Goal: Task Accomplishment & Management: Manage account settings

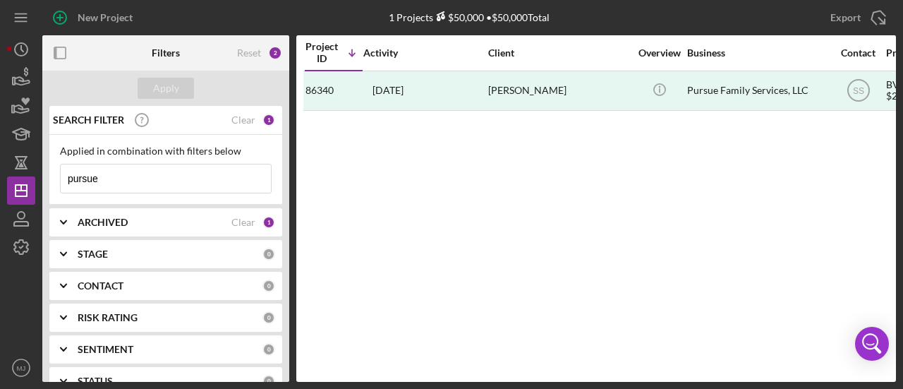
click at [225, 174] on input "pursue" at bounding box center [166, 178] width 210 height 28
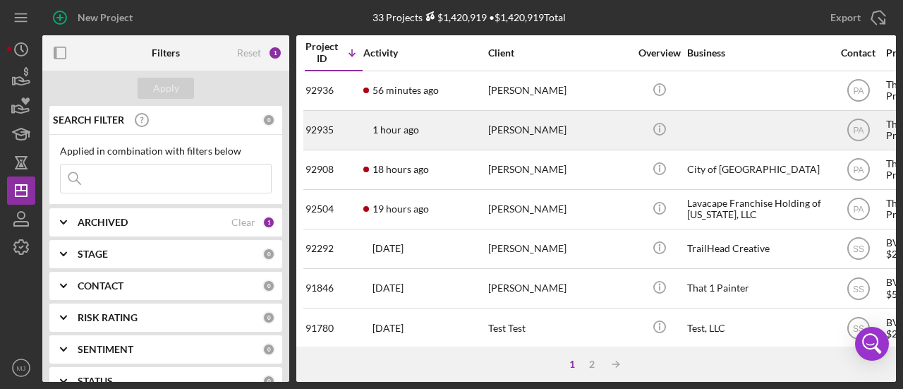
click at [384, 144] on div "1 hour ago Melissa Short" at bounding box center [425, 130] width 124 height 37
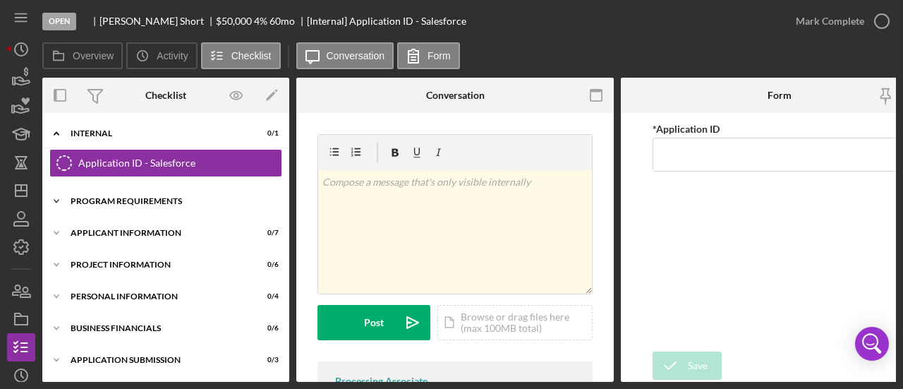
click at [122, 193] on div "Icon/Expander Program Requirements 0 / 2" at bounding box center [165, 201] width 247 height 28
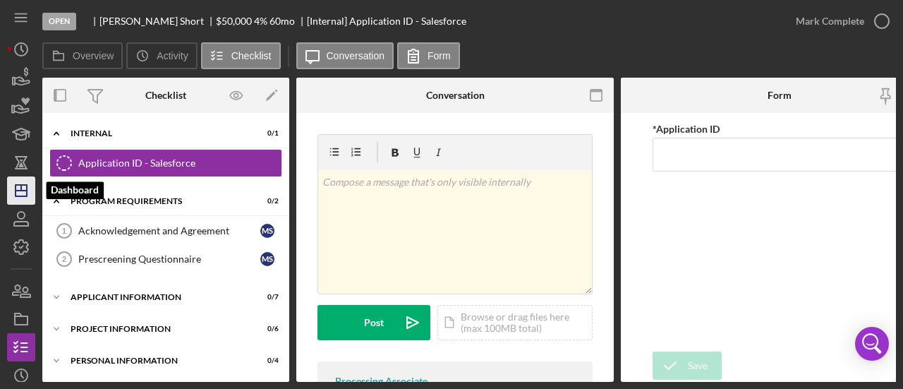
click at [23, 191] on line "button" at bounding box center [21, 191] width 11 height 0
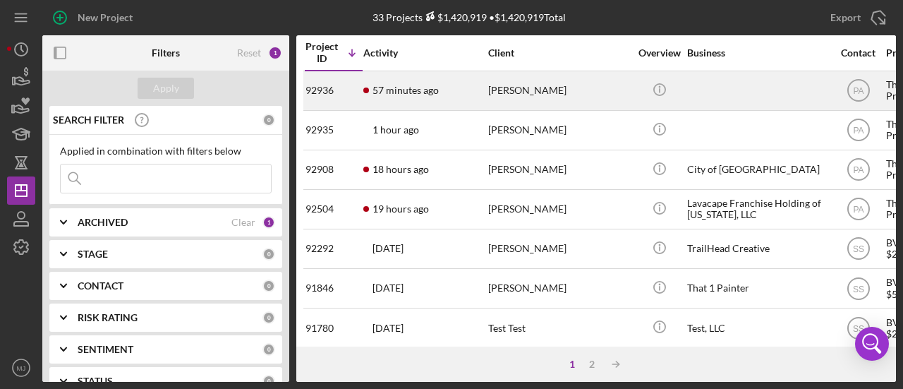
click at [428, 90] on time "57 minutes ago" at bounding box center [406, 90] width 66 height 11
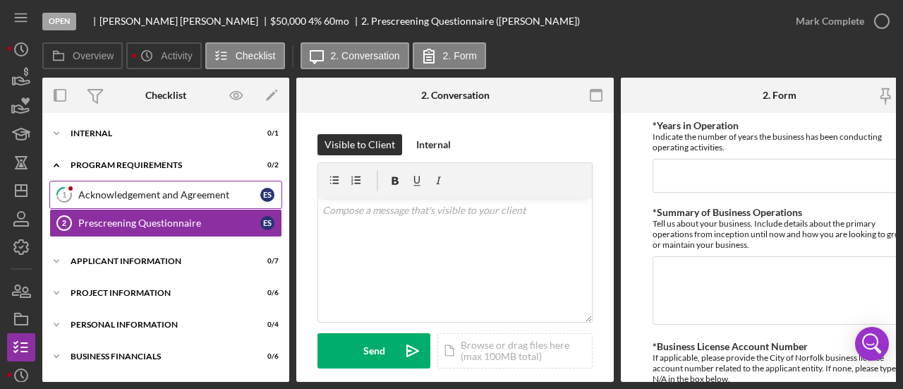
click at [157, 185] on link "1 Acknowledgement and Agreement E S" at bounding box center [165, 195] width 233 height 28
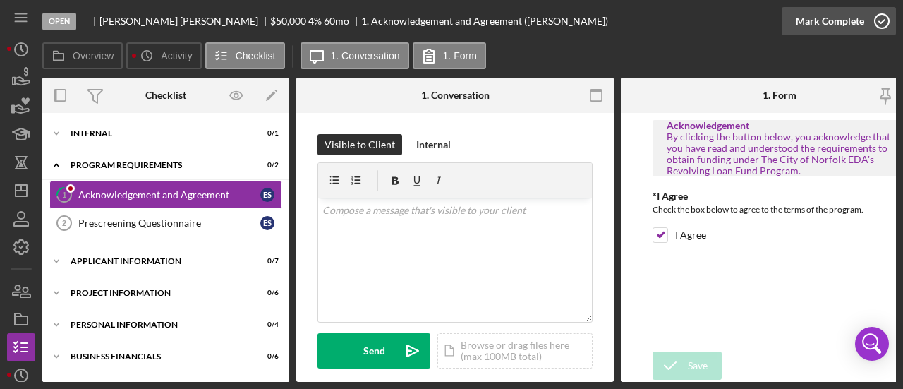
click at [821, 22] on div "Mark Complete" at bounding box center [830, 21] width 68 height 28
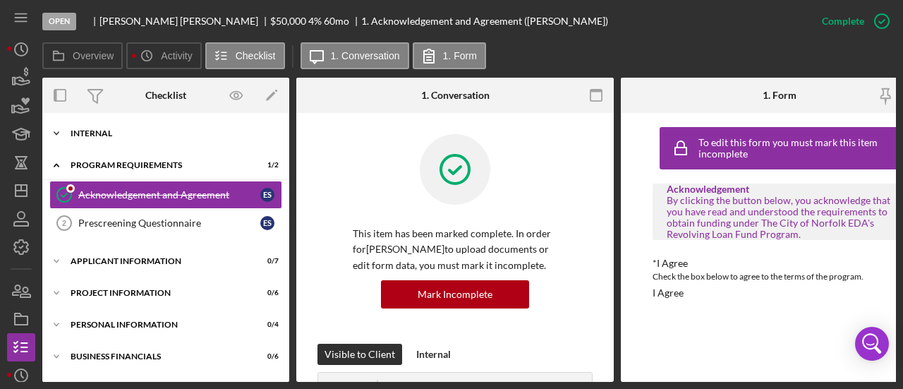
click at [111, 128] on div "Icon/Expander Internal 0 / 1" at bounding box center [165, 133] width 247 height 28
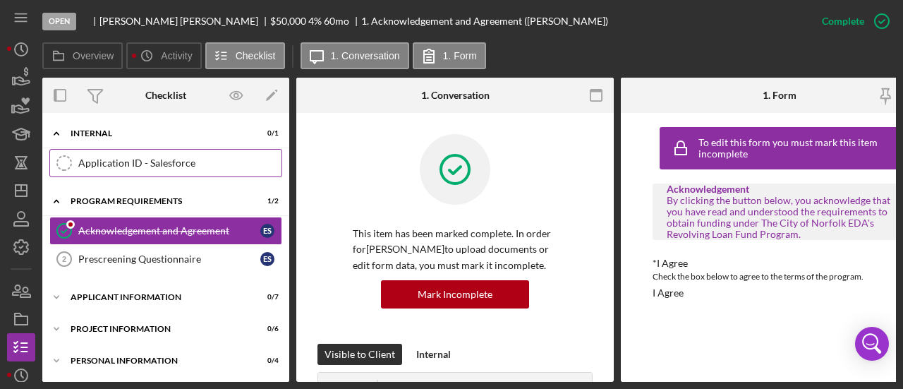
click at [119, 164] on div "Application ID - Salesforce" at bounding box center [179, 162] width 203 height 11
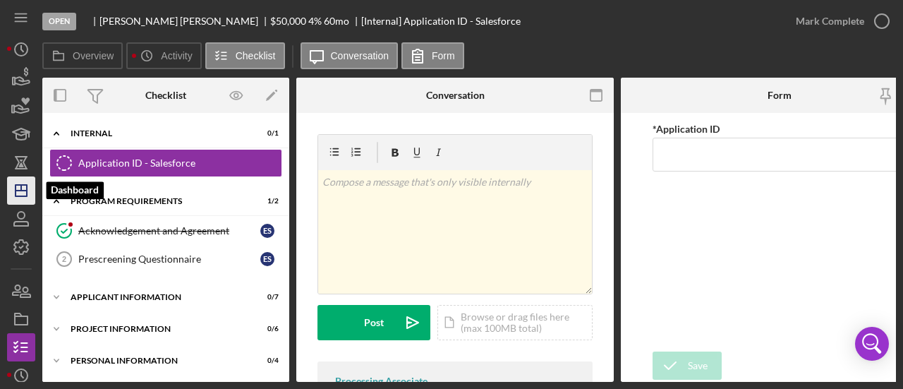
click at [19, 194] on icon "Icon/Dashboard" at bounding box center [21, 190] width 35 height 35
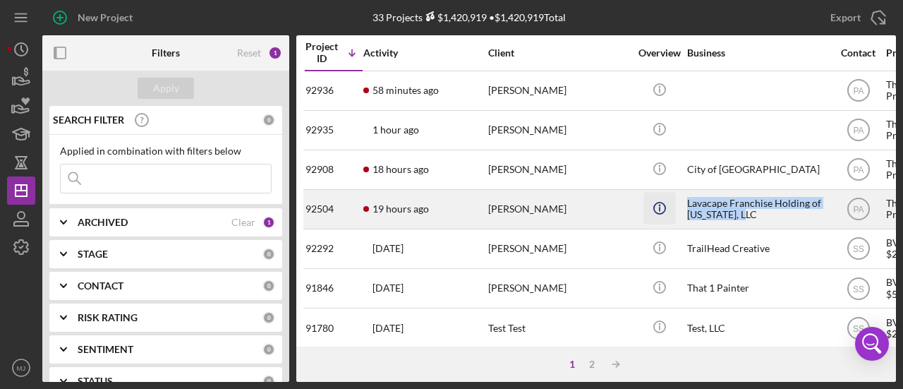
drag, startPoint x: 757, startPoint y: 215, endPoint x: 675, endPoint y: 207, distance: 82.3
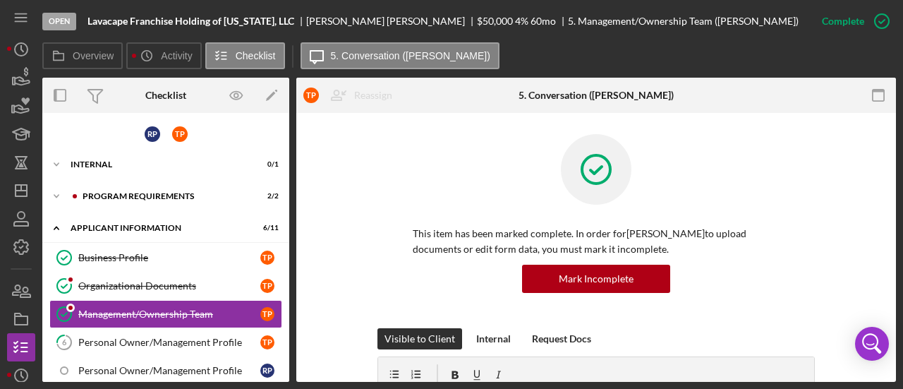
scroll to position [64, 0]
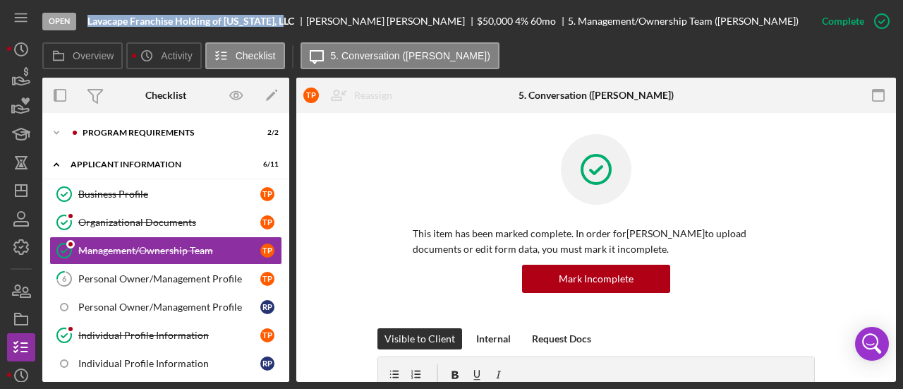
drag, startPoint x: 282, startPoint y: 23, endPoint x: 78, endPoint y: 26, distance: 204.7
click at [78, 26] on div "Open Lavacape Franchise Holding of Virginia, LLC Tamika Perkins $50,000 $50,000…" at bounding box center [425, 21] width 766 height 42
copy div "Lavacape Franchise Holding of [US_STATE], LLC"
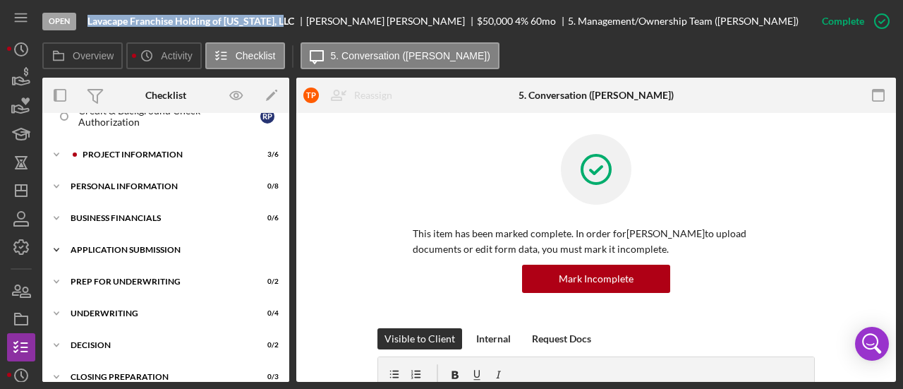
scroll to position [353, 0]
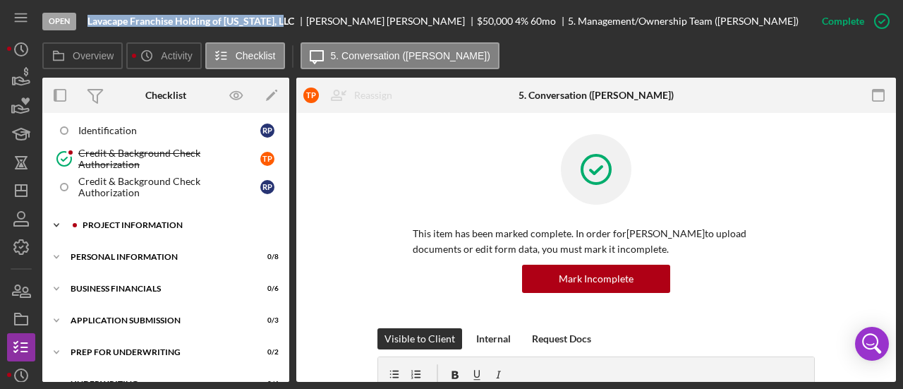
click at [126, 221] on div "PROJECT INFORMATION" at bounding box center [177, 225] width 189 height 8
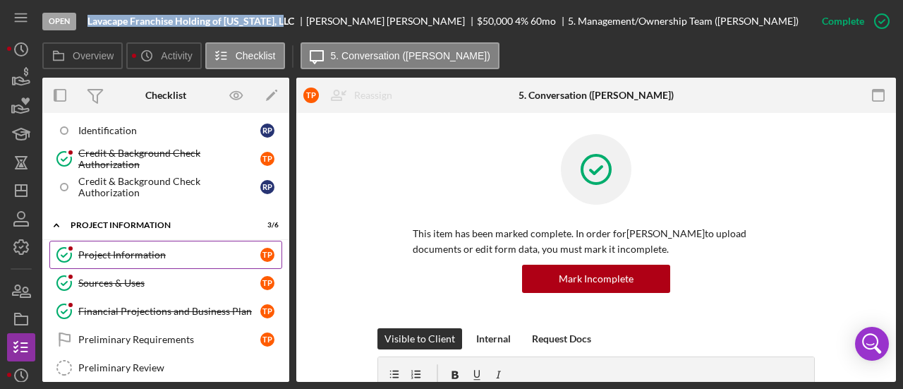
click at [126, 241] on link "Project Information Project Information T P" at bounding box center [165, 255] width 233 height 28
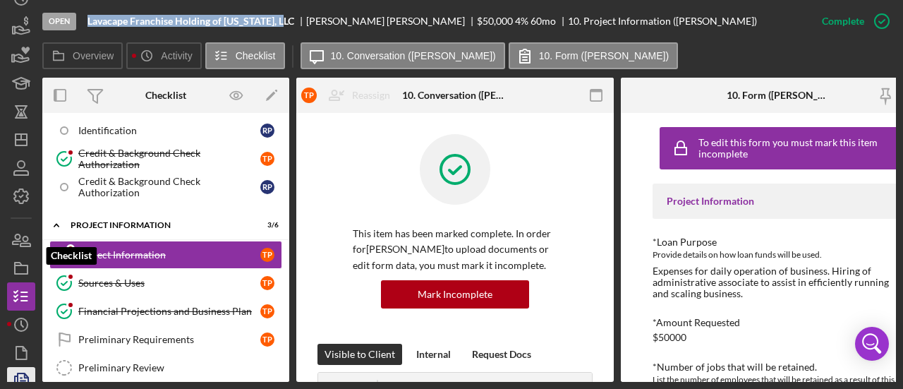
scroll to position [92, 0]
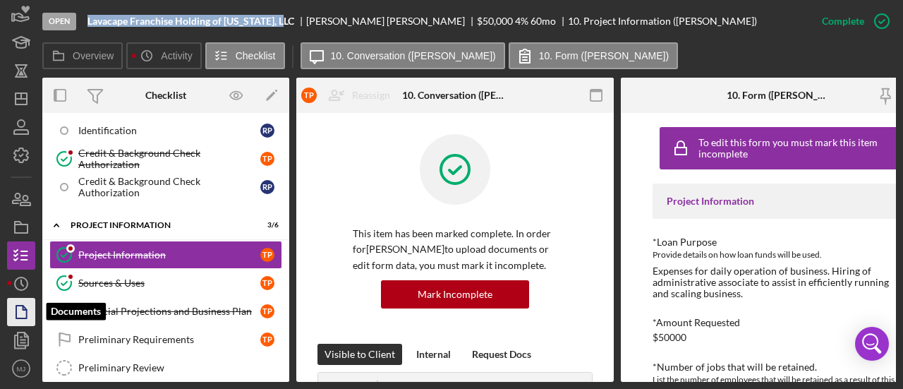
click at [20, 311] on icon "button" at bounding box center [21, 311] width 35 height 35
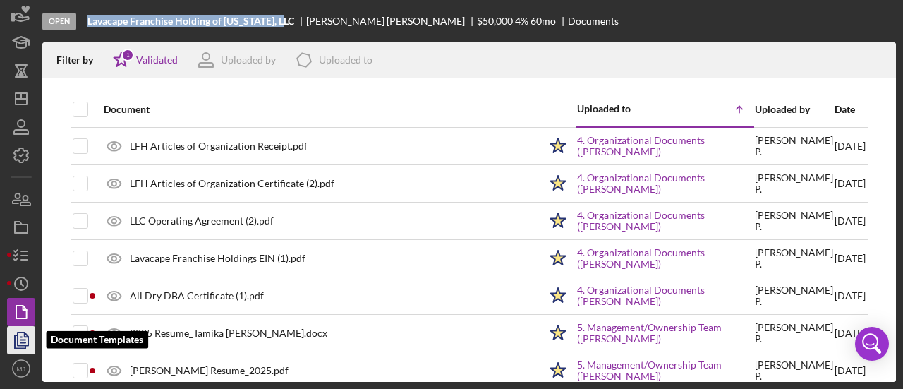
click at [23, 351] on icon "button" at bounding box center [21, 340] width 35 height 35
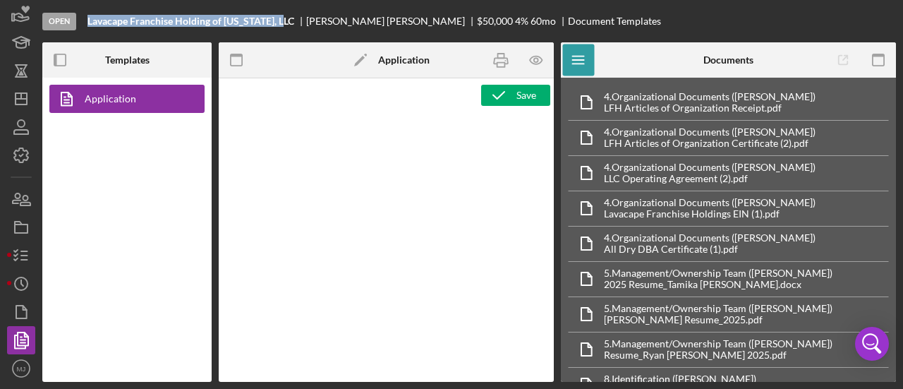
type textarea "<p><img src="https://lenderfitpublicfiles.blob.core.windows.net/product-logos/1…"
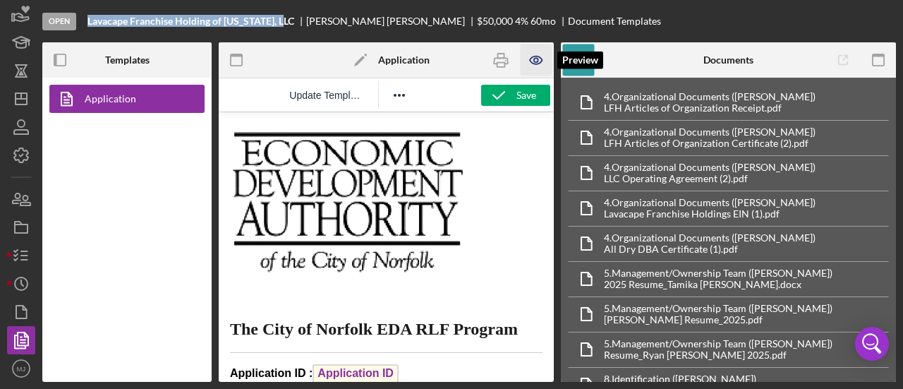
click at [530, 63] on icon "button" at bounding box center [536, 60] width 32 height 32
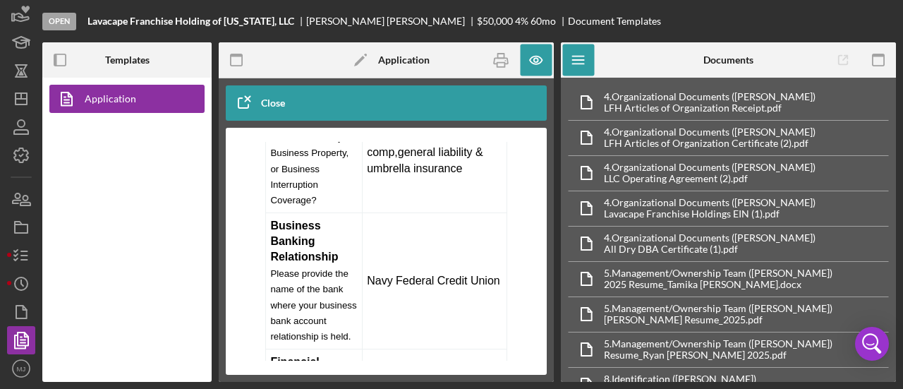
scroll to position [3899, 0]
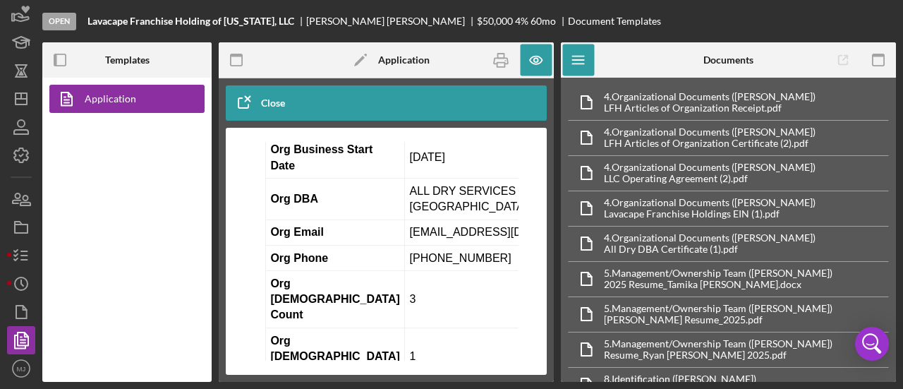
drag, startPoint x: 376, startPoint y: 254, endPoint x: 327, endPoint y: 255, distance: 48.7
click at [405, 138] on td "750000" at bounding box center [530, 117] width 251 height 42
copy td "750000"
click at [28, 251] on line "button" at bounding box center [24, 251] width 6 height 0
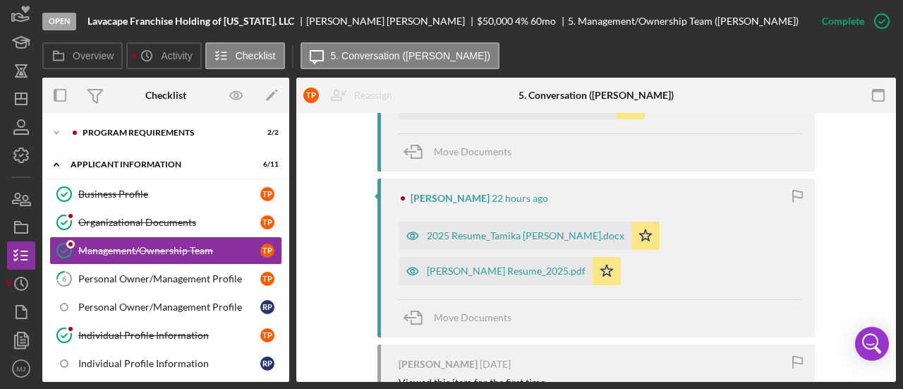
scroll to position [706, 0]
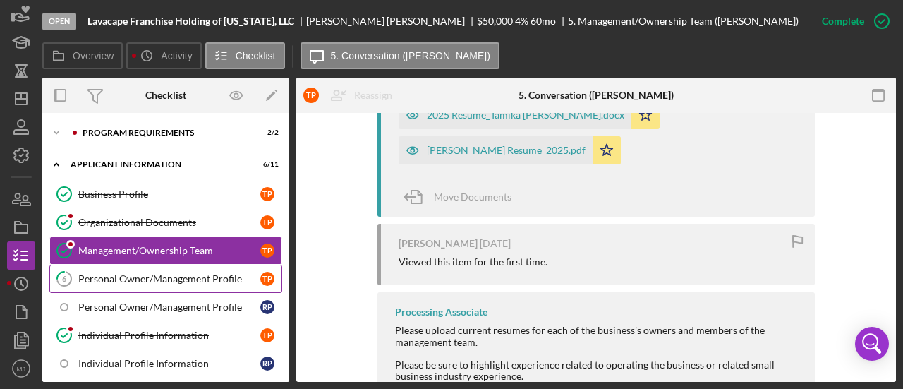
click at [126, 282] on div "Personal Owner/Management Profile" at bounding box center [169, 278] width 182 height 11
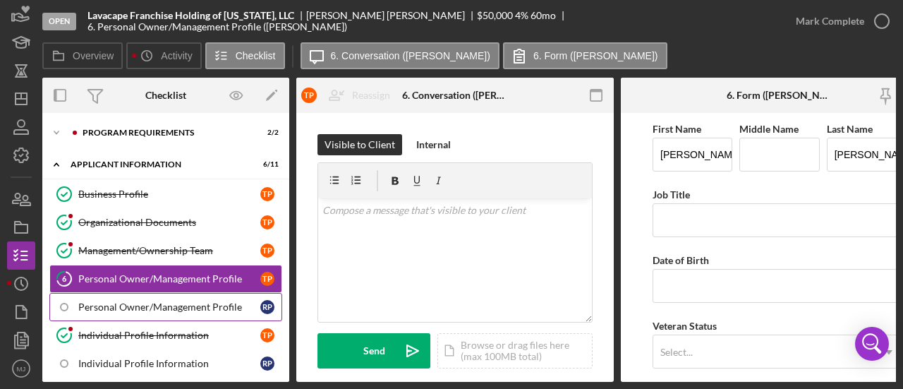
click at [158, 301] on div "Personal Owner/Management Profile" at bounding box center [169, 306] width 182 height 11
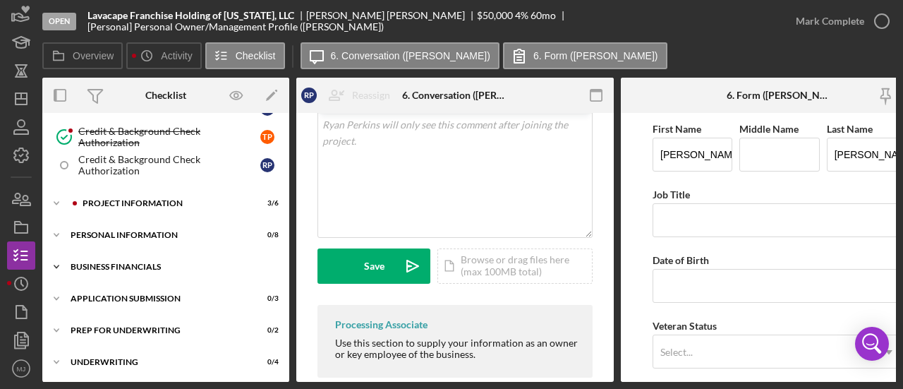
scroll to position [205, 0]
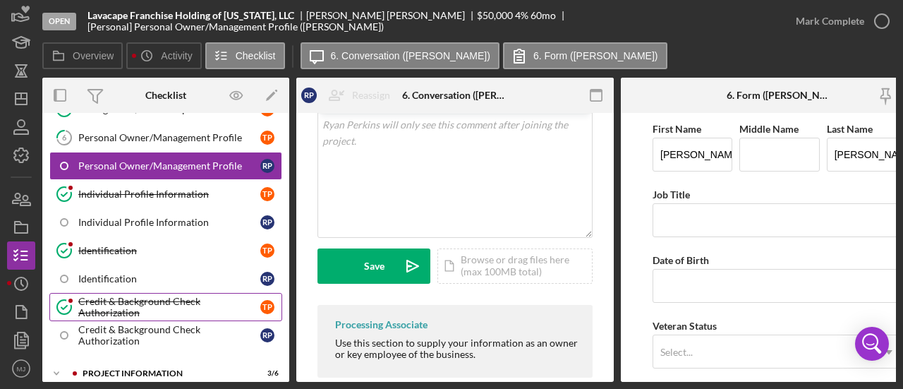
click at [100, 299] on div "Credit & Background Check Authorization" at bounding box center [169, 307] width 182 height 23
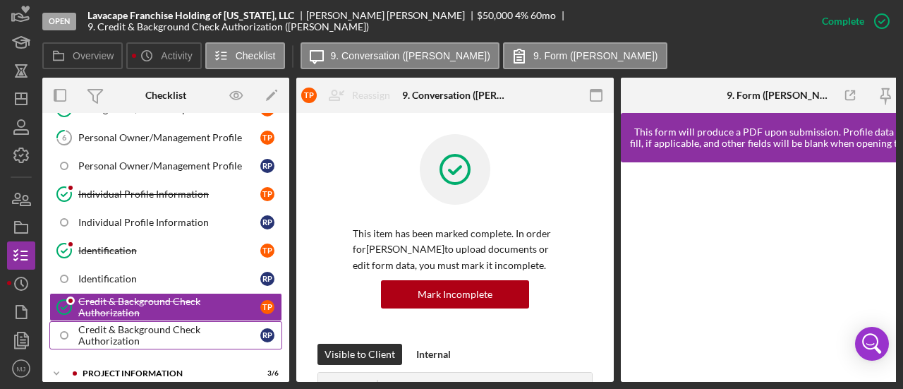
click at [104, 331] on div "Credit & Background Check Authorization" at bounding box center [169, 335] width 182 height 23
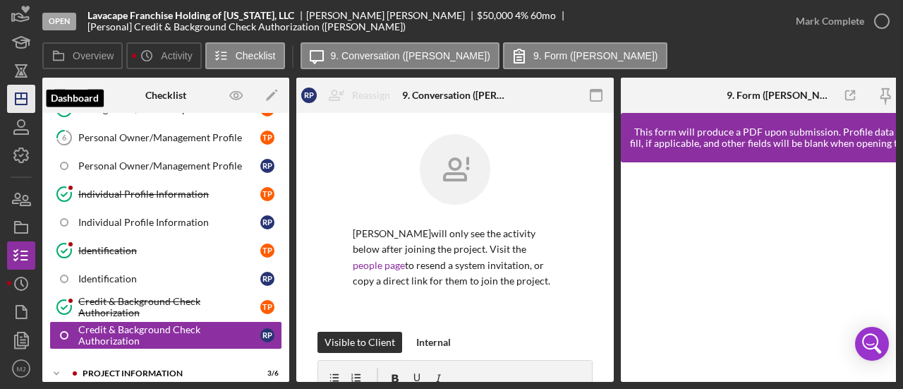
click at [16, 92] on icon "Icon/Dashboard" at bounding box center [21, 98] width 35 height 35
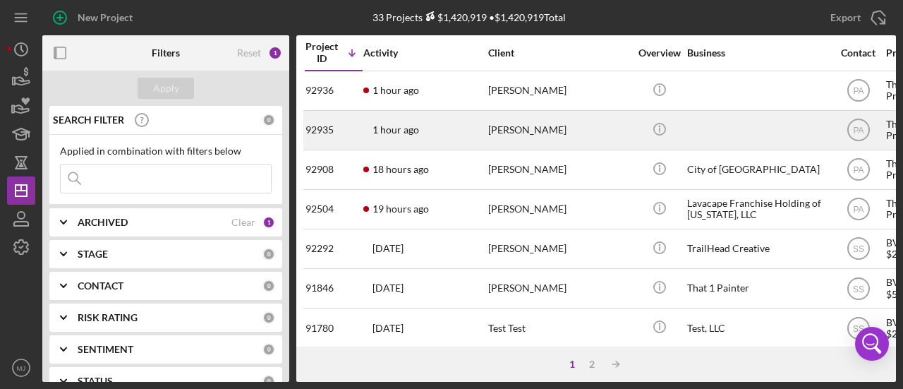
click at [432, 133] on div "1 hour ago Melissa Short" at bounding box center [425, 130] width 124 height 37
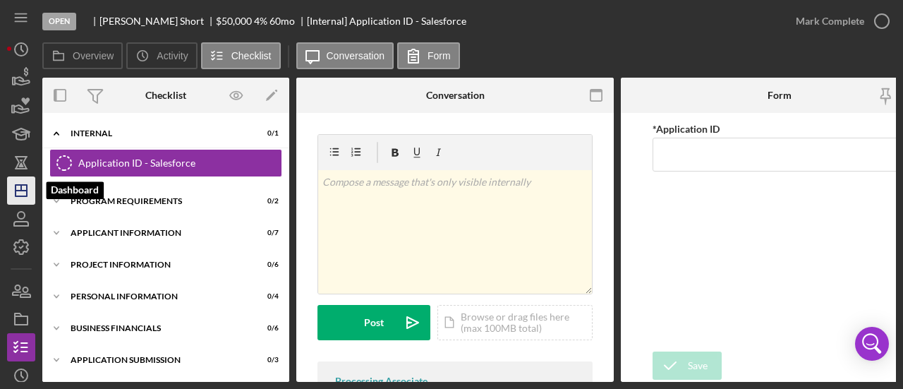
click at [18, 194] on icon "Icon/Dashboard" at bounding box center [21, 190] width 35 height 35
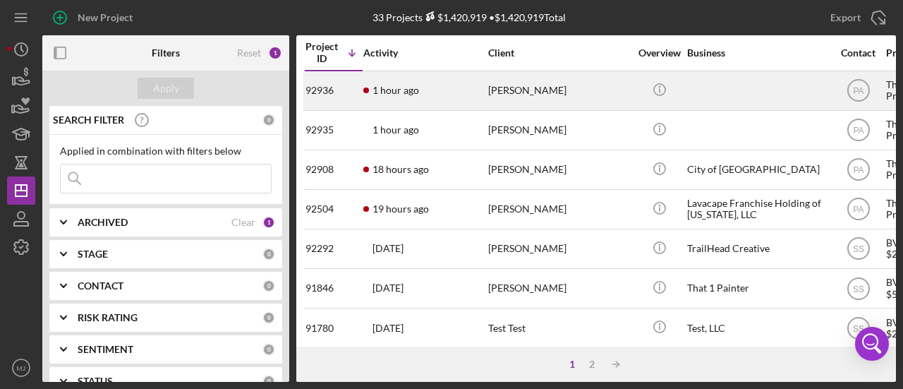
click at [392, 87] on time "1 hour ago" at bounding box center [396, 90] width 47 height 11
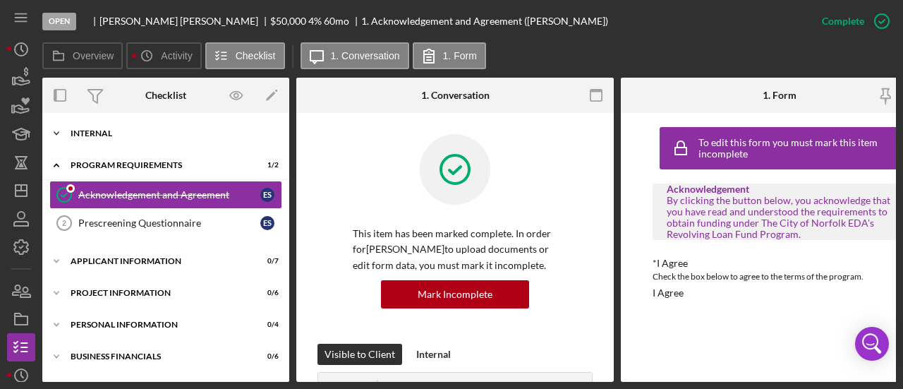
click at [92, 131] on div "Internal" at bounding box center [171, 133] width 201 height 8
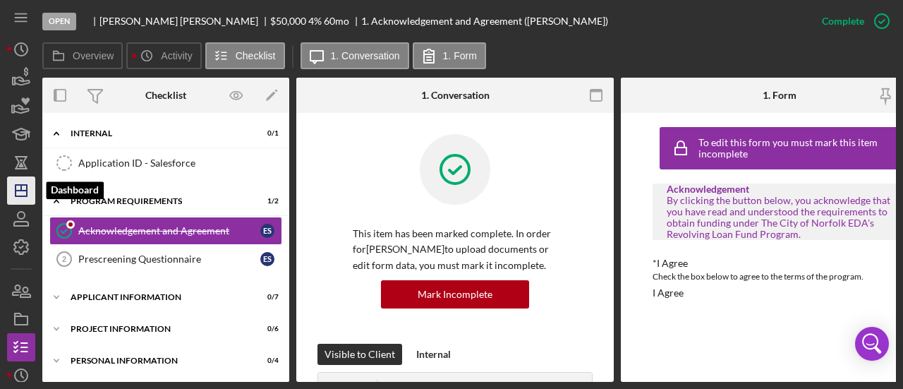
click at [13, 183] on icon "Icon/Dashboard" at bounding box center [21, 190] width 35 height 35
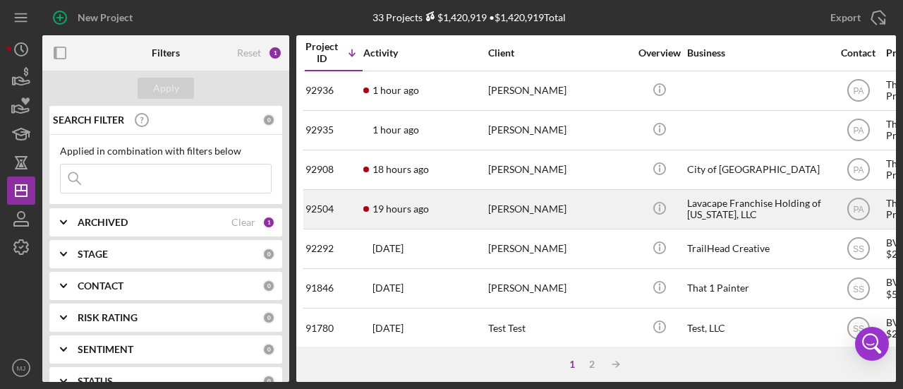
click at [418, 206] on time "19 hours ago" at bounding box center [401, 208] width 56 height 11
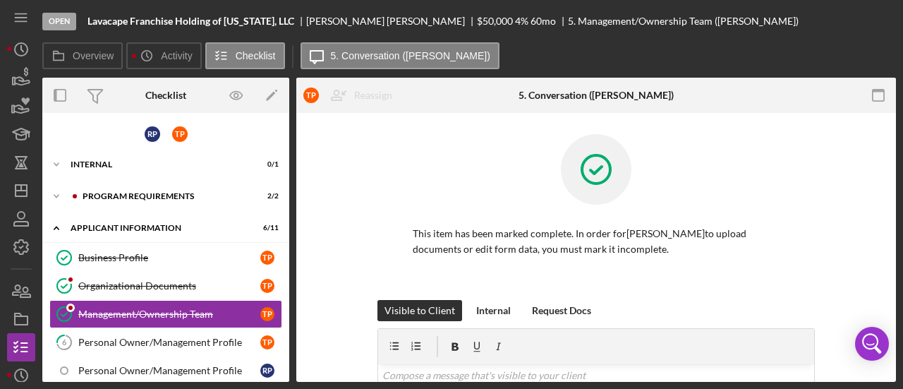
scroll to position [64, 0]
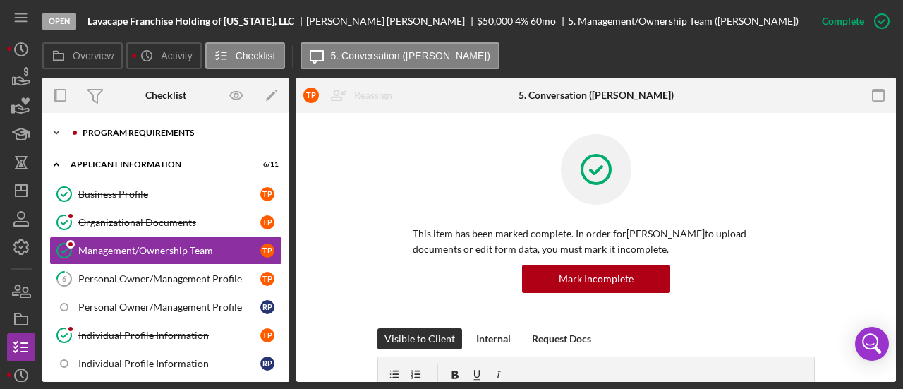
click at [140, 121] on div "Icon/Expander Program Requirements 2 / 2" at bounding box center [165, 133] width 247 height 28
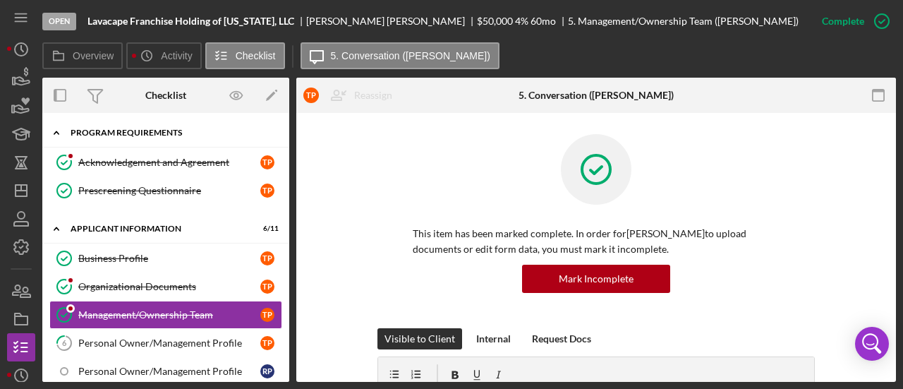
click at [142, 126] on div "Icon/Expander Program Requirements 2 / 2" at bounding box center [165, 133] width 247 height 29
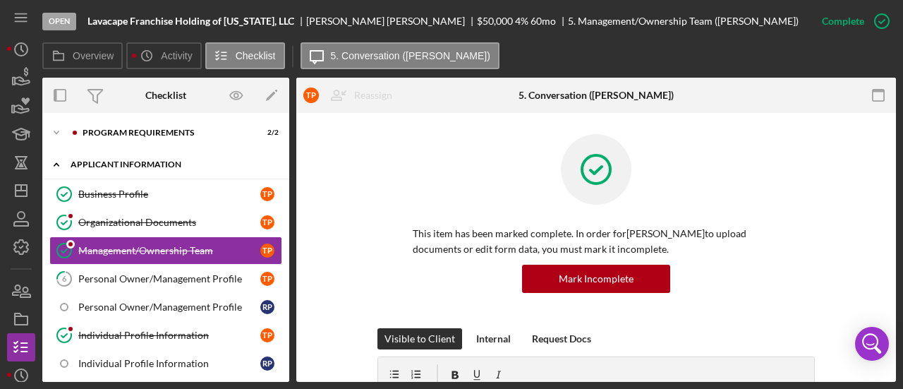
scroll to position [0, 0]
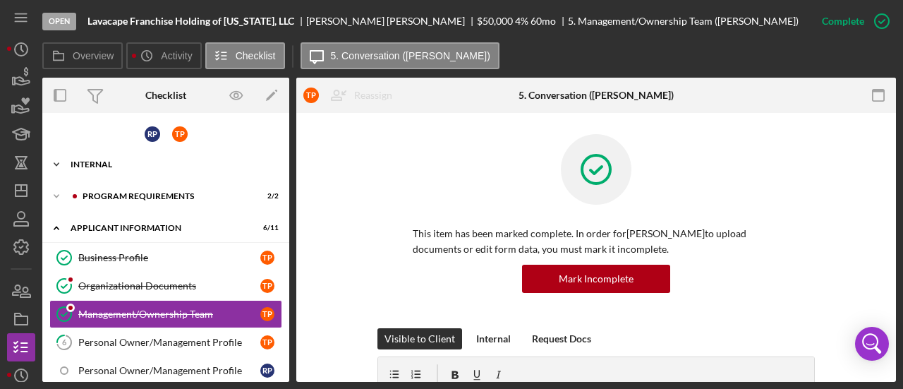
click at [79, 164] on div "Internal" at bounding box center [171, 164] width 201 height 8
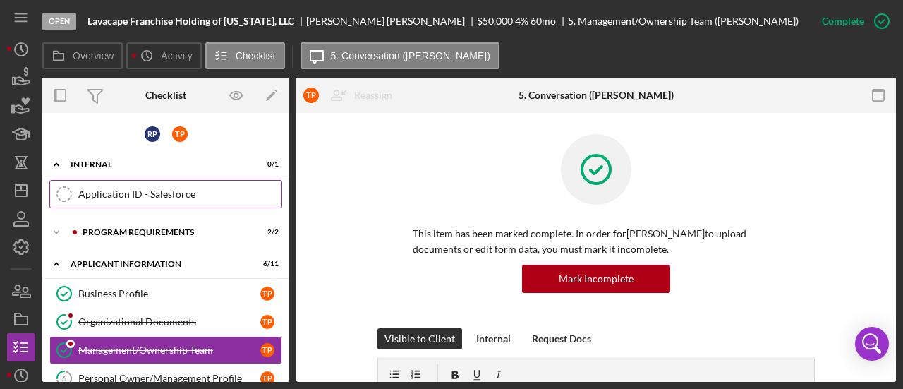
click at [104, 191] on div "Application ID - Salesforce" at bounding box center [179, 193] width 203 height 11
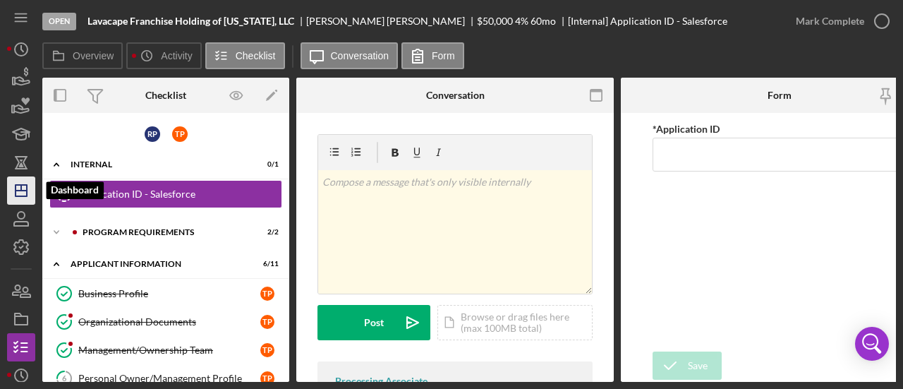
click at [23, 189] on icon "Icon/Dashboard" at bounding box center [21, 190] width 35 height 35
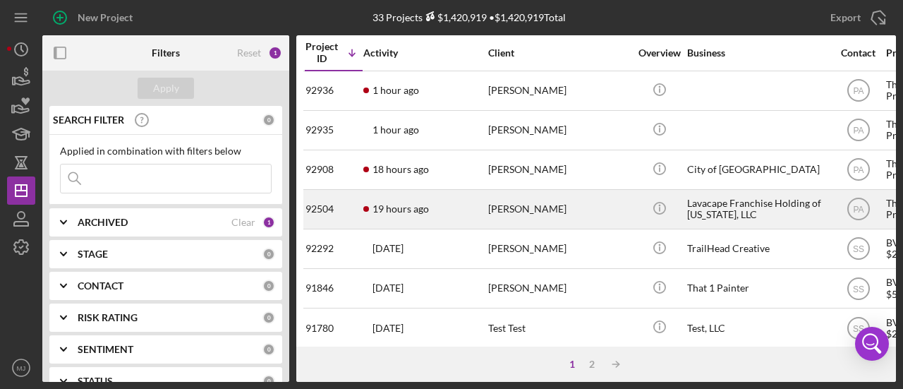
click at [404, 204] on time "19 hours ago" at bounding box center [401, 208] width 56 height 11
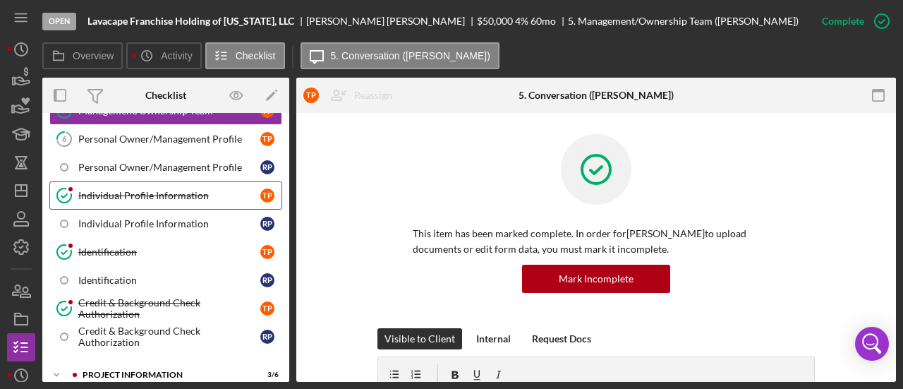
scroll to position [205, 0]
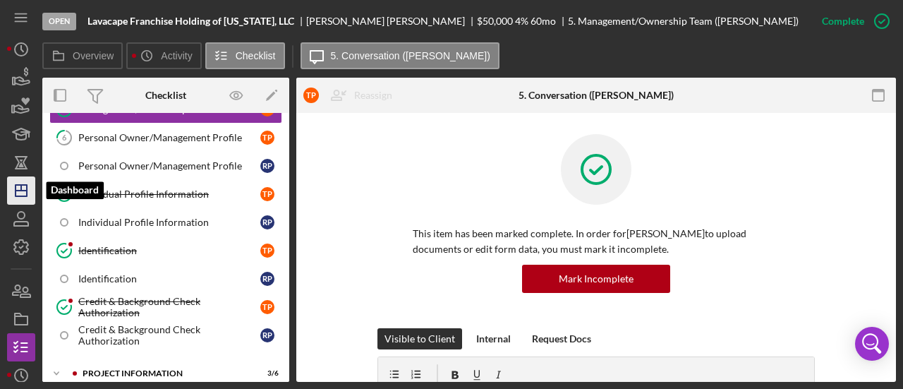
click at [27, 191] on polygon "button" at bounding box center [21, 190] width 11 height 11
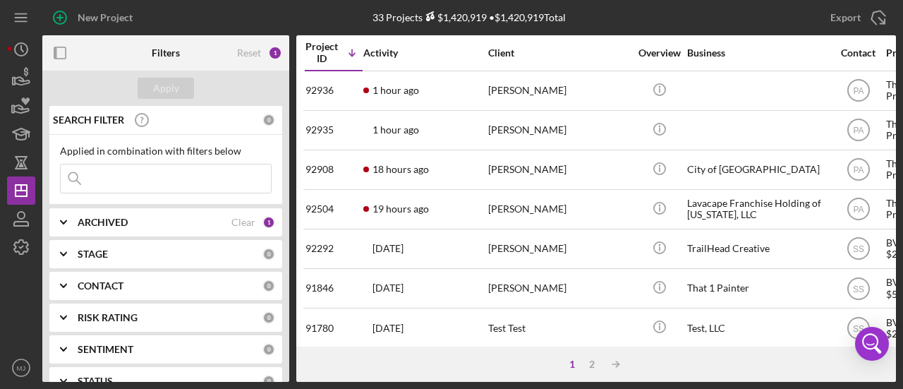
click at [178, 181] on input at bounding box center [166, 178] width 210 height 28
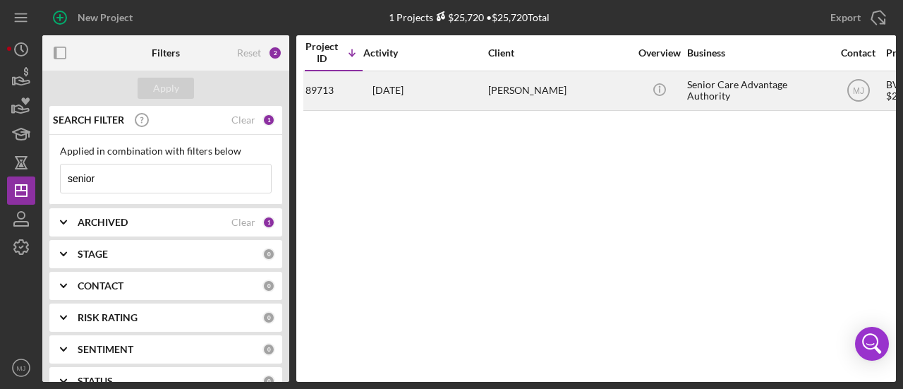
type input "senior"
click at [450, 92] on div "6 days ago Glorial Franklin" at bounding box center [425, 90] width 124 height 37
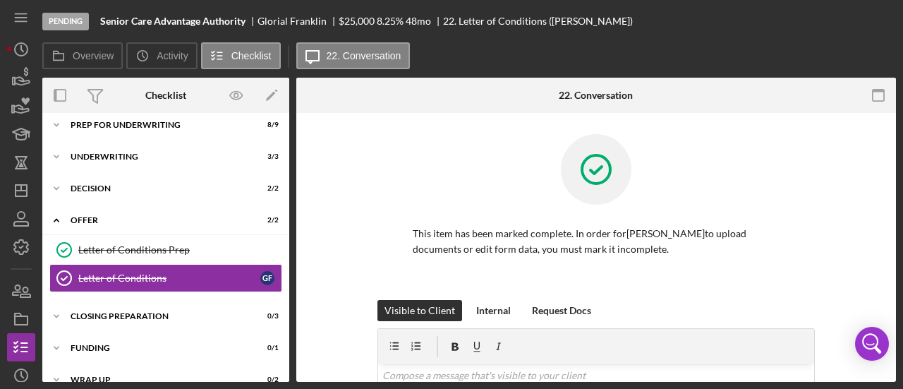
scroll to position [121, 0]
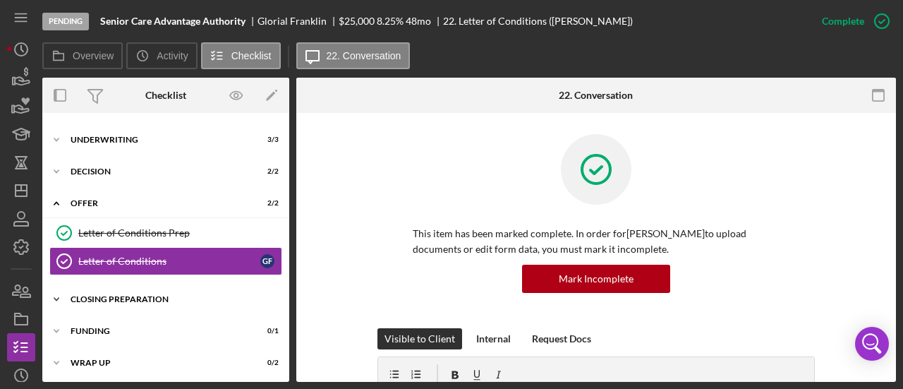
click at [136, 301] on div "Closing Preparation" at bounding box center [171, 299] width 201 height 8
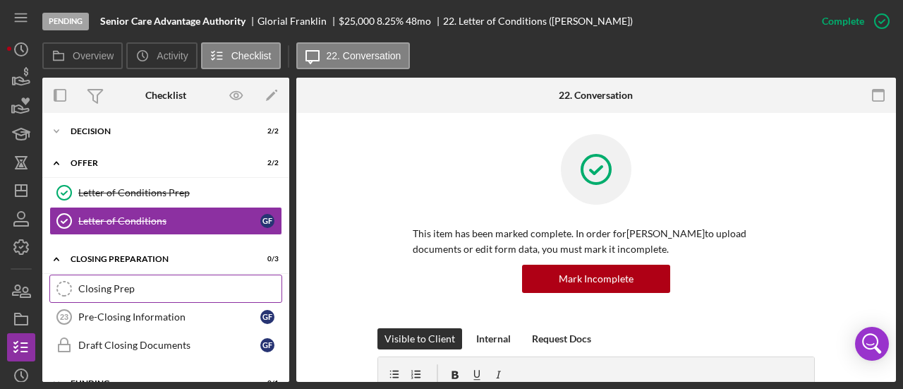
scroll to position [213, 0]
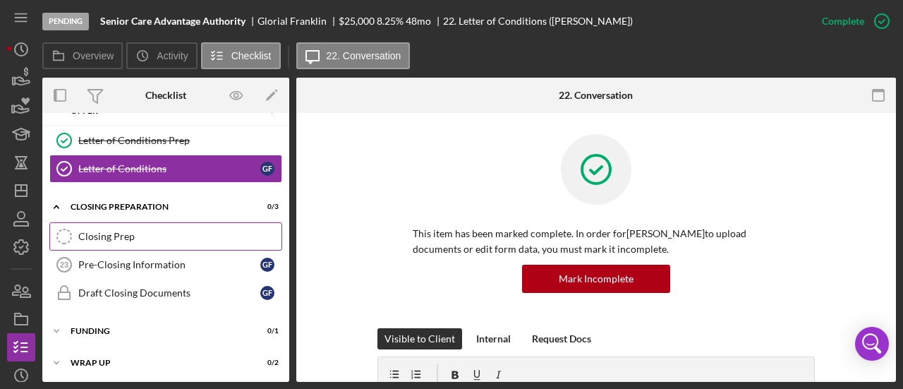
click at [145, 222] on link "Closing Prep Closing Prep" at bounding box center [165, 236] width 233 height 28
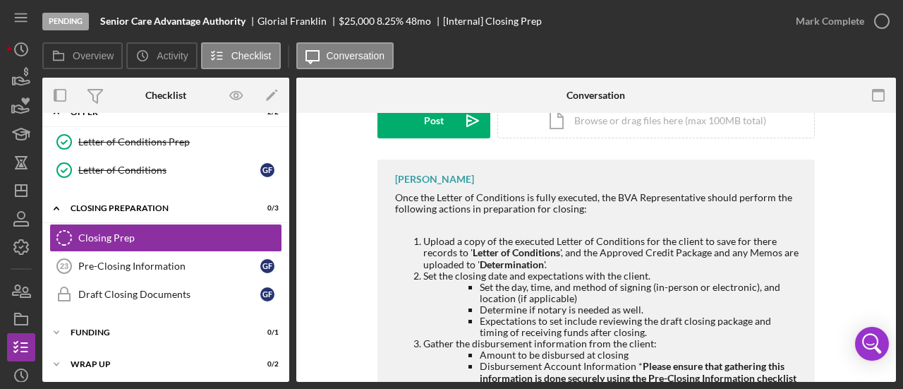
scroll to position [212, 0]
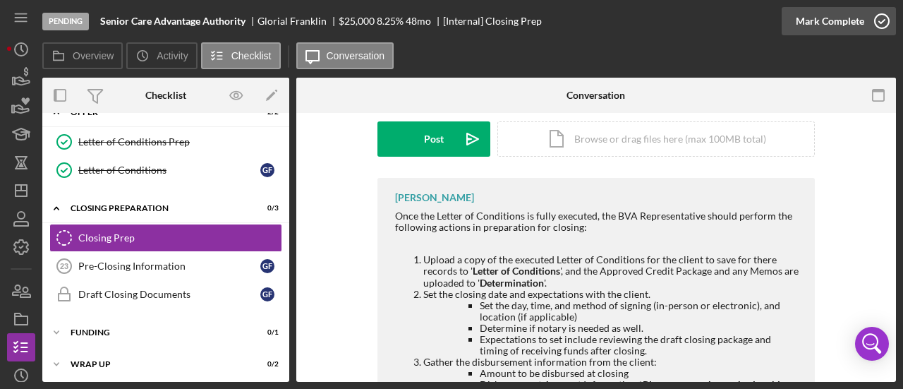
click at [823, 26] on div "Mark Complete" at bounding box center [830, 21] width 68 height 28
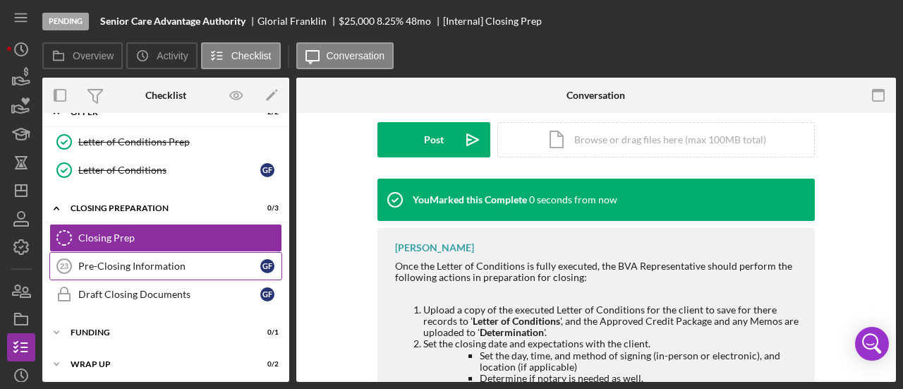
scroll to position [405, 0]
click at [162, 264] on div "Pre-Closing Information" at bounding box center [169, 265] width 182 height 11
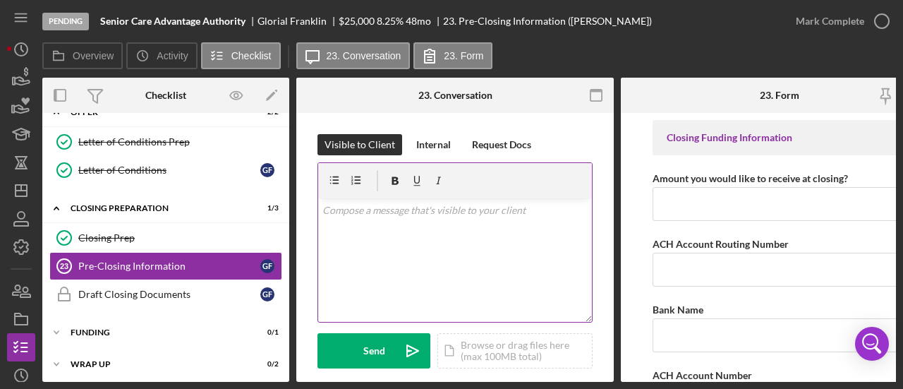
click at [415, 233] on div "v Color teal Color pink Remove color Add row above Add row below Add column bef…" at bounding box center [455, 260] width 274 height 124
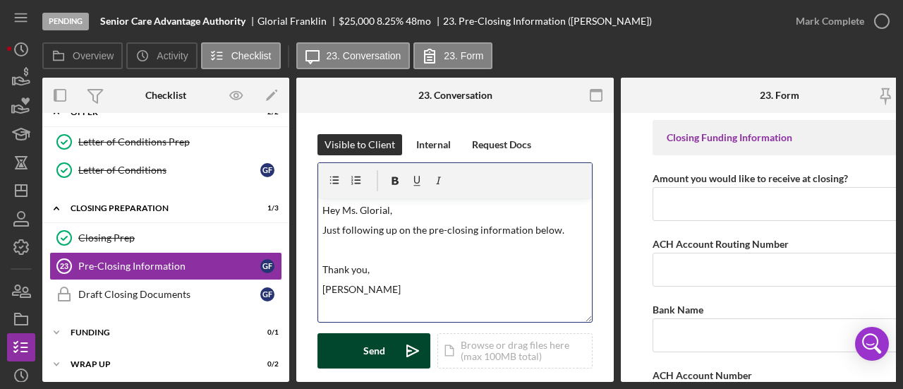
click at [375, 350] on div "Send" at bounding box center [374, 350] width 22 height 35
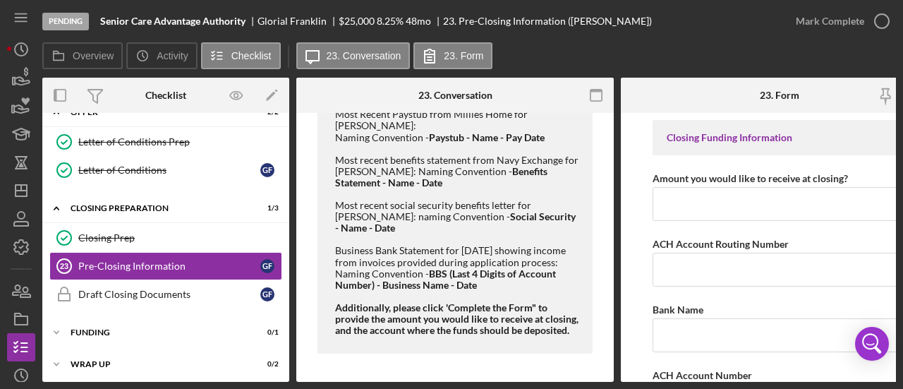
scroll to position [612, 0]
click at [9, 197] on icon "Icon/Dashboard" at bounding box center [21, 190] width 35 height 35
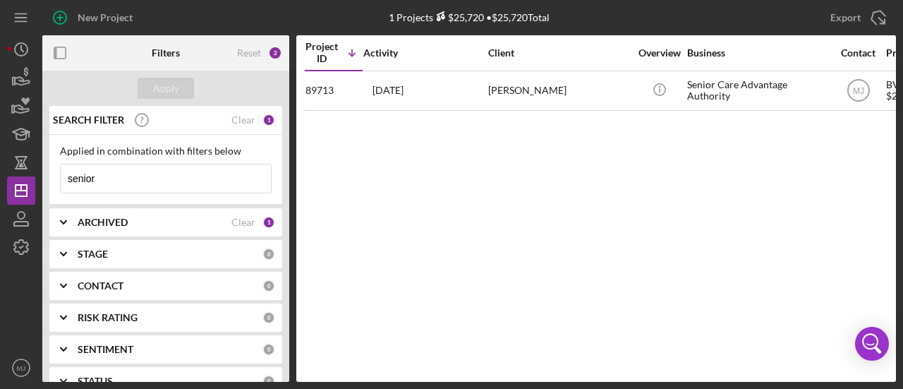
click at [131, 168] on input "senior" at bounding box center [166, 178] width 210 height 28
drag, startPoint x: 131, startPoint y: 168, endPoint x: 16, endPoint y: 175, distance: 115.3
click at [17, 175] on div "New Project 1 Projects $25,720 • $25,720 Total senior Export Icon/Export Filter…" at bounding box center [451, 191] width 889 height 382
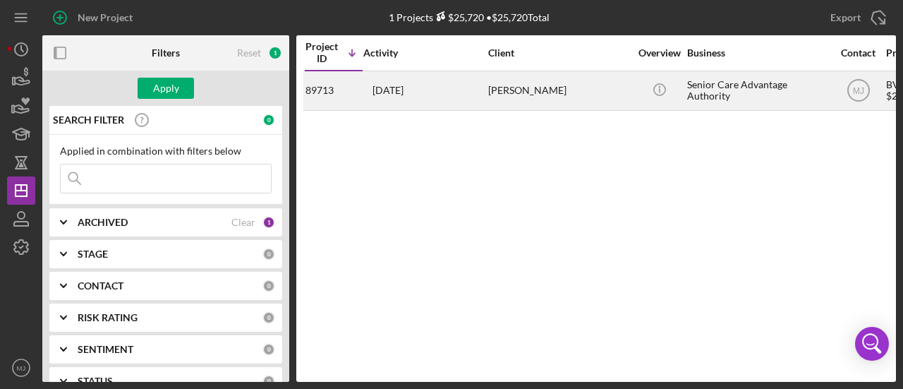
click at [436, 88] on div "6 days ago Glorial Franklin" at bounding box center [425, 90] width 124 height 37
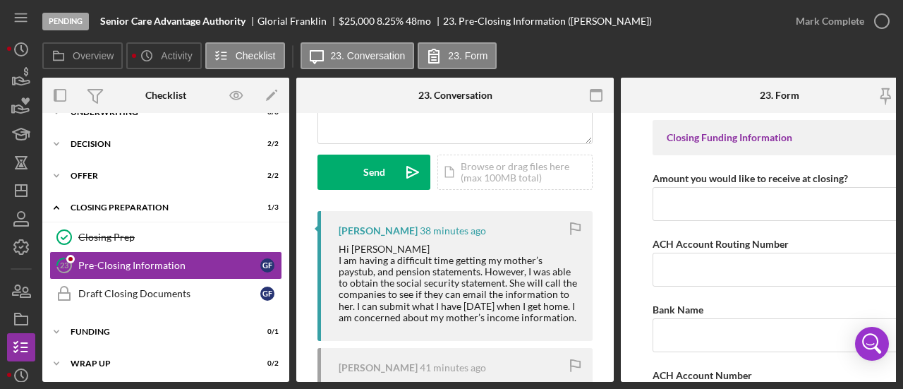
scroll to position [212, 0]
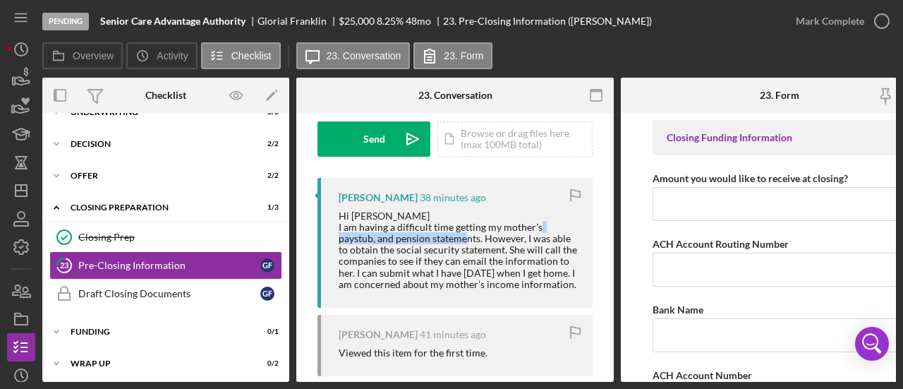
drag, startPoint x: 357, startPoint y: 242, endPoint x: 483, endPoint y: 241, distance: 125.6
click at [483, 241] on div "Hi Michelle I am having a difficult time getting my mother’s paystub, and pensi…" at bounding box center [459, 250] width 240 height 80
click at [529, 238] on div "Hi Michelle I am having a difficult time getting my mother’s paystub, and pensi…" at bounding box center [459, 250] width 240 height 80
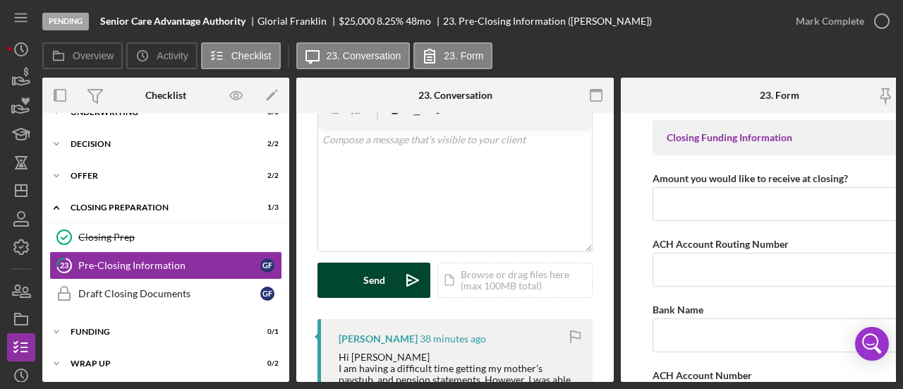
scroll to position [0, 0]
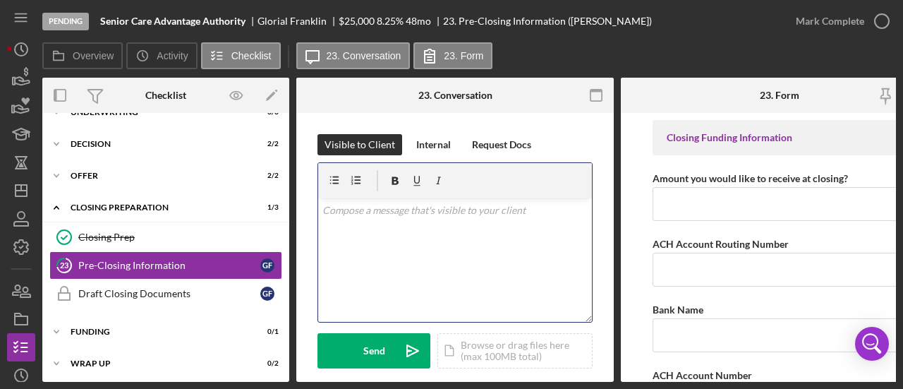
click at [426, 232] on div "v Color teal Color pink Remove color Add row above Add row below Add column bef…" at bounding box center [455, 260] width 274 height 124
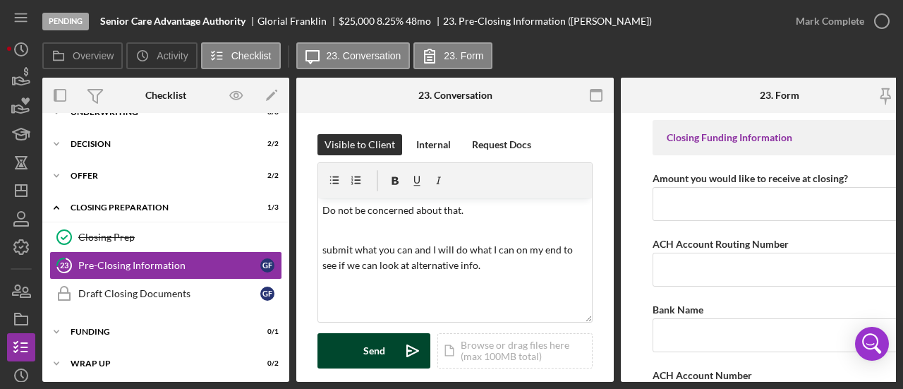
click at [383, 351] on div "Send" at bounding box center [374, 350] width 22 height 35
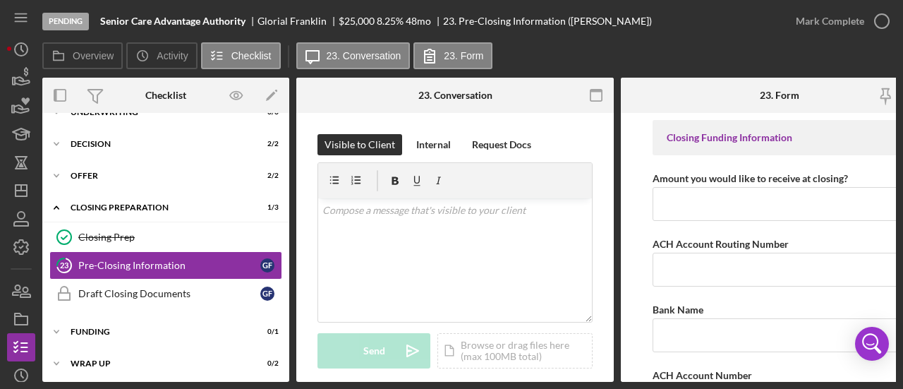
drag, startPoint x: 534, startPoint y: 47, endPoint x: 493, endPoint y: 61, distance: 42.4
click at [534, 47] on div "Overview Icon/History Activity Checklist Icon/Message 23. Conversation 23. Form" at bounding box center [469, 56] width 854 height 28
click at [14, 186] on icon "Icon/Dashboard" at bounding box center [21, 190] width 35 height 35
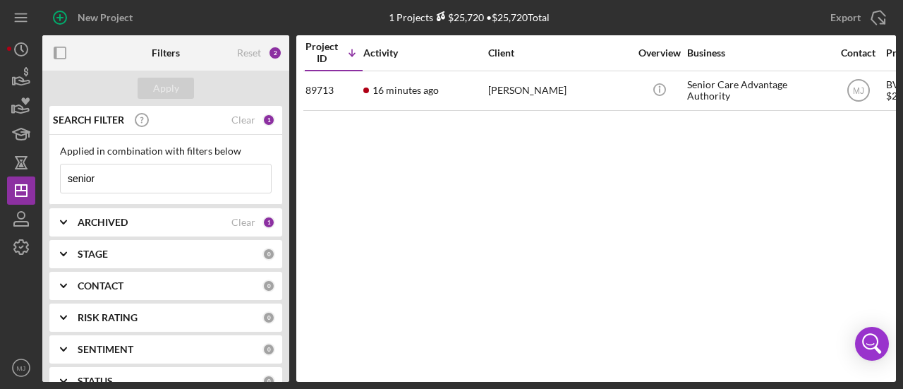
click at [158, 174] on input "senior" at bounding box center [166, 178] width 210 height 28
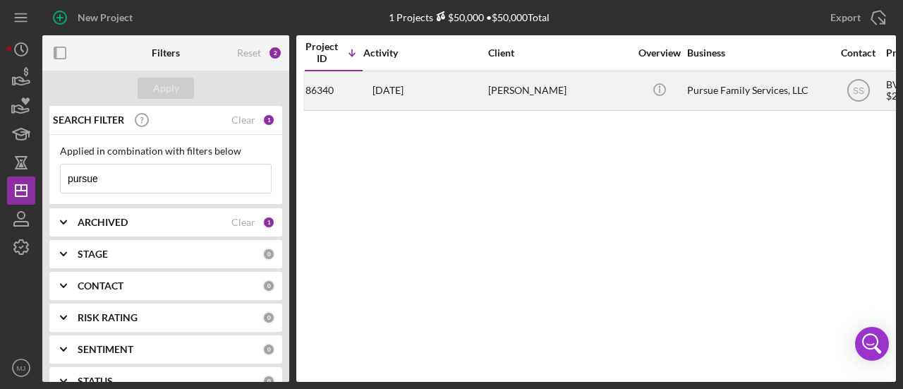
type input "pursue"
click at [404, 85] on time "7 days ago" at bounding box center [388, 90] width 31 height 11
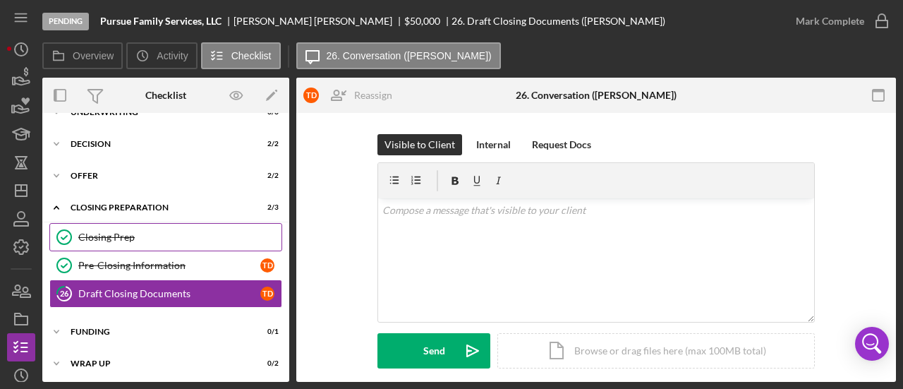
scroll to position [38, 0]
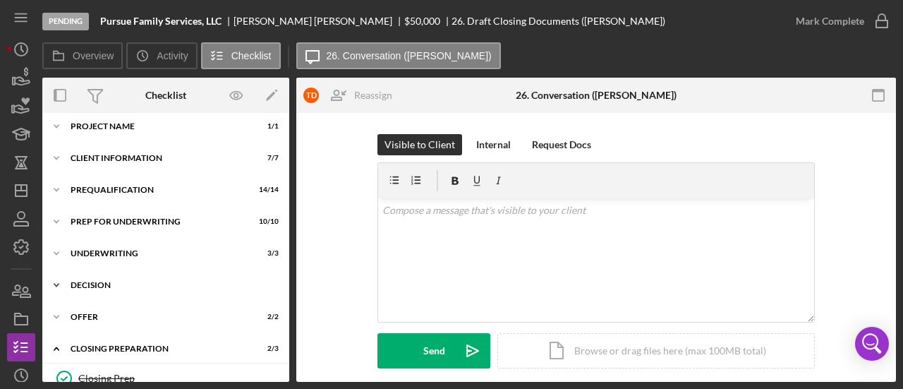
click at [94, 277] on div "Icon/Expander Decision 2 / 2" at bounding box center [165, 285] width 247 height 28
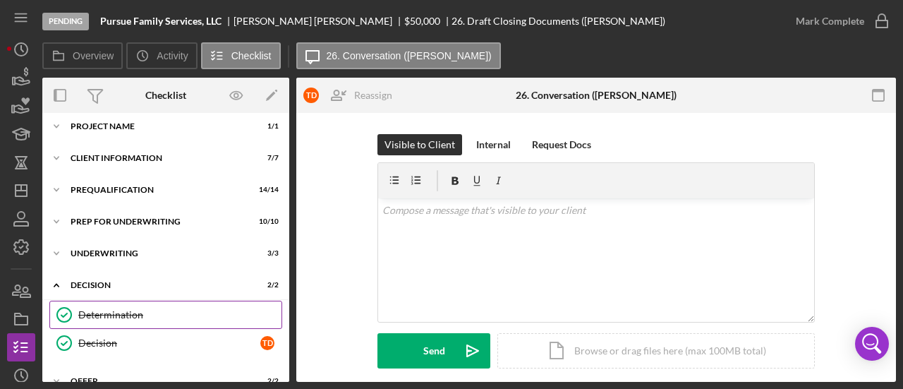
click at [110, 314] on div "Determination" at bounding box center [179, 314] width 203 height 11
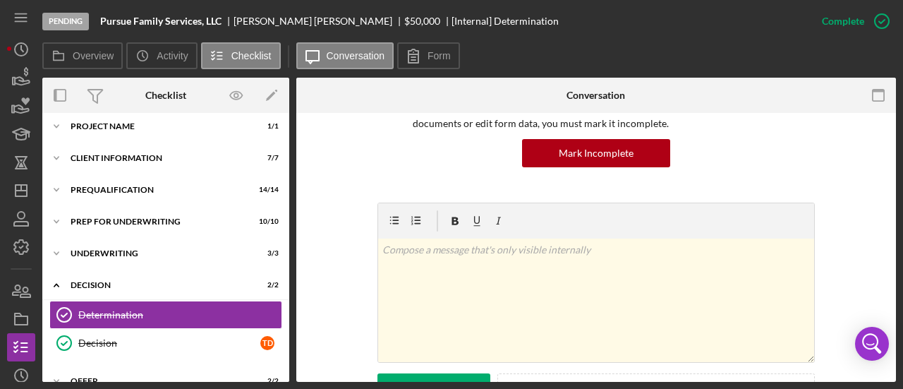
scroll to position [353, 0]
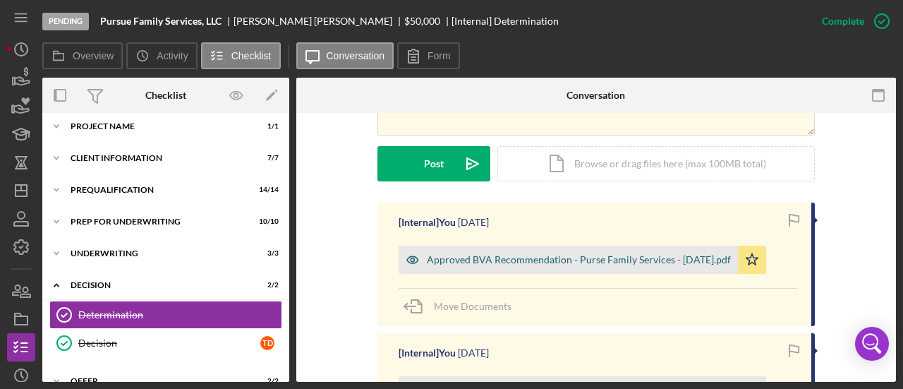
click at [508, 259] on div "Approved BVA Recommendation - Purse Family Services - 9.04.2025.pdf" at bounding box center [579, 259] width 304 height 11
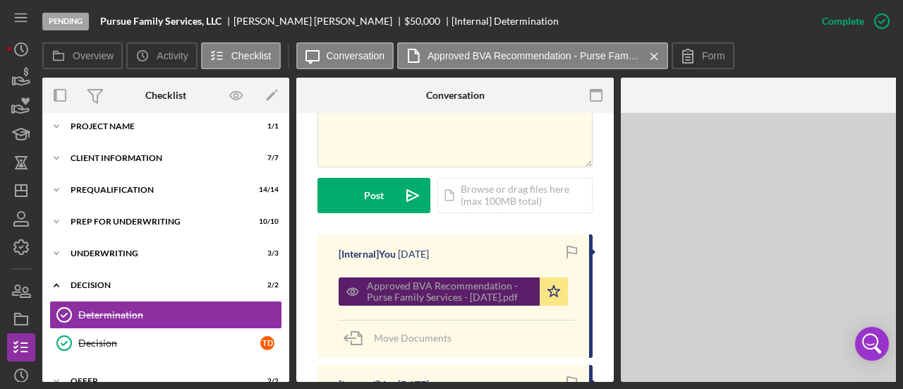
scroll to position [368, 0]
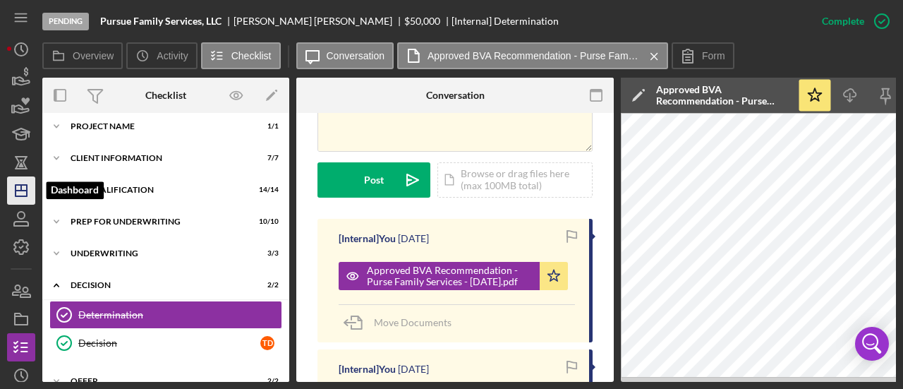
click at [28, 194] on icon "Icon/Dashboard" at bounding box center [21, 190] width 35 height 35
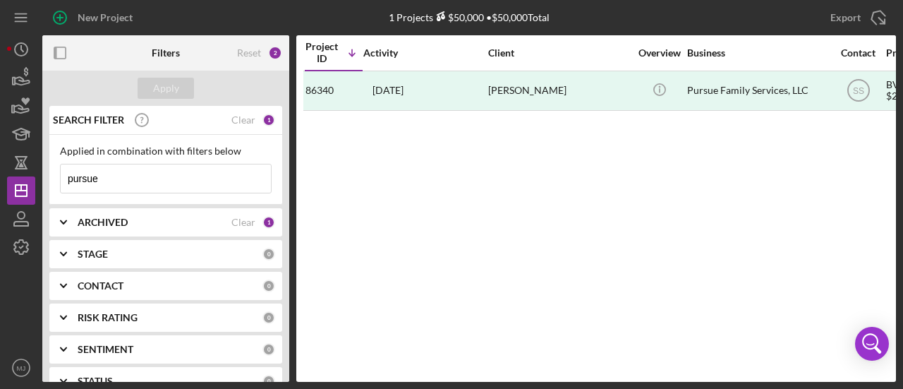
click at [131, 177] on input "pursue" at bounding box center [166, 178] width 210 height 28
drag, startPoint x: 164, startPoint y: 167, endPoint x: 157, endPoint y: 180, distance: 14.5
click at [164, 167] on input "pursue" at bounding box center [166, 178] width 210 height 28
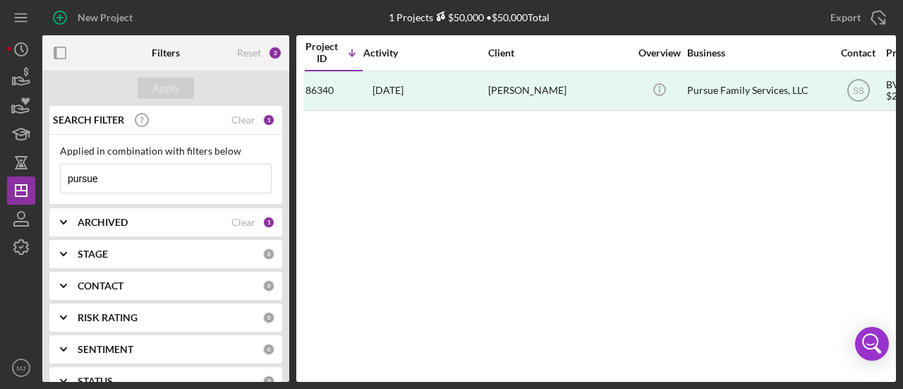
click at [157, 180] on input "pursue" at bounding box center [166, 178] width 210 height 28
type input "v"
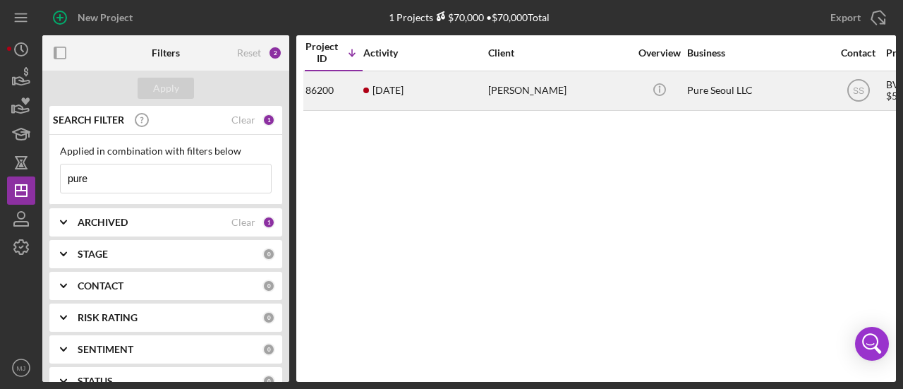
type input "pure"
click at [433, 96] on div "3 weeks ago Jason Song" at bounding box center [425, 90] width 124 height 37
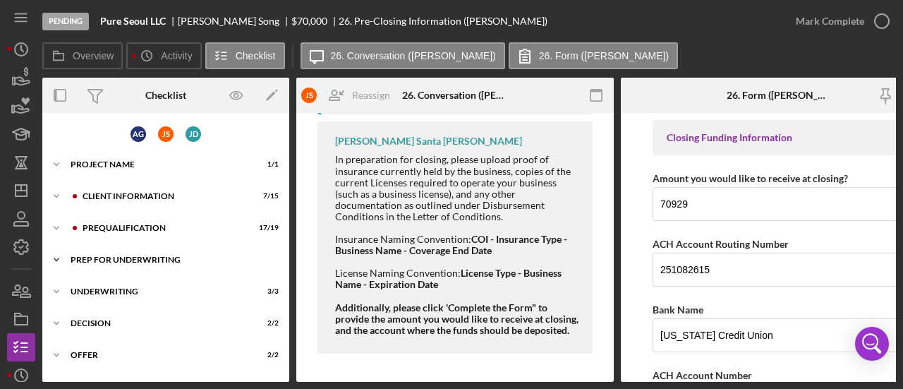
scroll to position [71, 0]
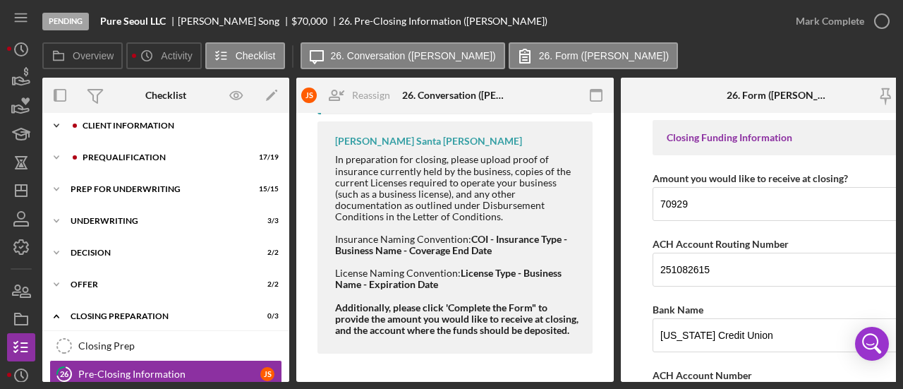
click at [143, 126] on div "Client Information" at bounding box center [177, 125] width 189 height 8
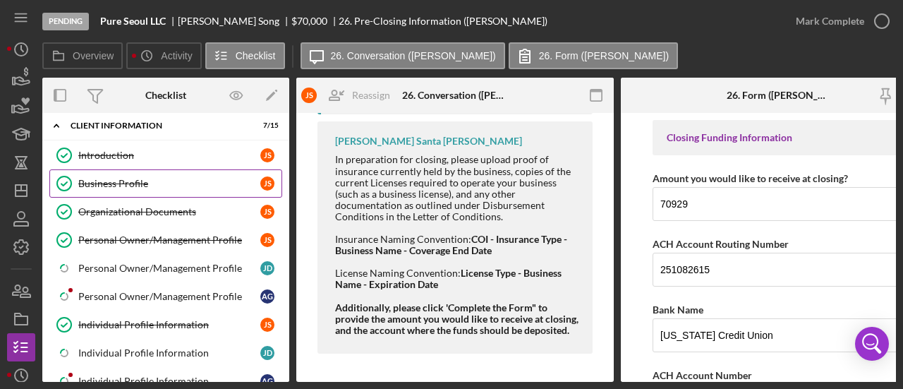
click at [124, 178] on div "Business Profile" at bounding box center [169, 183] width 182 height 11
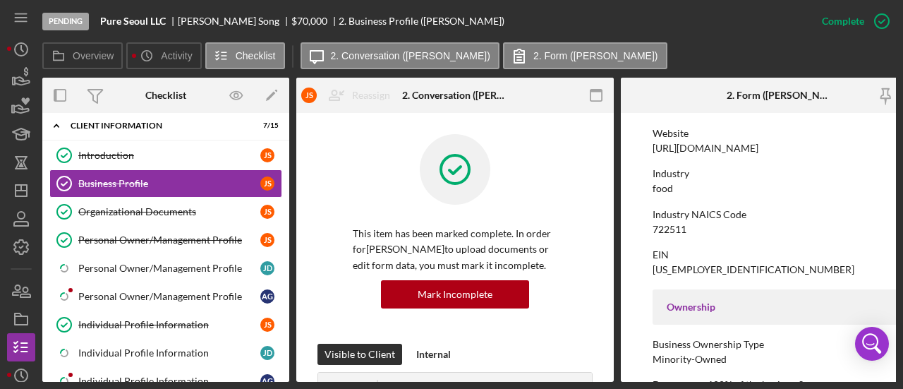
scroll to position [282, 0]
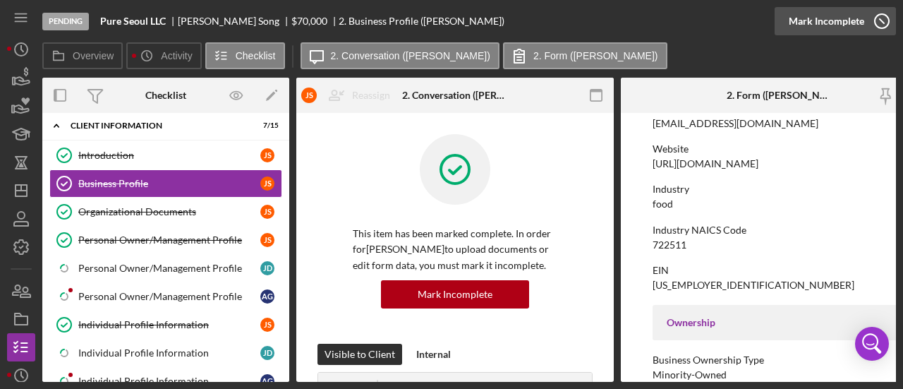
click at [837, 26] on div "Mark Incomplete" at bounding box center [827, 21] width 76 height 28
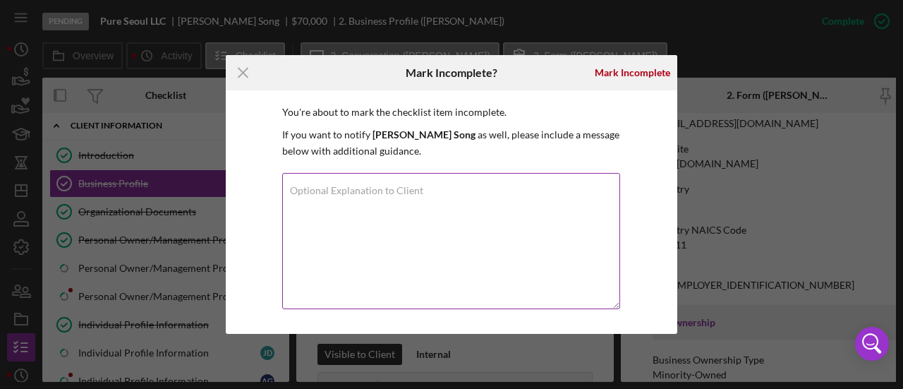
click at [380, 190] on label "Optional Explanation to Client" at bounding box center [356, 190] width 133 height 11
click at [380, 190] on textarea "Optional Explanation to Client" at bounding box center [451, 241] width 338 height 136
type textarea "Update names"
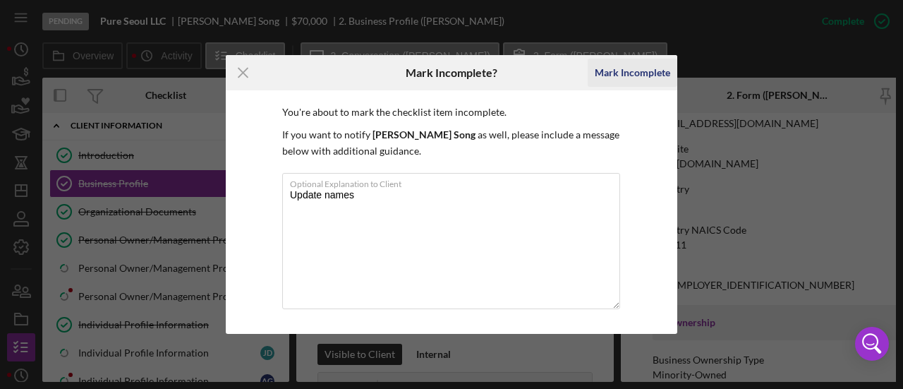
click at [630, 67] on div "Mark Incomplete" at bounding box center [633, 73] width 76 height 28
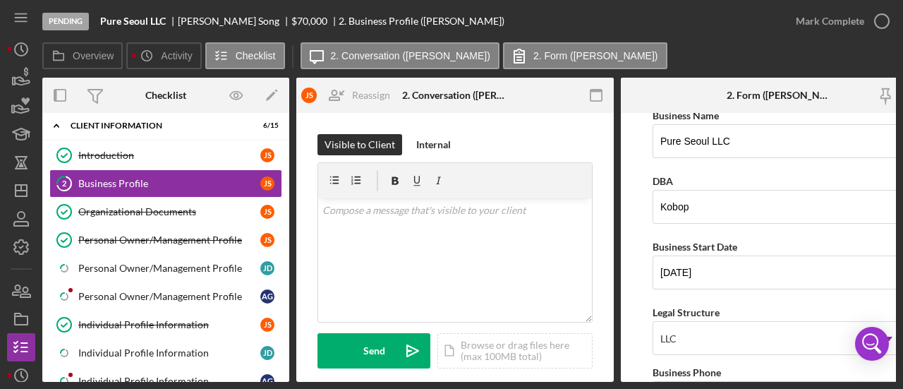
scroll to position [0, 0]
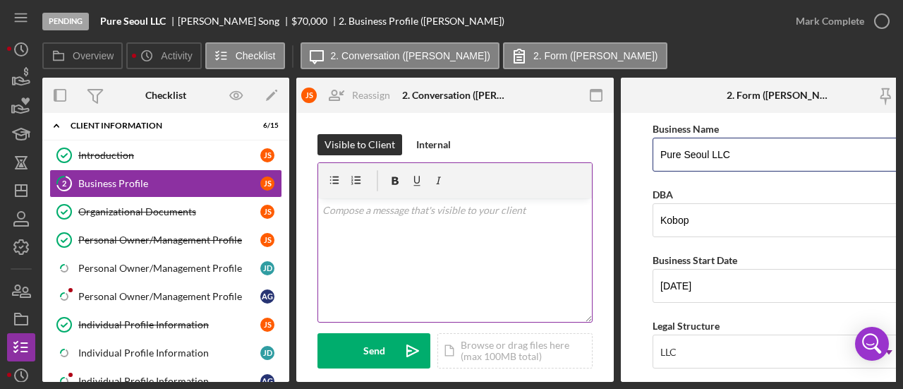
drag, startPoint x: 752, startPoint y: 147, endPoint x: 570, endPoint y: 173, distance: 183.8
click at [570, 173] on div "Overview Internal Workflow Stage Pending Icon/Dropdown Arrow Archive (can unarc…" at bounding box center [469, 230] width 854 height 304
type input "B"
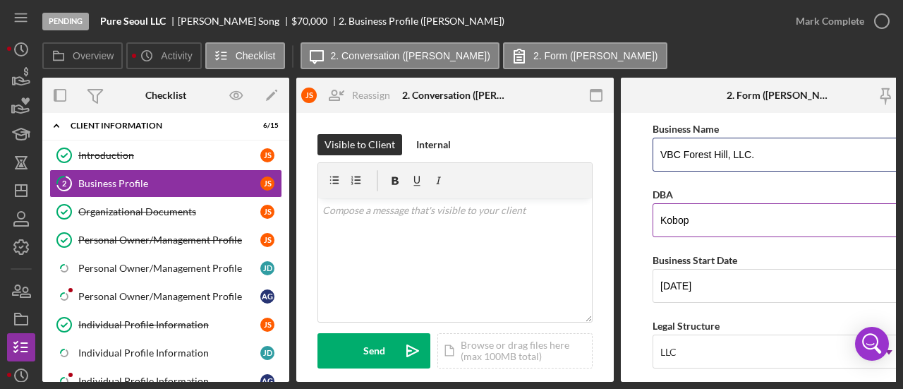
type input "VBC Forest Hill, LLC."
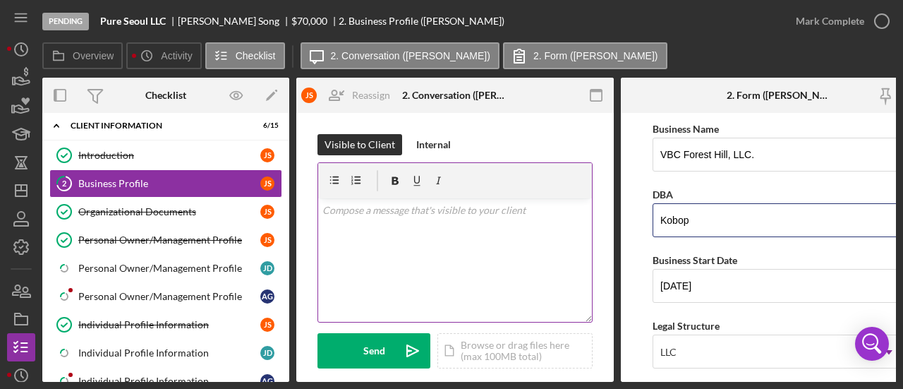
drag, startPoint x: 728, startPoint y: 219, endPoint x: 560, endPoint y: 243, distance: 170.4
click at [560, 243] on div "Overview Internal Workflow Stage Pending Icon/Dropdown Arrow Archive (can unarc…" at bounding box center [469, 230] width 854 height 304
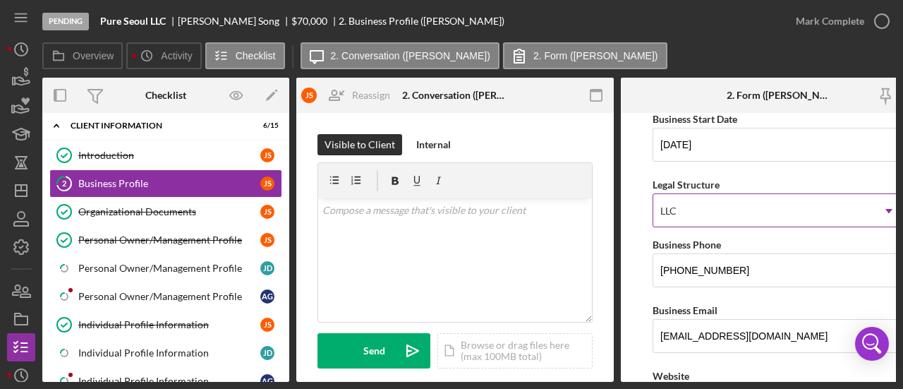
scroll to position [212, 0]
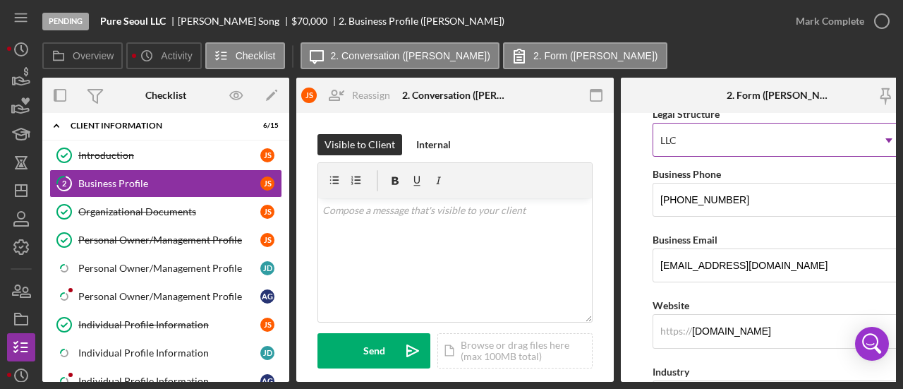
click at [697, 143] on div "LLC" at bounding box center [763, 140] width 219 height 32
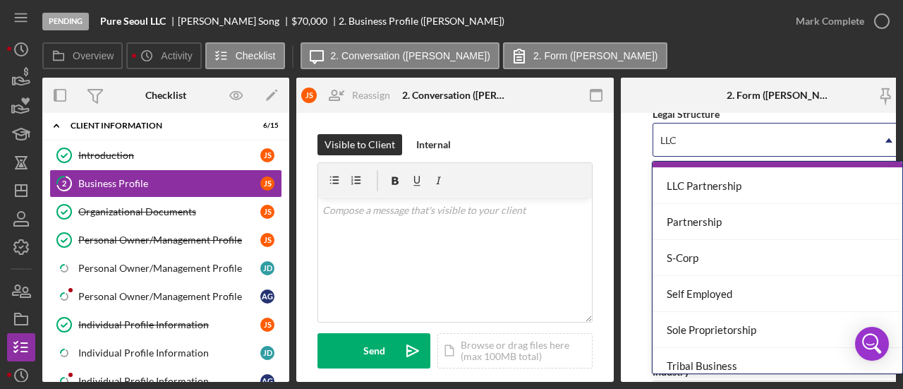
scroll to position [282, 0]
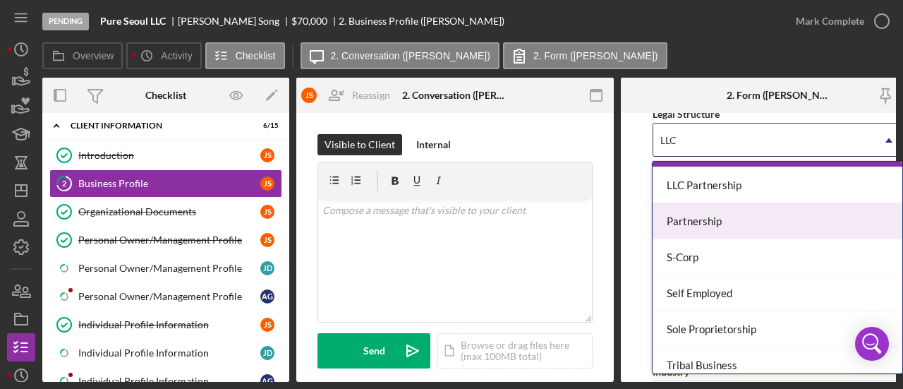
click at [706, 214] on div "Partnership" at bounding box center [777, 221] width 249 height 36
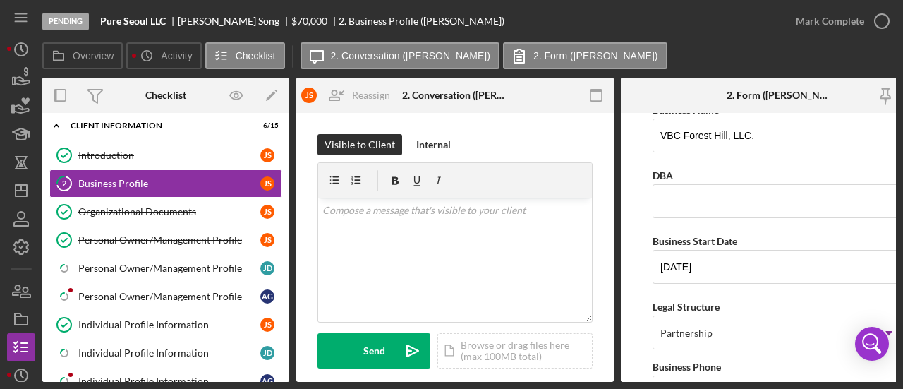
scroll to position [0, 0]
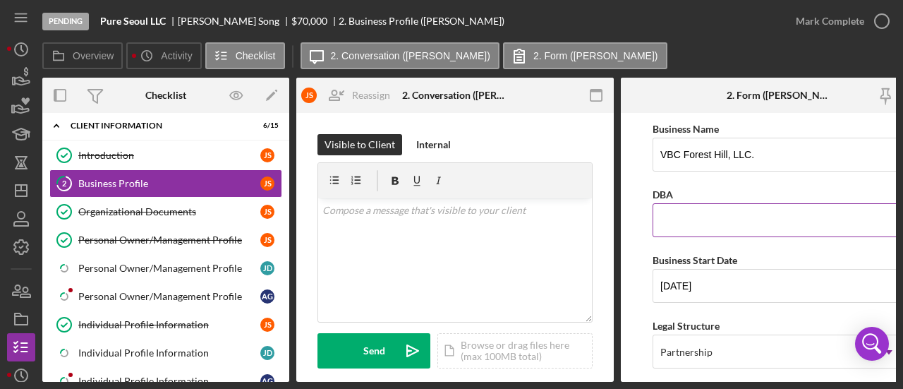
click at [696, 222] on input "DBA" at bounding box center [780, 220] width 254 height 34
click at [748, 219] on input "Vasen Brewe" at bounding box center [780, 220] width 254 height 34
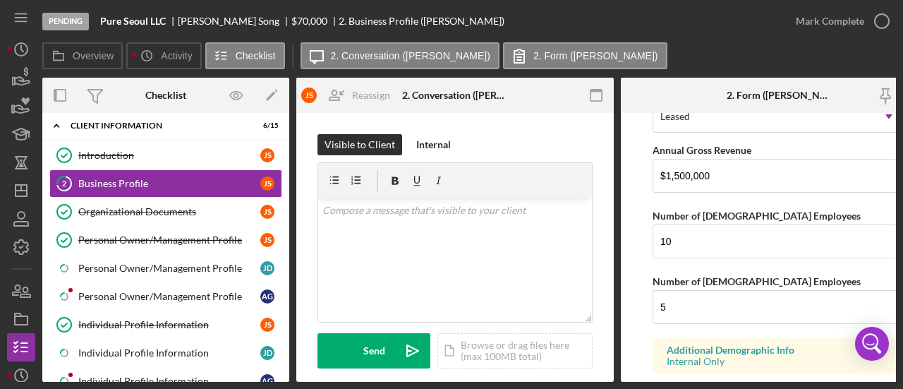
scroll to position [1525, 0]
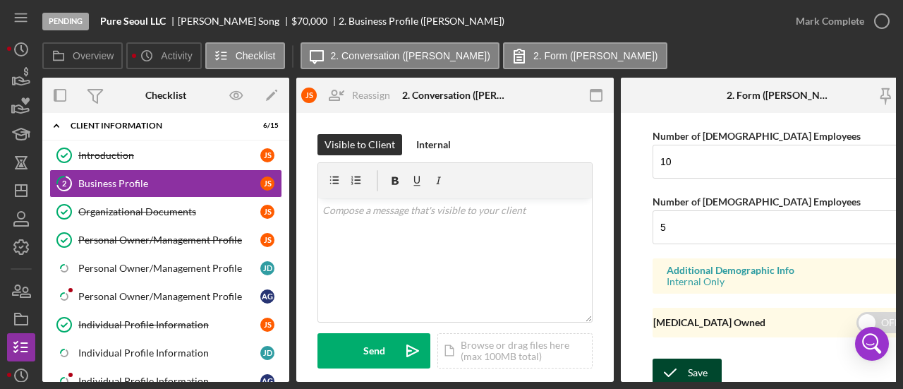
type input "Vasen Brewing Company and KoBop"
click at [685, 363] on icon "submit" at bounding box center [670, 372] width 35 height 35
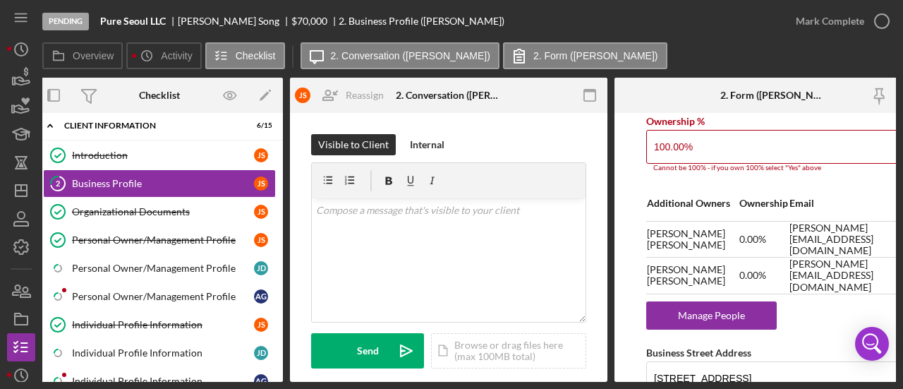
scroll to position [840, 0]
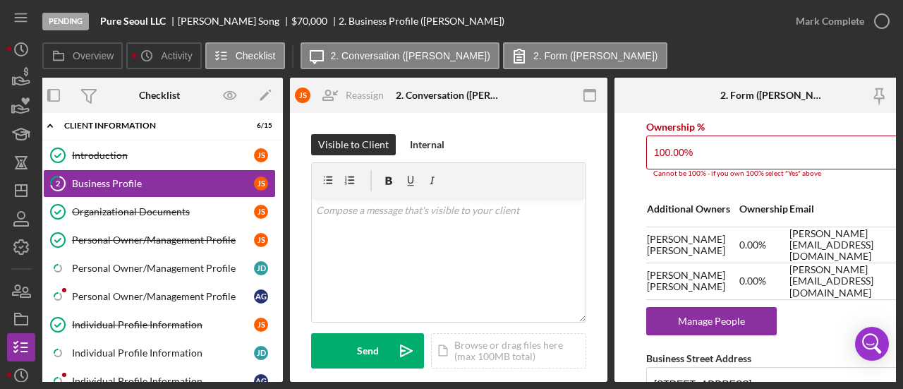
drag, startPoint x: 713, startPoint y: 143, endPoint x: 627, endPoint y: 148, distance: 86.3
click at [627, 148] on form "Business Name VBC Forest Hill, LLC. DBA Vasen Brewing Company and KoBop Busines…" at bounding box center [774, 247] width 318 height 269
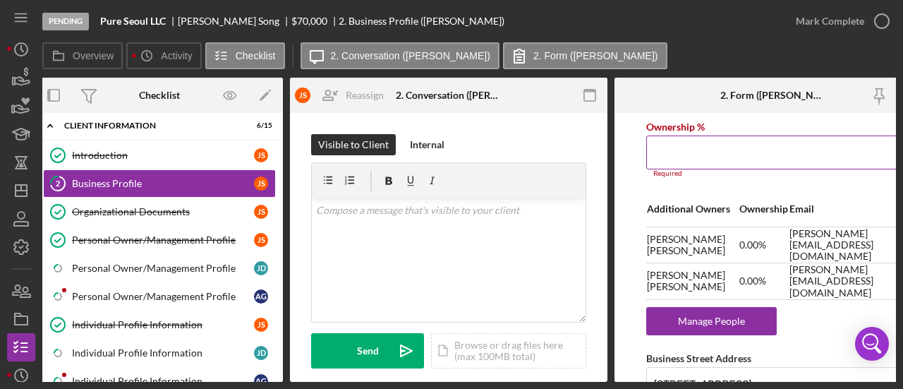
click at [682, 151] on input "Ownership %" at bounding box center [773, 153] width 254 height 34
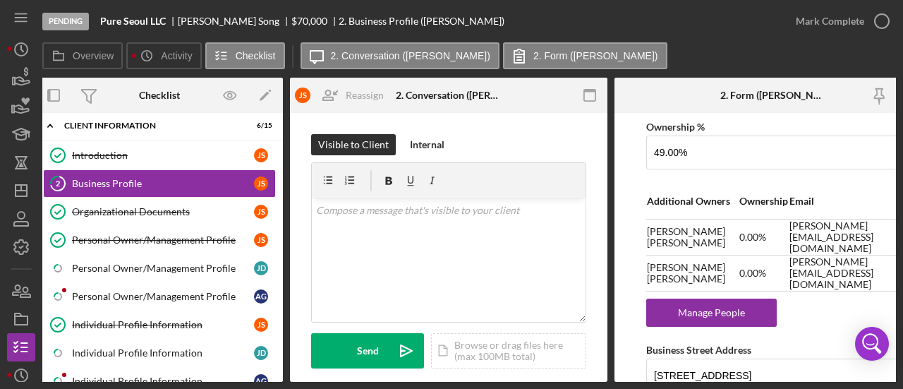
click at [728, 235] on td "Anthony Giordano" at bounding box center [692, 237] width 92 height 36
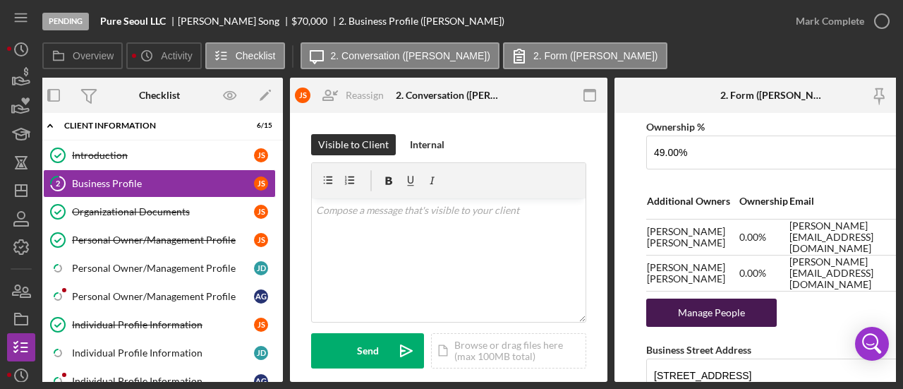
click at [717, 306] on div "Manage People" at bounding box center [712, 313] width 116 height 28
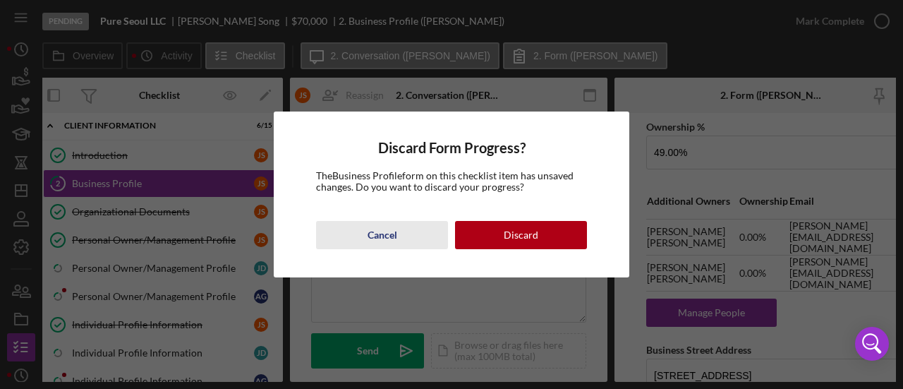
click at [383, 234] on div "Cancel" at bounding box center [383, 235] width 30 height 28
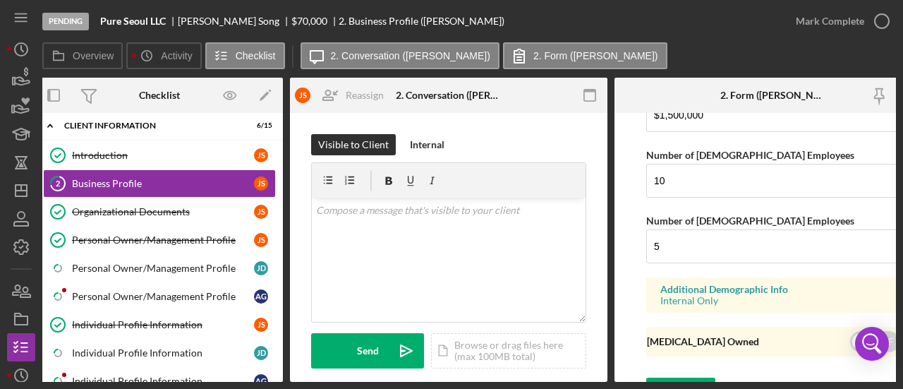
scroll to position [1525, 0]
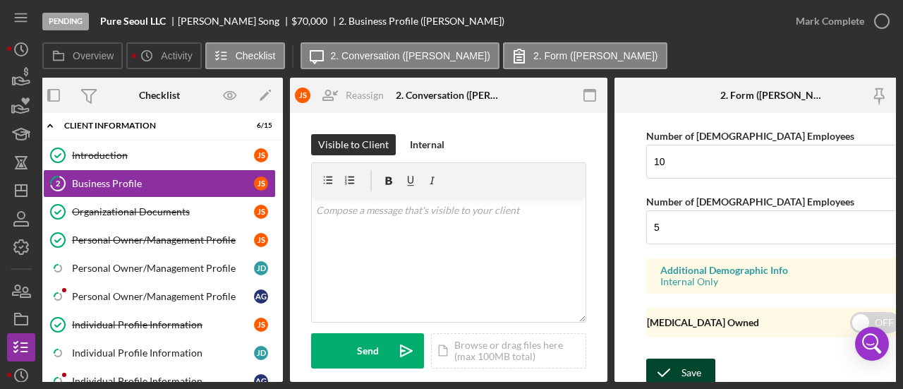
click at [688, 359] on div "Save" at bounding box center [692, 373] width 20 height 28
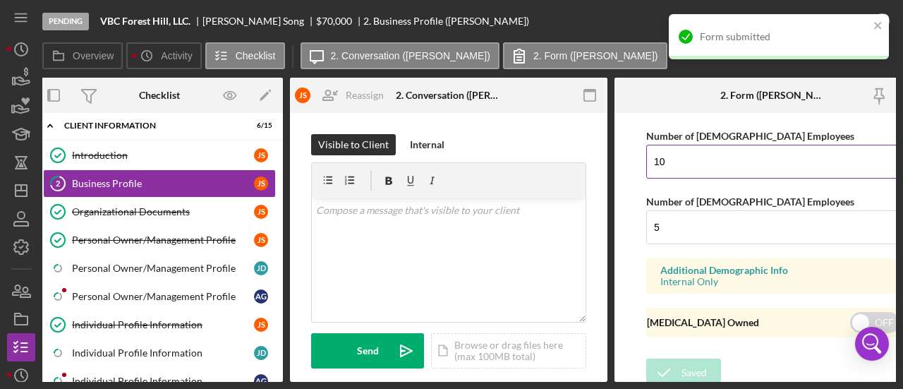
type input "49.00%"
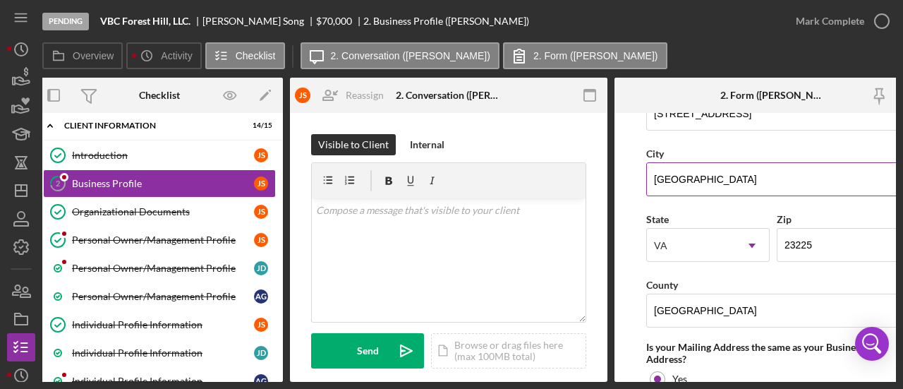
scroll to position [961, 0]
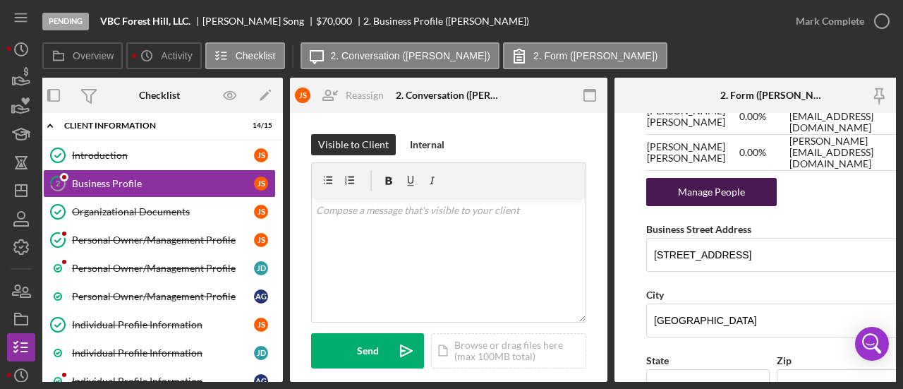
click at [700, 184] on div "Manage People" at bounding box center [712, 192] width 116 height 28
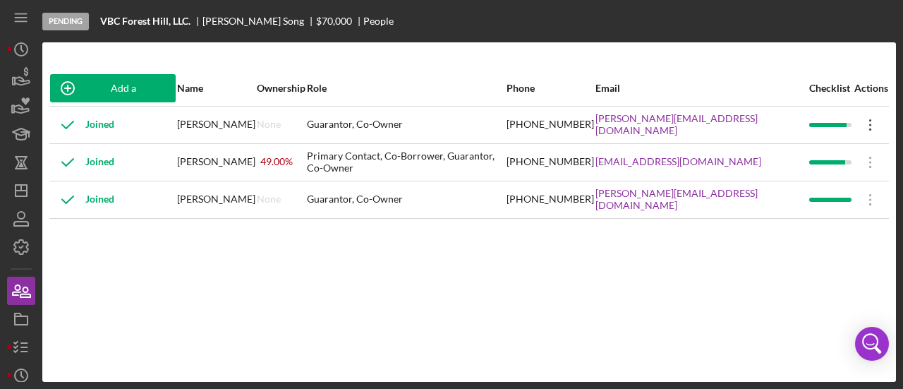
click at [863, 121] on icon "Icon/Overflow" at bounding box center [870, 124] width 35 height 35
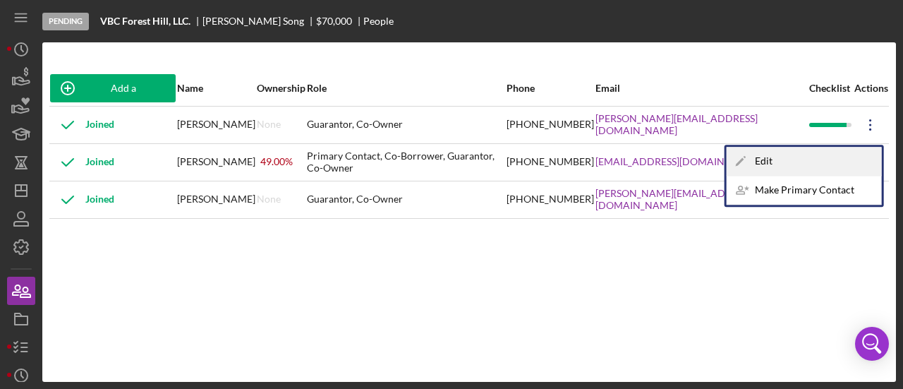
click at [764, 164] on div "Icon/Edit Edit" at bounding box center [804, 161] width 155 height 29
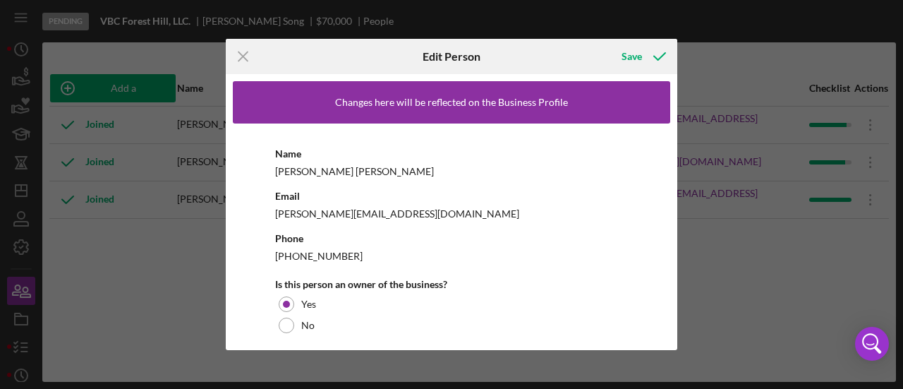
scroll to position [141, 0]
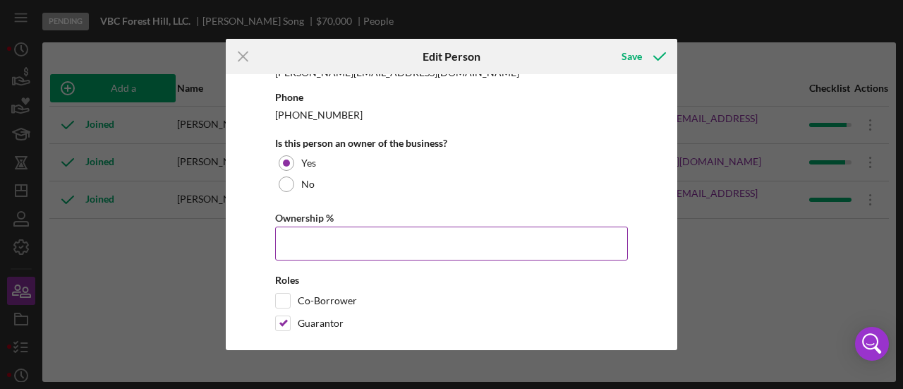
click at [325, 243] on input "Ownership %" at bounding box center [451, 244] width 353 height 34
click at [313, 236] on input "Ownership %" at bounding box center [451, 244] width 353 height 34
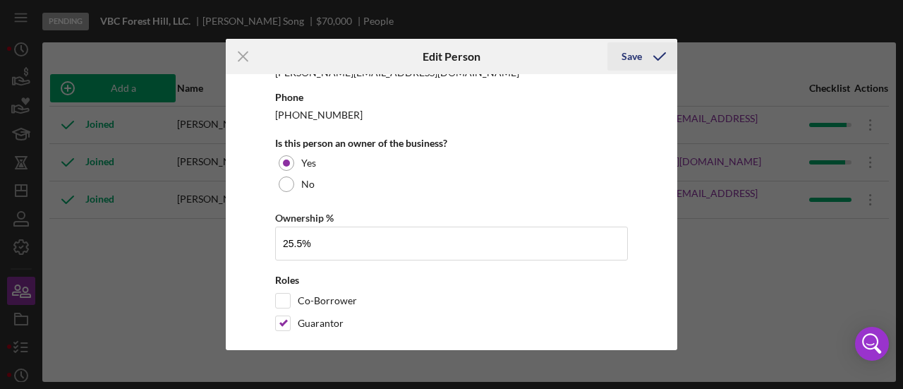
type input "25.50%"
click at [642, 54] on icon "button" at bounding box center [659, 56] width 35 height 35
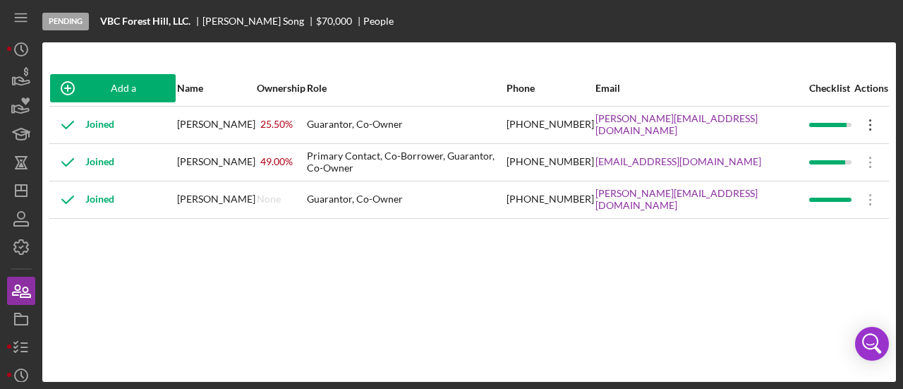
click at [868, 122] on icon "Icon/Overflow" at bounding box center [870, 124] width 35 height 35
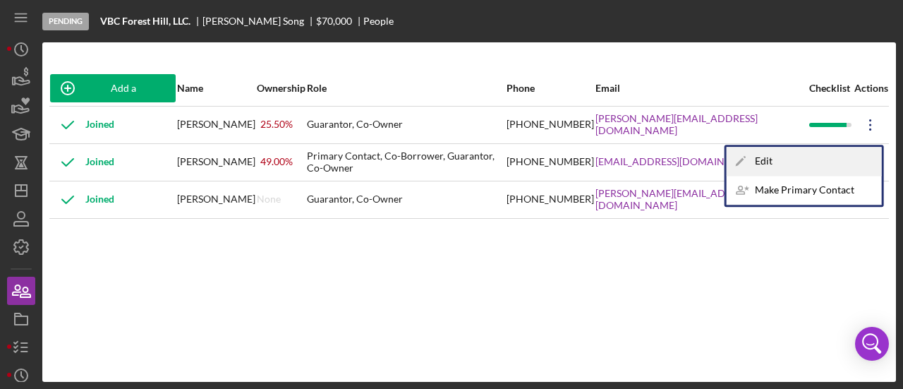
click at [781, 156] on div "Icon/Edit Edit" at bounding box center [804, 161] width 155 height 29
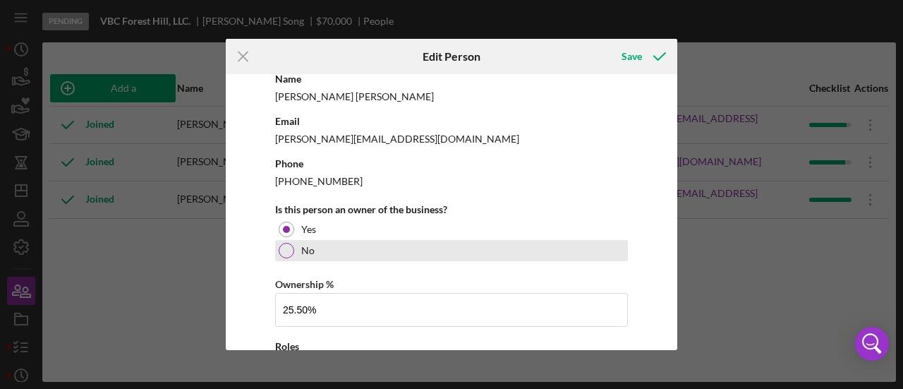
scroll to position [155, 0]
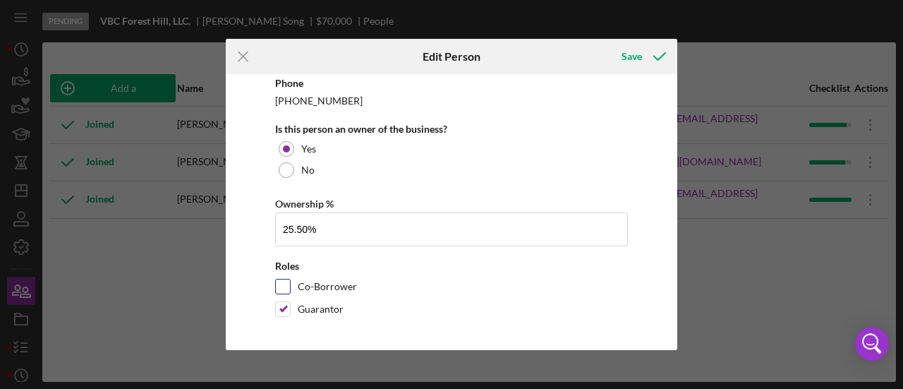
click at [282, 284] on input "Co-Borrower" at bounding box center [283, 286] width 14 height 14
checkbox input "true"
click at [649, 54] on icon "button" at bounding box center [659, 56] width 35 height 35
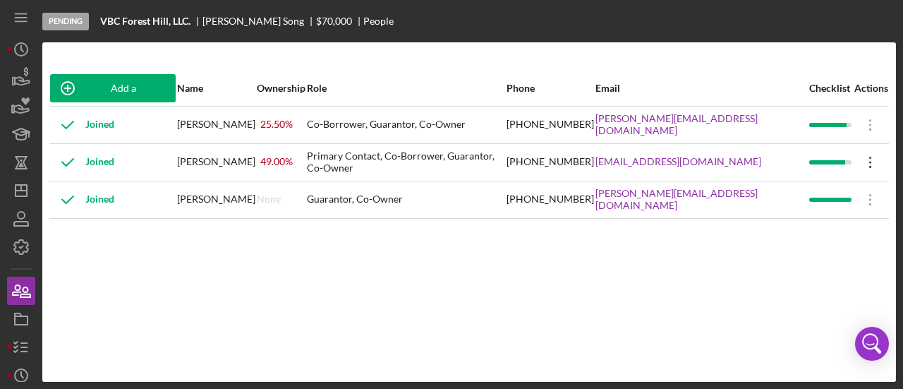
click at [869, 162] on icon "Icon/Overflow" at bounding box center [870, 162] width 35 height 35
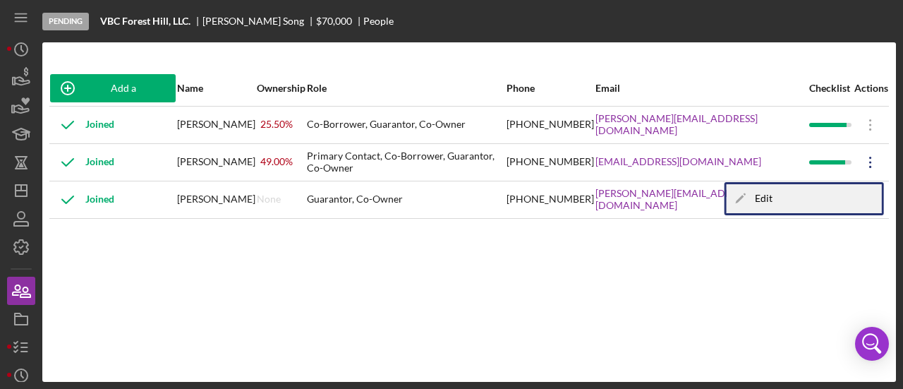
click at [765, 191] on div "Icon/Edit Edit" at bounding box center [804, 198] width 155 height 29
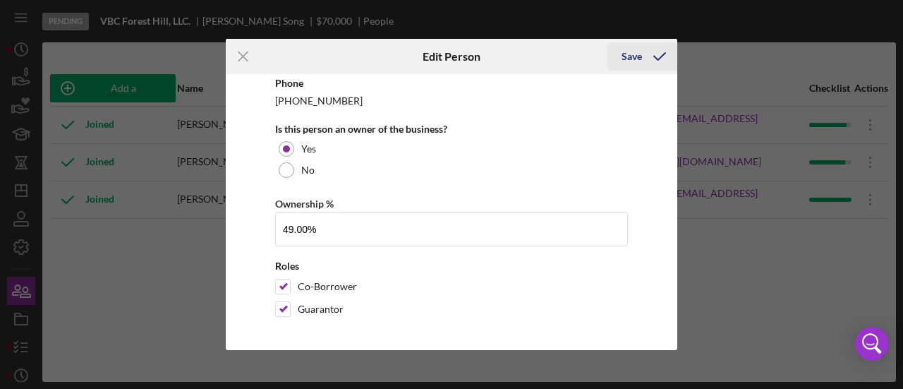
click at [634, 58] on div "Save" at bounding box center [632, 56] width 20 height 28
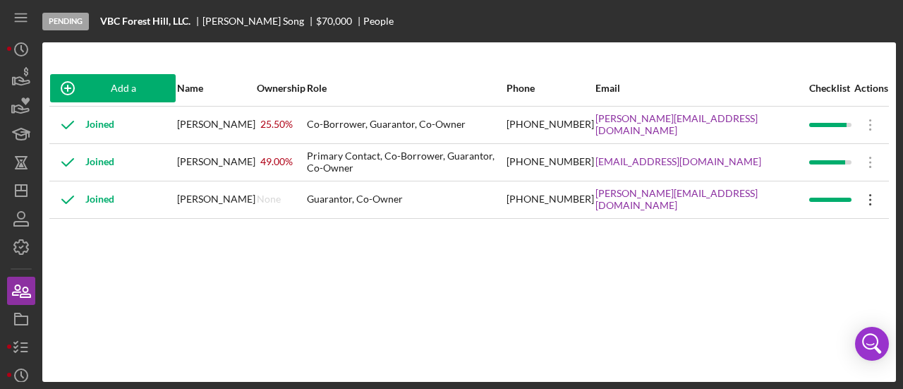
click at [867, 201] on icon "Icon/Overflow" at bounding box center [870, 199] width 35 height 35
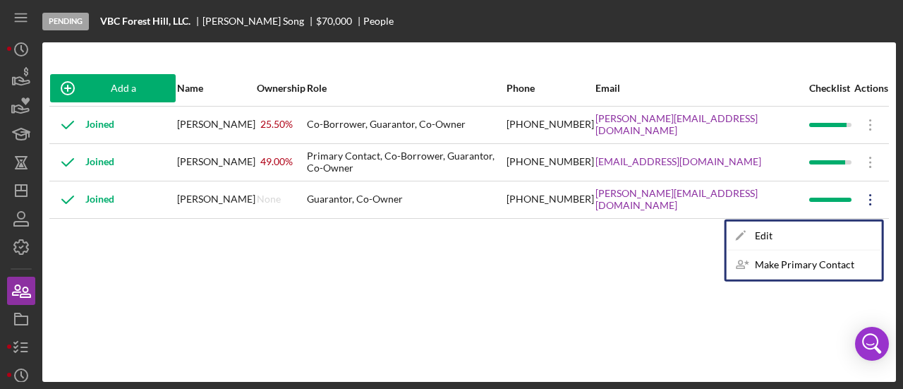
click at [832, 212] on div at bounding box center [830, 199] width 42 height 35
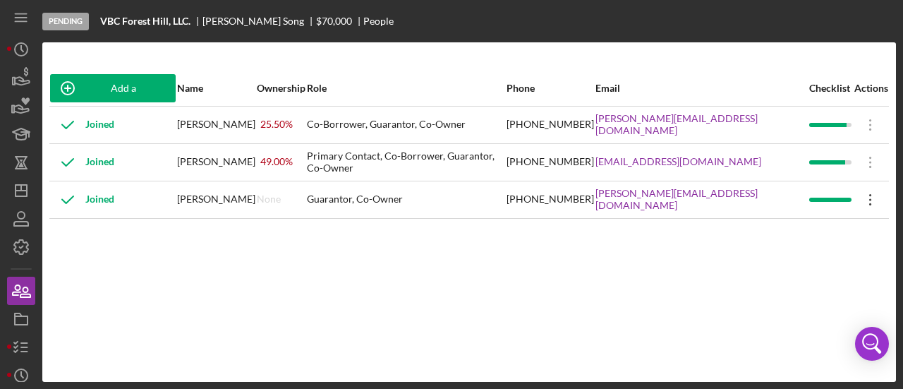
click at [874, 190] on icon "Icon/Overflow" at bounding box center [870, 199] width 35 height 35
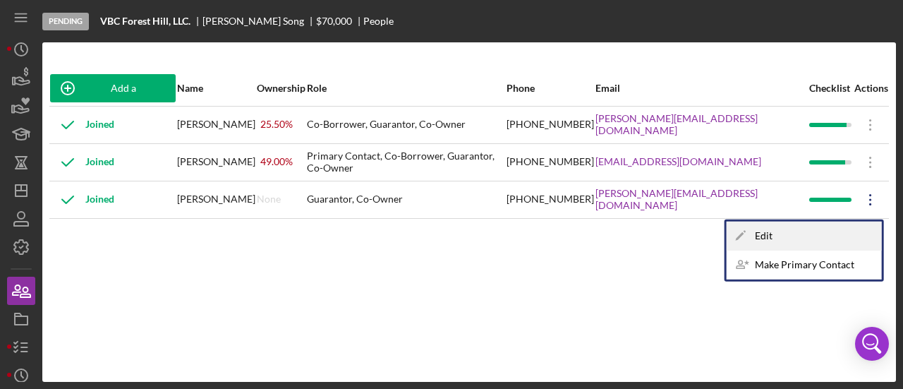
click at [793, 245] on div "Icon/Edit Edit" at bounding box center [804, 236] width 155 height 29
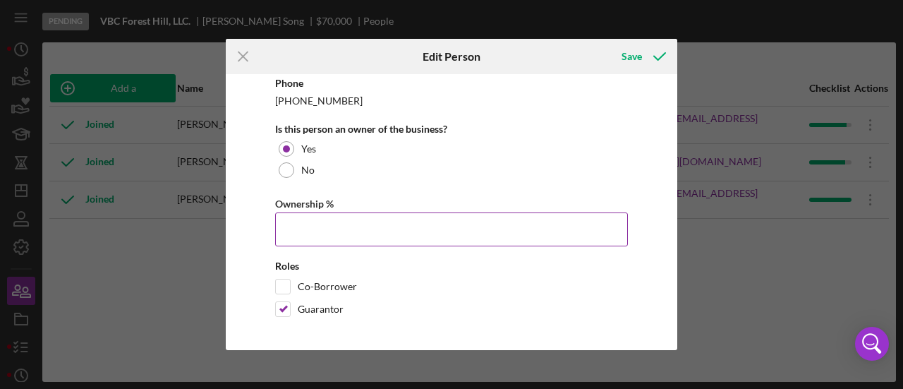
click at [306, 234] on input "Ownership %" at bounding box center [451, 229] width 353 height 34
type input "25.50%"
drag, startPoint x: 291, startPoint y: 286, endPoint x: 282, endPoint y: 284, distance: 9.3
click at [289, 286] on div "Co-Borrower" at bounding box center [451, 290] width 353 height 23
click at [279, 284] on input "Co-Borrower" at bounding box center [283, 286] width 14 height 14
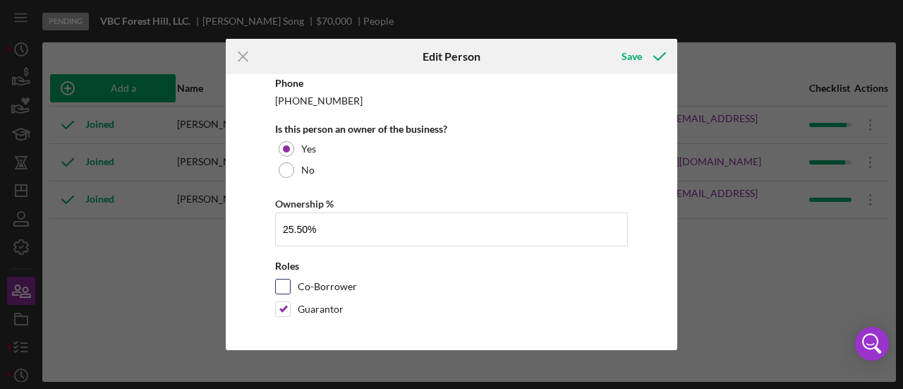
checkbox input "true"
click at [642, 59] on icon "button" at bounding box center [659, 56] width 35 height 35
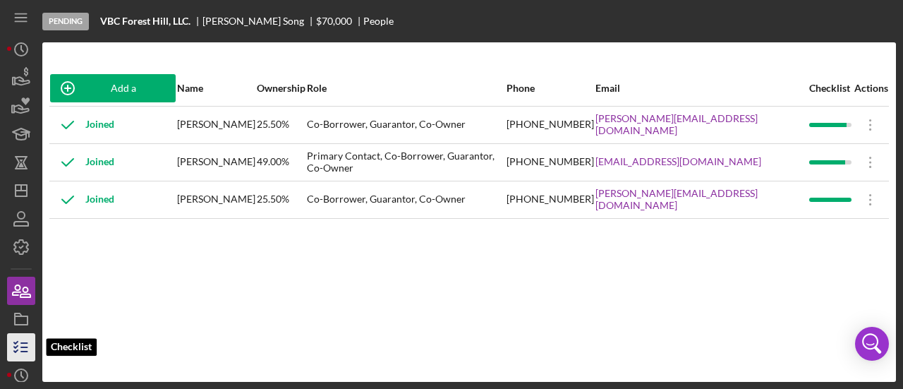
click at [17, 348] on icon "button" at bounding box center [21, 347] width 35 height 35
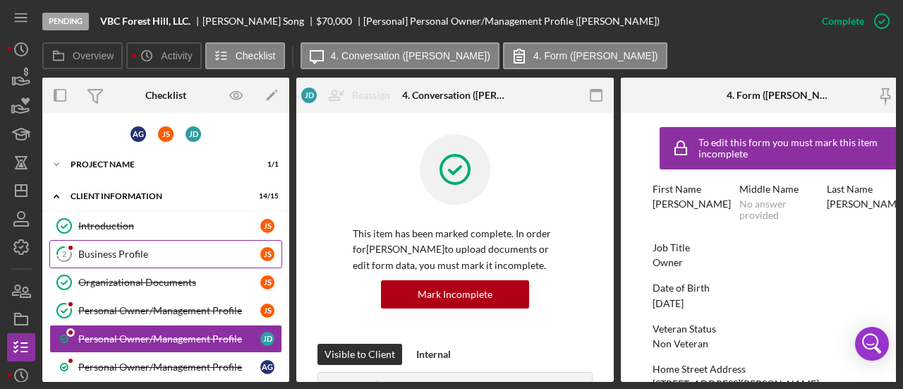
click at [212, 253] on div "Business Profile" at bounding box center [169, 253] width 182 height 11
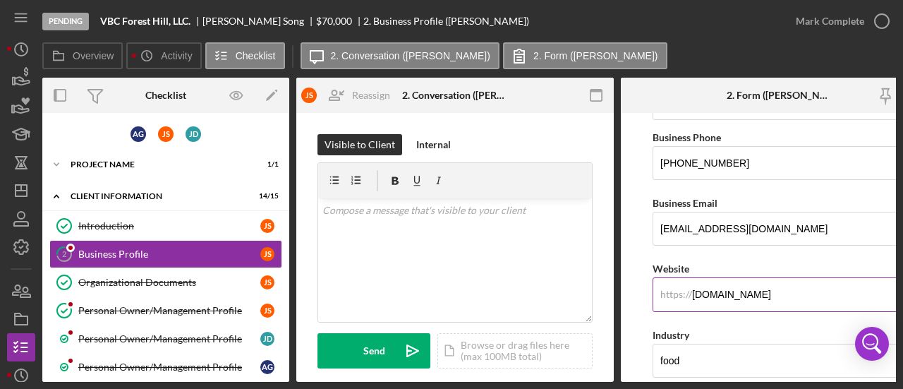
scroll to position [141, 0]
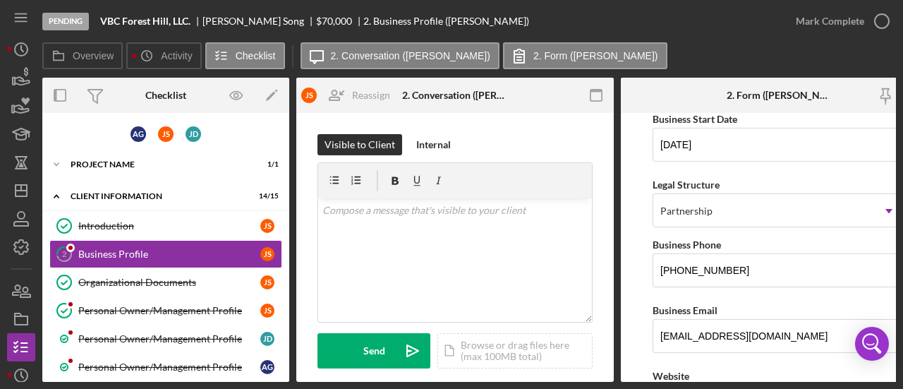
click at [631, 38] on div "Pending VBC Forest Hill, LLC. Jason Song $70,000 $70,000 2. Business Profile (J…" at bounding box center [412, 21] width 740 height 42
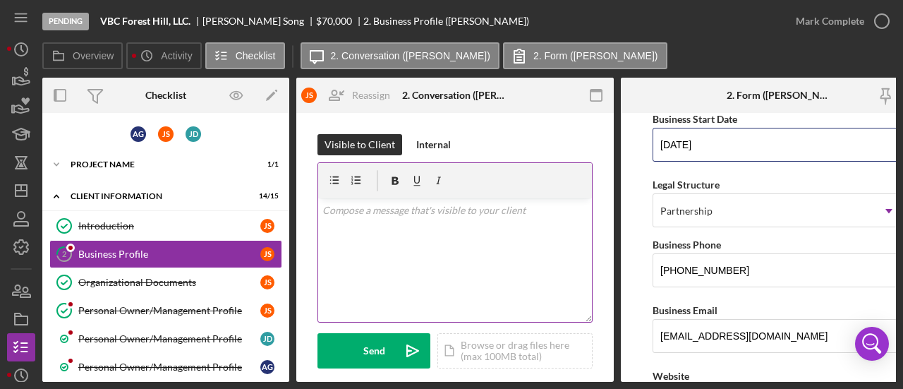
drag, startPoint x: 650, startPoint y: 152, endPoint x: 577, endPoint y: 167, distance: 74.3
click at [577, 167] on div "Overview Internal Workflow Stage Pending Icon/Dropdown Arrow Archive (can unarc…" at bounding box center [469, 230] width 854 height 304
type input "0m/dd/yyyy"
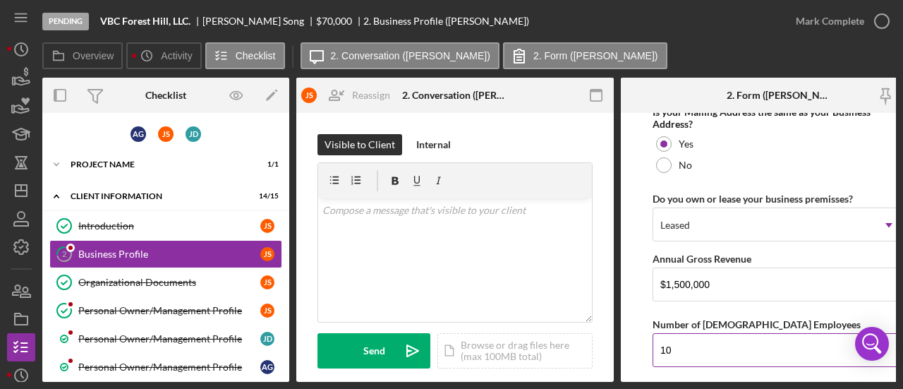
scroll to position [1525, 0]
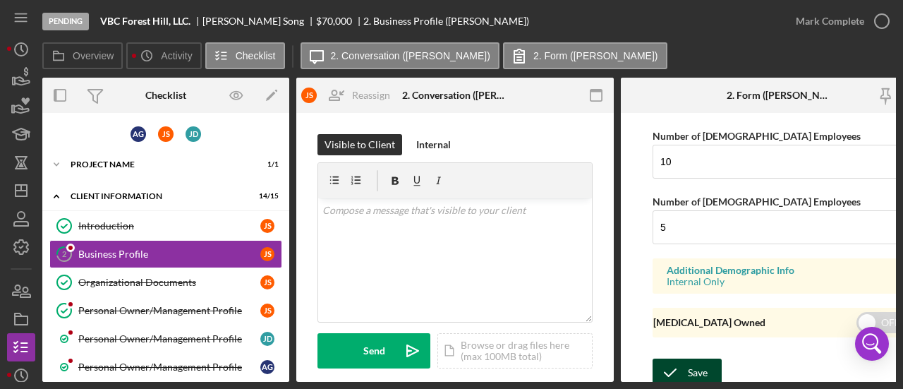
type input "[DATE]"
click at [696, 359] on div "Save" at bounding box center [698, 373] width 20 height 28
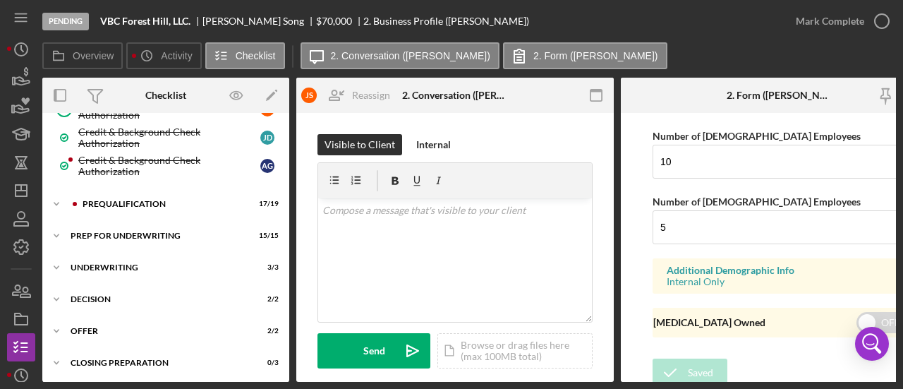
scroll to position [377, 0]
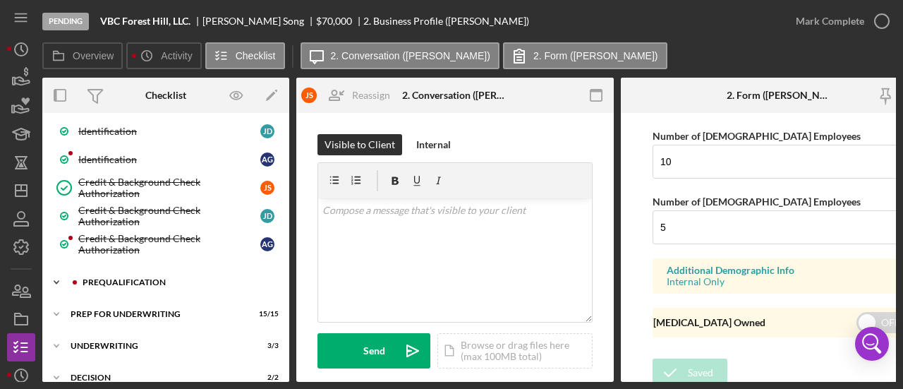
click at [136, 278] on div "Prequalification" at bounding box center [177, 282] width 189 height 8
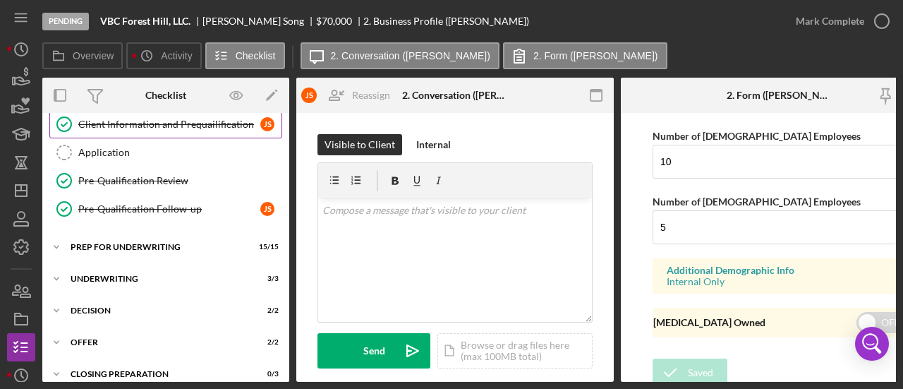
scroll to position [912, 0]
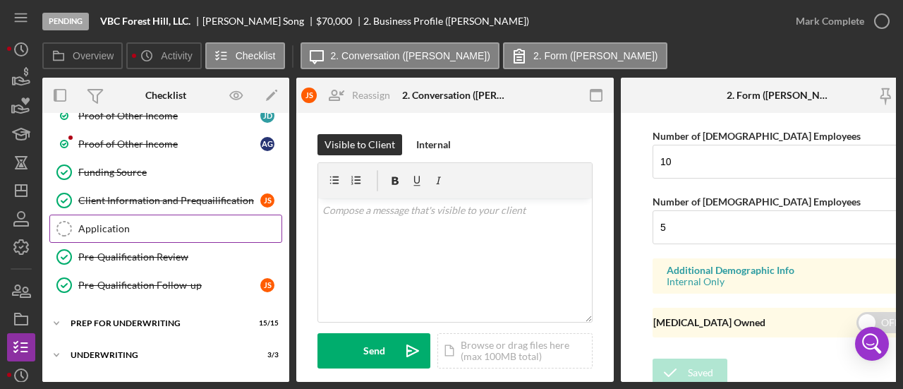
click at [127, 223] on div "Application" at bounding box center [179, 228] width 203 height 11
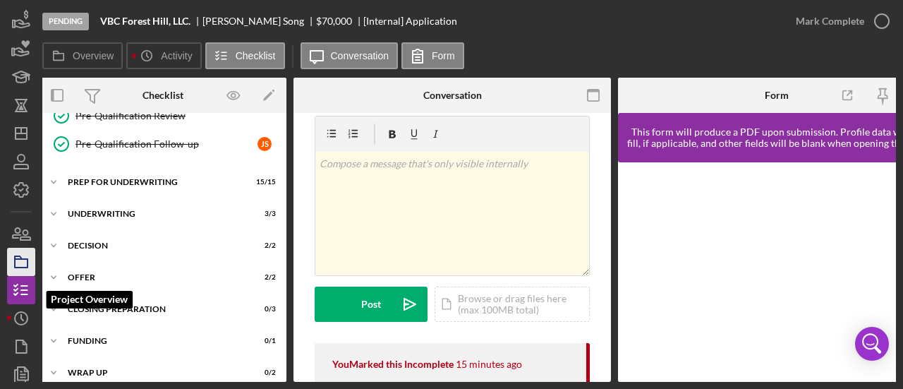
scroll to position [120, 0]
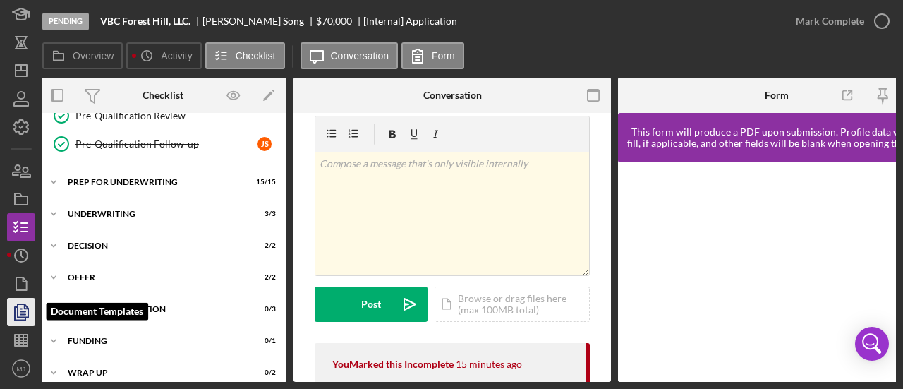
click at [23, 307] on icon "button" at bounding box center [21, 311] width 35 height 35
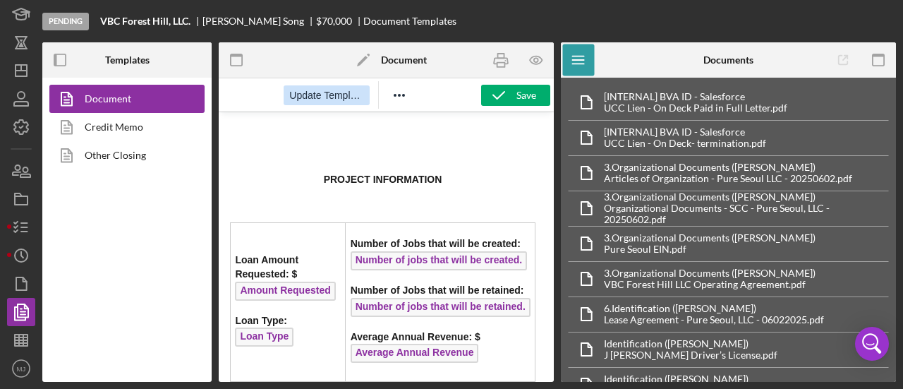
click at [337, 94] on span "Update Template" at bounding box center [326, 95] width 74 height 11
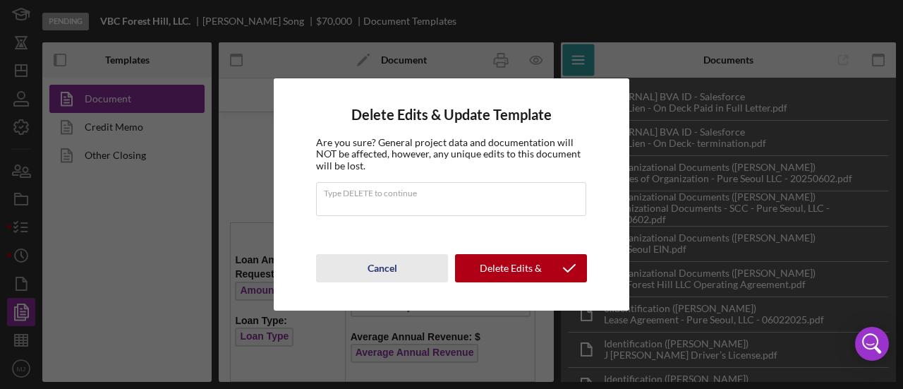
drag, startPoint x: 374, startPoint y: 267, endPoint x: 155, endPoint y: 155, distance: 245.9
click at [374, 267] on div "Cancel" at bounding box center [383, 268] width 30 height 28
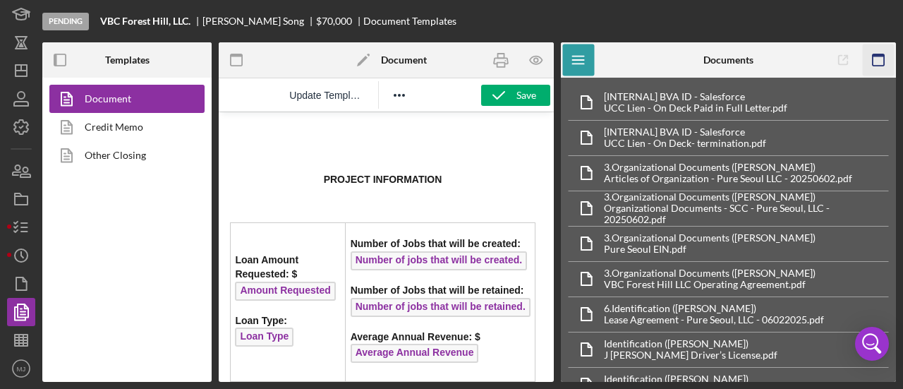
click at [879, 53] on icon "button" at bounding box center [878, 60] width 32 height 32
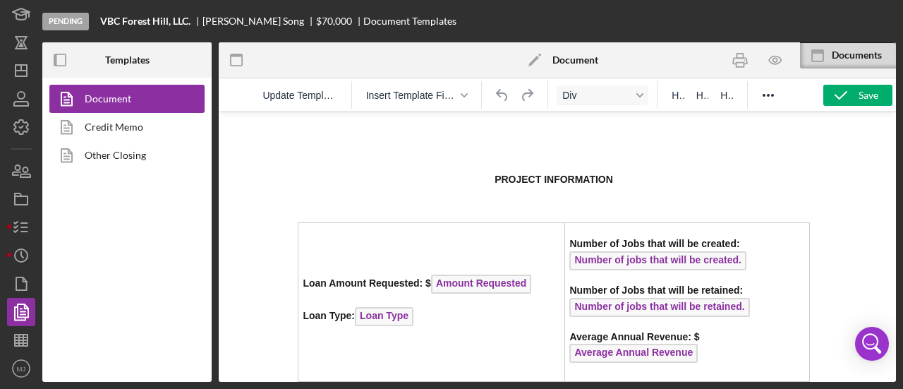
click at [515, 142] on div "Rich Text Area. Press ALT-0 for help." at bounding box center [554, 141] width 512 height 35
click at [459, 100] on button "Insert Template Field" at bounding box center [417, 95] width 113 height 20
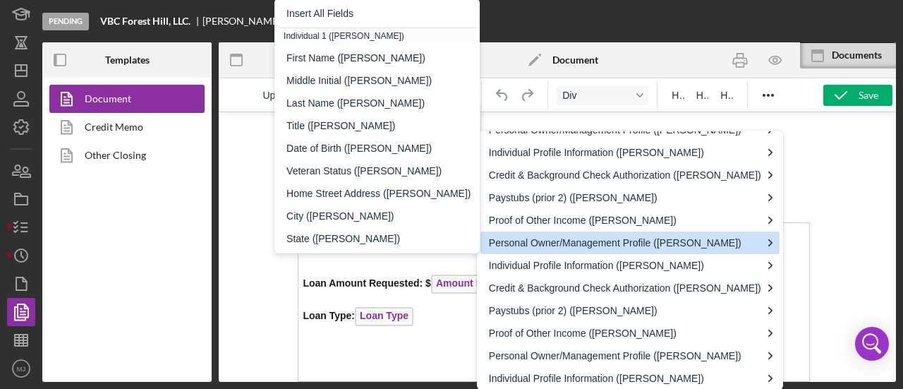
scroll to position [351, 0]
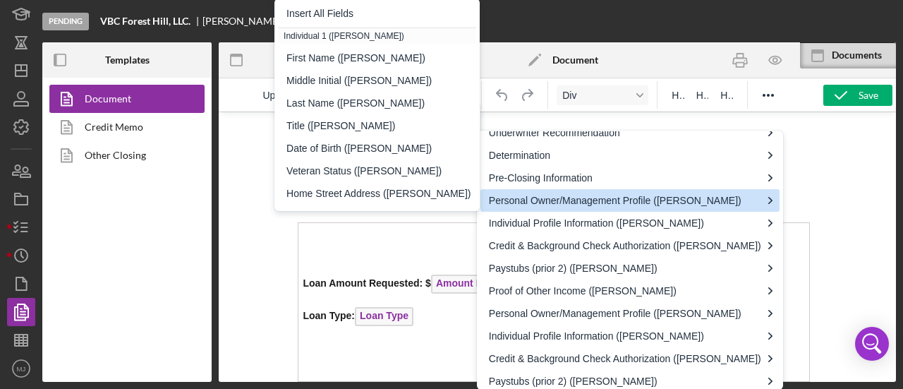
click at [548, 205] on div "Personal Owner/Management Profile ([PERSON_NAME])" at bounding box center [625, 200] width 272 height 17
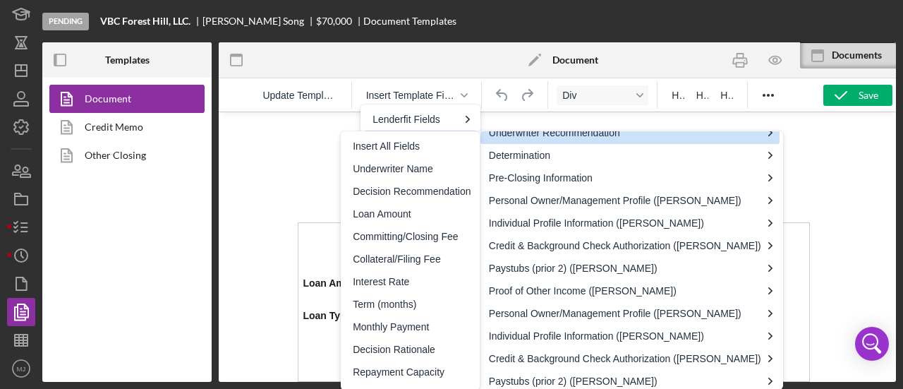
scroll to position [342, 0]
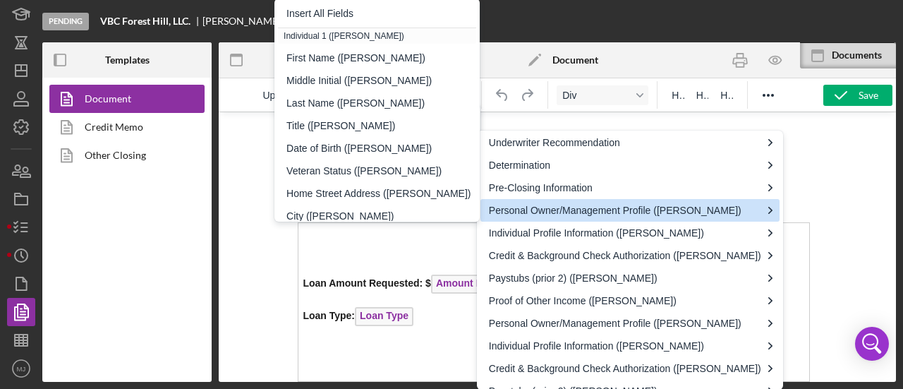
click at [556, 207] on div "Personal Owner/Management Profile ([PERSON_NAME])" at bounding box center [625, 210] width 272 height 17
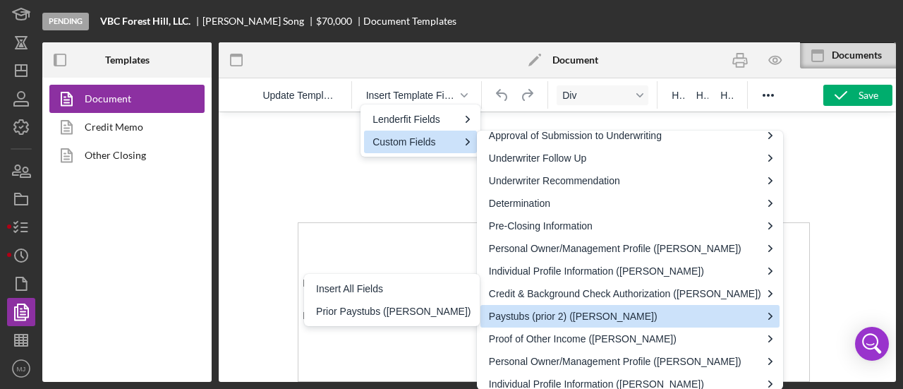
scroll to position [282, 0]
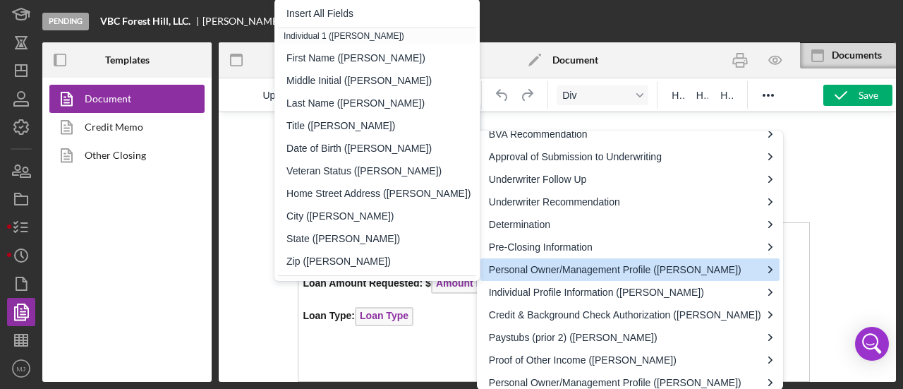
click at [644, 262] on div "Personal Owner/Management Profile ([PERSON_NAME])" at bounding box center [625, 269] width 272 height 17
click at [526, 267] on div "Personal Owner/Management Profile ([PERSON_NAME])" at bounding box center [625, 269] width 272 height 17
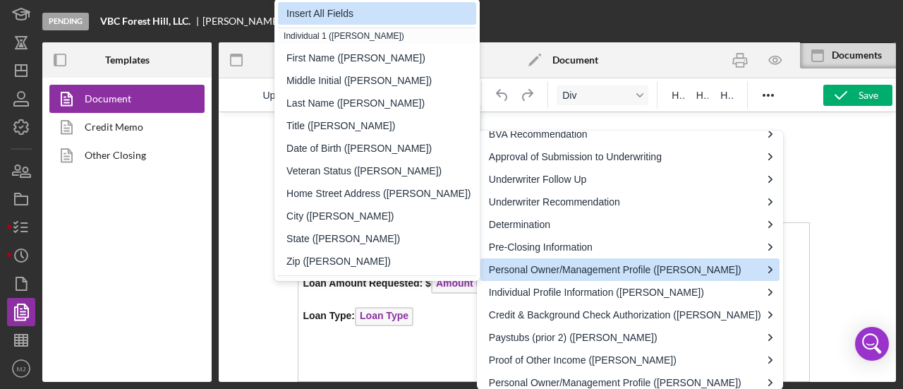
click at [375, 16] on div "Insert All Fields" at bounding box center [379, 13] width 184 height 17
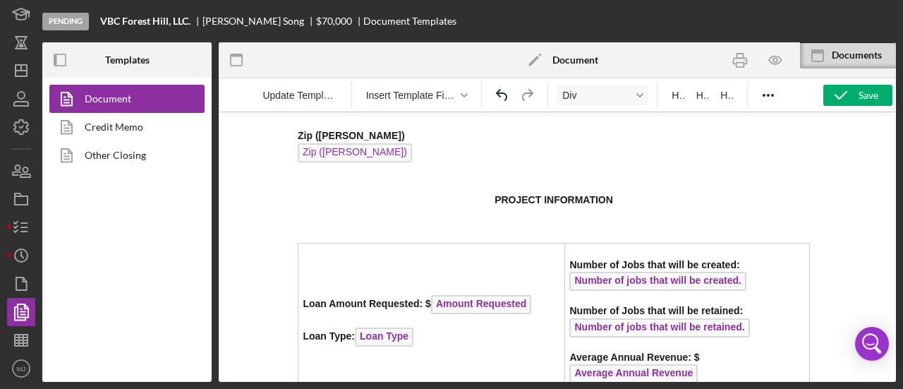
scroll to position [2704, 0]
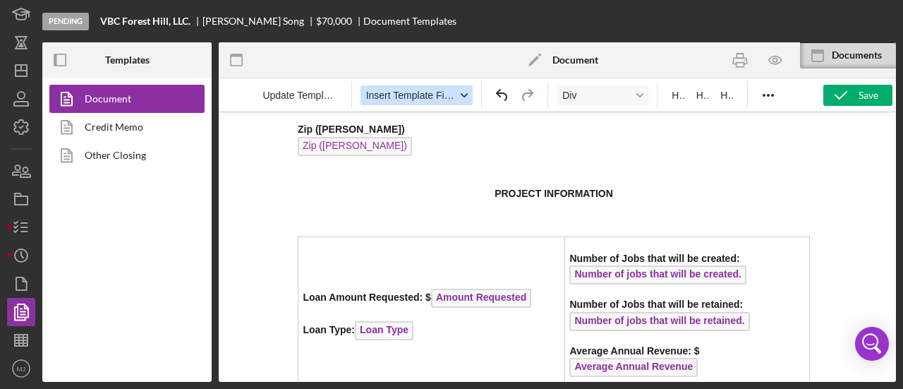
click at [435, 96] on span "Insert Template Field" at bounding box center [411, 95] width 90 height 11
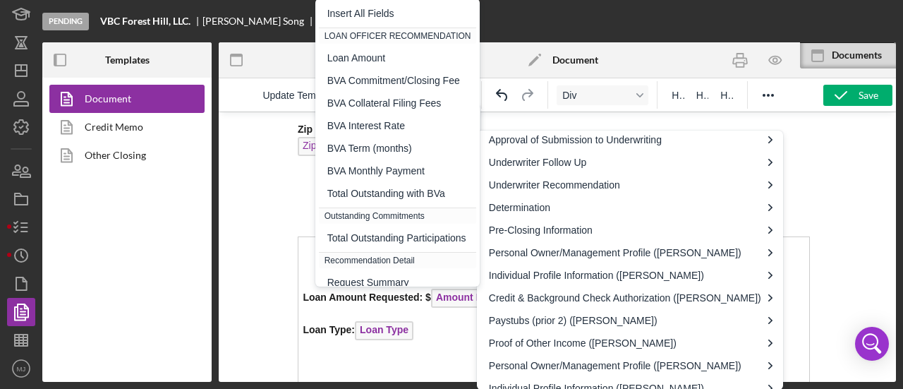
scroll to position [353, 0]
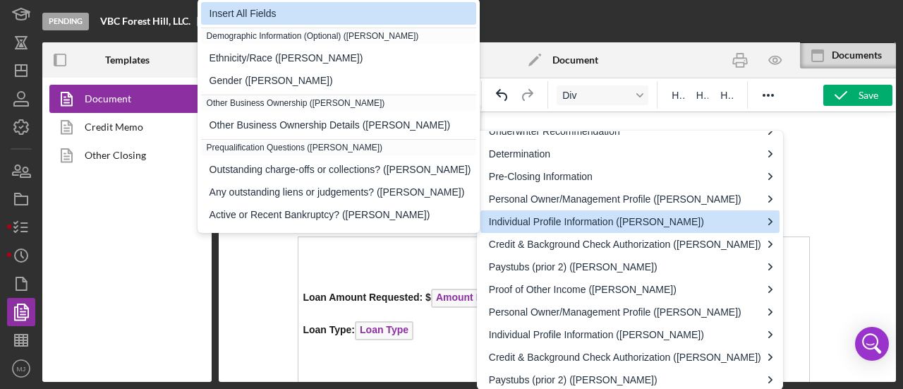
click at [323, 23] on div "Insert All Fields" at bounding box center [339, 13] width 276 height 23
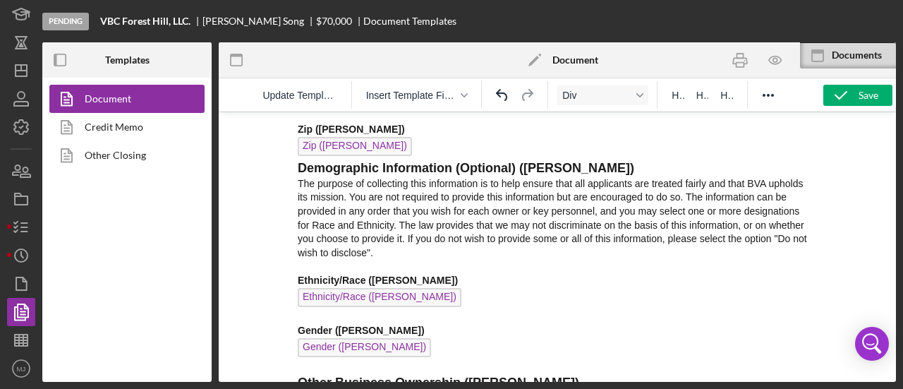
scroll to position [3093, 0]
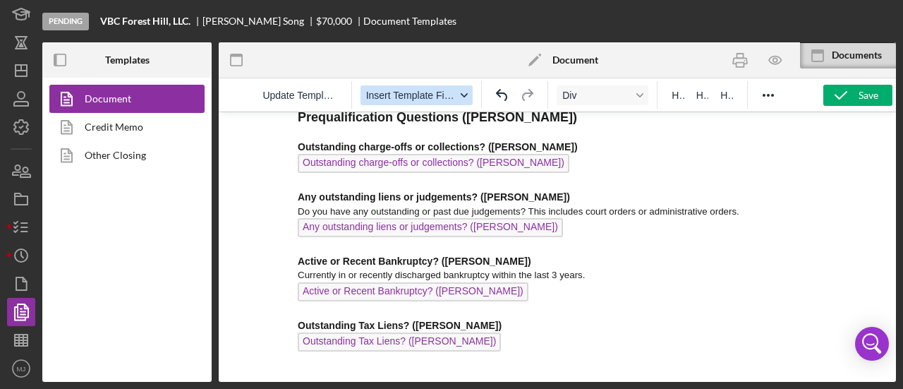
click at [441, 97] on span "Insert Template Field" at bounding box center [411, 95] width 90 height 11
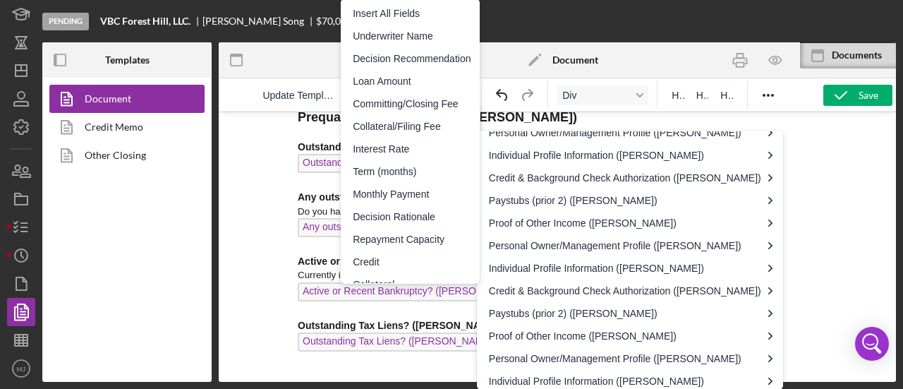
scroll to position [423, 0]
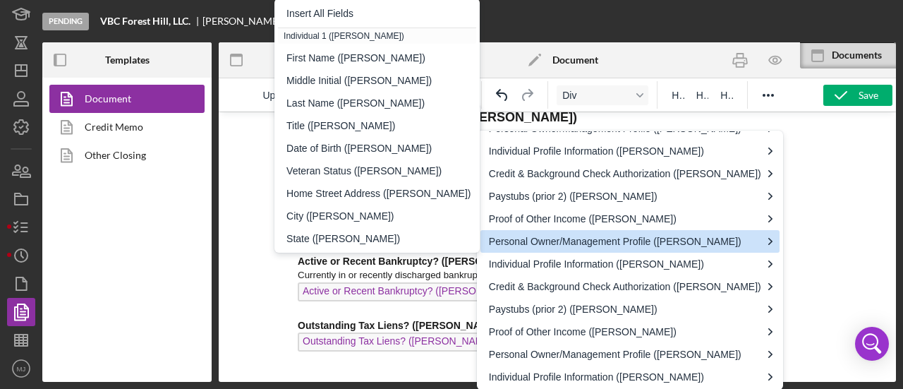
click at [577, 234] on div "Personal Owner/Management Profile ([PERSON_NAME])" at bounding box center [625, 241] width 272 height 17
click at [553, 242] on div "Personal Owner/Management Profile ([PERSON_NAME])" at bounding box center [625, 241] width 272 height 17
click at [524, 239] on div "Personal Owner/Management Profile ([PERSON_NAME])" at bounding box center [625, 241] width 272 height 17
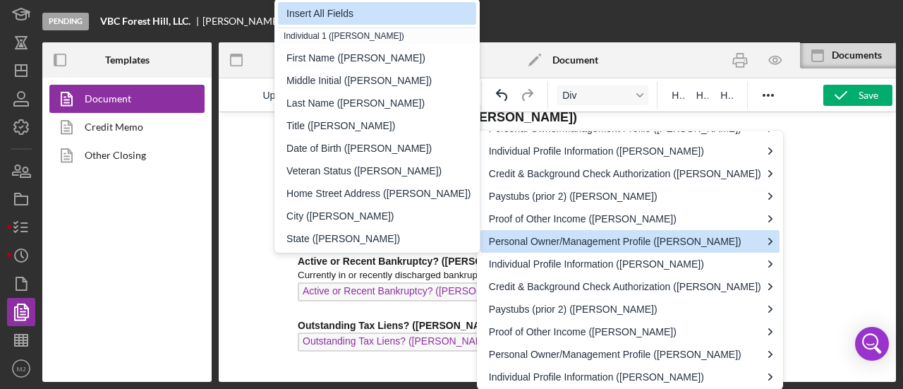
click at [363, 15] on div "Insert All Fields" at bounding box center [379, 13] width 184 height 17
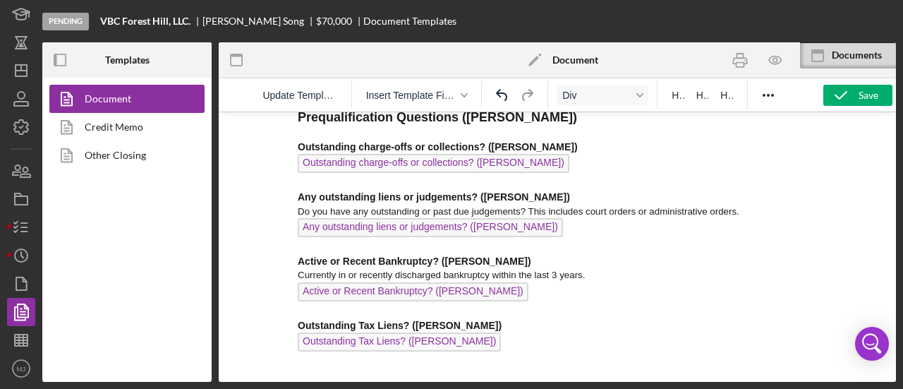
scroll to position [5831, 0]
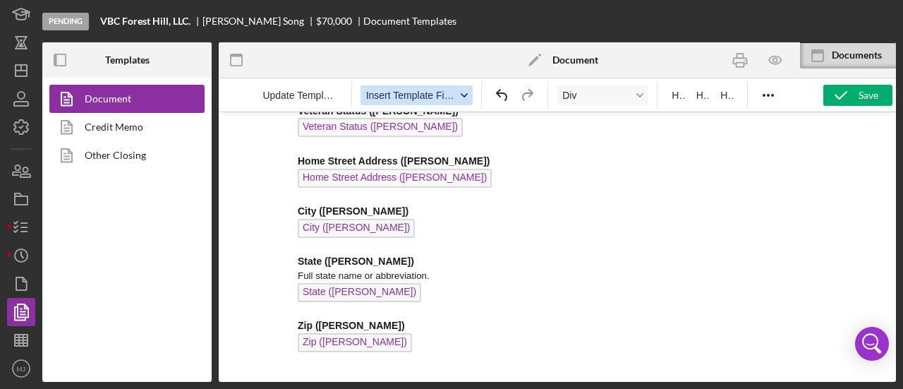
click at [459, 97] on div "button" at bounding box center [464, 95] width 11 height 7
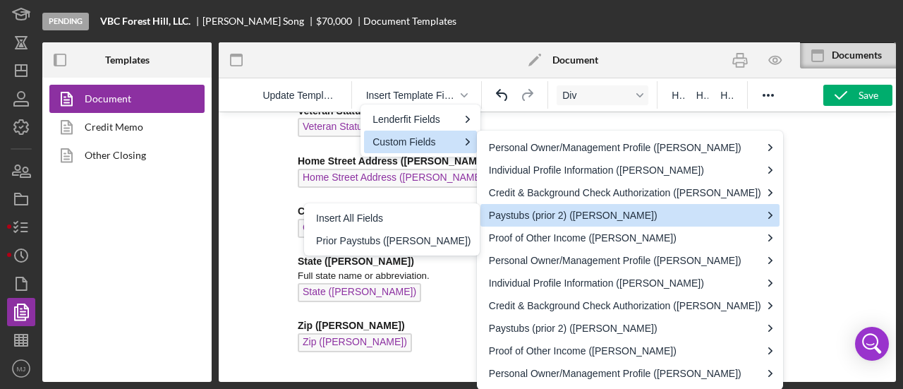
scroll to position [493, 0]
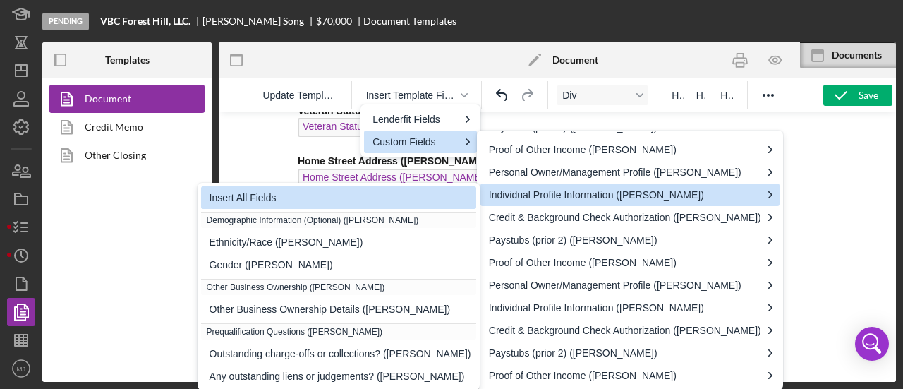
click at [457, 199] on div "Insert All Fields" at bounding box center [341, 197] width 262 height 17
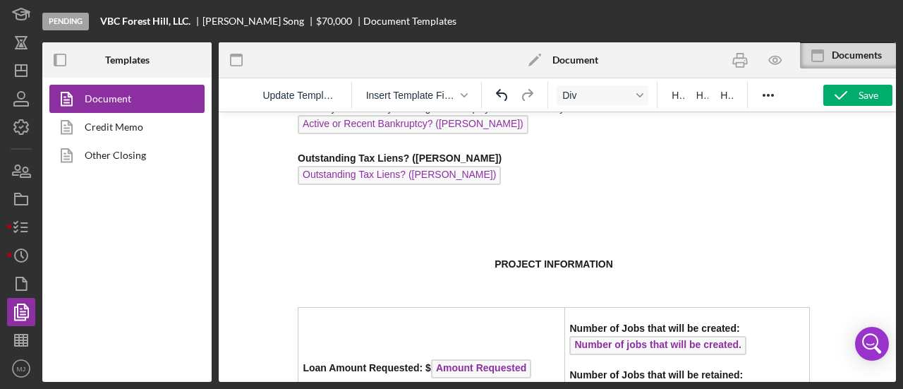
scroll to position [6628, 0]
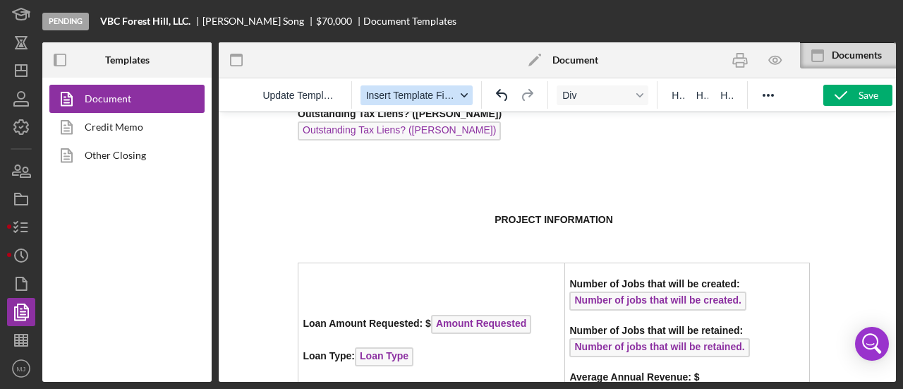
click at [439, 91] on span "Insert Template Field" at bounding box center [411, 95] width 90 height 11
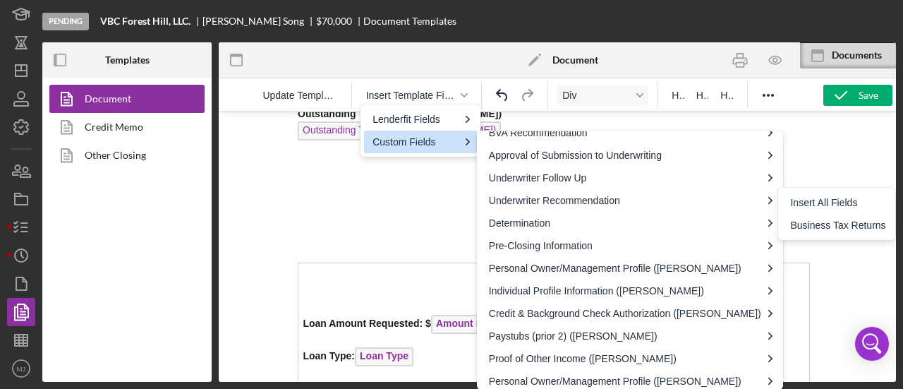
scroll to position [493, 0]
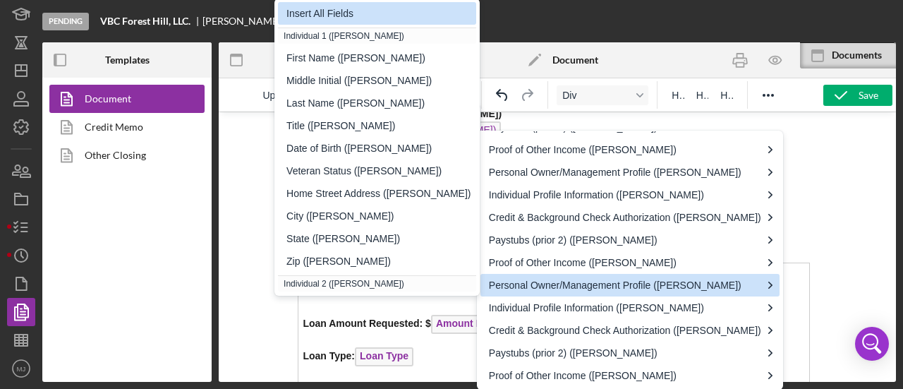
click at [337, 18] on div "Insert All Fields" at bounding box center [379, 13] width 184 height 17
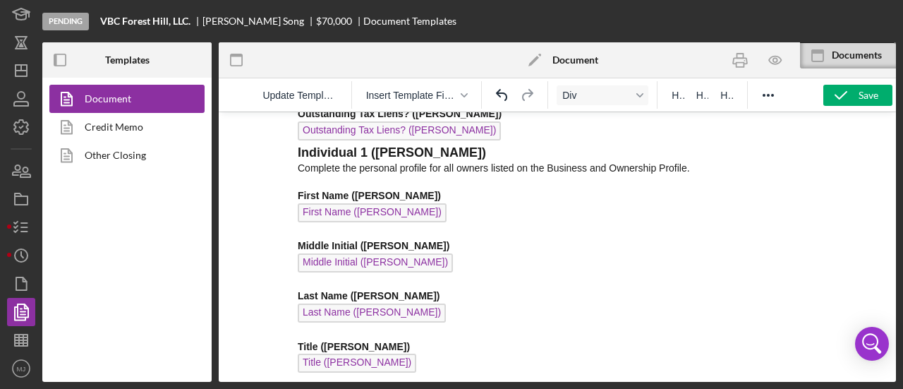
scroll to position [9156, 0]
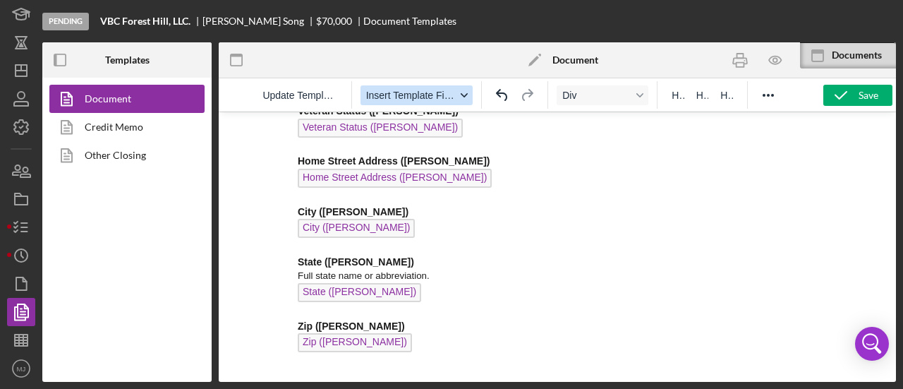
click at [437, 95] on span "Insert Template Field" at bounding box center [411, 95] width 90 height 11
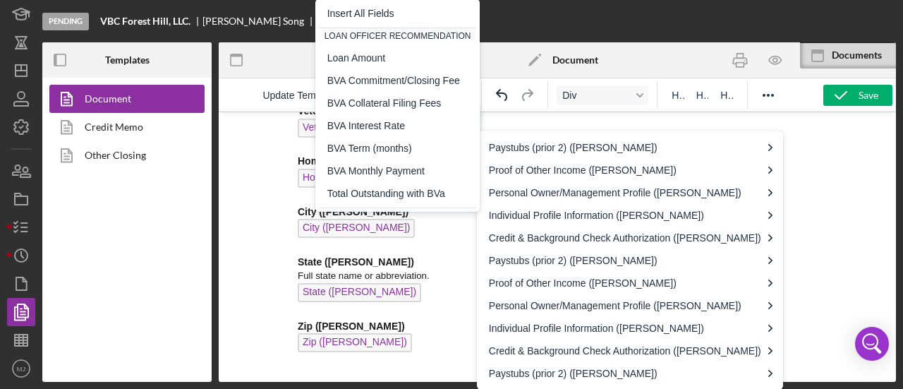
scroll to position [493, 0]
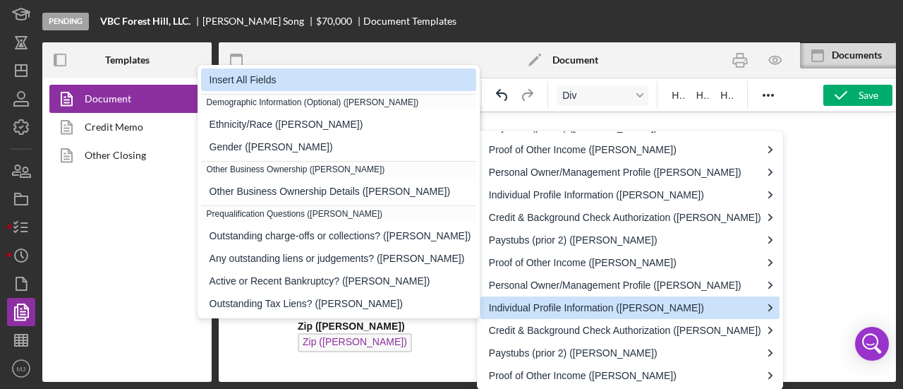
click at [370, 77] on div "Insert All Fields" at bounding box center [341, 79] width 262 height 17
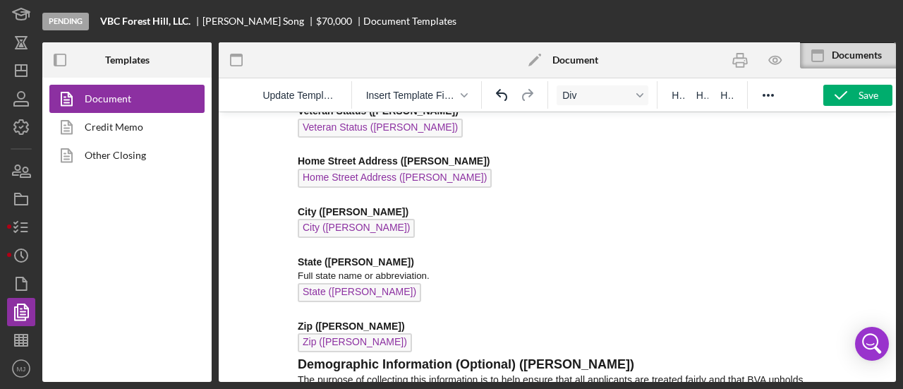
scroll to position [9741, 0]
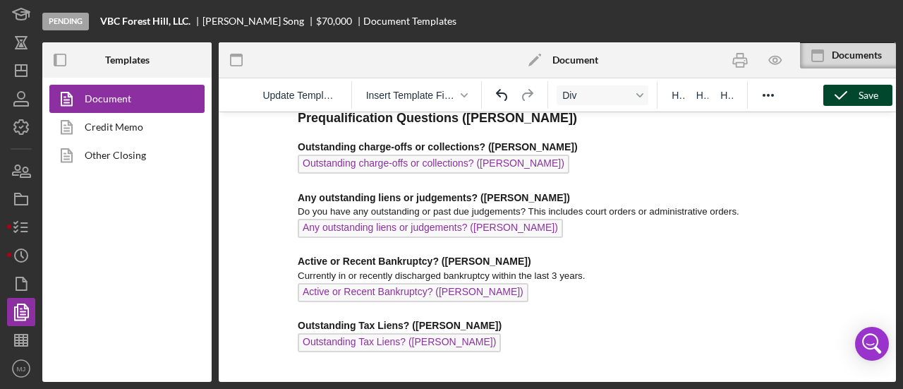
click at [861, 90] on div "Save" at bounding box center [869, 95] width 20 height 21
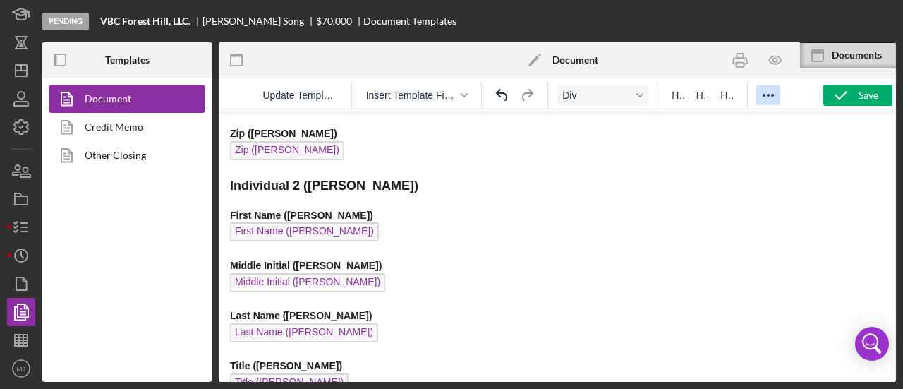
scroll to position [7410, 0]
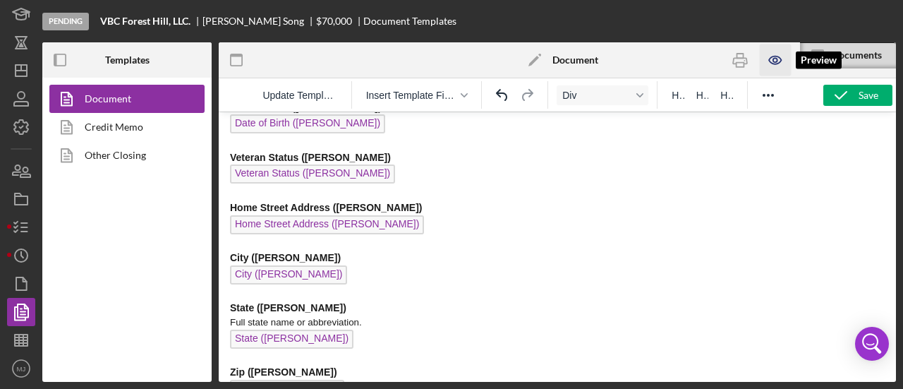
click at [782, 59] on icon "button" at bounding box center [776, 60] width 32 height 32
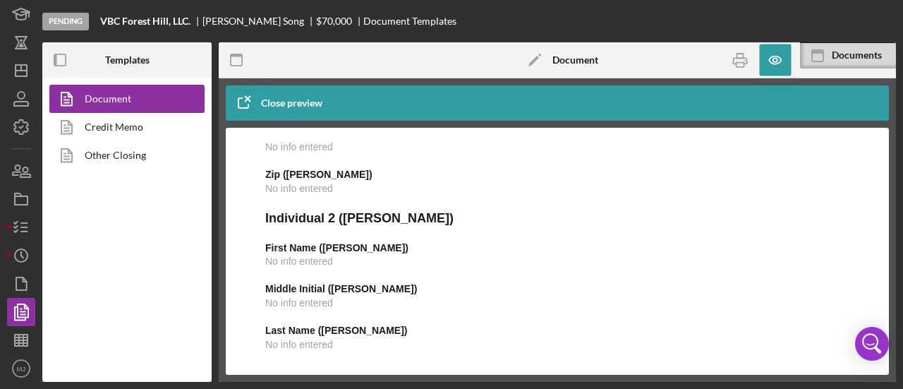
scroll to position [0, 0]
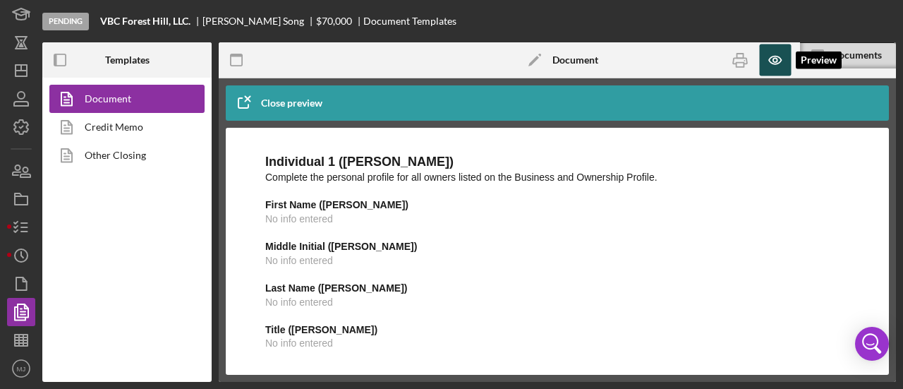
click at [775, 55] on icon "button" at bounding box center [776, 60] width 32 height 32
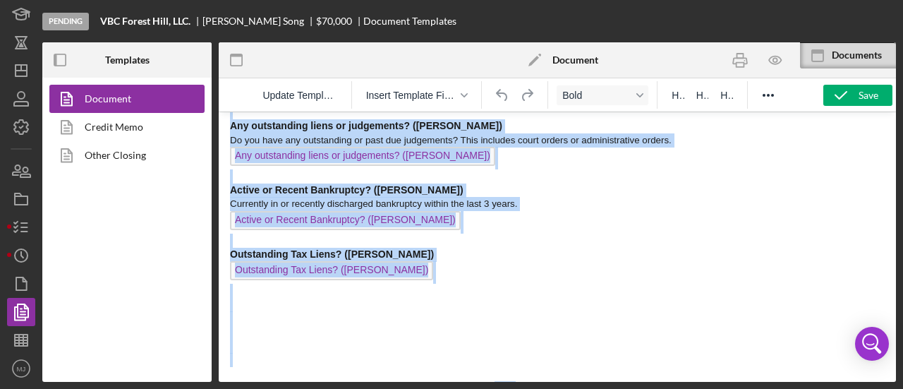
scroll to position [9757, 0]
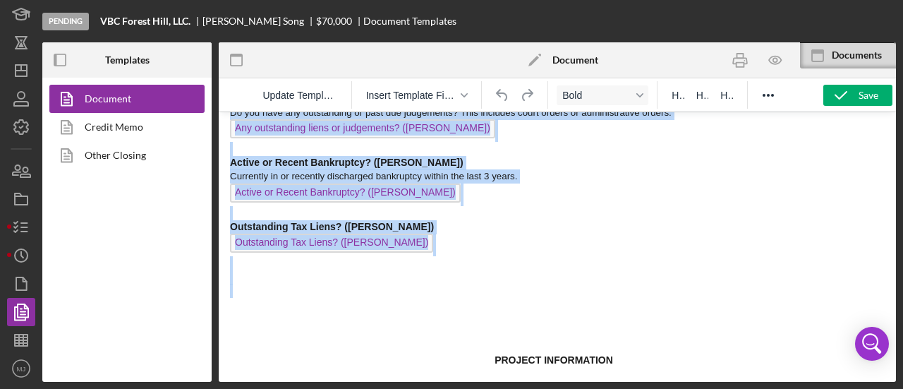
drag, startPoint x: 230, startPoint y: 129, endPoint x: 517, endPoint y: 307, distance: 337.2
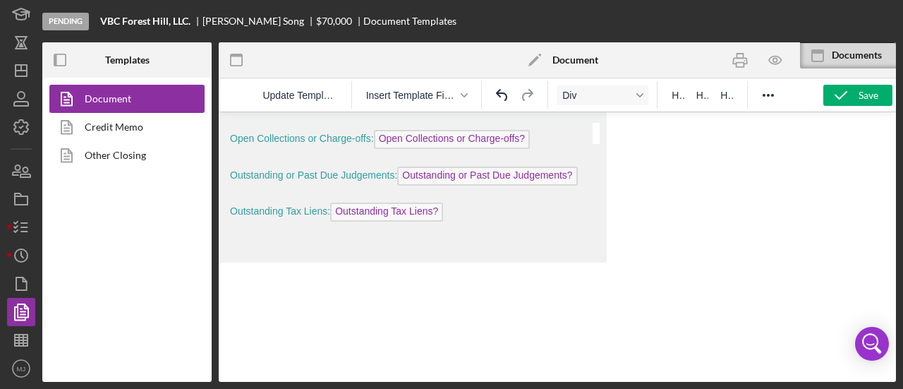
scroll to position [13, 0]
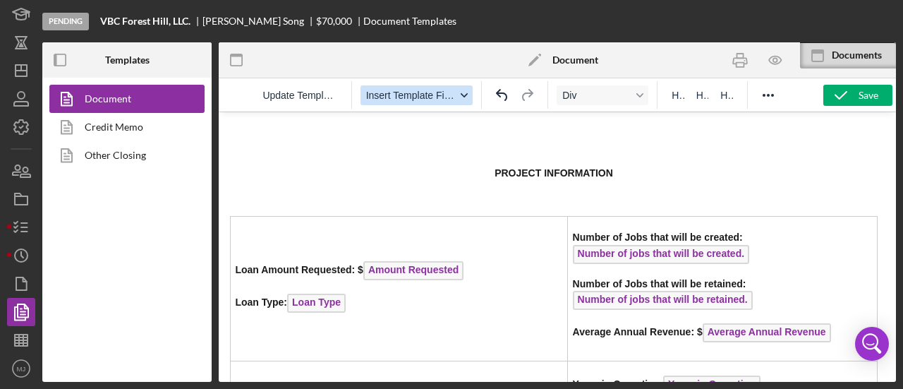
click at [460, 95] on div "button" at bounding box center [464, 95] width 11 height 7
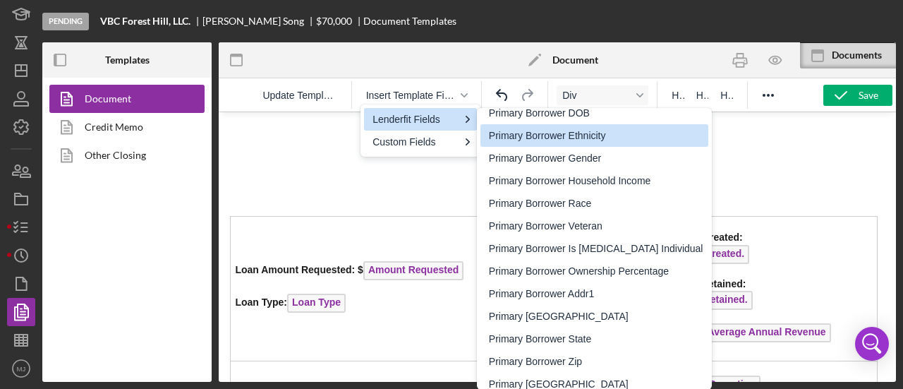
scroll to position [1019, 0]
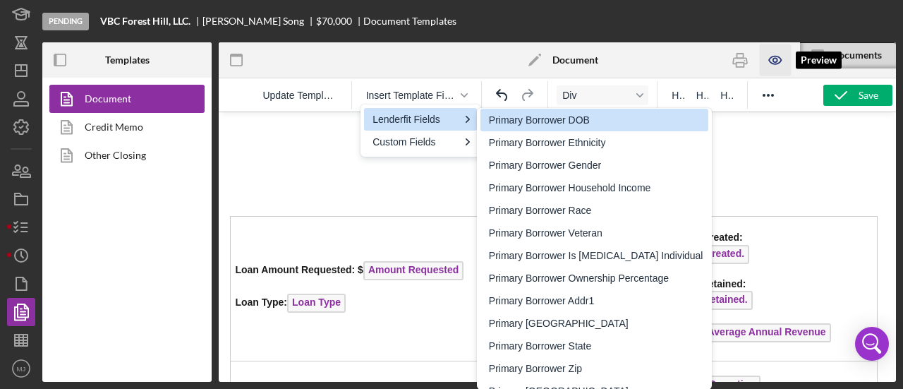
click at [776, 63] on icon "button" at bounding box center [776, 60] width 32 height 32
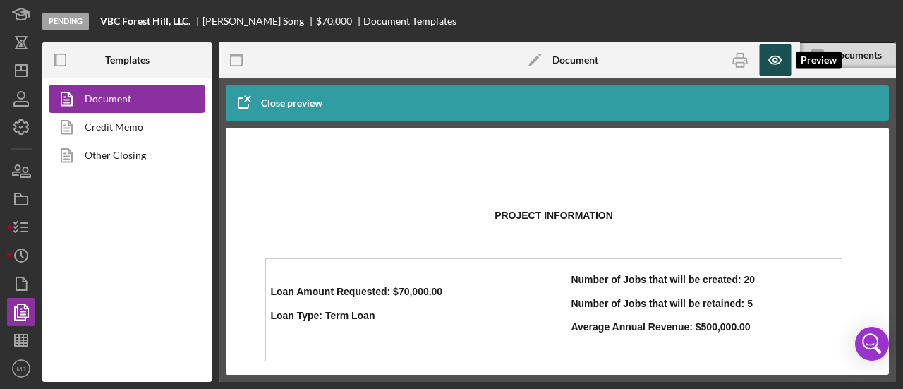
click at [776, 64] on icon "button" at bounding box center [775, 60] width 12 height 8
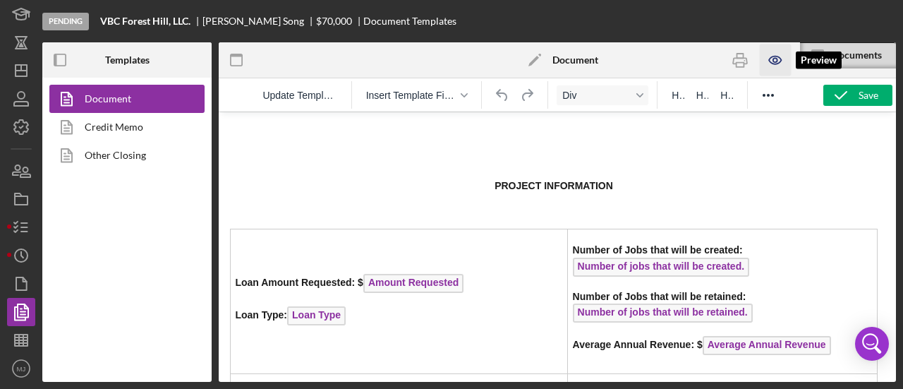
scroll to position [0, 0]
click at [418, 90] on span "Insert Template Field" at bounding box center [411, 95] width 90 height 11
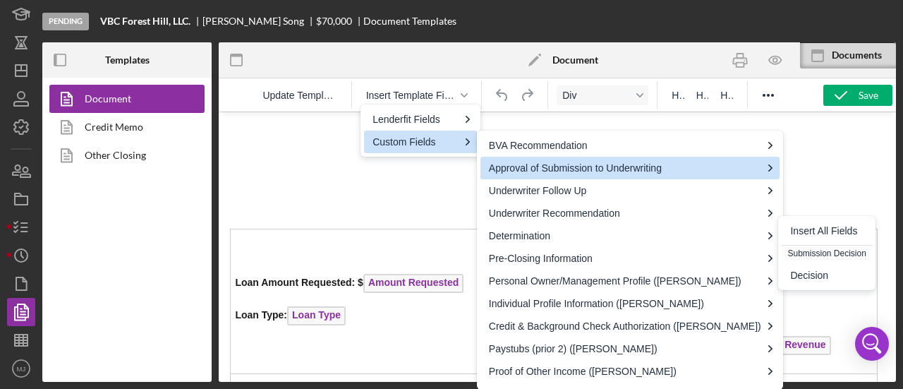
scroll to position [353, 0]
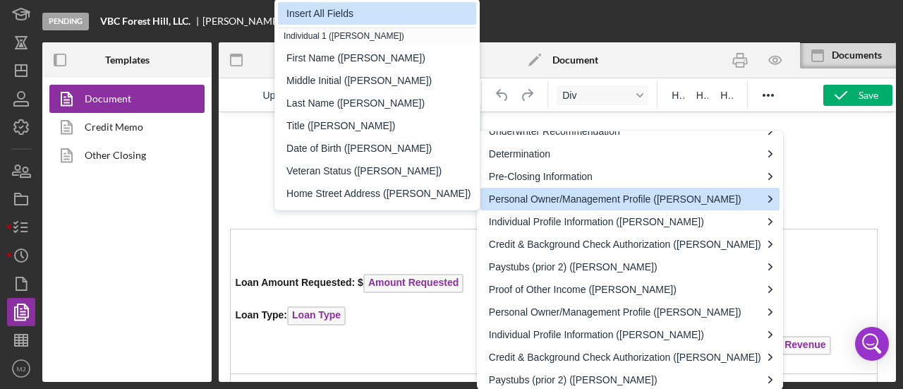
click at [366, 12] on div "Insert All Fields" at bounding box center [379, 13] width 184 height 17
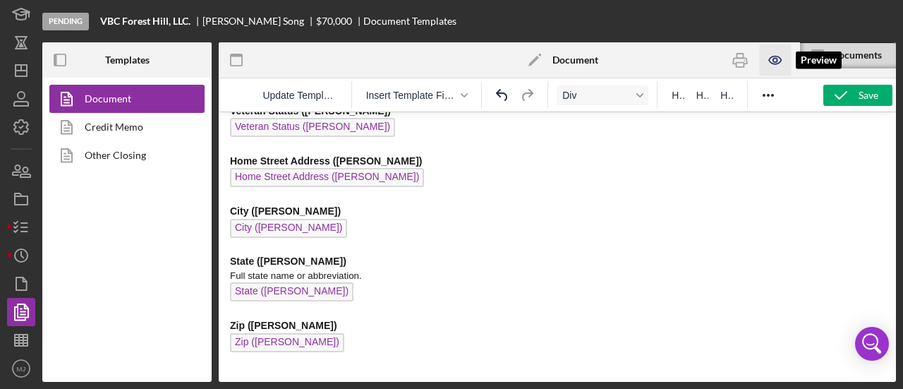
click at [768, 62] on icon "button" at bounding box center [776, 60] width 32 height 32
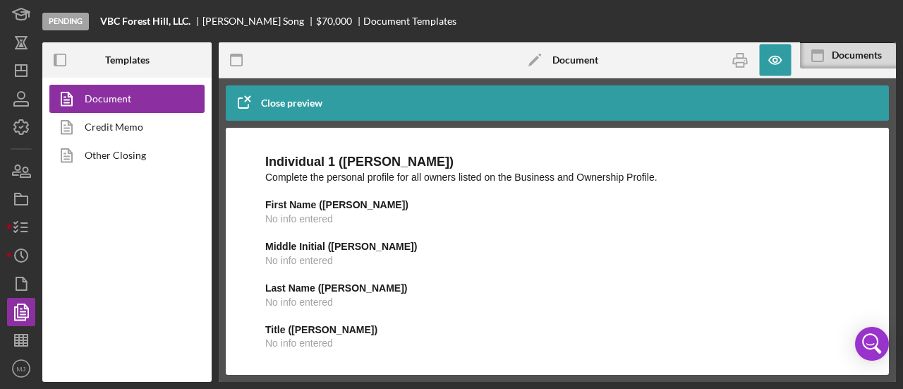
click at [290, 258] on span "No info entered" at bounding box center [299, 260] width 68 height 11
click at [775, 59] on icon "button" at bounding box center [776, 60] width 32 height 32
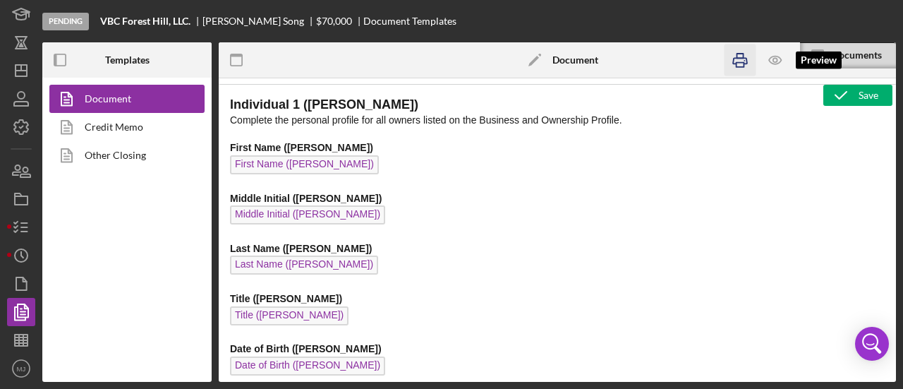
scroll to position [0, 0]
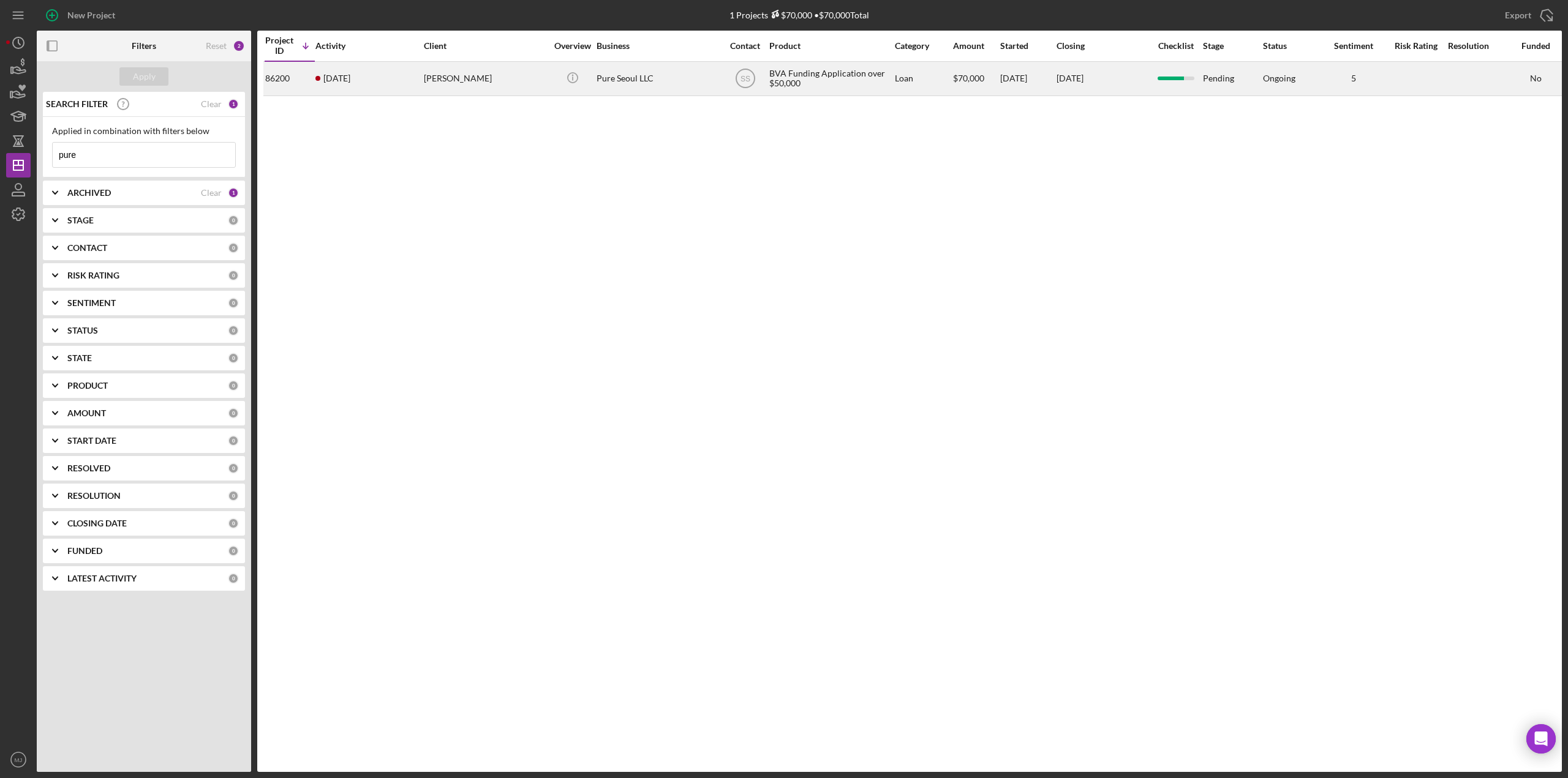
click at [450, 75] on div "[PERSON_NAME]" at bounding box center [484, 78] width 122 height 32
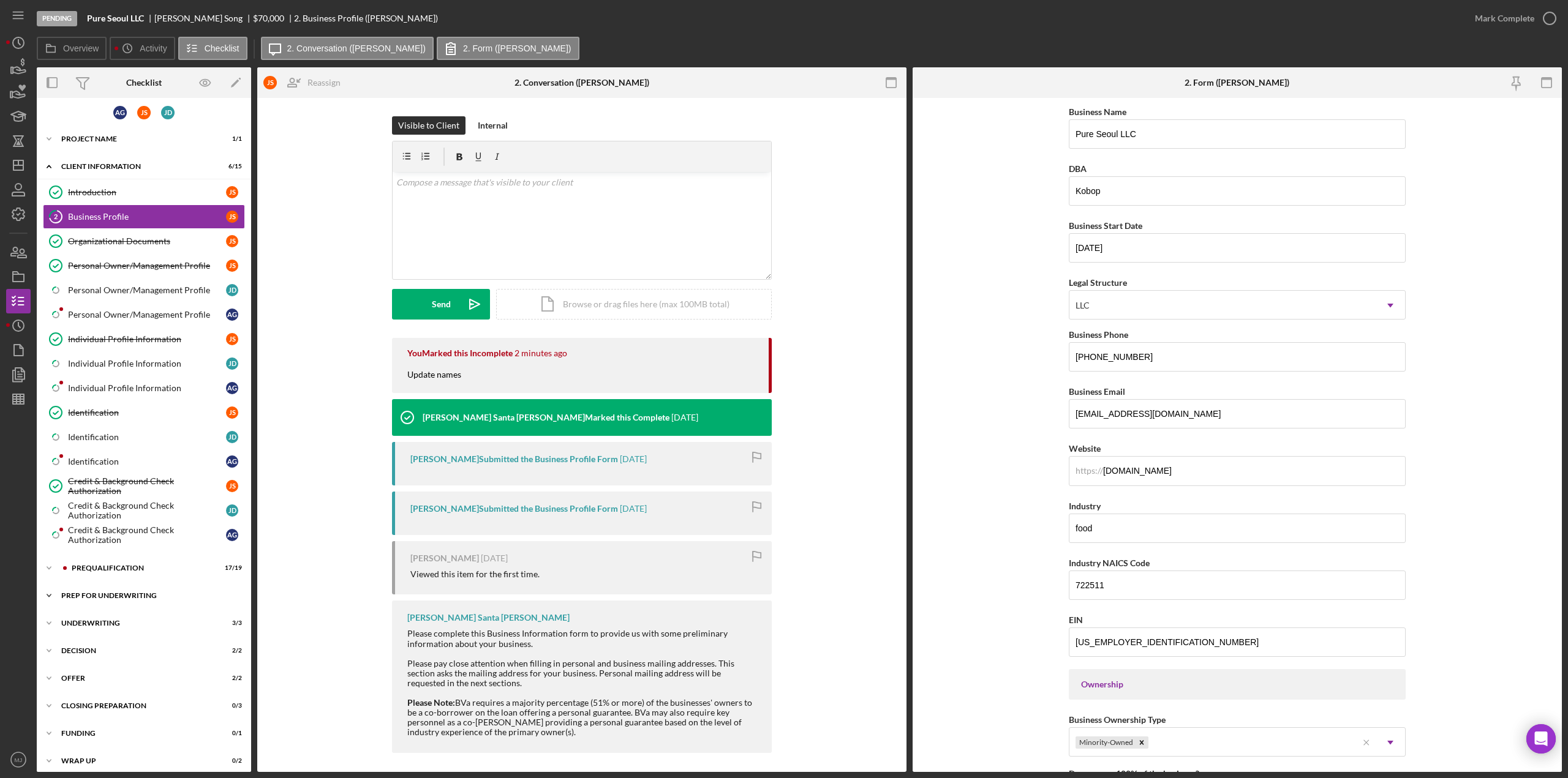
scroll to position [5, 0]
click at [89, 649] on div "Icon/Expander Decision 2 / 2" at bounding box center [143, 650] width 214 height 24
drag, startPoint x: 90, startPoint y: 667, endPoint x: 110, endPoint y: 660, distance: 21.2
click at [90, 670] on div "Determination" at bounding box center [155, 675] width 176 height 10
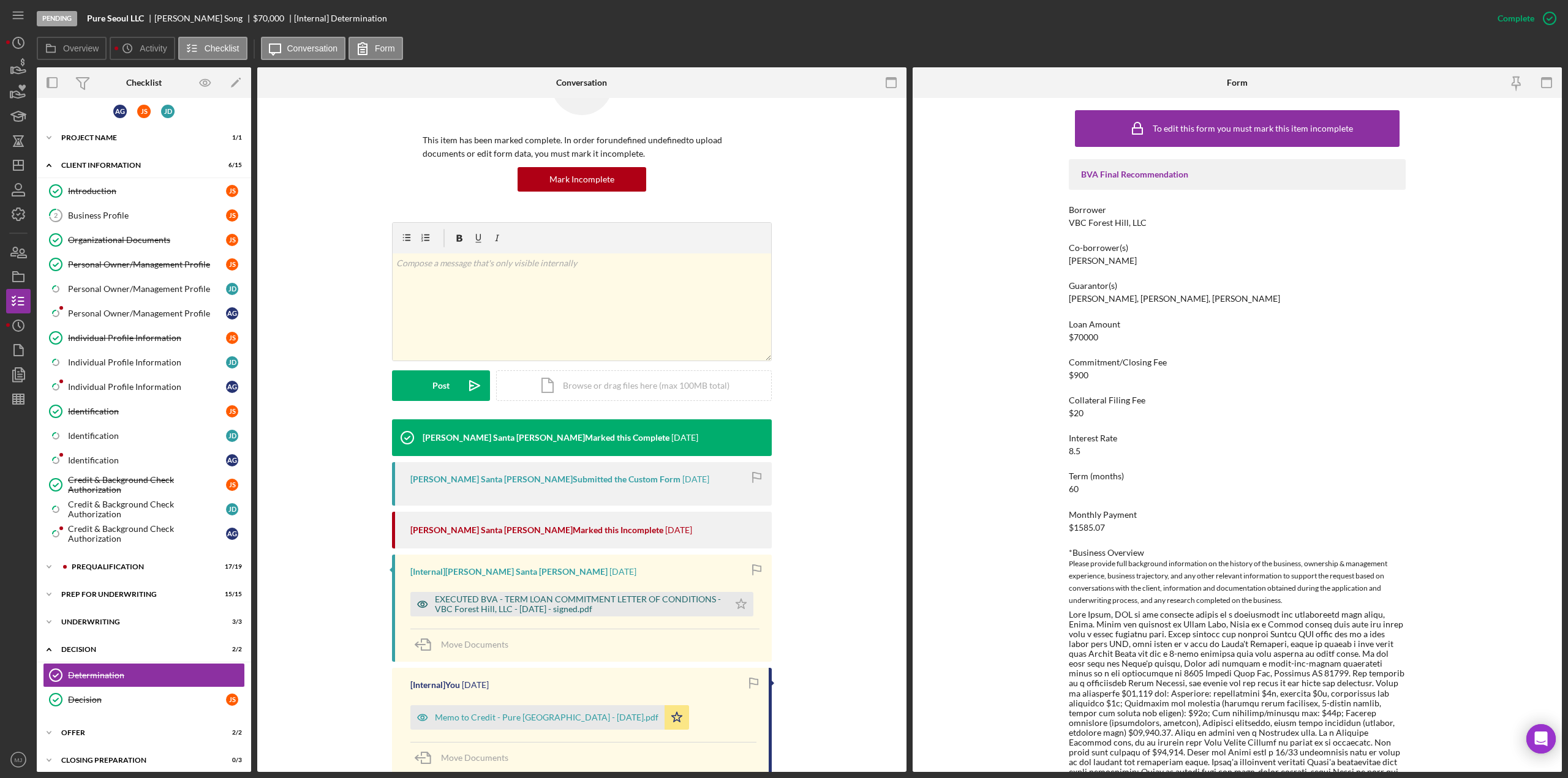
scroll to position [122, 0]
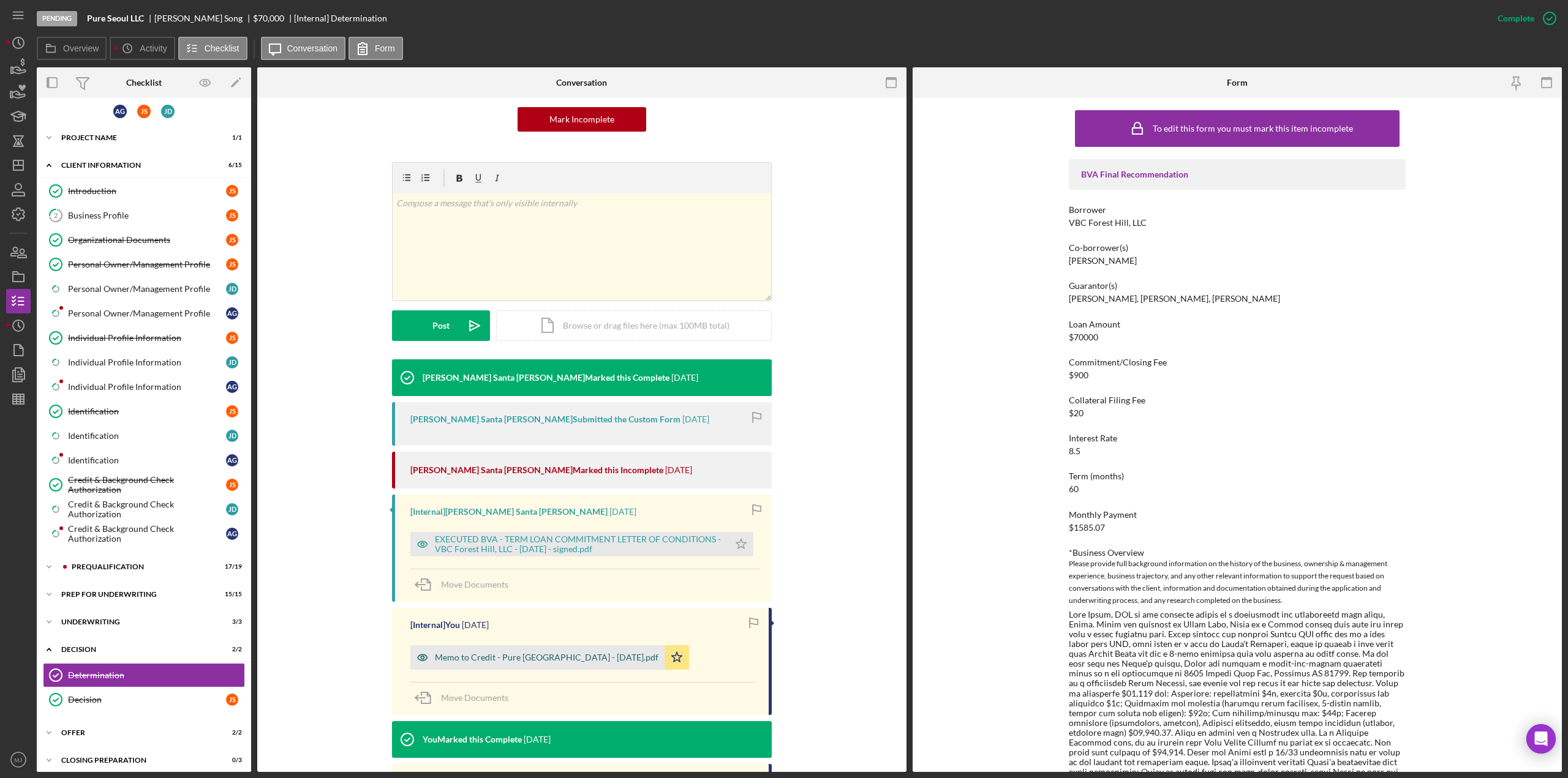
click at [539, 659] on div "Memo to Credit - Pure [GEOGRAPHIC_DATA] - [DATE].pdf" at bounding box center [547, 657] width 224 height 10
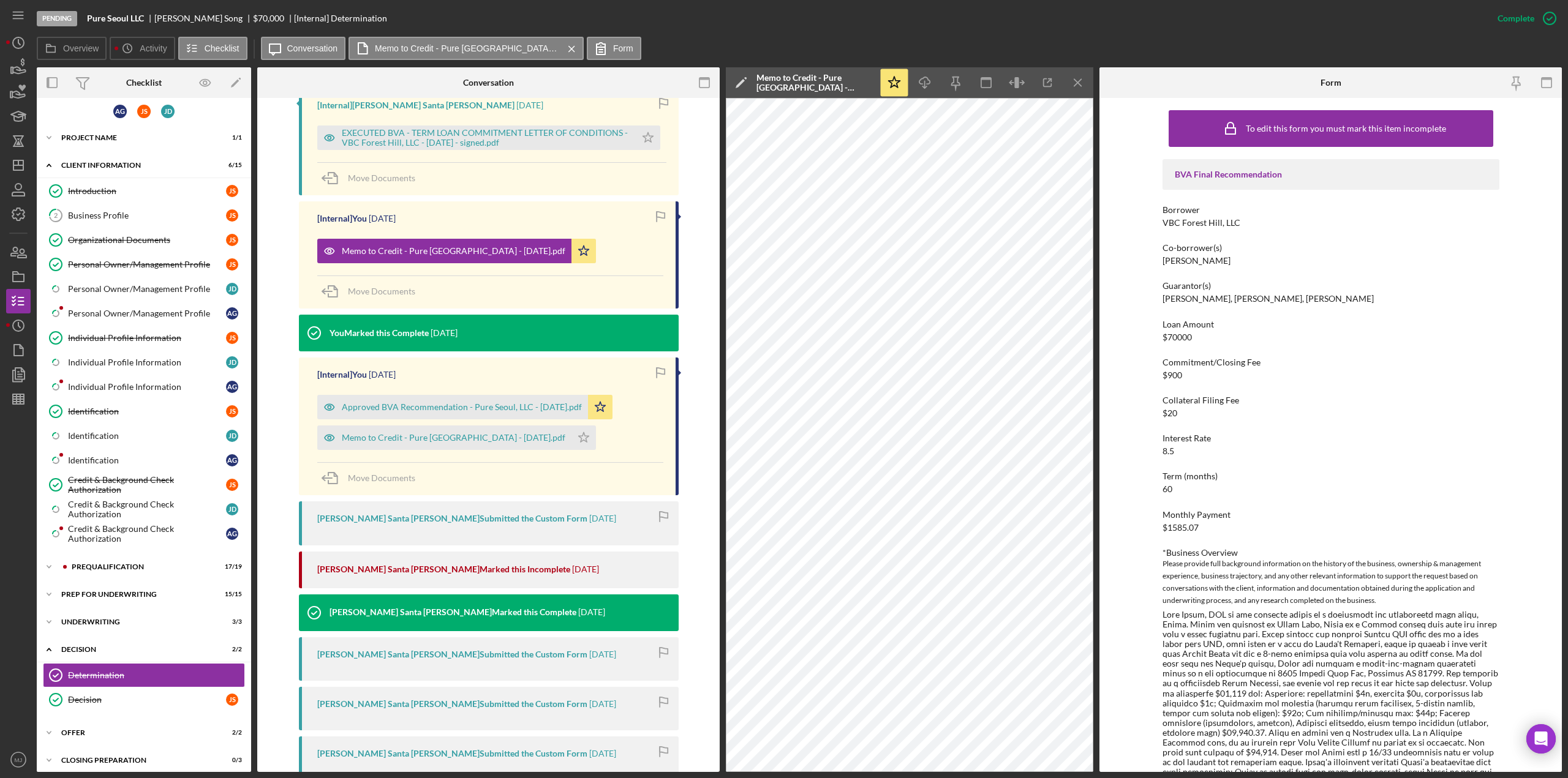
scroll to position [551, 0]
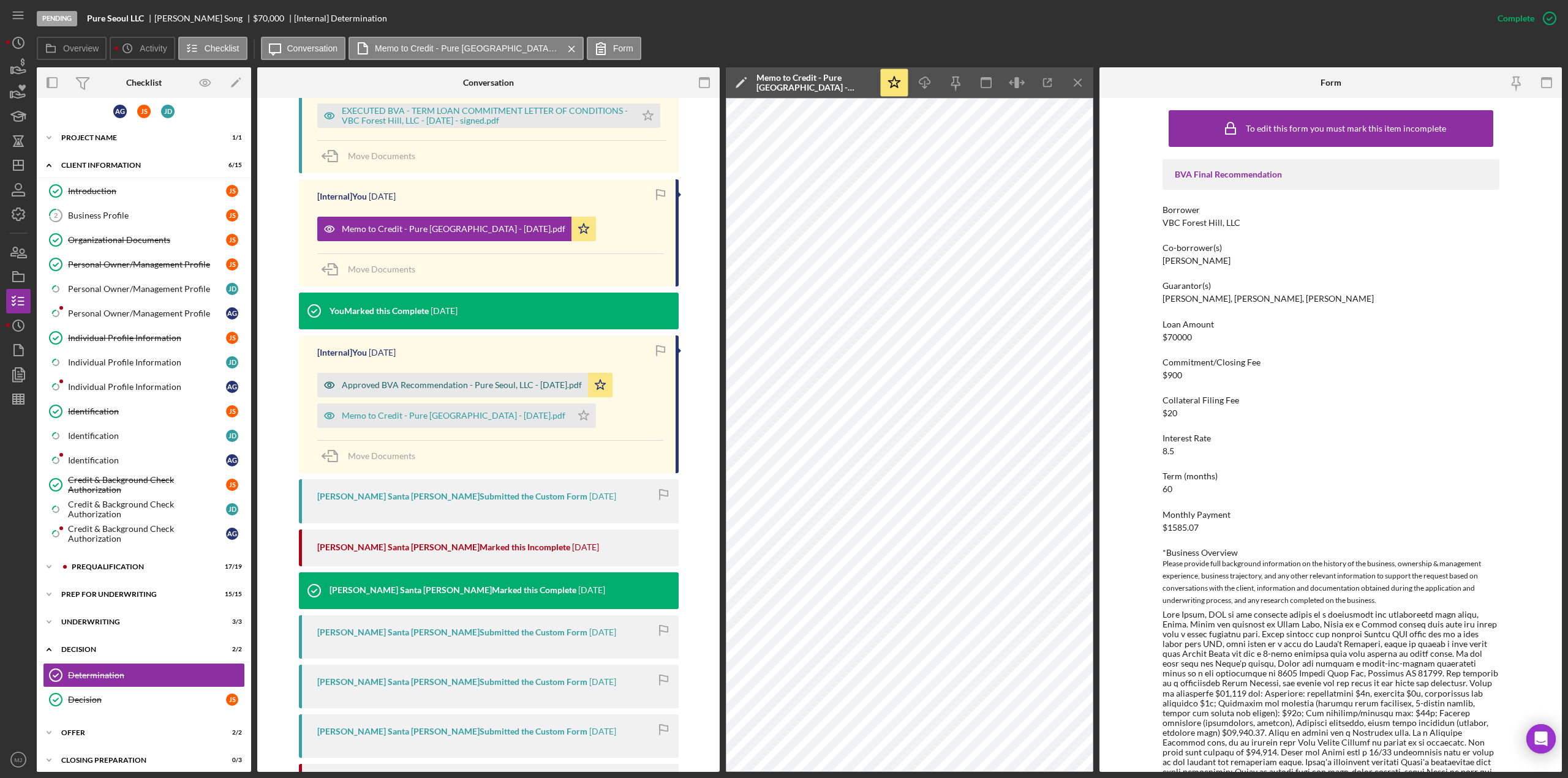
click at [492, 383] on div "Approved BVA Recommendation - Pure Seoul, LLC - [DATE].pdf" at bounding box center [462, 384] width 240 height 10
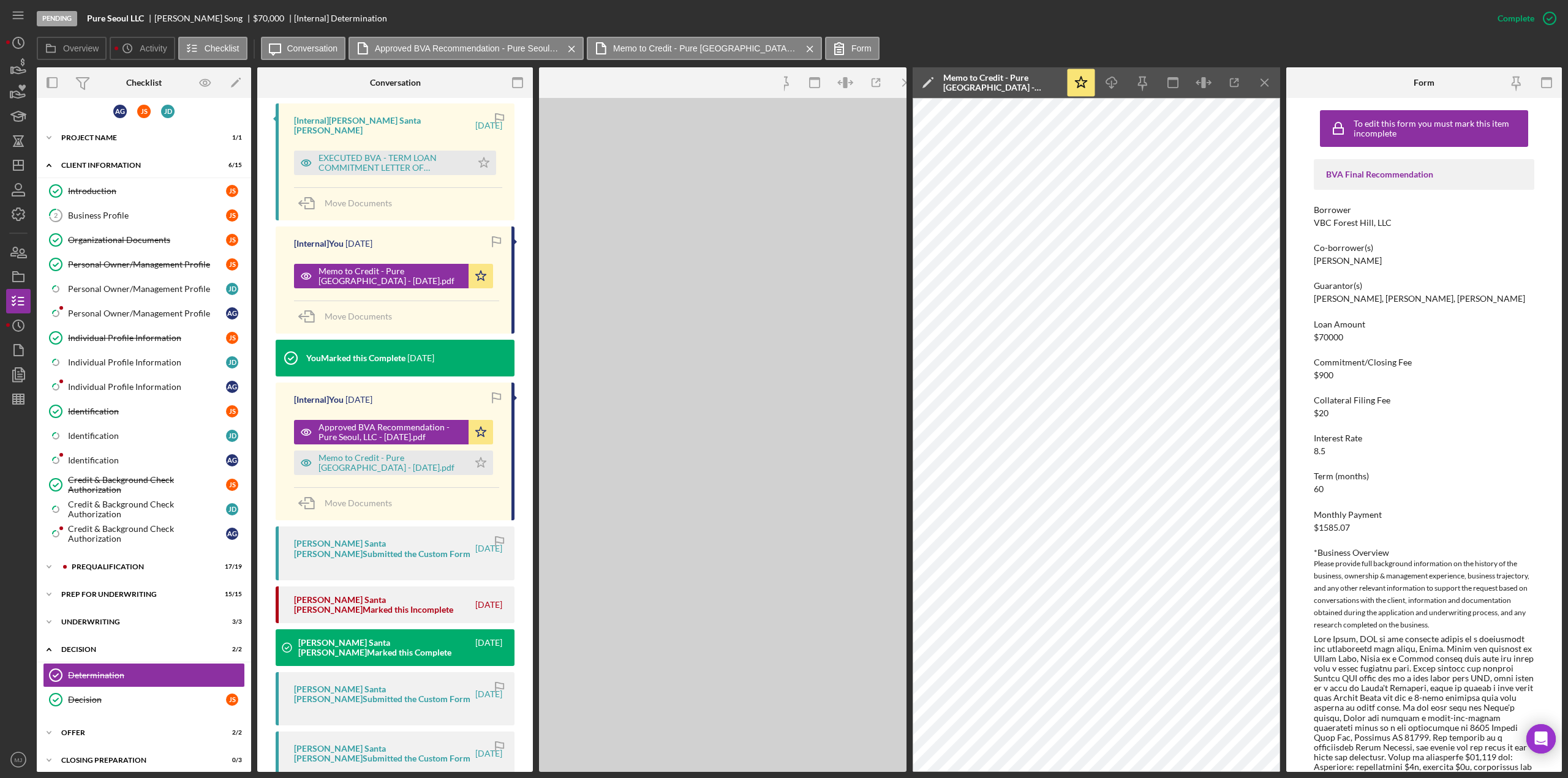
scroll to position [574, 0]
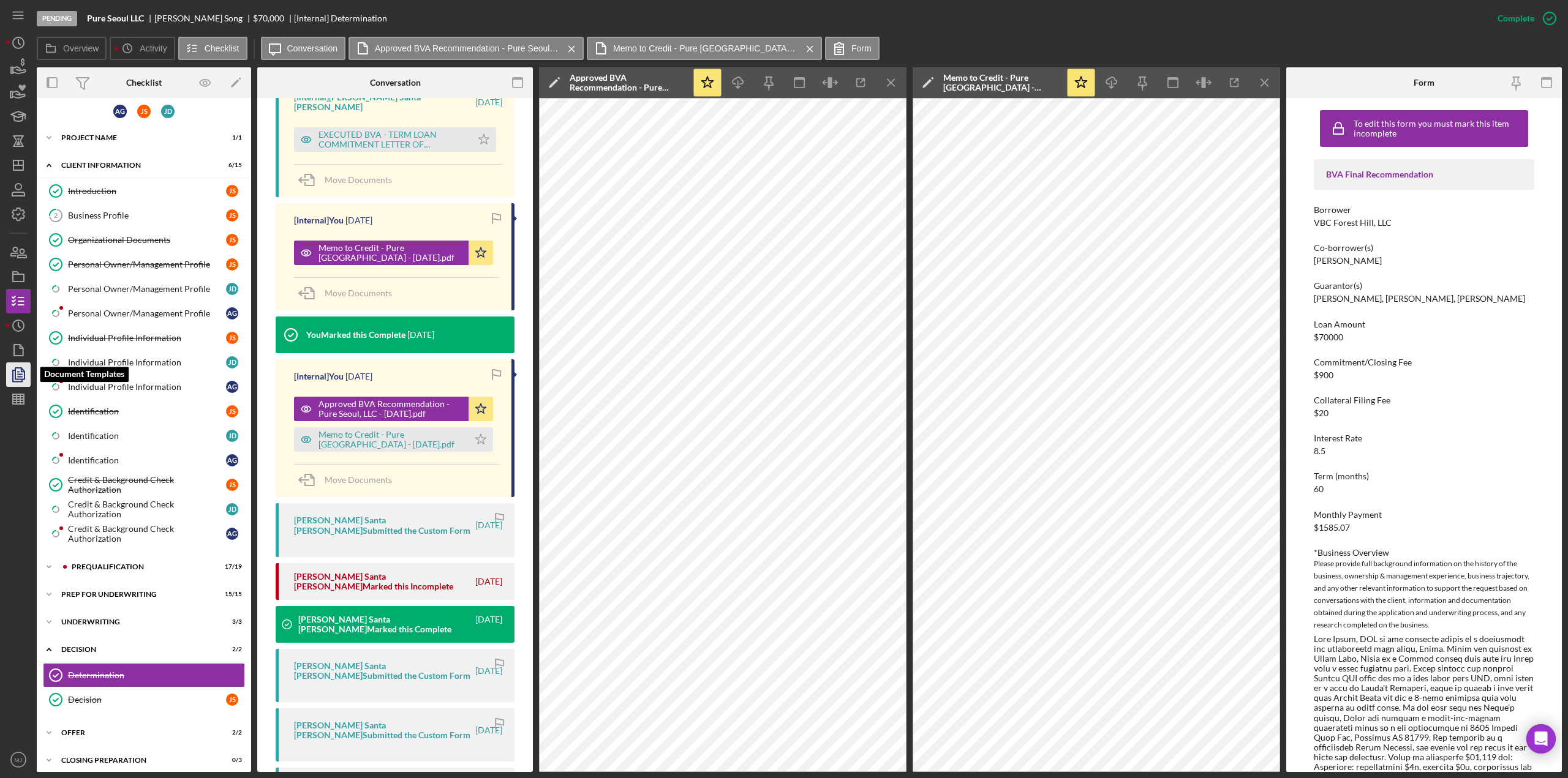
click at [28, 370] on icon "button" at bounding box center [18, 374] width 30 height 30
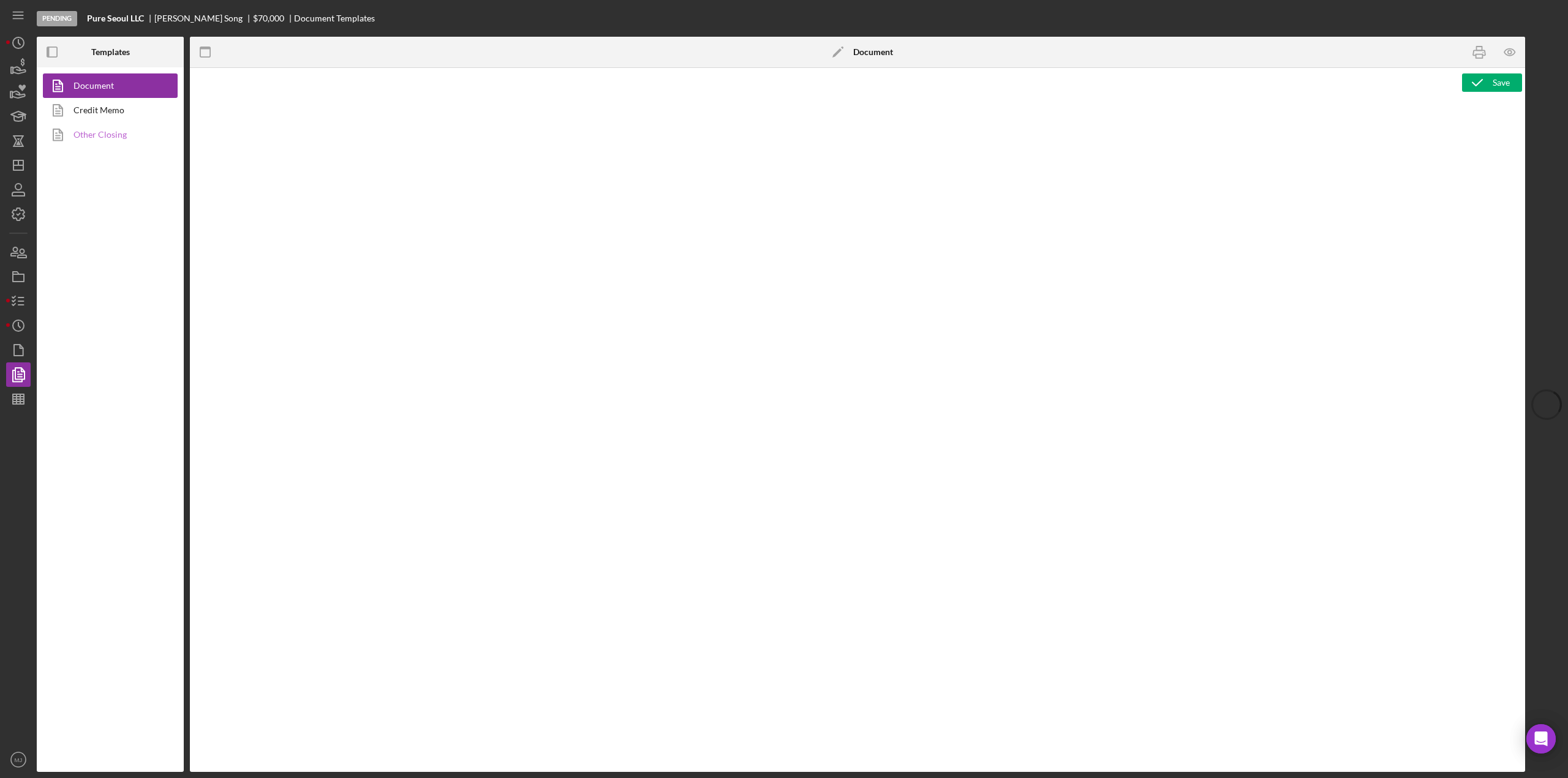
type textarea "<div style="font-family: Lato, sans-serif; font-size: 14px; margin-bottom: 20px…"
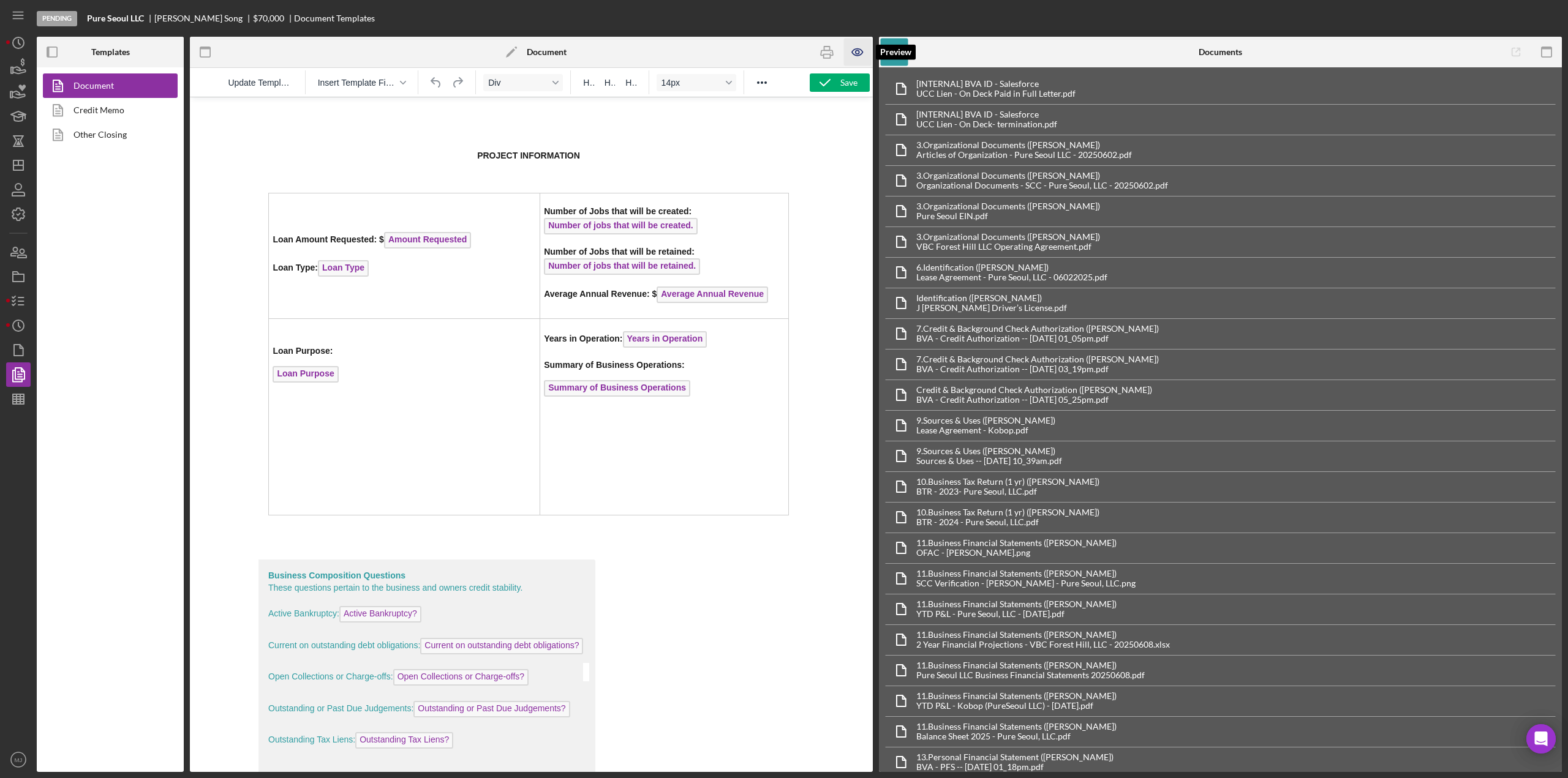
click at [856, 56] on icon "button" at bounding box center [858, 52] width 28 height 28
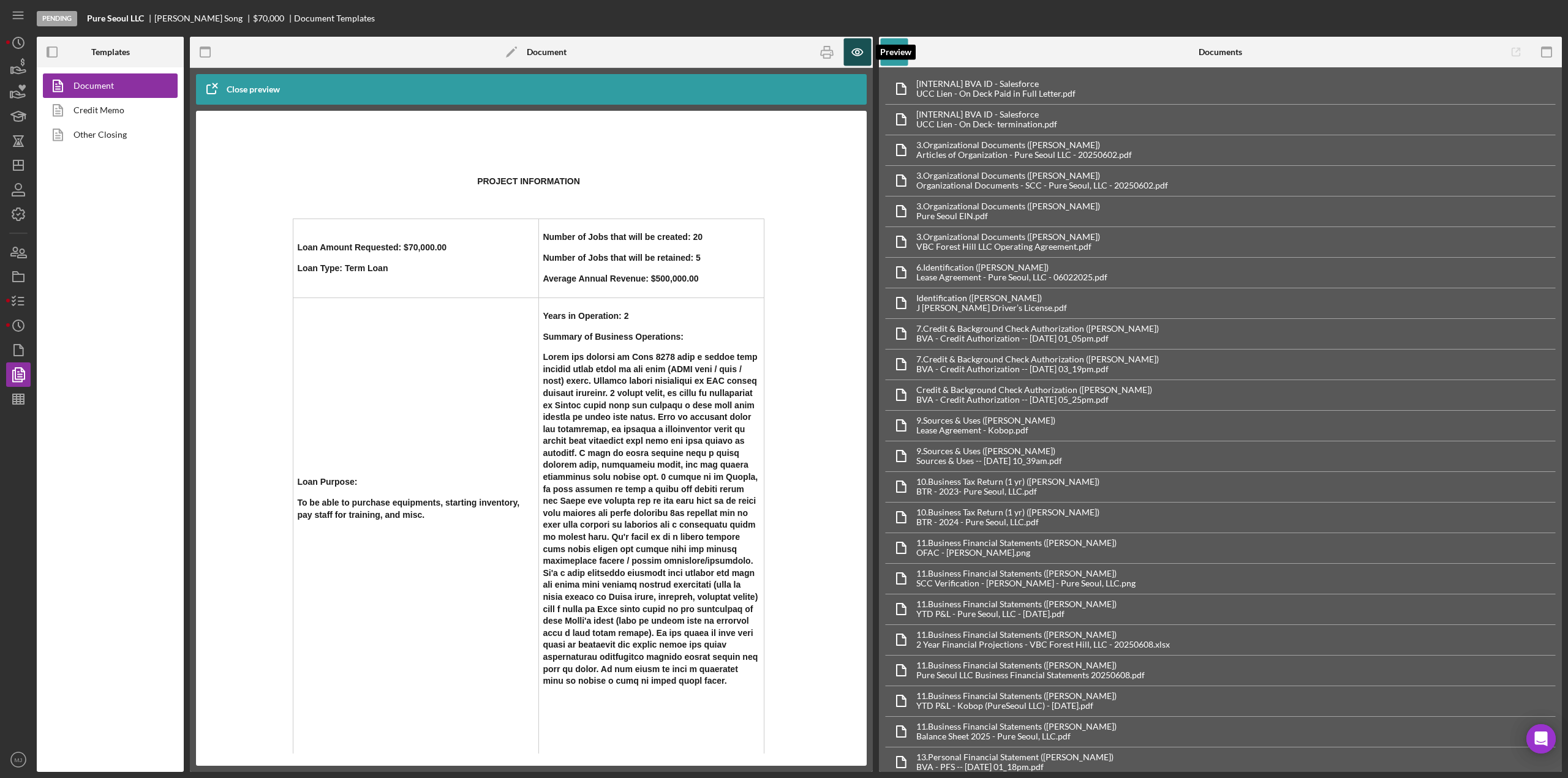
click at [856, 56] on icon "button" at bounding box center [858, 52] width 28 height 28
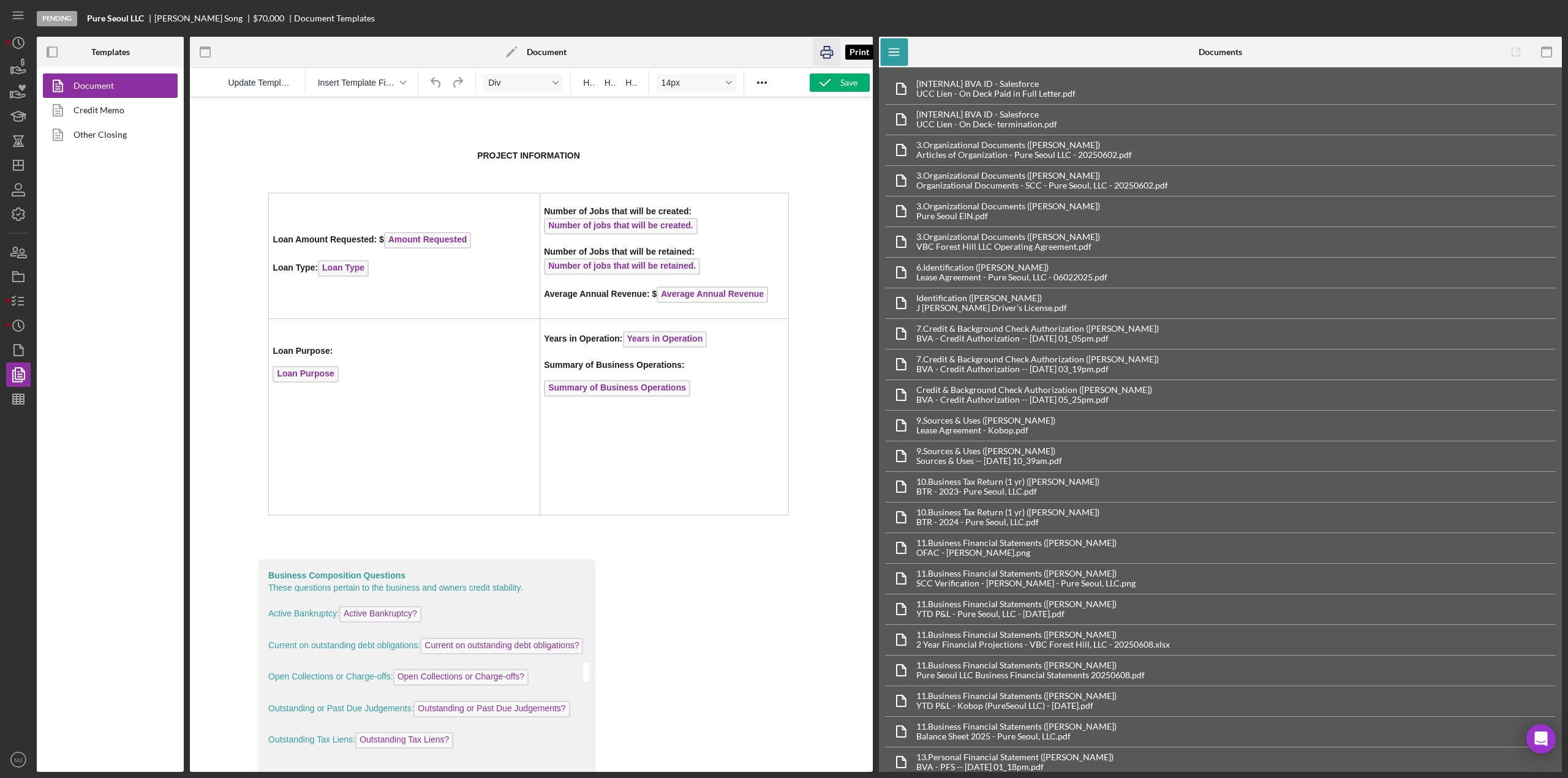
drag, startPoint x: 821, startPoint y: 54, endPoint x: 43, endPoint y: 80, distance: 778.4
click at [821, 54] on icon "button" at bounding box center [827, 53] width 12 height 5
click at [16, 297] on polyline "button" at bounding box center [14, 297] width 3 height 2
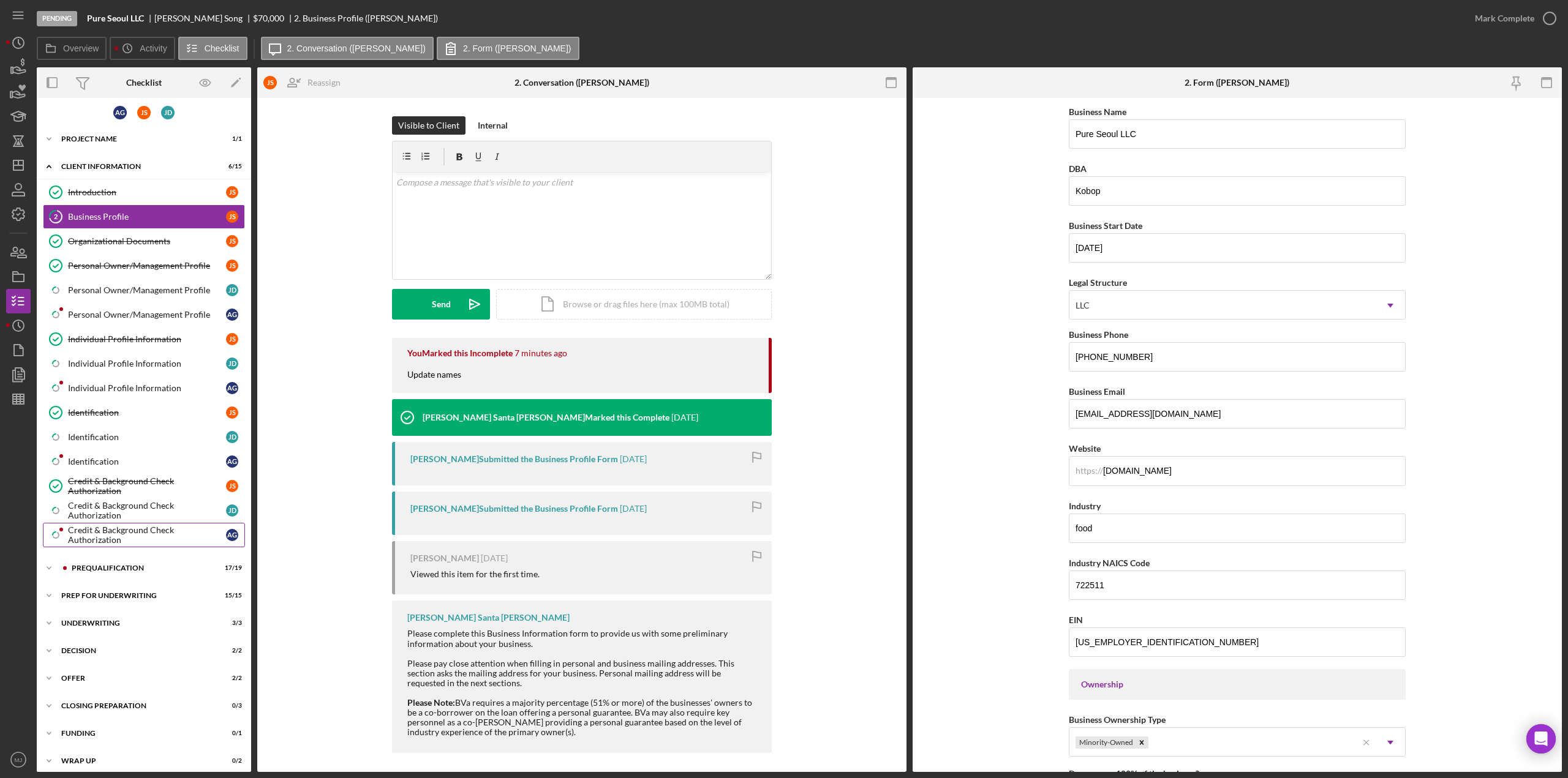
scroll to position [5, 0]
click at [128, 529] on div "Credit & Background Check Authorization" at bounding box center [147, 533] width 158 height 20
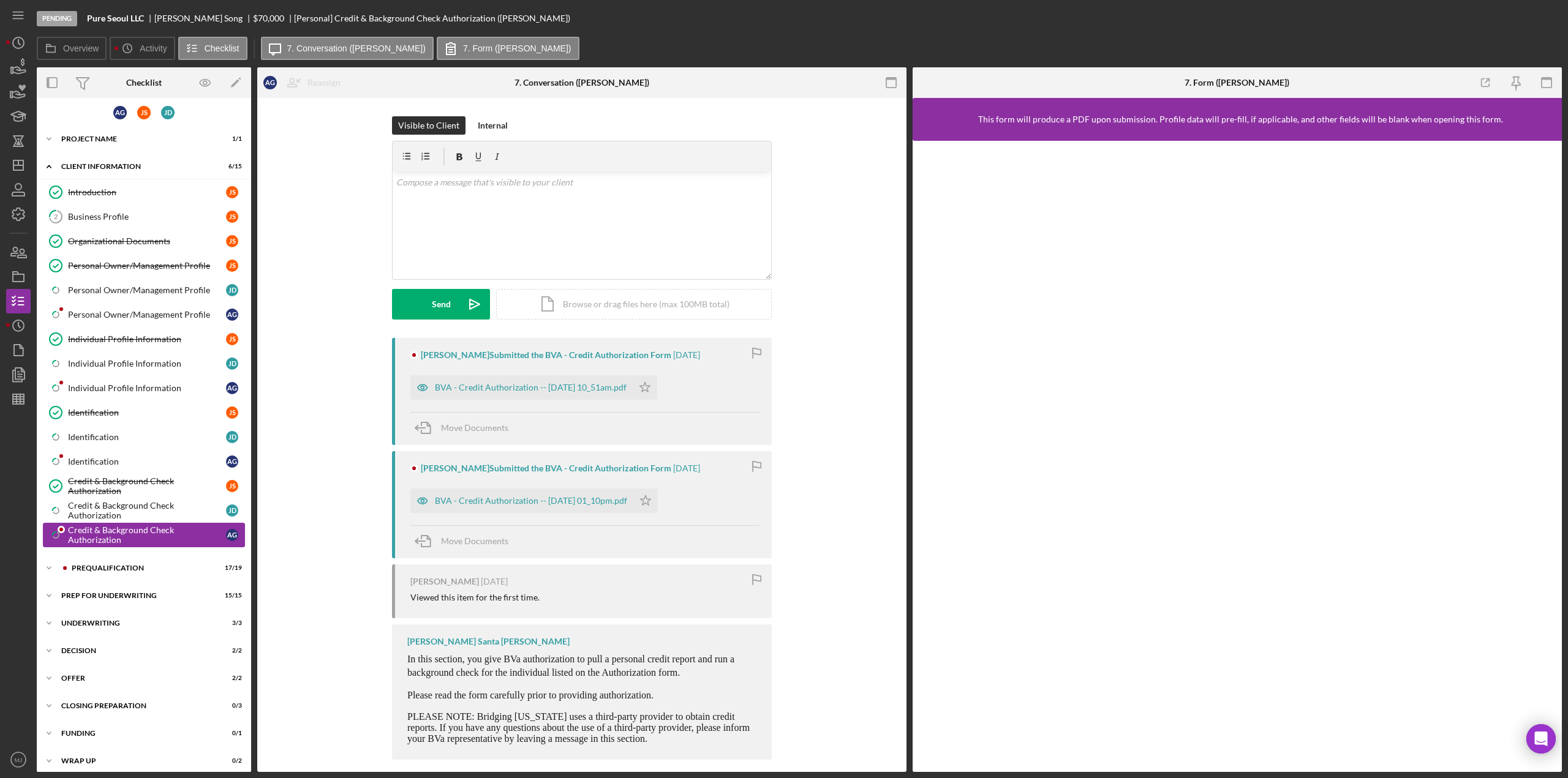
scroll to position [5, 0]
click at [654, 388] on icon "Icon/Star" at bounding box center [645, 388] width 24 height 24
click at [1478, 24] on div "Mark Complete" at bounding box center [1504, 18] width 59 height 24
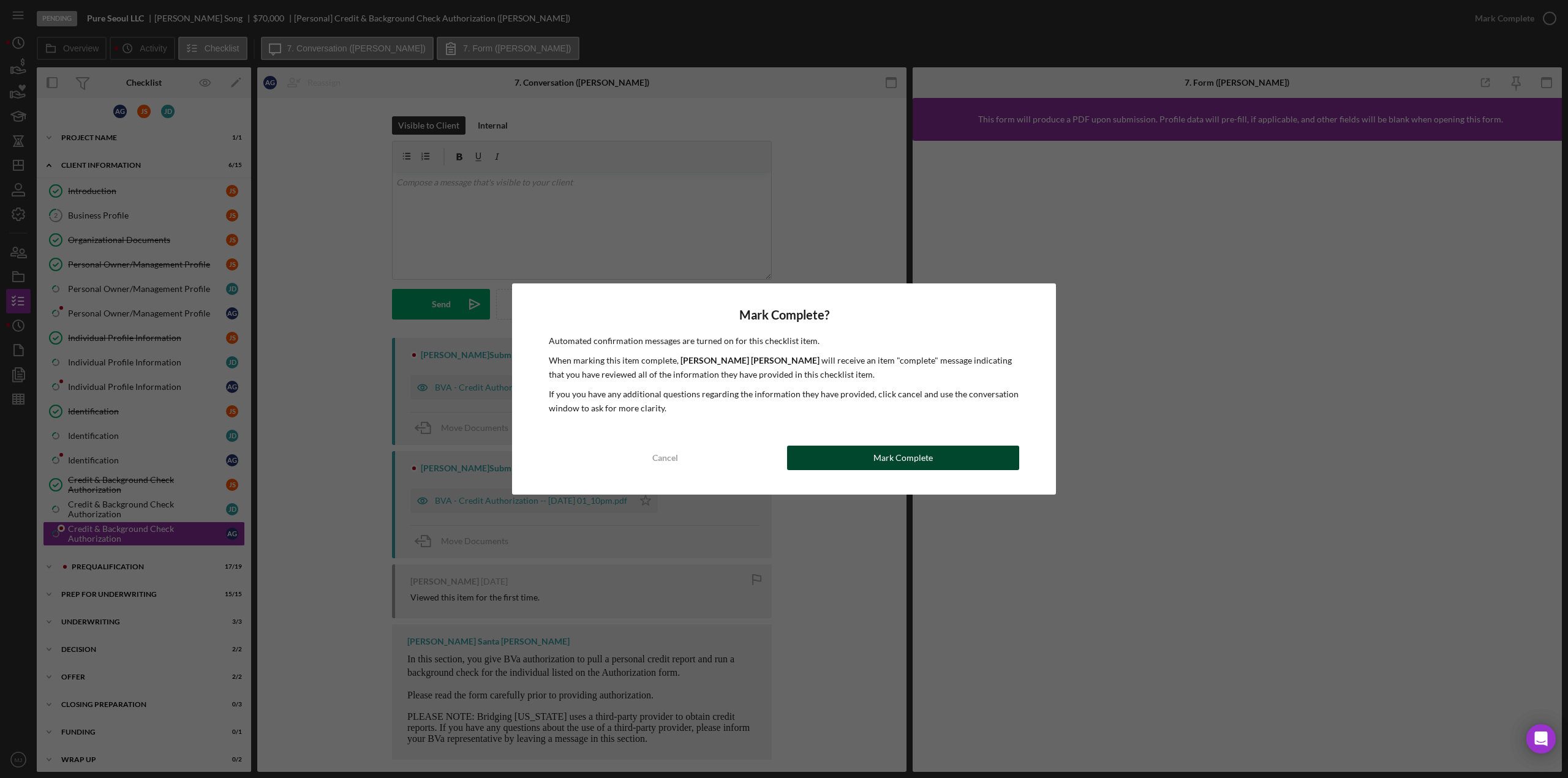
click at [955, 459] on button "Mark Complete" at bounding box center [902, 458] width 232 height 24
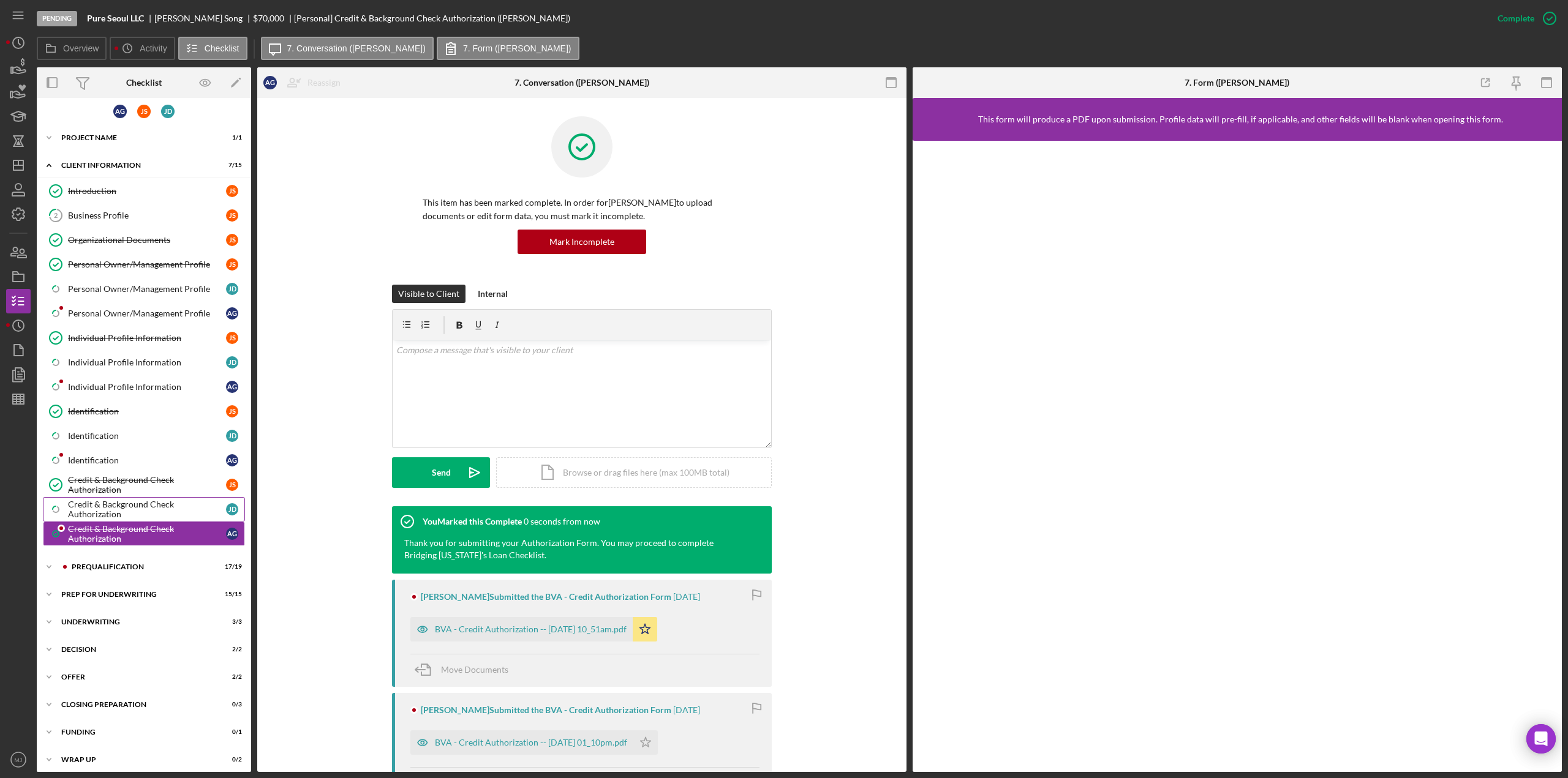
click at [120, 500] on div "Credit & Background Check Authorization" at bounding box center [147, 509] width 158 height 20
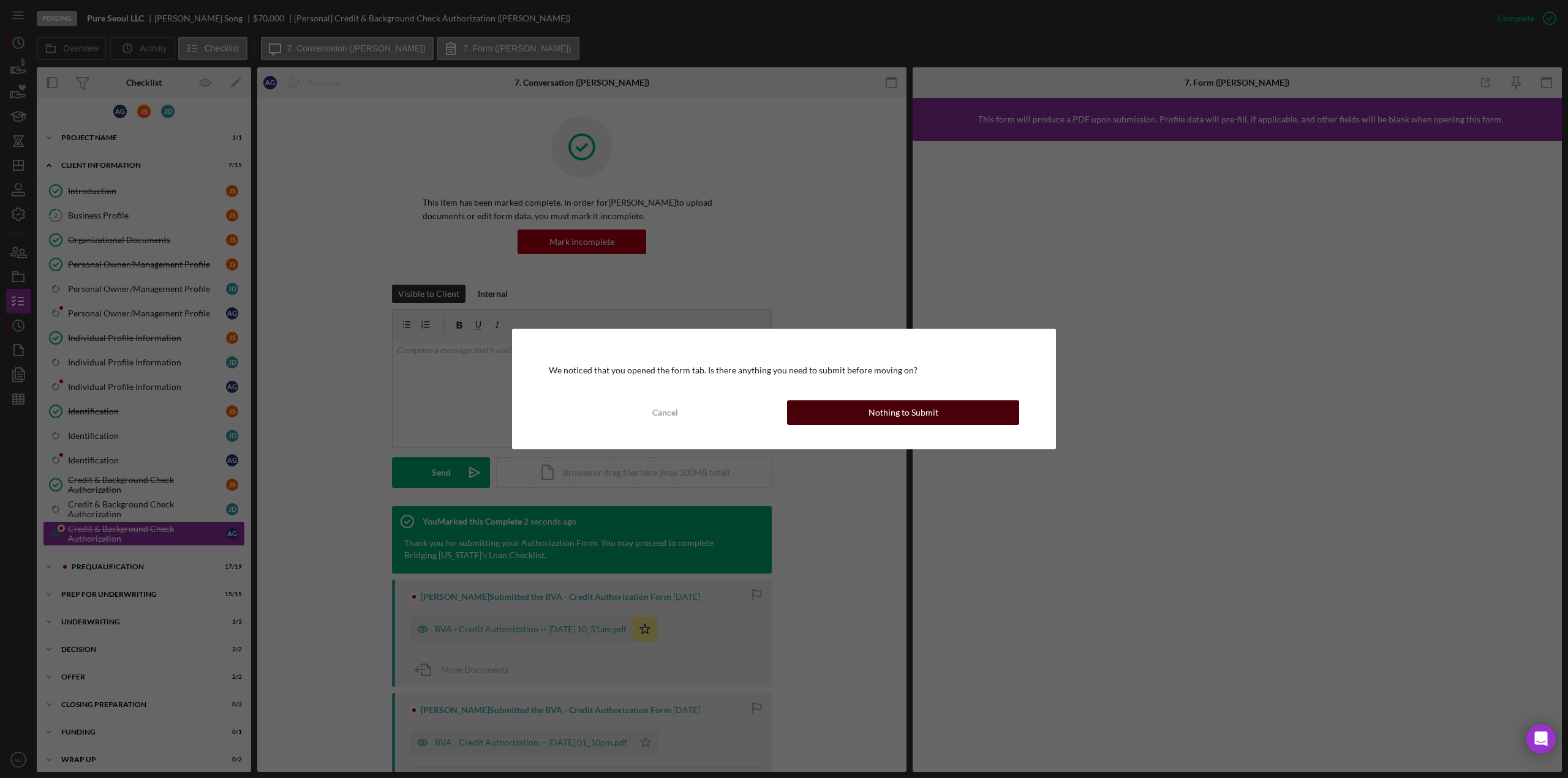
click at [900, 412] on div "Nothing to Submit" at bounding box center [903, 413] width 69 height 24
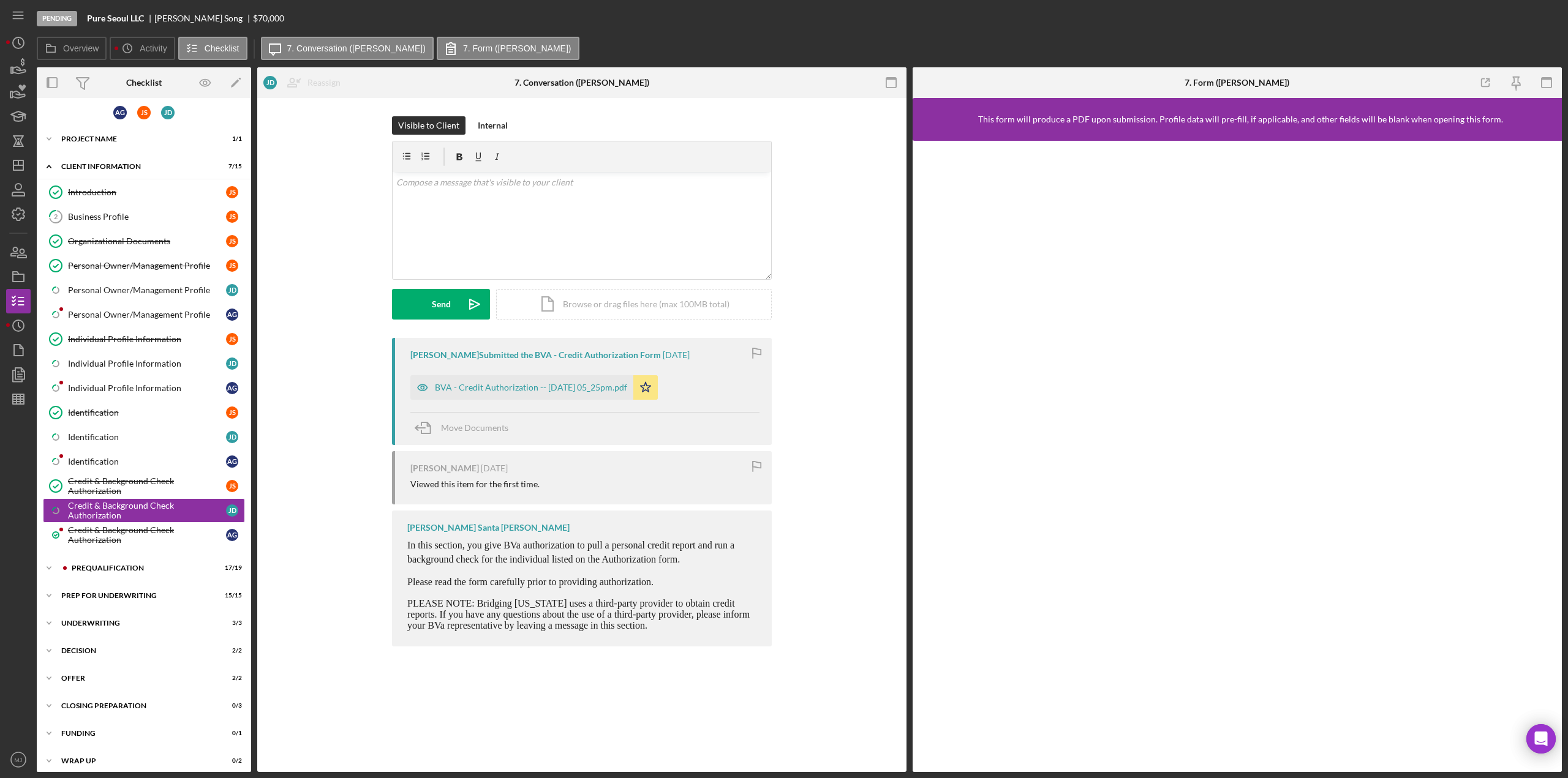
scroll to position [5, 0]
click at [1489, 21] on div "Mark Complete" at bounding box center [1504, 18] width 59 height 24
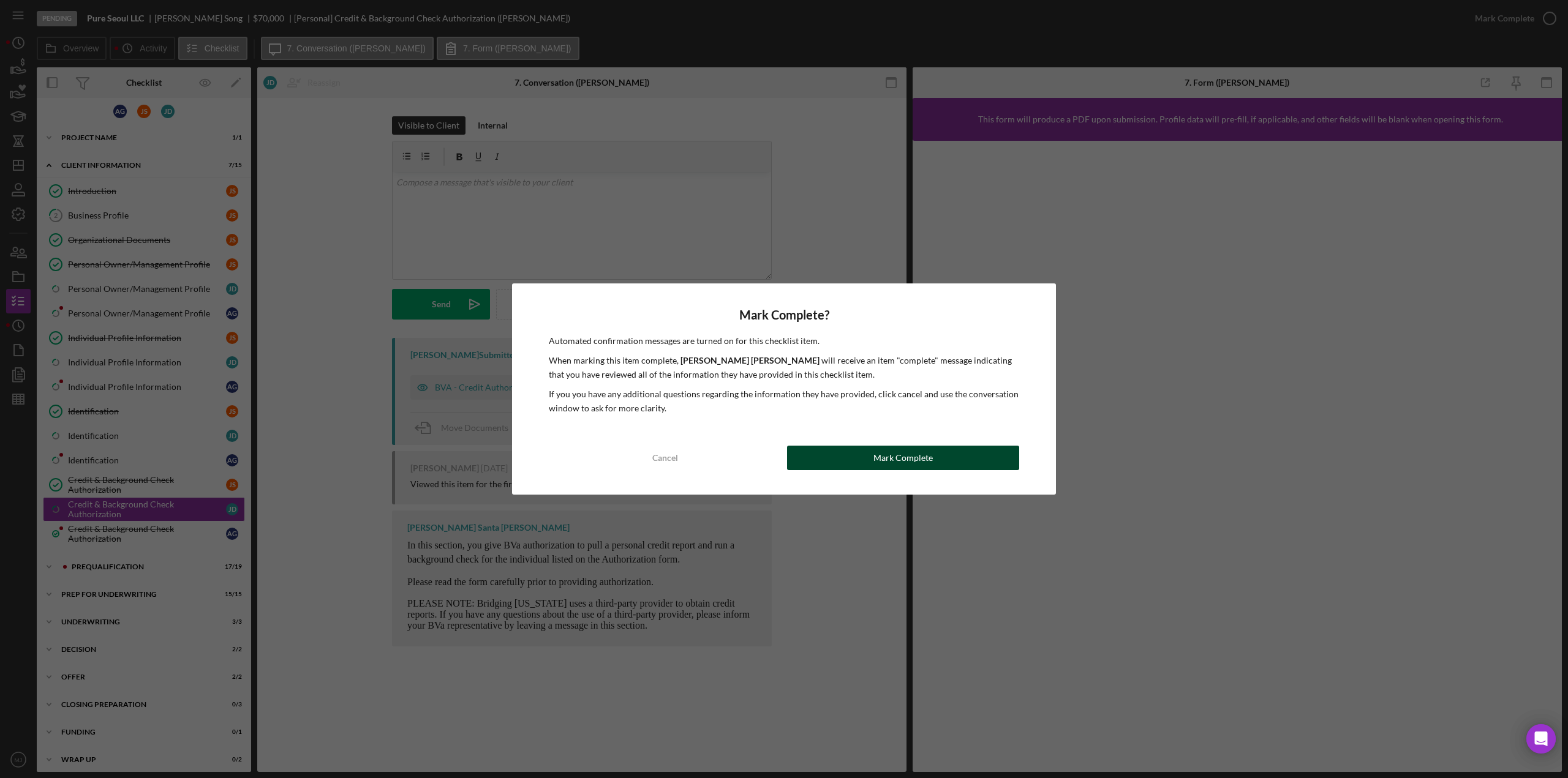
click at [844, 459] on button "Mark Complete" at bounding box center [902, 458] width 232 height 24
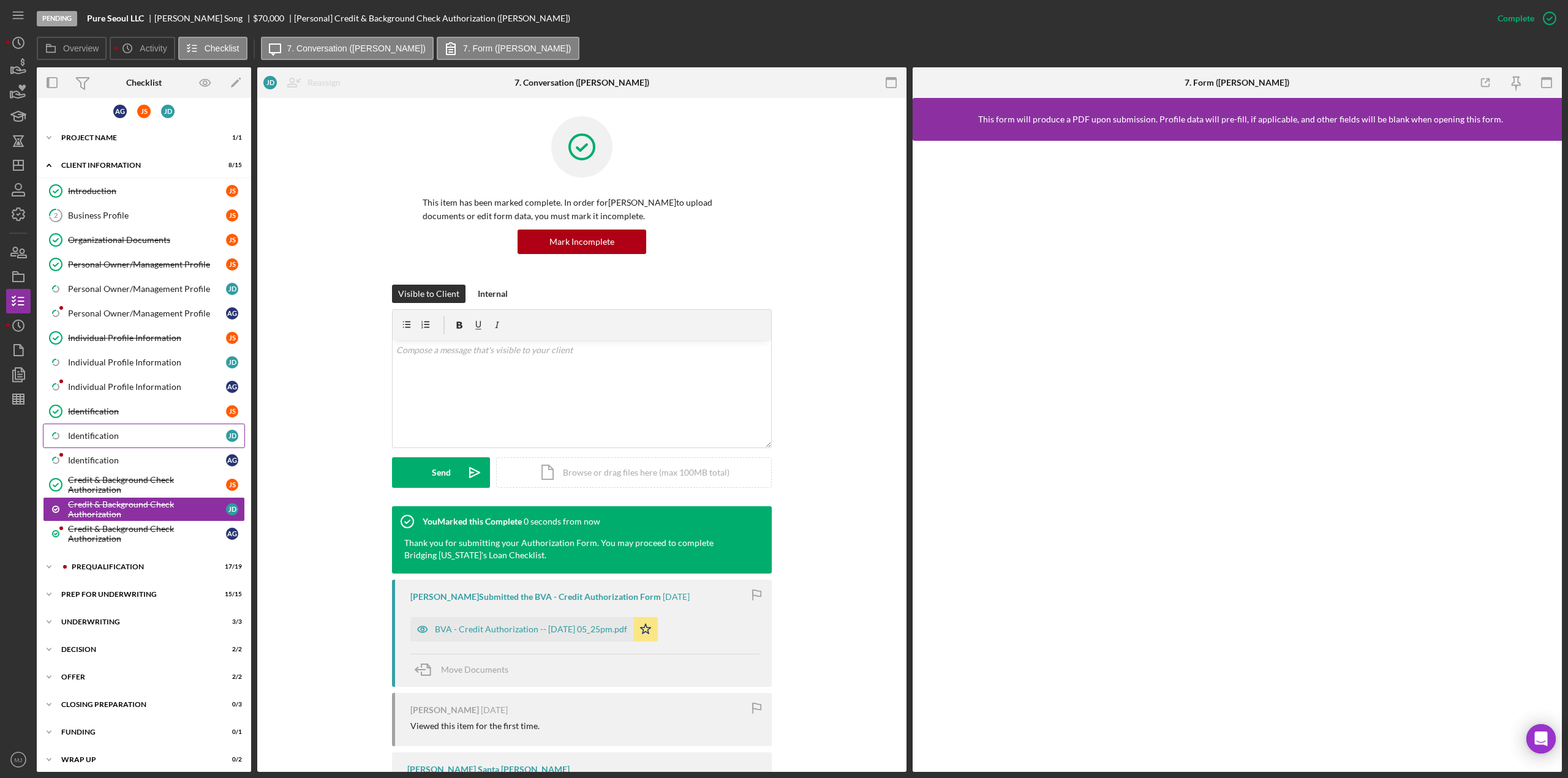
click at [124, 431] on div "Identification" at bounding box center [147, 435] width 158 height 10
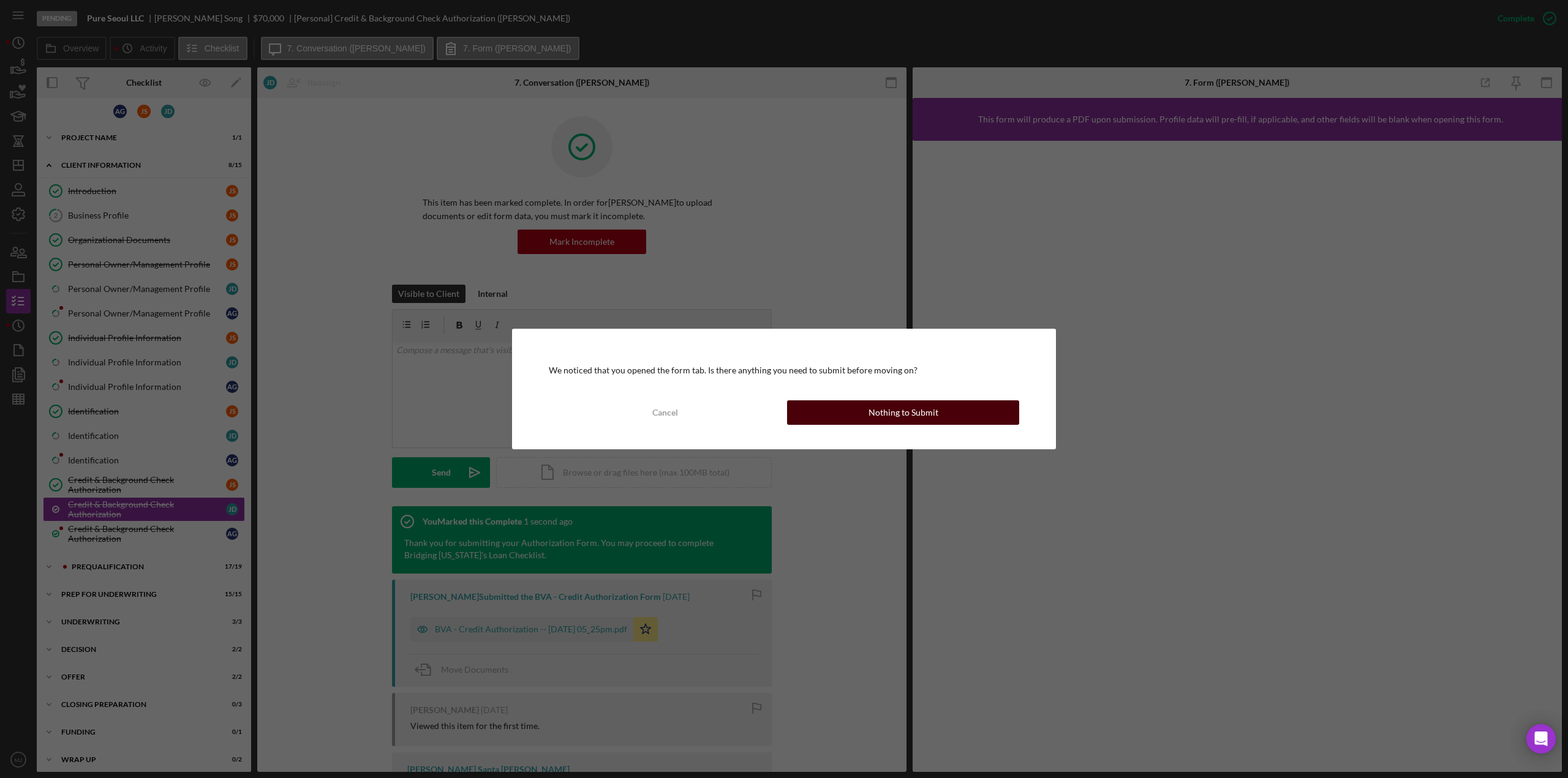
click at [971, 406] on button "Nothing to Submit" at bounding box center [902, 413] width 232 height 24
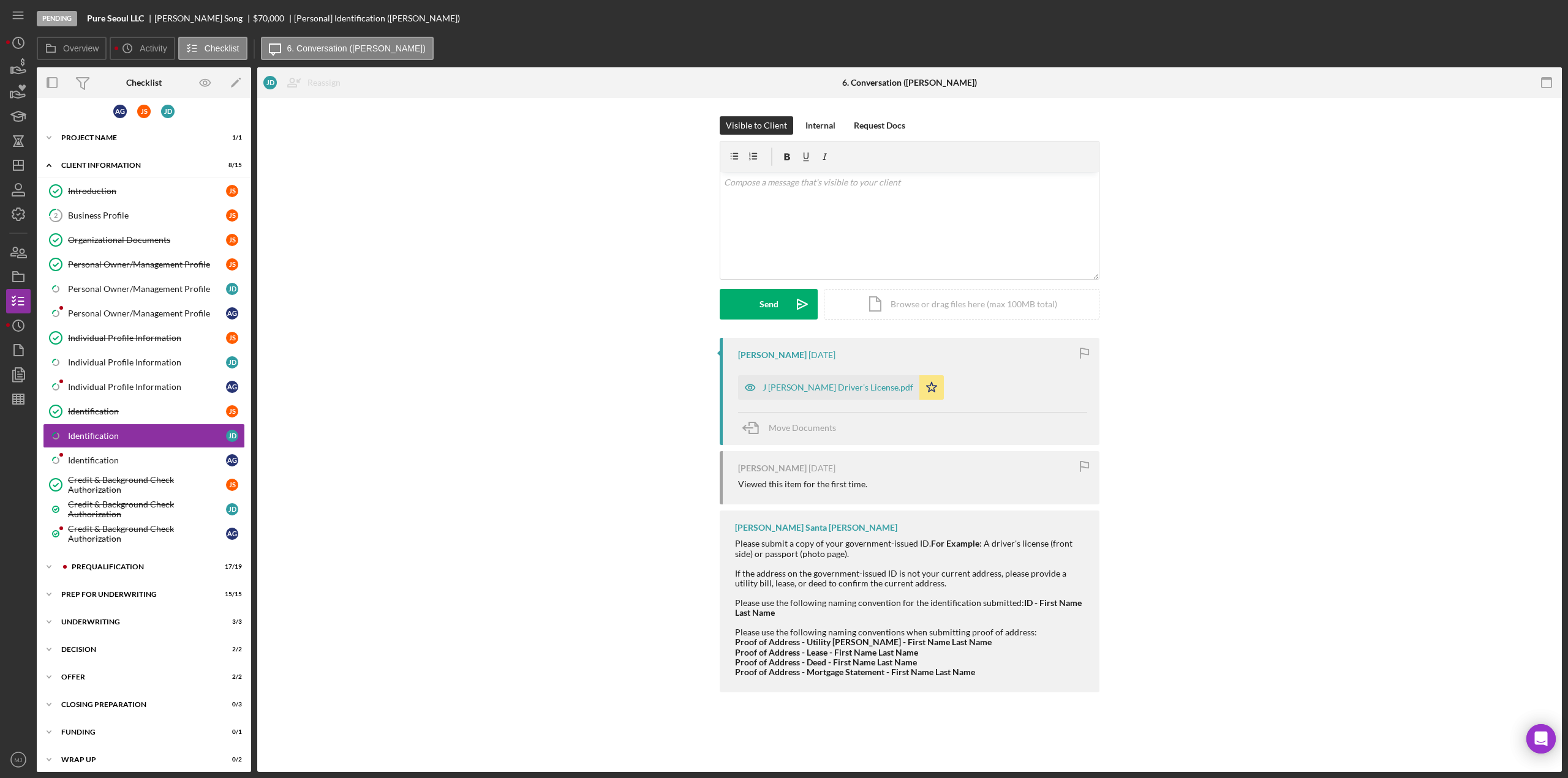
scroll to position [5, 0]
click at [1505, 16] on div "Mark Complete" at bounding box center [1504, 18] width 59 height 24
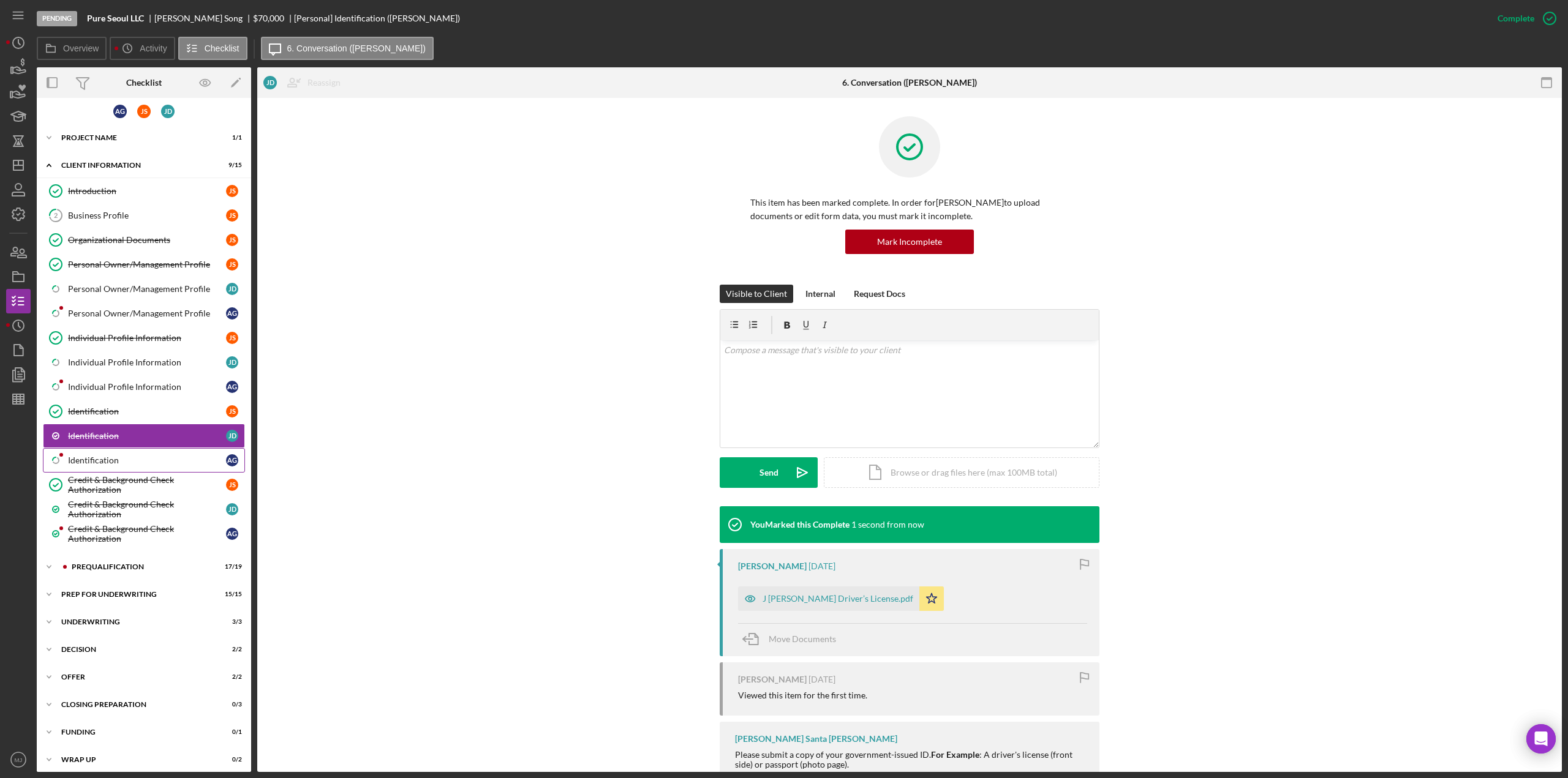
click at [149, 448] on link "Icon/Checklist Item Sub Partial Identification A G" at bounding box center [143, 461] width 202 height 24
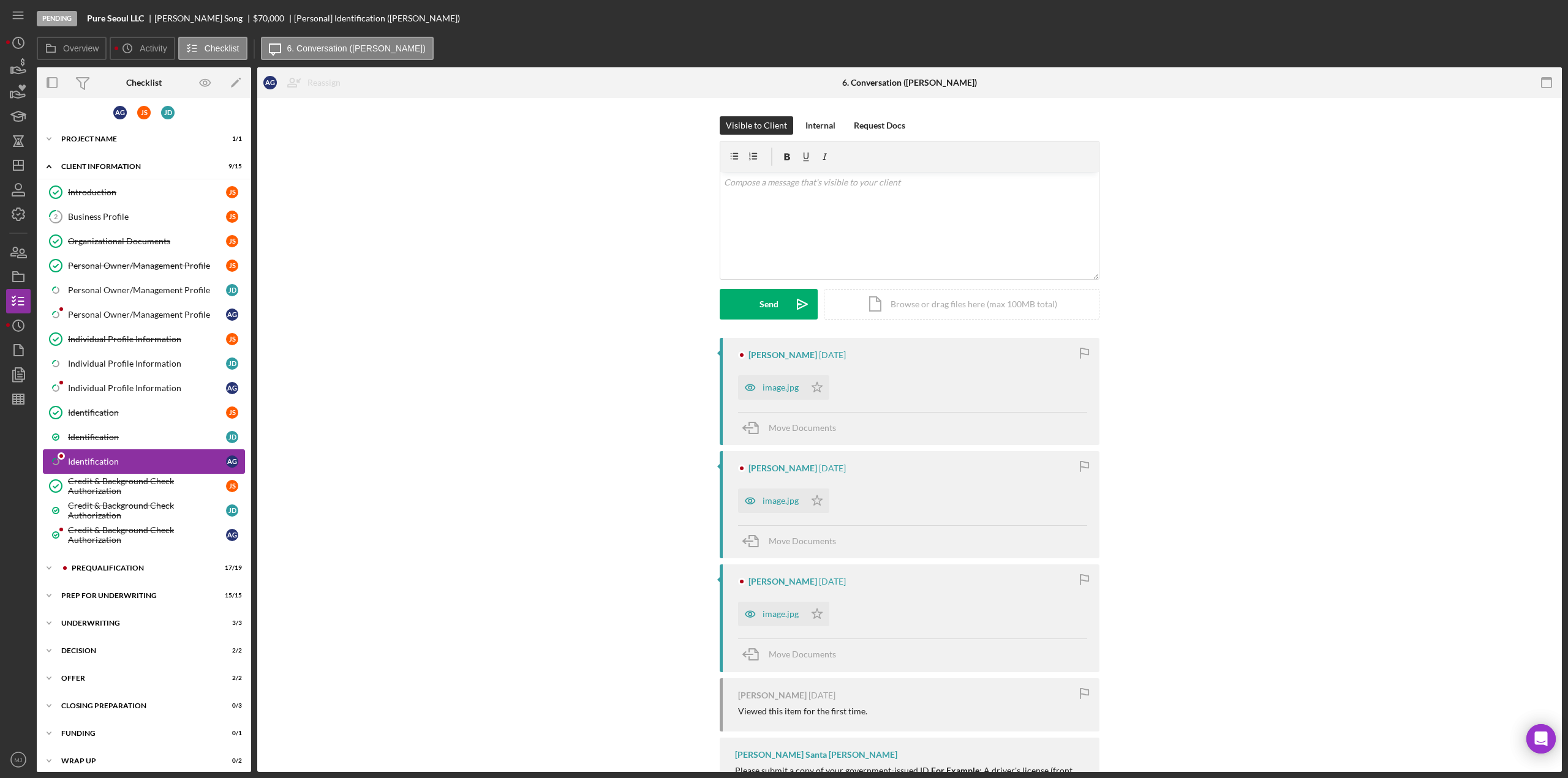
scroll to position [5, 0]
click at [780, 388] on div "image.jpg" at bounding box center [781, 387] width 36 height 10
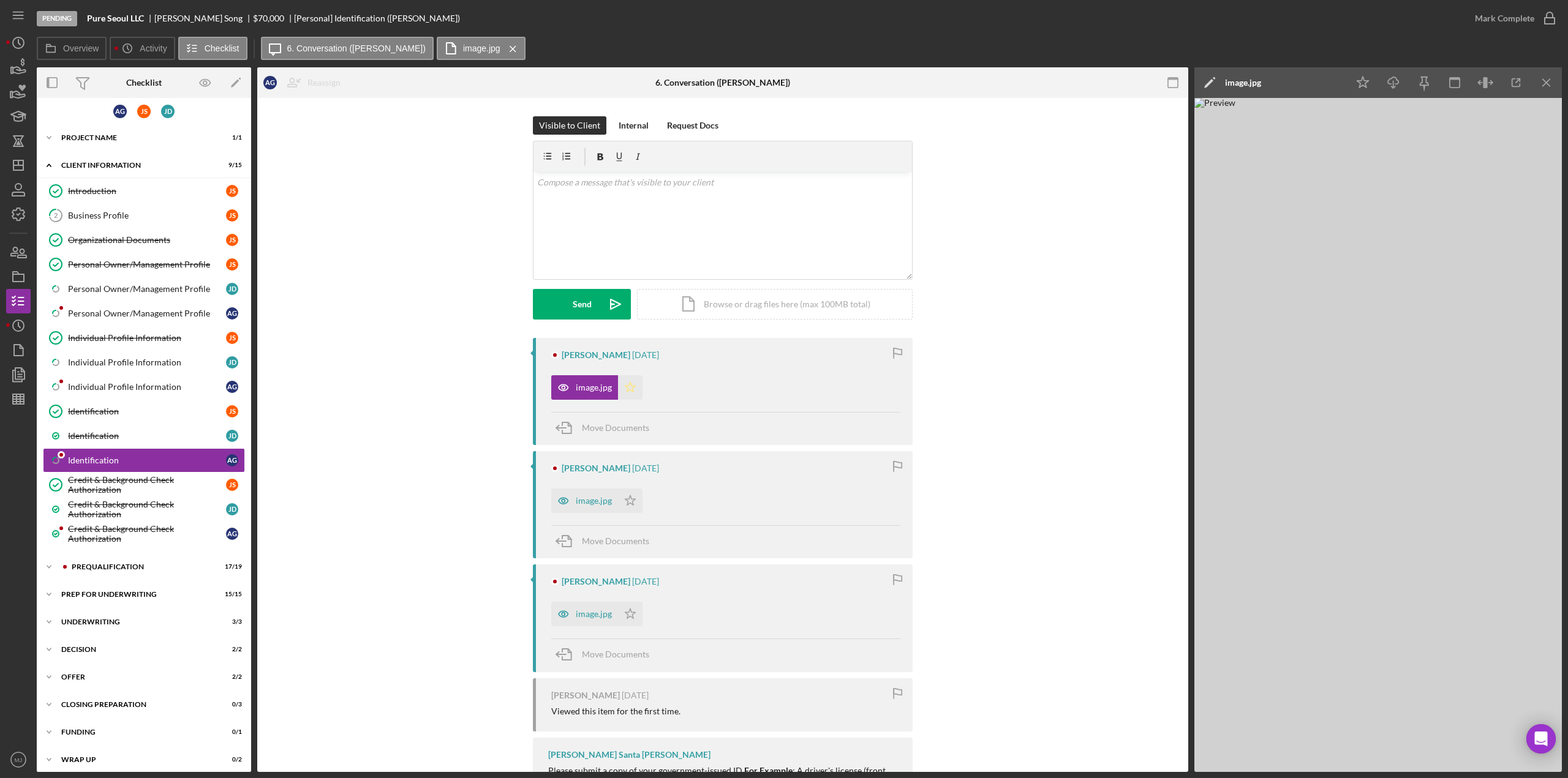
click at [621, 389] on icon "Icon/Star" at bounding box center [630, 388] width 24 height 24
click at [1206, 86] on polygon at bounding box center [1208, 83] width 10 height 10
click at [1226, 90] on input "Giordano, Anthony (Pure Seoul LLC) Identification 20250911" at bounding box center [1330, 82] width 266 height 24
click at [1202, 87] on input "Giordano, Anthony (Pure Seoul LLC) Identification 20250911" at bounding box center [1330, 82] width 266 height 24
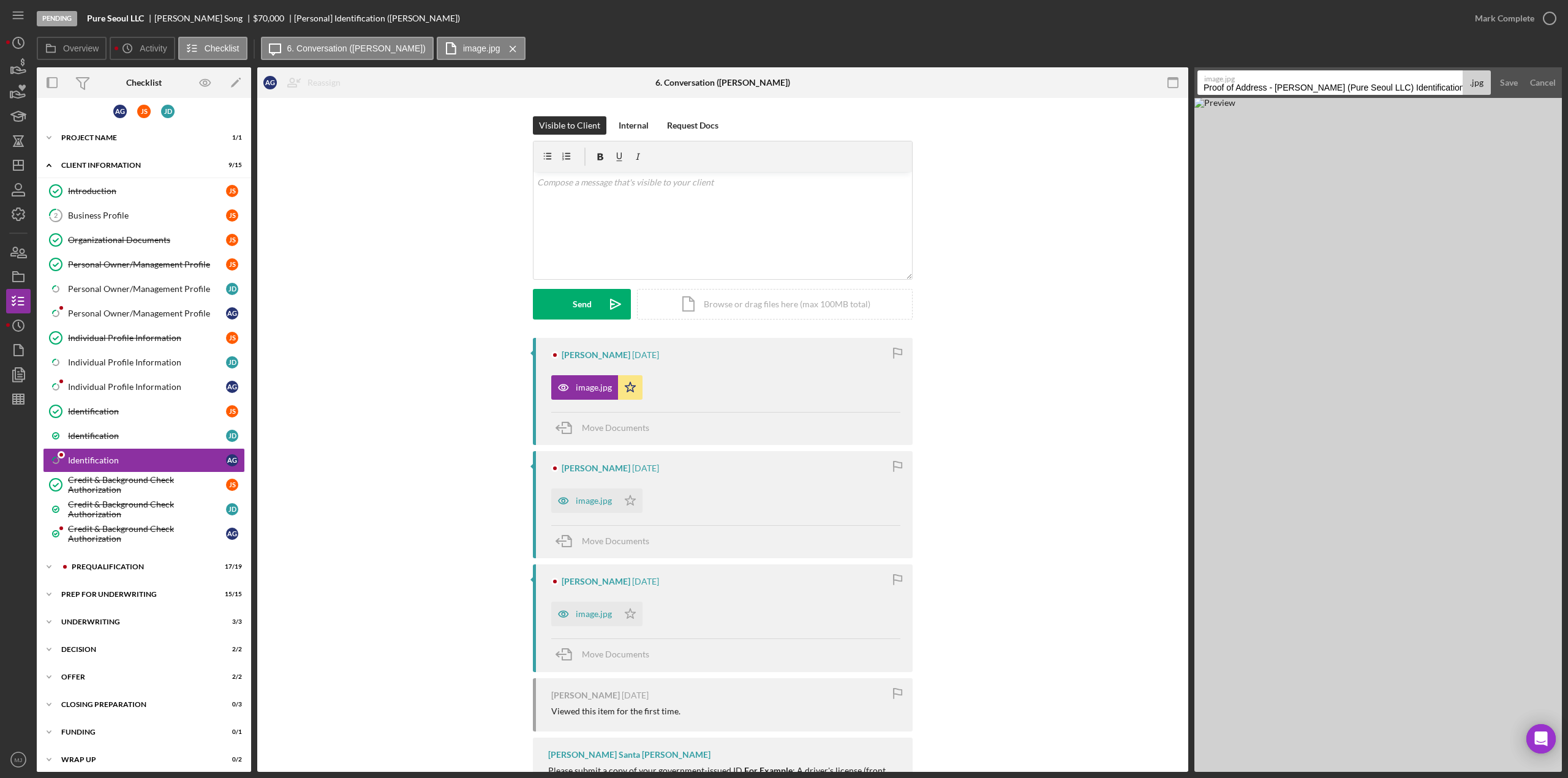
scroll to position [0, 42]
drag, startPoint x: 1349, startPoint y: 85, endPoint x: 1473, endPoint y: 88, distance: 124.0
click at [1473, 88] on div "image.jpg Proof of Address - Giordano, Anthony (Pure Seoul LLC) Identification …" at bounding box center [1344, 82] width 293 height 24
click at [1267, 90] on input "Proof of Address Property Tax Bill - Giordano, Anthony" at bounding box center [1330, 82] width 266 height 24
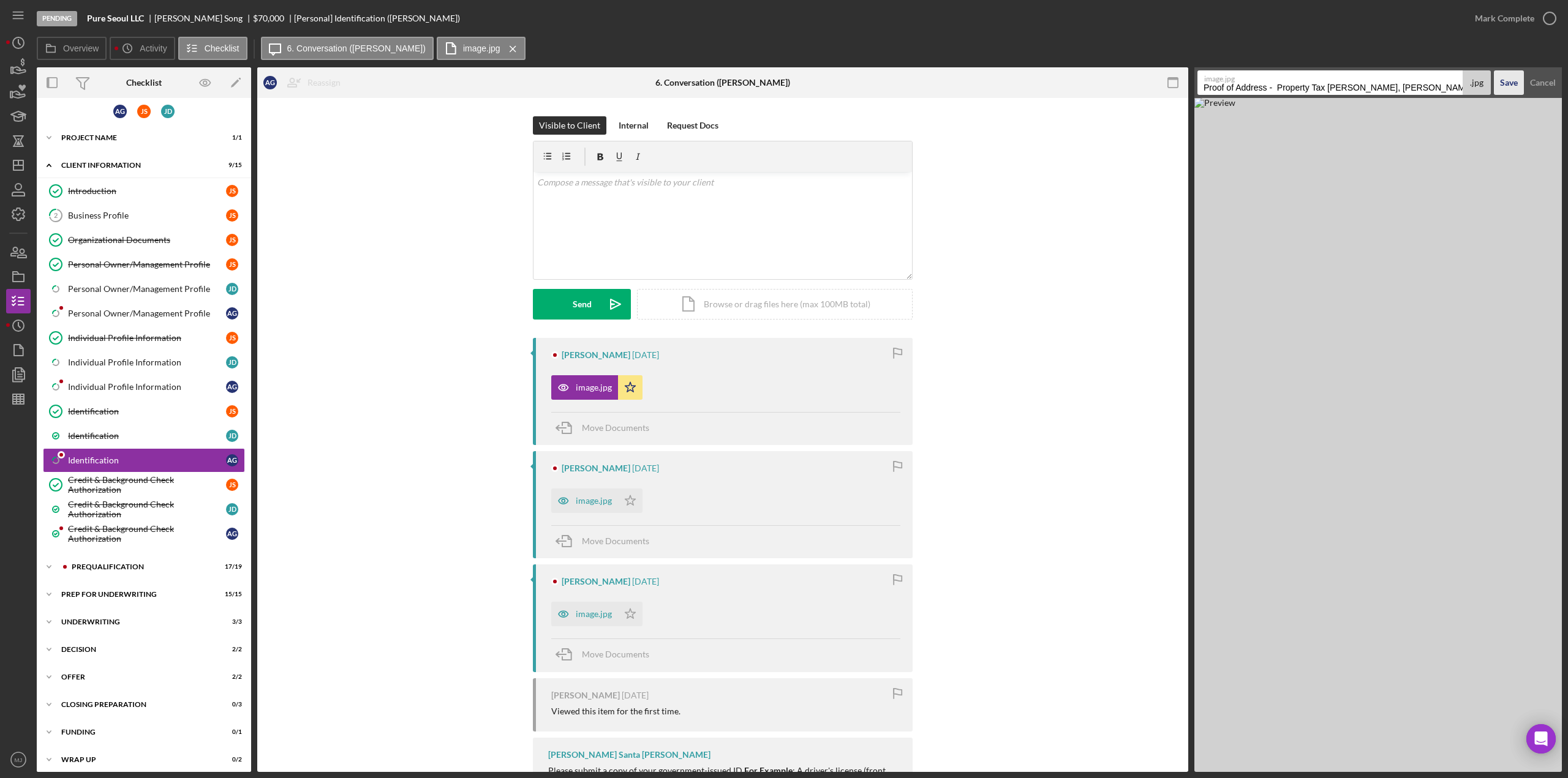
type input "Proof of Address - Property Tax Bill - Giordano, Anthony"
click at [1516, 88] on div "Save" at bounding box center [1508, 82] width 17 height 24
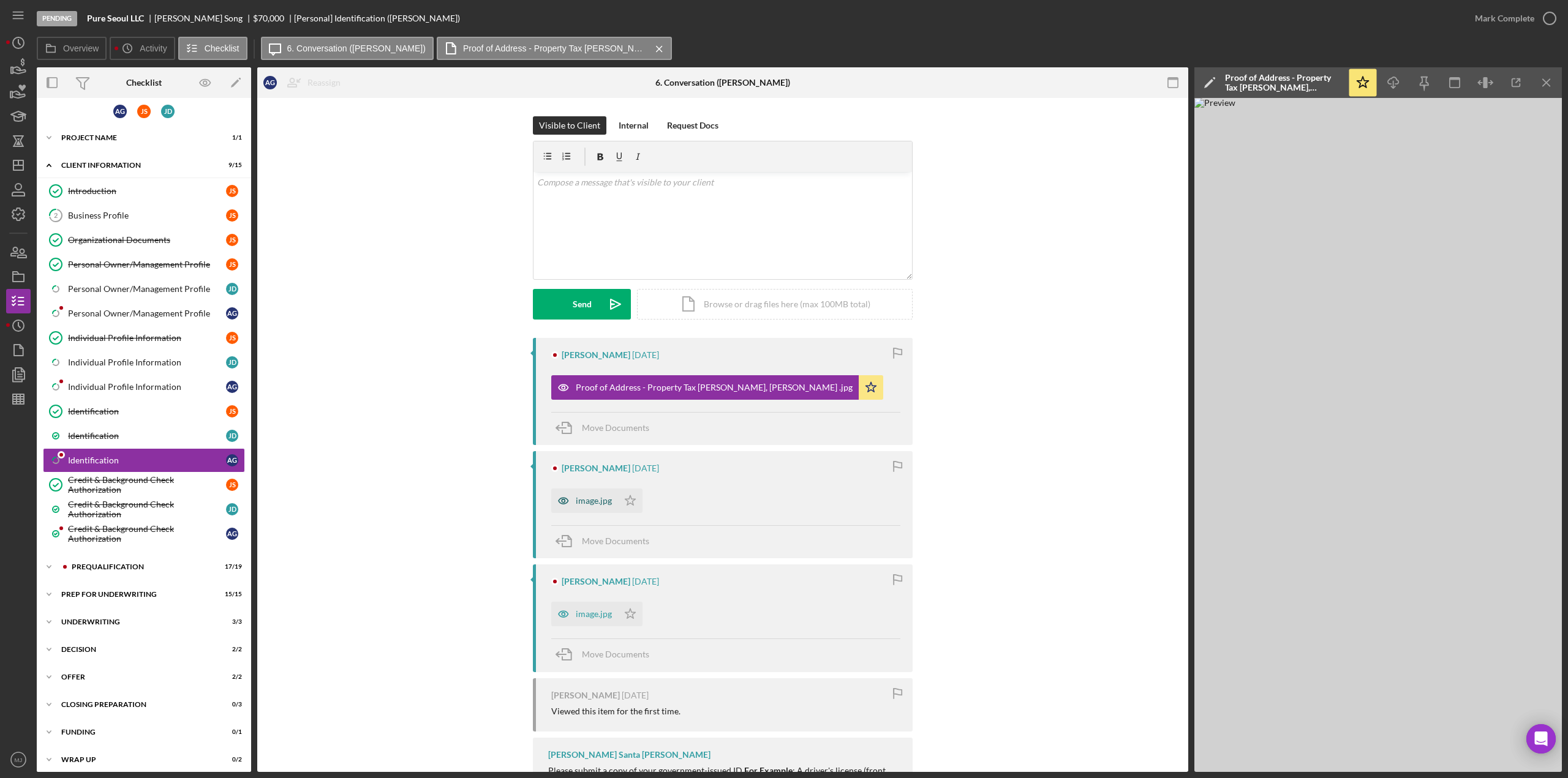
click at [595, 498] on div "image.jpg" at bounding box center [594, 500] width 36 height 10
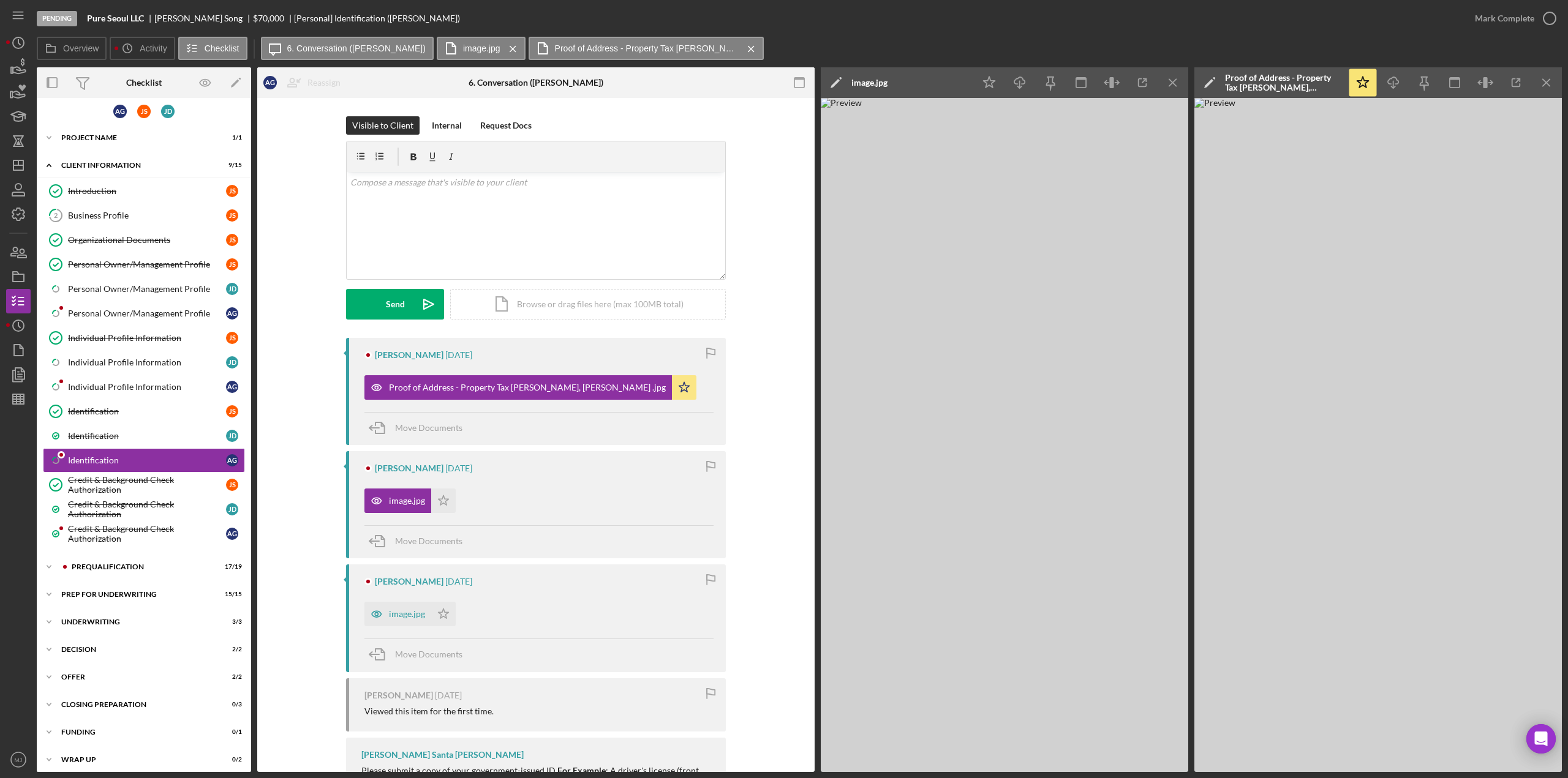
click at [855, 82] on div "image.jpg" at bounding box center [869, 82] width 36 height 10
click at [858, 90] on input "Giordano, Anthony (Pure Seoul LLC) Identification 20250911" at bounding box center [956, 82] width 266 height 24
type input "Proof of Address - Utility Bill - Anthony Giordano"
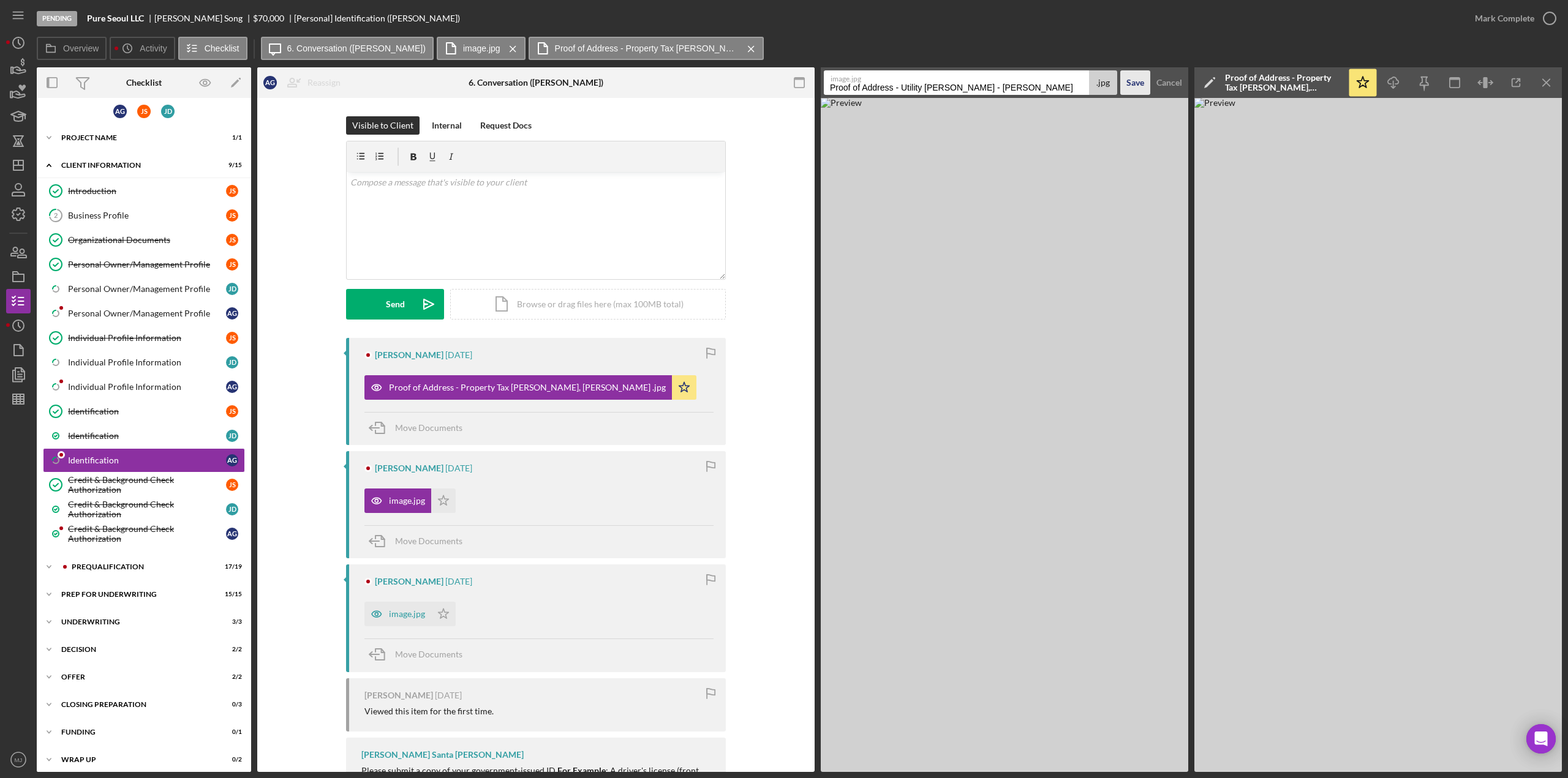
click at [1139, 88] on div "Save" at bounding box center [1135, 82] width 17 height 24
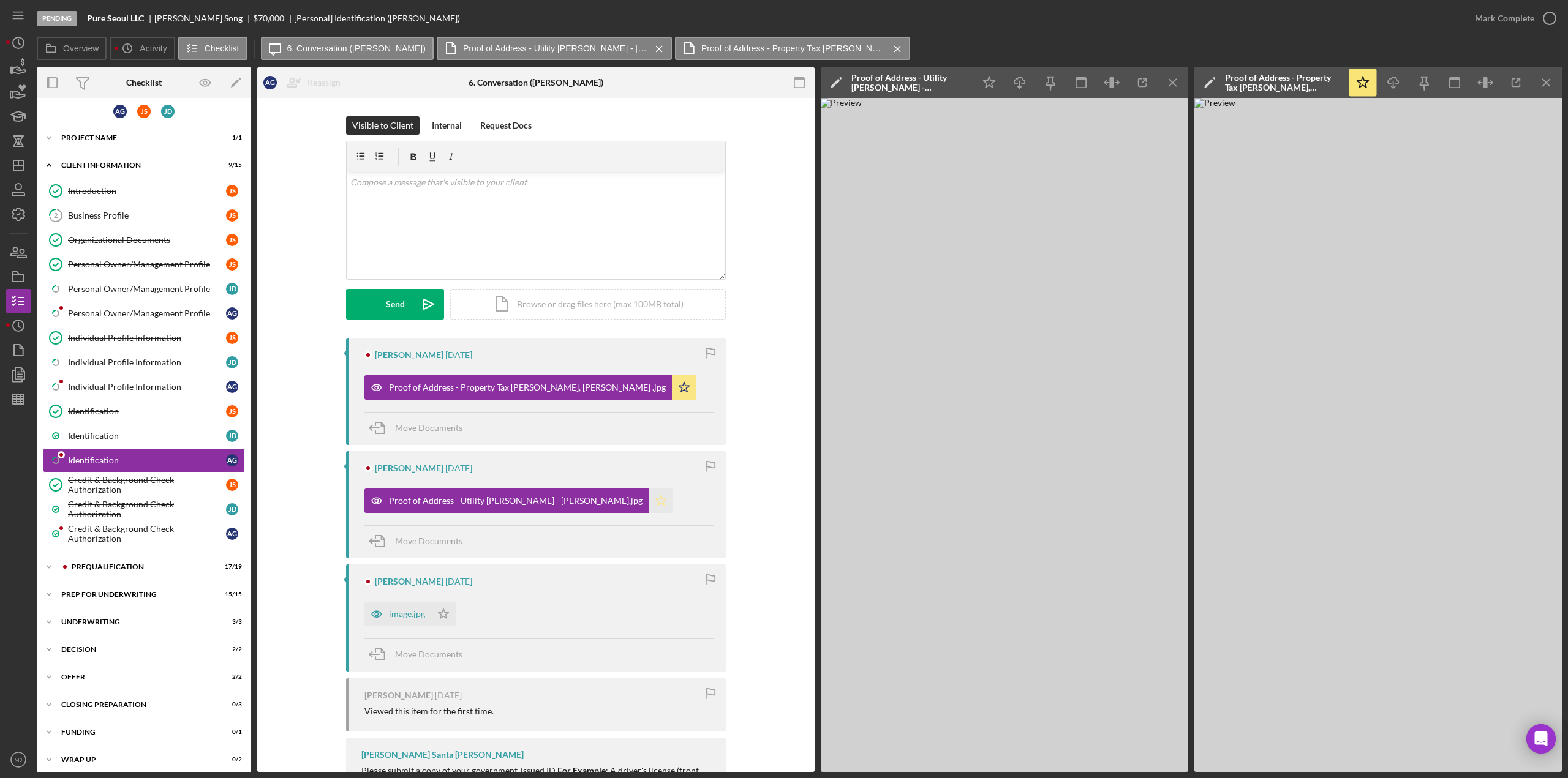
click at [648, 498] on icon "Icon/Star" at bounding box center [660, 500] width 24 height 24
click at [422, 617] on div "image.jpg" at bounding box center [407, 613] width 36 height 10
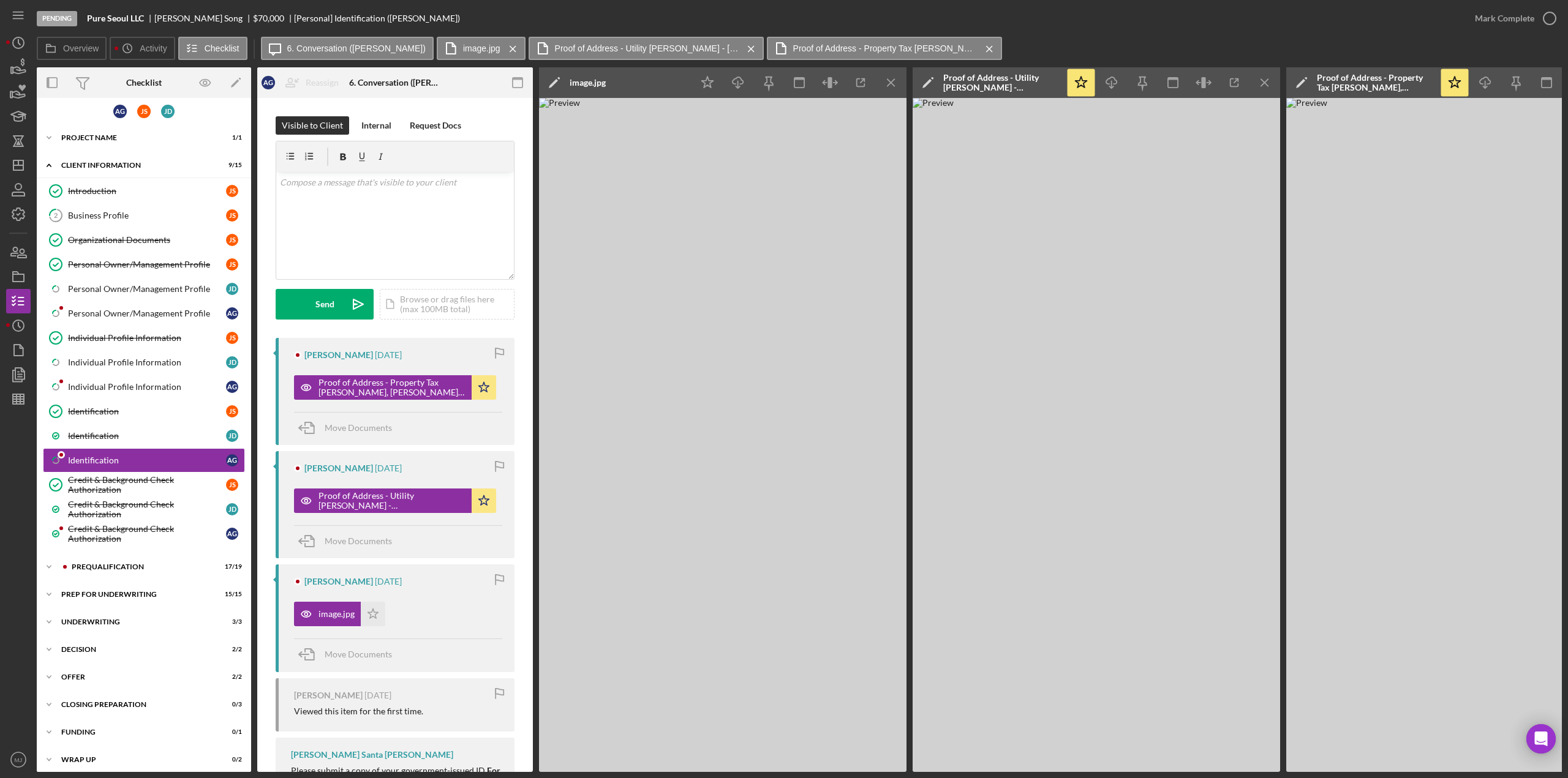
click at [556, 82] on polygon at bounding box center [553, 83] width 10 height 10
click at [600, 88] on input "Giordano, Anthony (Pure Seoul LLC) Identification 20250911" at bounding box center [675, 82] width 266 height 24
type input "i"
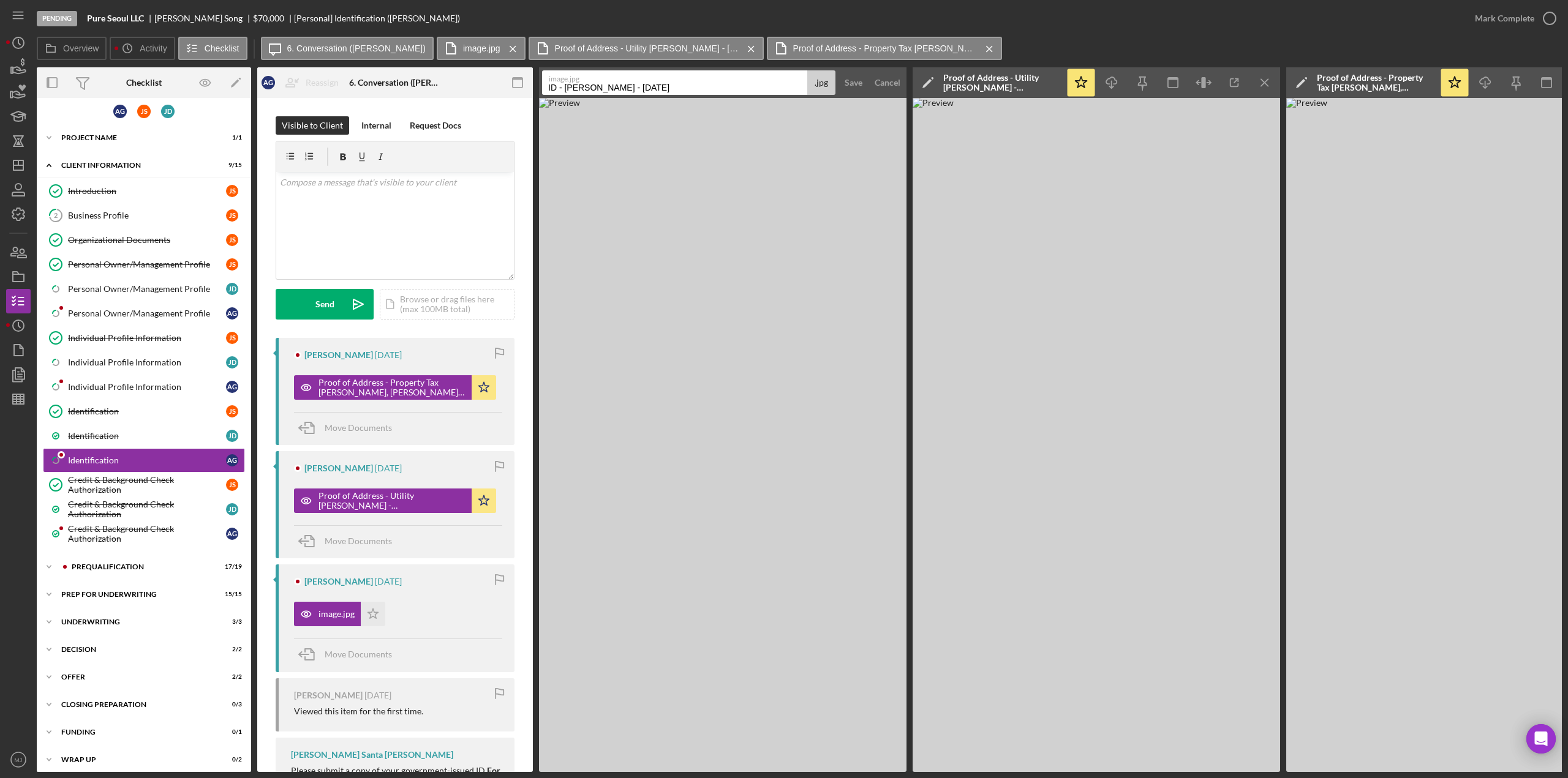
click at [580, 84] on input "ID - Anothony Giordano - 7.19.2029" at bounding box center [675, 82] width 266 height 24
type input "ID - Anthony Giordano - 7.19.2029"
click at [858, 82] on div "Save" at bounding box center [853, 82] width 17 height 24
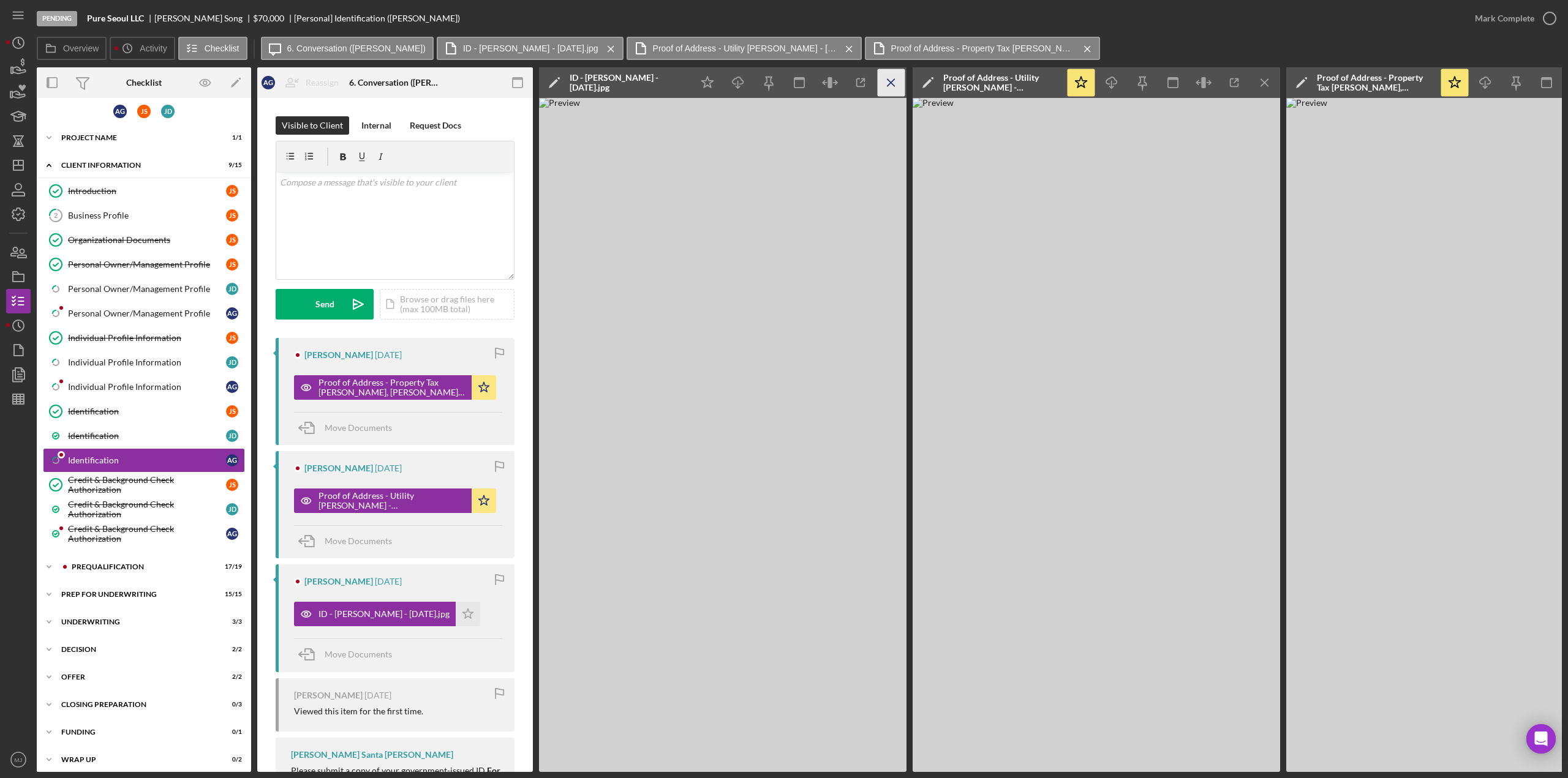
click at [879, 81] on icon "Icon/Menu Close" at bounding box center [891, 83] width 28 height 28
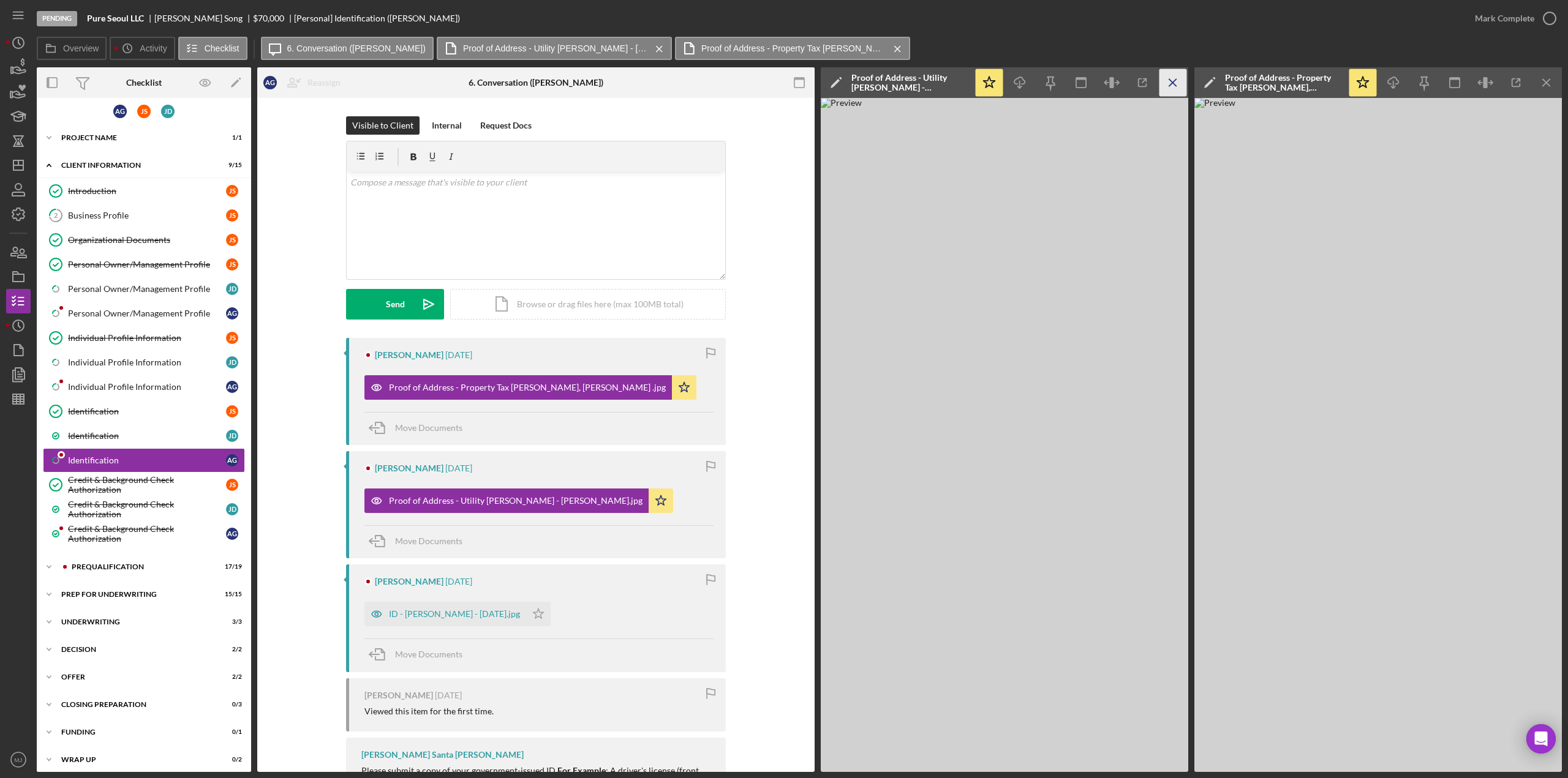
click at [1167, 87] on icon "Icon/Menu Close" at bounding box center [1173, 83] width 28 height 28
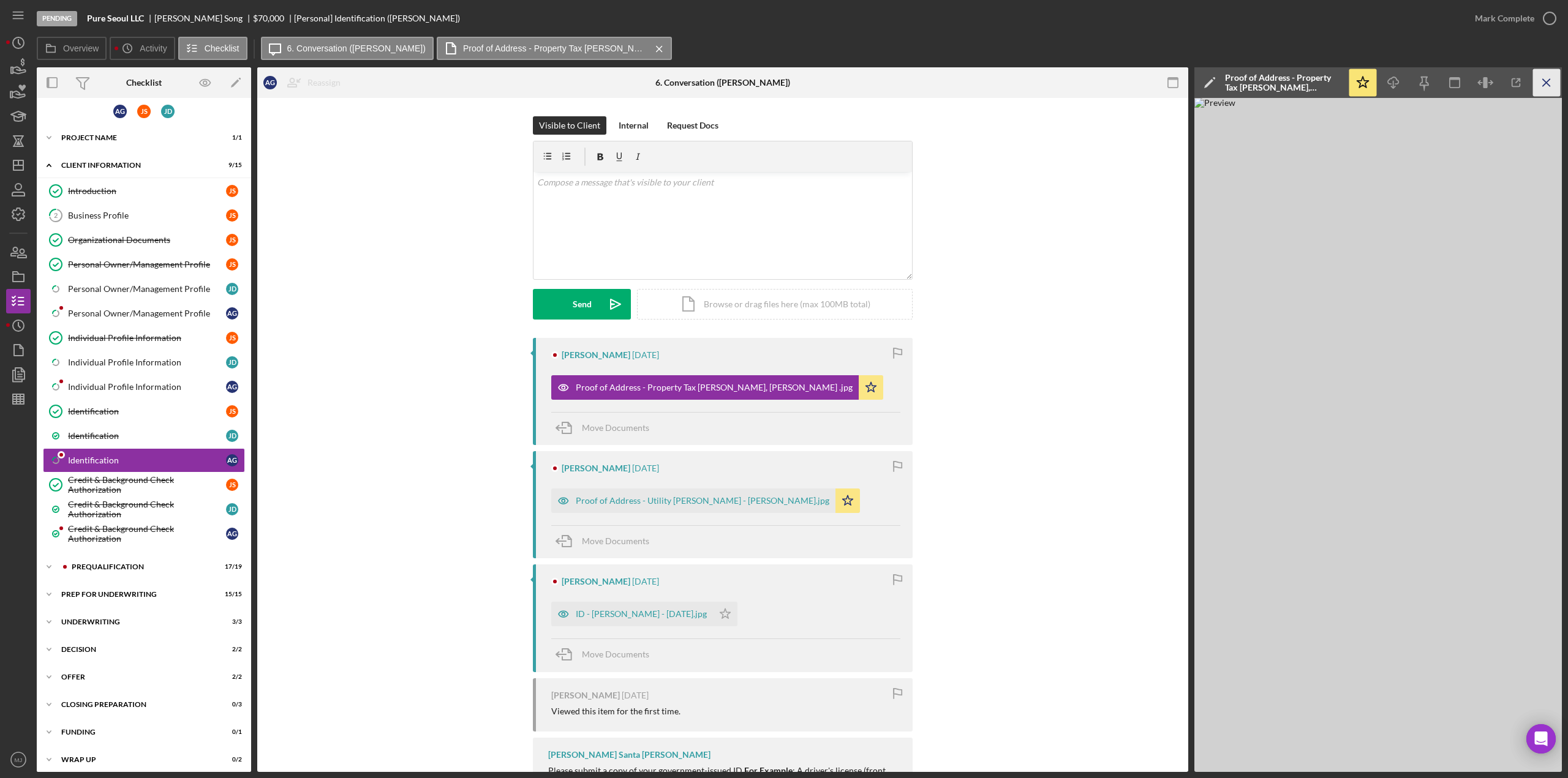
click at [1550, 84] on icon "Icon/Menu Close" at bounding box center [1546, 83] width 28 height 28
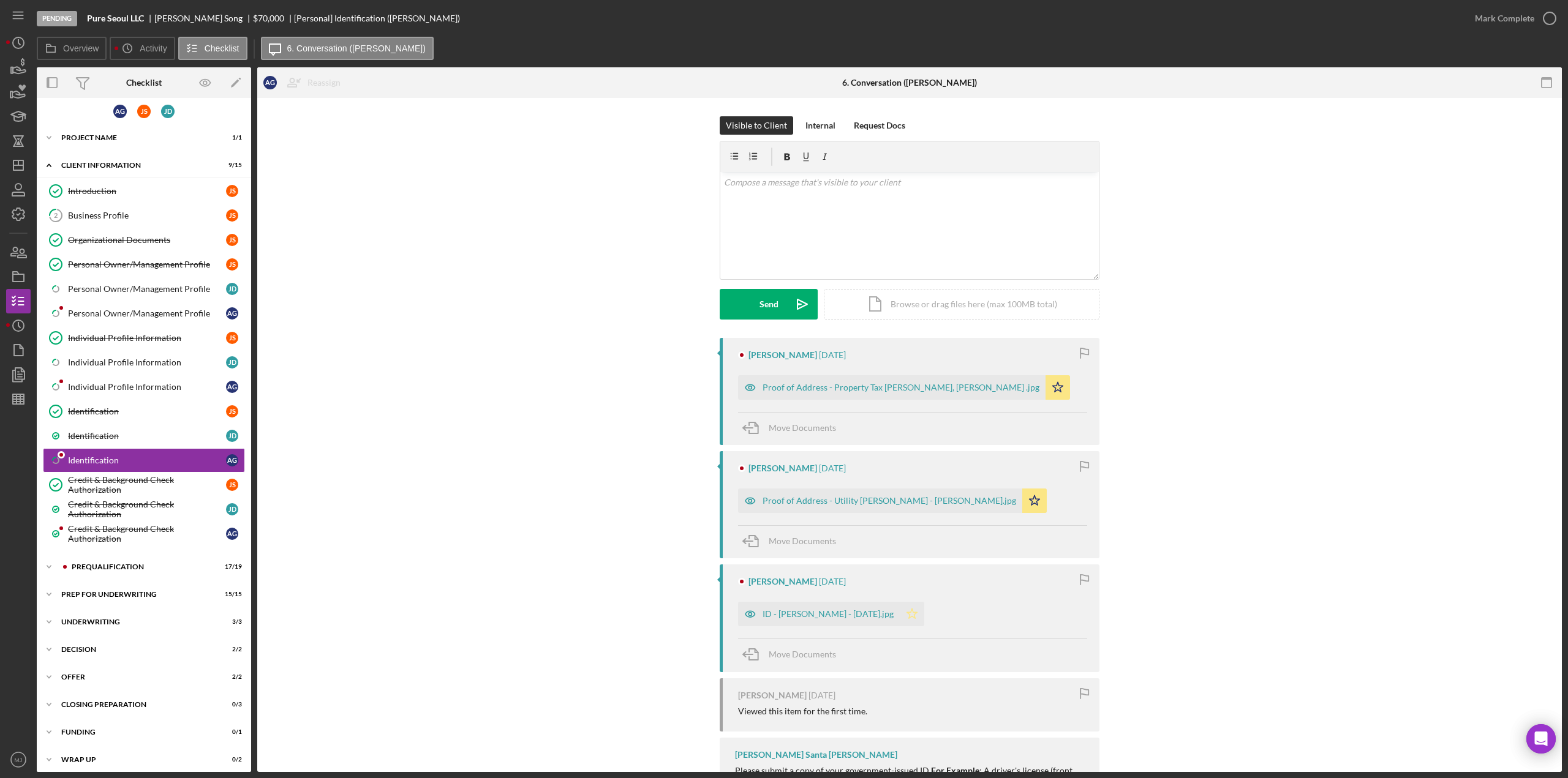
click at [921, 610] on icon "Icon/Star" at bounding box center [912, 614] width 24 height 24
click at [1480, 20] on div "Mark Complete" at bounding box center [1504, 18] width 59 height 24
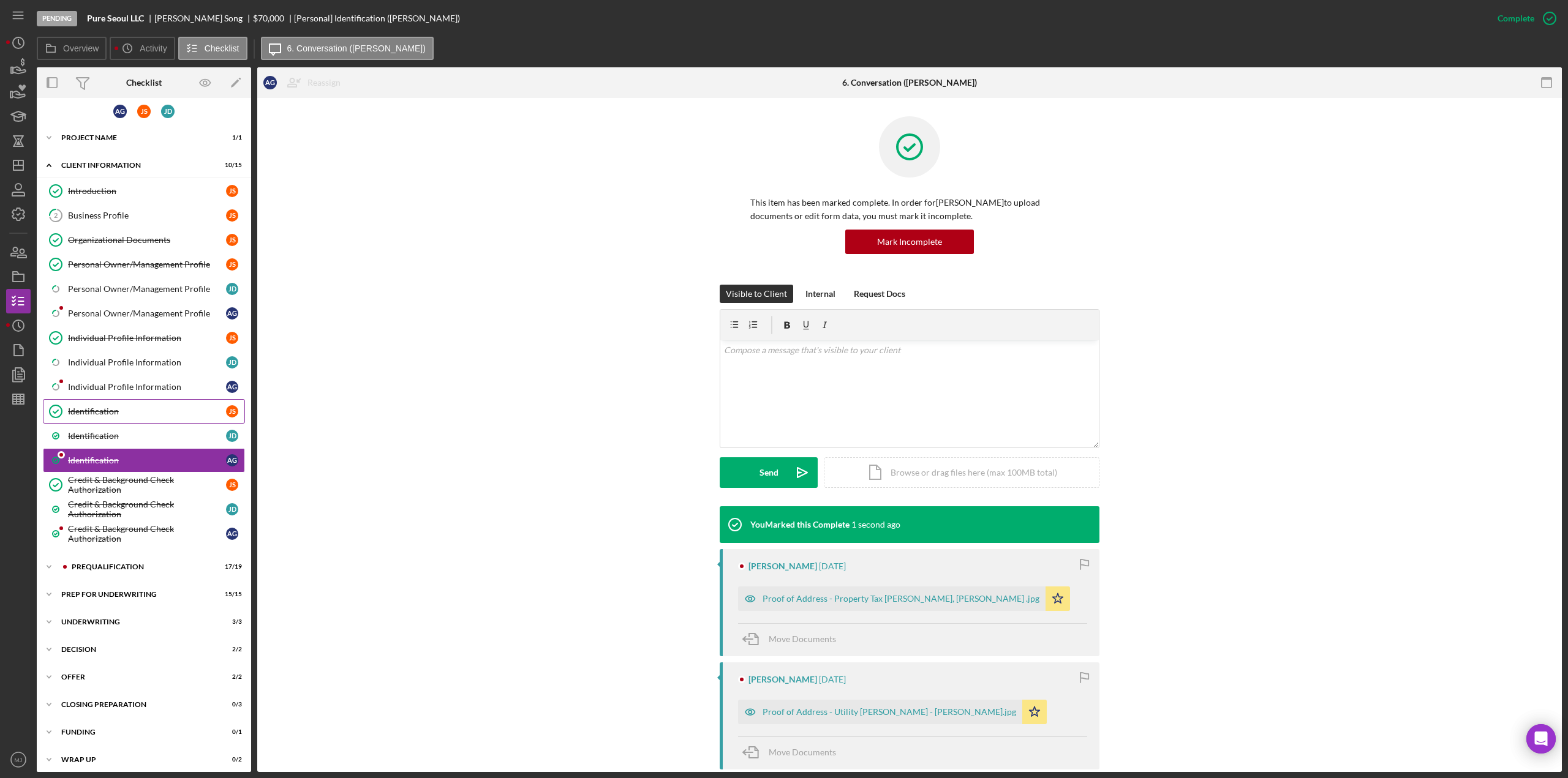
click at [99, 409] on div "Identification" at bounding box center [147, 411] width 158 height 10
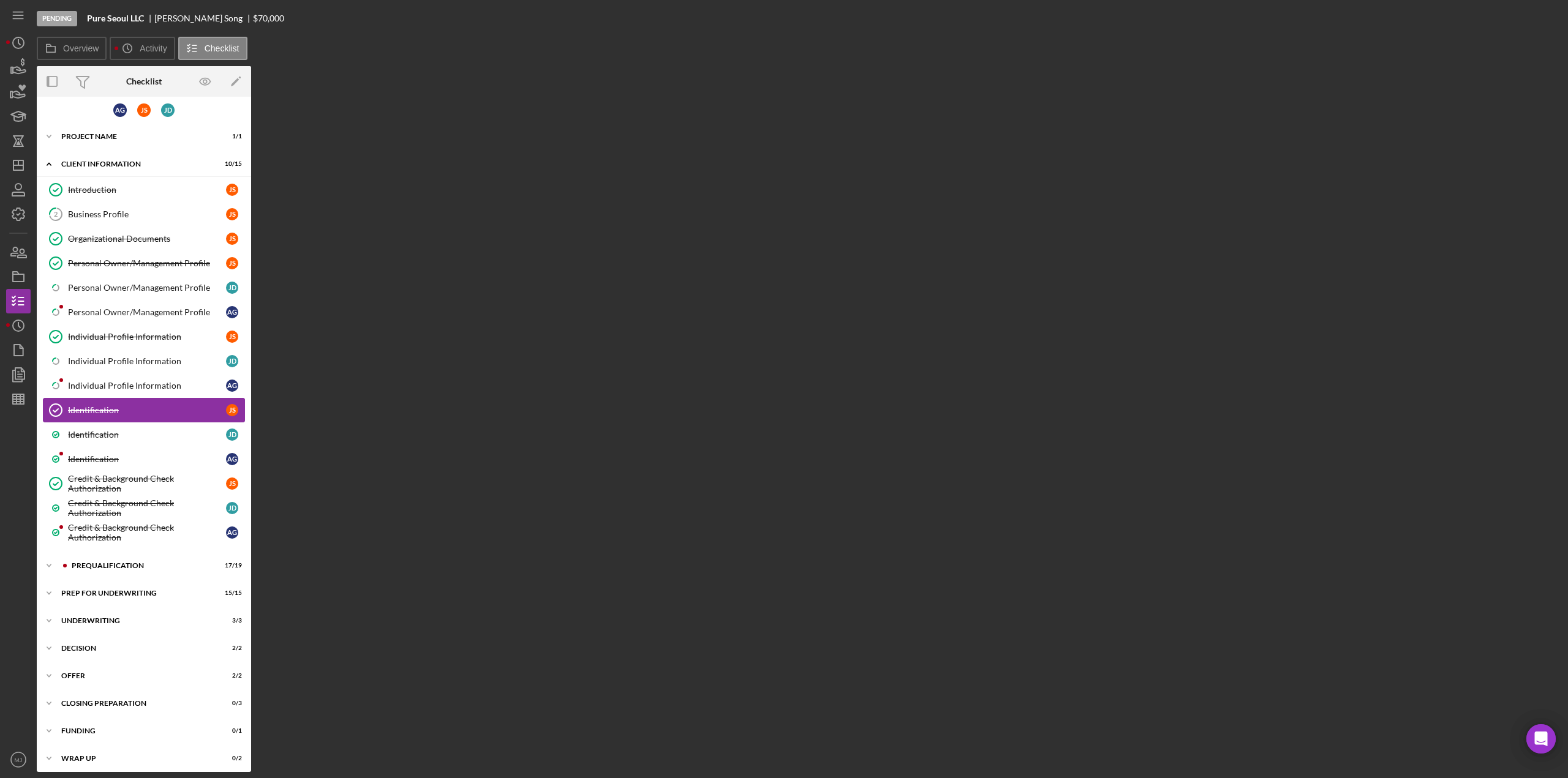
scroll to position [5, 0]
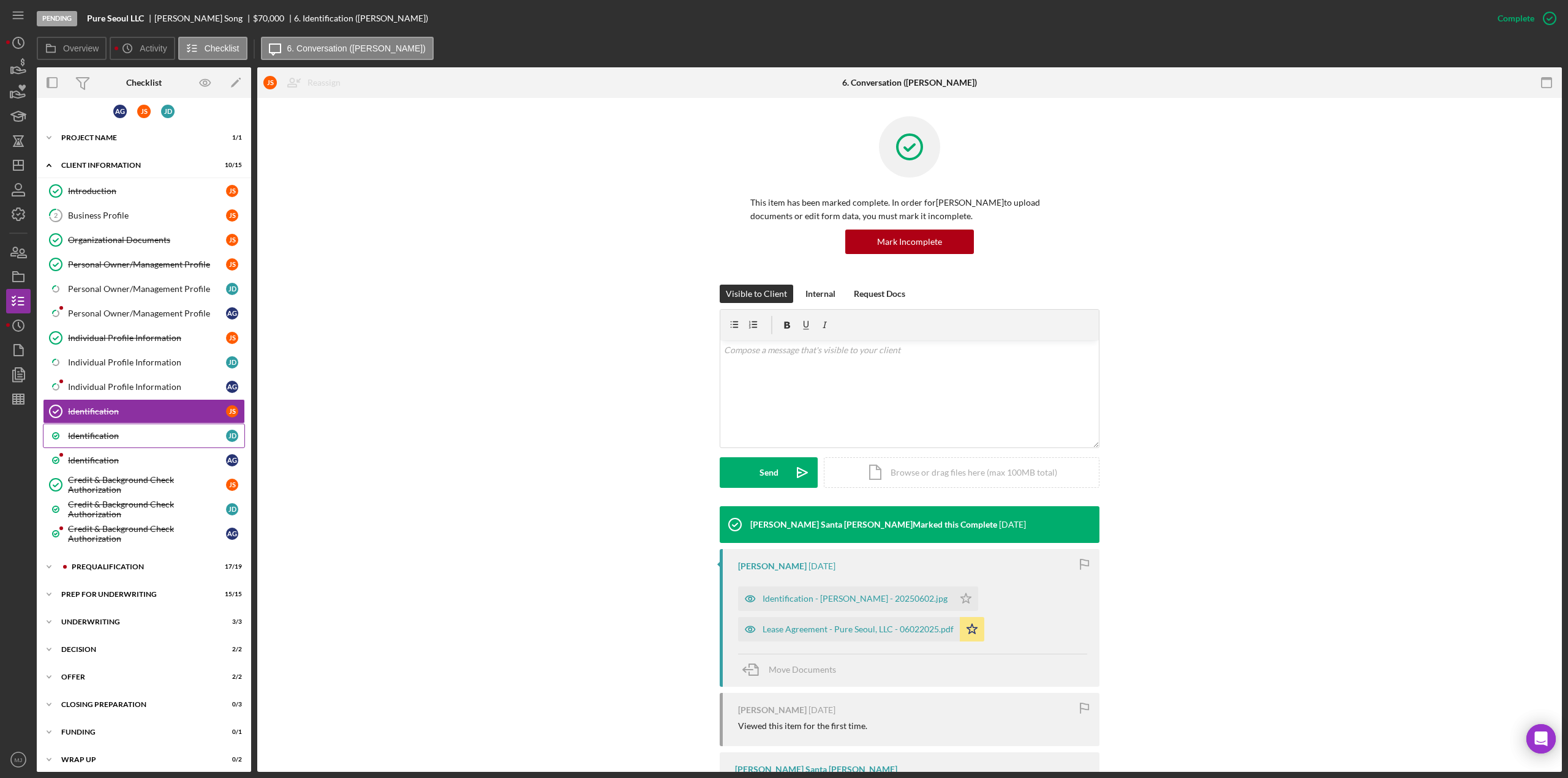
click at [101, 435] on div "Identification" at bounding box center [147, 435] width 158 height 10
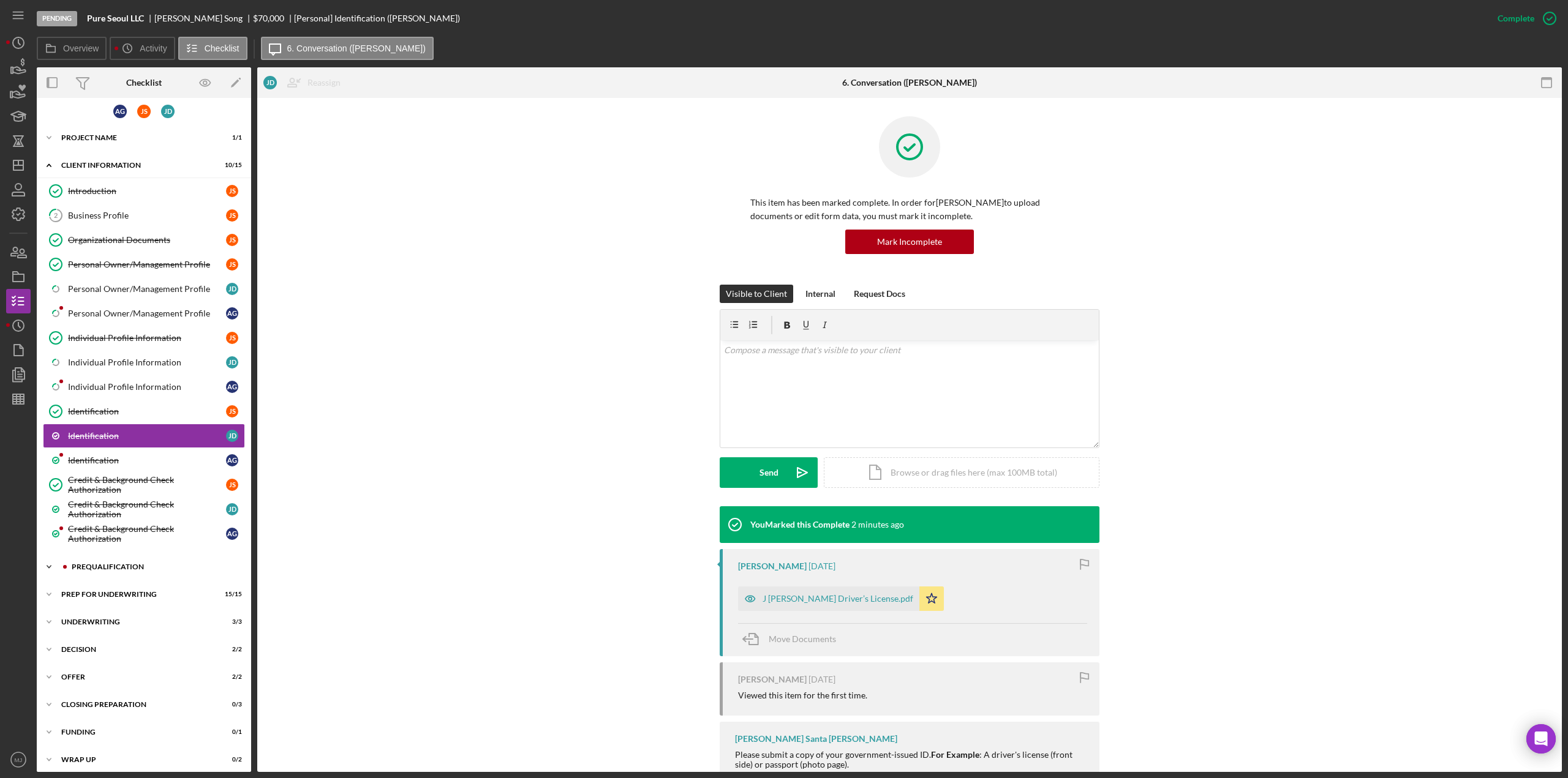
click at [103, 563] on div "Prequalification" at bounding box center [154, 566] width 164 height 7
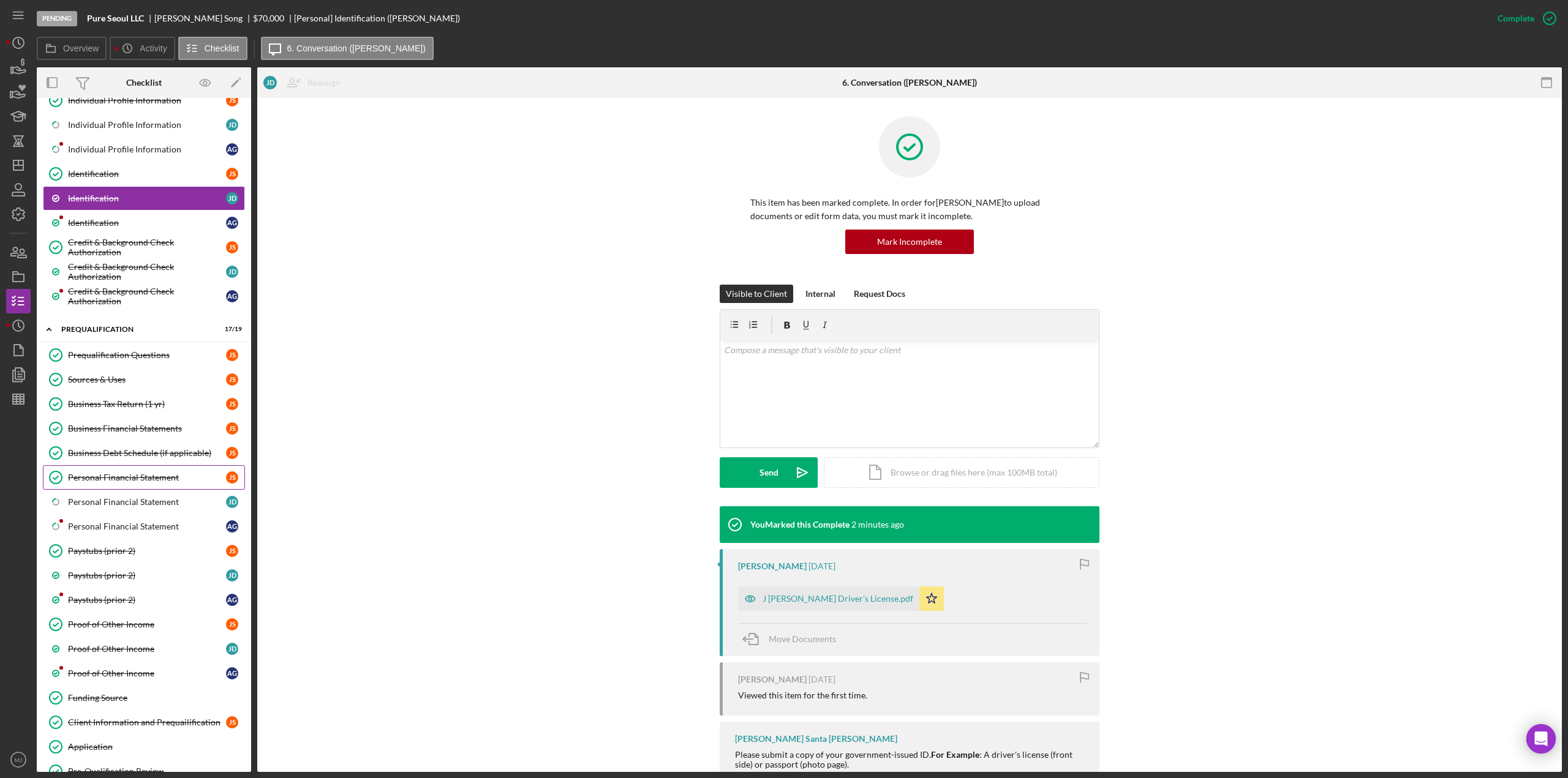
scroll to position [250, 0]
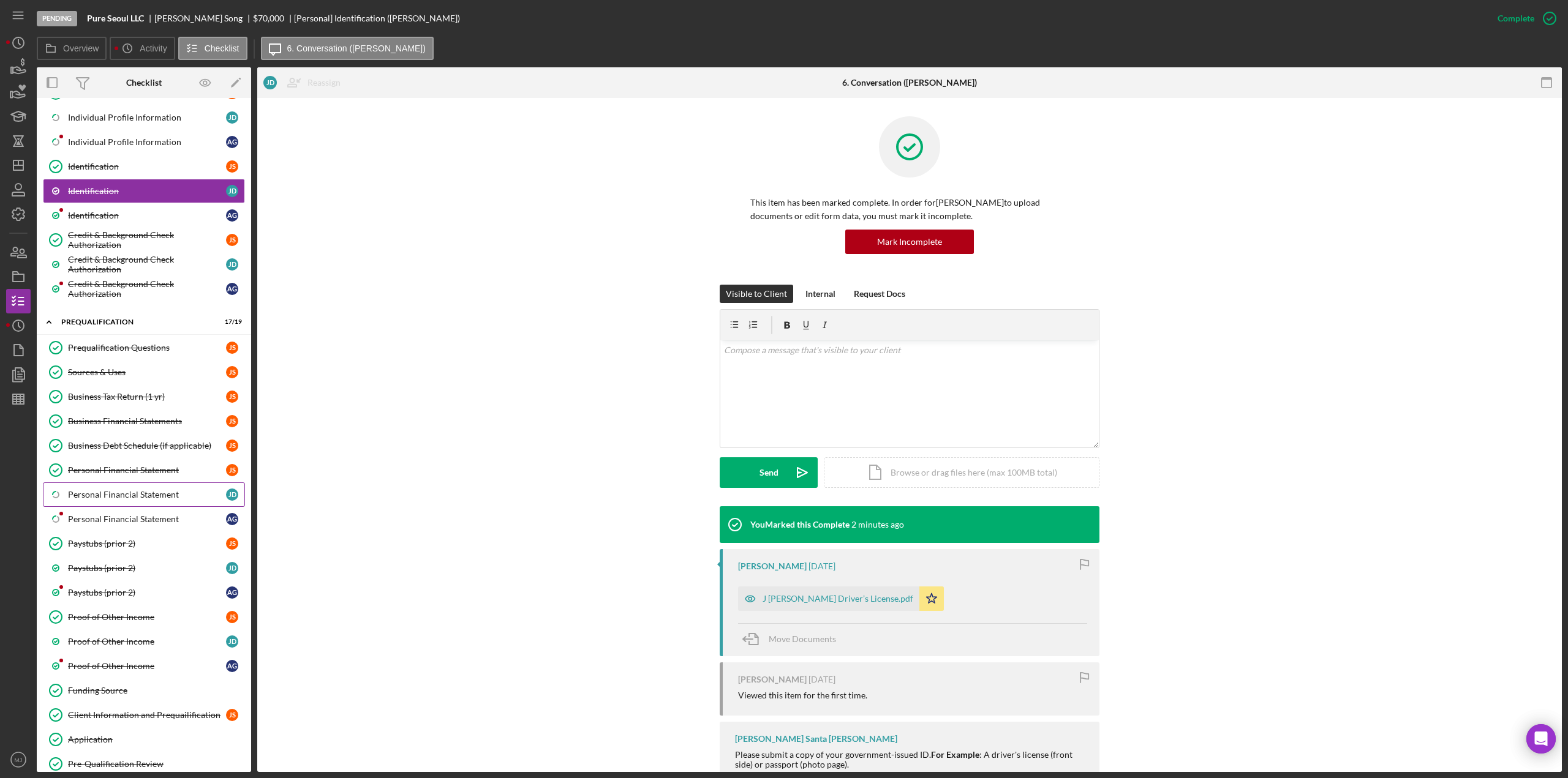
click at [119, 482] on link "Icon/Checklist Item Sub Partial Personal Financial Statement J D" at bounding box center [143, 494] width 202 height 24
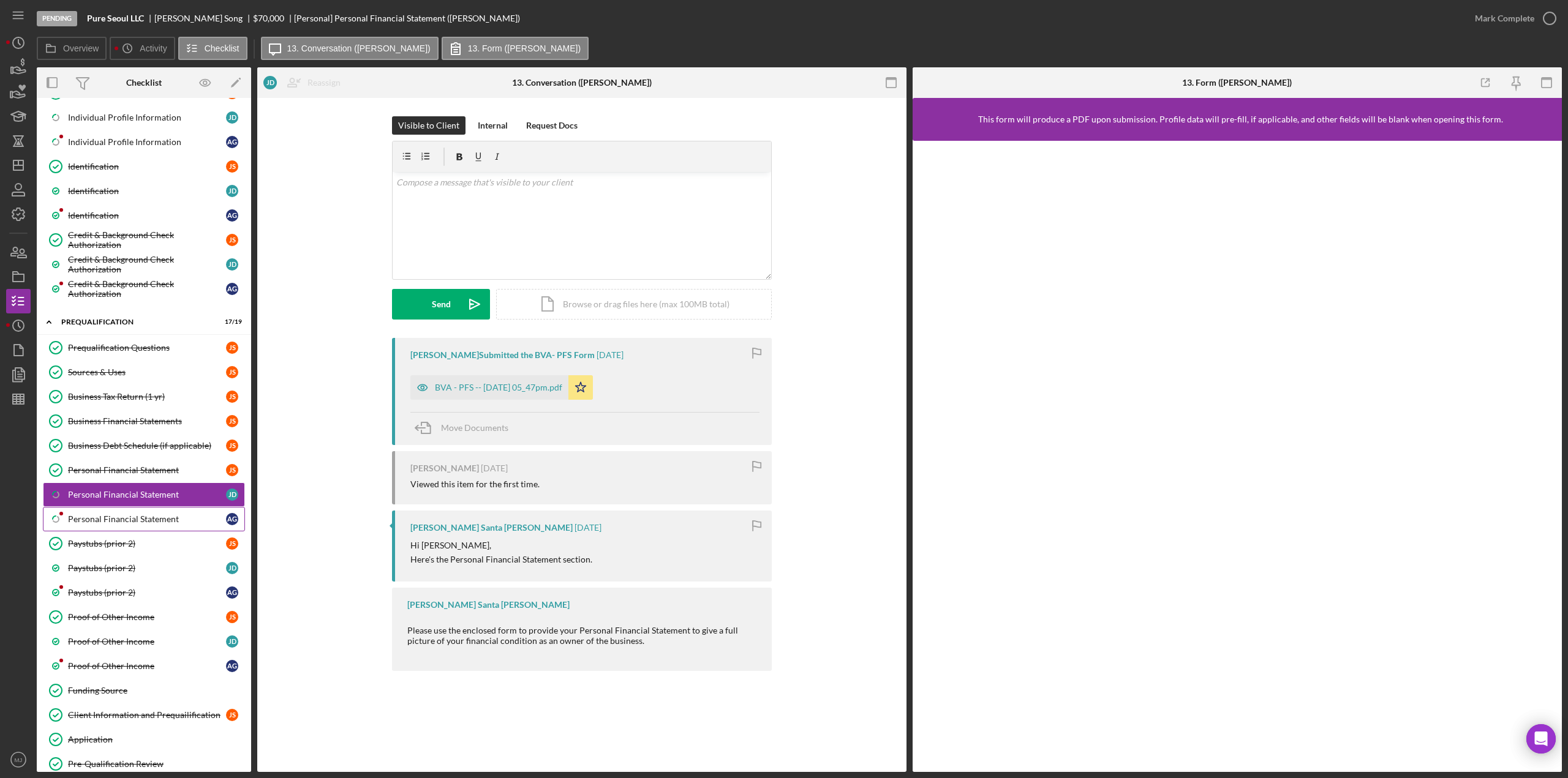
click at [138, 514] on div "Personal Financial Statement" at bounding box center [147, 519] width 158 height 10
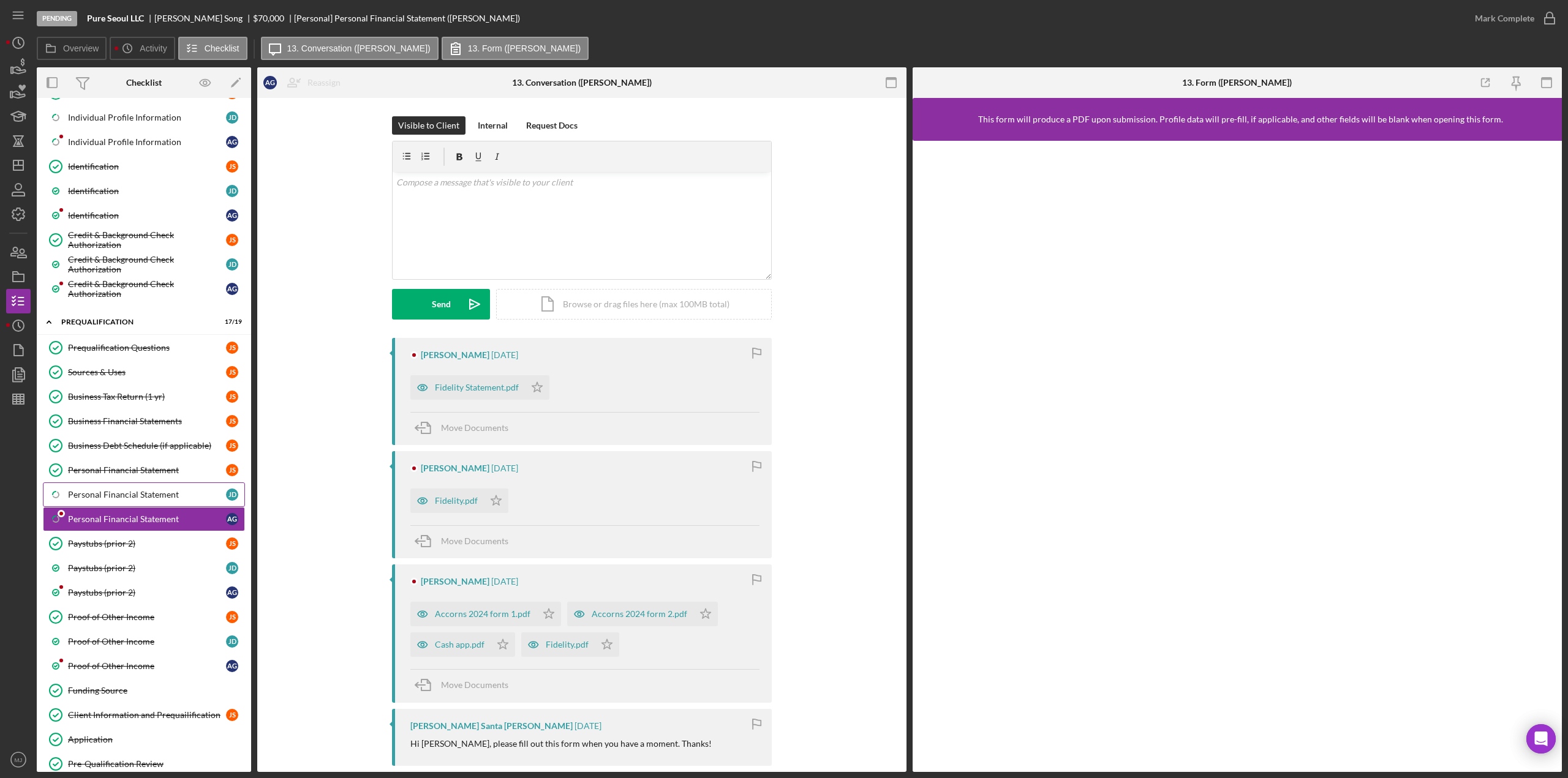
click at [143, 490] on div "Personal Financial Statement" at bounding box center [147, 494] width 158 height 10
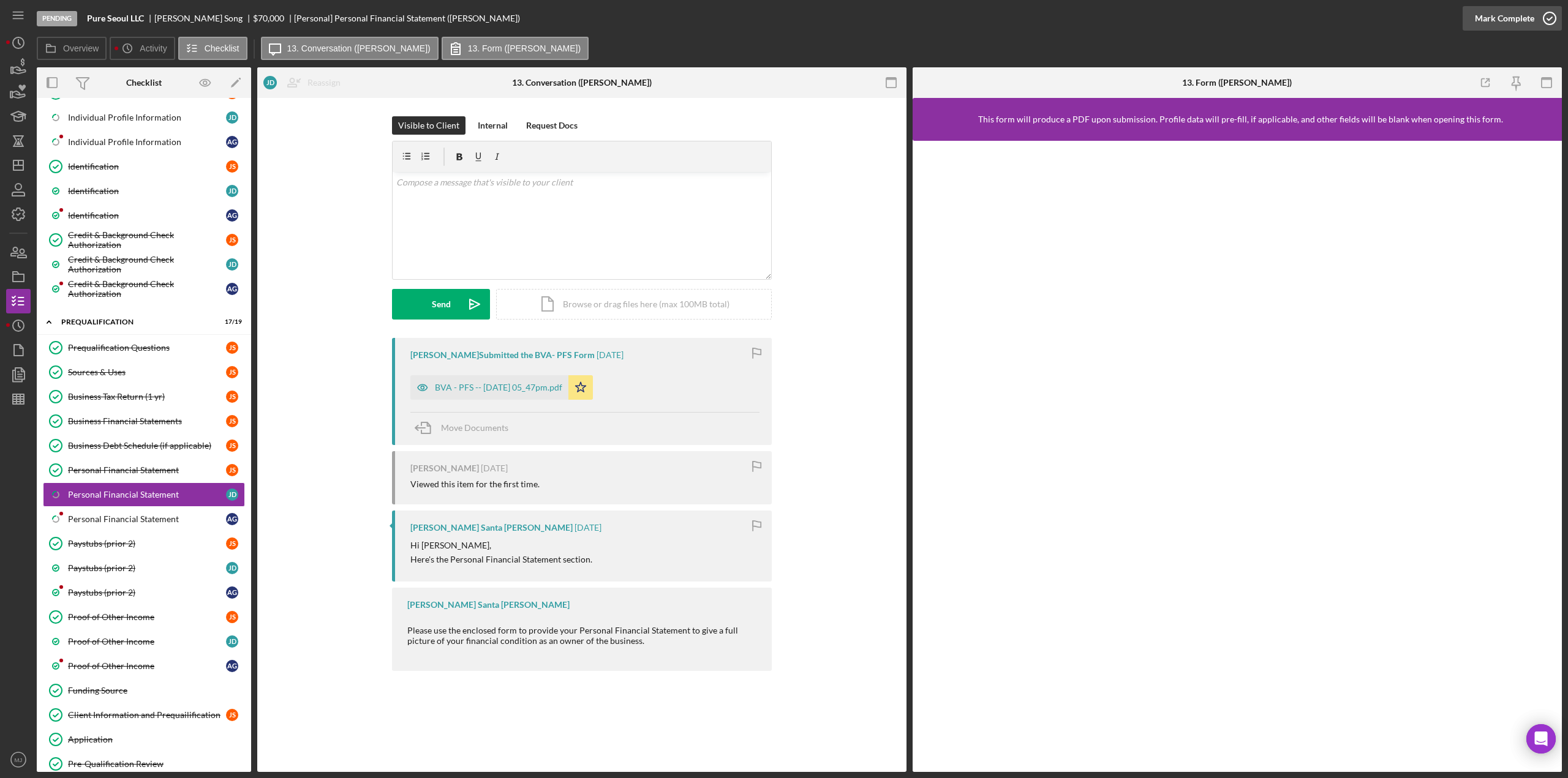
click at [1489, 19] on div "Mark Complete" at bounding box center [1504, 18] width 59 height 24
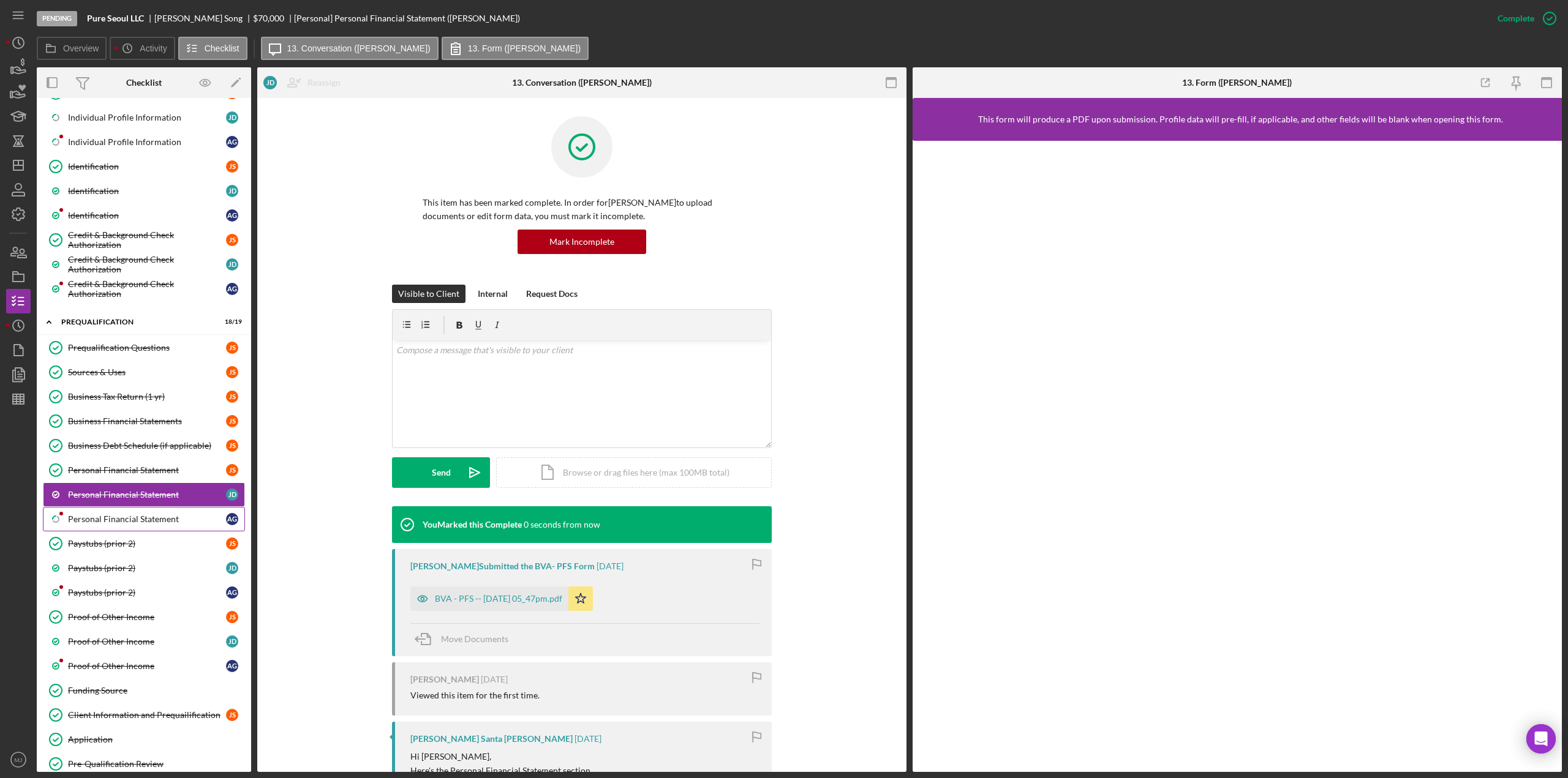
click at [178, 514] on div "Personal Financial Statement" at bounding box center [147, 519] width 158 height 10
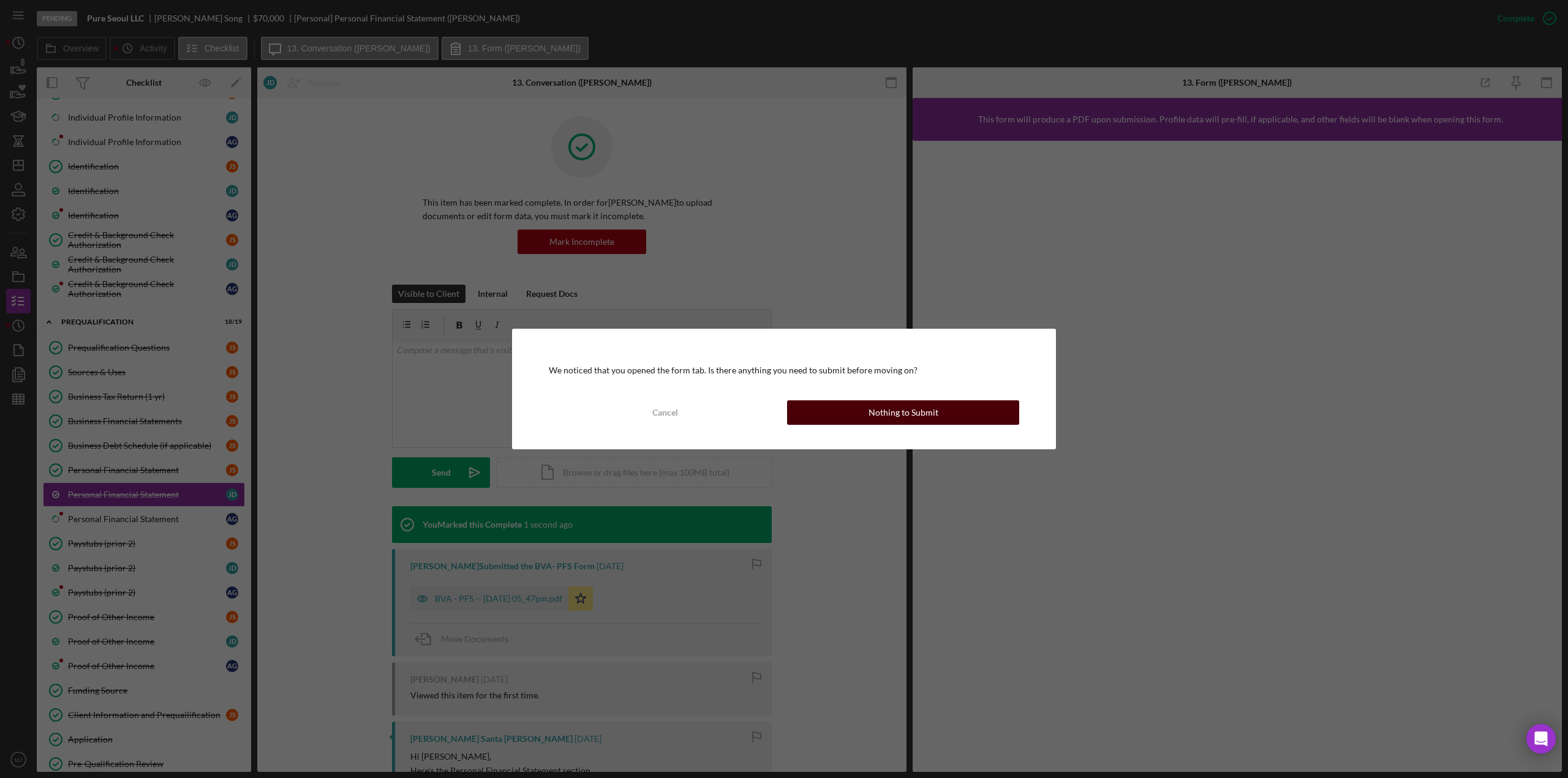
click at [819, 411] on button "Nothing to Submit" at bounding box center [902, 413] width 232 height 24
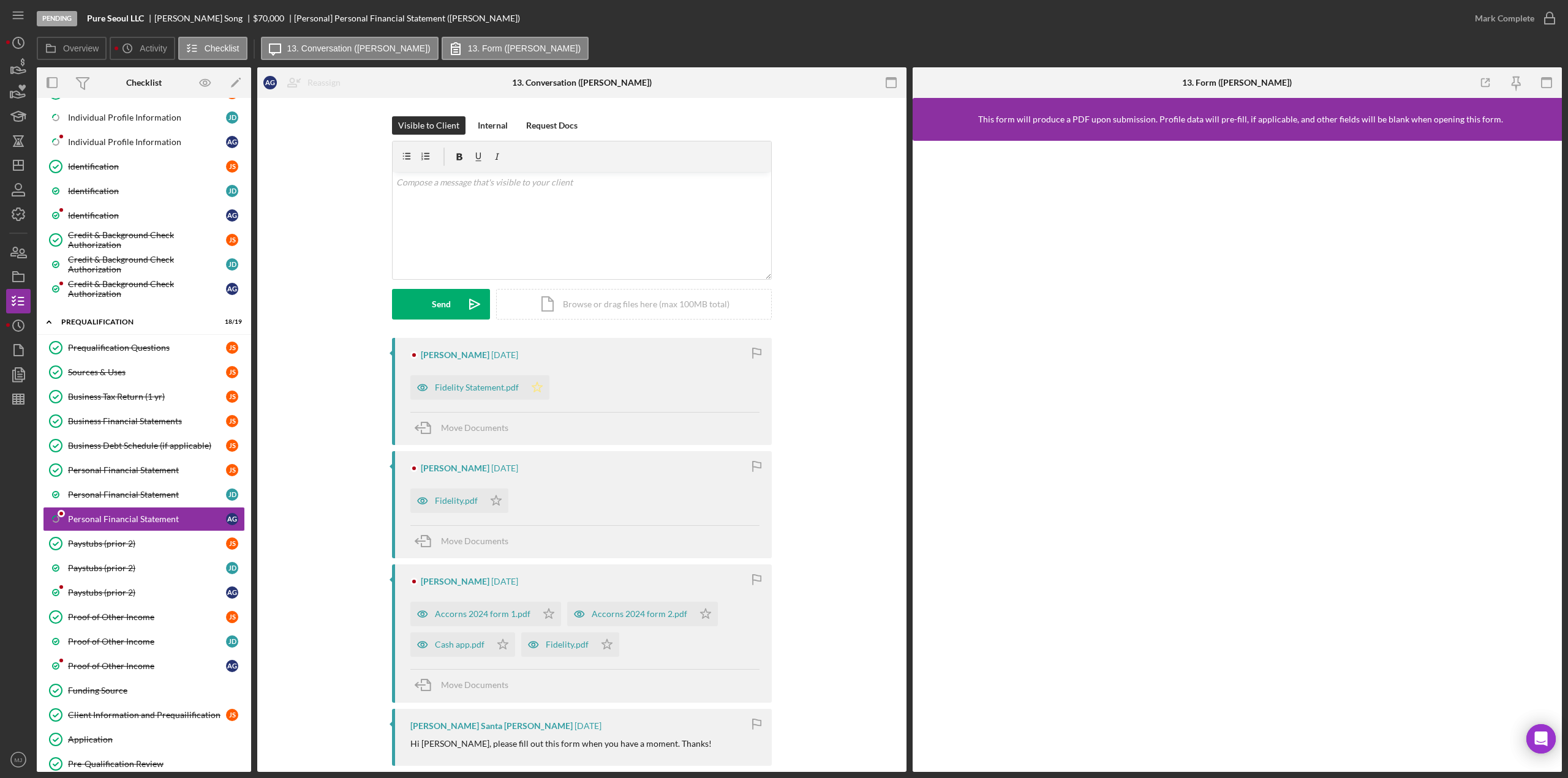
click at [537, 388] on polygon "button" at bounding box center [537, 386] width 10 height 10
click at [493, 503] on icon "Icon/Star" at bounding box center [496, 500] width 24 height 24
click at [536, 615] on icon "Icon/Star" at bounding box center [548, 614] width 24 height 24
click at [502, 644] on polygon "button" at bounding box center [503, 644] width 10 height 10
click at [604, 644] on icon "Icon/Star" at bounding box center [607, 644] width 24 height 24
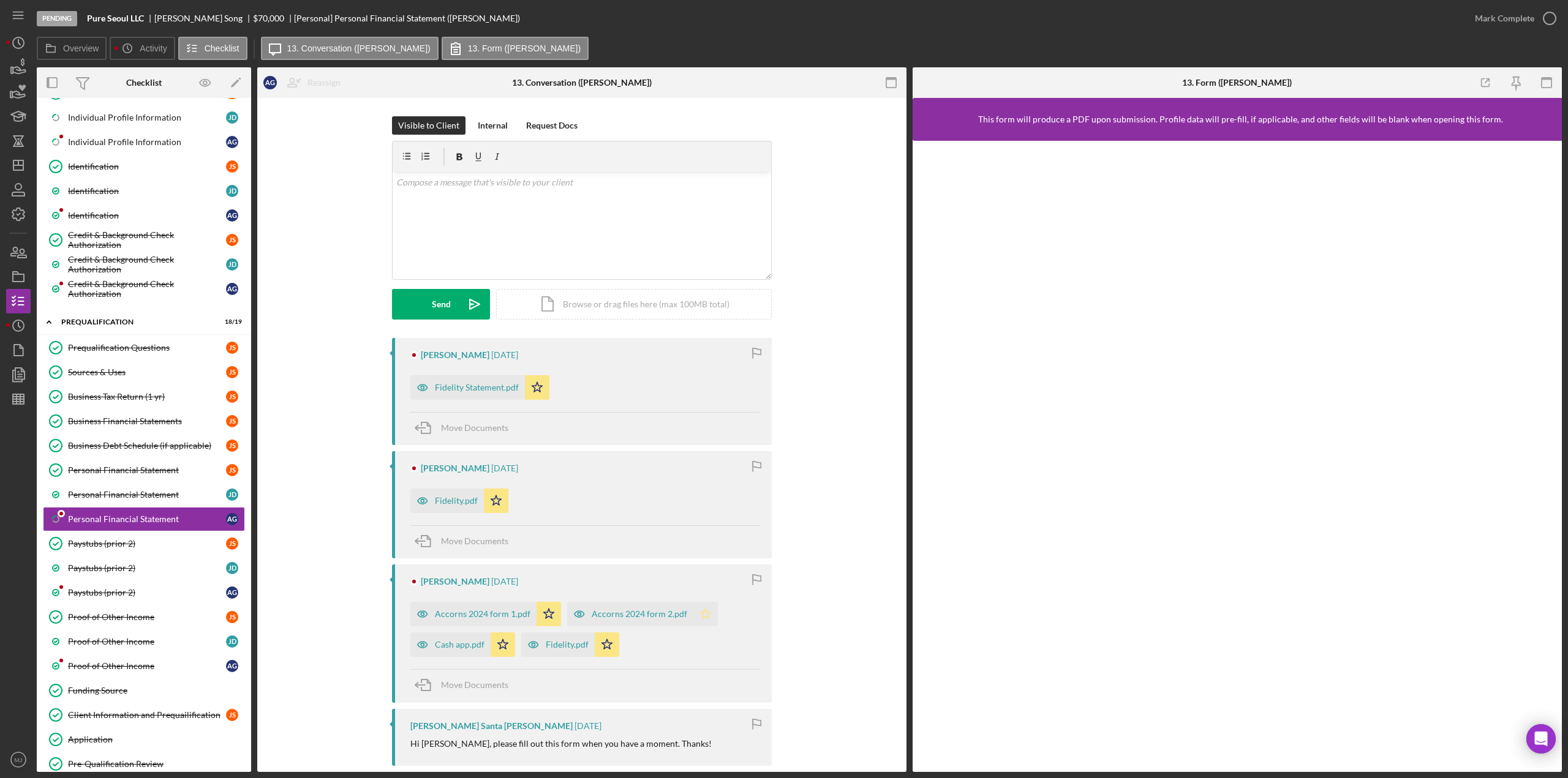
click at [700, 611] on polygon "button" at bounding box center [705, 613] width 10 height 10
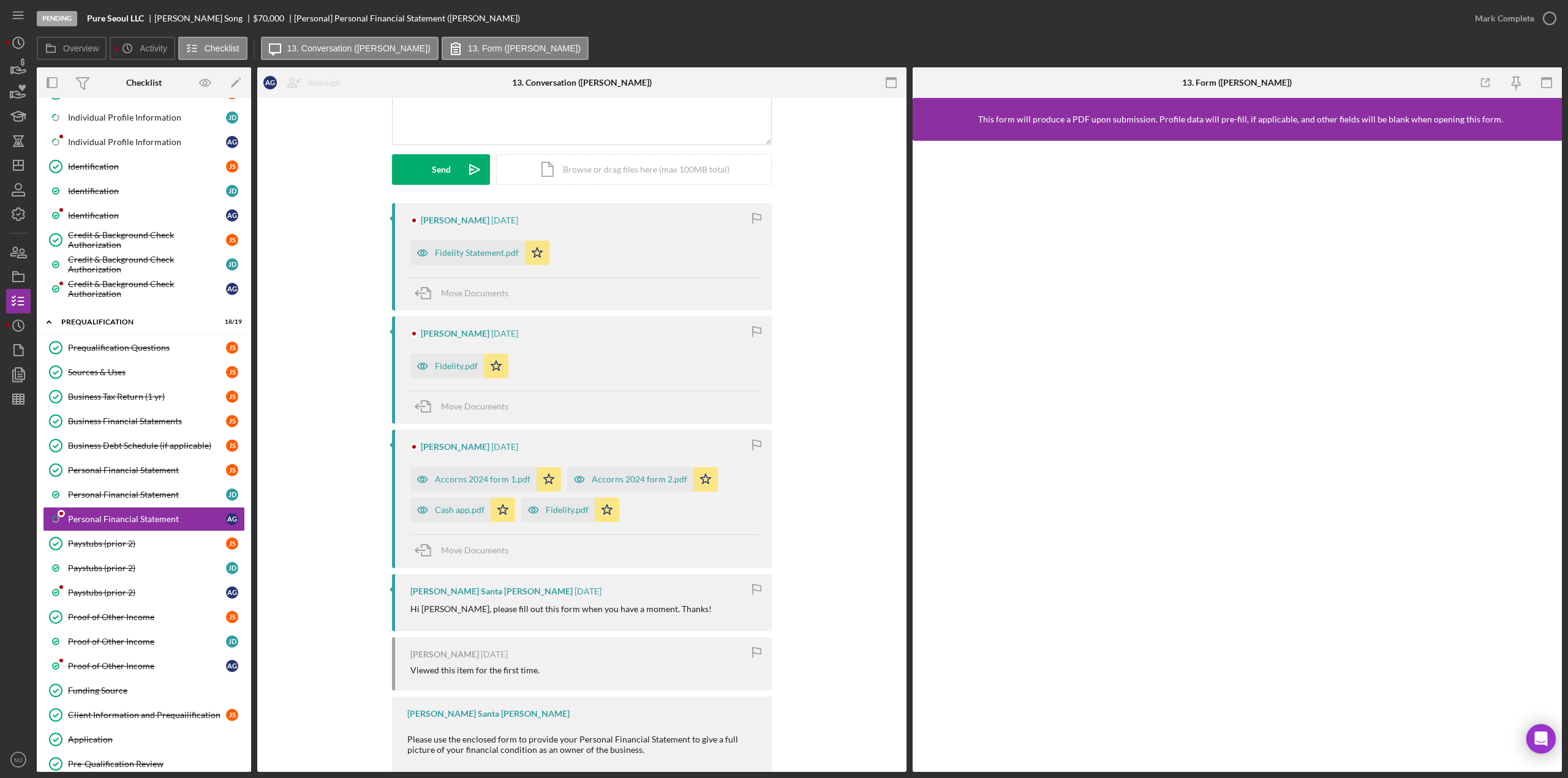
scroll to position [166, 0]
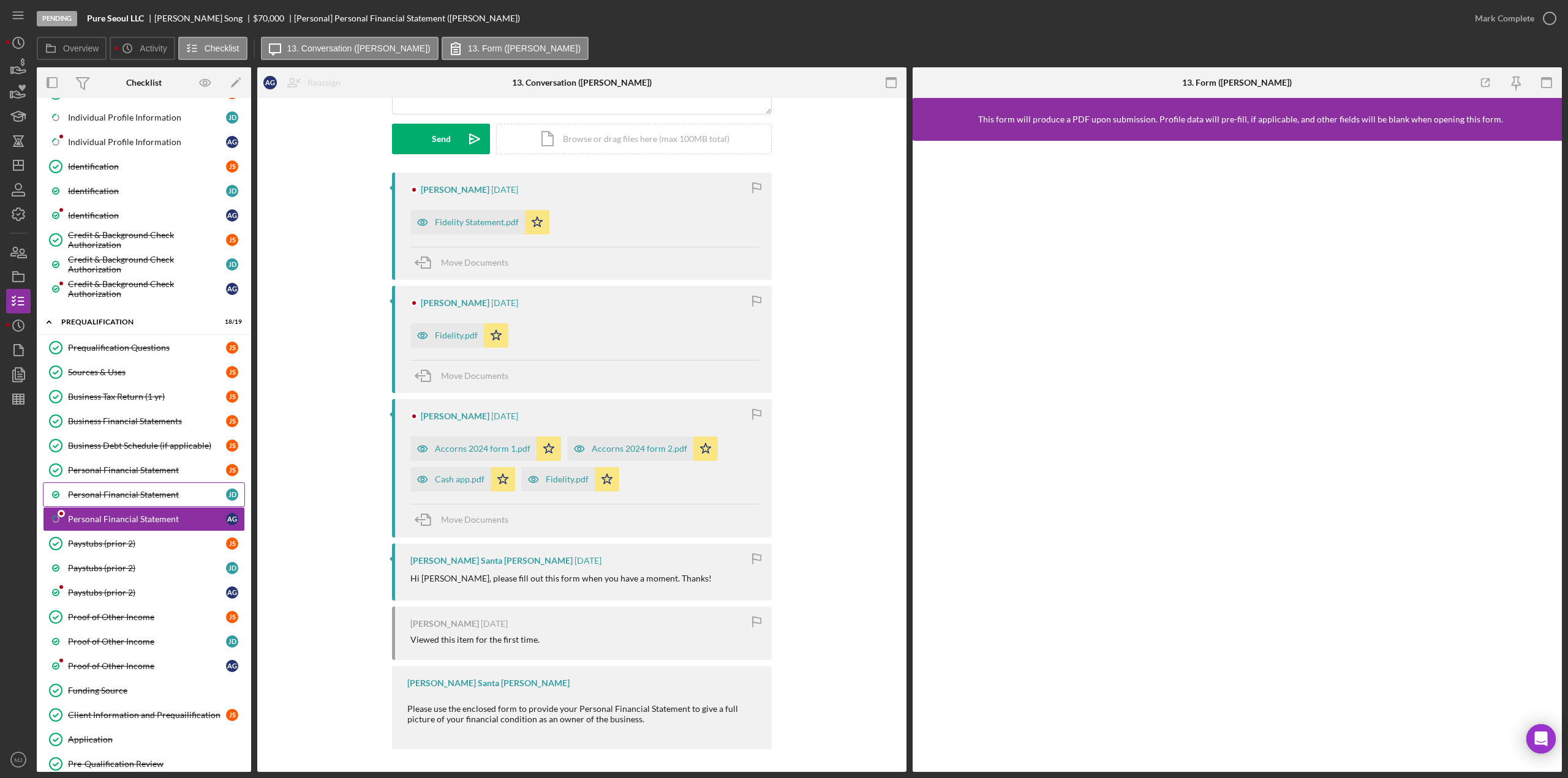
click at [147, 490] on div "Personal Financial Statement" at bounding box center [147, 494] width 158 height 10
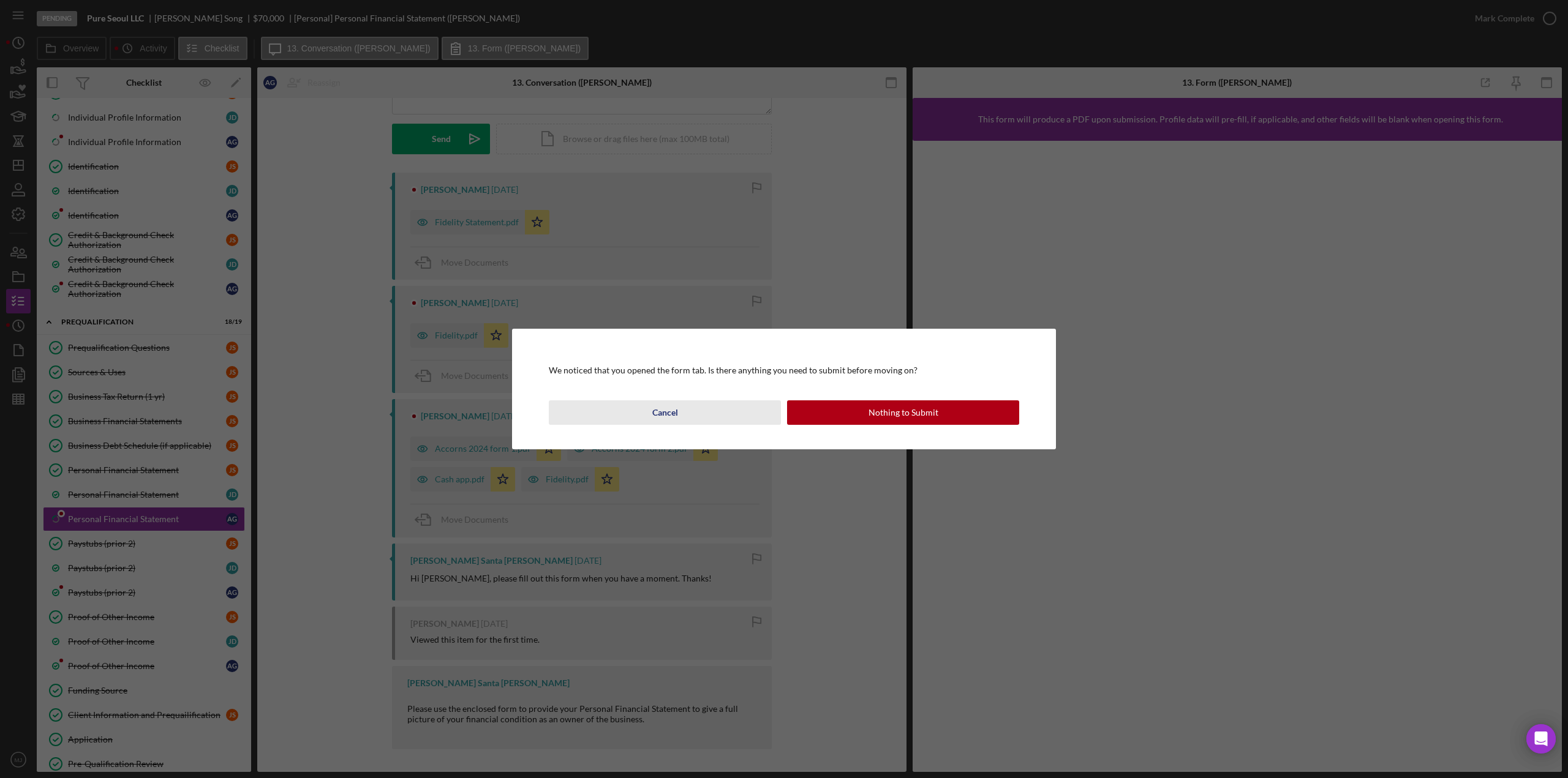
click at [653, 413] on div "Cancel" at bounding box center [666, 413] width 26 height 24
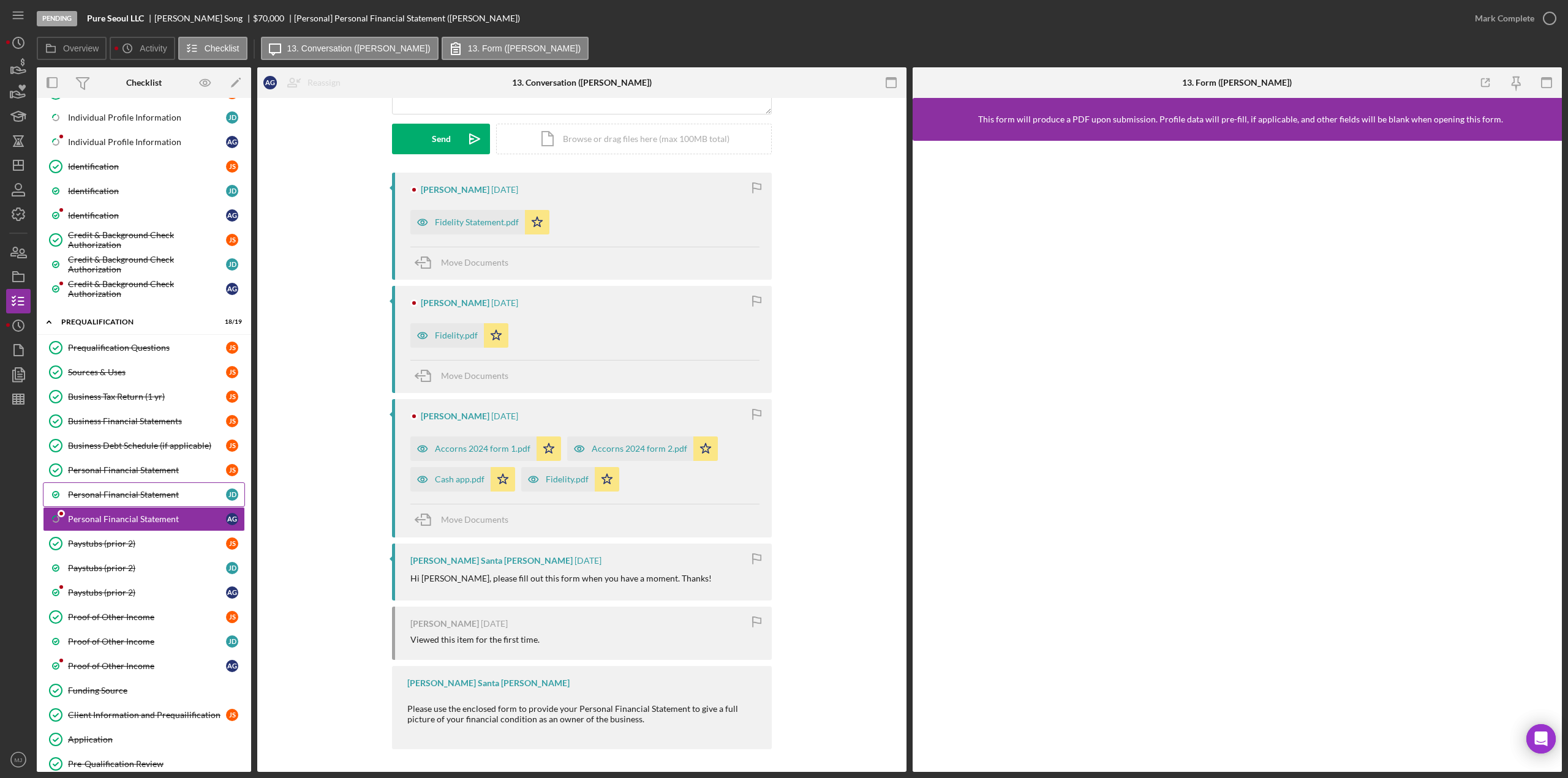
click at [198, 490] on div "Personal Financial Statement" at bounding box center [147, 494] width 158 height 10
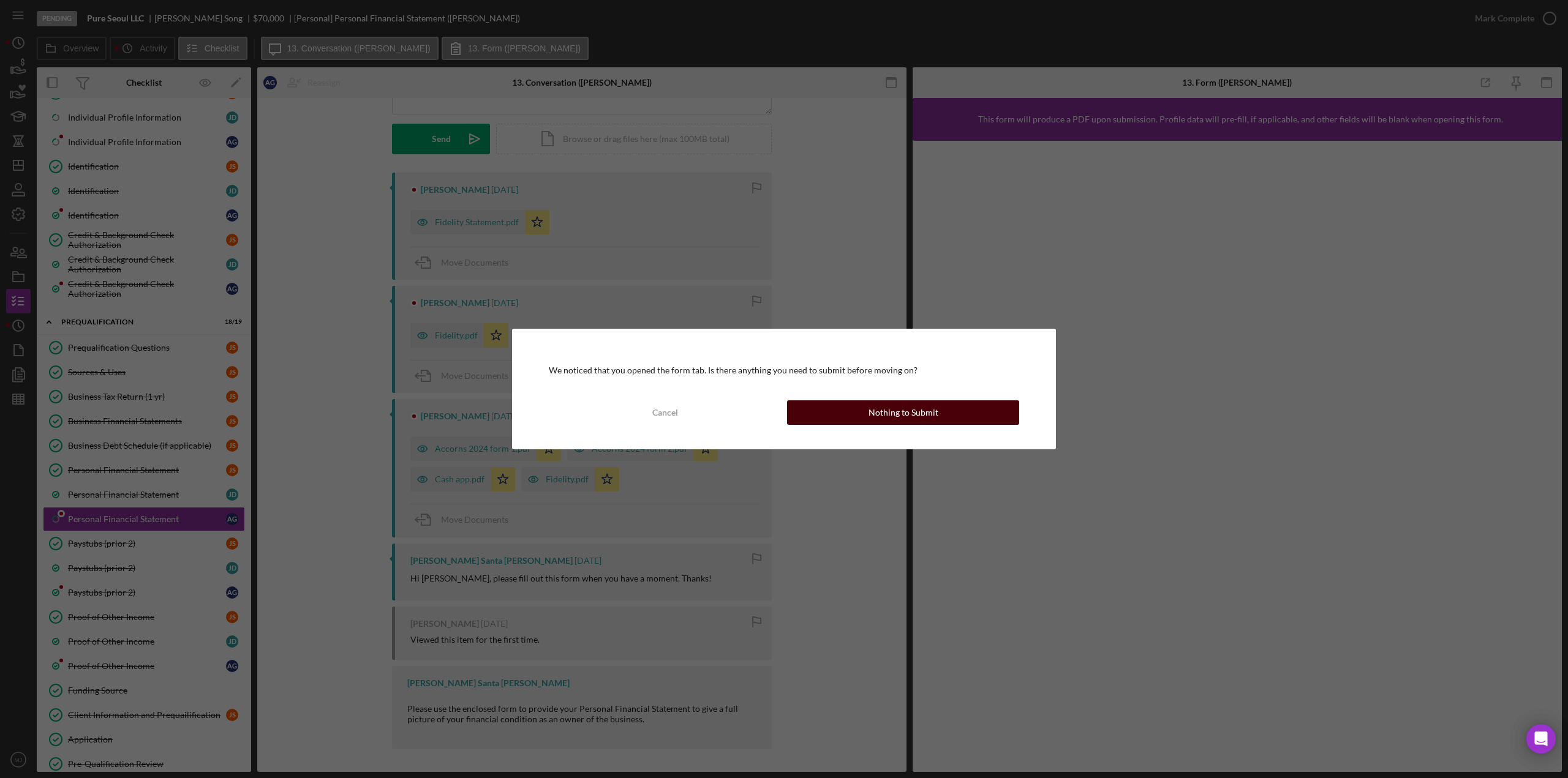
click at [845, 401] on div "Cancel Nothing to Submit" at bounding box center [784, 413] width 470 height 24
click at [650, 410] on button "Cancel" at bounding box center [664, 413] width 232 height 24
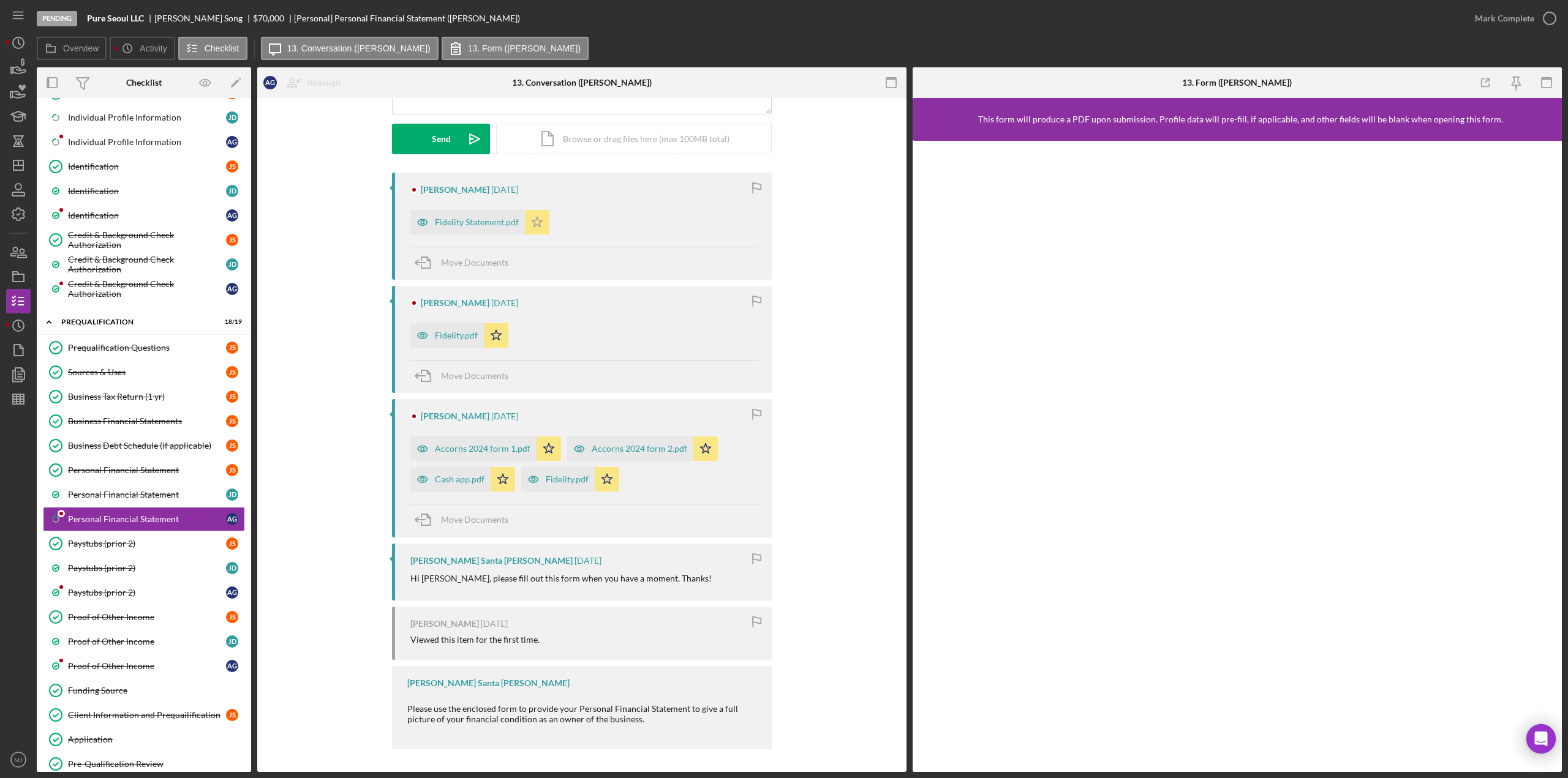
click at [533, 221] on icon "Icon/Star" at bounding box center [537, 222] width 24 height 24
click at [499, 332] on icon "Icon/Star" at bounding box center [496, 336] width 24 height 24
click at [544, 446] on polygon "button" at bounding box center [549, 448] width 10 height 10
click at [501, 481] on icon "Icon/Star" at bounding box center [502, 479] width 24 height 24
click at [600, 477] on icon "Icon/Star" at bounding box center [607, 479] width 24 height 24
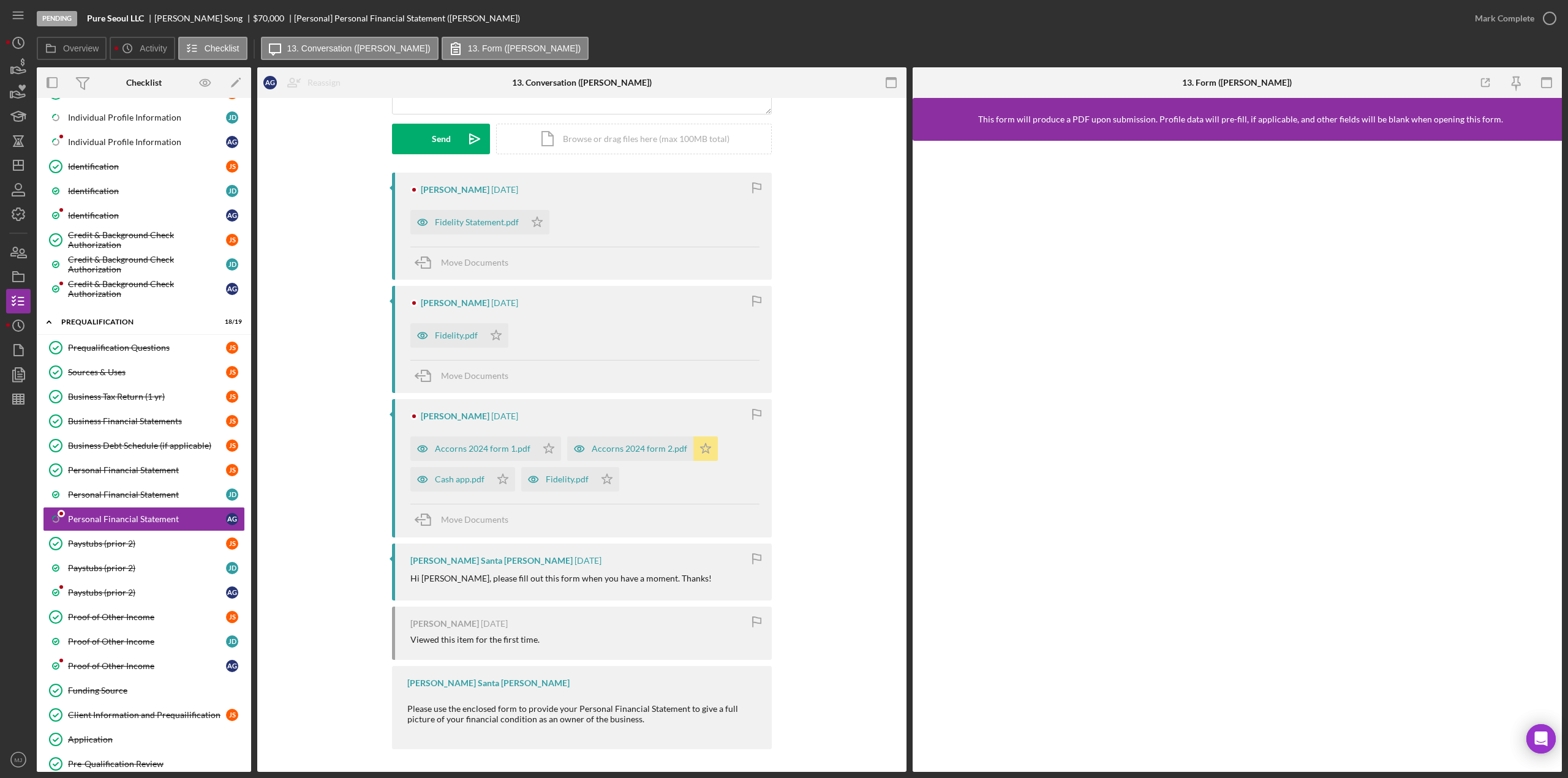
click at [698, 446] on icon "Icon/Star" at bounding box center [705, 448] width 24 height 24
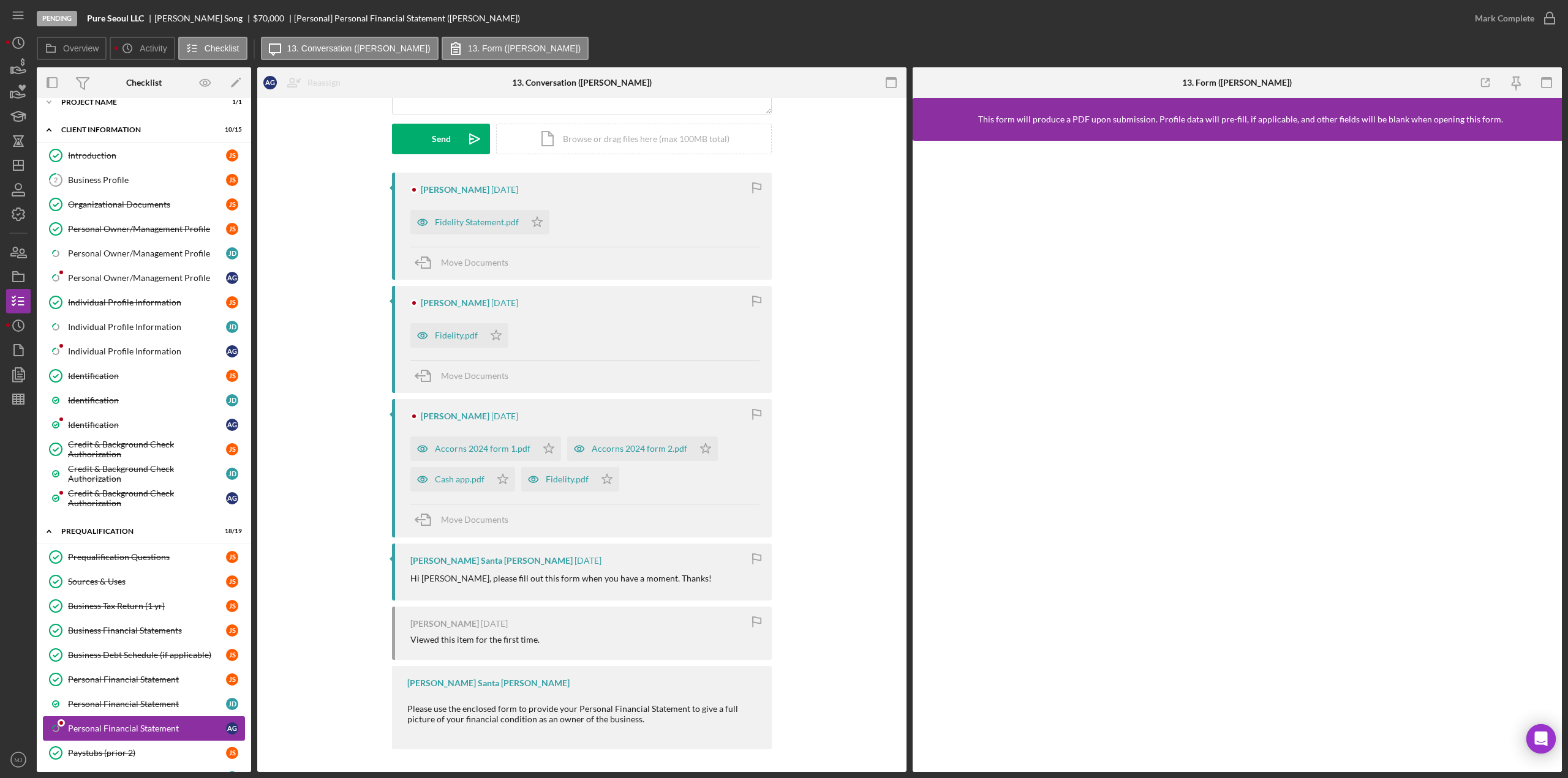
scroll to position [0, 0]
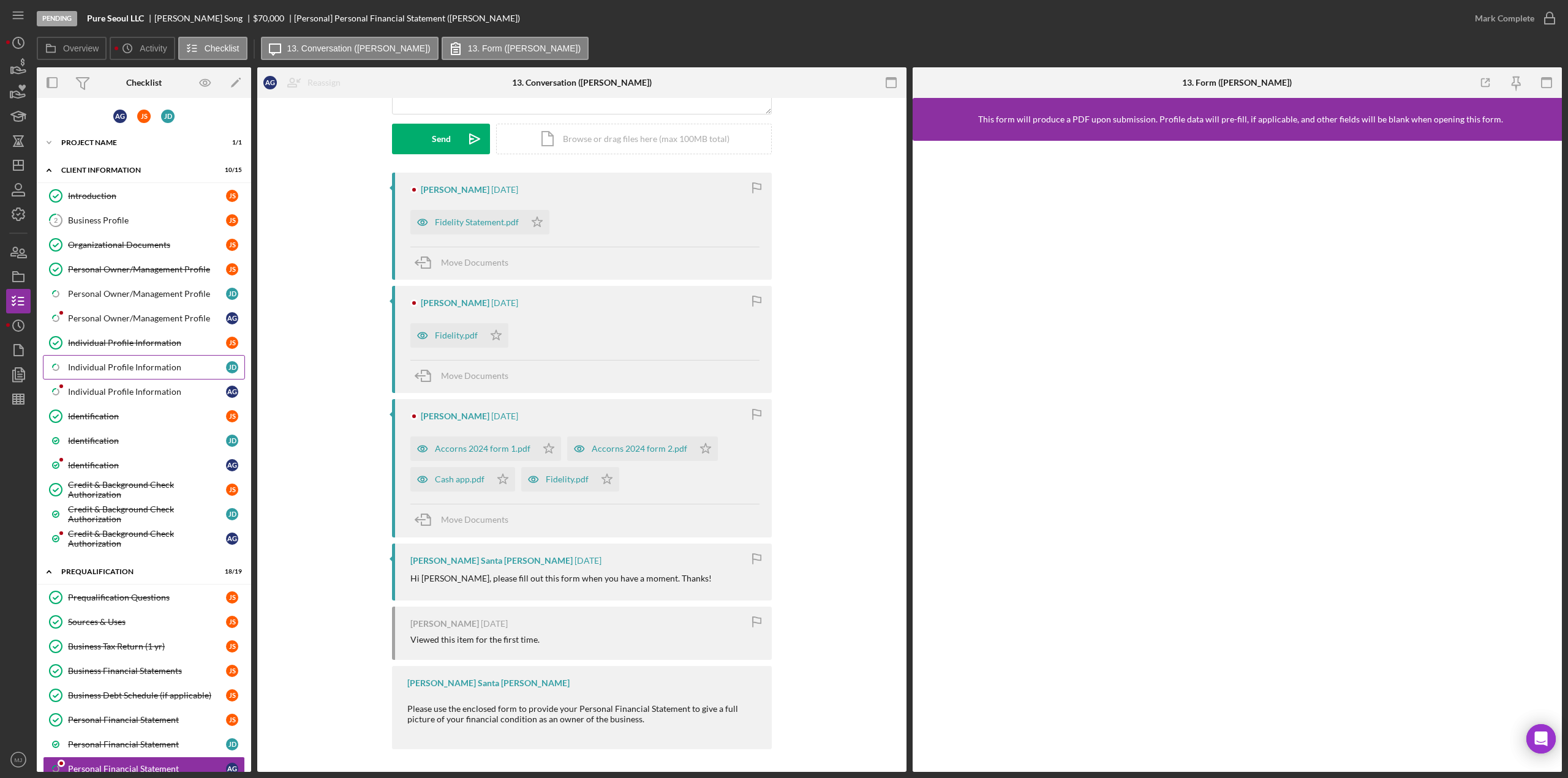
click at [140, 356] on link "Icon/Checklist Item Sub Partial Individual Profile Information J D" at bounding box center [143, 367] width 202 height 24
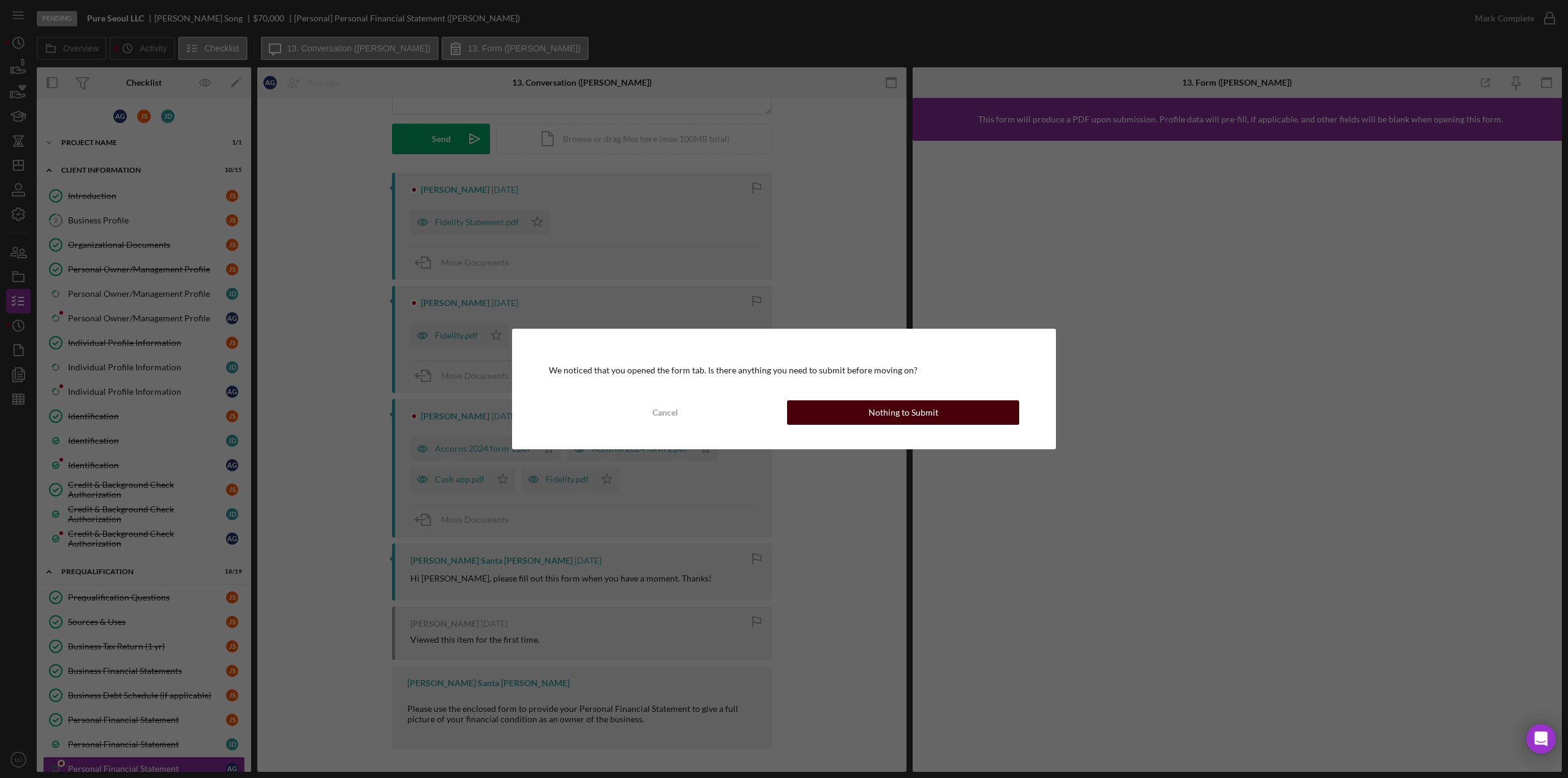
click at [851, 402] on button "Nothing to Submit" at bounding box center [902, 413] width 232 height 24
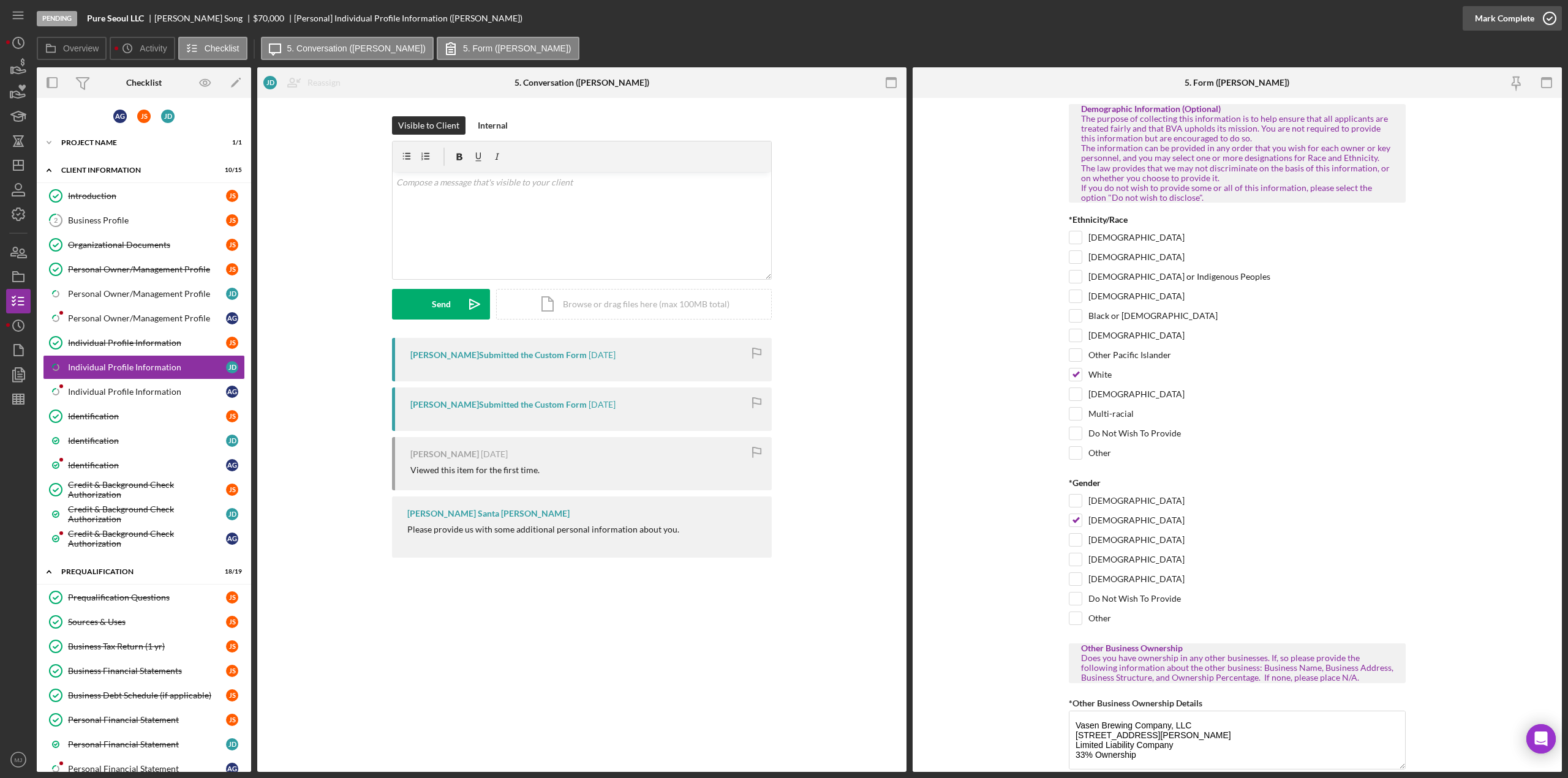
click at [1482, 23] on div "Mark Complete" at bounding box center [1504, 18] width 59 height 24
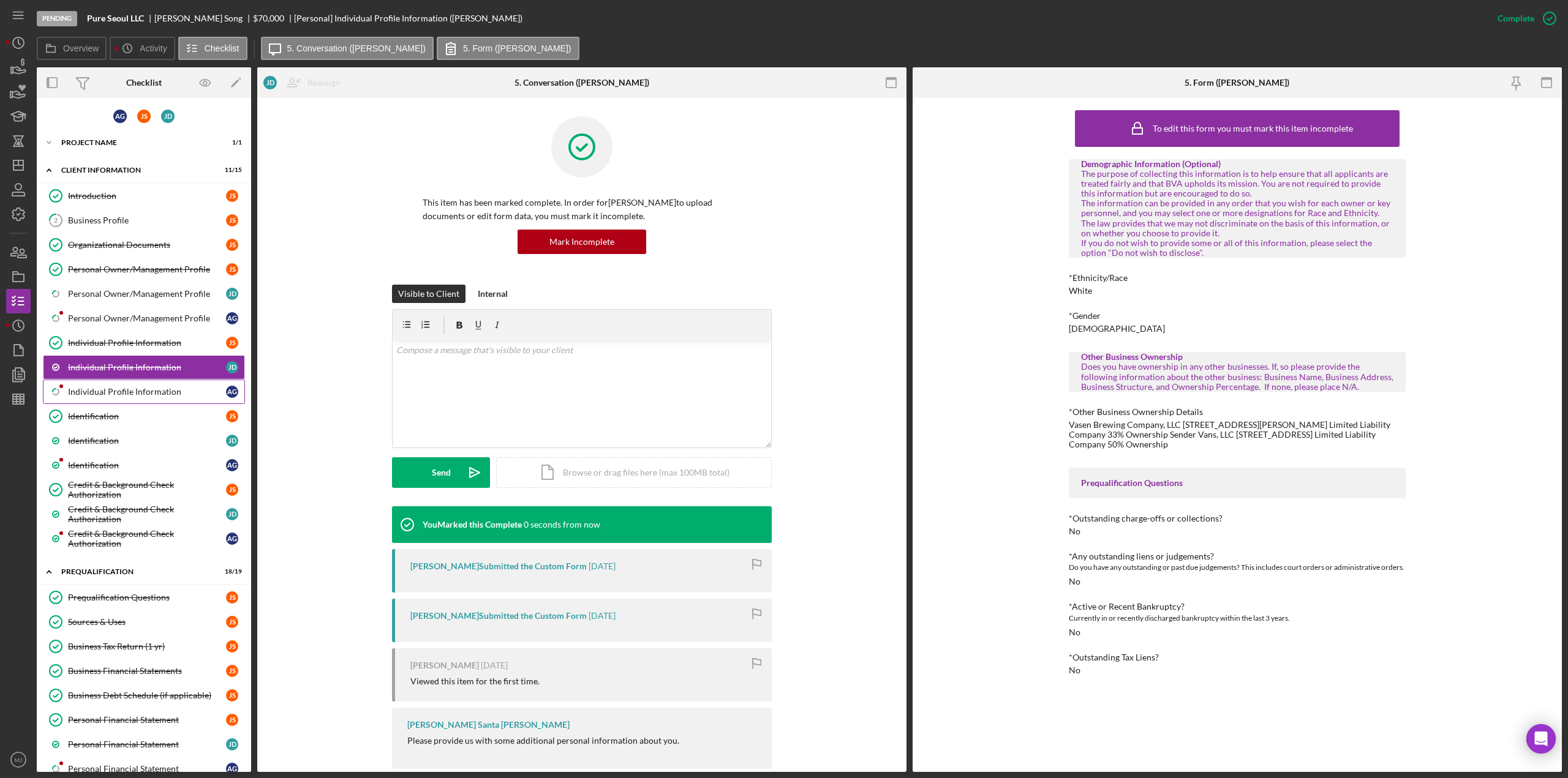
click at [167, 388] on div "Individual Profile Information" at bounding box center [147, 391] width 158 height 10
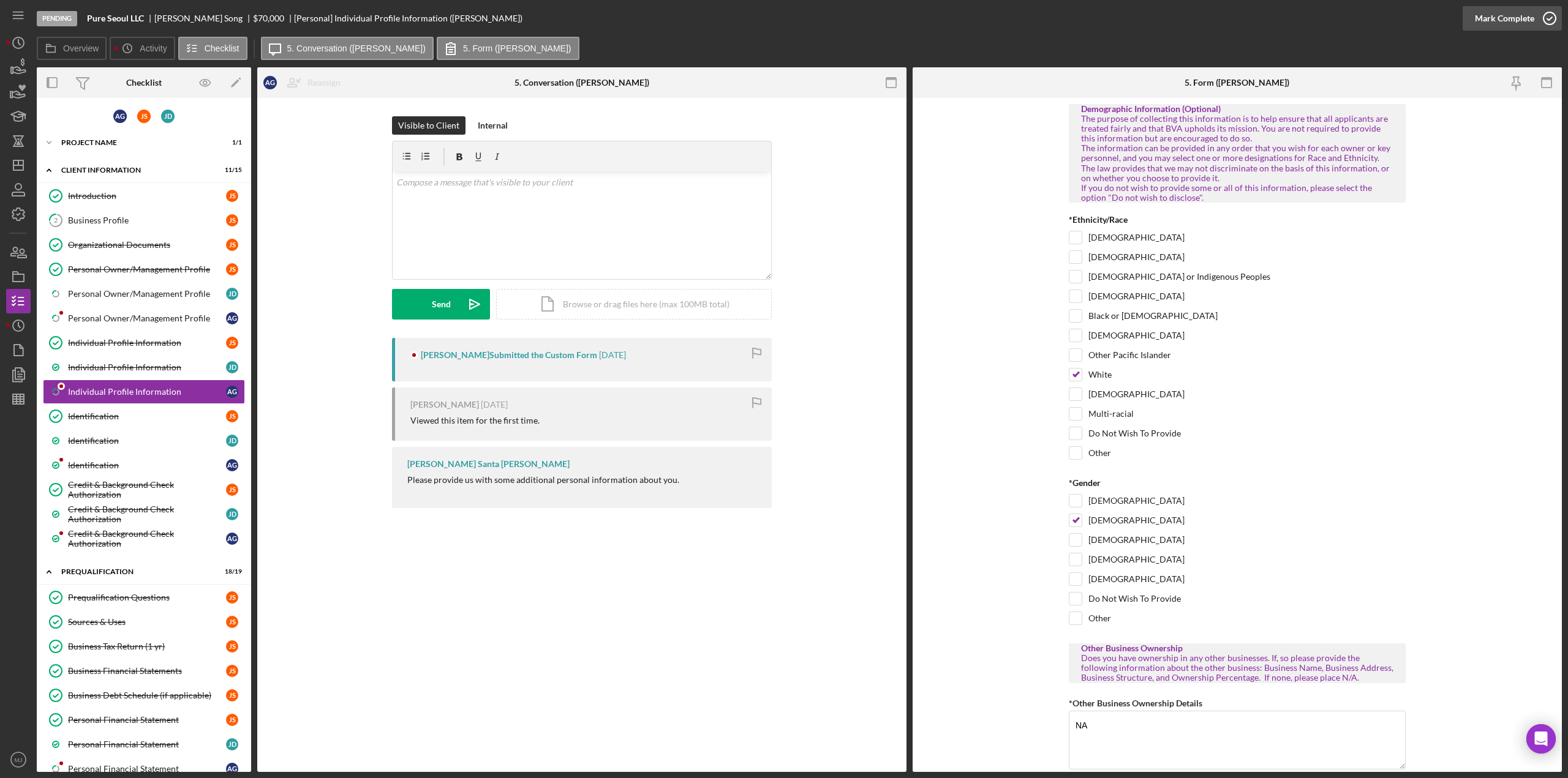
click at [1481, 15] on div "Mark Complete" at bounding box center [1504, 18] width 59 height 24
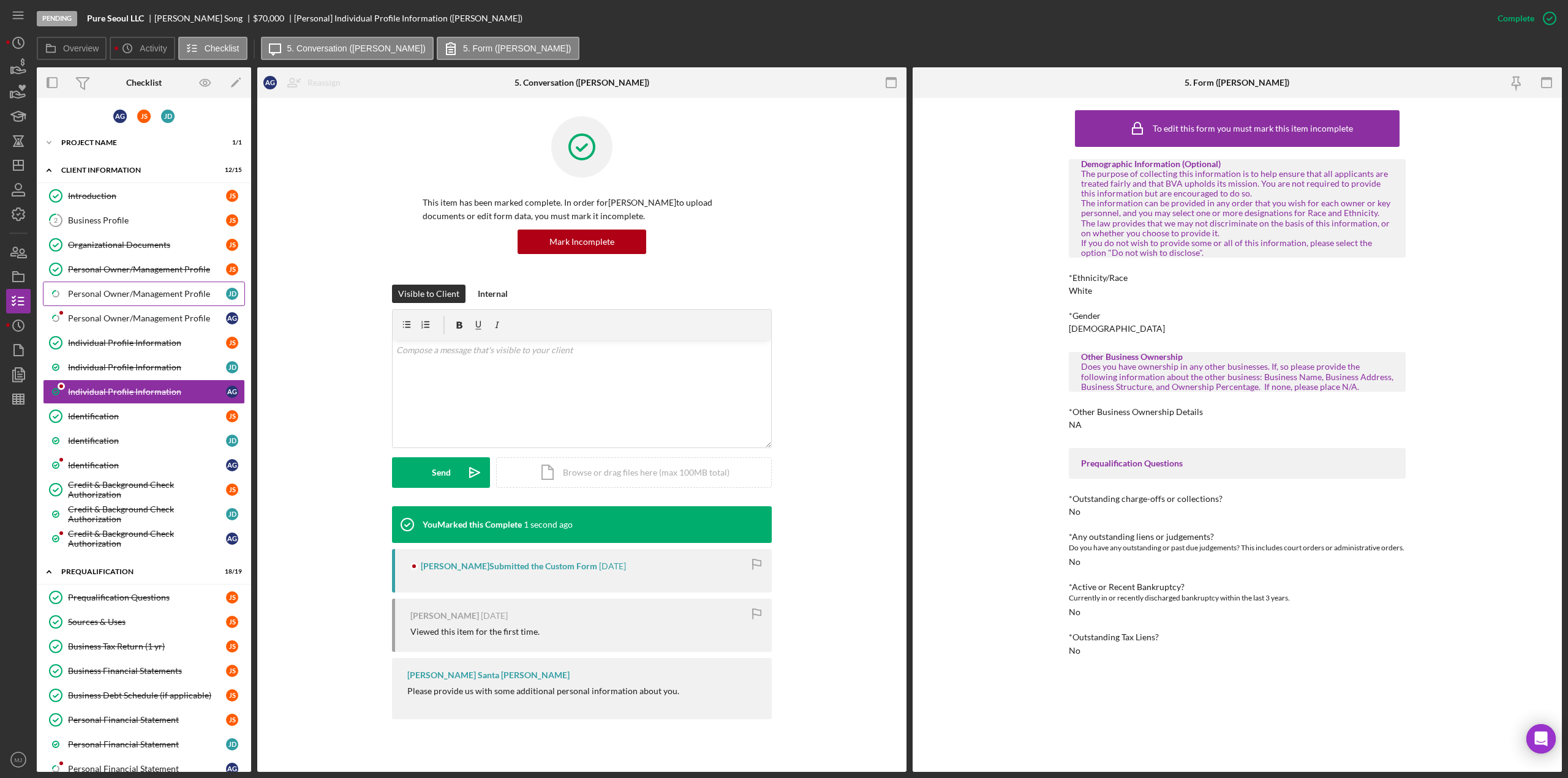
click at [126, 290] on div "Personal Owner/Management Profile" at bounding box center [147, 293] width 158 height 10
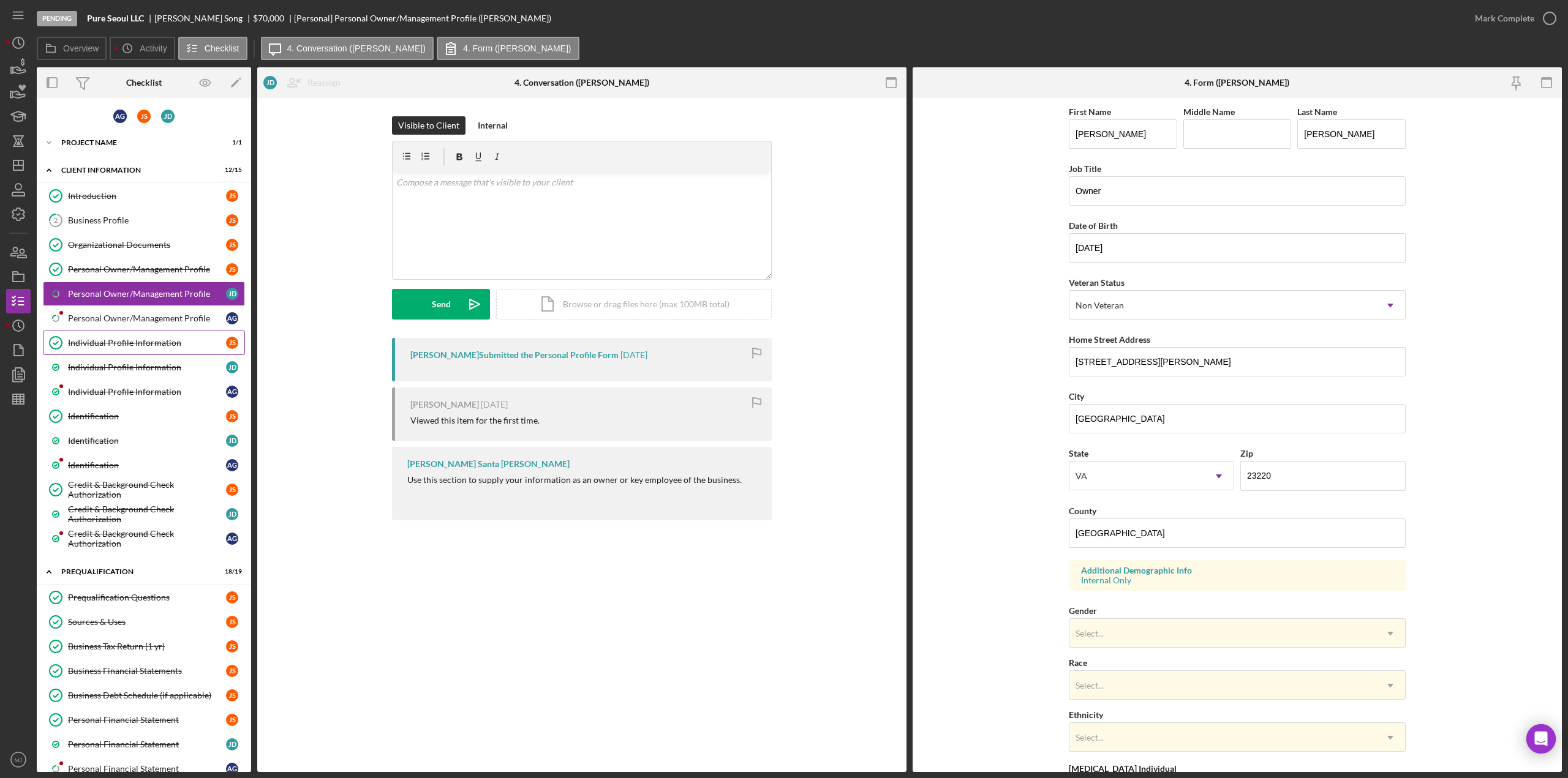
click at [94, 338] on div "Individual Profile Information" at bounding box center [147, 343] width 158 height 10
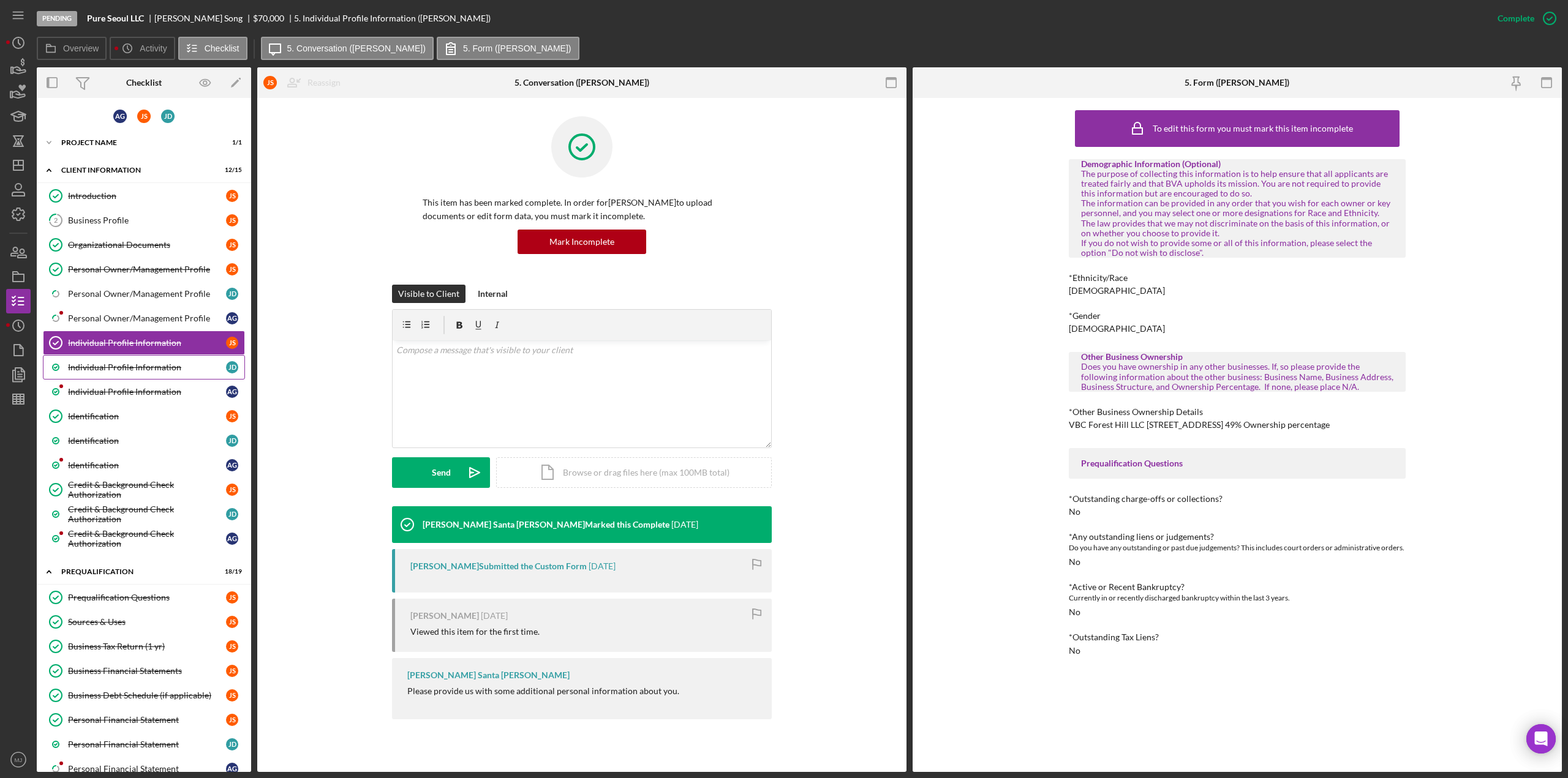
click at [103, 369] on link "Individual Profile Information J D" at bounding box center [143, 367] width 202 height 24
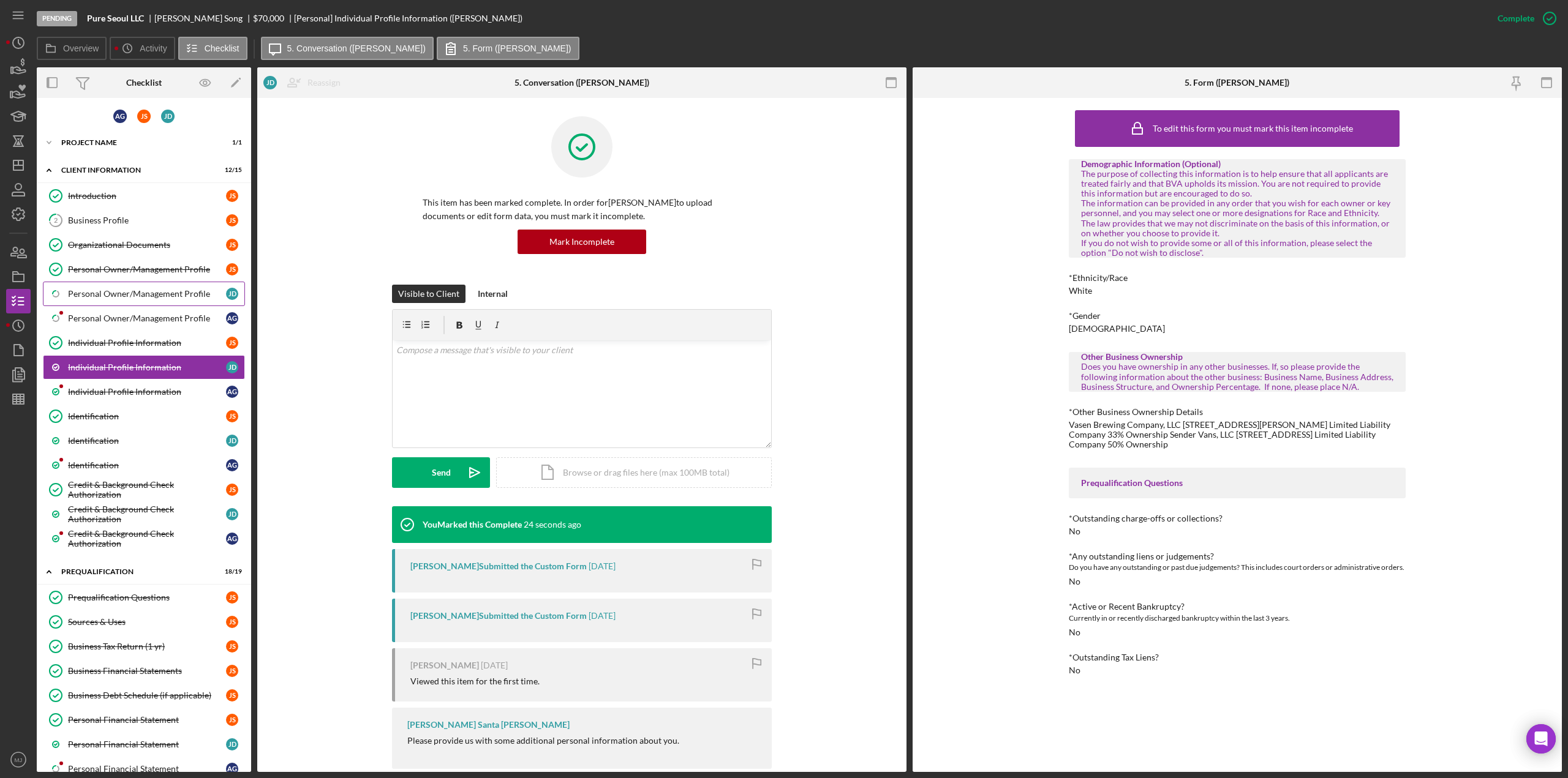
click at [109, 292] on div "Personal Owner/Management Profile" at bounding box center [147, 293] width 158 height 10
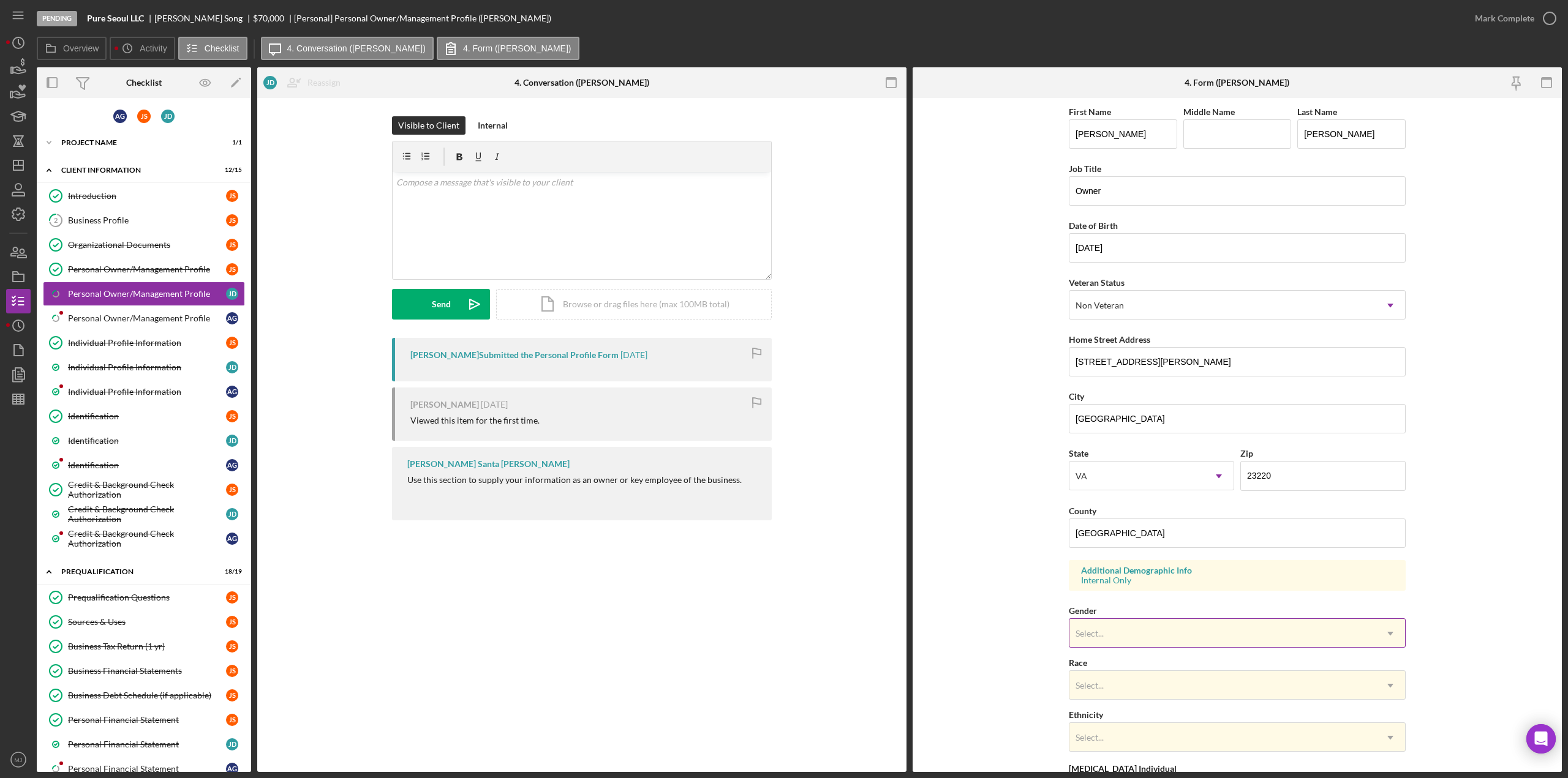
click at [1111, 620] on div "Select..." at bounding box center [1222, 633] width 306 height 28
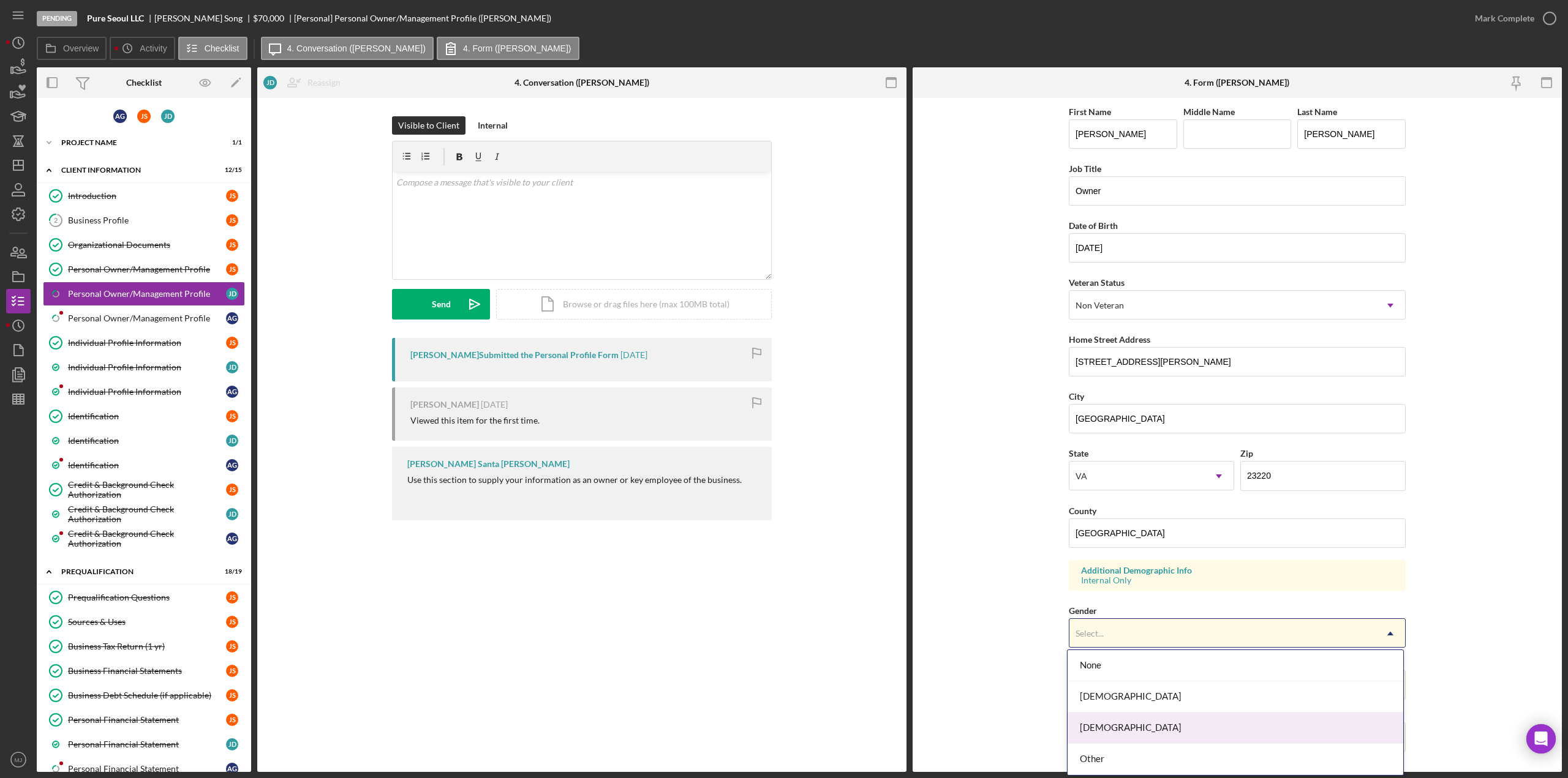
click at [1101, 729] on div "[DEMOGRAPHIC_DATA]" at bounding box center [1235, 728] width 336 height 31
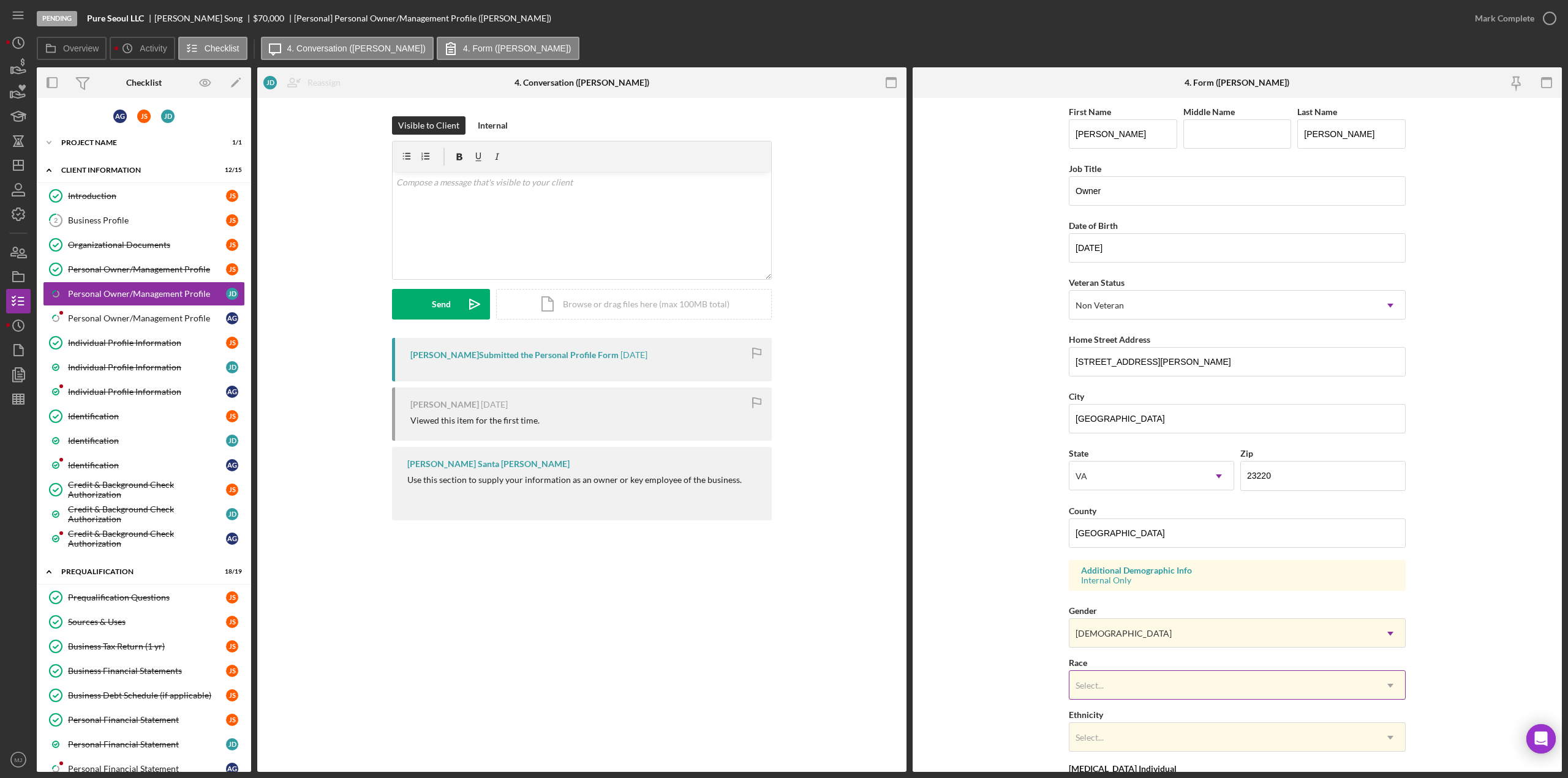
click at [1111, 681] on div "Select..." at bounding box center [1222, 685] width 306 height 28
click at [995, 584] on form "First Name Joseph Middle Name Last Name Darragh Job Title Owner Date of Birth 0…" at bounding box center [1237, 435] width 649 height 674
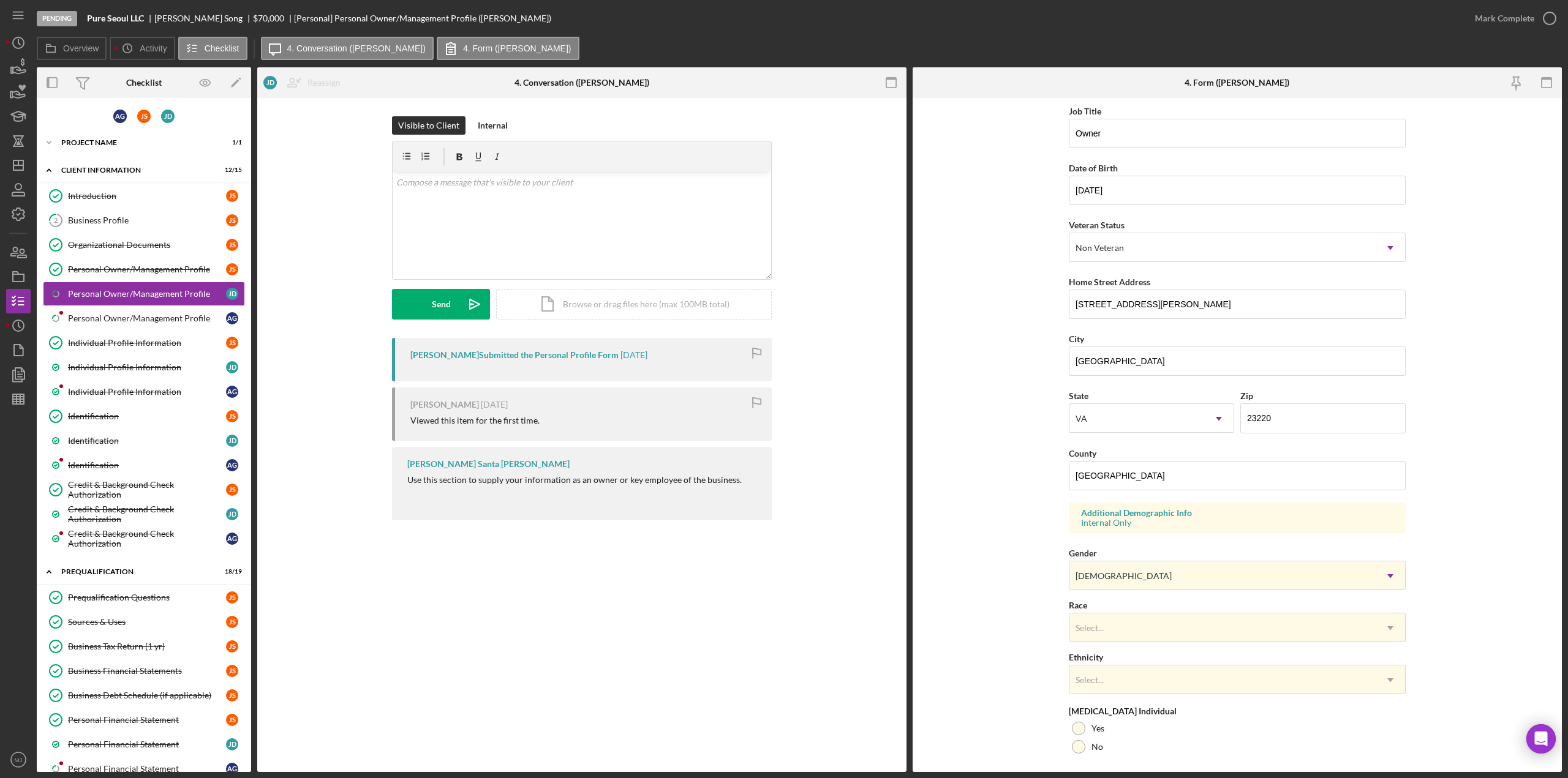
scroll to position [122, 0]
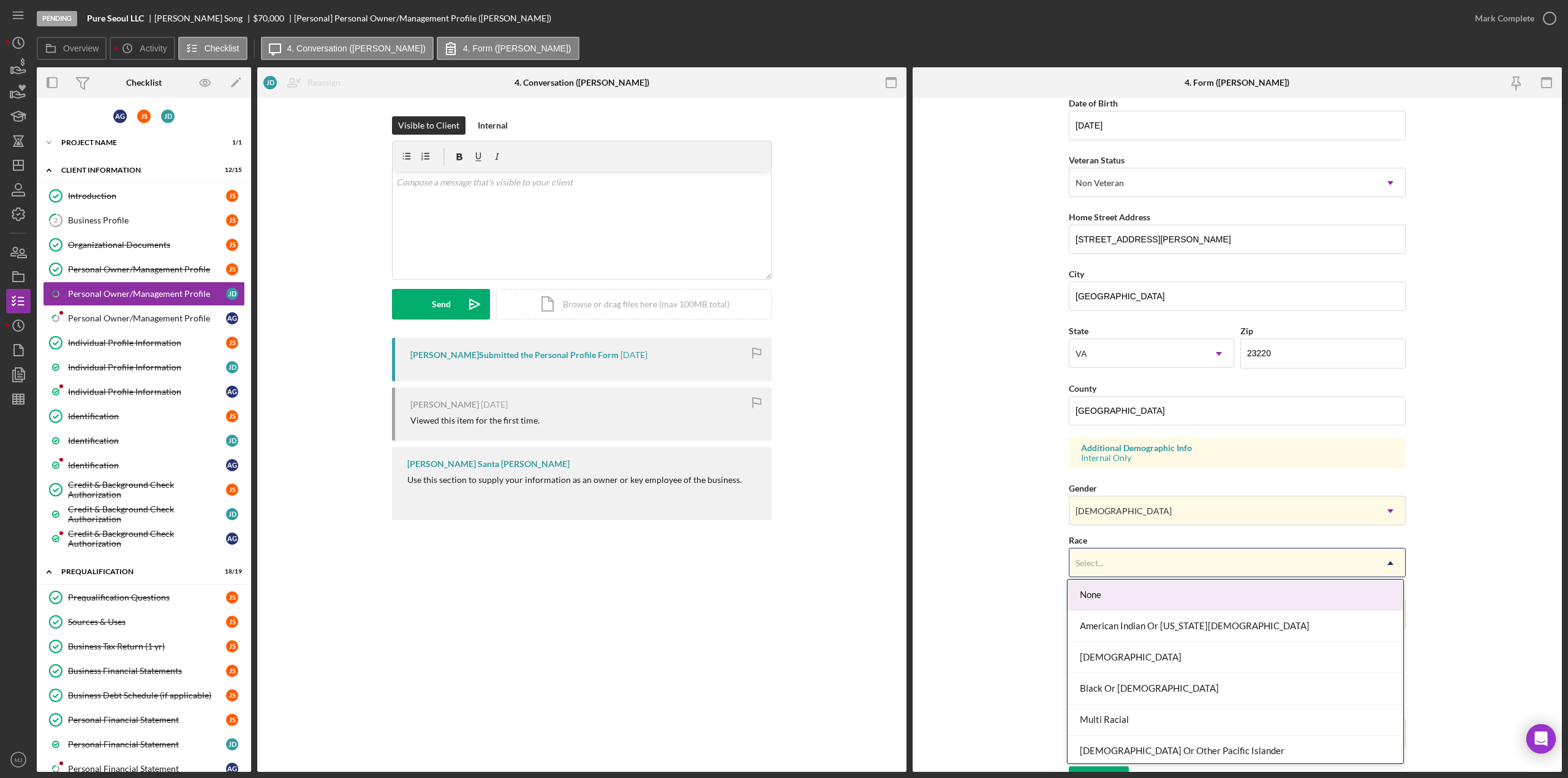
click at [1112, 559] on div "Select..." at bounding box center [1222, 563] width 306 height 28
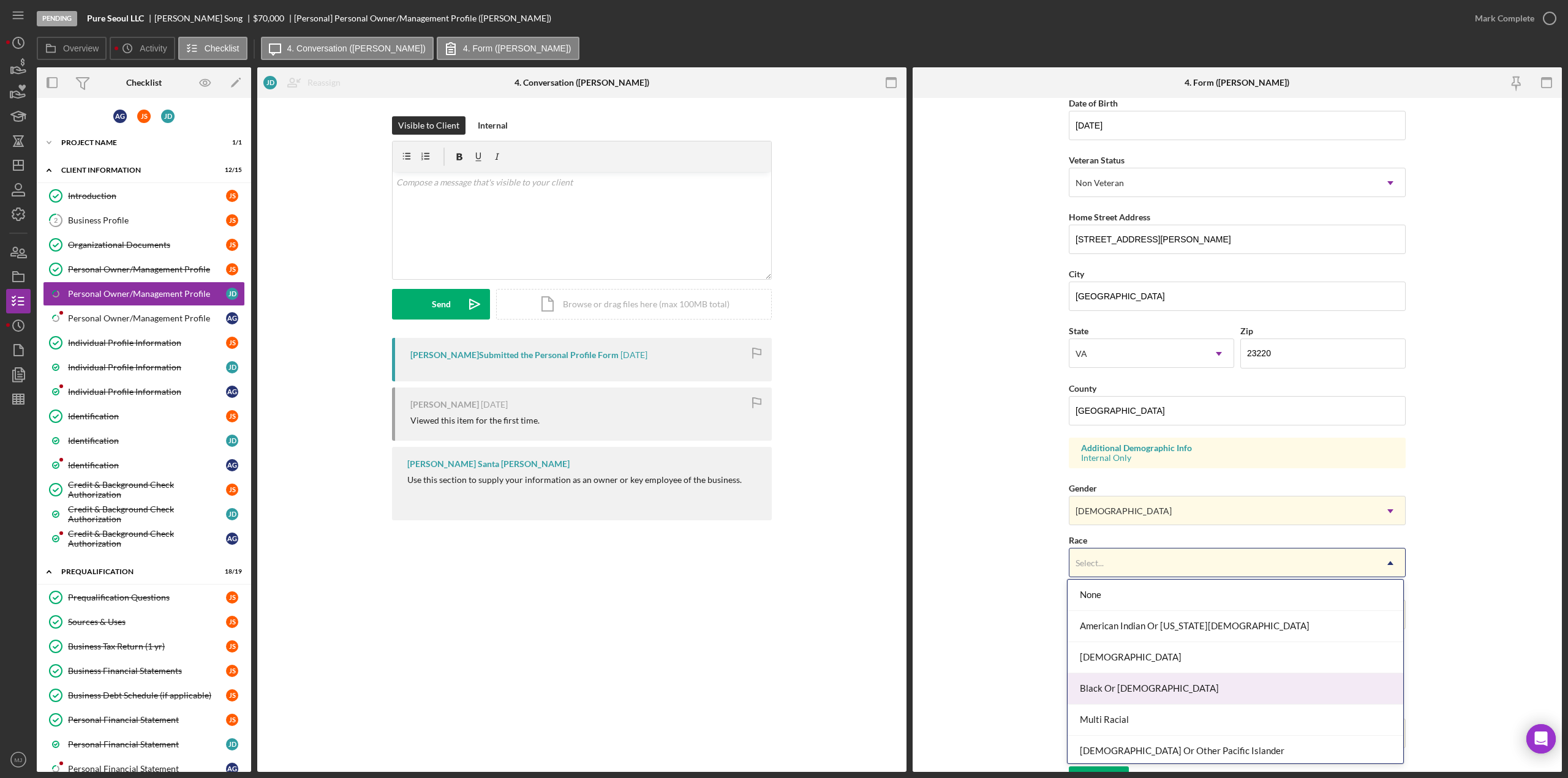
scroll to position [64, 0]
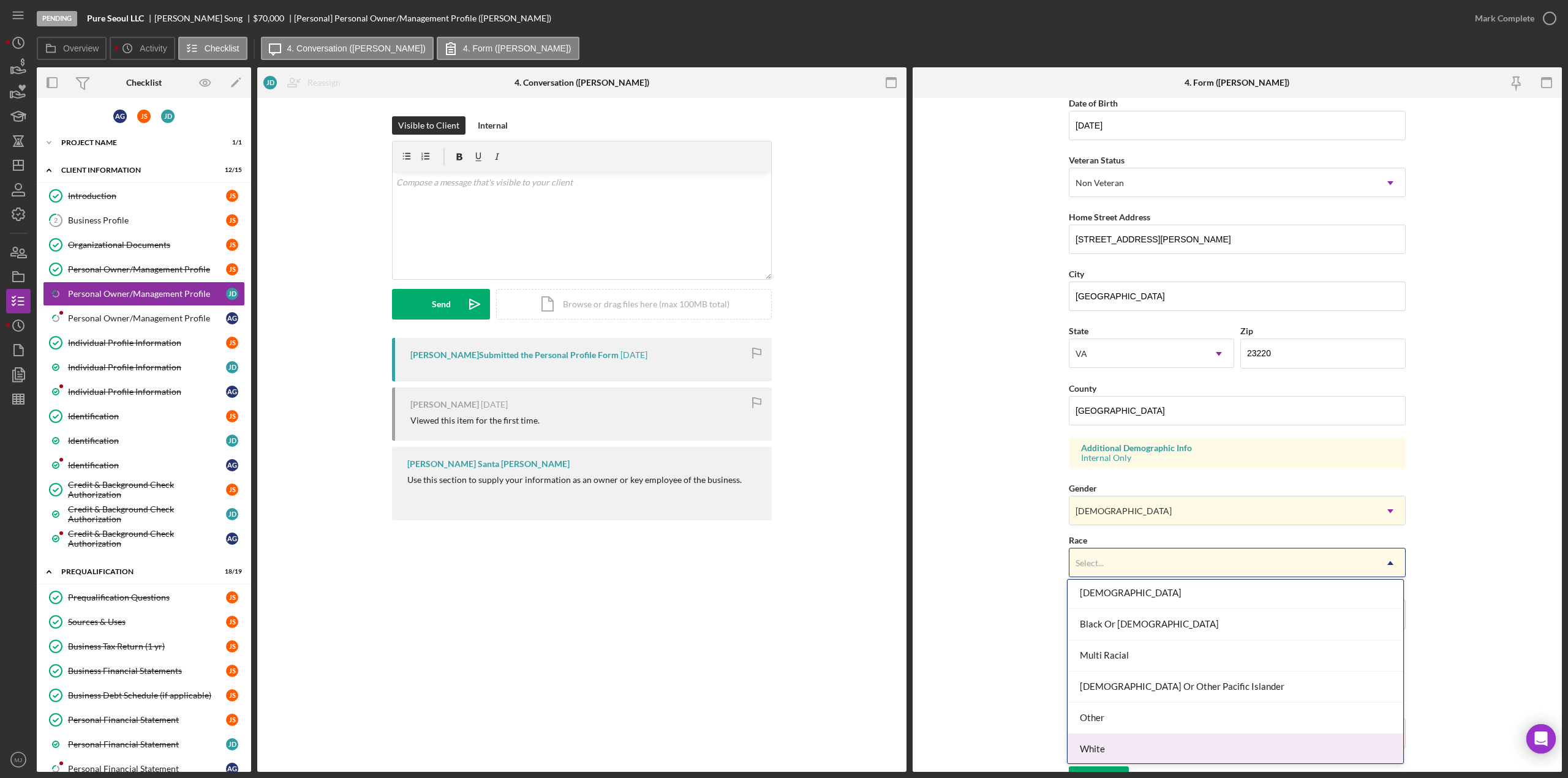
click at [1100, 743] on div "White" at bounding box center [1235, 749] width 336 height 31
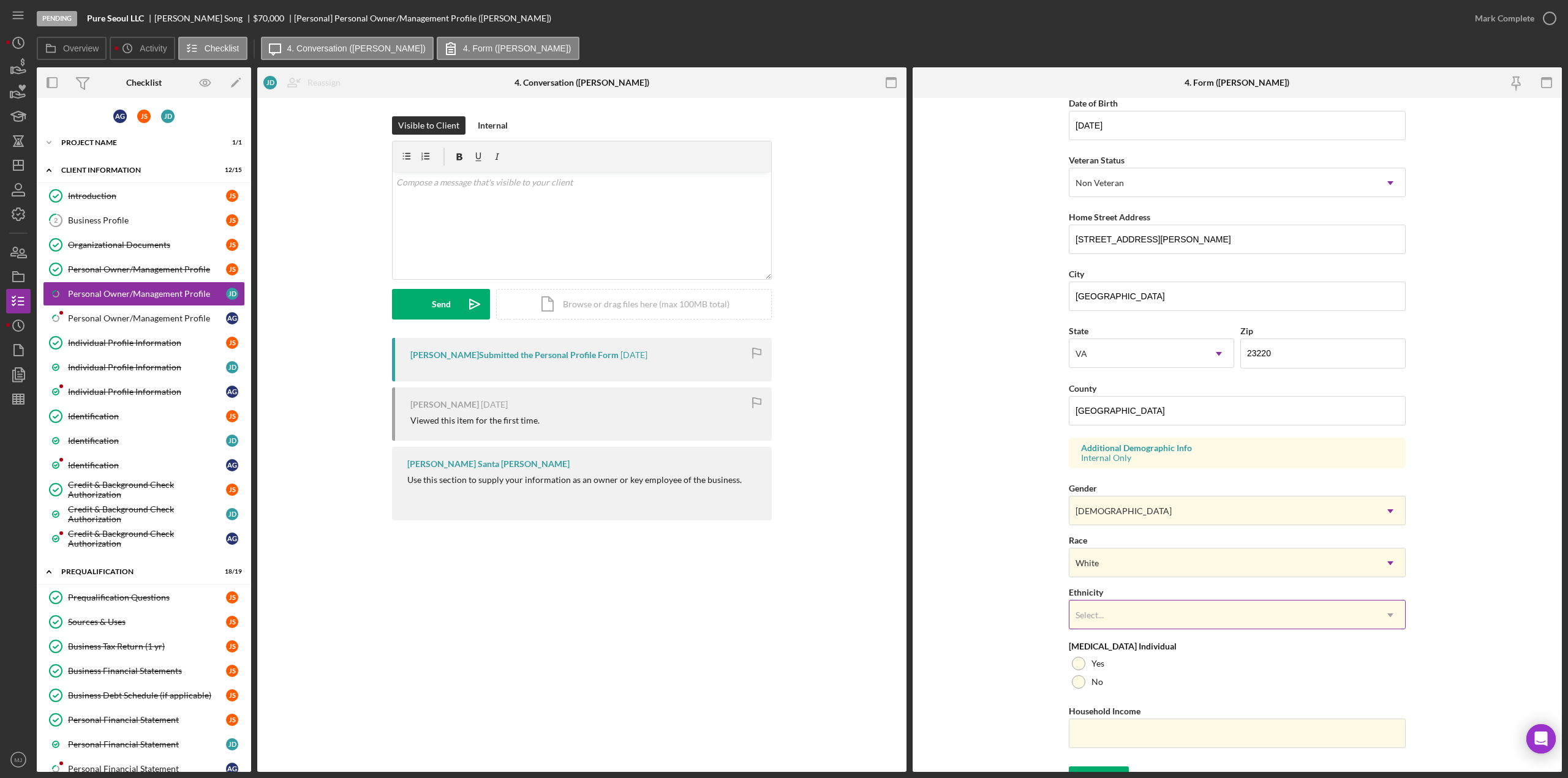
click at [1111, 612] on div "Select..." at bounding box center [1222, 615] width 306 height 28
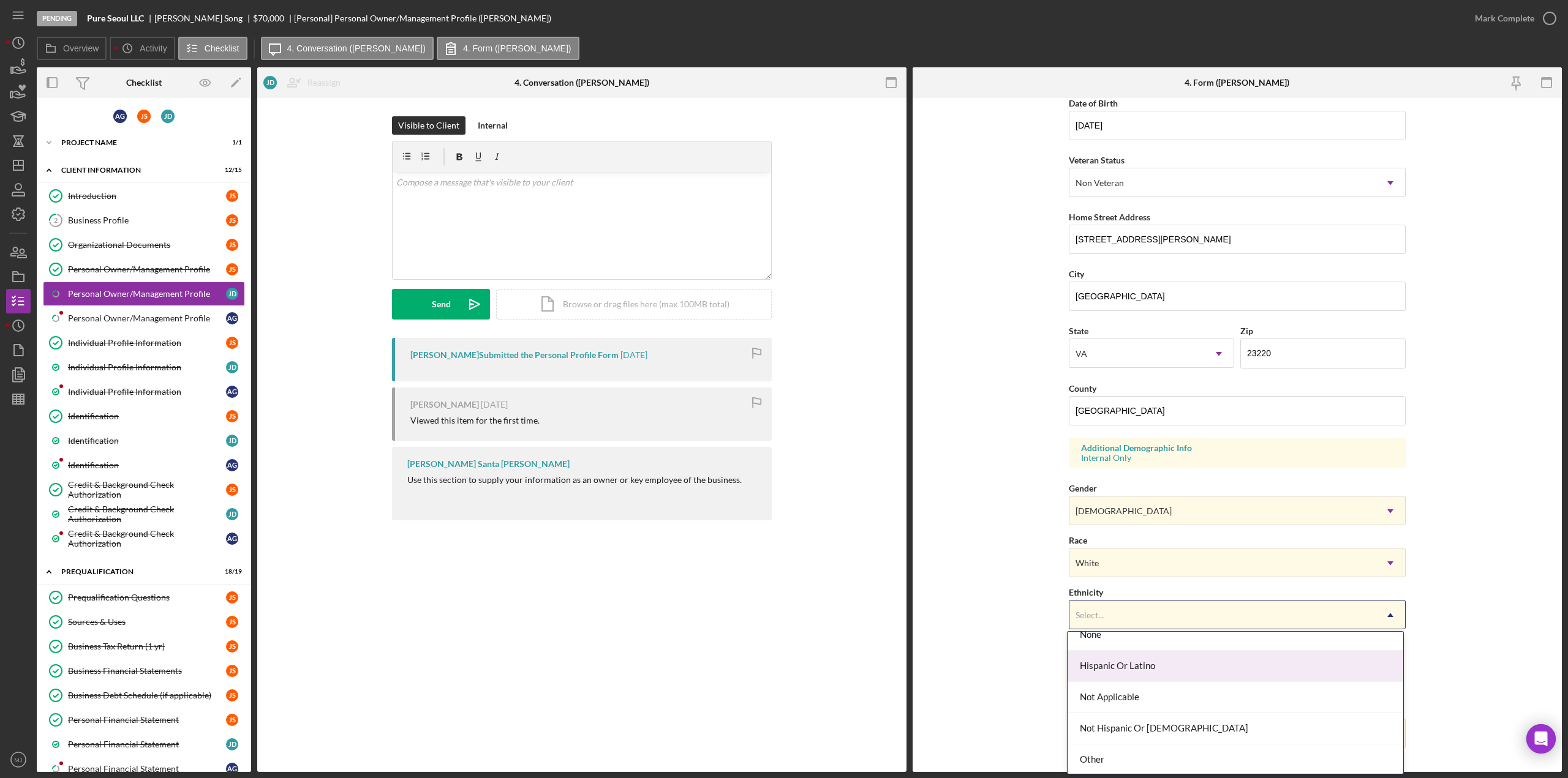
scroll to position [0, 0]
click at [967, 659] on form "First Name Joseph Middle Name Last Name Darragh Job Title Owner Date of Birth 0…" at bounding box center [1237, 435] width 649 height 674
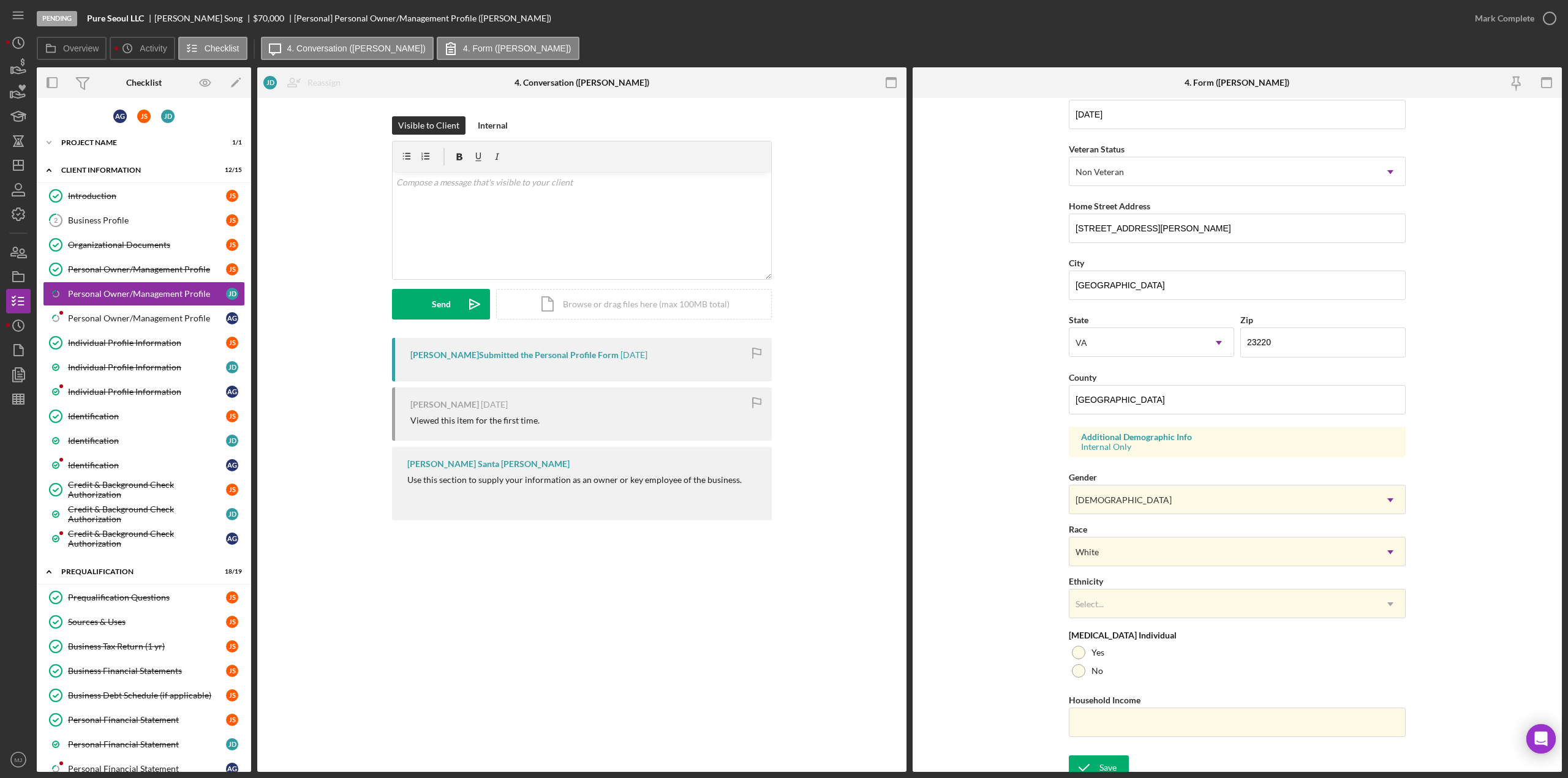
scroll to position [140, 0]
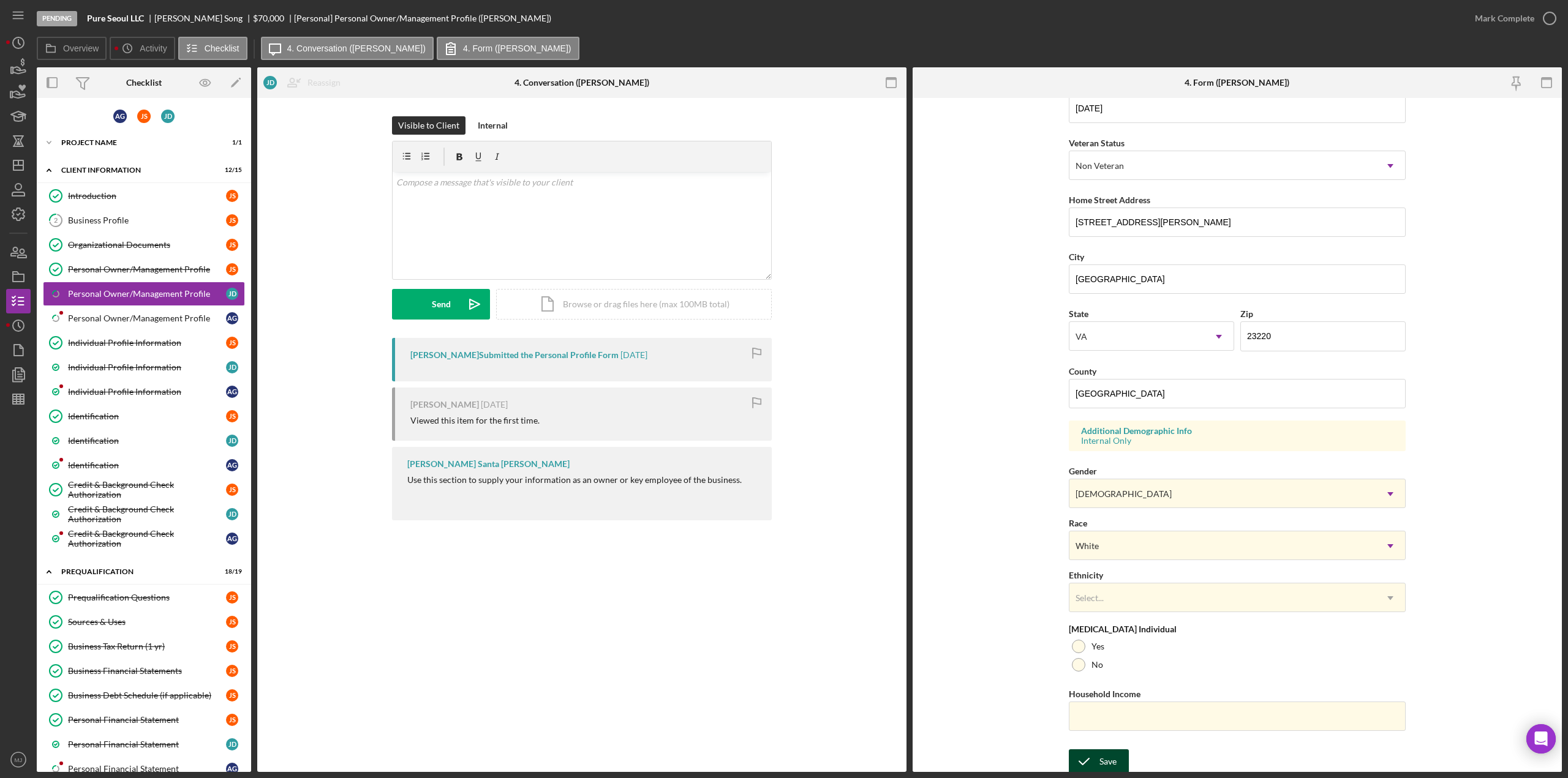
click at [1083, 758] on icon "submit" at bounding box center [1084, 761] width 30 height 30
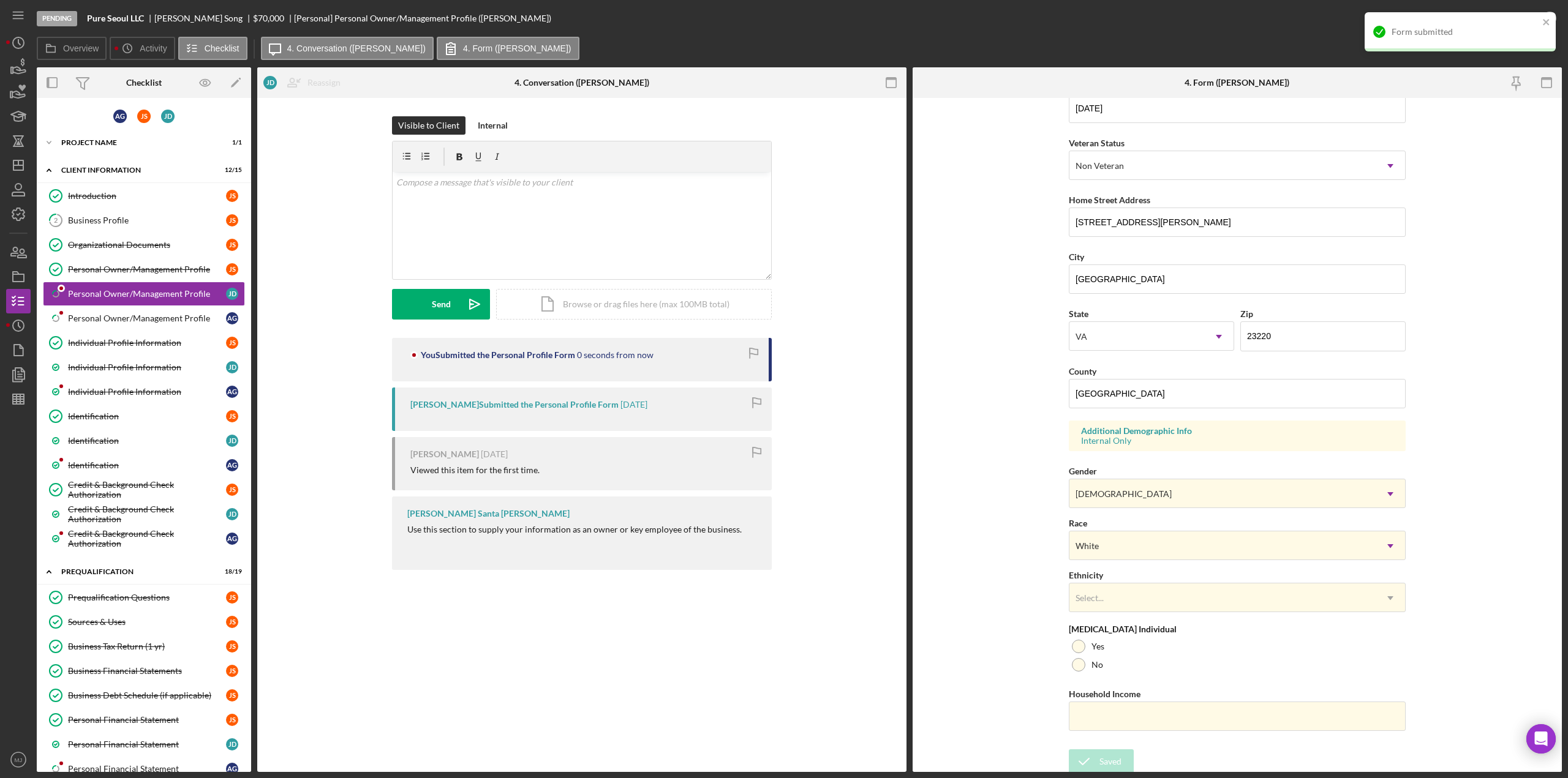
click at [1487, 24] on div "Form submitted" at bounding box center [1455, 31] width 173 height 20
click at [1486, 24] on div "Mark Complete" at bounding box center [1504, 18] width 59 height 24
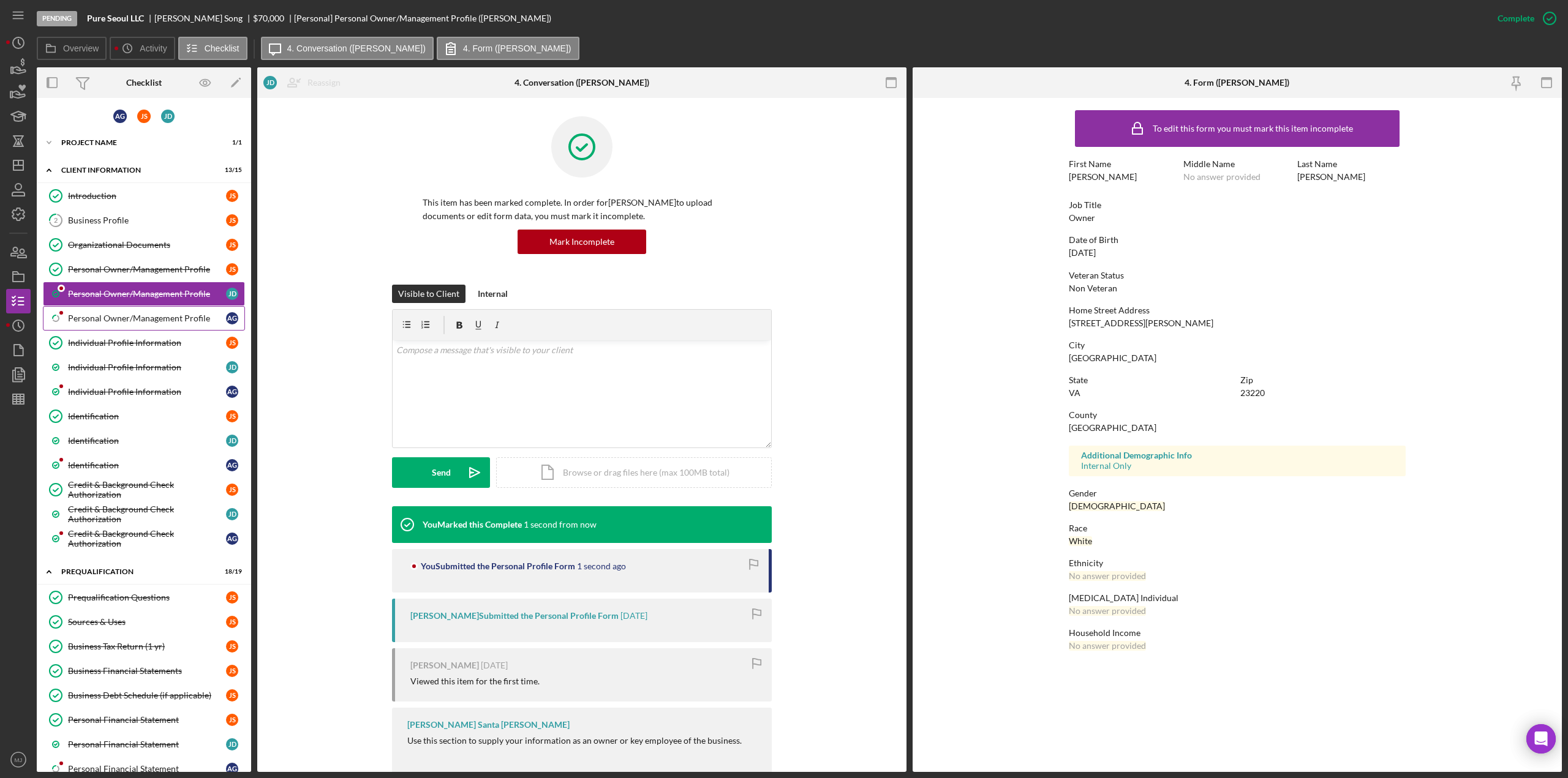
scroll to position [0, 0]
click at [160, 309] on link "Icon/Checklist Item Sub Partial Personal Owner/Management Profile A G" at bounding box center [143, 318] width 202 height 24
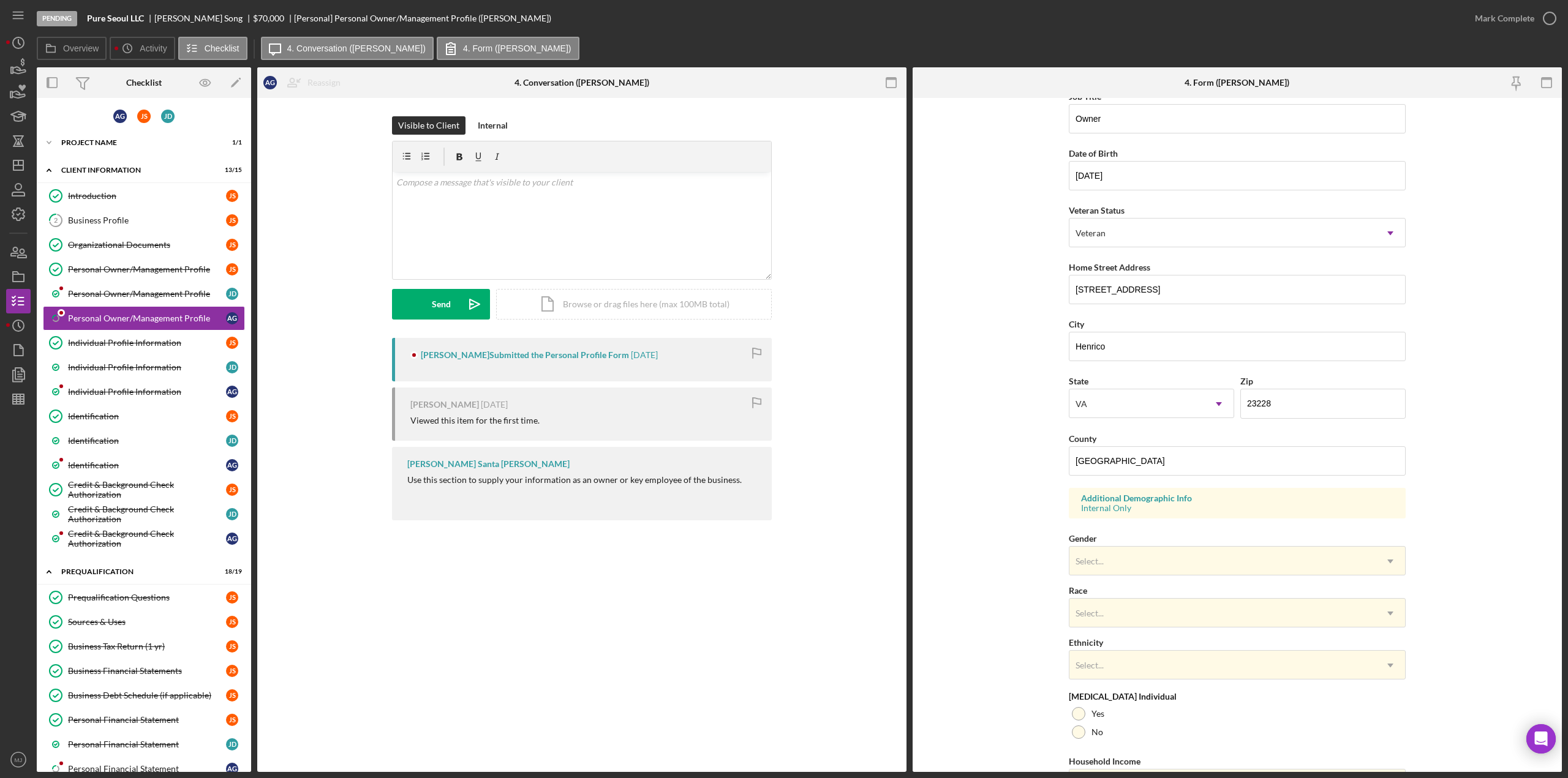
scroll to position [140, 0]
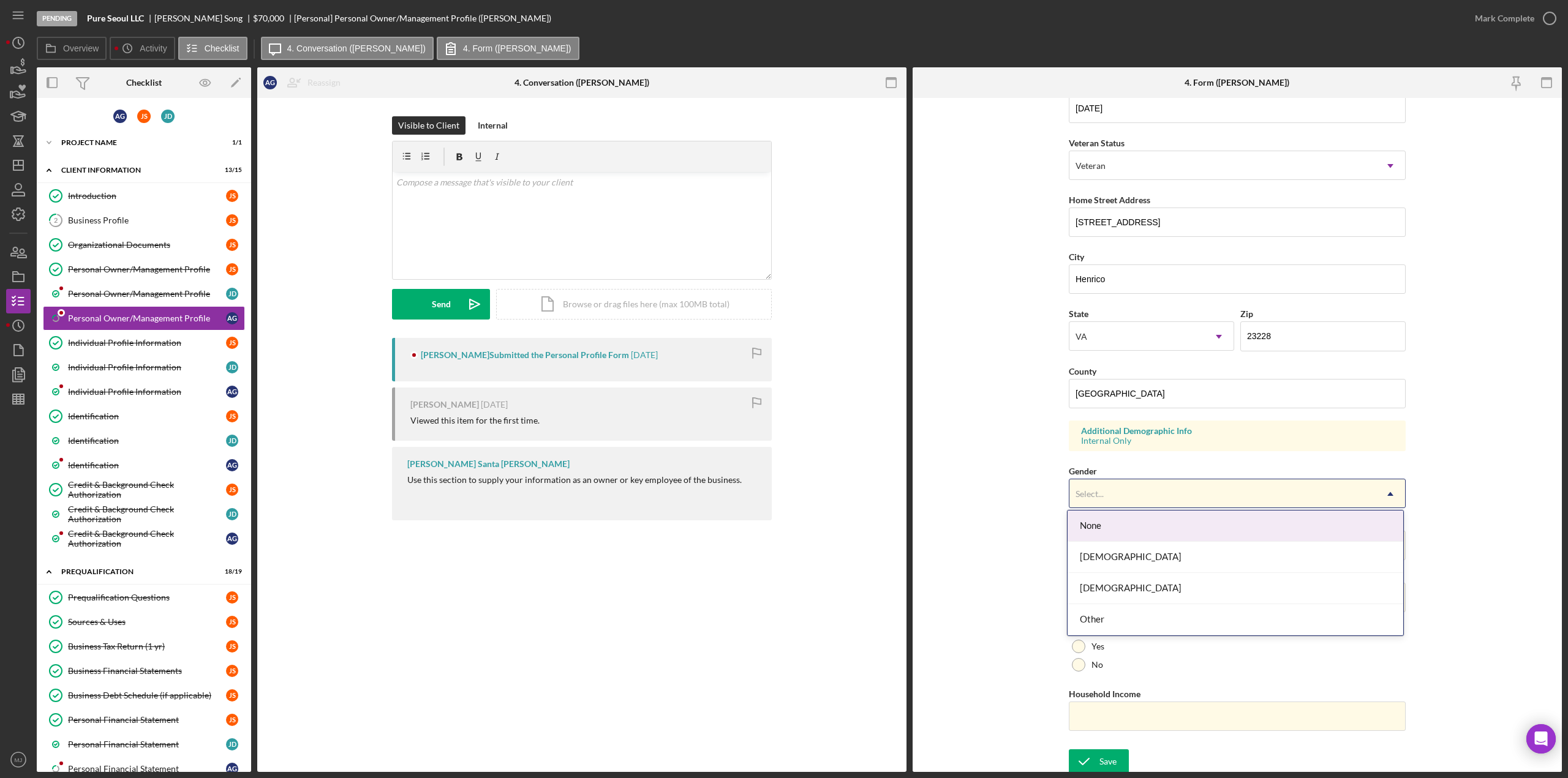
click at [1096, 489] on div "Select..." at bounding box center [1089, 494] width 28 height 10
click at [157, 363] on div "Individual Profile Information" at bounding box center [147, 367] width 158 height 10
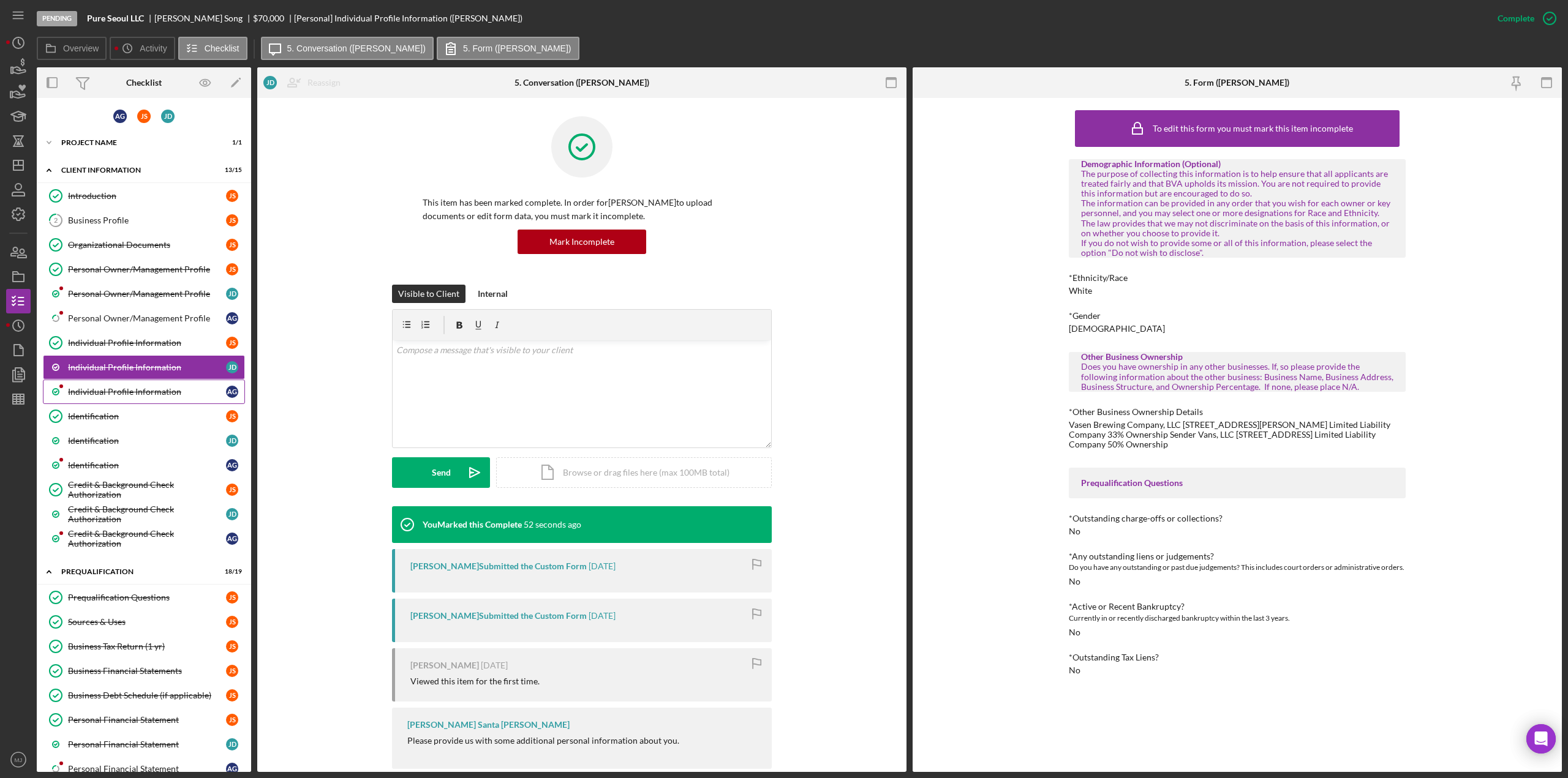
click at [161, 387] on div "Individual Profile Information" at bounding box center [147, 391] width 158 height 10
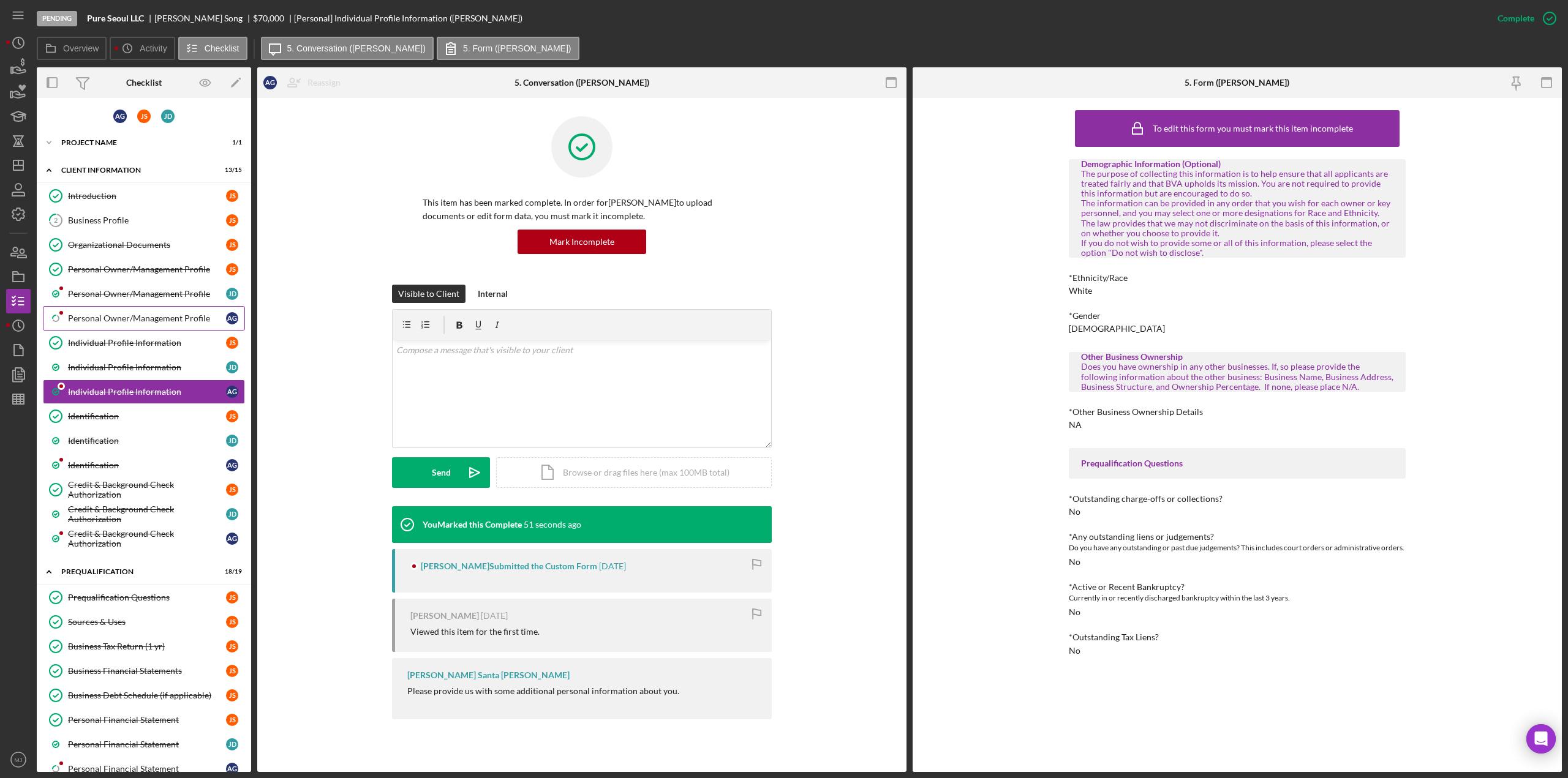
click at [127, 313] on div "Personal Owner/Management Profile" at bounding box center [147, 317] width 158 height 10
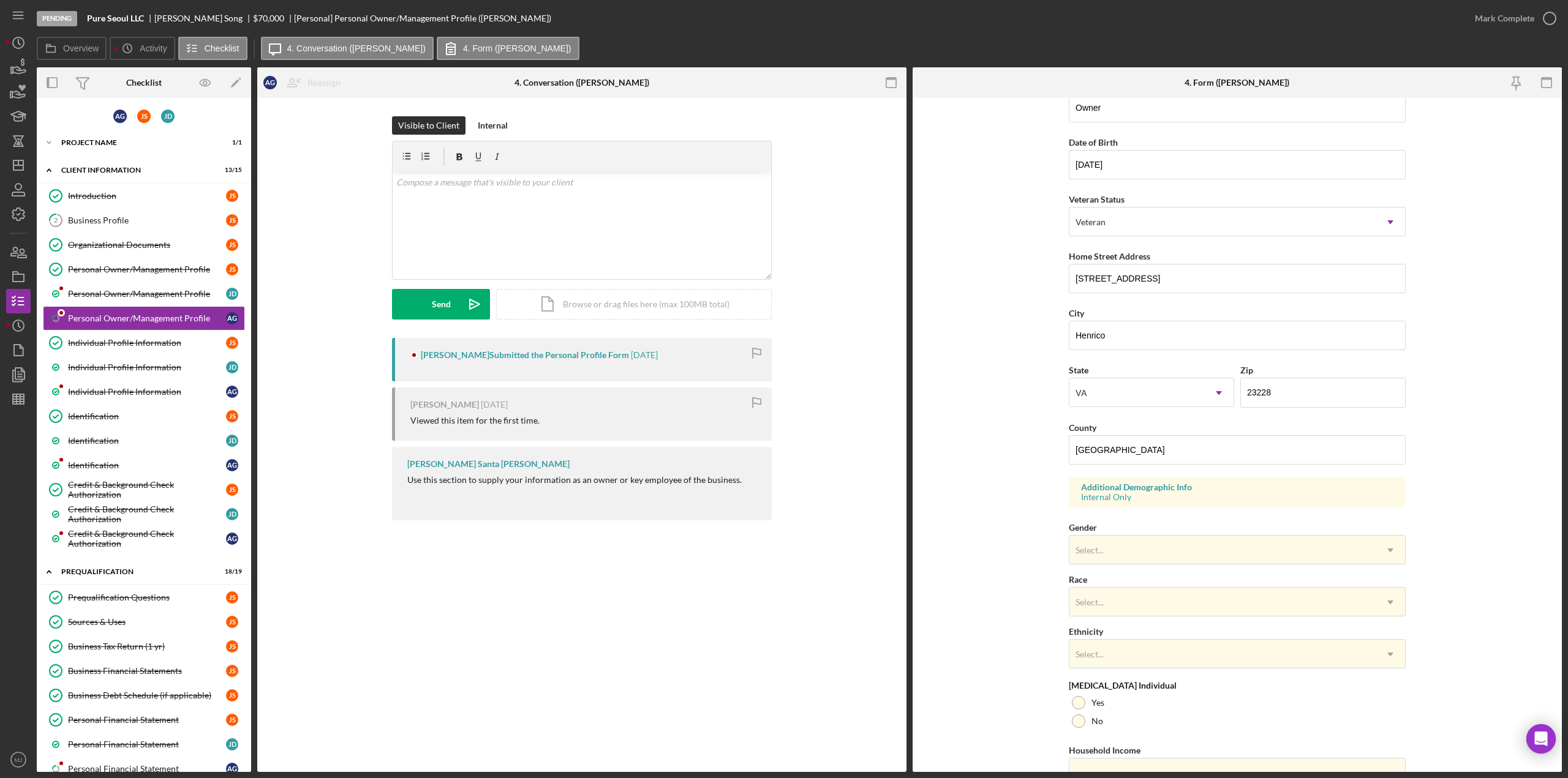
scroll to position [140, 0]
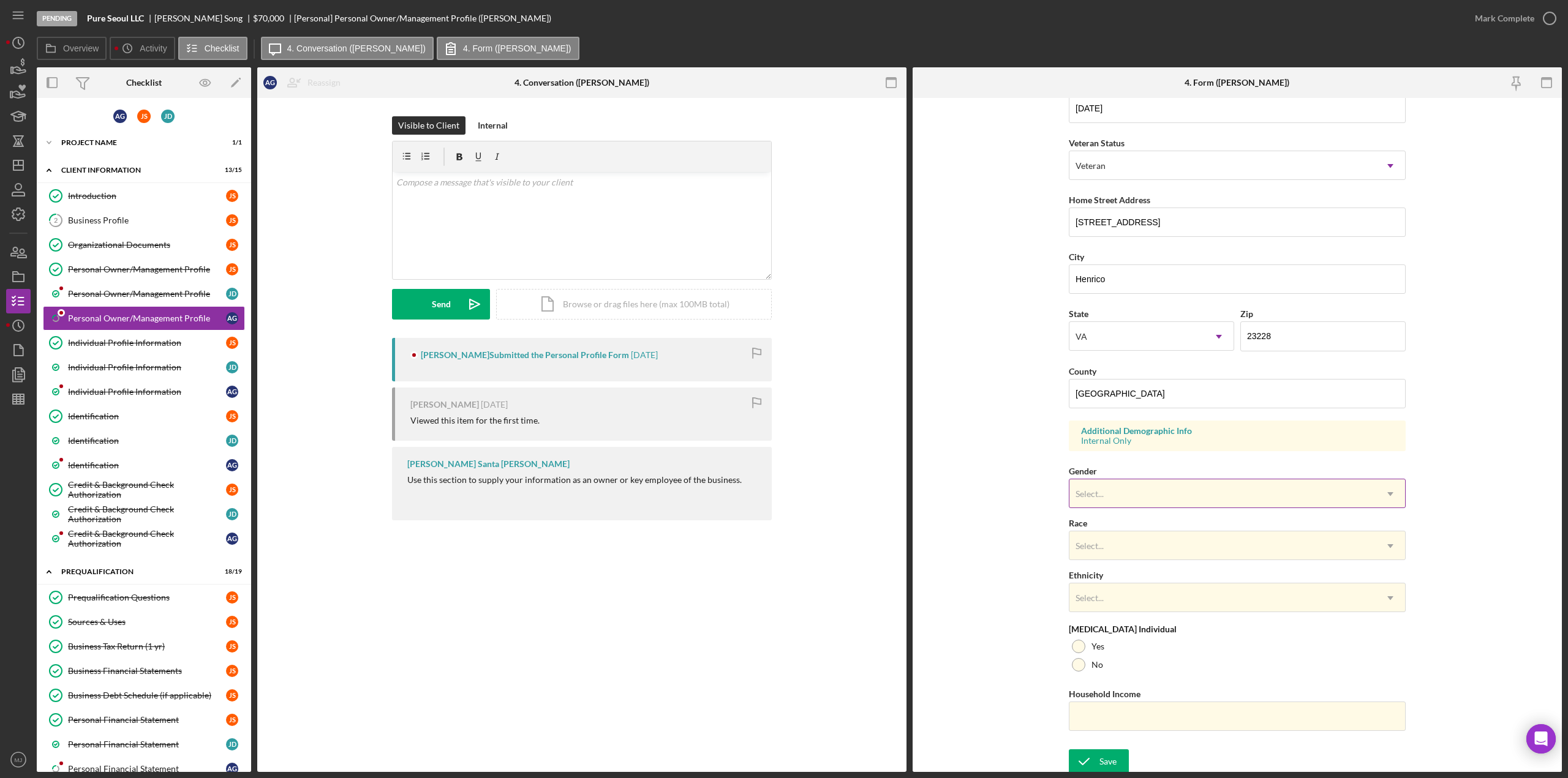
click at [1113, 489] on div "Select..." at bounding box center [1222, 494] width 306 height 28
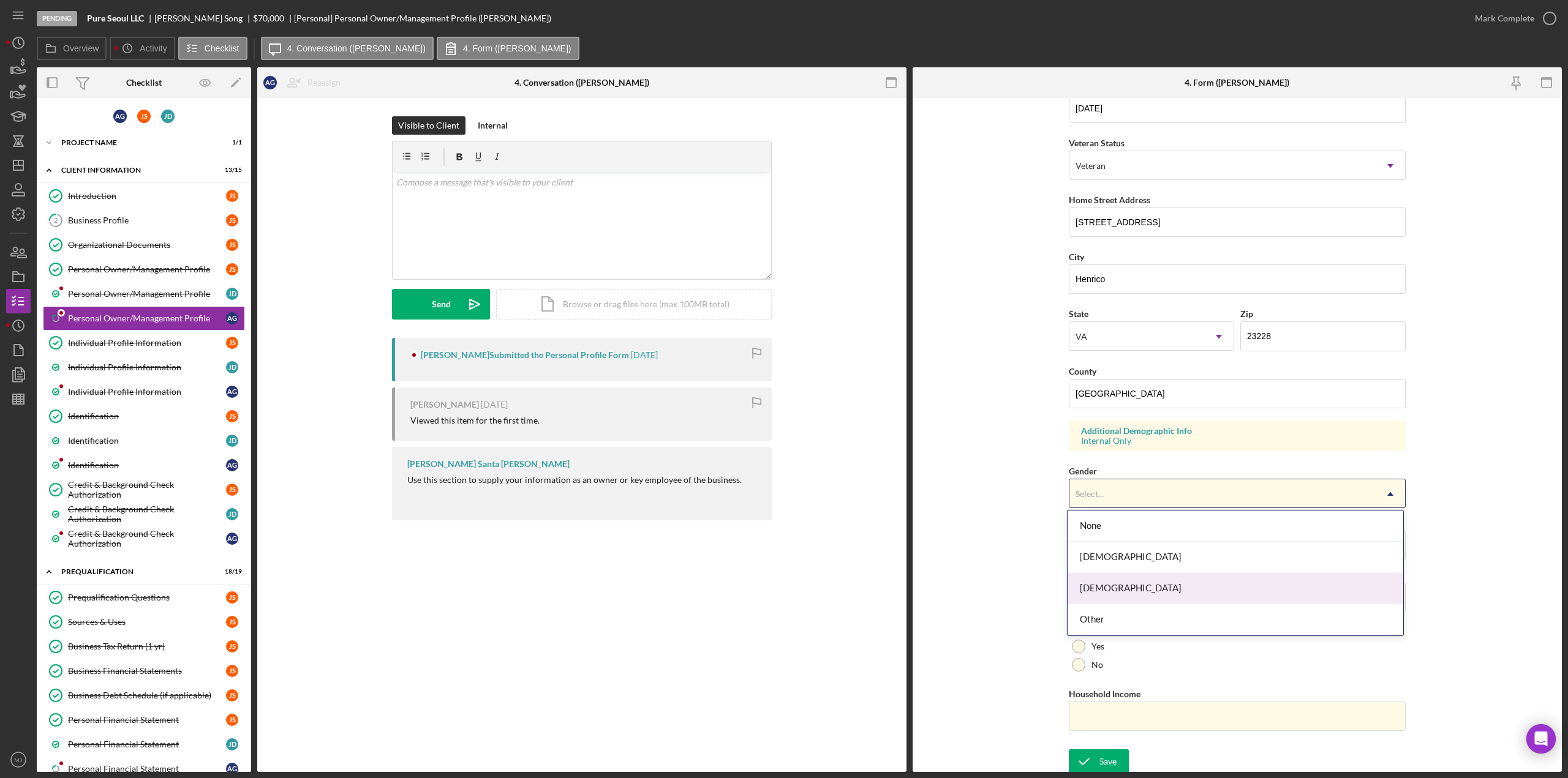
click at [1102, 591] on div "[DEMOGRAPHIC_DATA]" at bounding box center [1235, 589] width 336 height 31
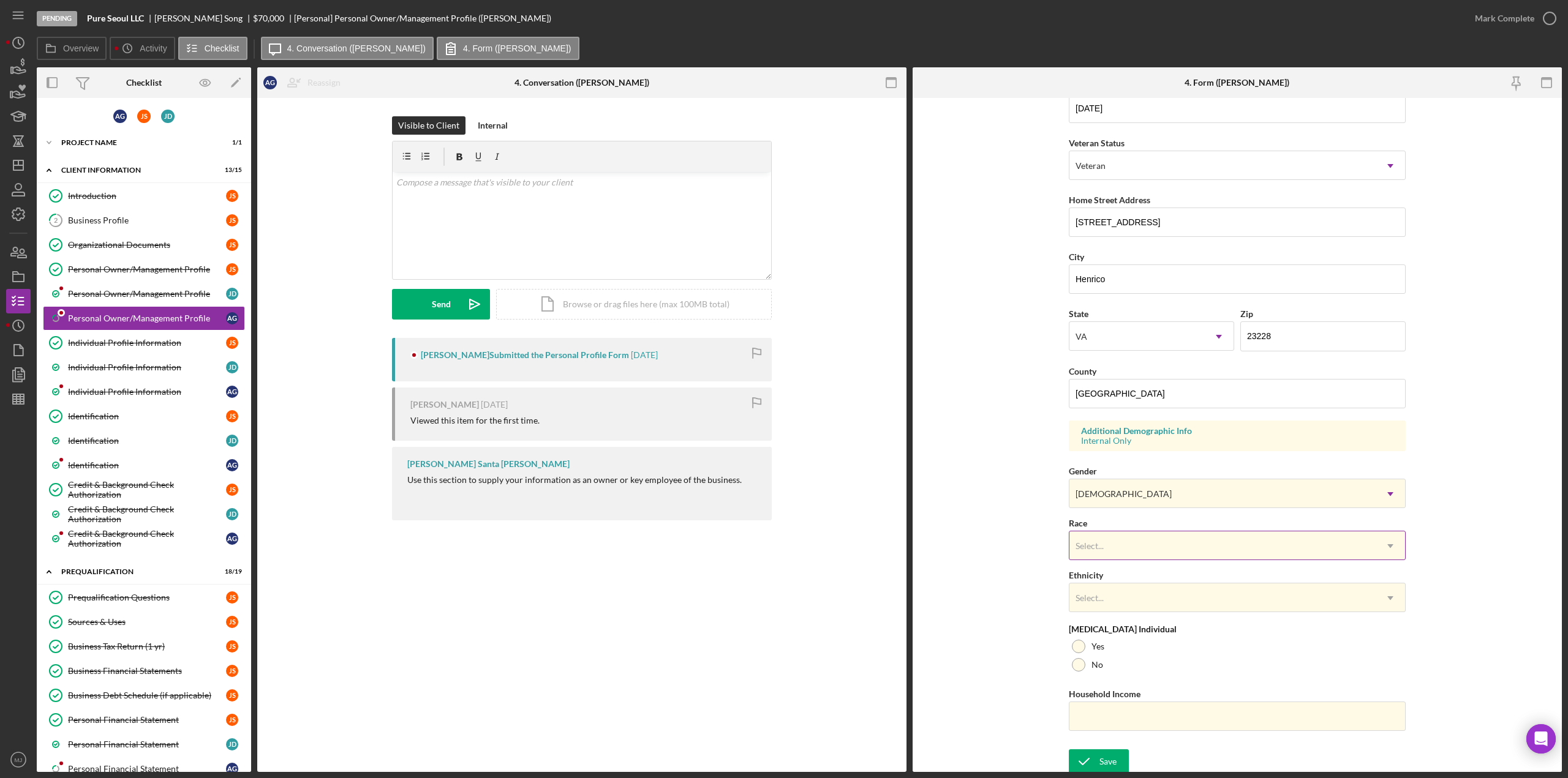
click at [1106, 532] on div "Select..." at bounding box center [1222, 546] width 306 height 28
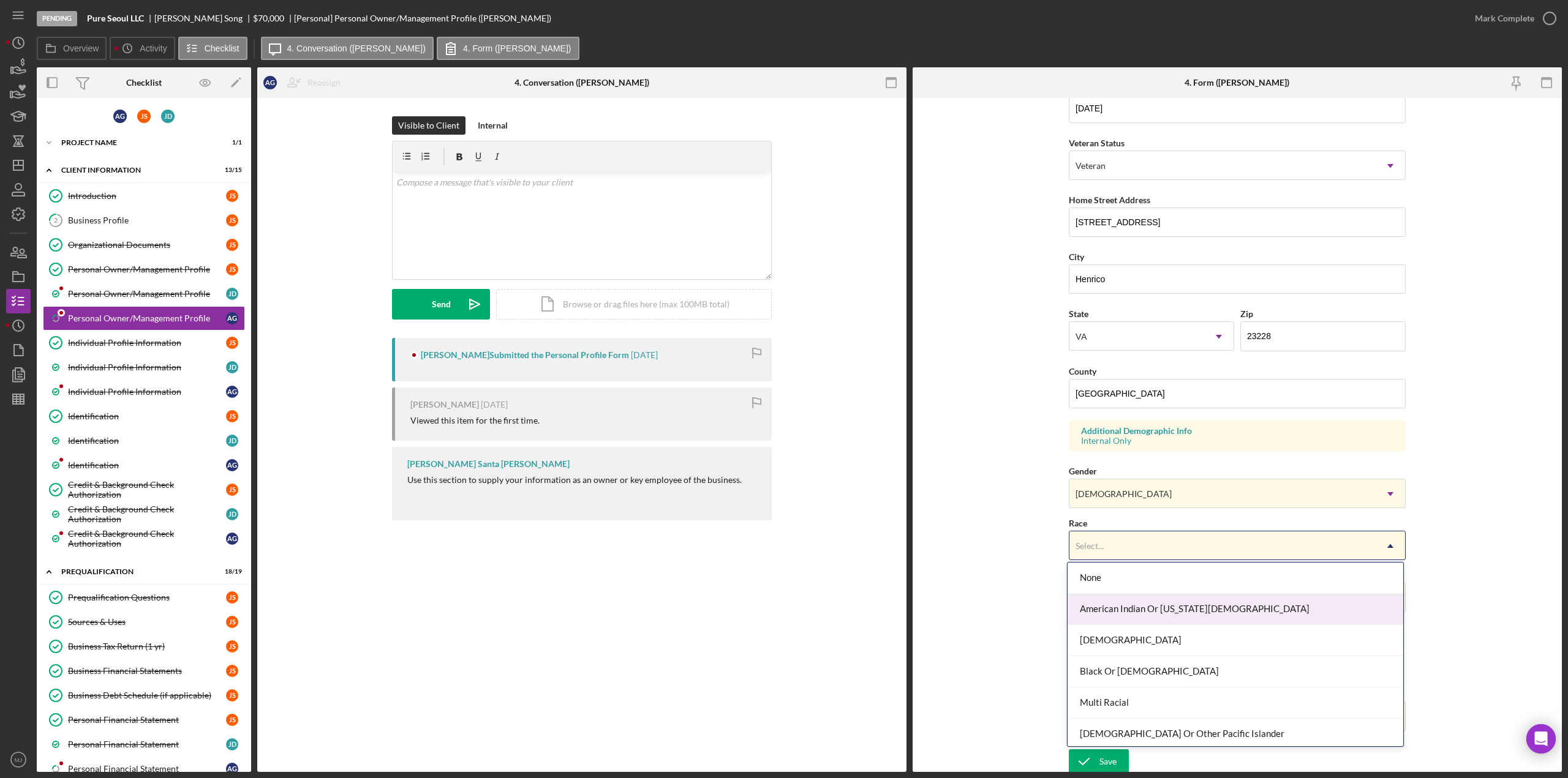
scroll to position [64, 0]
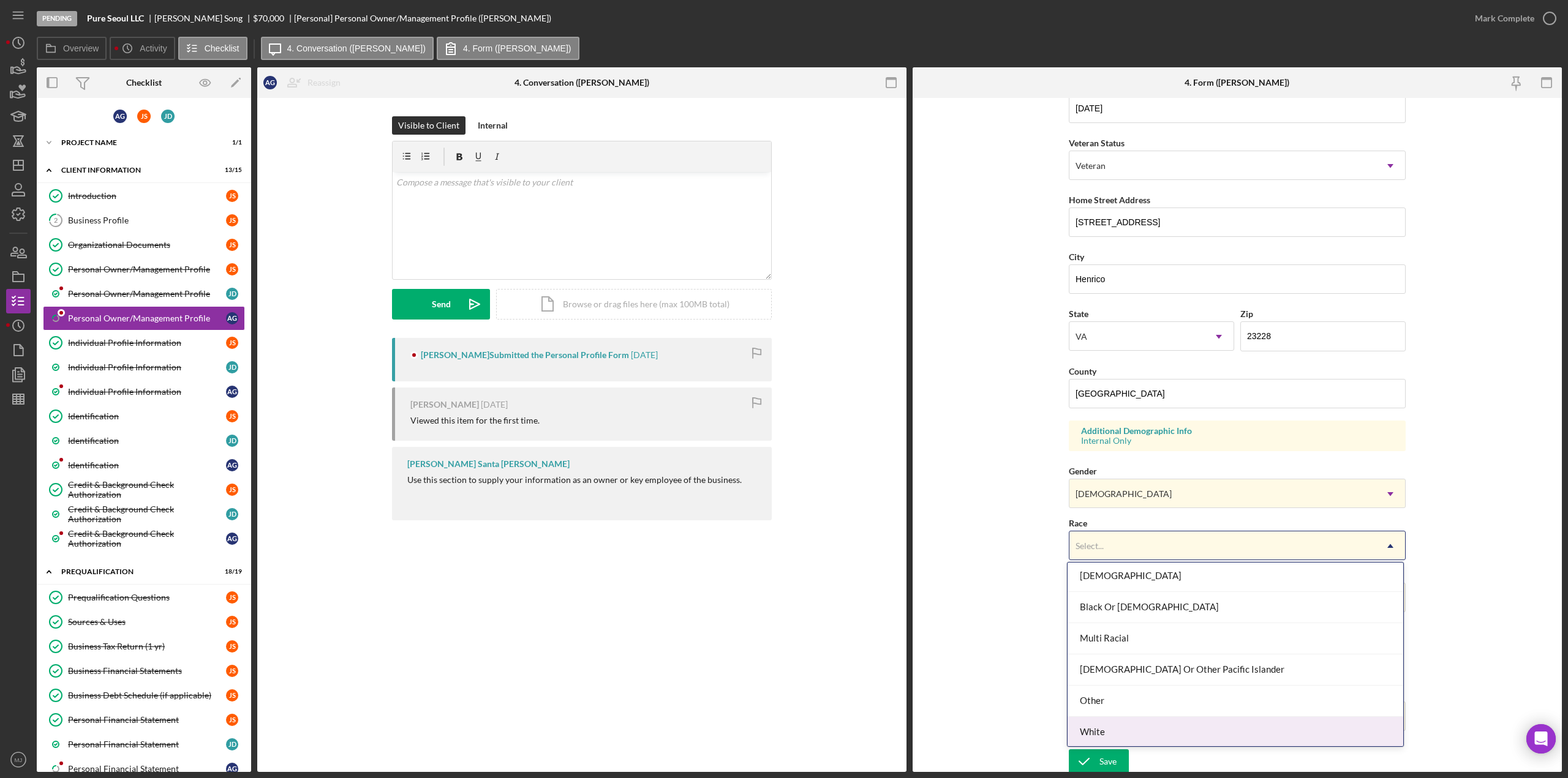
click at [1121, 725] on div "White" at bounding box center [1235, 732] width 336 height 31
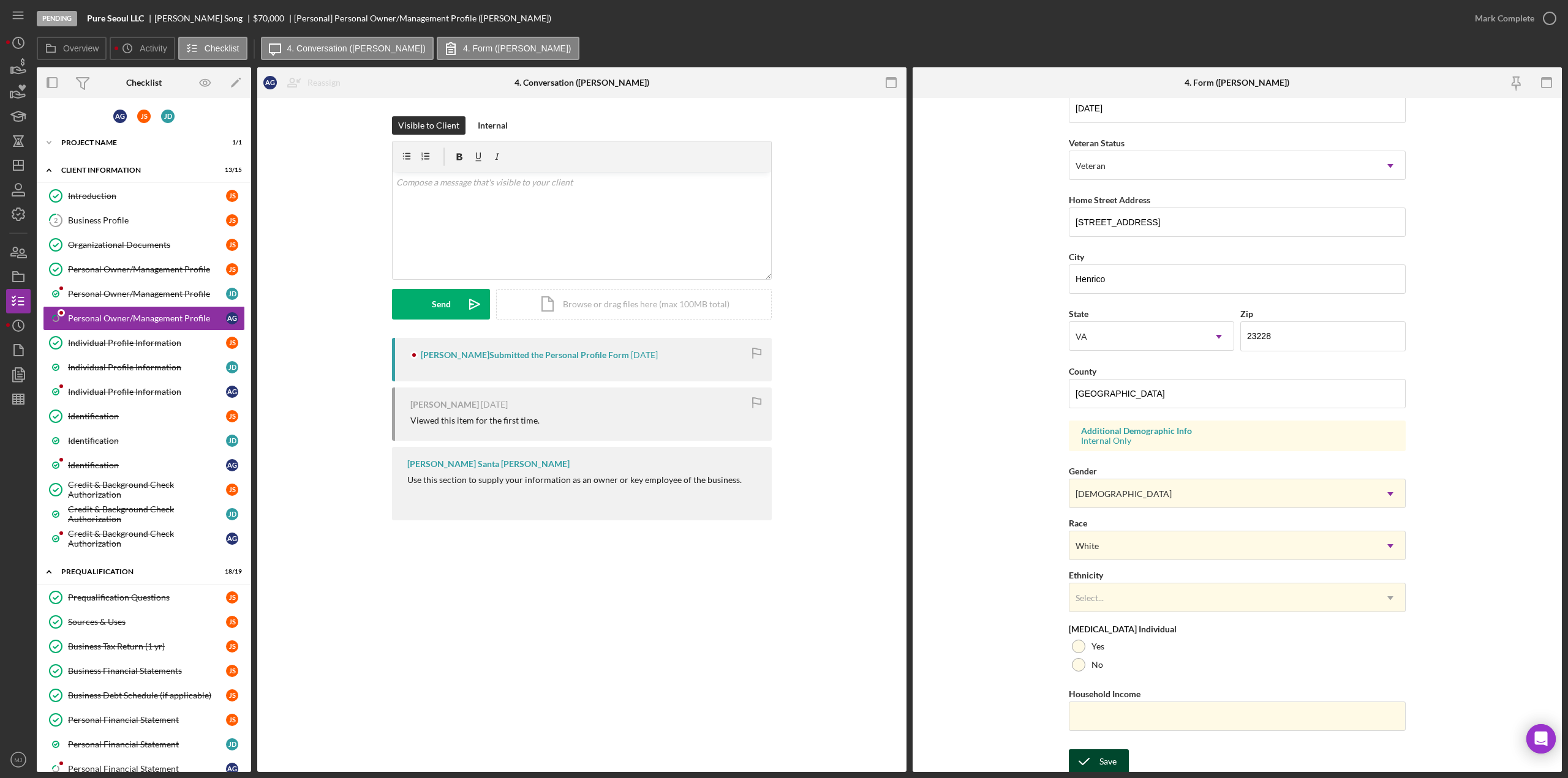
click at [1099, 751] on div "Save" at bounding box center [1108, 762] width 17 height 24
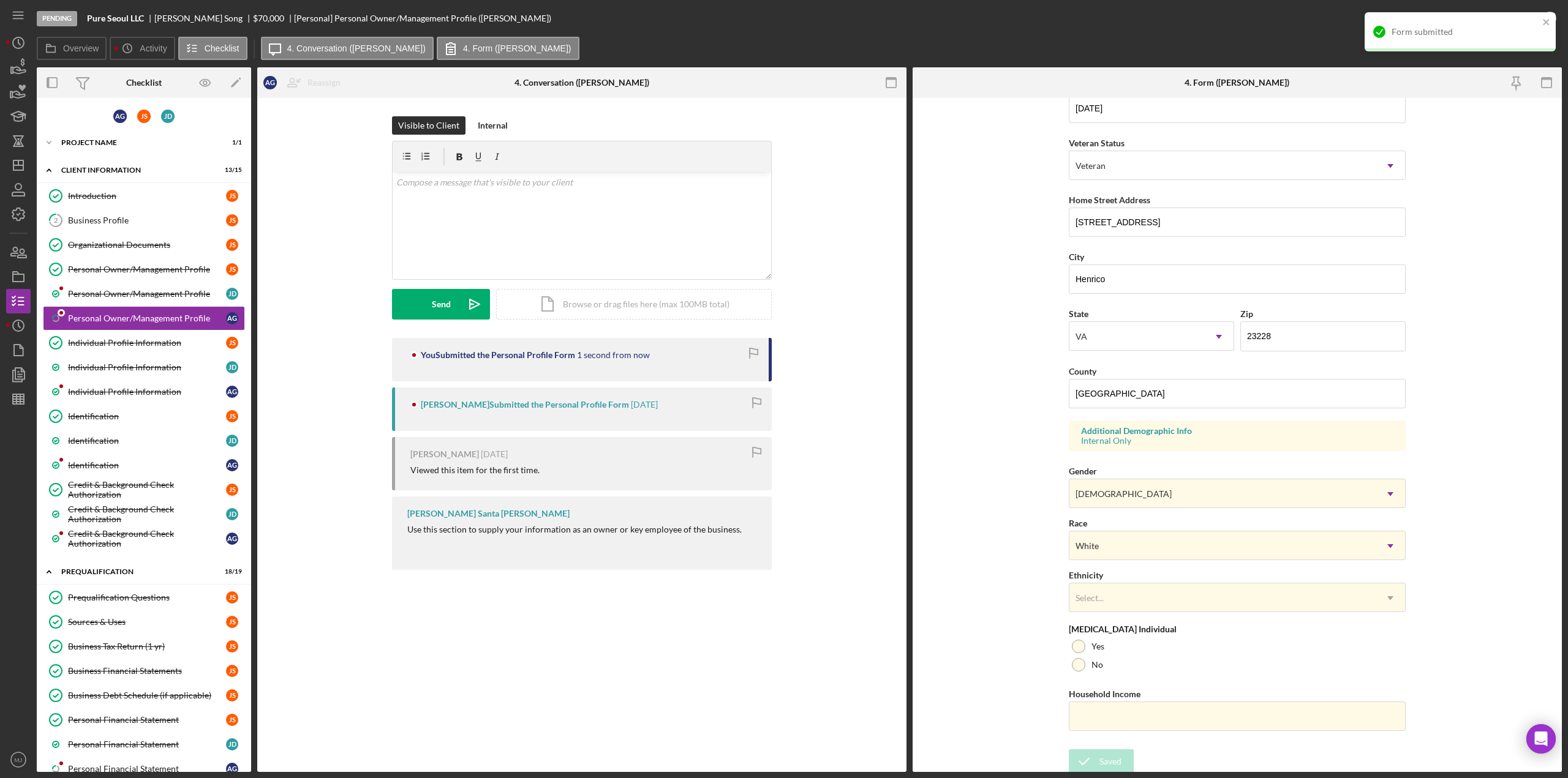
click at [1479, 19] on div "Form submitted" at bounding box center [1460, 31] width 191 height 39
click at [112, 141] on div "Project Name" at bounding box center [148, 142] width 174 height 7
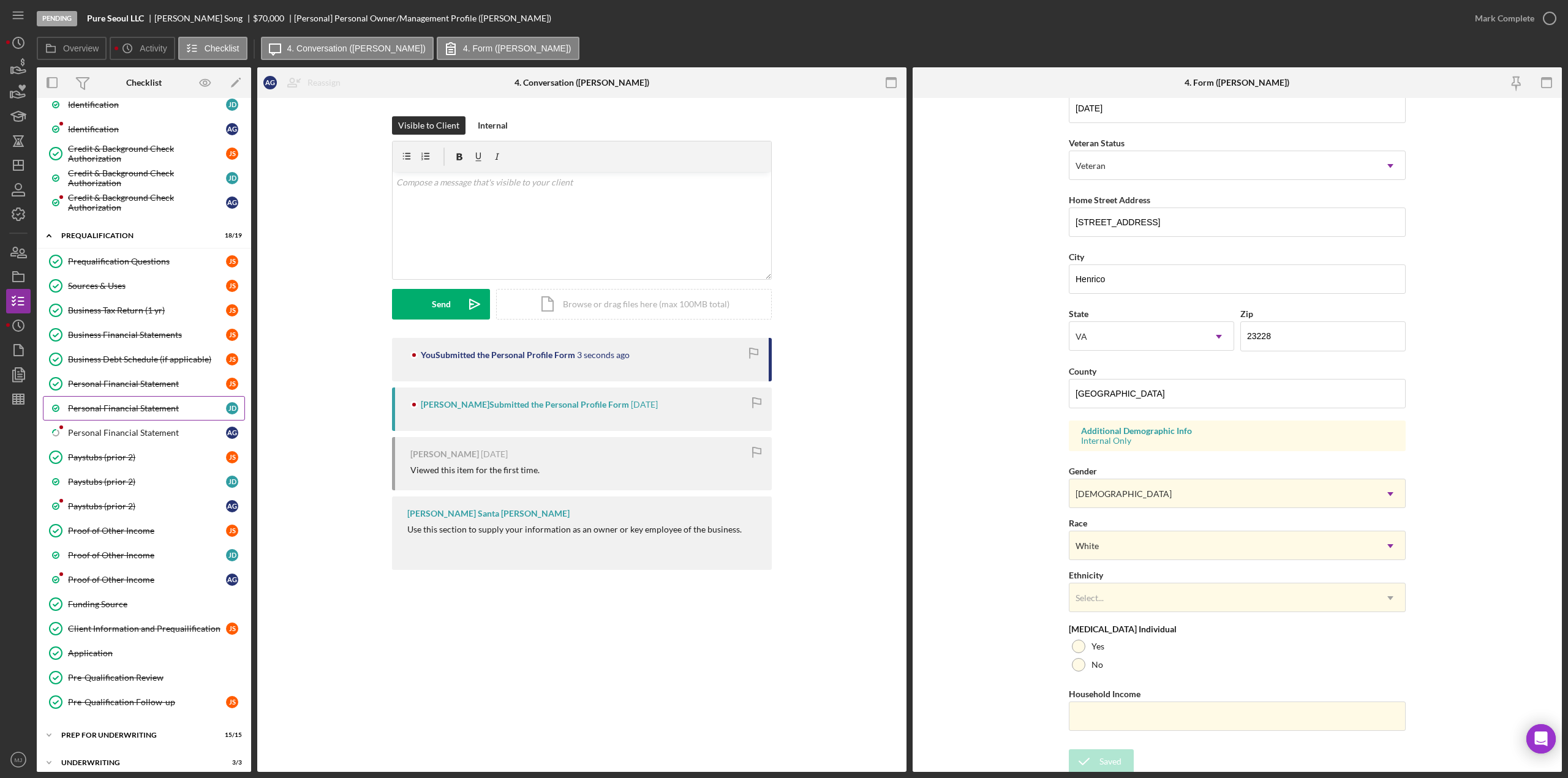
scroll to position [500, 0]
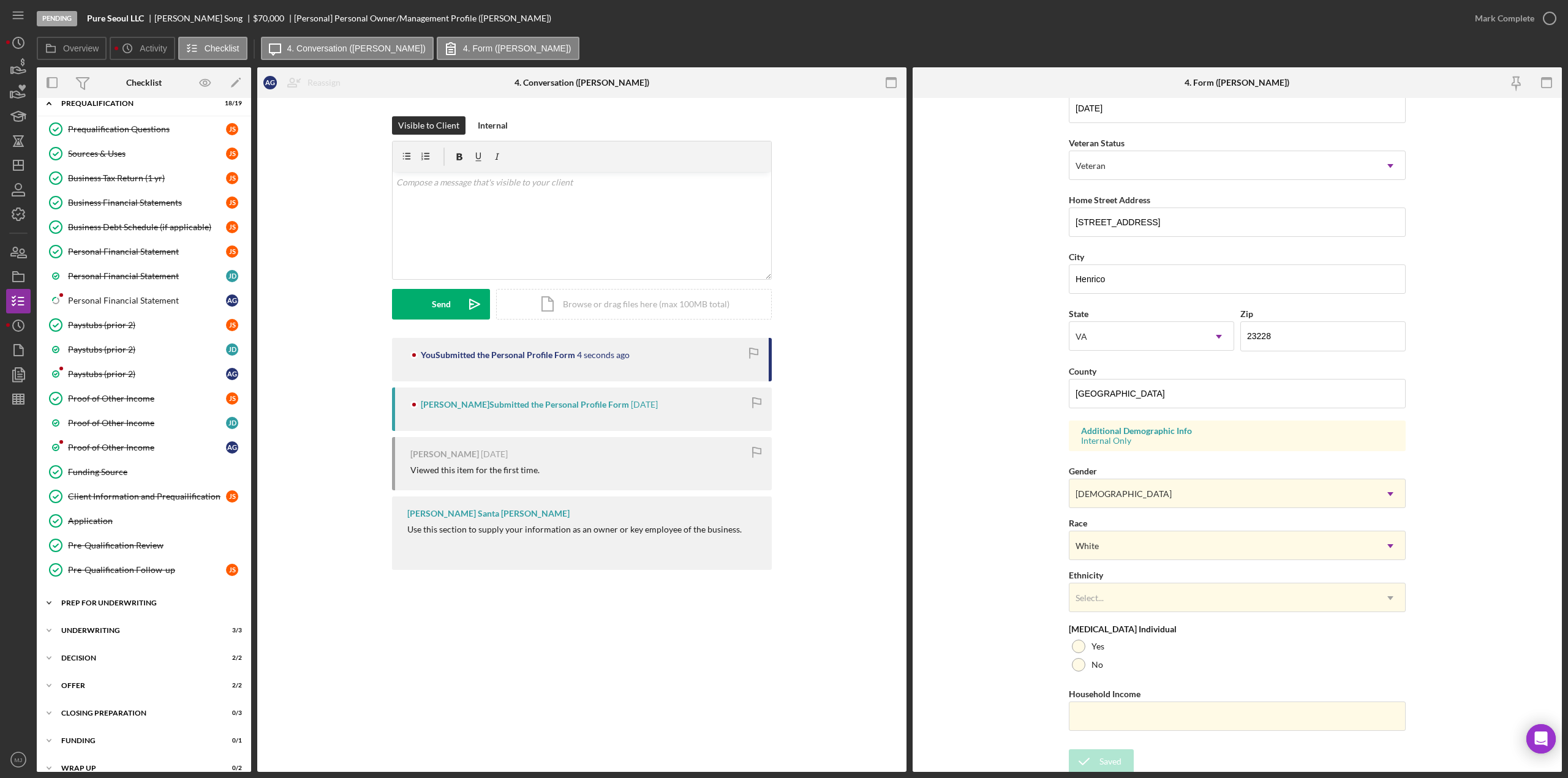
click at [105, 599] on div "Prep for Underwriting" at bounding box center [148, 603] width 174 height 7
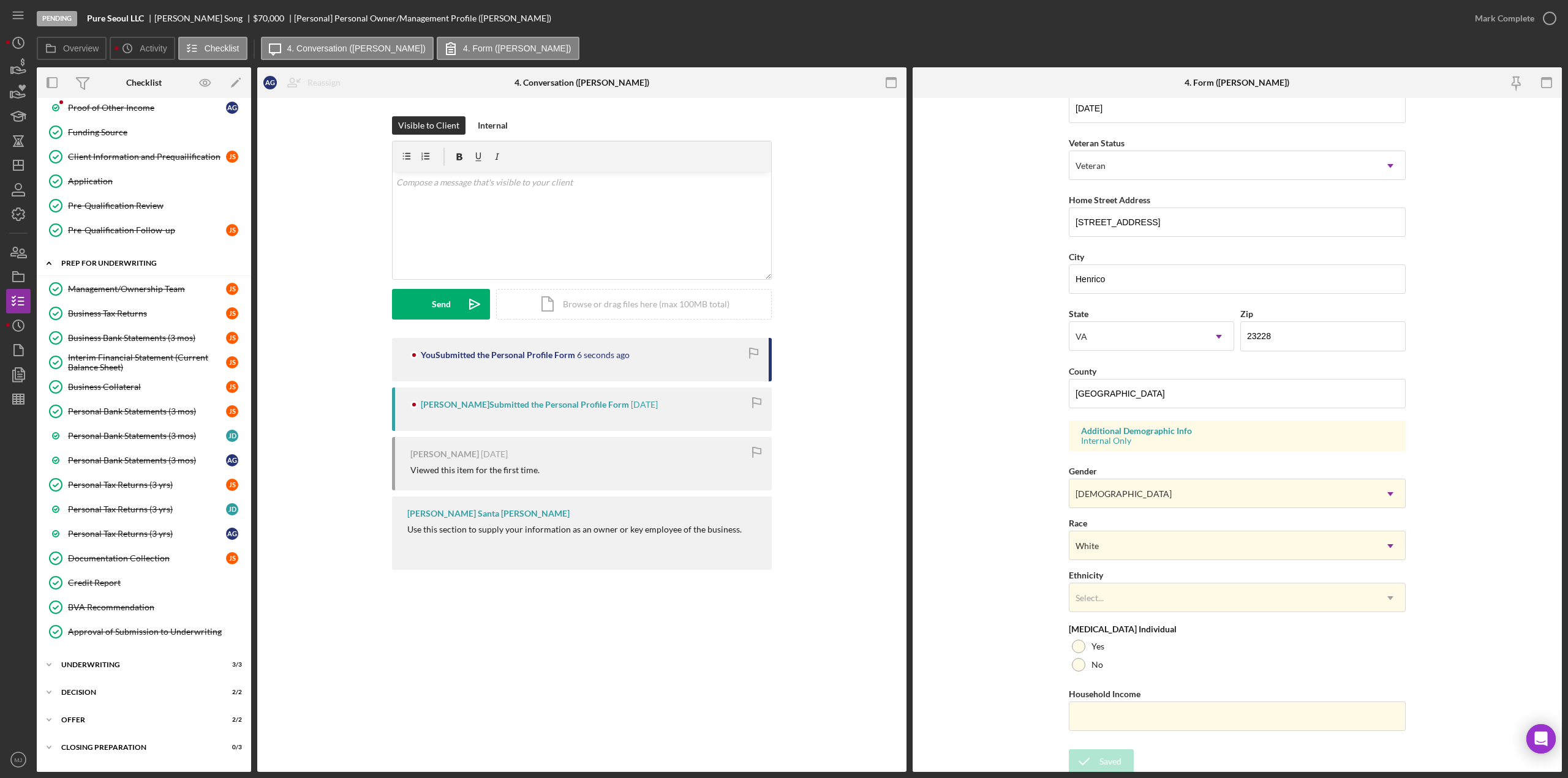
scroll to position [866, 0]
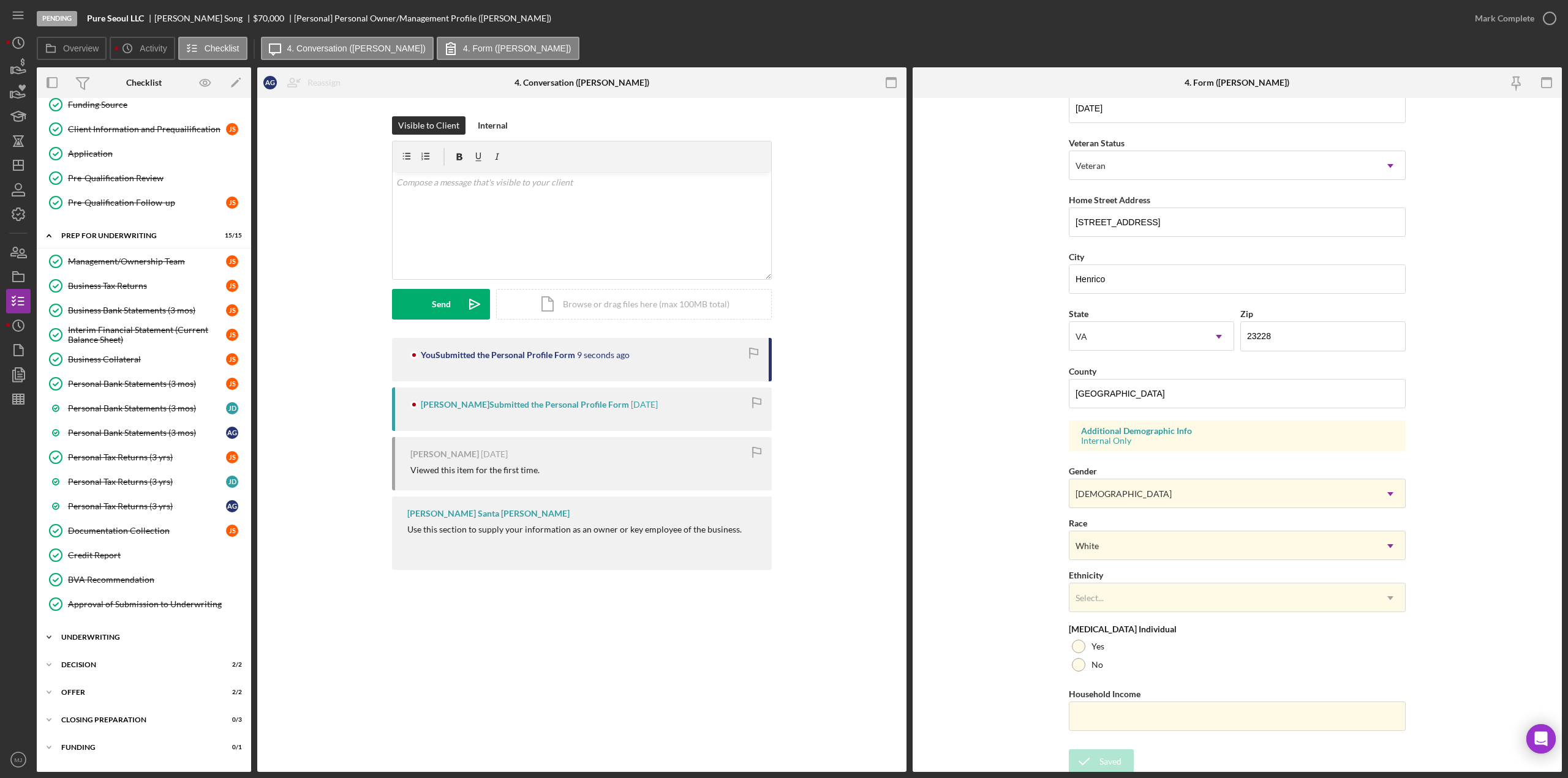
click at [103, 625] on div "Icon/Expander Underwriting 3 / 3" at bounding box center [143, 637] width 214 height 24
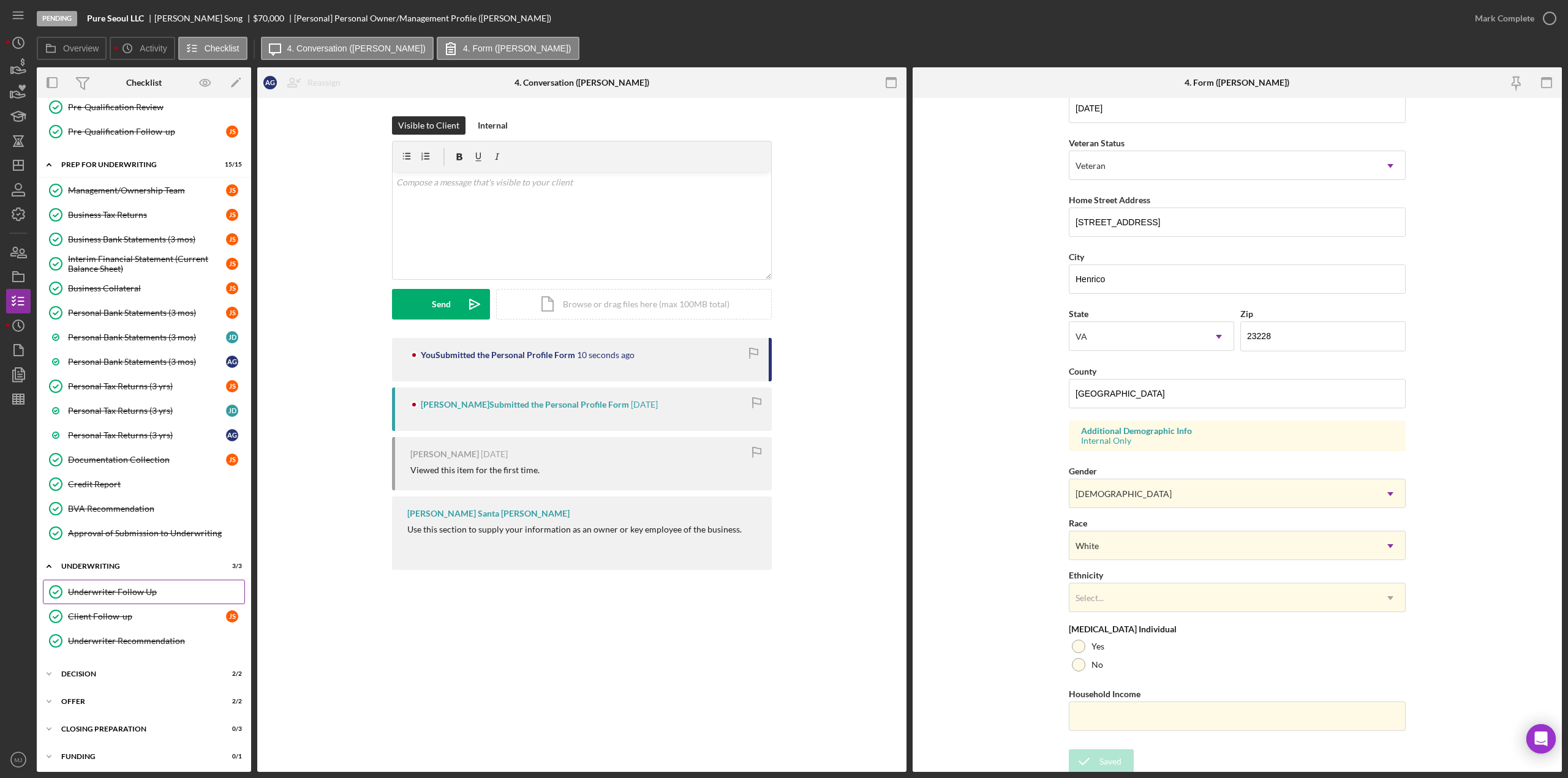
scroll to position [945, 0]
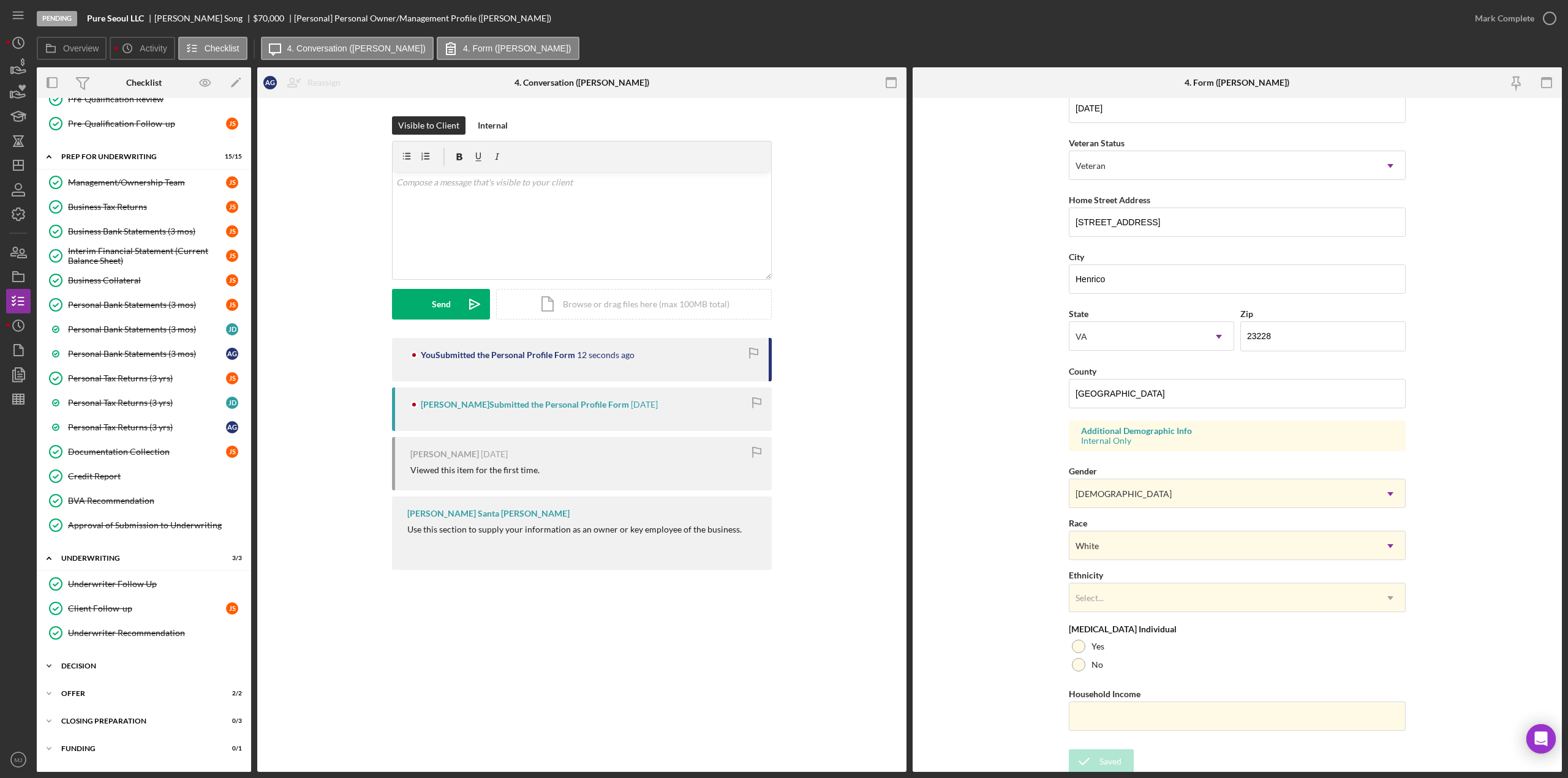
click at [73, 663] on div "Decision" at bounding box center [148, 666] width 174 height 7
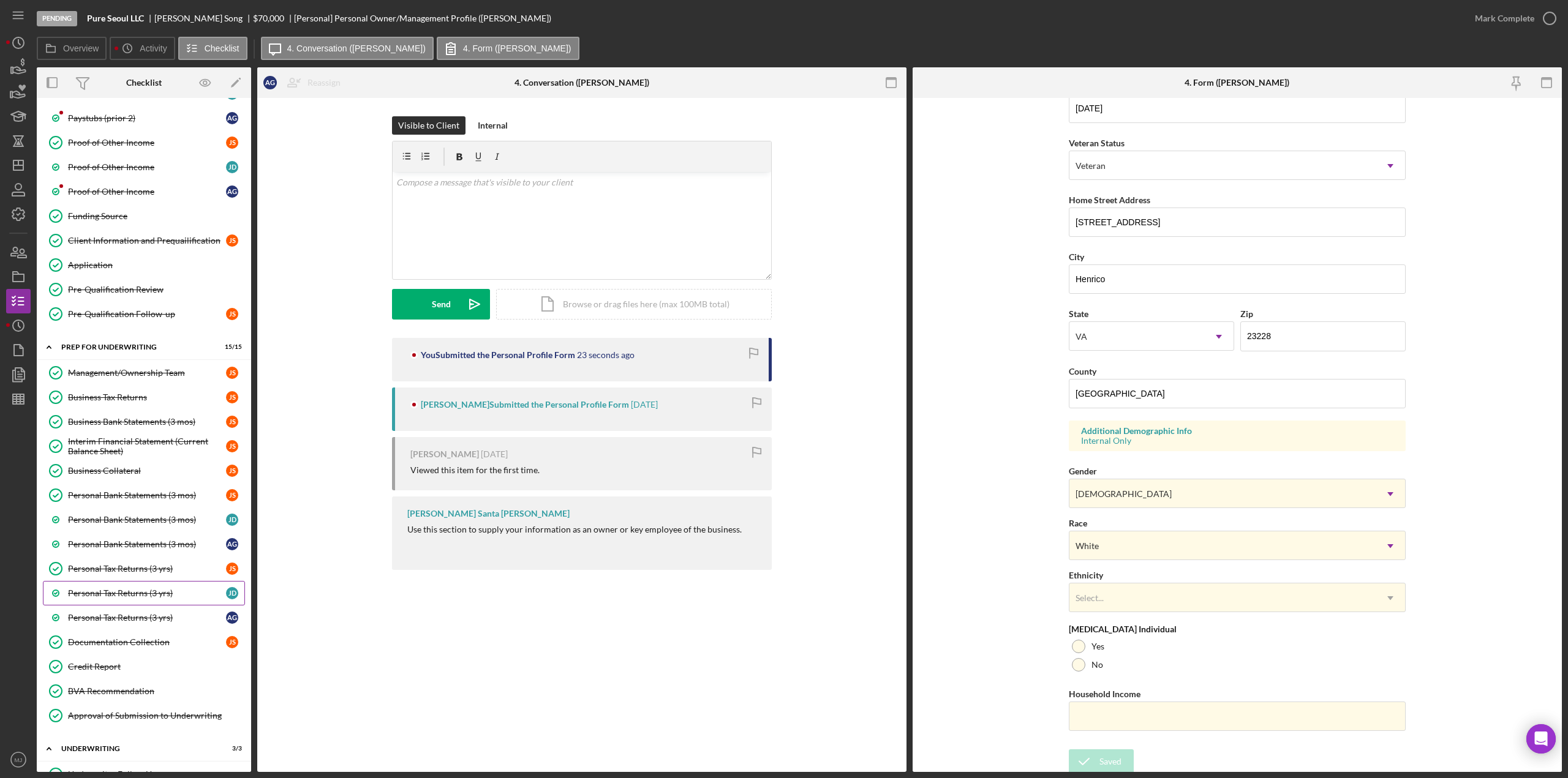
scroll to position [694, 0]
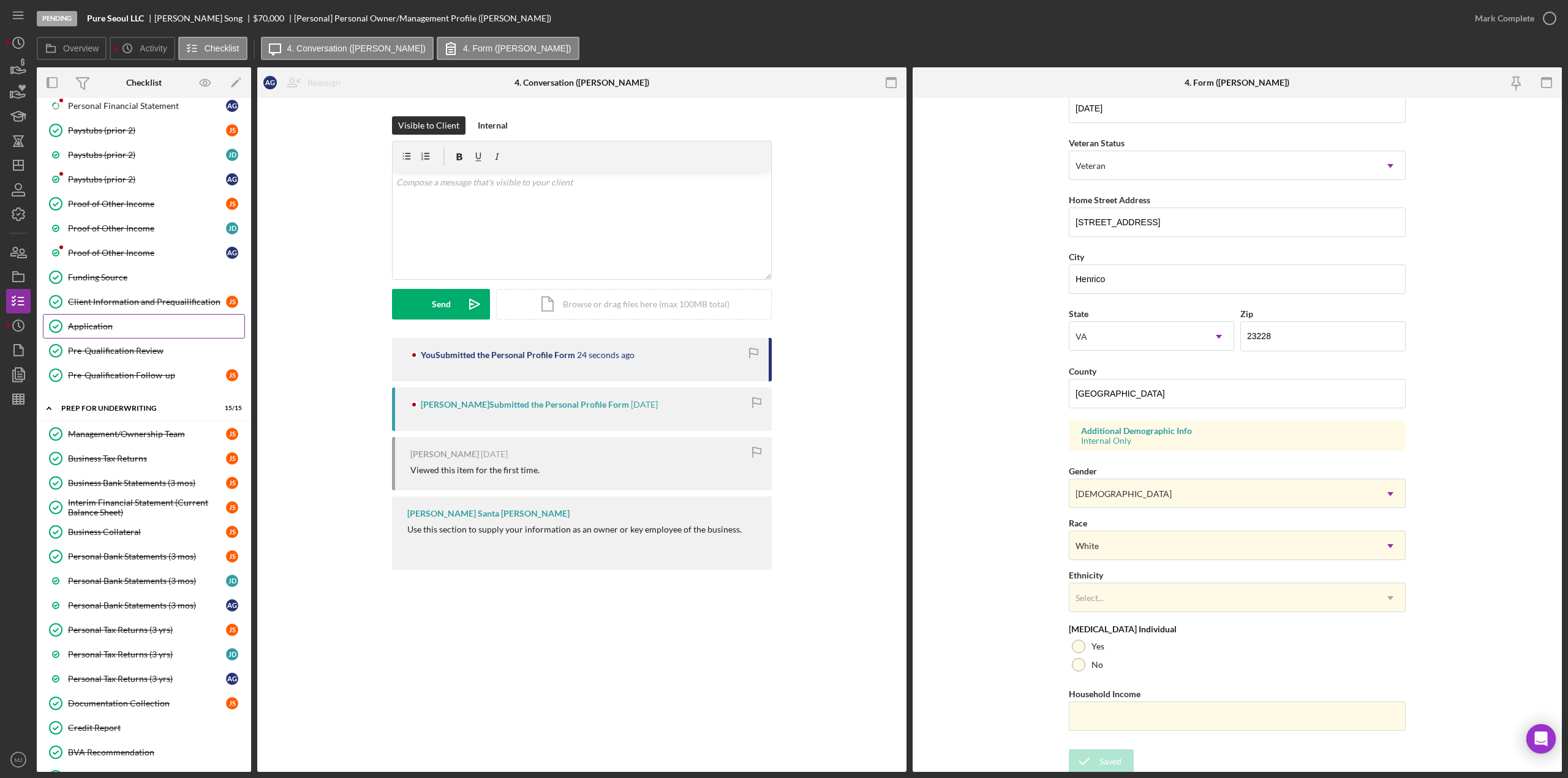
click at [115, 322] on div "Application" at bounding box center [155, 326] width 176 height 10
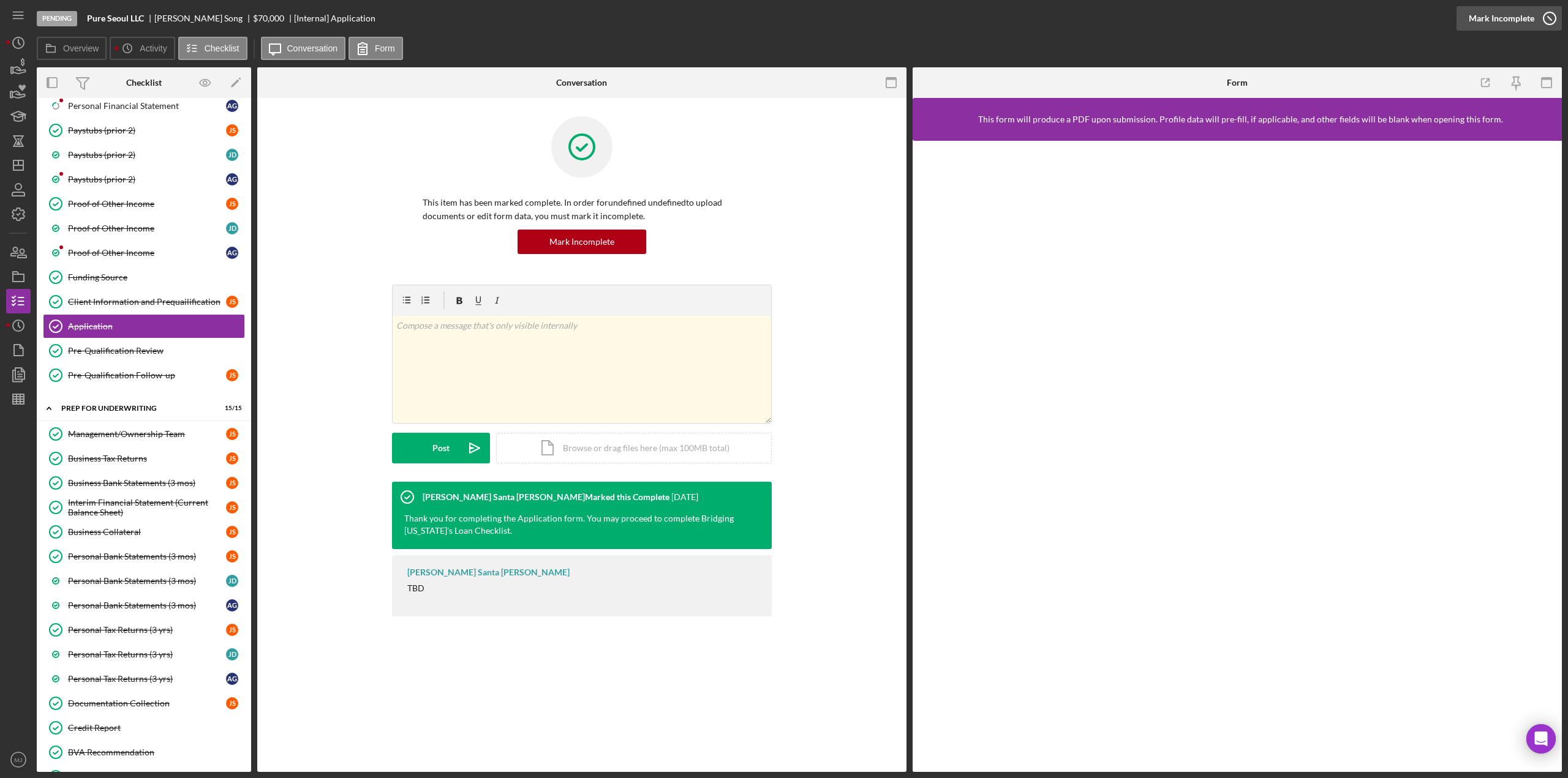
click at [1522, 17] on div "Mark Incomplete" at bounding box center [1501, 18] width 66 height 24
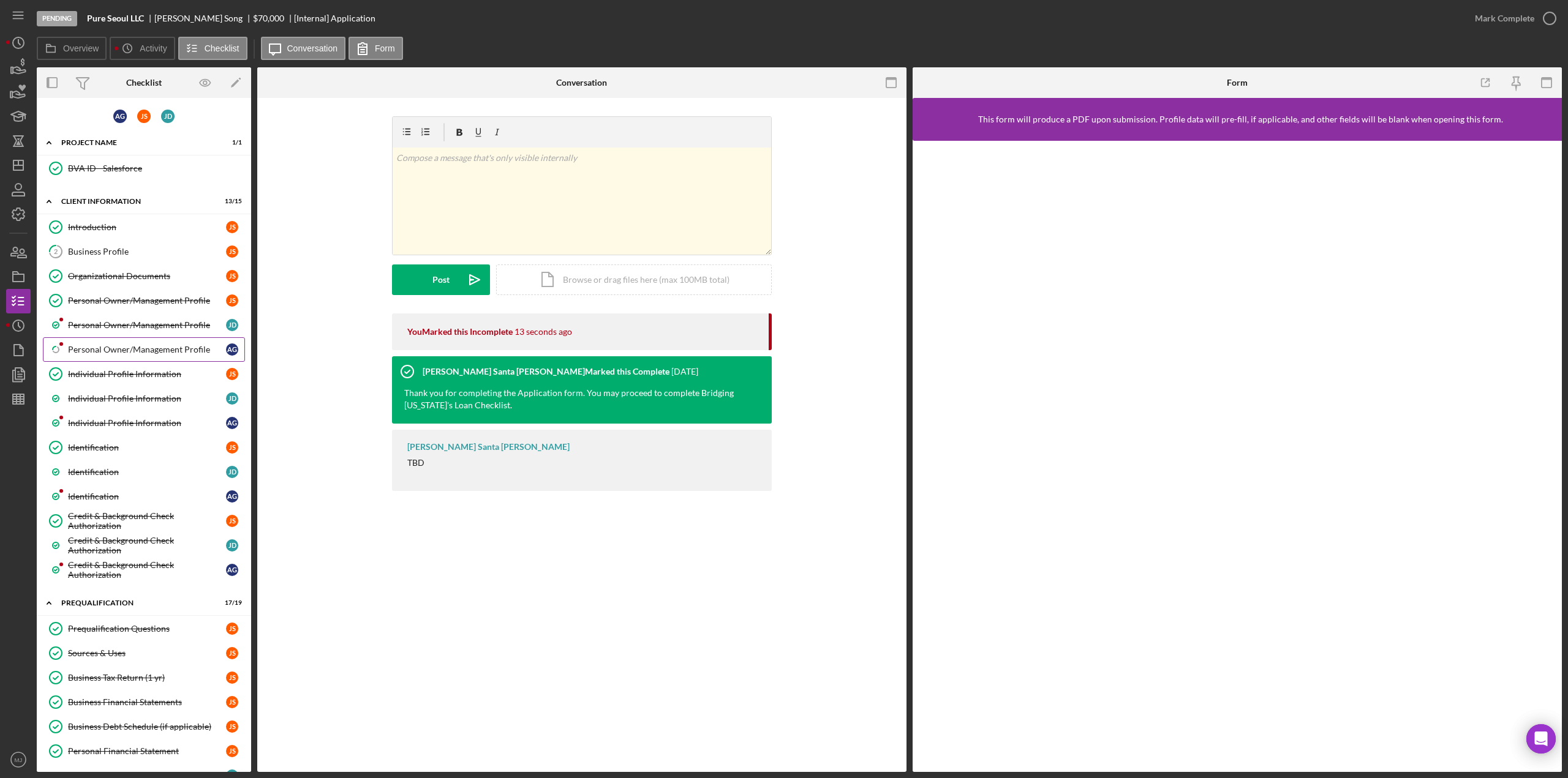
click at [122, 349] on div "Personal Owner/Management Profile" at bounding box center [147, 349] width 158 height 10
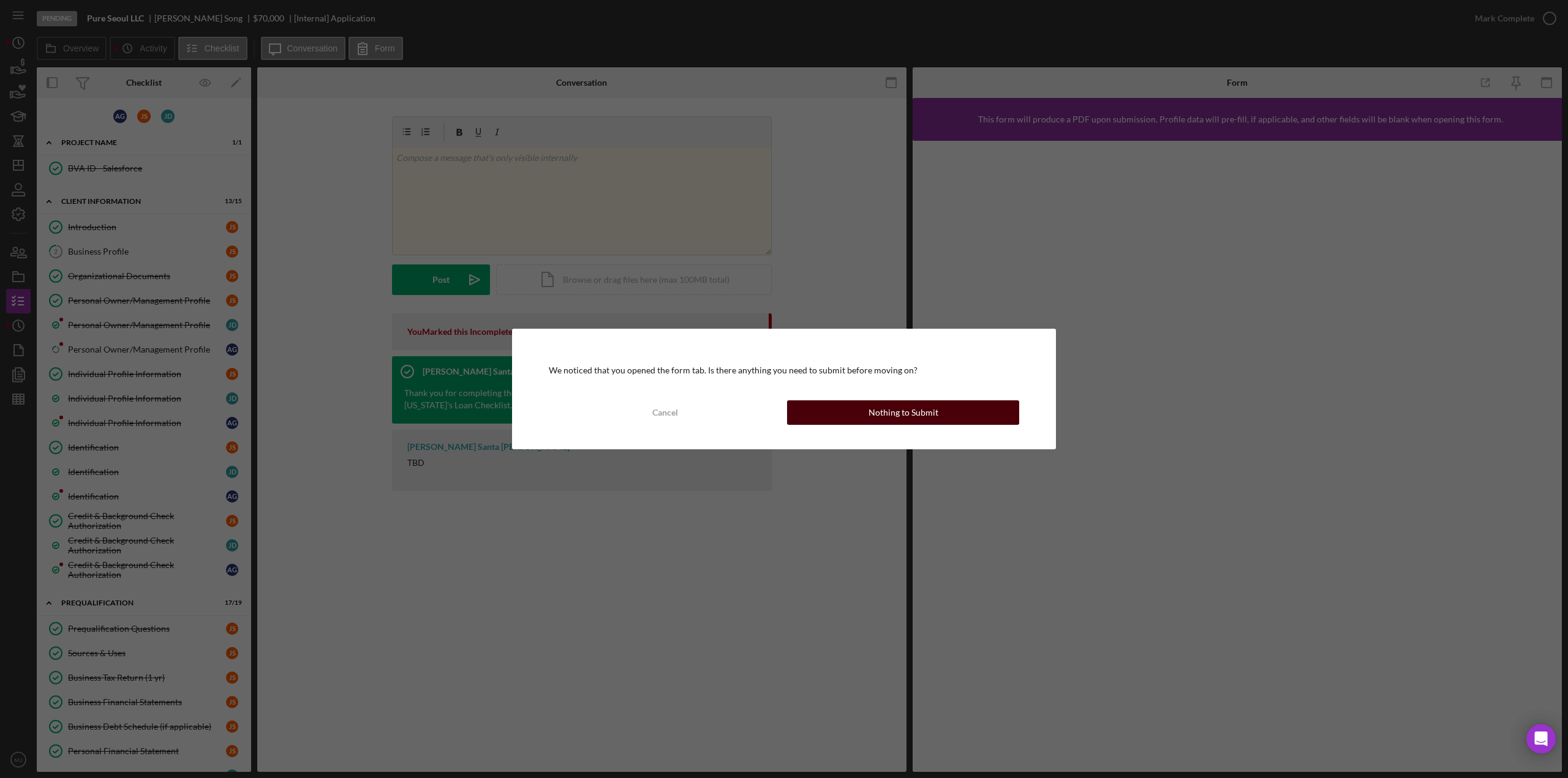
click at [934, 415] on div "Nothing to Submit" at bounding box center [903, 413] width 69 height 24
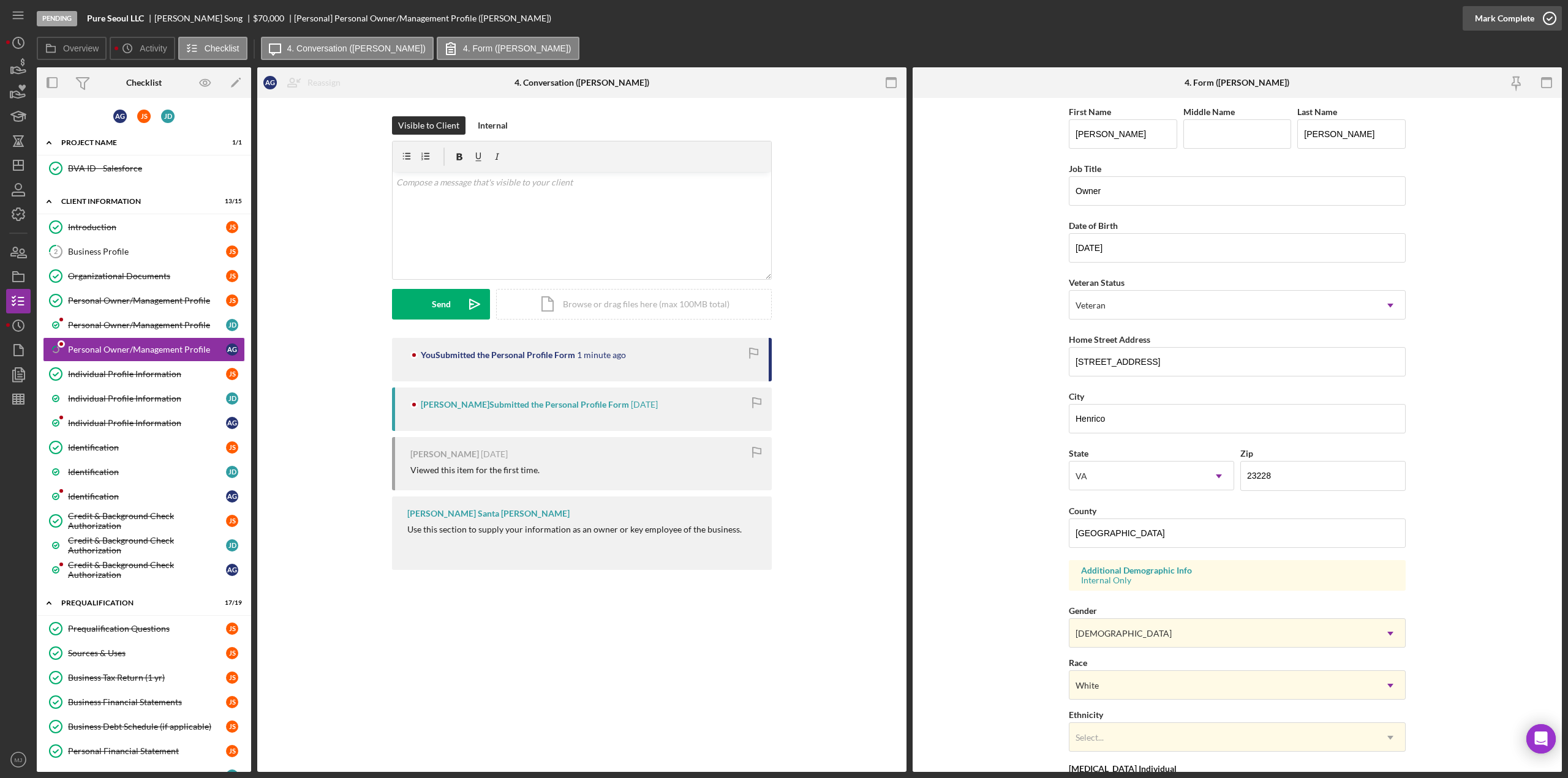
click at [1474, 17] on button "Mark Complete" at bounding box center [1512, 18] width 99 height 24
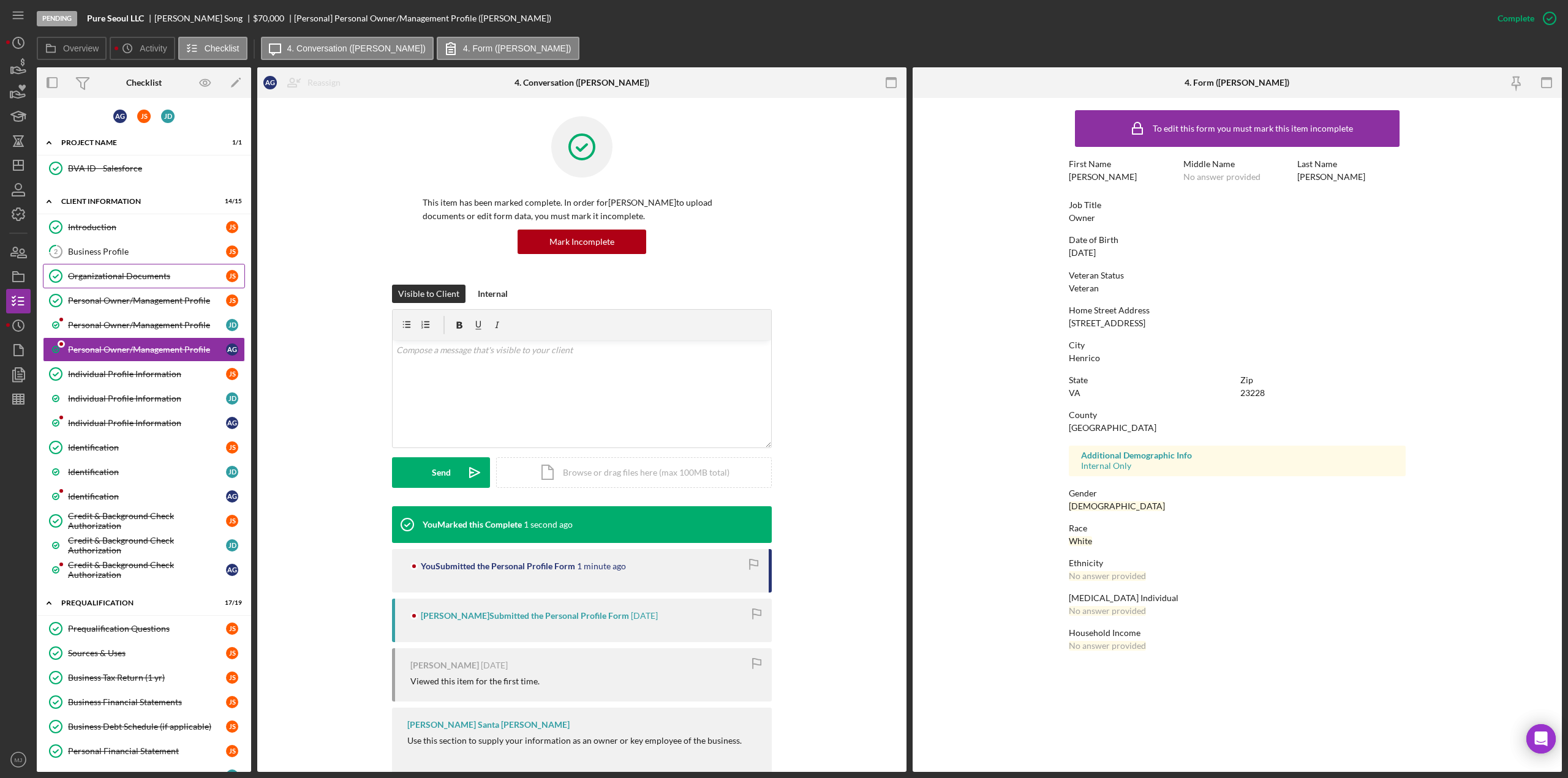
click at [128, 273] on div "Organizational Documents" at bounding box center [147, 276] width 158 height 10
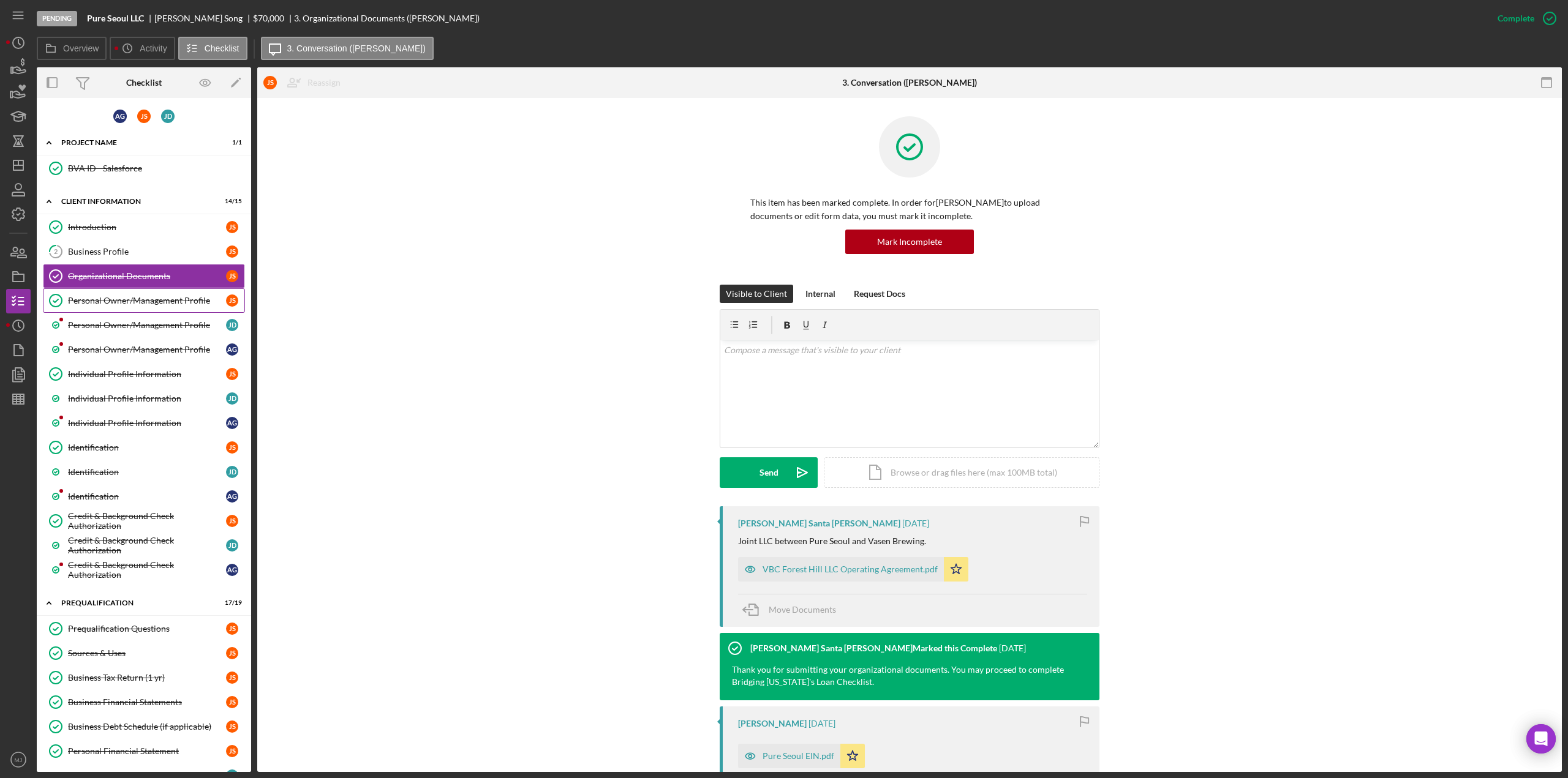
click at [127, 296] on div "Personal Owner/Management Profile" at bounding box center [147, 300] width 158 height 10
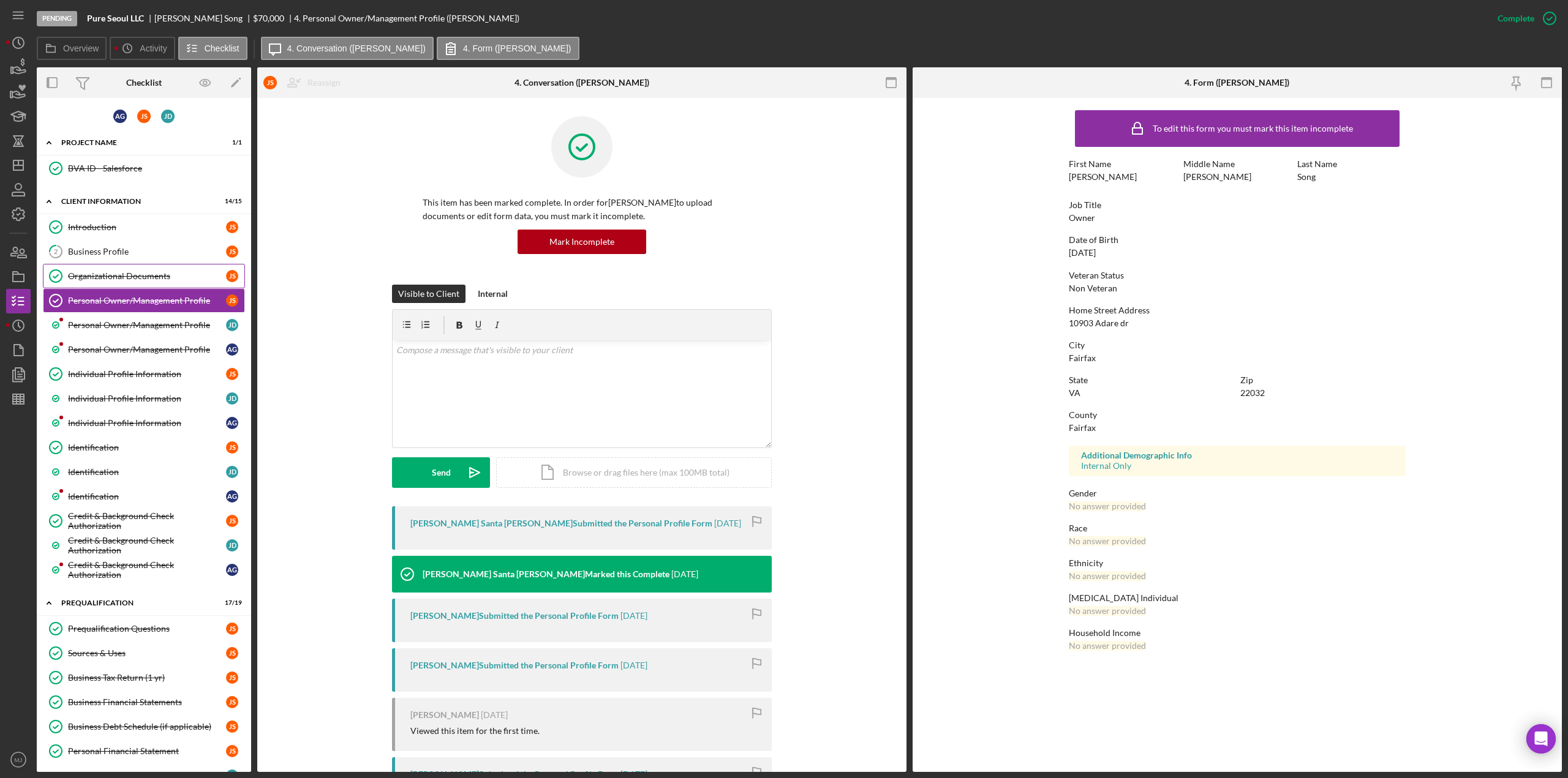
click at [113, 272] on div "Organizational Documents" at bounding box center [147, 276] width 158 height 10
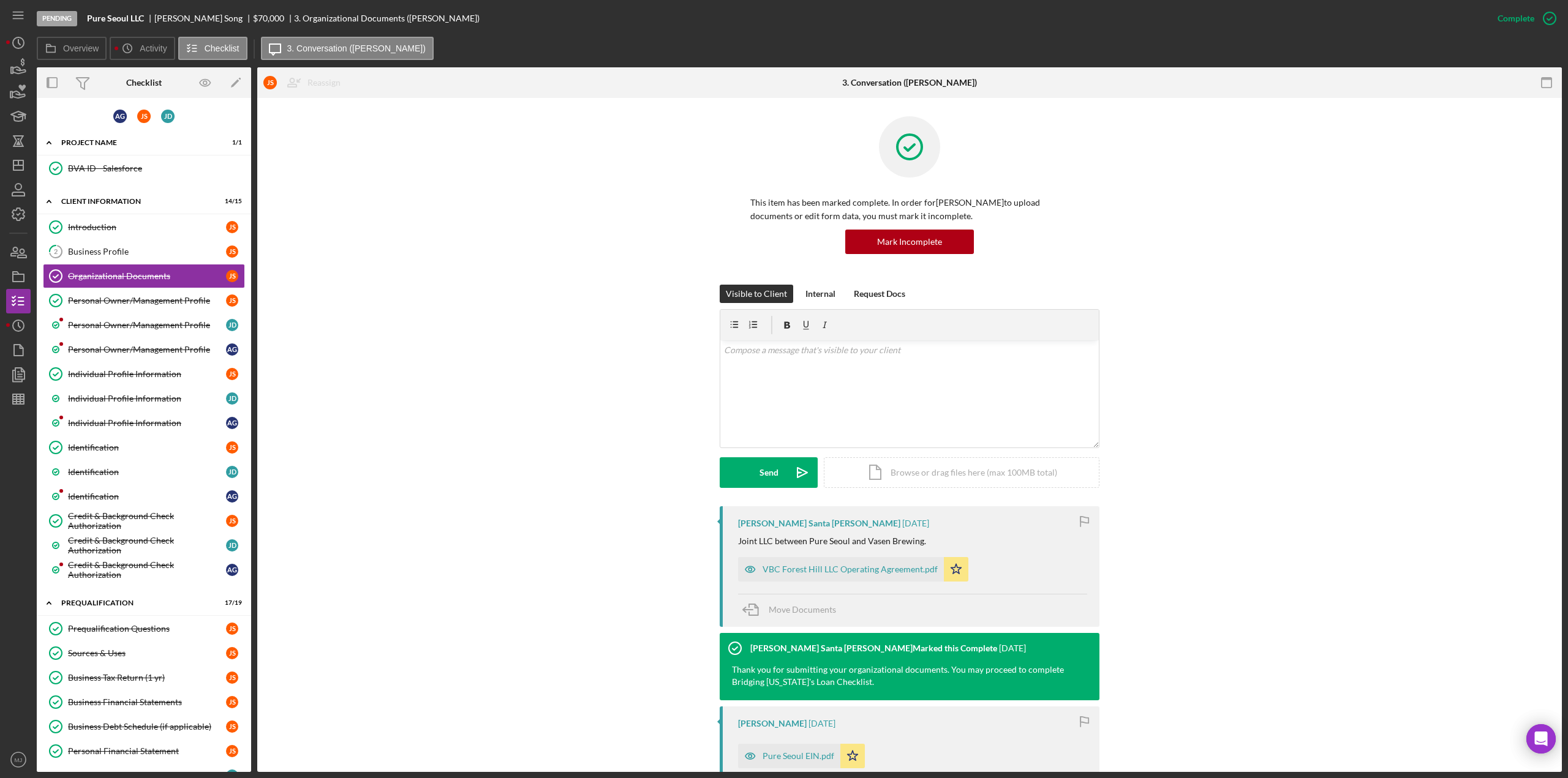
scroll to position [184, 0]
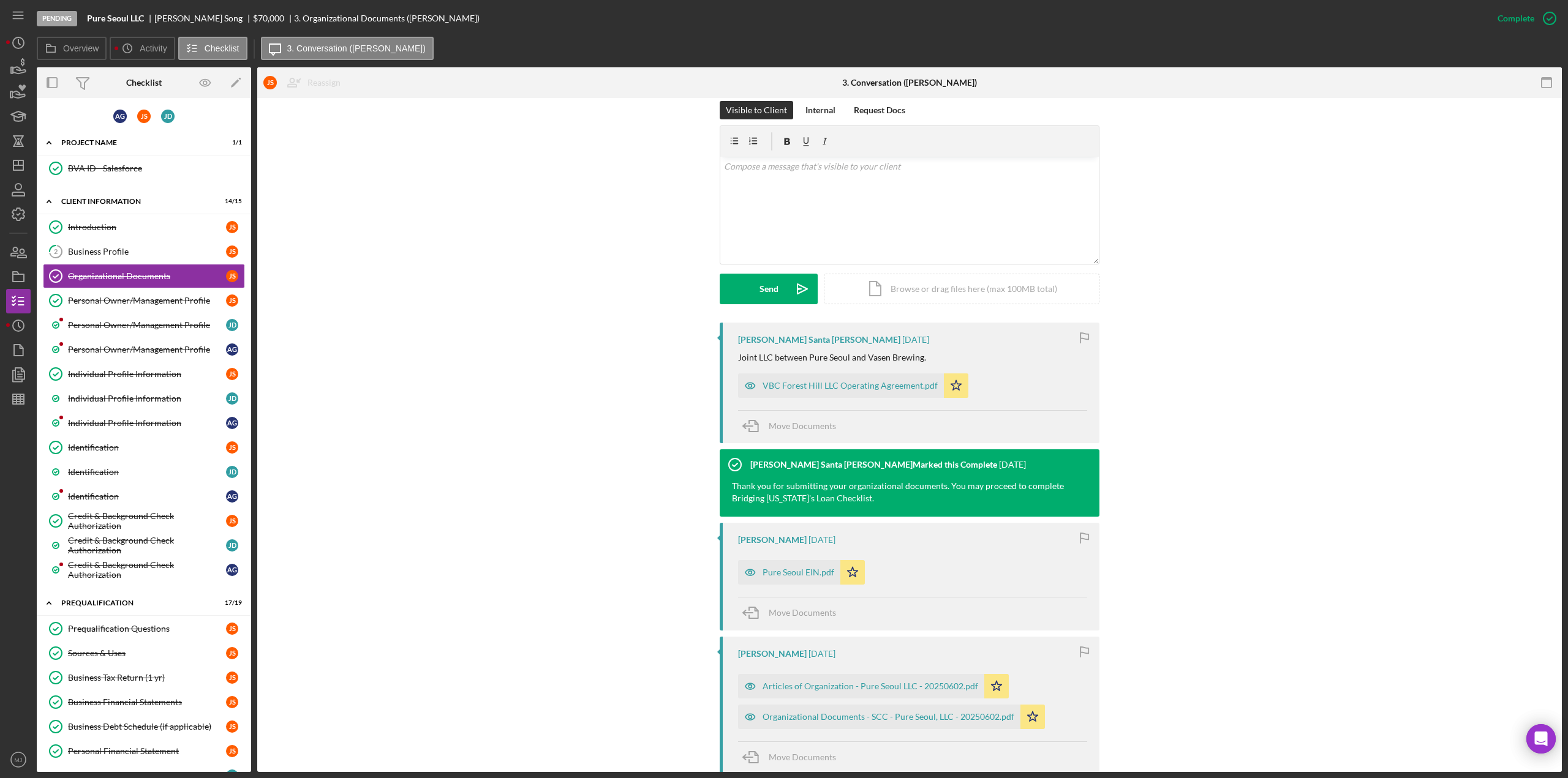
click at [850, 383] on div "VBC Forest Hill LLC Operating Agreement.pdf" at bounding box center [850, 385] width 175 height 10
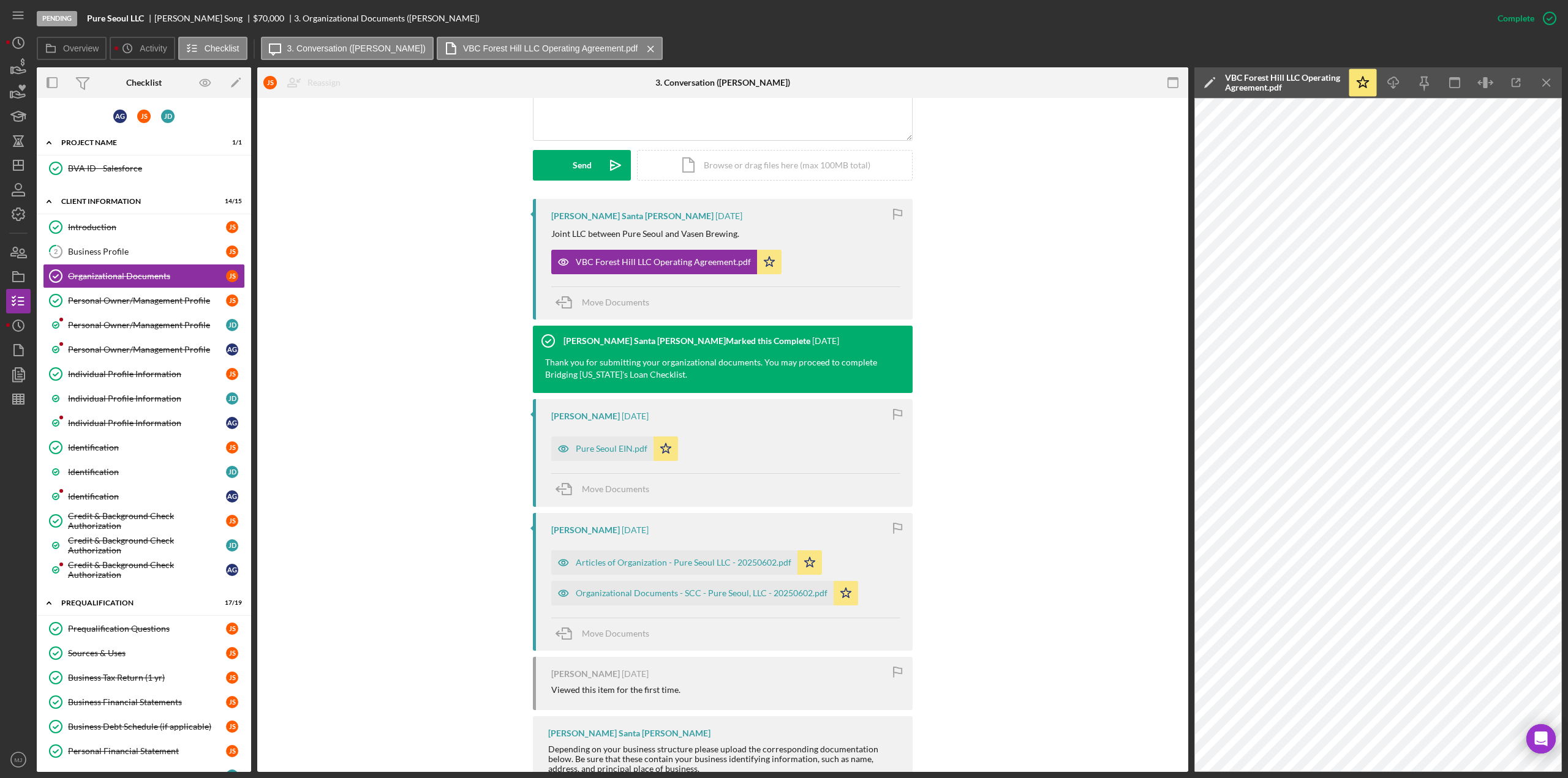
scroll to position [287, 0]
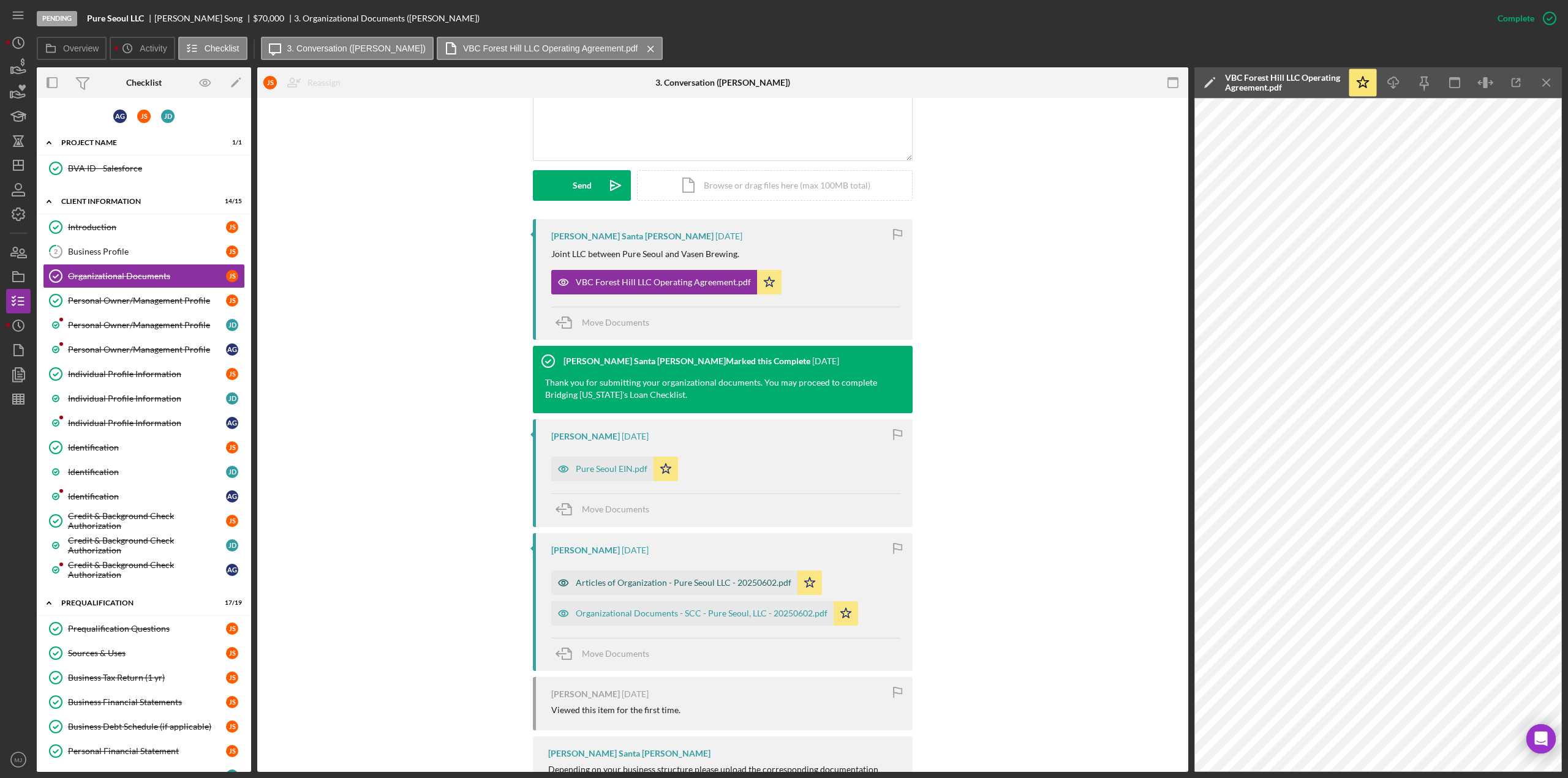
click at [627, 579] on div "Articles of Organization - Pure Seoul LLC - 20250602.pdf" at bounding box center [683, 582] width 215 height 10
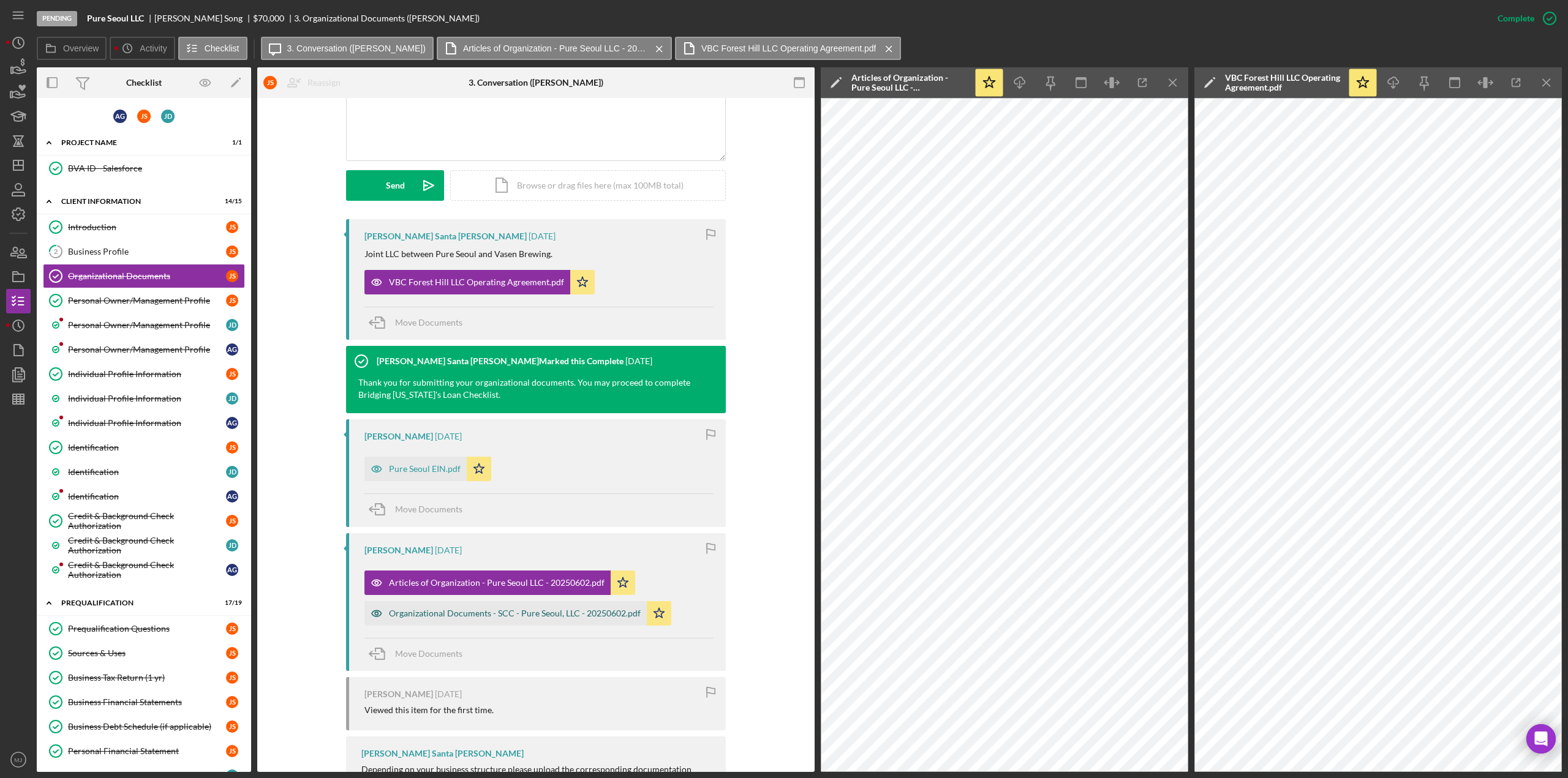
click at [573, 605] on div "Organizational Documents - SCC - Pure Seoul, LLC - 20250602.pdf" at bounding box center [505, 613] width 282 height 24
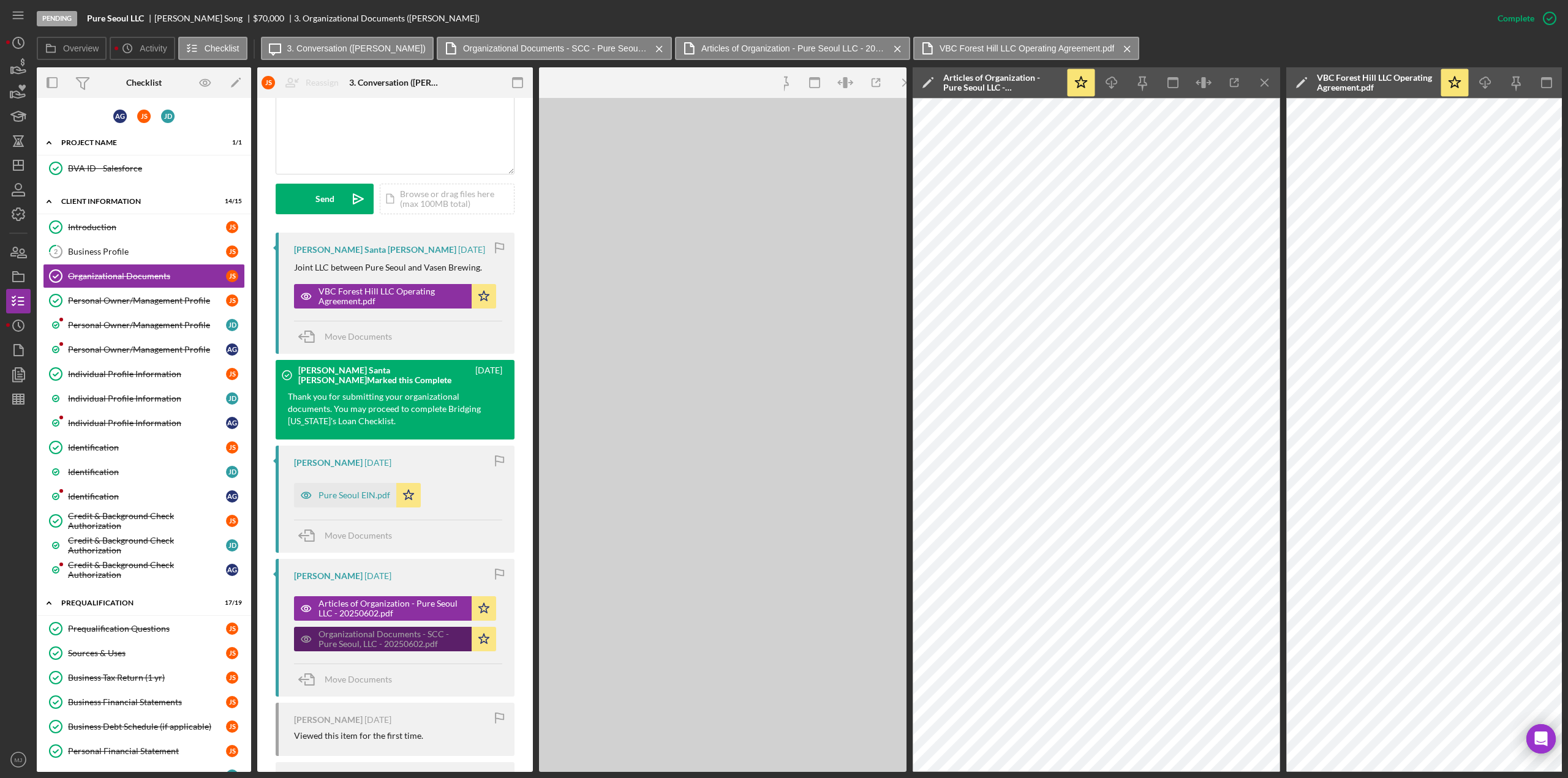
scroll to position [301, 0]
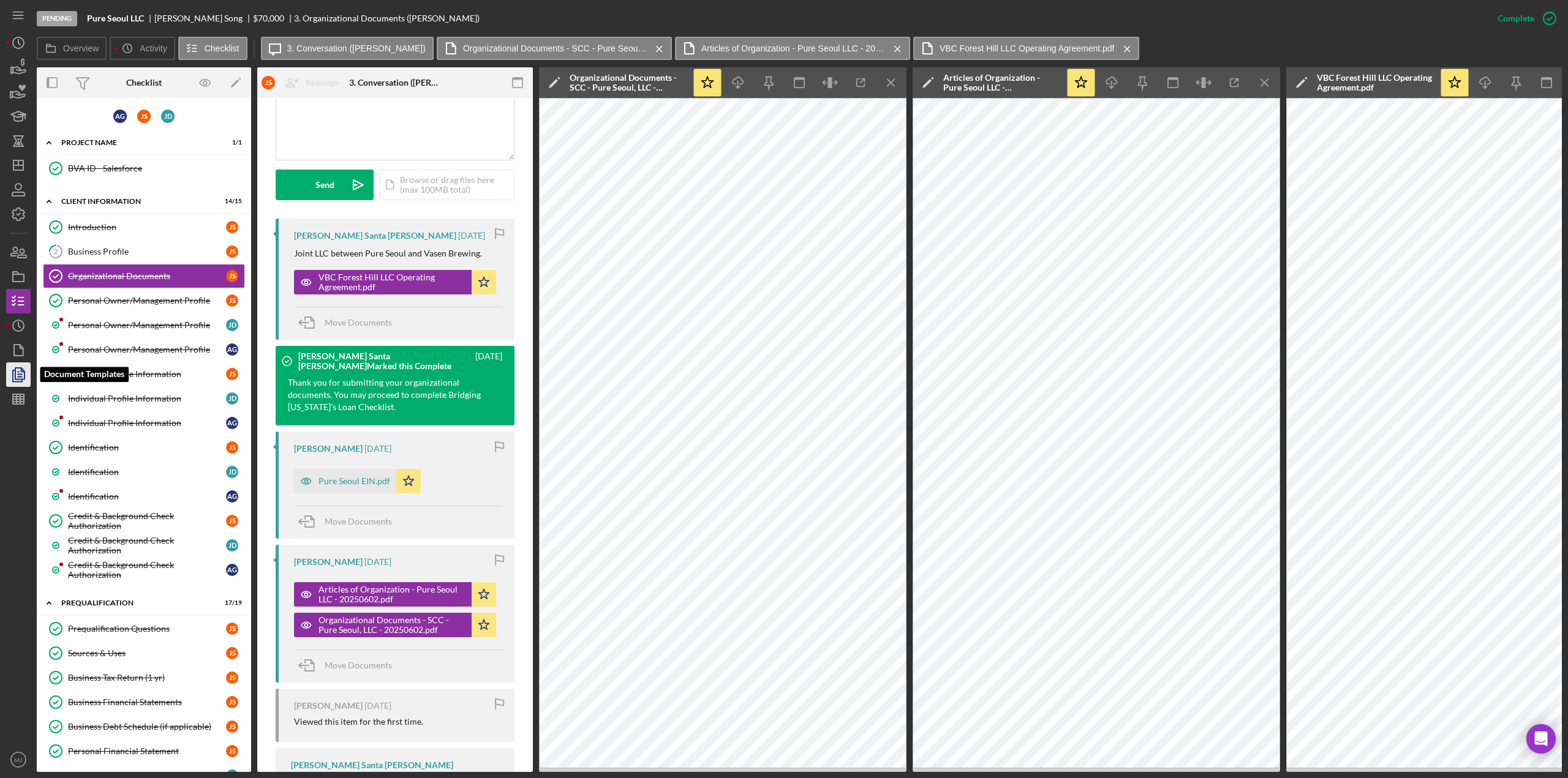
click at [13, 370] on polyline "button" at bounding box center [17, 376] width 10 height 11
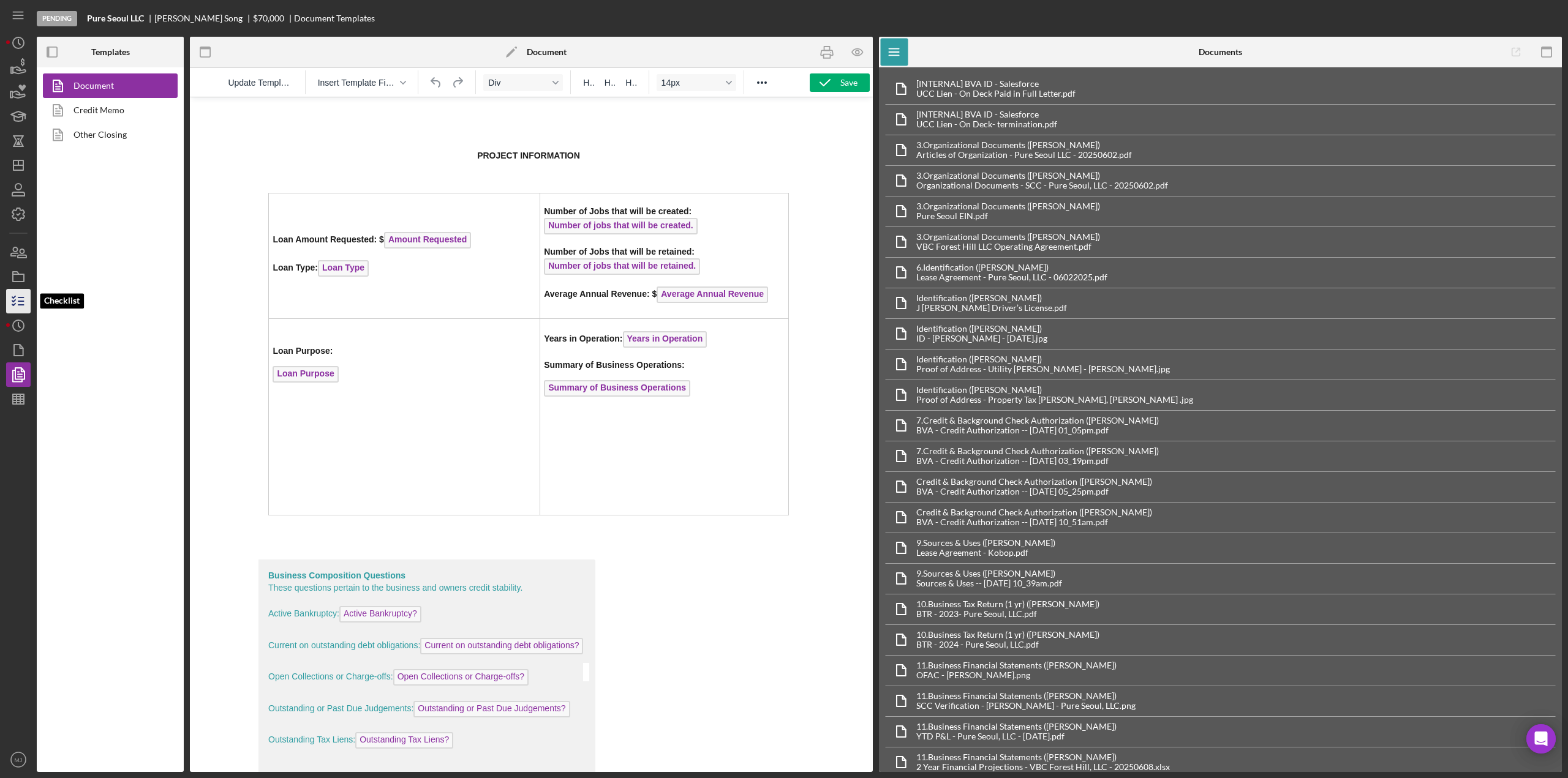
click at [15, 302] on icon "button" at bounding box center [18, 301] width 30 height 30
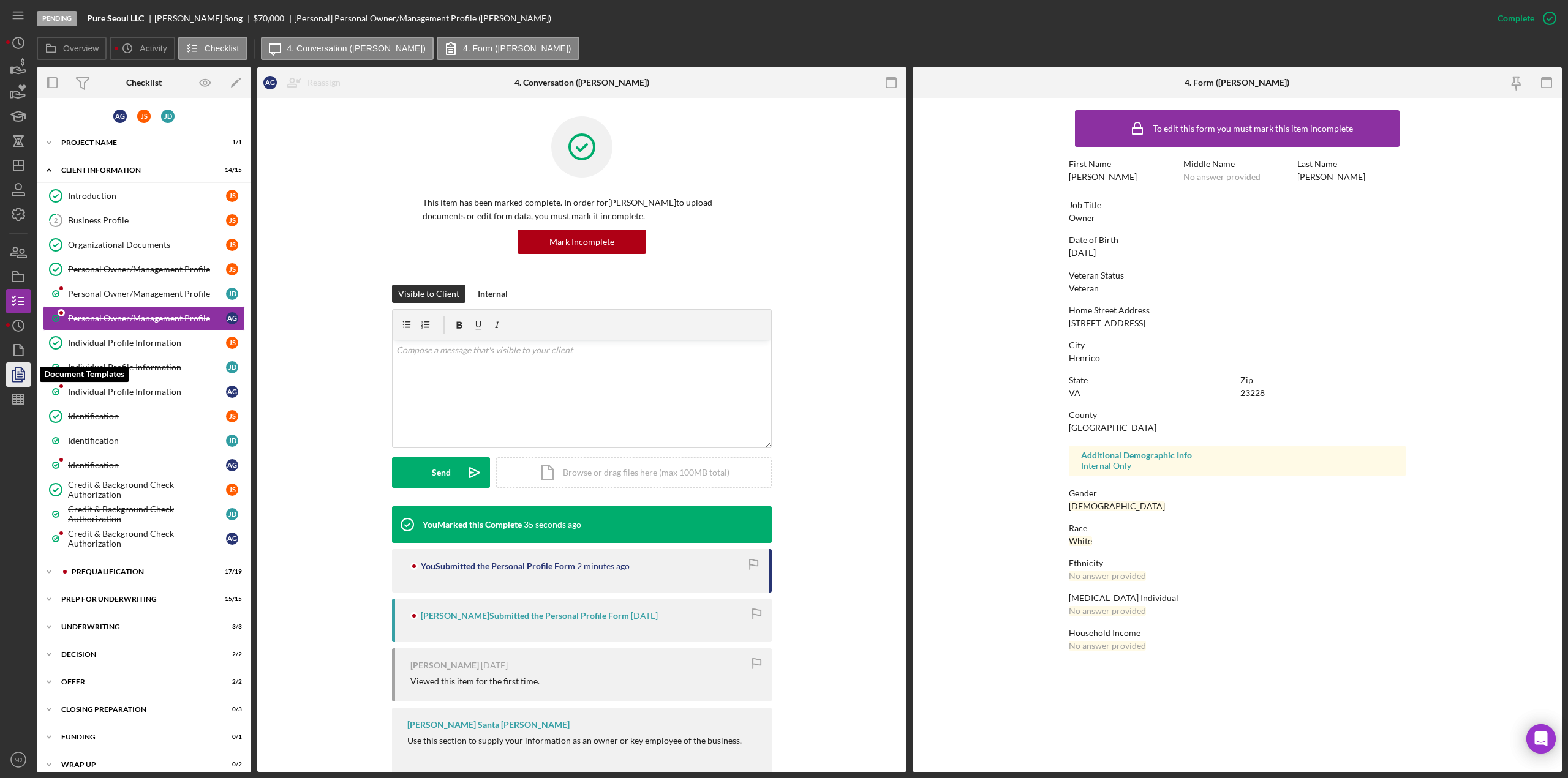
click at [17, 363] on icon "button" at bounding box center [18, 374] width 30 height 30
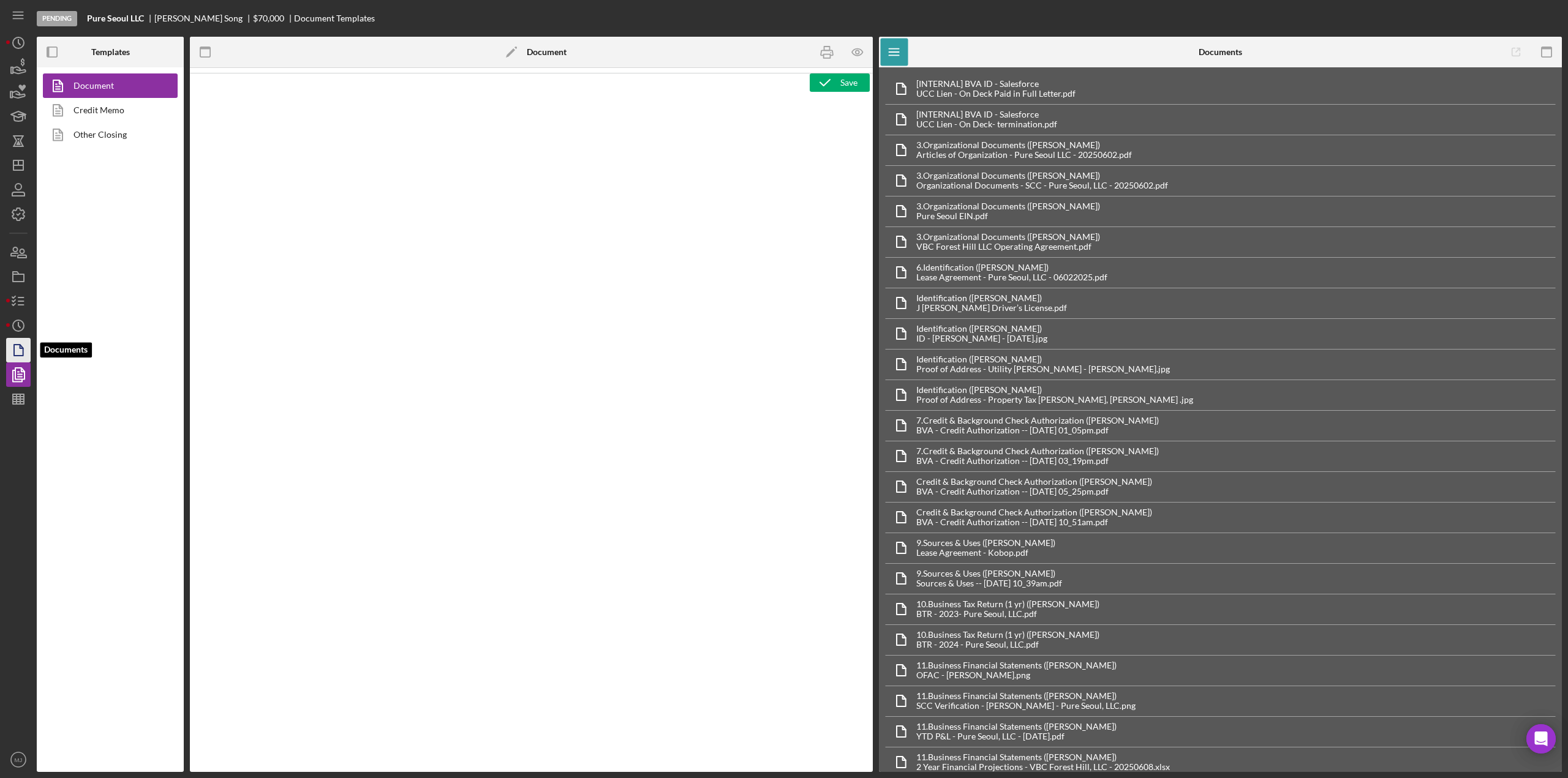
click at [17, 348] on icon "button" at bounding box center [18, 350] width 30 height 30
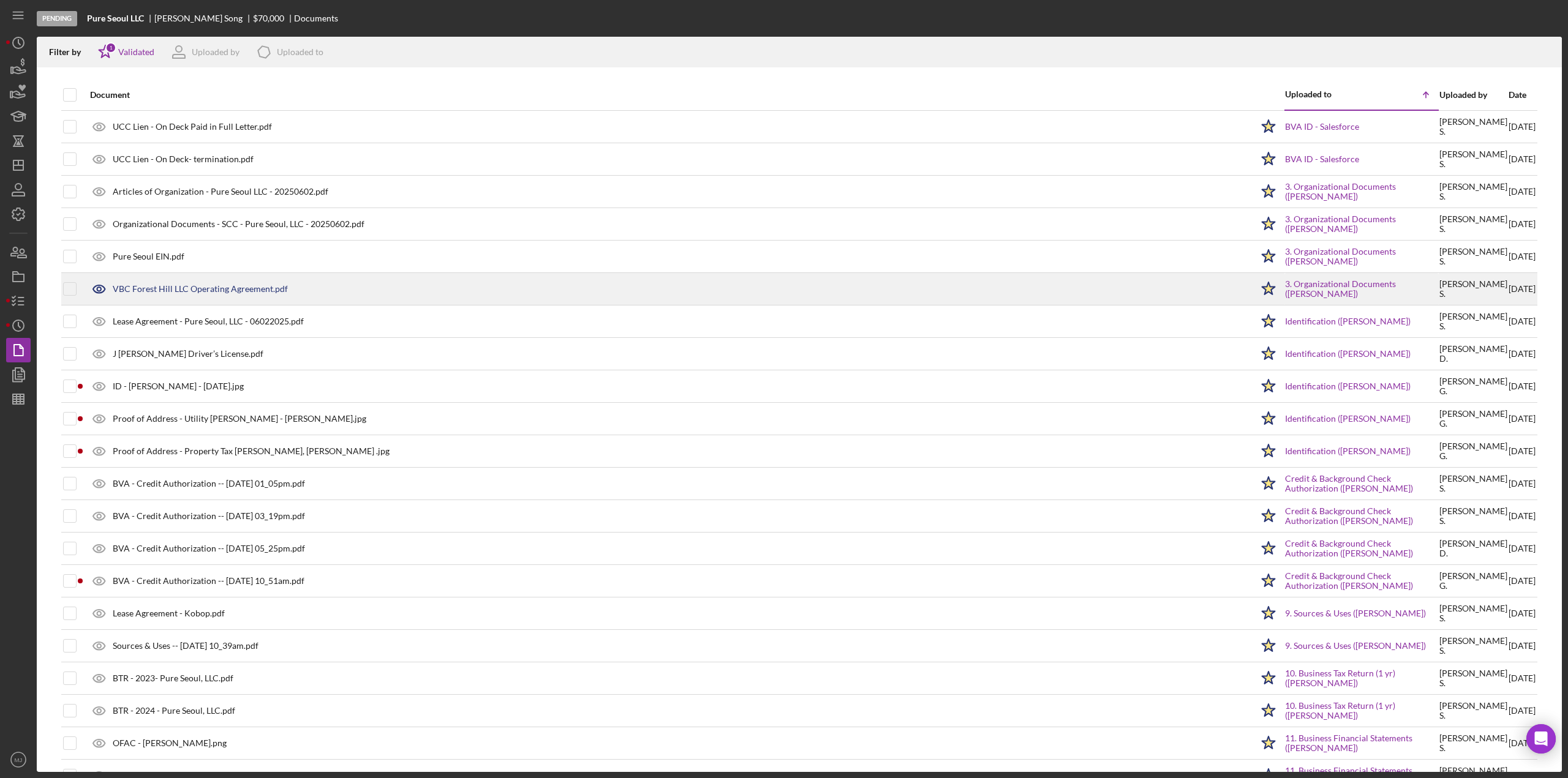
click at [151, 290] on div "VBC Forest Hill LLC Operating Agreement.pdf" at bounding box center [200, 288] width 175 height 10
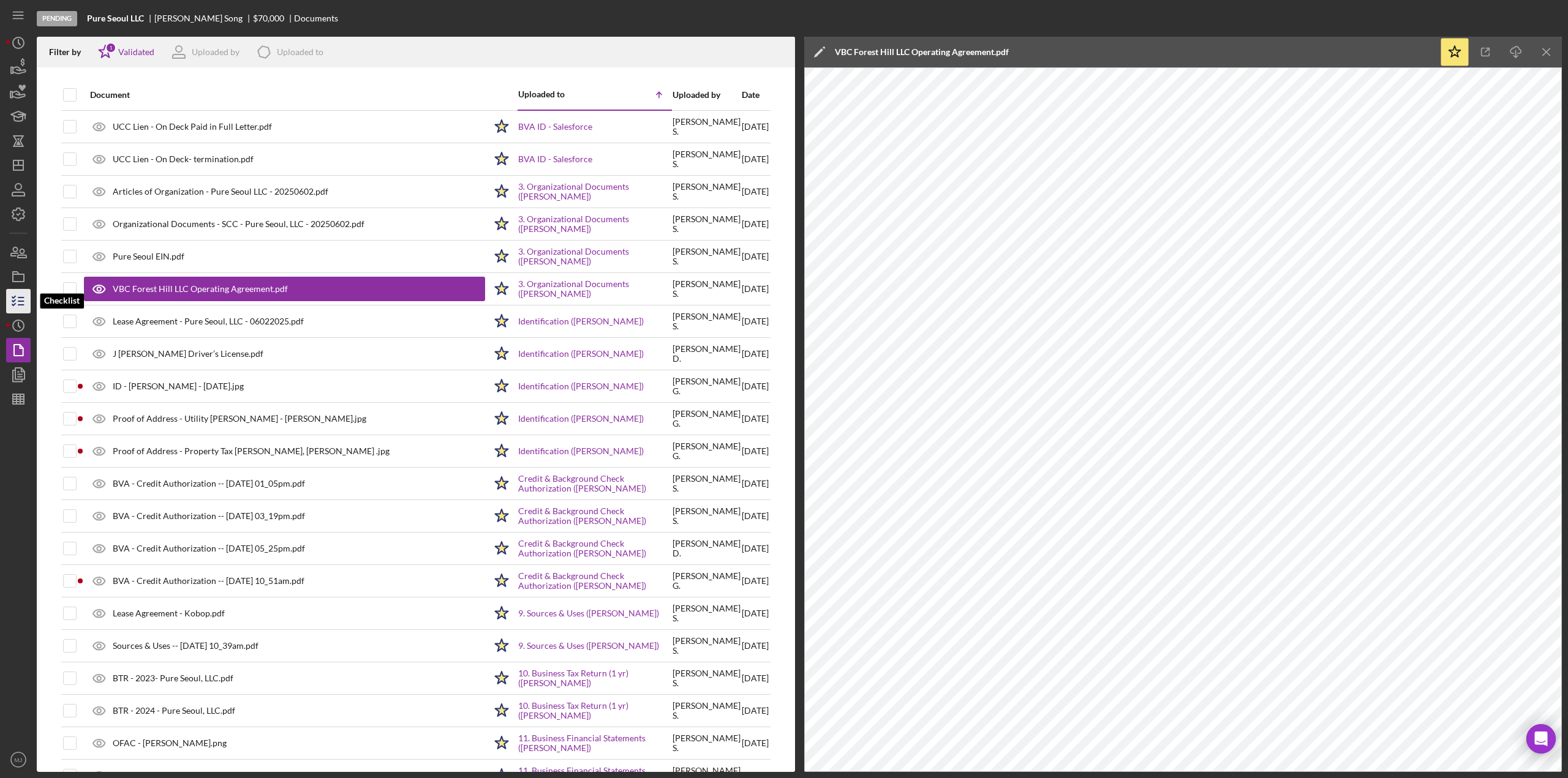
click at [21, 296] on icon "button" at bounding box center [18, 301] width 30 height 30
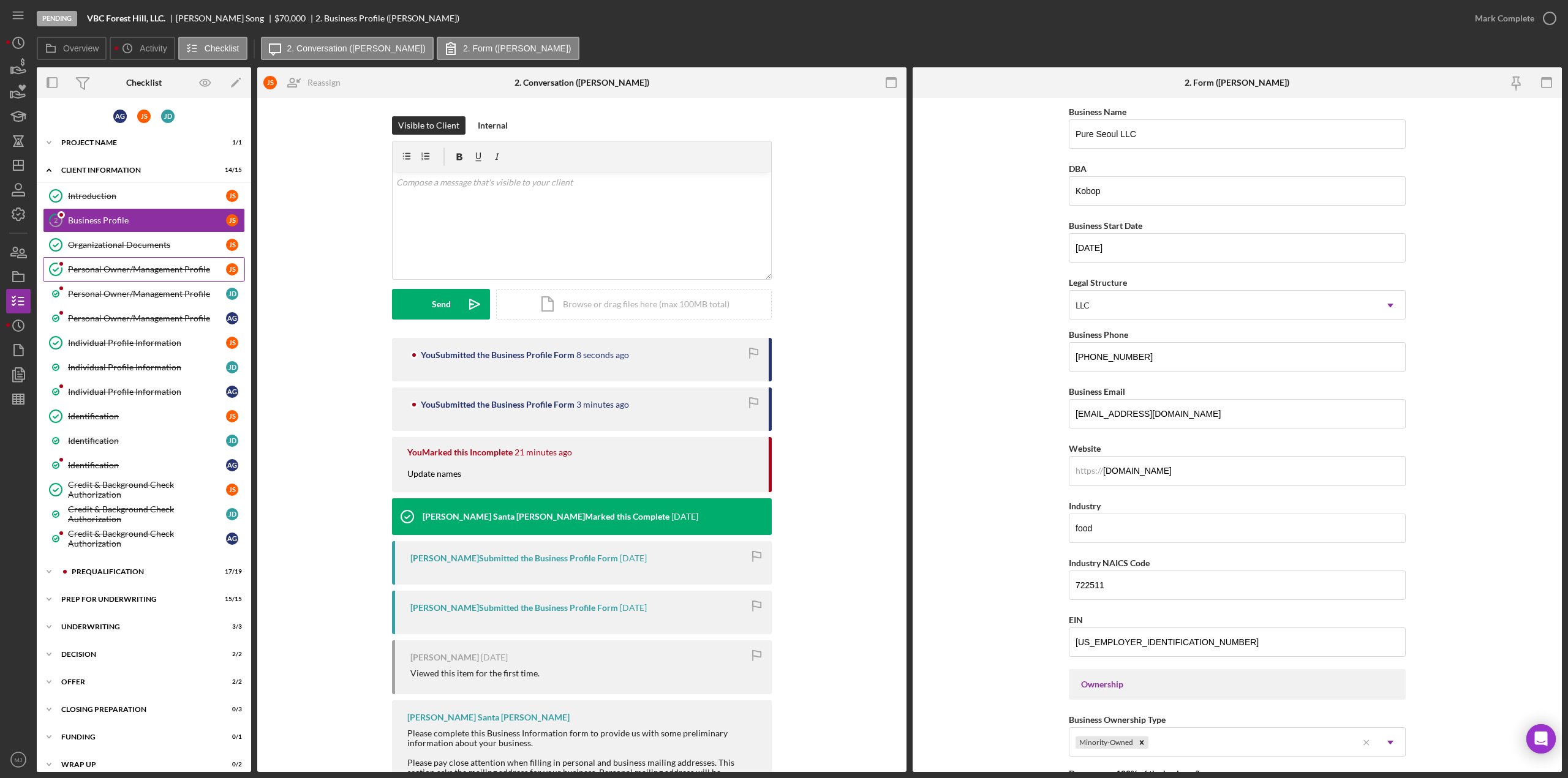
type input "VBC Forest Hill, LLC."
type input "Vasen Brewing Company and KoBop"
type input "[DATE]"
click at [107, 242] on div "Organizational Documents" at bounding box center [147, 245] width 158 height 10
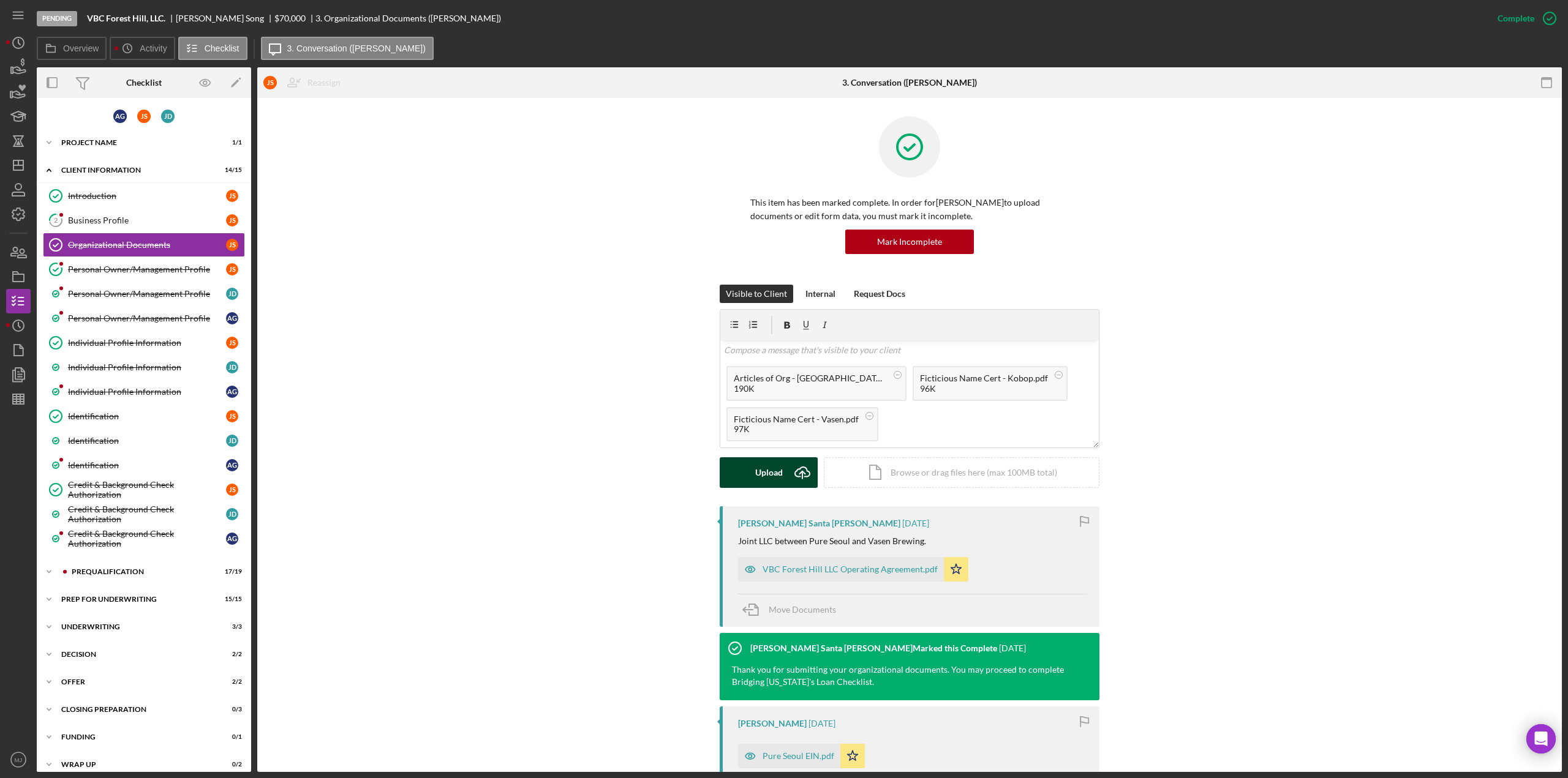
click at [771, 468] on div "Upload" at bounding box center [769, 472] width 28 height 30
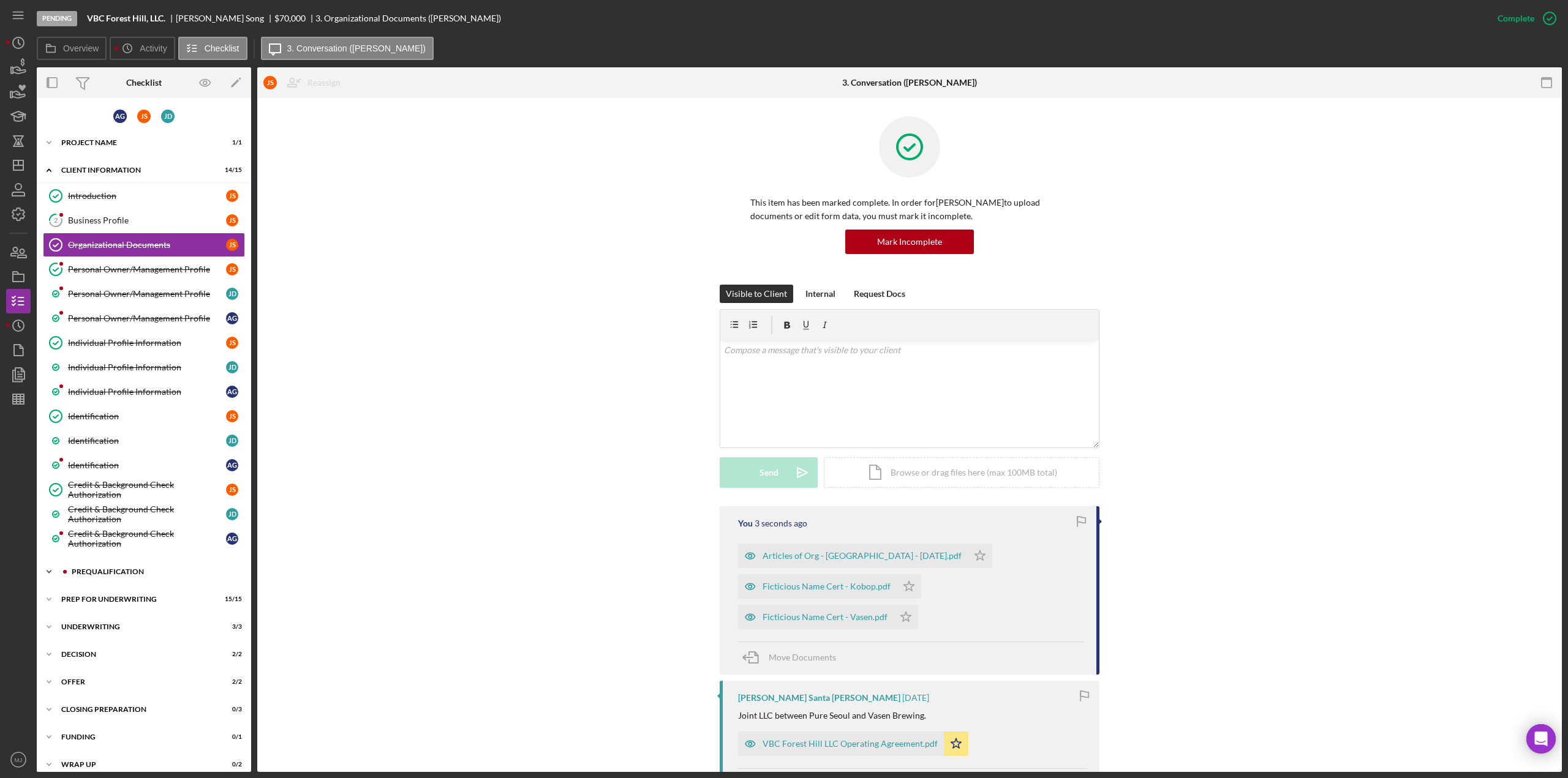
click at [94, 568] on div "Prequalification" at bounding box center [154, 572] width 164 height 7
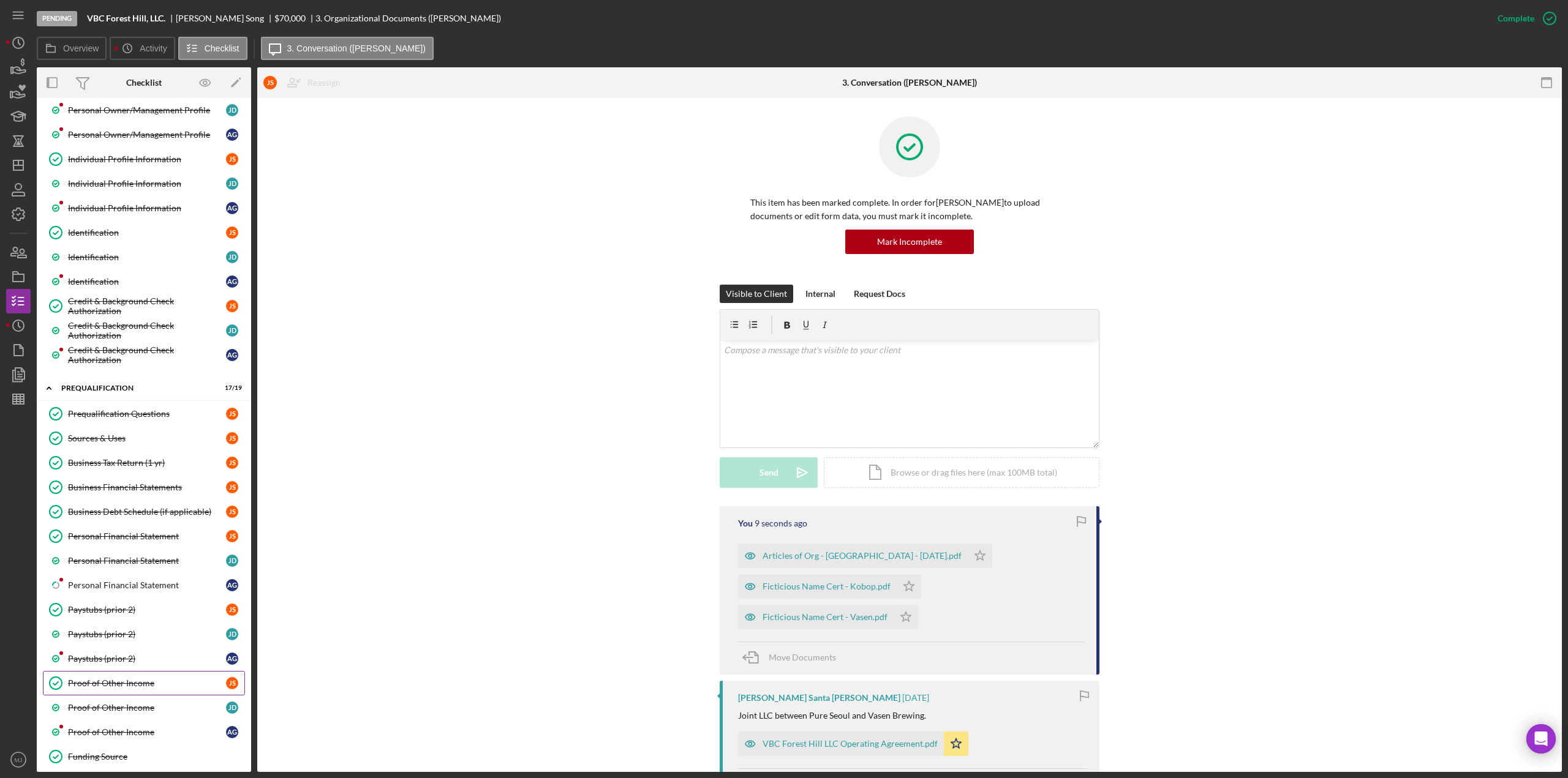
scroll to position [367, 0]
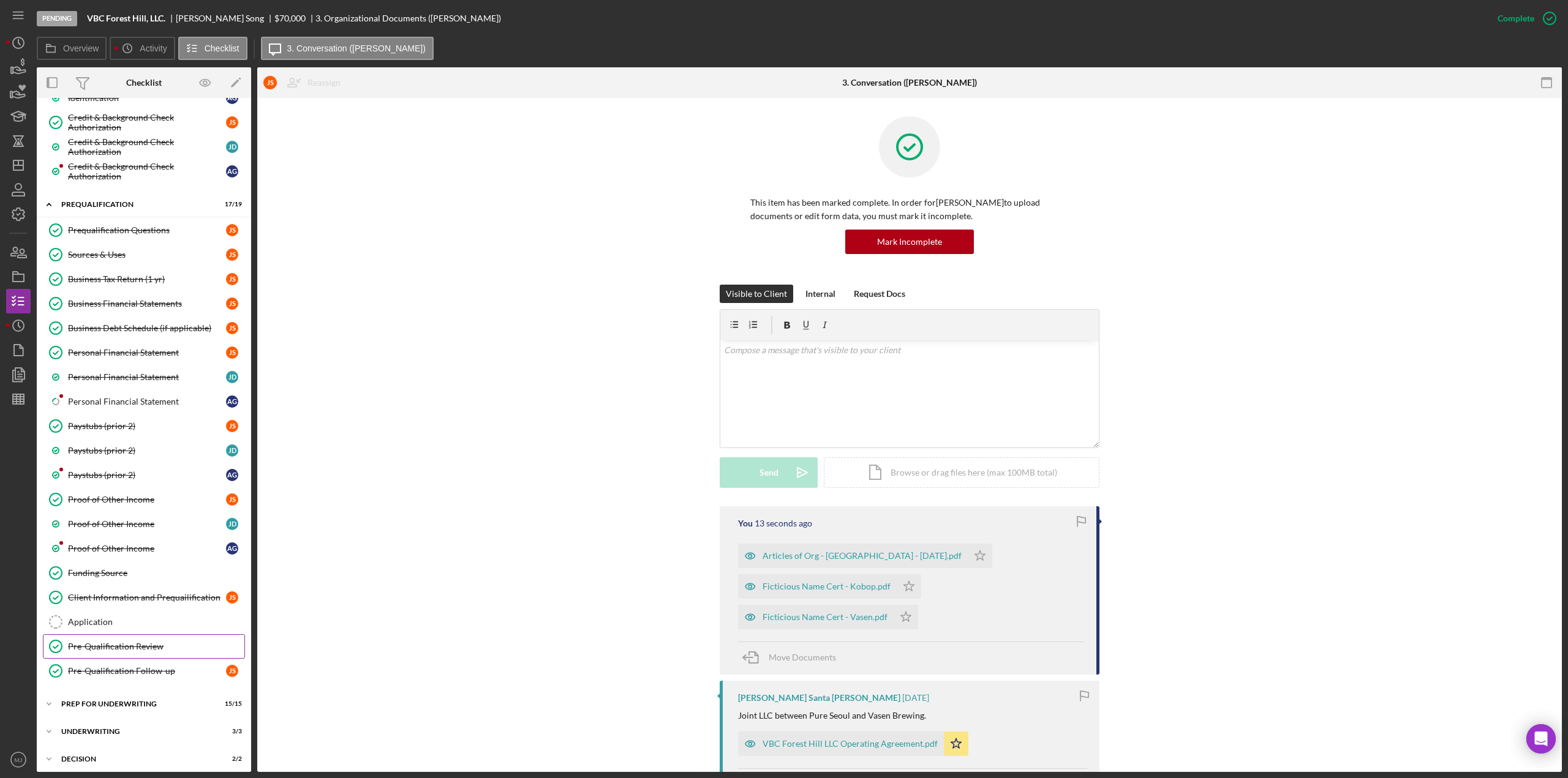
click at [121, 642] on div "Pre-Qualification Review" at bounding box center [155, 646] width 176 height 10
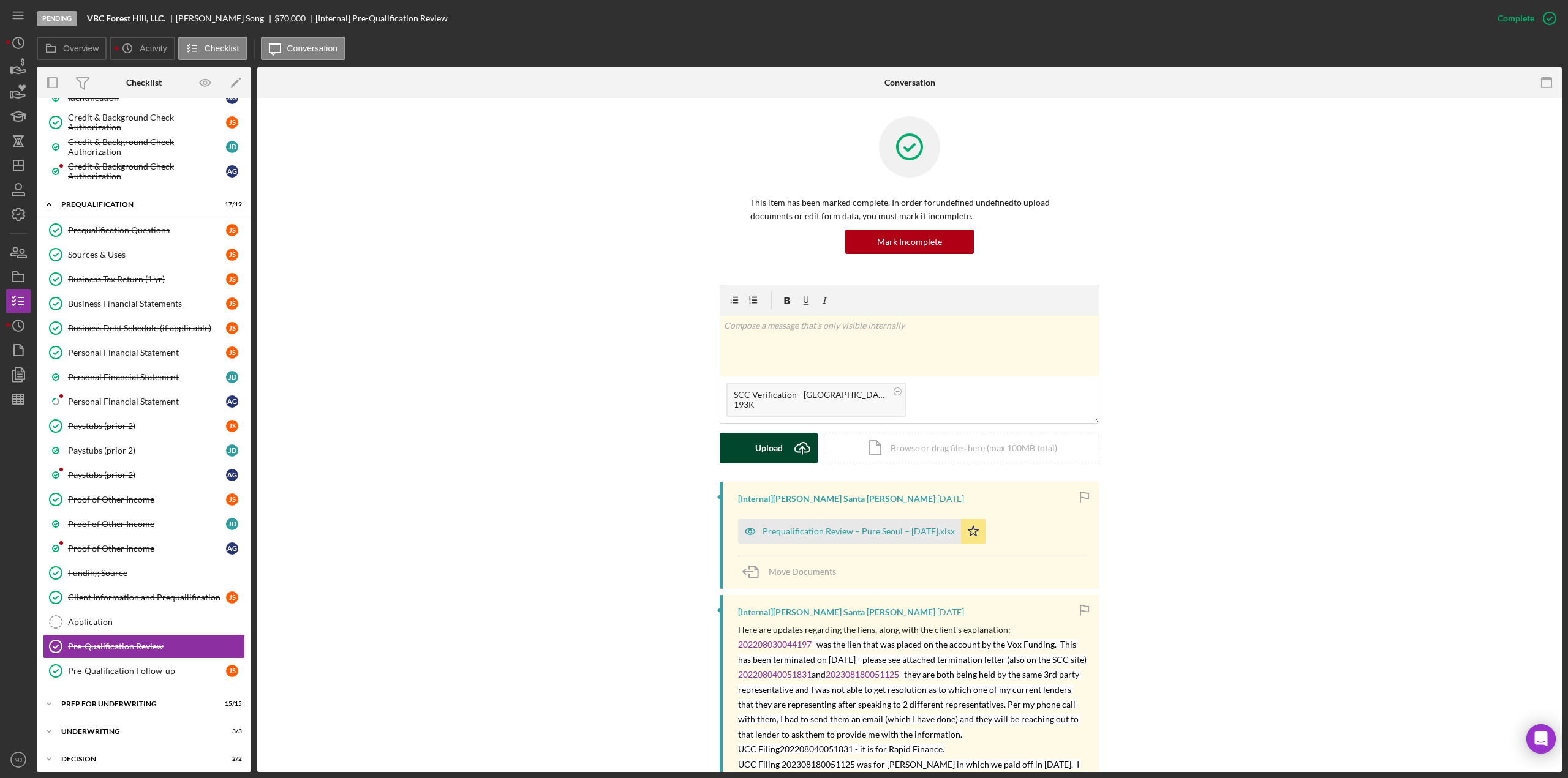
click at [771, 451] on div "Upload" at bounding box center [769, 448] width 28 height 30
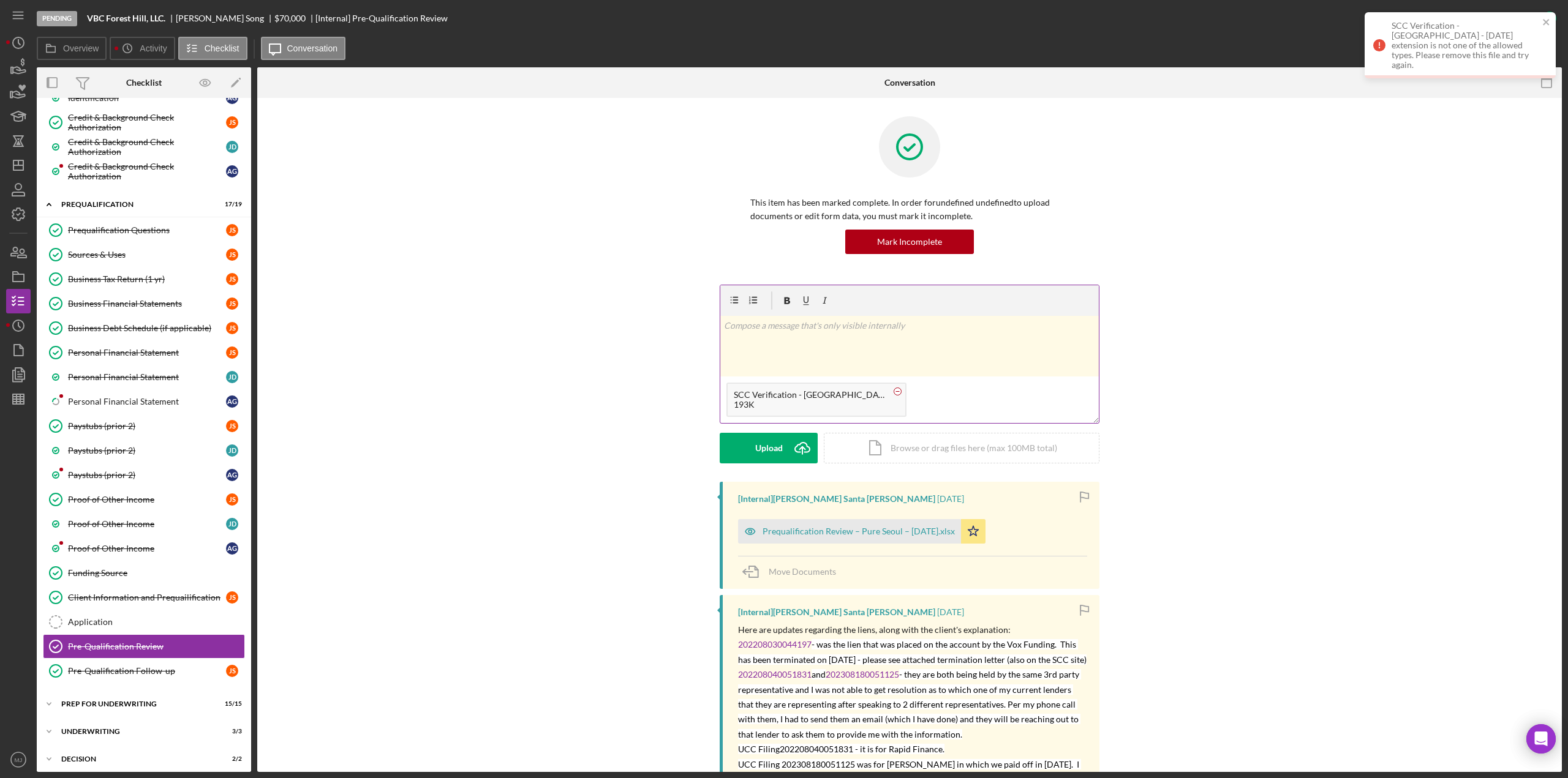
click at [894, 392] on circle at bounding box center [897, 391] width 7 height 7
click at [787, 439] on icon "Icon/Upload" at bounding box center [802, 448] width 30 height 30
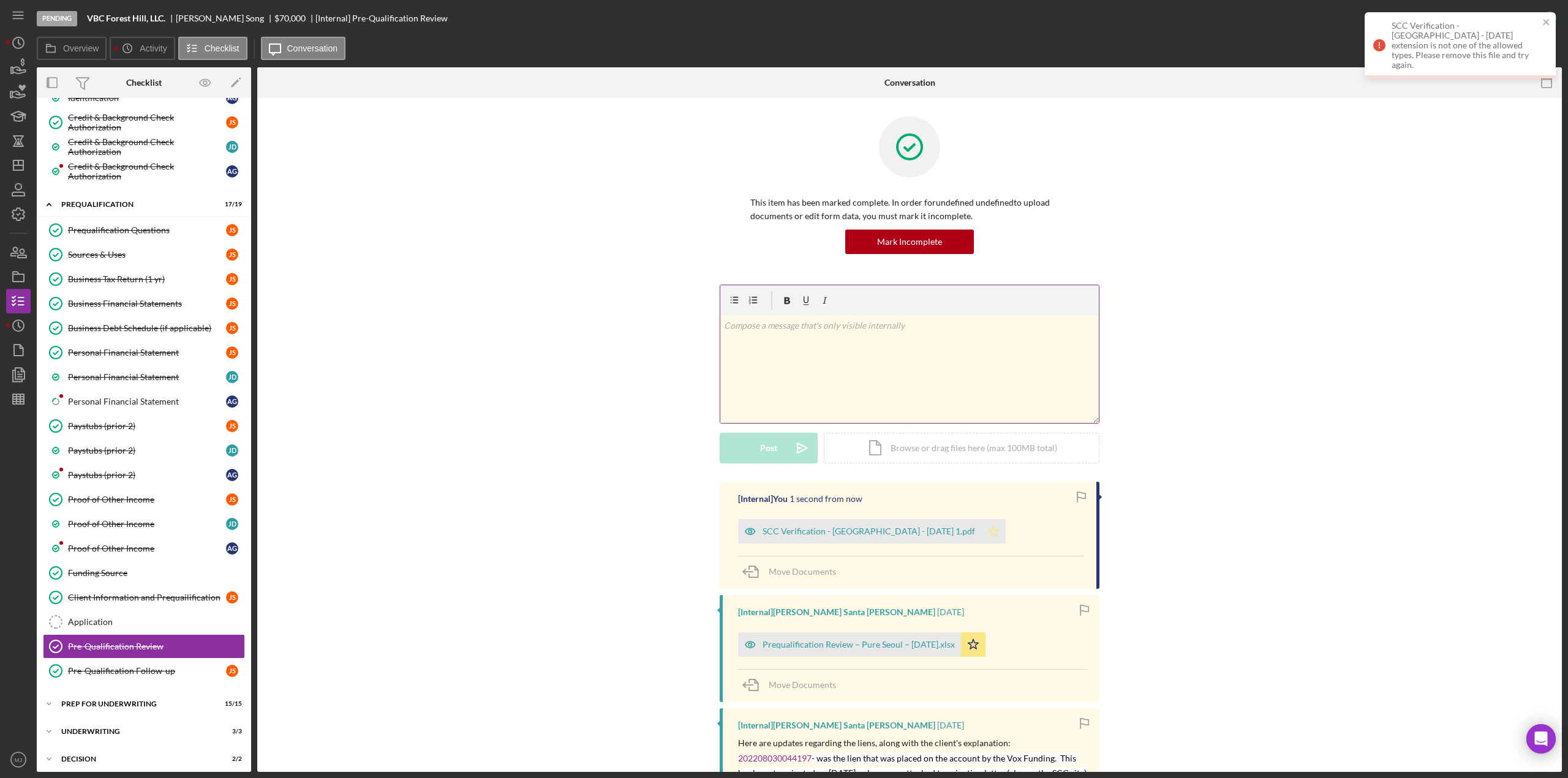
click at [981, 530] on icon "Icon/Star" at bounding box center [994, 531] width 24 height 24
click at [95, 617] on div "Application" at bounding box center [155, 621] width 176 height 10
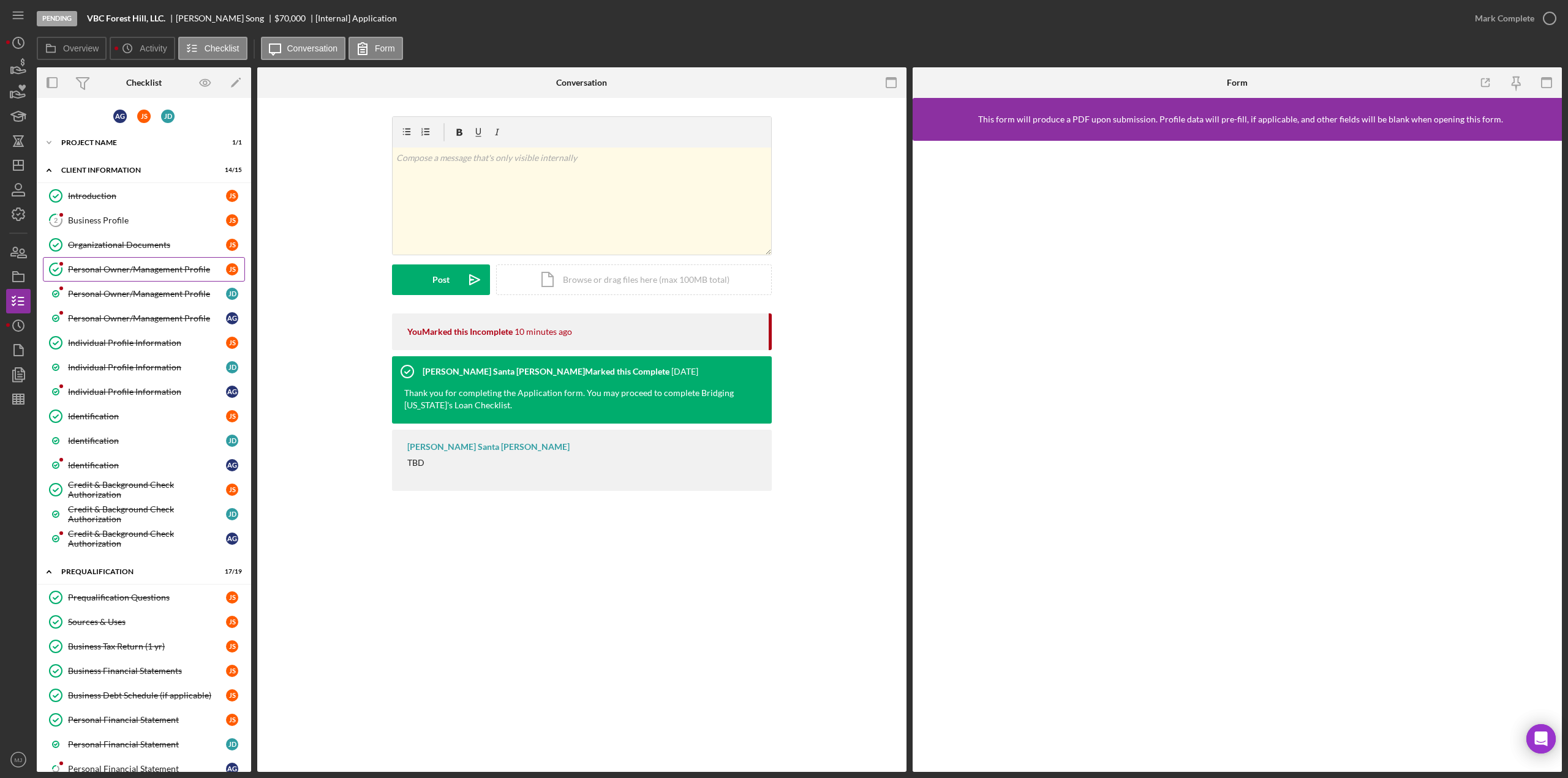
click at [108, 269] on div "Personal Owner/Management Profile" at bounding box center [147, 269] width 158 height 10
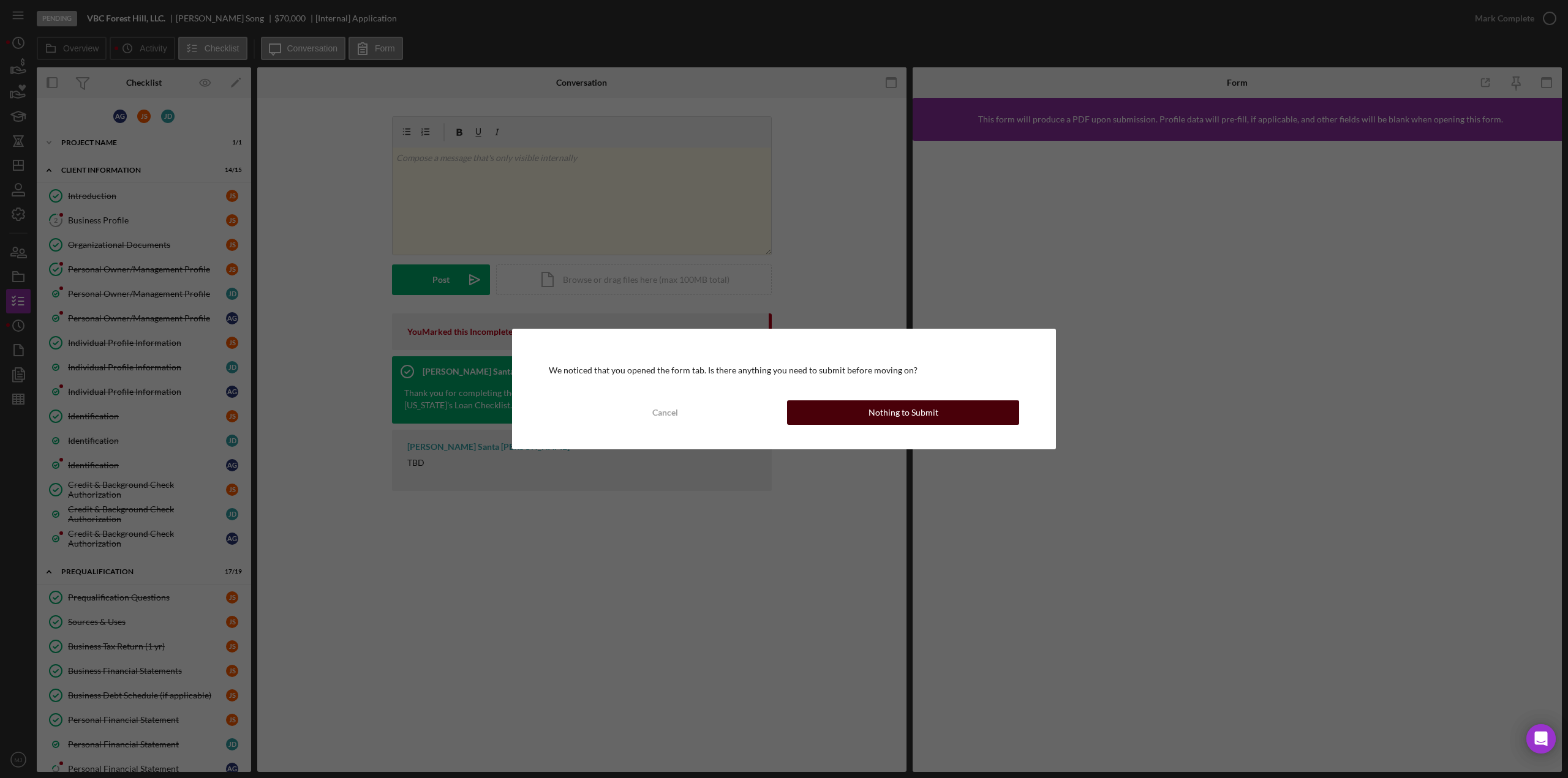
click at [831, 415] on button "Nothing to Submit" at bounding box center [902, 413] width 232 height 24
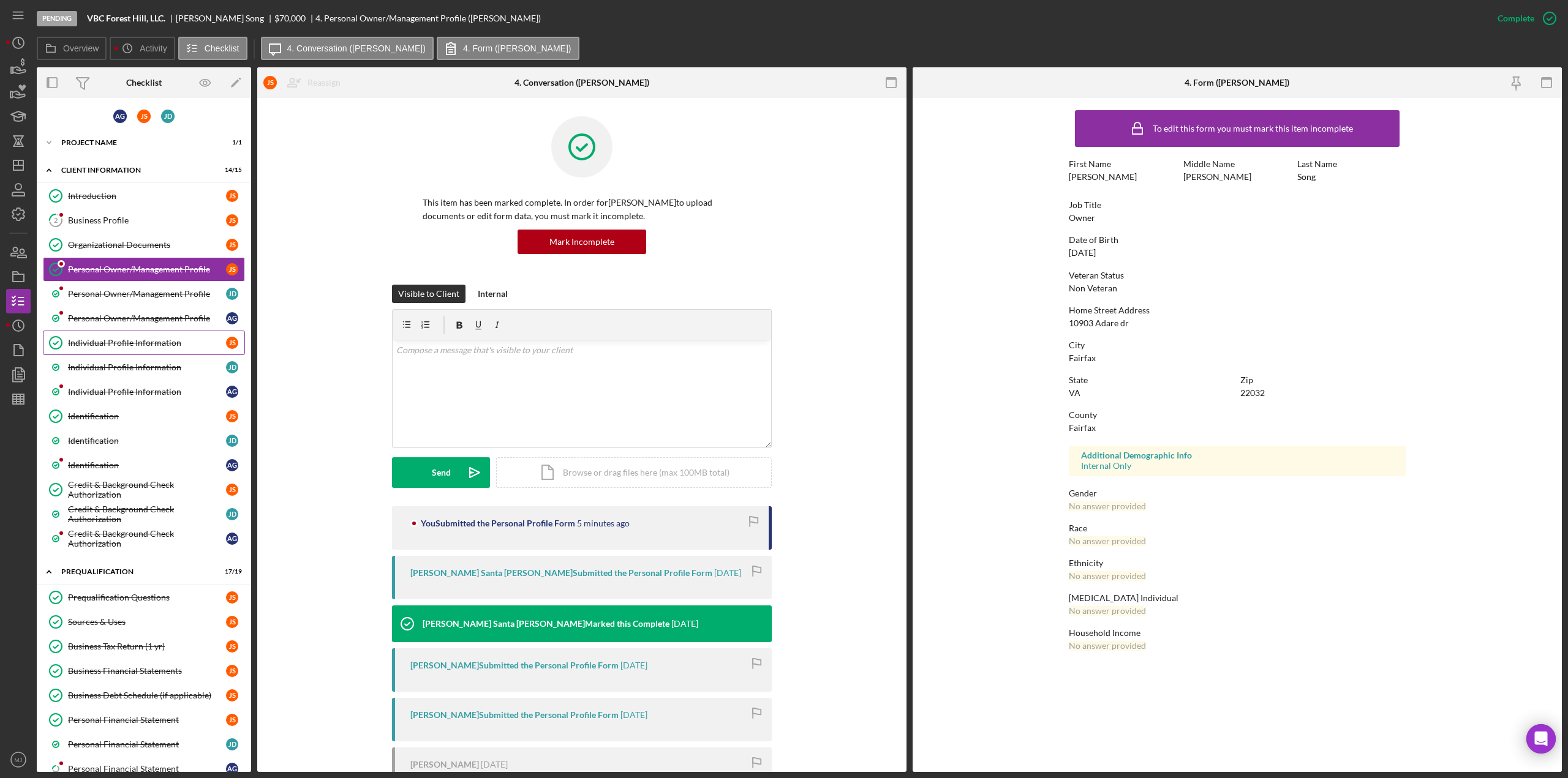
click at [115, 338] on div "Individual Profile Information" at bounding box center [147, 343] width 158 height 10
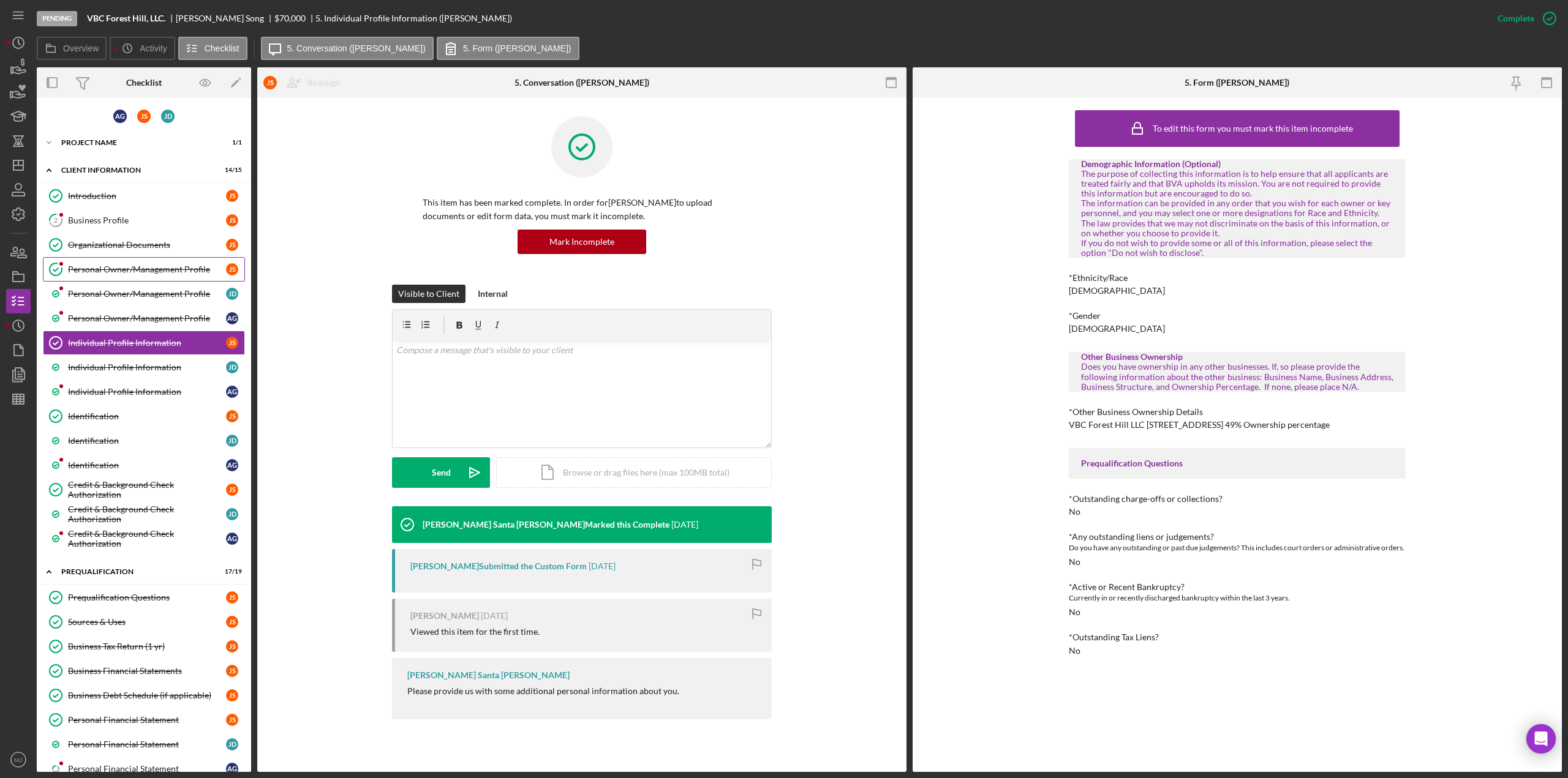
click at [132, 267] on div "Personal Owner/Management Profile" at bounding box center [147, 269] width 158 height 10
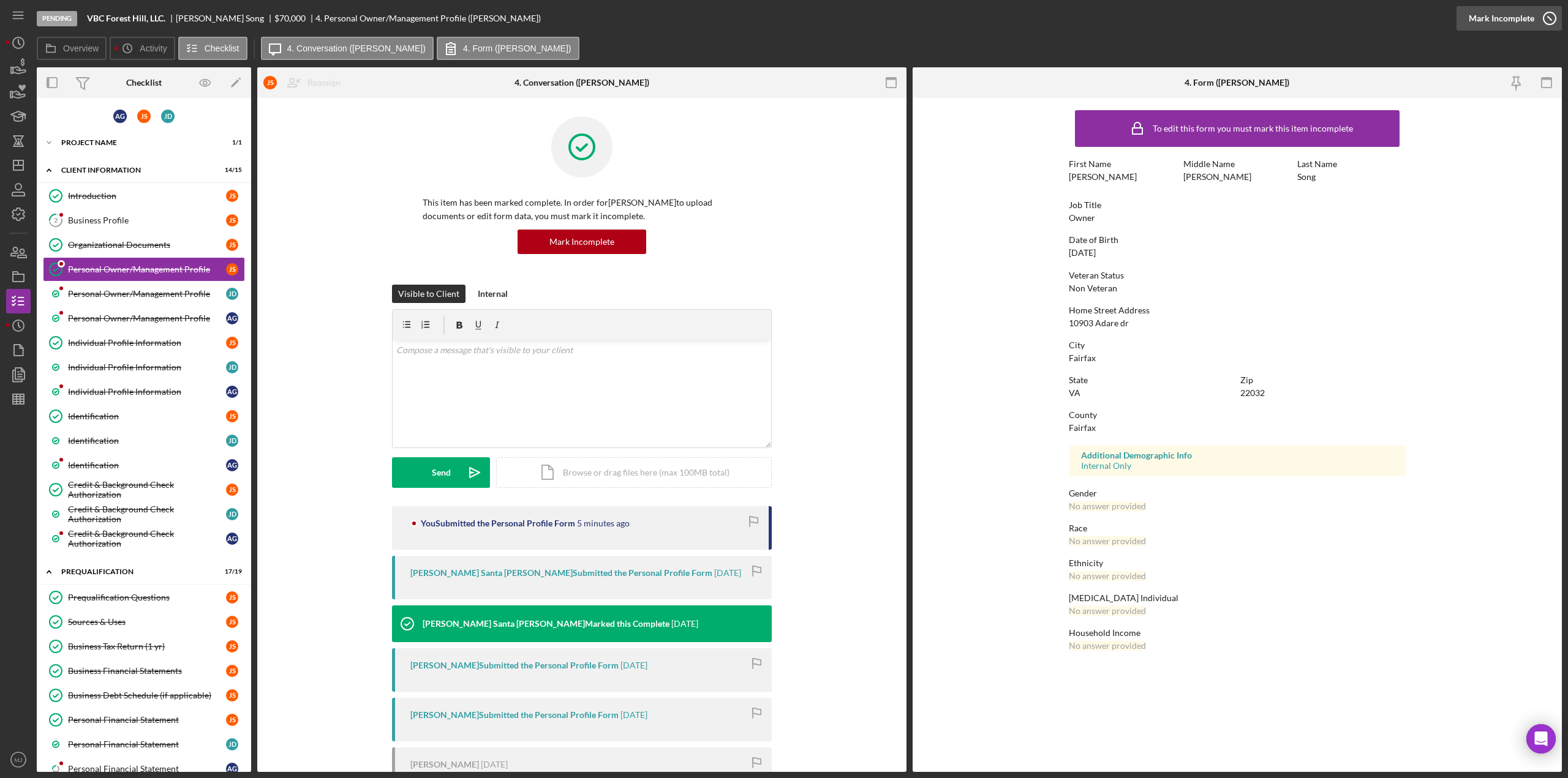
click at [1512, 19] on div "Mark Incomplete" at bounding box center [1501, 18] width 66 height 24
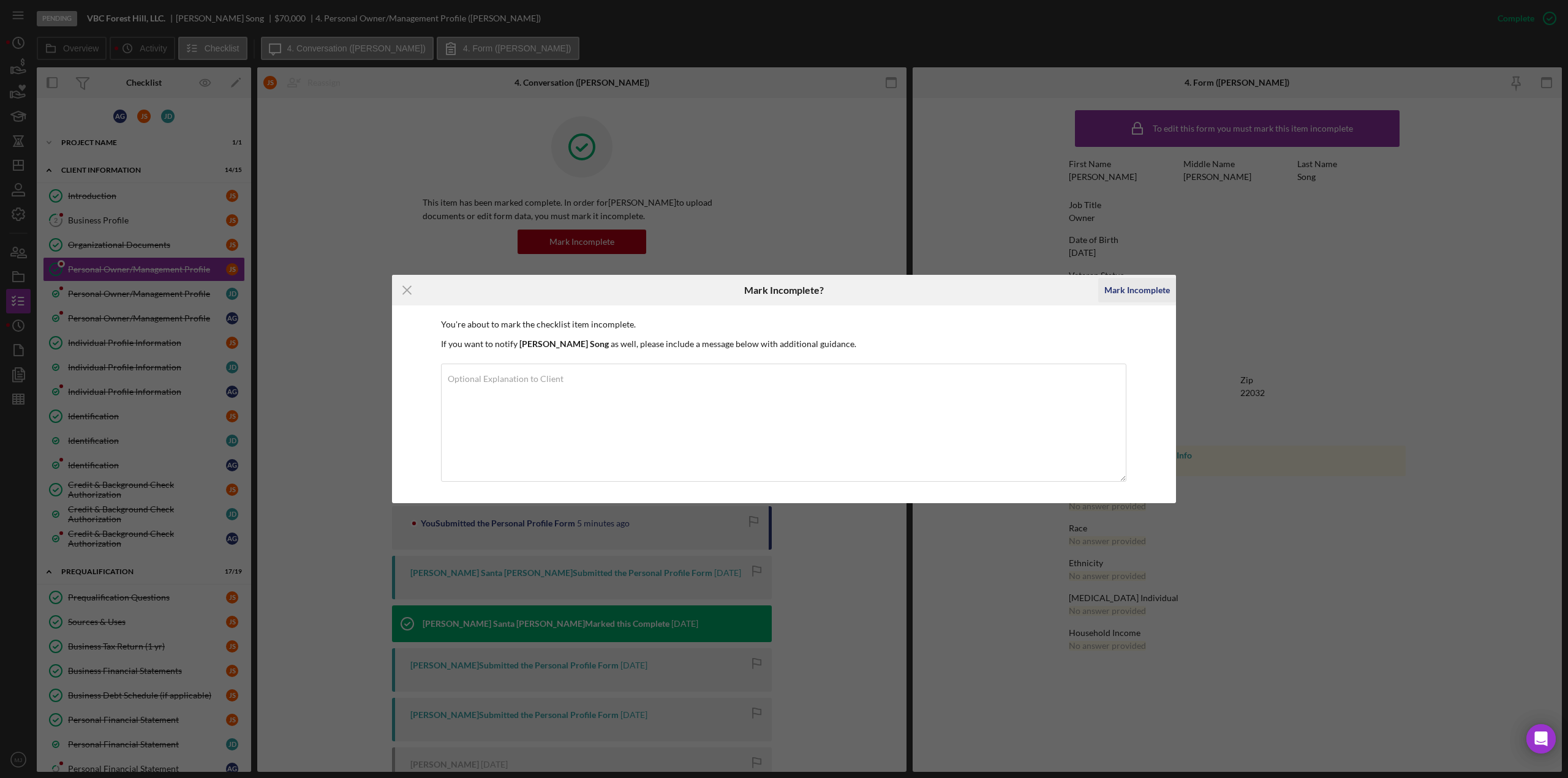
click at [1129, 284] on div "Mark Incomplete" at bounding box center [1137, 290] width 66 height 24
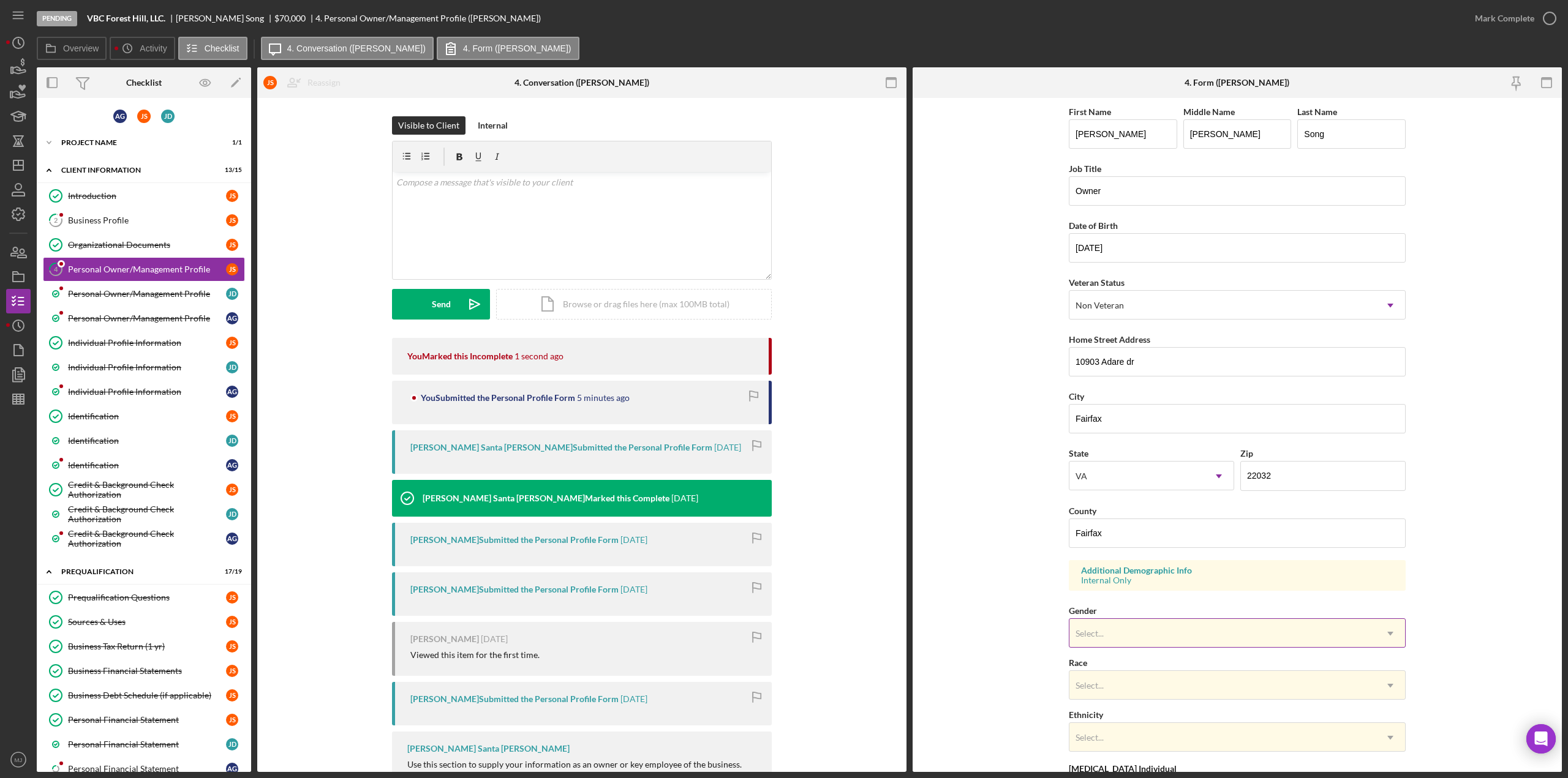
click at [1125, 631] on div "Select..." at bounding box center [1222, 633] width 306 height 28
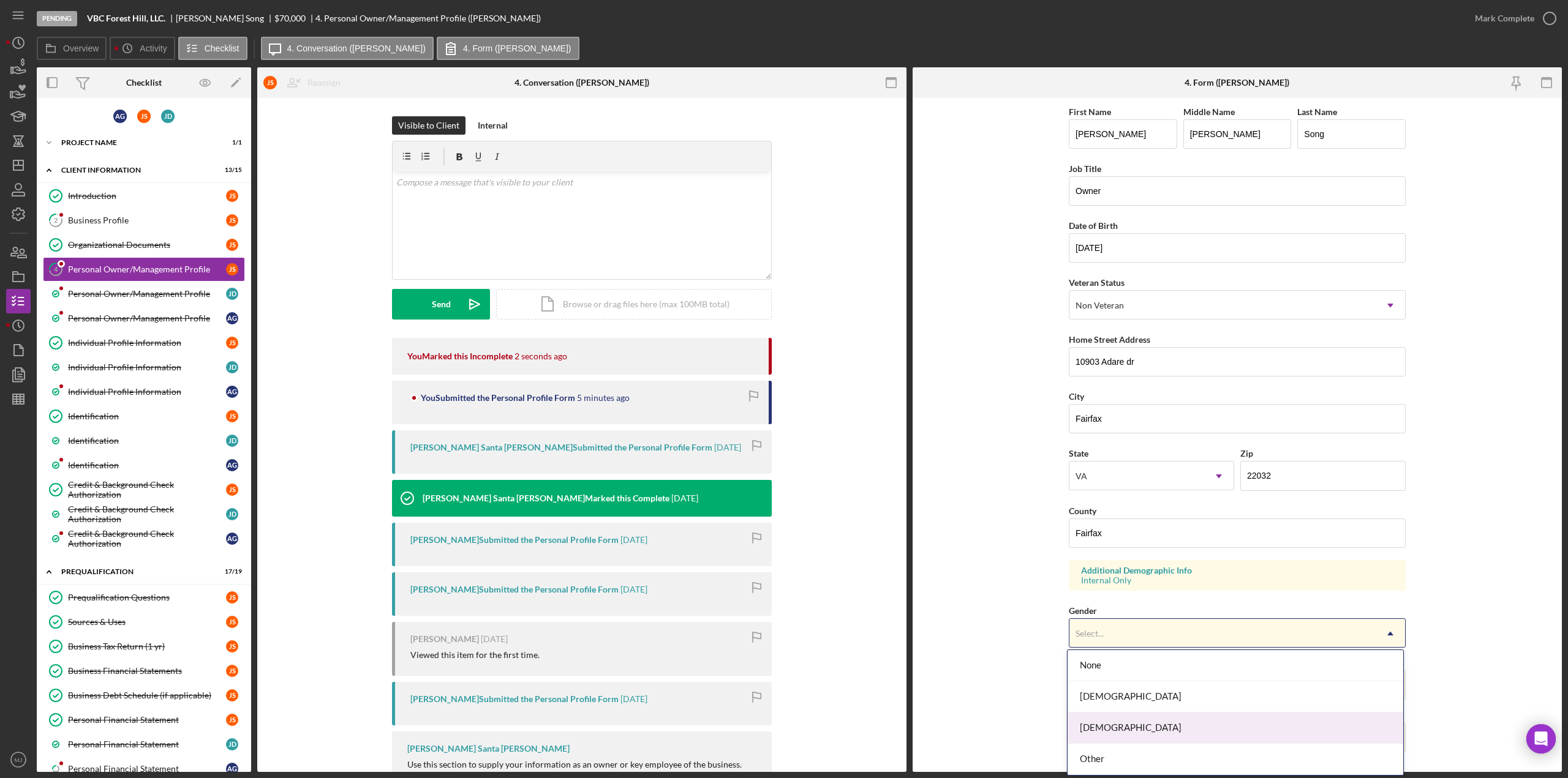
click at [1099, 729] on div "[DEMOGRAPHIC_DATA]" at bounding box center [1235, 728] width 336 height 31
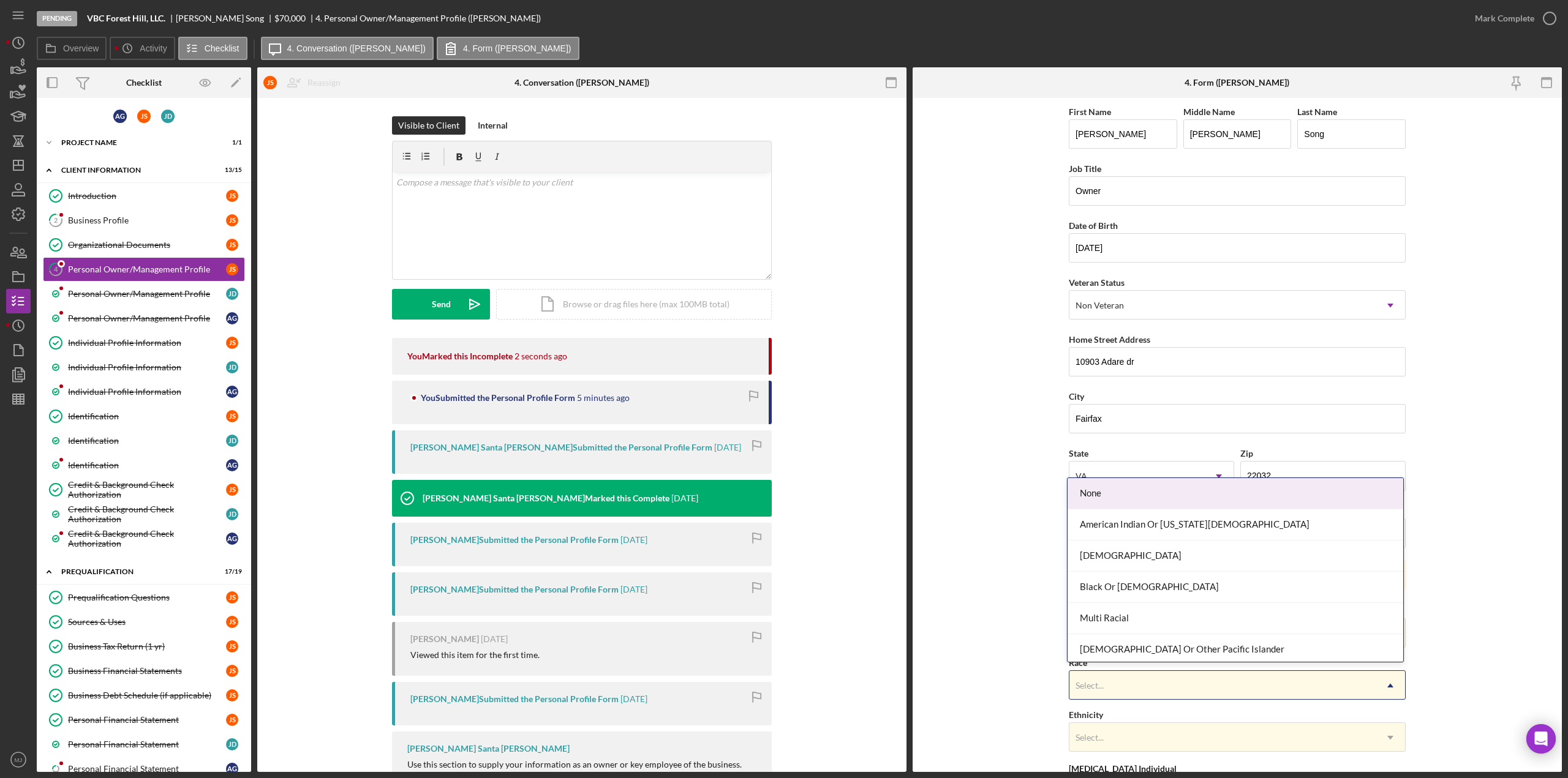
click at [1105, 679] on div "Select..." at bounding box center [1222, 685] width 306 height 28
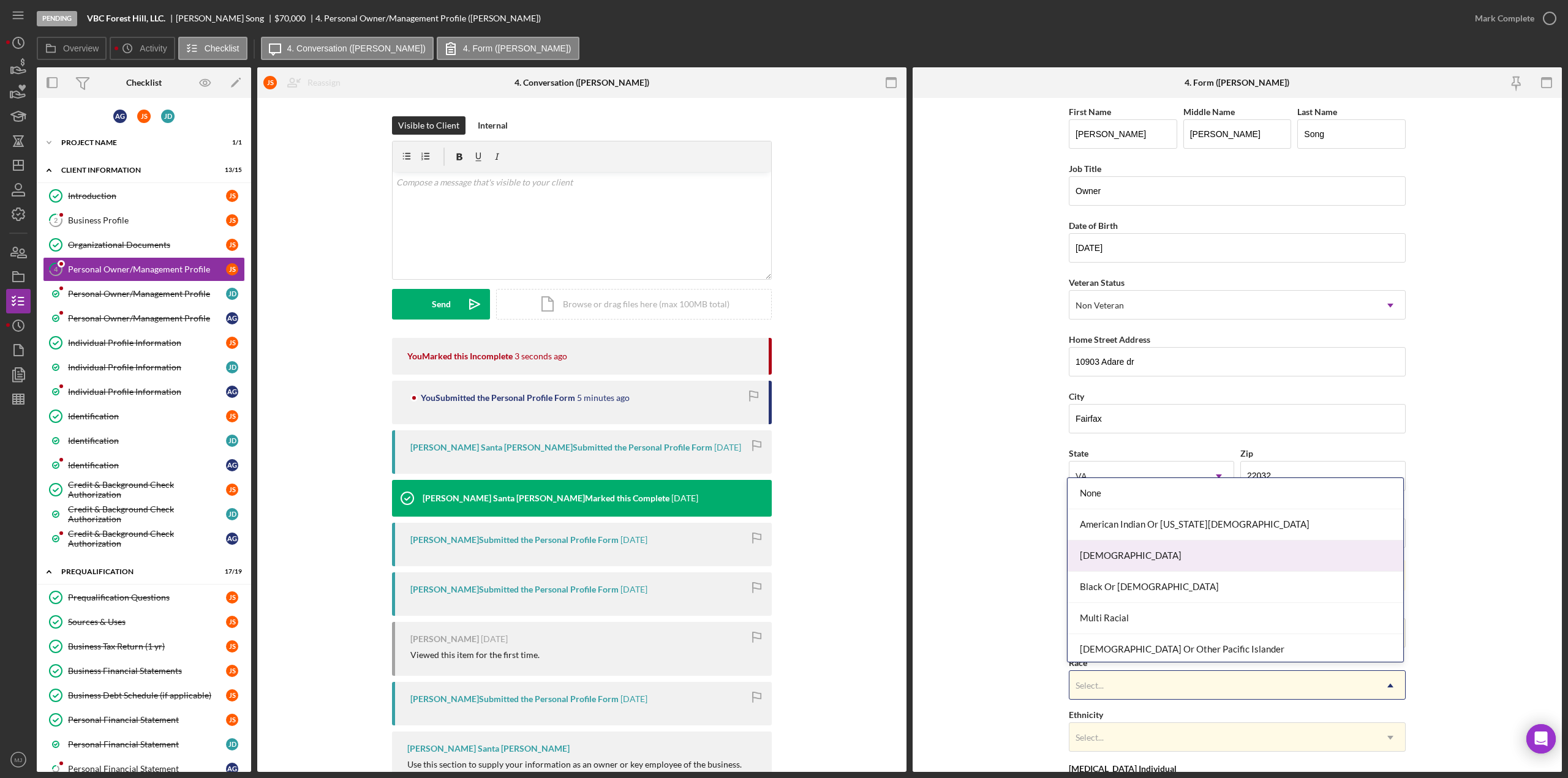
click at [1086, 552] on div "[DEMOGRAPHIC_DATA]" at bounding box center [1235, 556] width 336 height 31
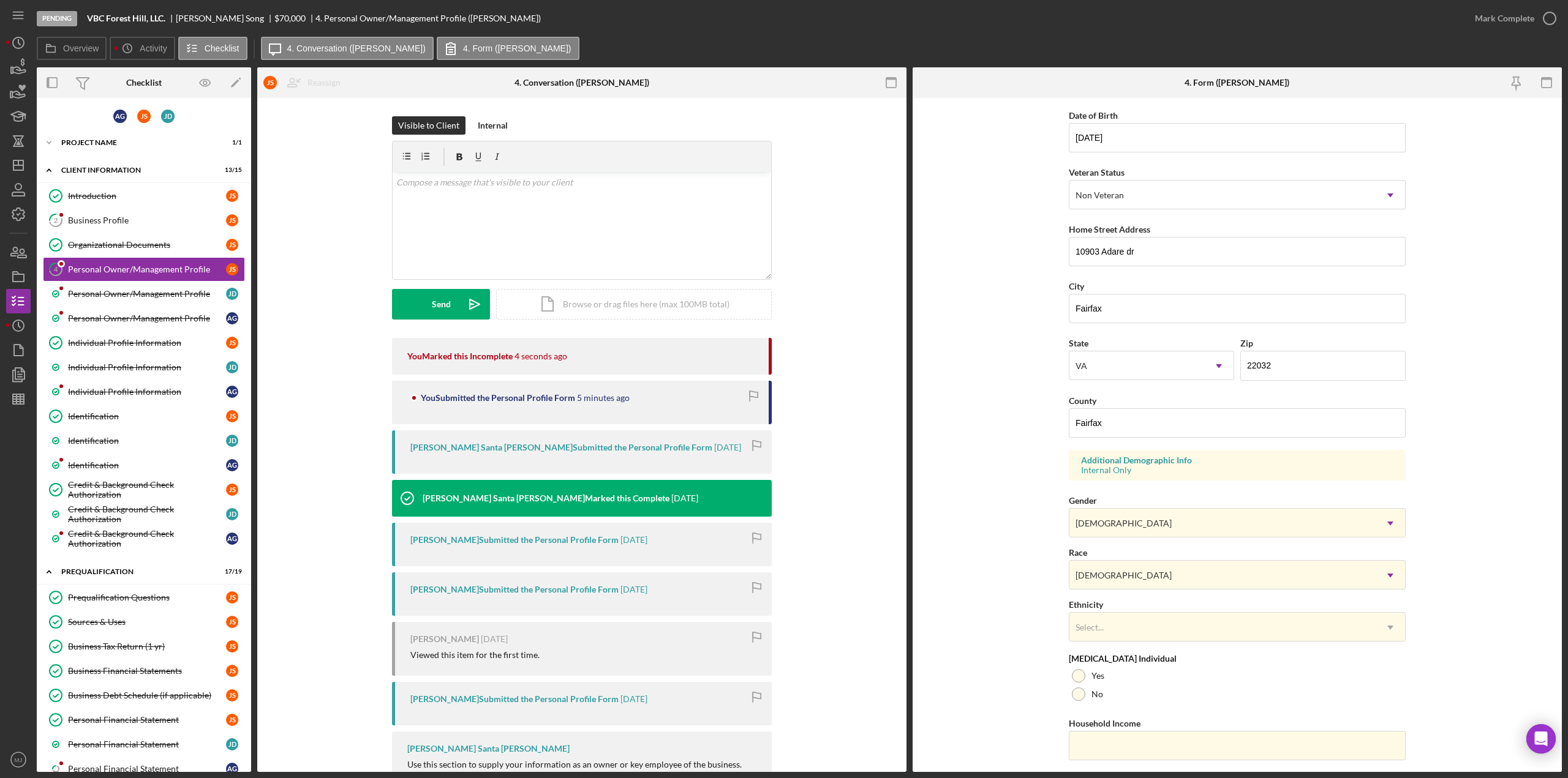
scroll to position [140, 0]
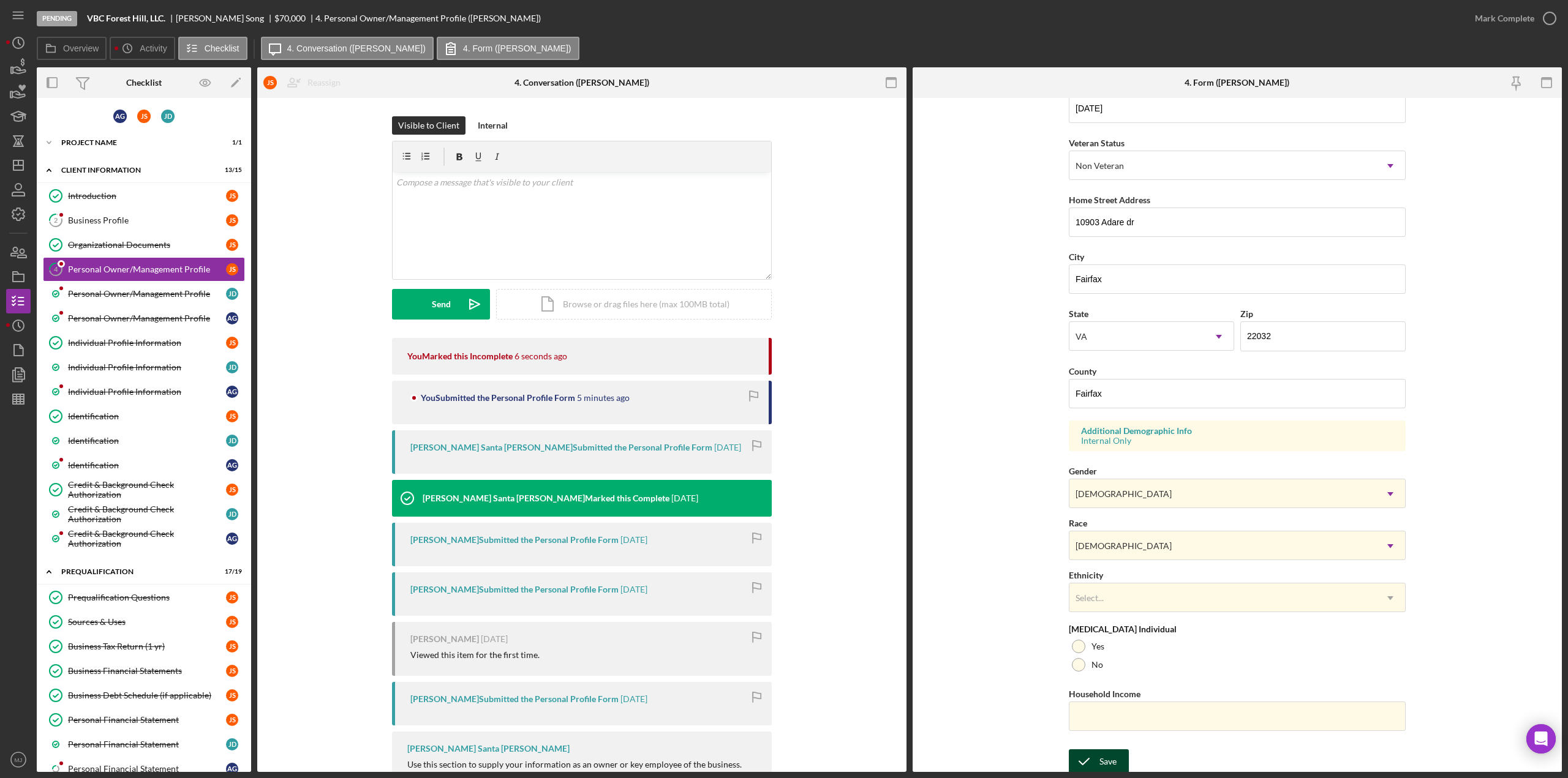
click at [1090, 753] on icon "submit" at bounding box center [1084, 761] width 30 height 30
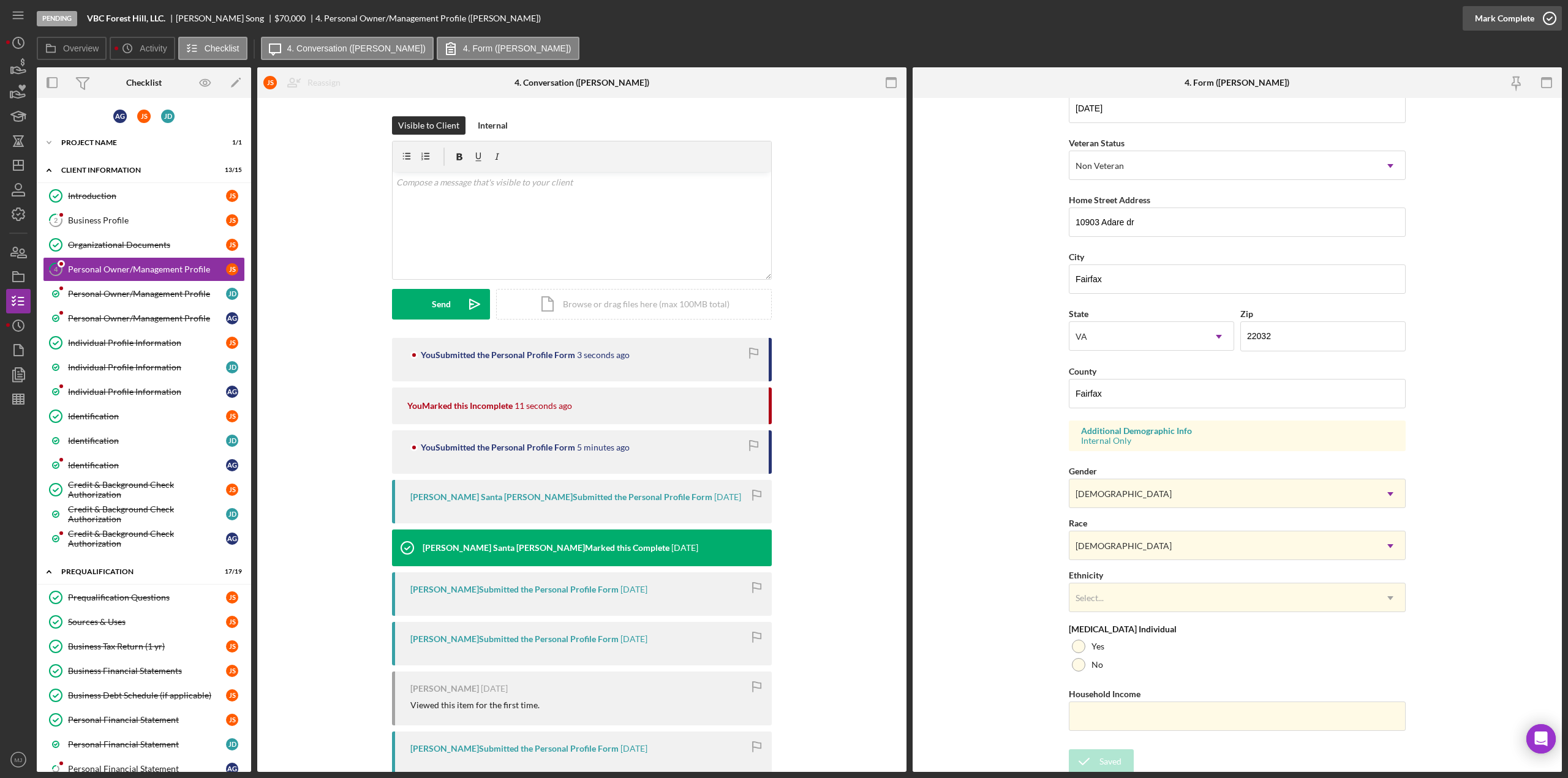
click at [1499, 16] on div "Mark Complete" at bounding box center [1504, 18] width 59 height 24
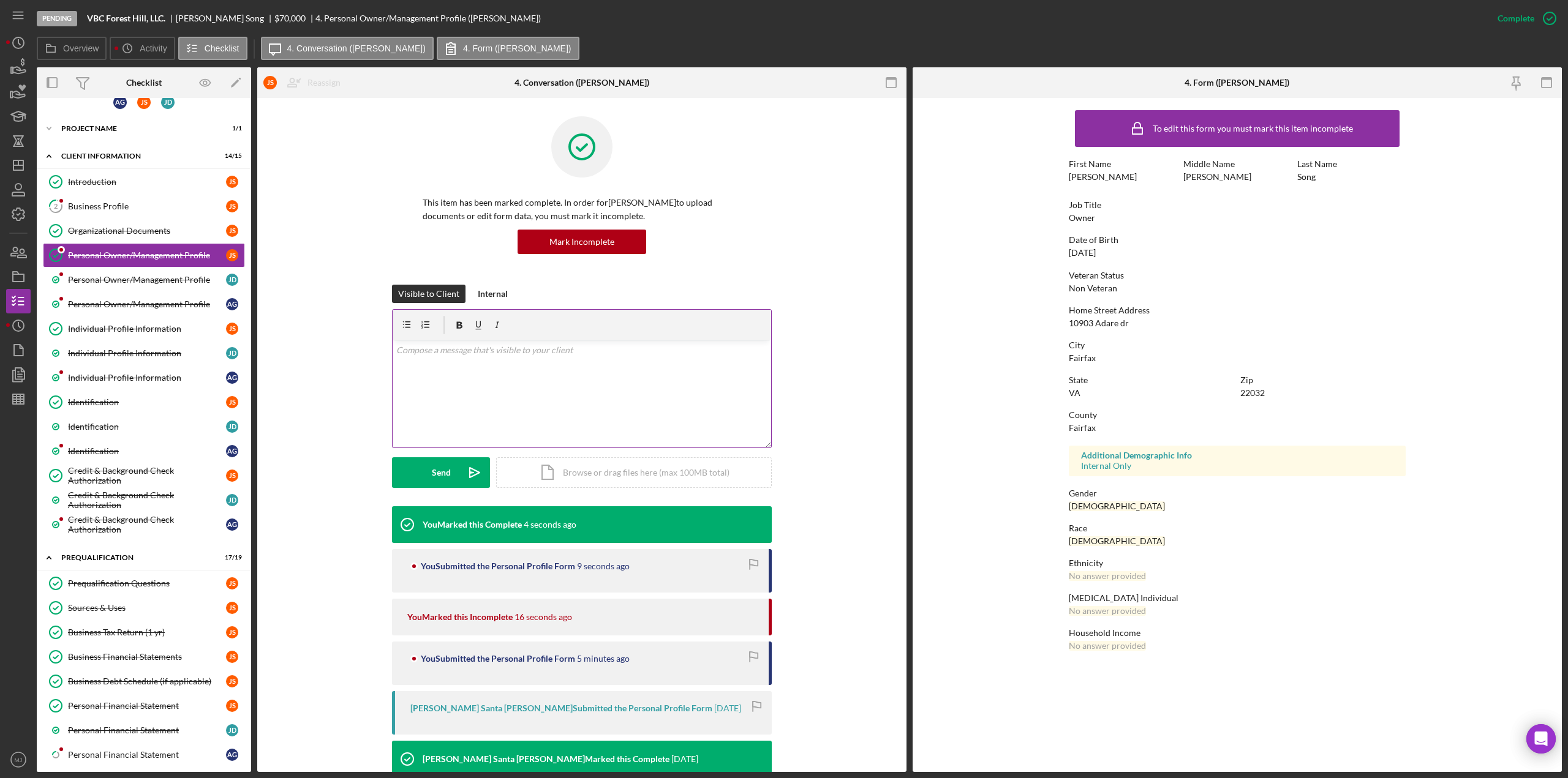
scroll to position [0, 0]
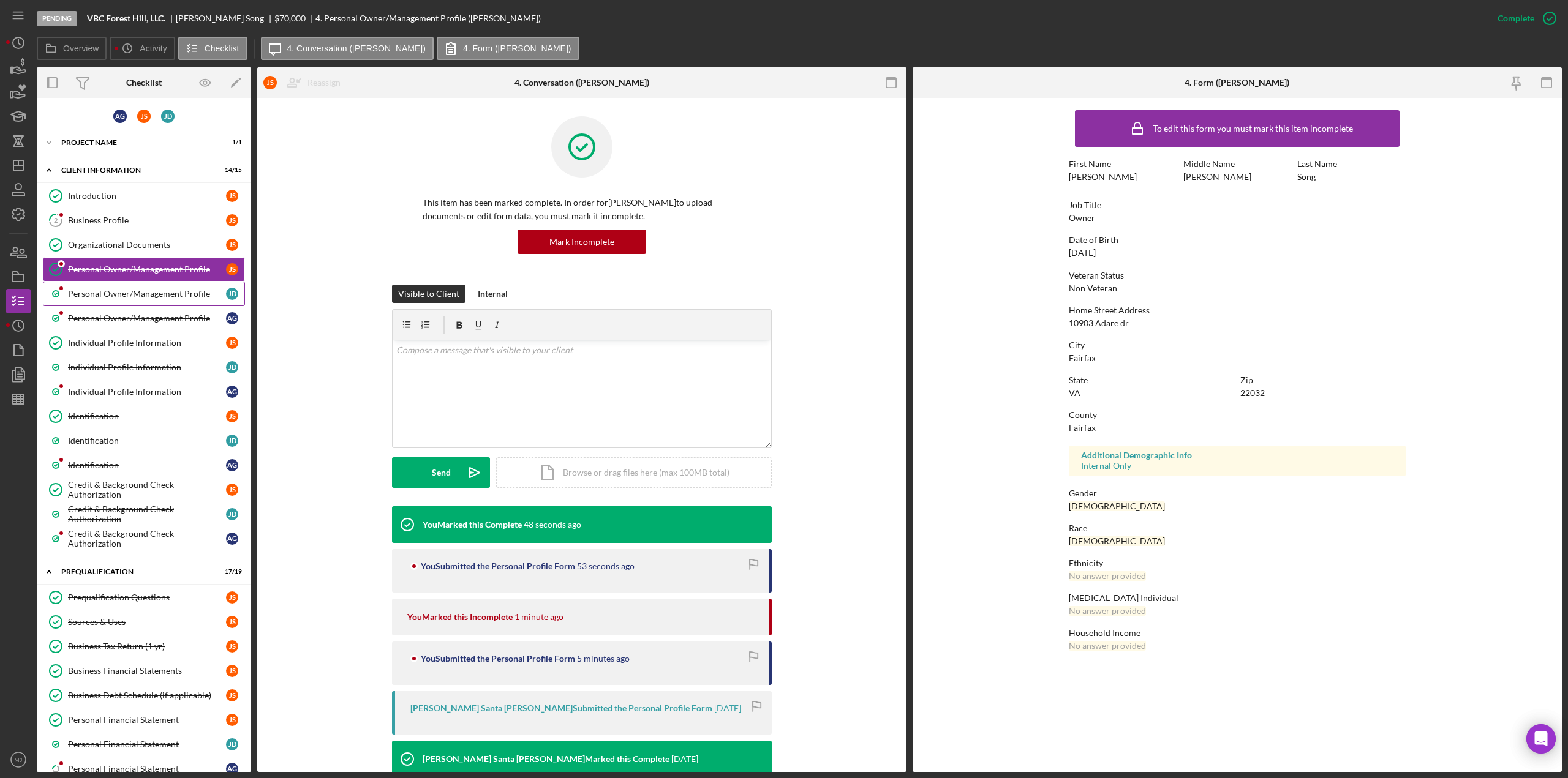
click at [172, 291] on div "Personal Owner/Management Profile" at bounding box center [147, 293] width 158 height 10
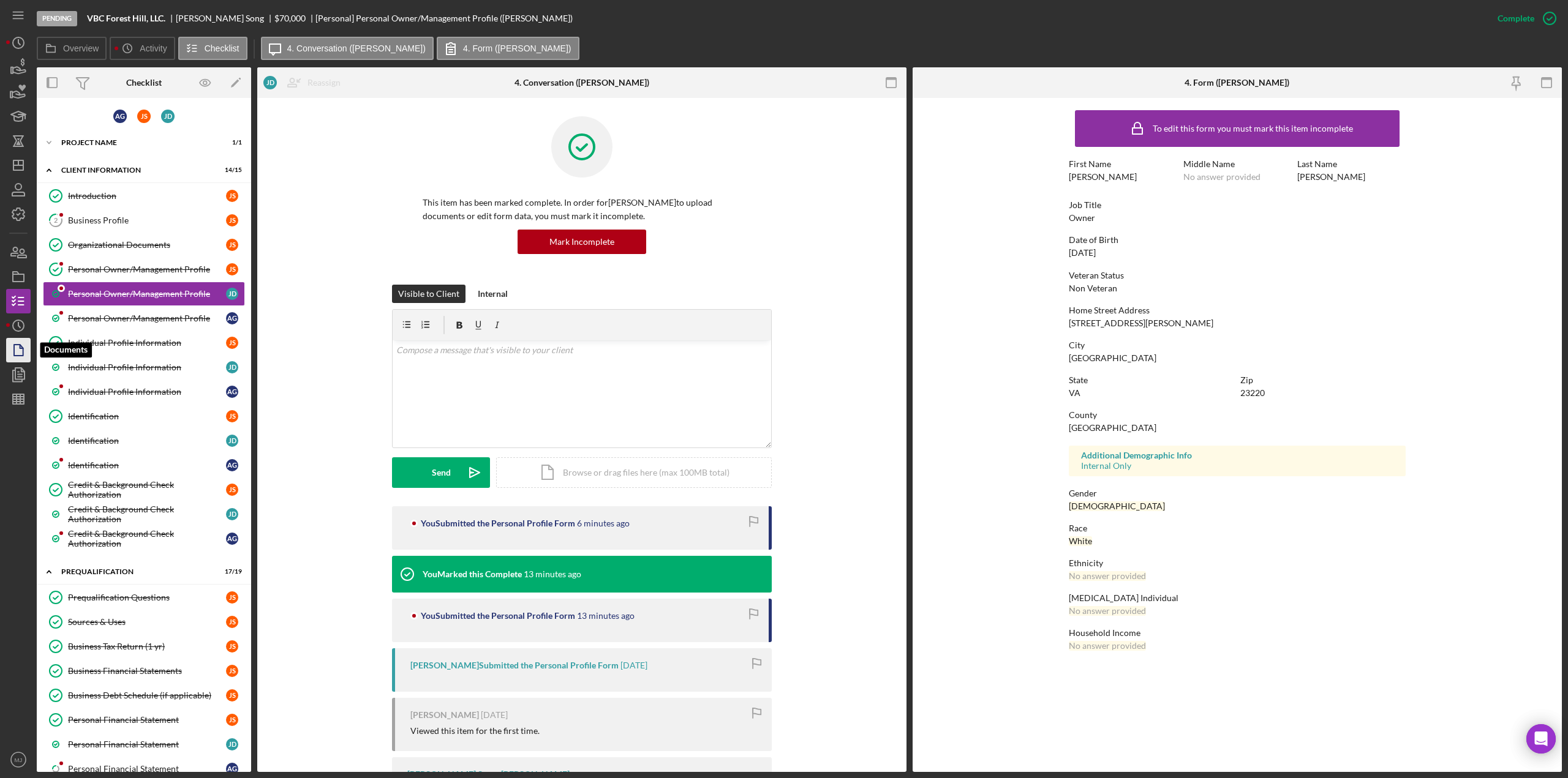
click at [18, 350] on icon "button" at bounding box center [18, 350] width 30 height 30
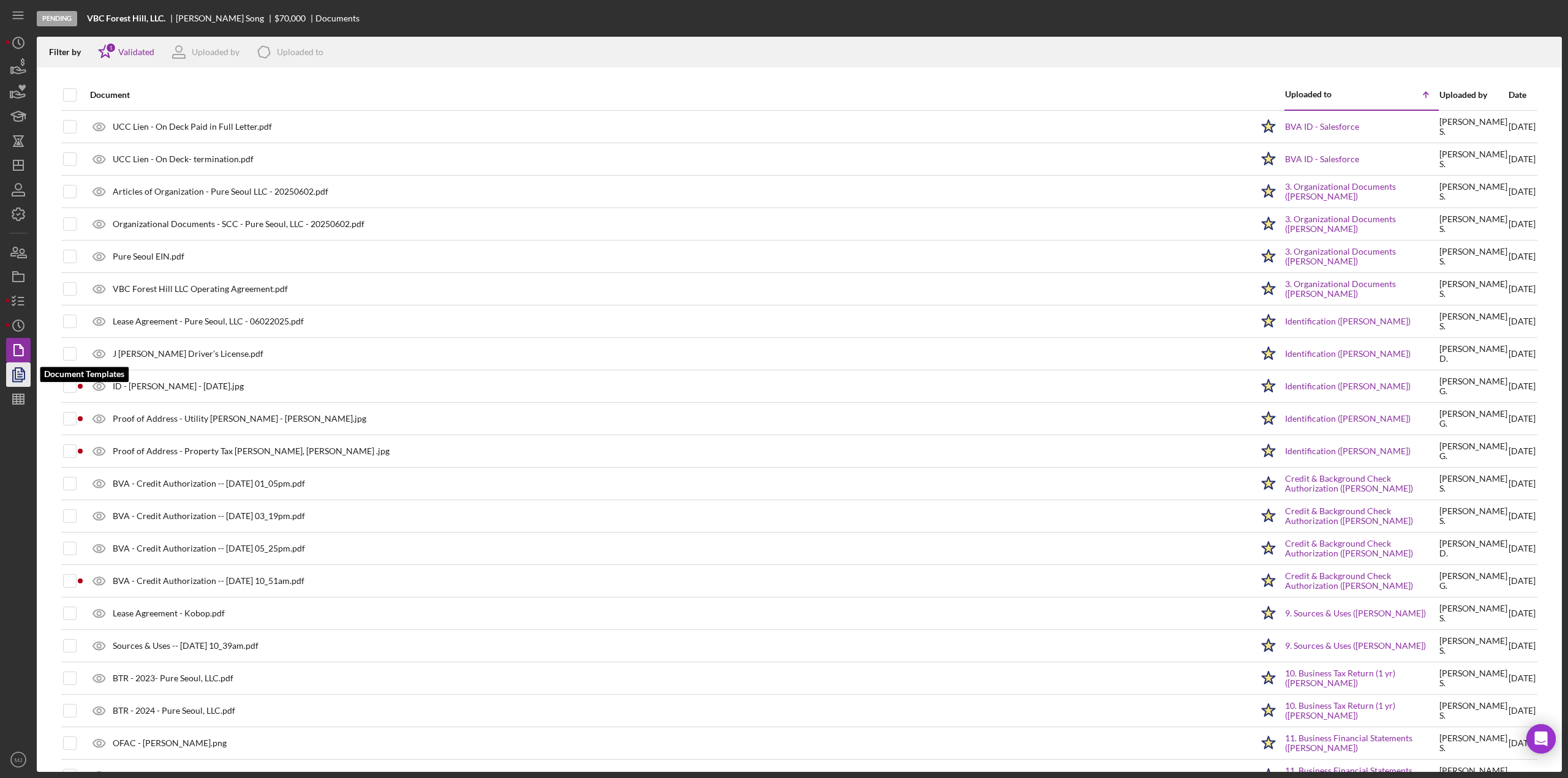
click at [17, 382] on icon "button" at bounding box center [18, 374] width 30 height 30
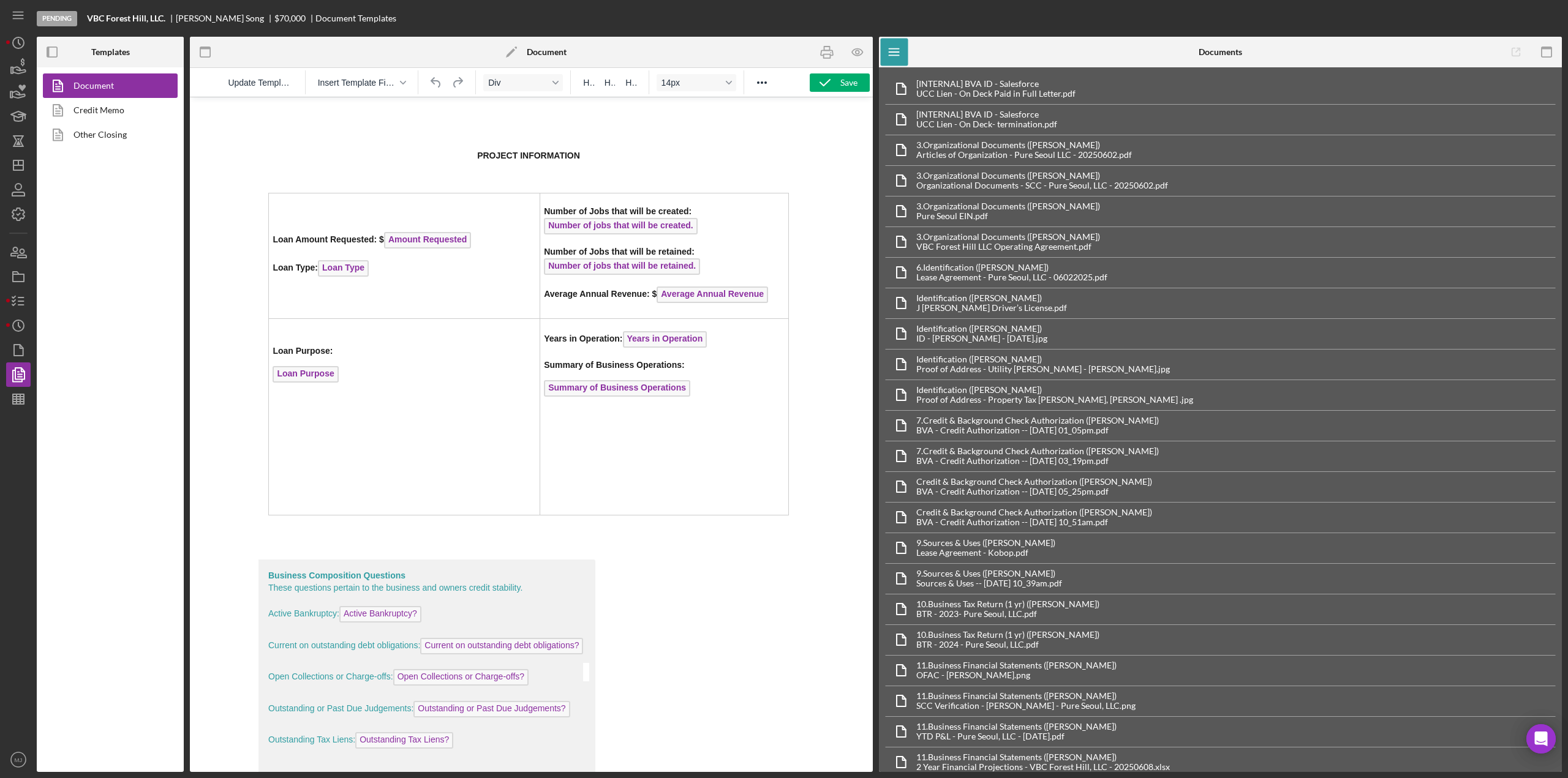
click at [30, 260] on nav "Icon/Menu Icon/Dashboard Dashboard Navigation Divider Mobile Checklist Icon/Ove…" at bounding box center [21, 386] width 30 height 772
click at [23, 255] on icon "button" at bounding box center [22, 253] width 9 height 9
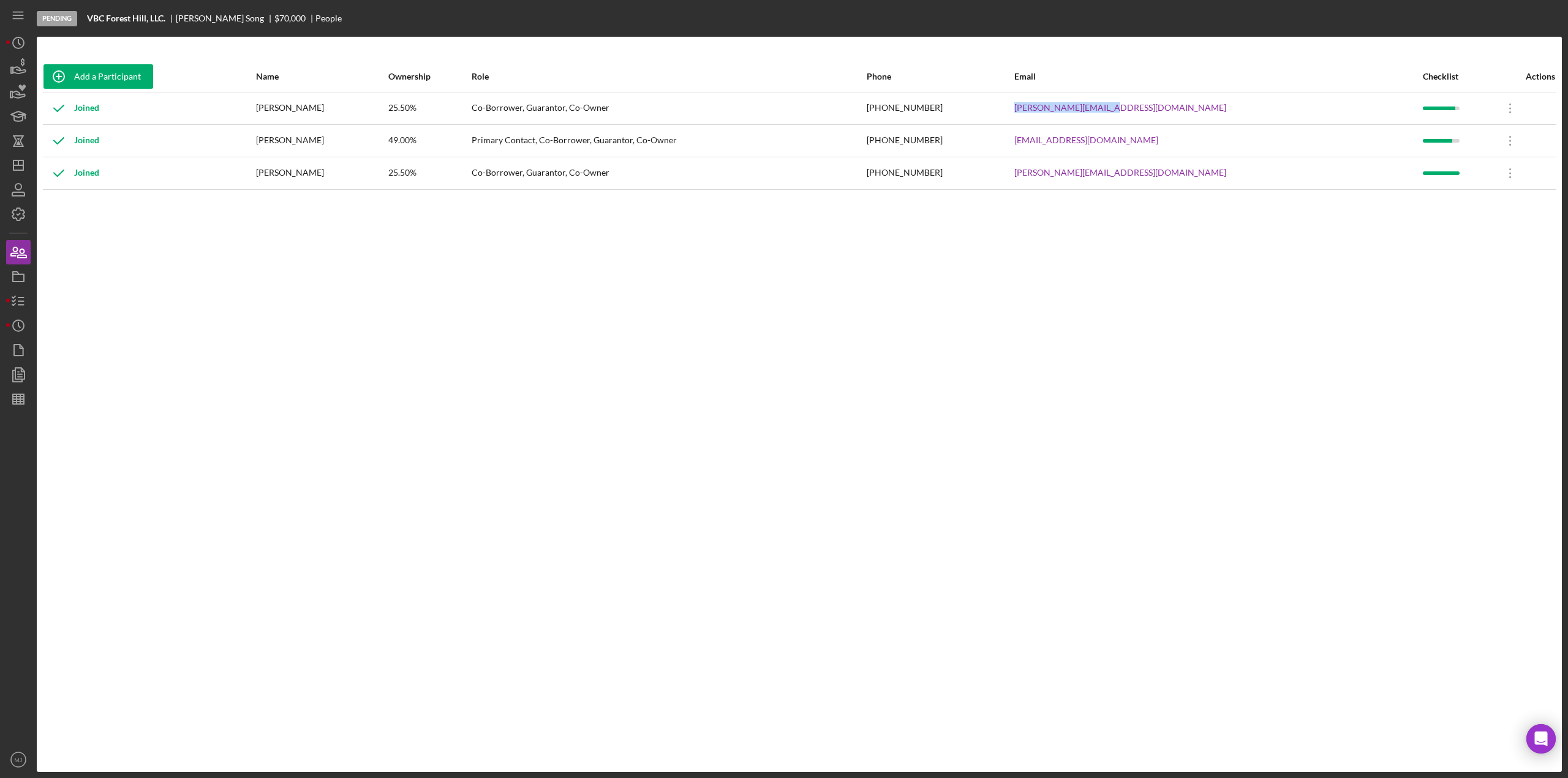
drag, startPoint x: 1273, startPoint y: 111, endPoint x: 1165, endPoint y: 114, distance: 108.0
click at [1165, 114] on tr "Joined Anthony Giordano 25.50% Co-Borrower, Guarantor, Co-Owner (703) 300-0298 …" at bounding box center [798, 108] width 1512 height 32
copy tr "[PERSON_NAME][EMAIL_ADDRESS][DOMAIN_NAME]"
drag, startPoint x: 371, startPoint y: 107, endPoint x: 286, endPoint y: 94, distance: 86.0
click at [286, 94] on tr "Joined Anthony Giordano 25.50% Co-Borrower, Guarantor, Co-Owner (703) 300-0298 …" at bounding box center [798, 108] width 1512 height 32
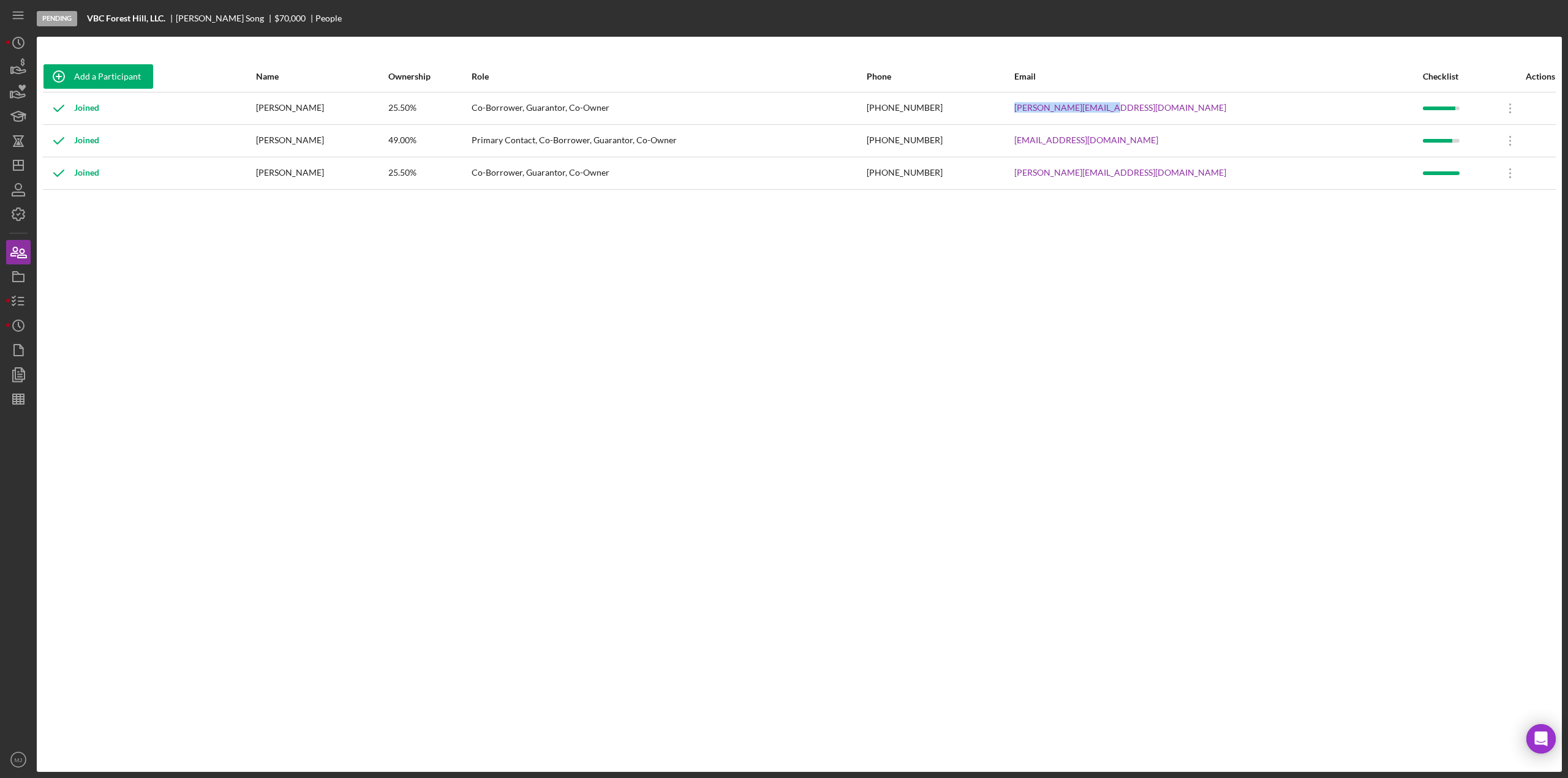
click at [336, 121] on div "[PERSON_NAME]" at bounding box center [321, 108] width 131 height 30
drag, startPoint x: 432, startPoint y: 166, endPoint x: 423, endPoint y: 165, distance: 9.1
click at [387, 166] on div "[PERSON_NAME]" at bounding box center [321, 173] width 131 height 30
click at [361, 108] on div "[PERSON_NAME]" at bounding box center [321, 108] width 131 height 30
drag, startPoint x: 363, startPoint y: 107, endPoint x: 318, endPoint y: 101, distance: 45.4
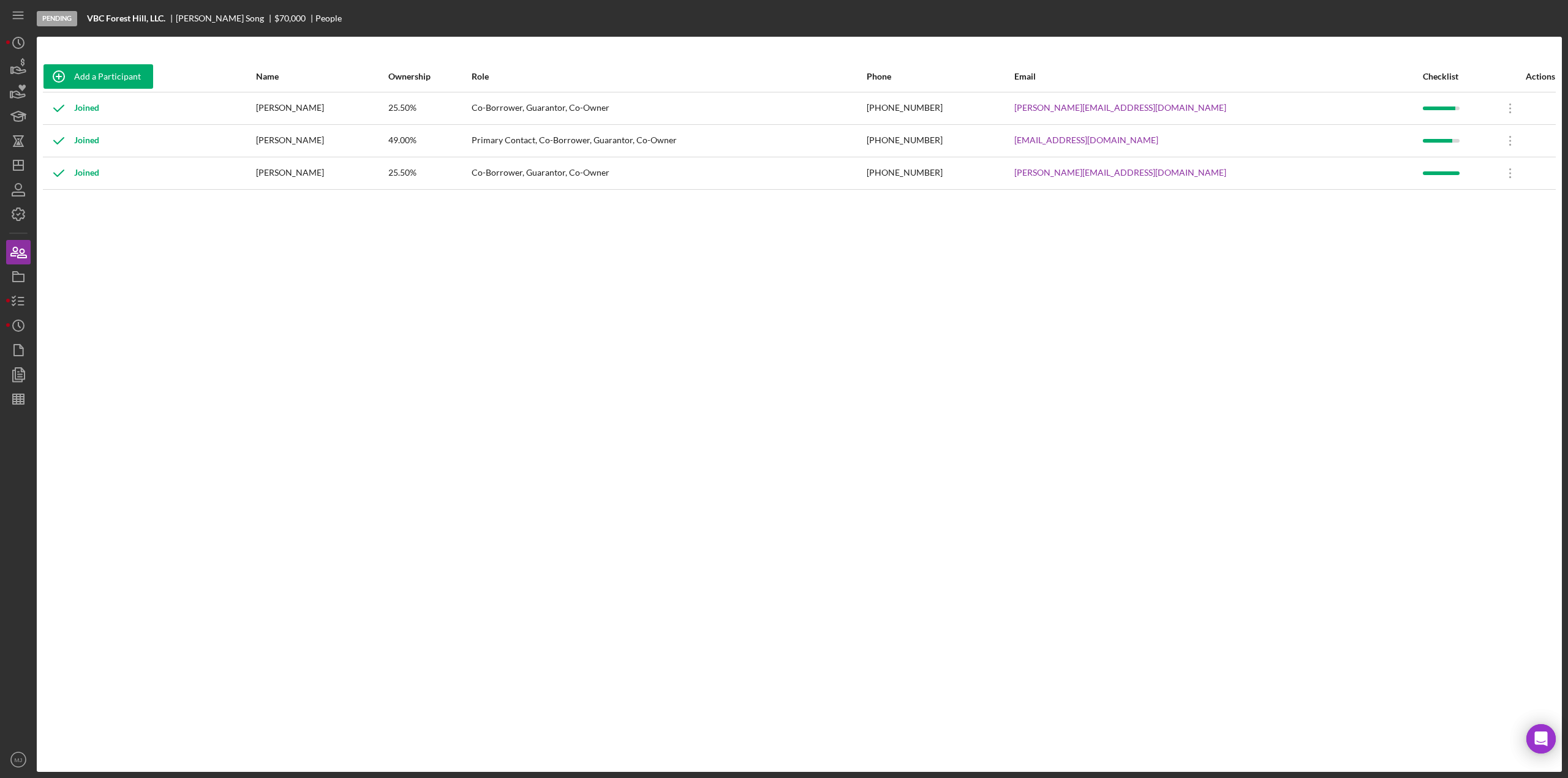
click at [318, 101] on div "[PERSON_NAME]" at bounding box center [321, 108] width 131 height 30
click at [387, 110] on div "[PERSON_NAME]" at bounding box center [321, 108] width 131 height 30
drag, startPoint x: 371, startPoint y: 108, endPoint x: 295, endPoint y: 109, distance: 76.0
click at [295, 109] on td "[PERSON_NAME]" at bounding box center [321, 108] width 132 height 32
copy div "[PERSON_NAME]"
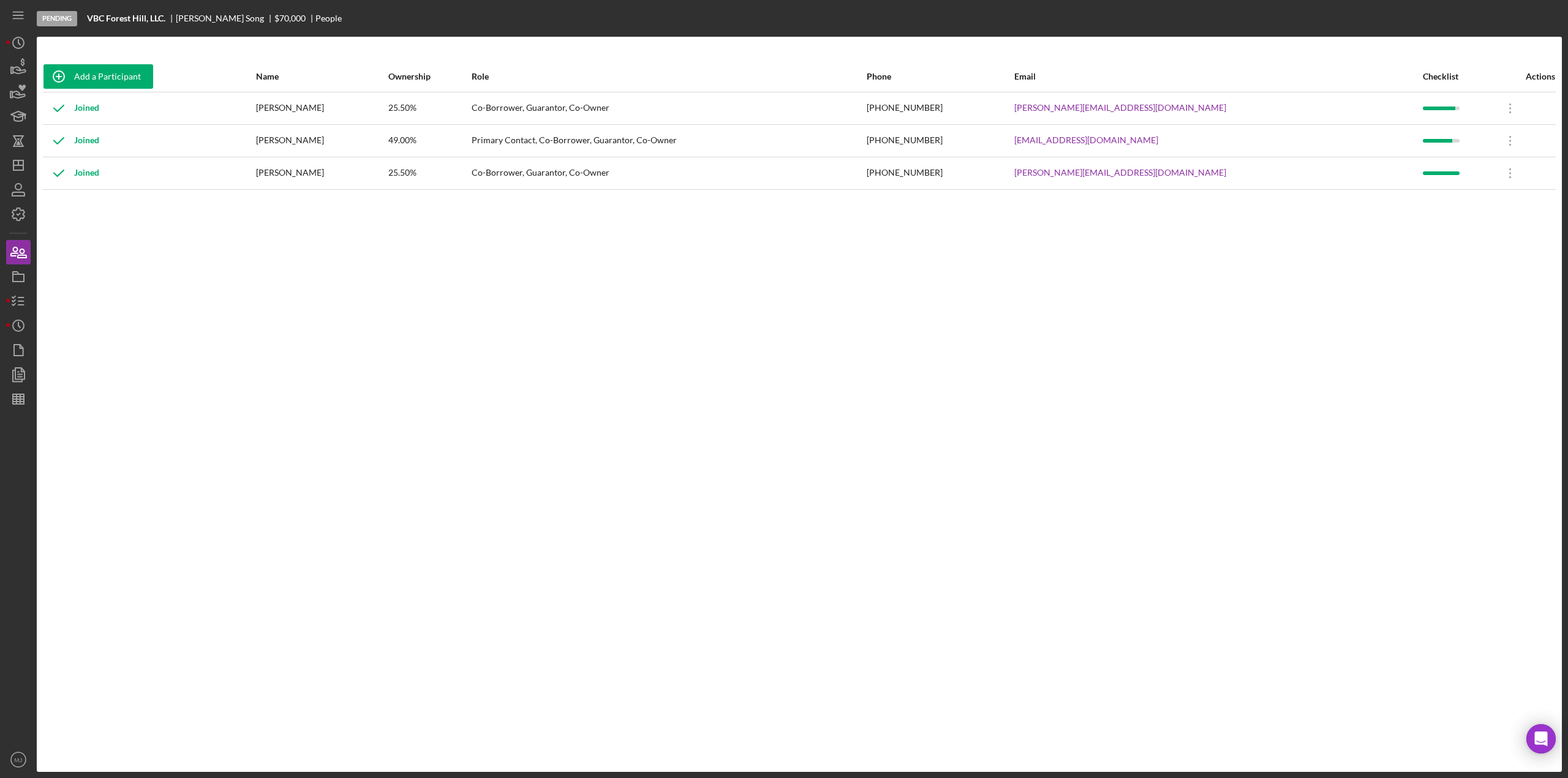
drag, startPoint x: 355, startPoint y: 174, endPoint x: 291, endPoint y: 167, distance: 64.4
click at [291, 167] on tr "Joined Joseph Darragh 25.50% Co-Borrower, Guarantor, Co-Owner (703) 470-5806 jo…" at bounding box center [798, 173] width 1512 height 32
click at [358, 183] on div "[PERSON_NAME]" at bounding box center [321, 173] width 131 height 30
drag, startPoint x: 353, startPoint y: 172, endPoint x: 292, endPoint y: 161, distance: 62.0
click at [292, 161] on tr "Joined Joseph Darragh 25.50% Co-Borrower, Guarantor, Co-Owner (703) 470-5806 jo…" at bounding box center [798, 173] width 1512 height 32
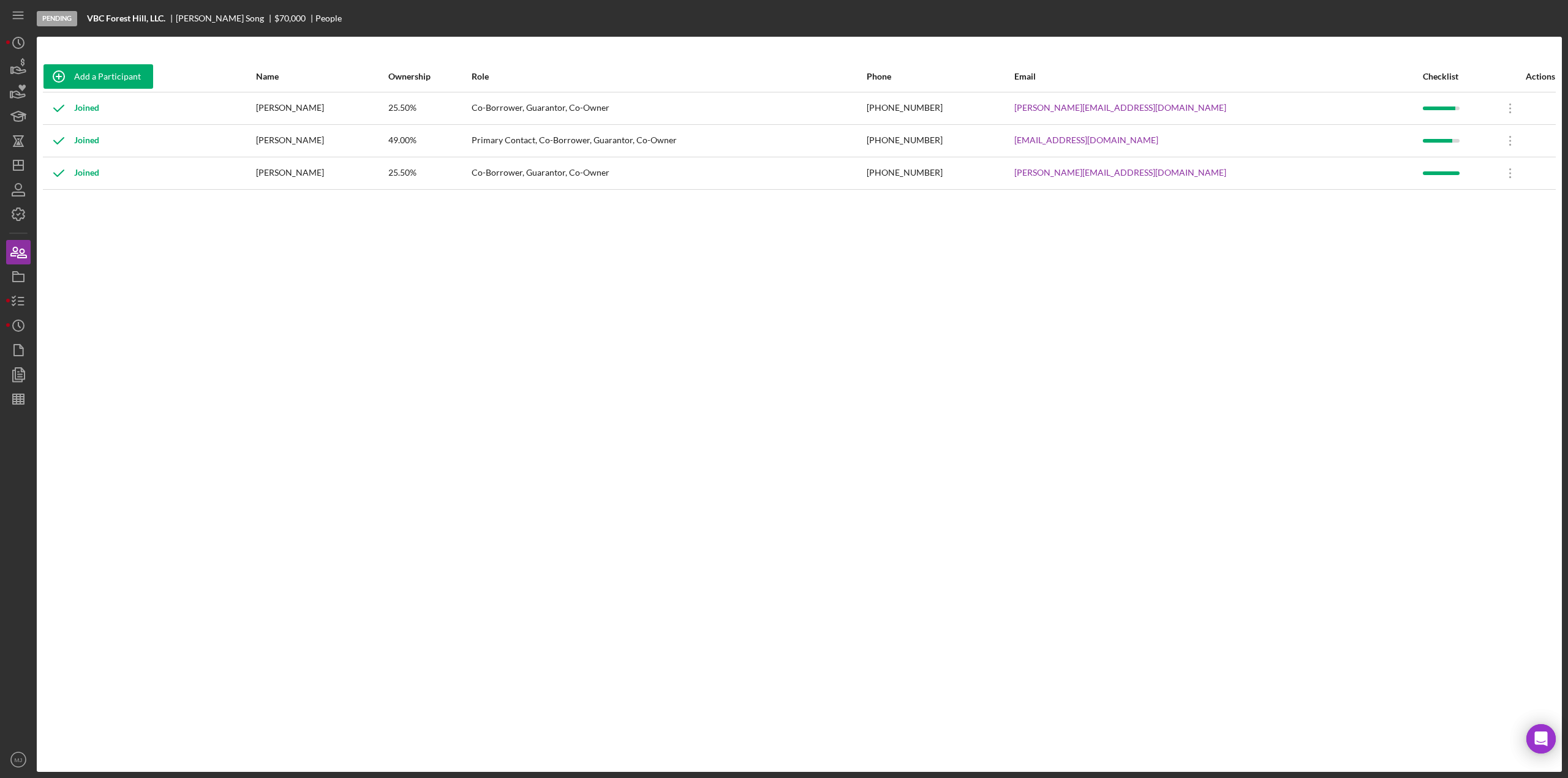
click at [313, 194] on div "Add a Participant Name Ownership Role Phone Email Checklist Actions Joined Anth…" at bounding box center [798, 404] width 1525 height 686
drag, startPoint x: 297, startPoint y: 173, endPoint x: 356, endPoint y: 174, distance: 59.0
click at [356, 174] on div "[PERSON_NAME]" at bounding box center [321, 173] width 131 height 30
copy div "[PERSON_NAME]"
drag, startPoint x: 1267, startPoint y: 172, endPoint x: 1171, endPoint y: 178, distance: 96.2
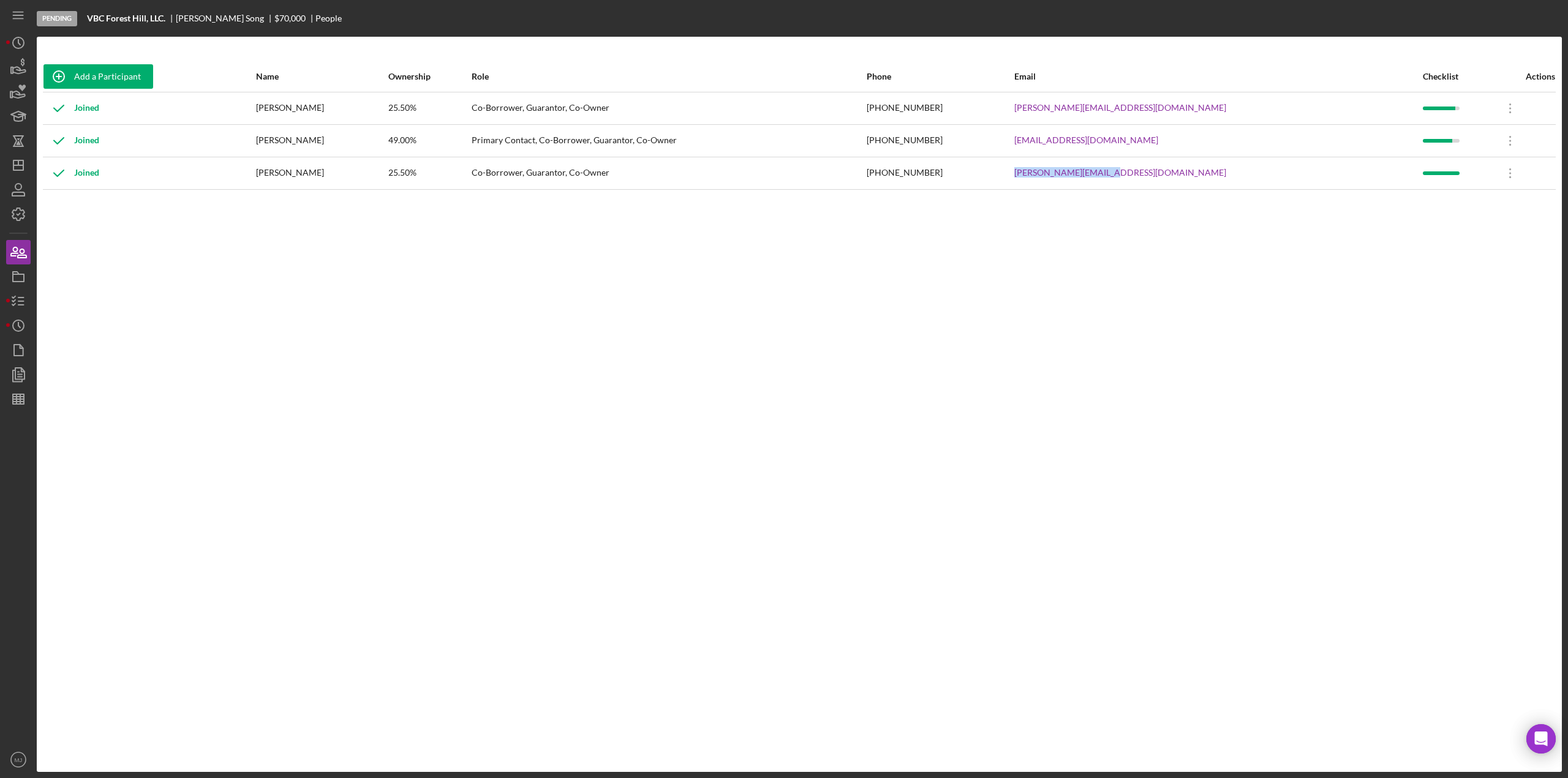
click at [1171, 178] on tr "Joined Joseph Darragh 25.50% Co-Borrower, Guarantor, Co-Owner (703) 470-5806 jo…" at bounding box center [798, 173] width 1512 height 32
copy tr "[PERSON_NAME][EMAIL_ADDRESS][DOMAIN_NAME]"
click at [17, 170] on polygon "button" at bounding box center [18, 165] width 10 height 10
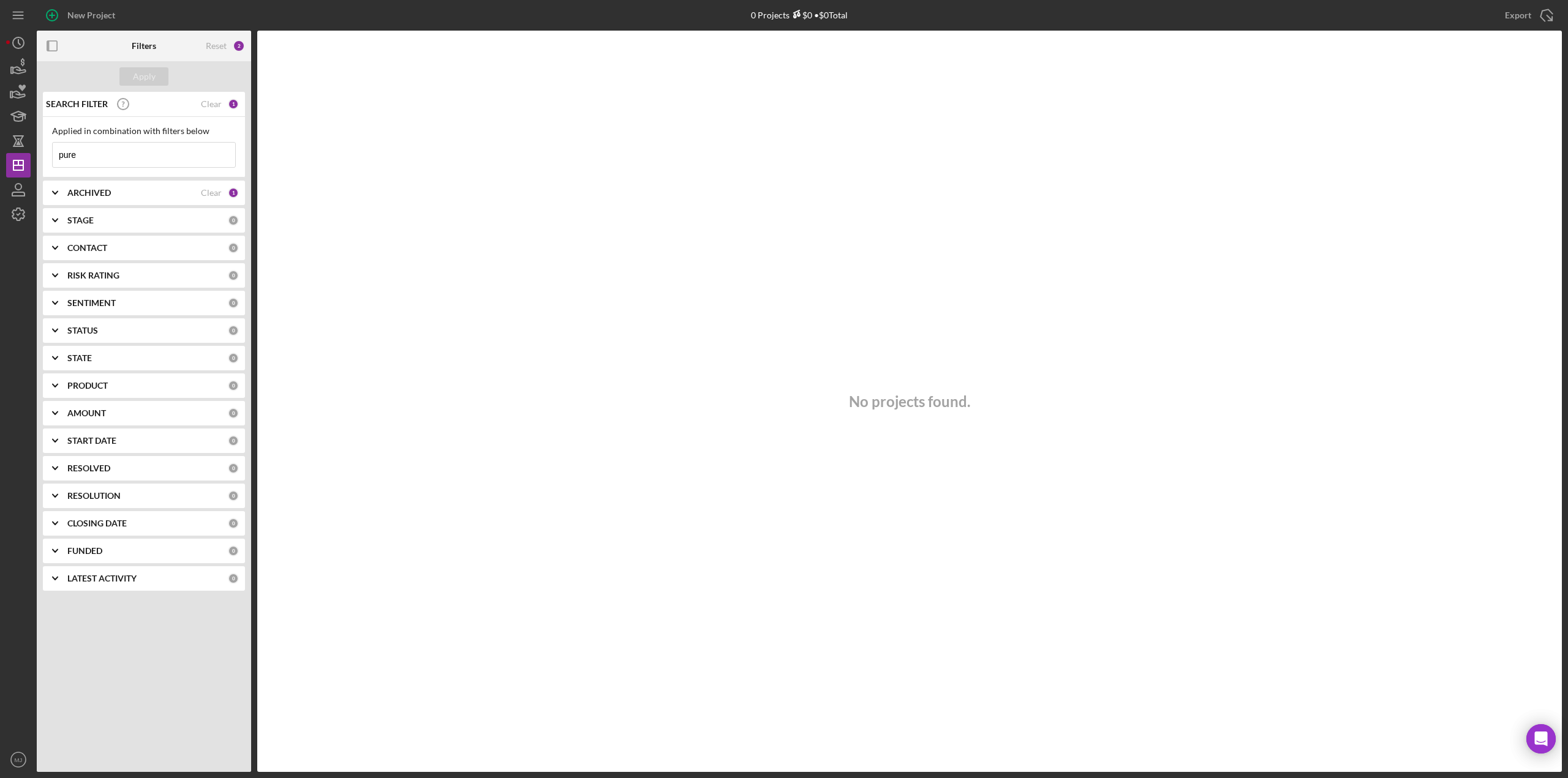
click at [120, 146] on input "pure" at bounding box center [144, 154] width 182 height 24
type input "p"
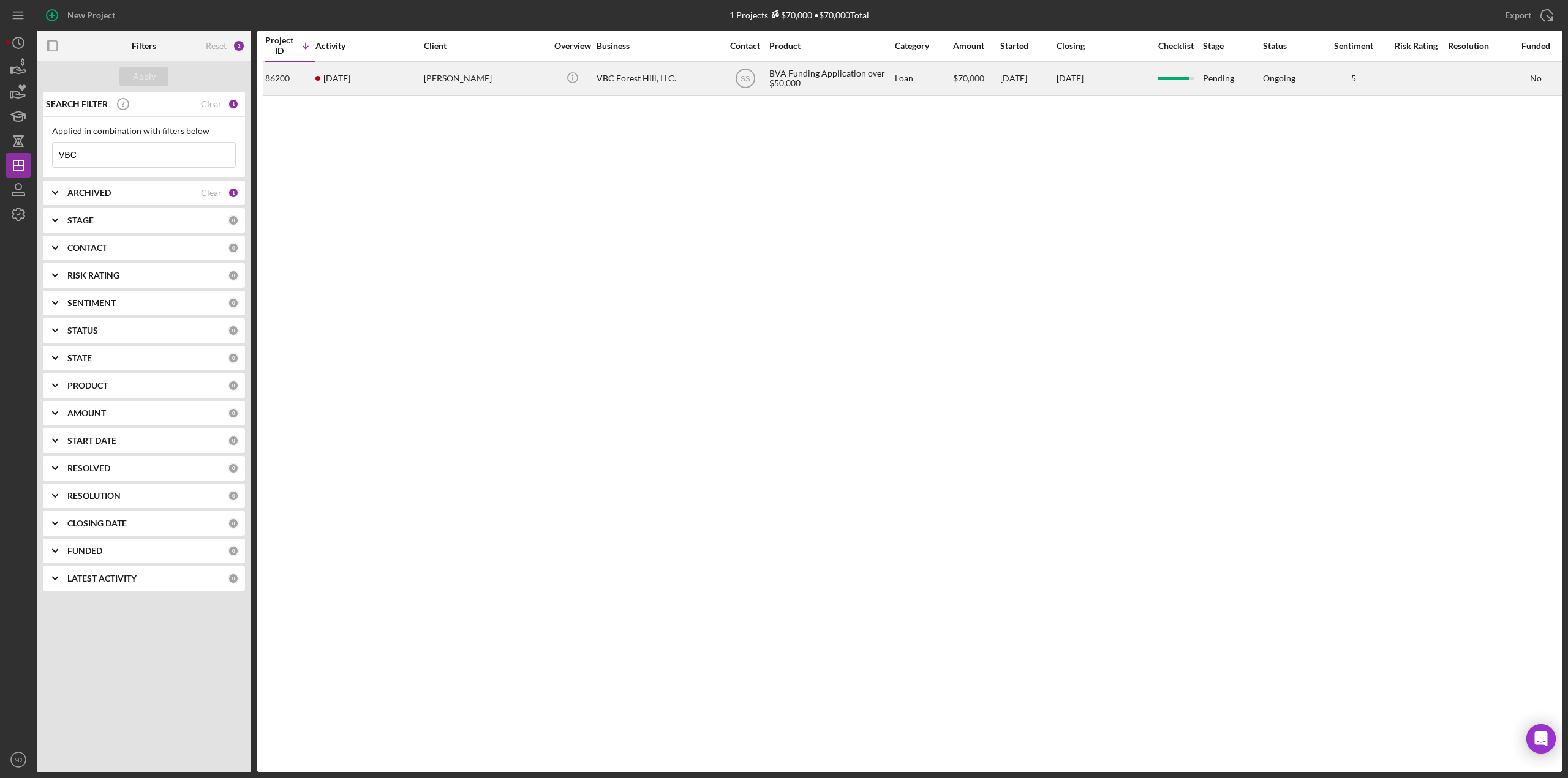
type input "VBC"
click at [364, 88] on div "3 weeks ago Jason Song" at bounding box center [369, 78] width 108 height 32
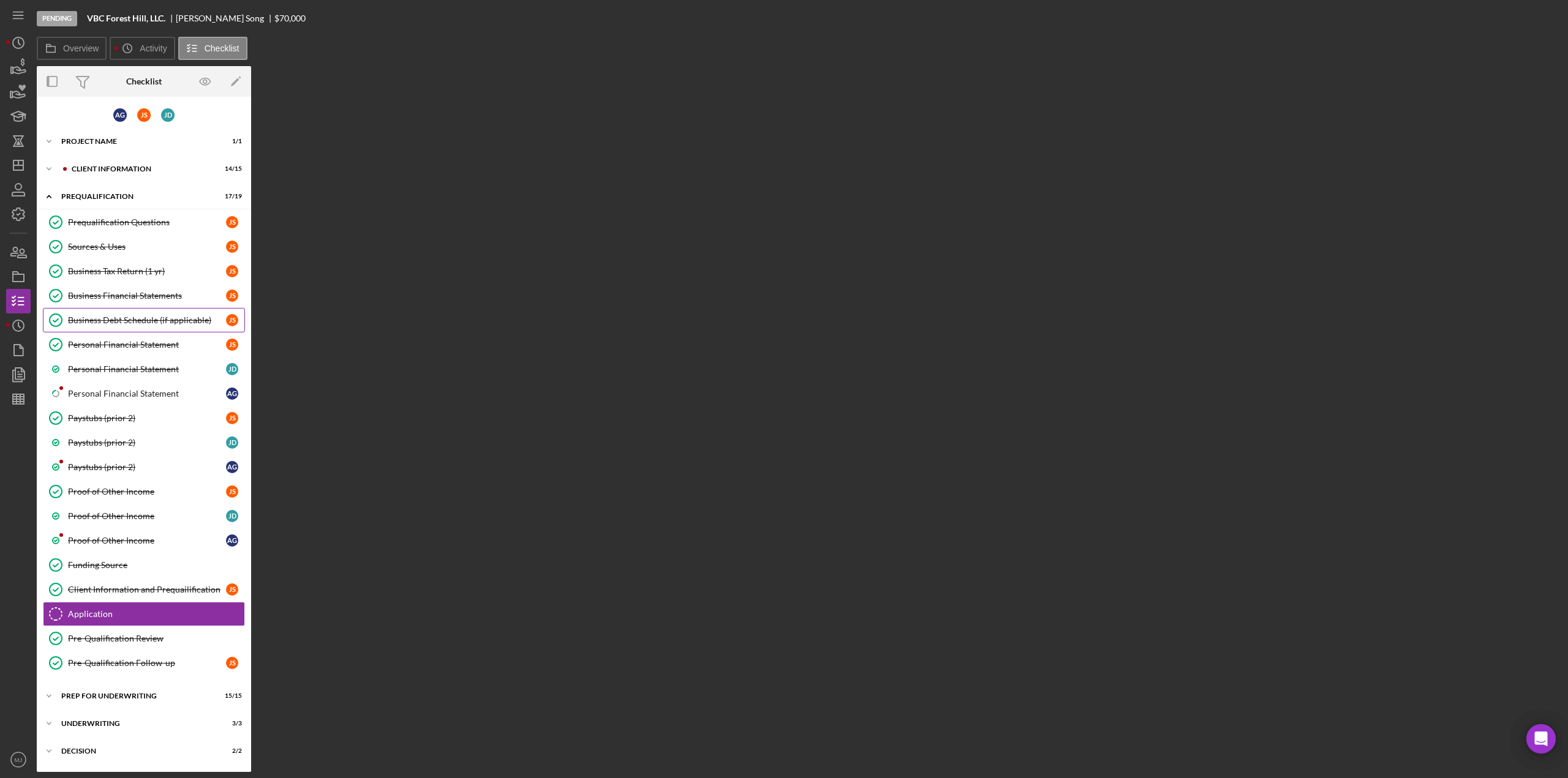
scroll to position [100, 0]
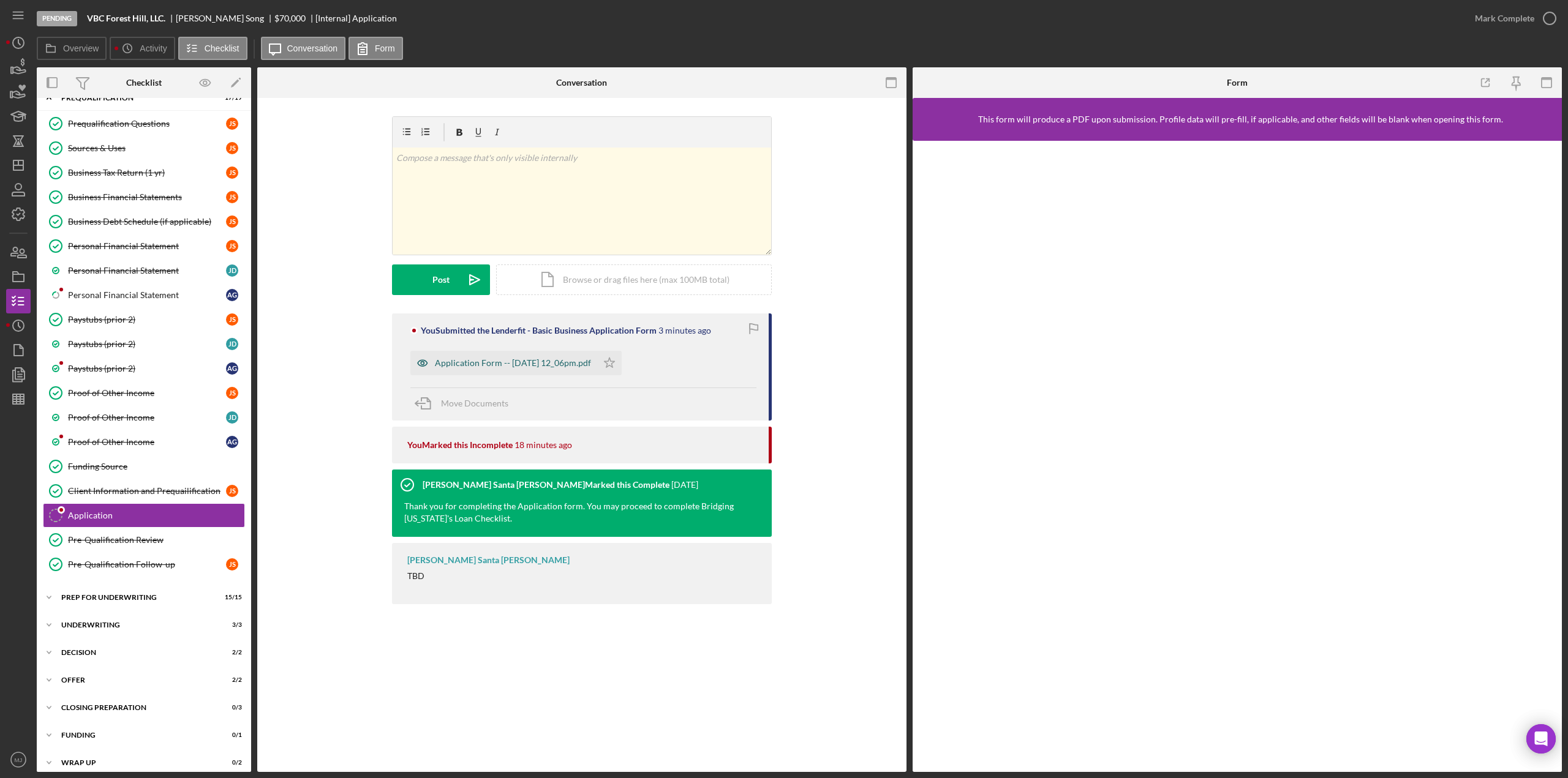
click at [501, 366] on div "Application Form -- [DATE] 12_06pm.pdf" at bounding box center [513, 363] width 156 height 10
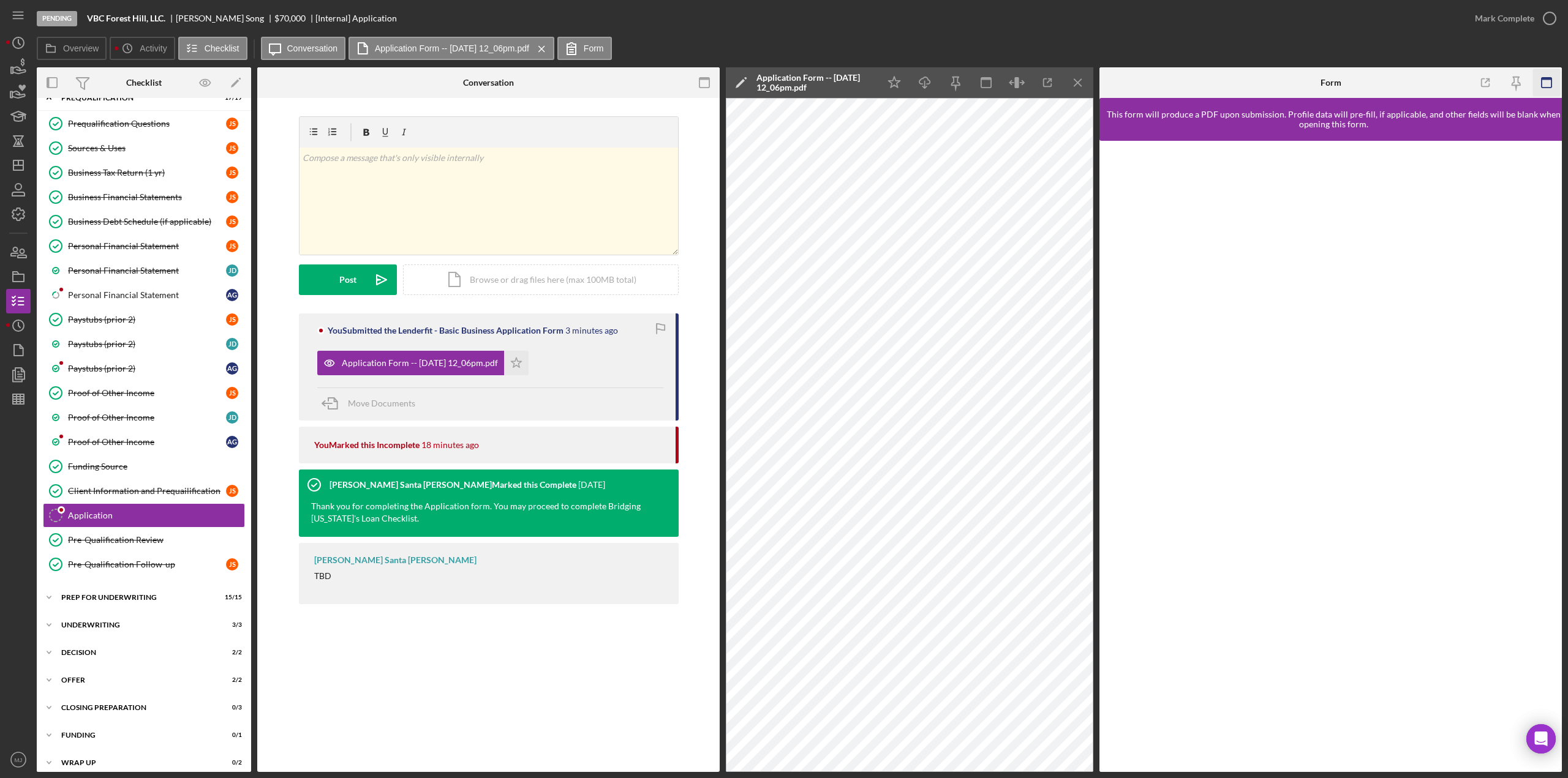
click at [1557, 90] on icon "button" at bounding box center [1546, 83] width 28 height 28
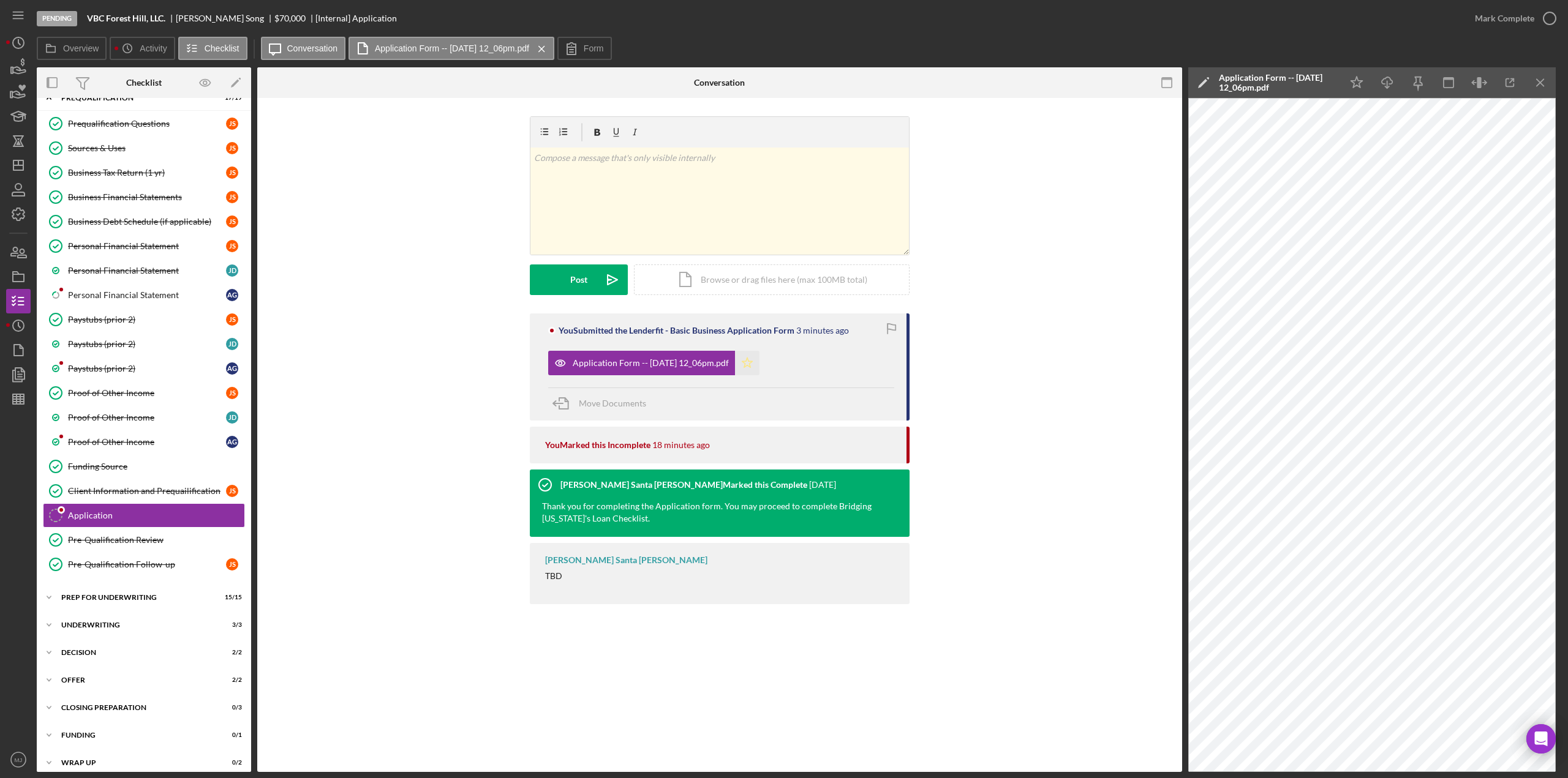
click at [752, 361] on polygon "button" at bounding box center [747, 362] width 10 height 10
click at [1487, 19] on div "Mark Complete" at bounding box center [1504, 18] width 59 height 24
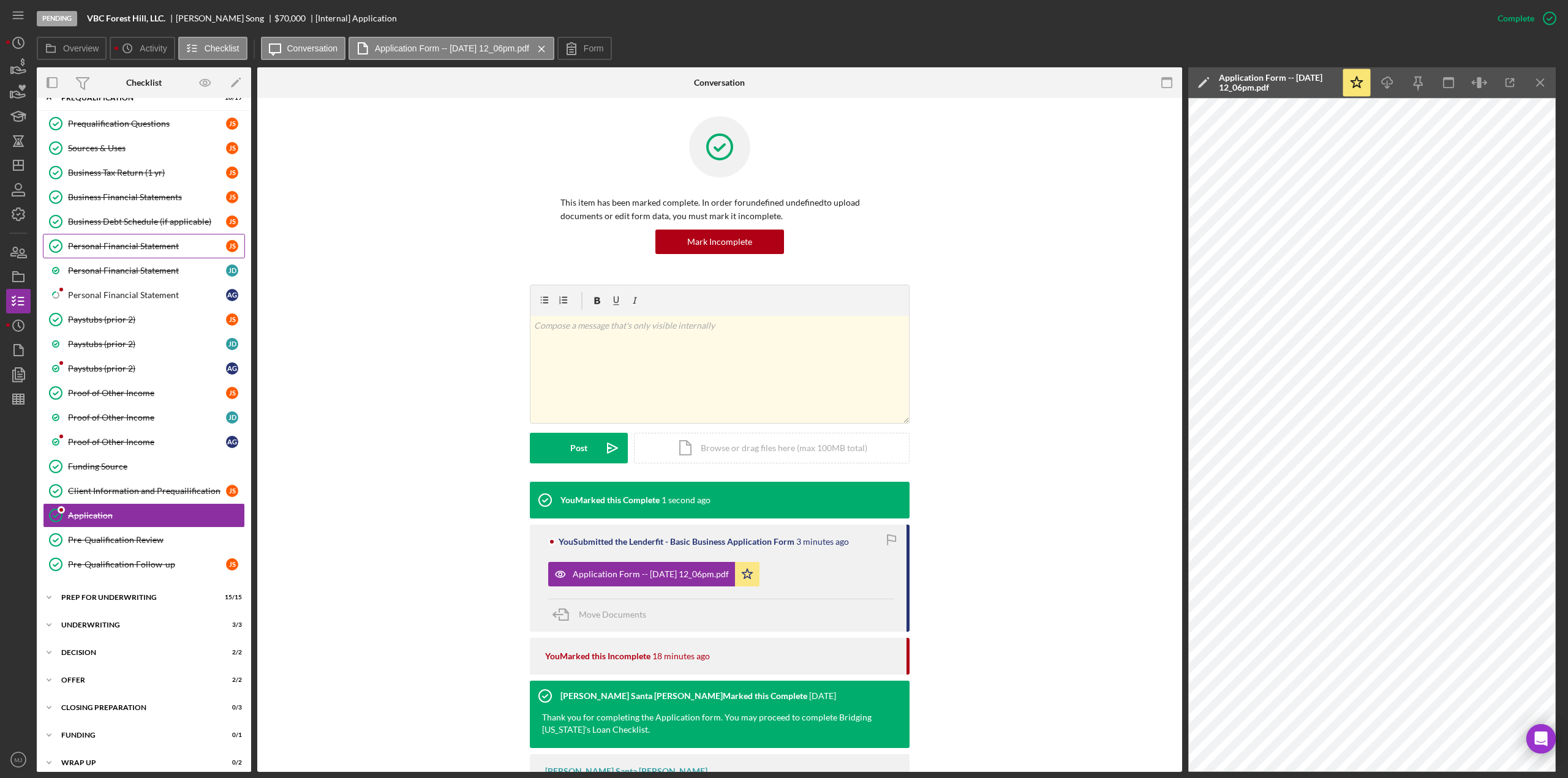
scroll to position [0, 0]
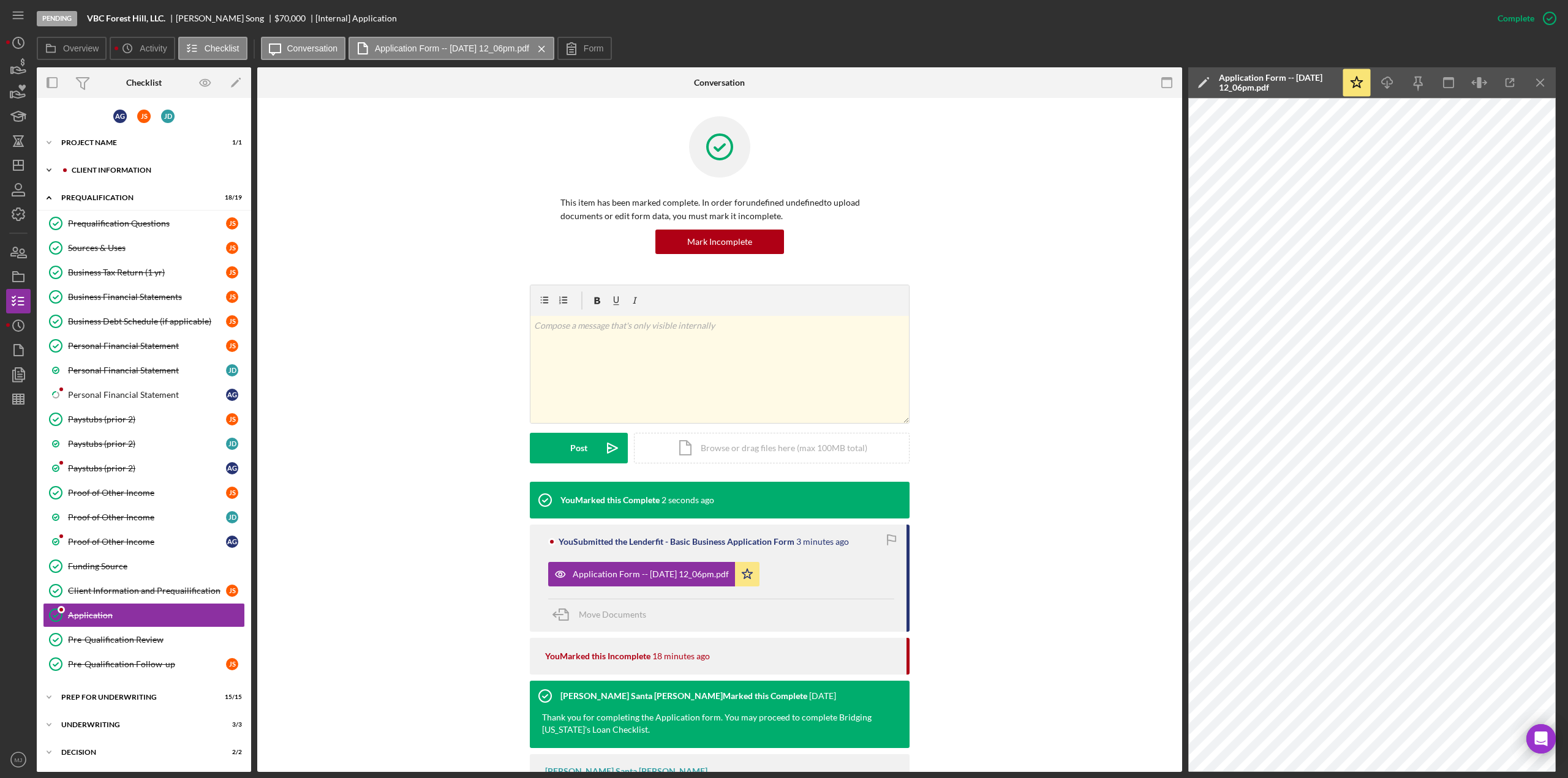
click at [116, 167] on div "Client Information" at bounding box center [154, 170] width 164 height 7
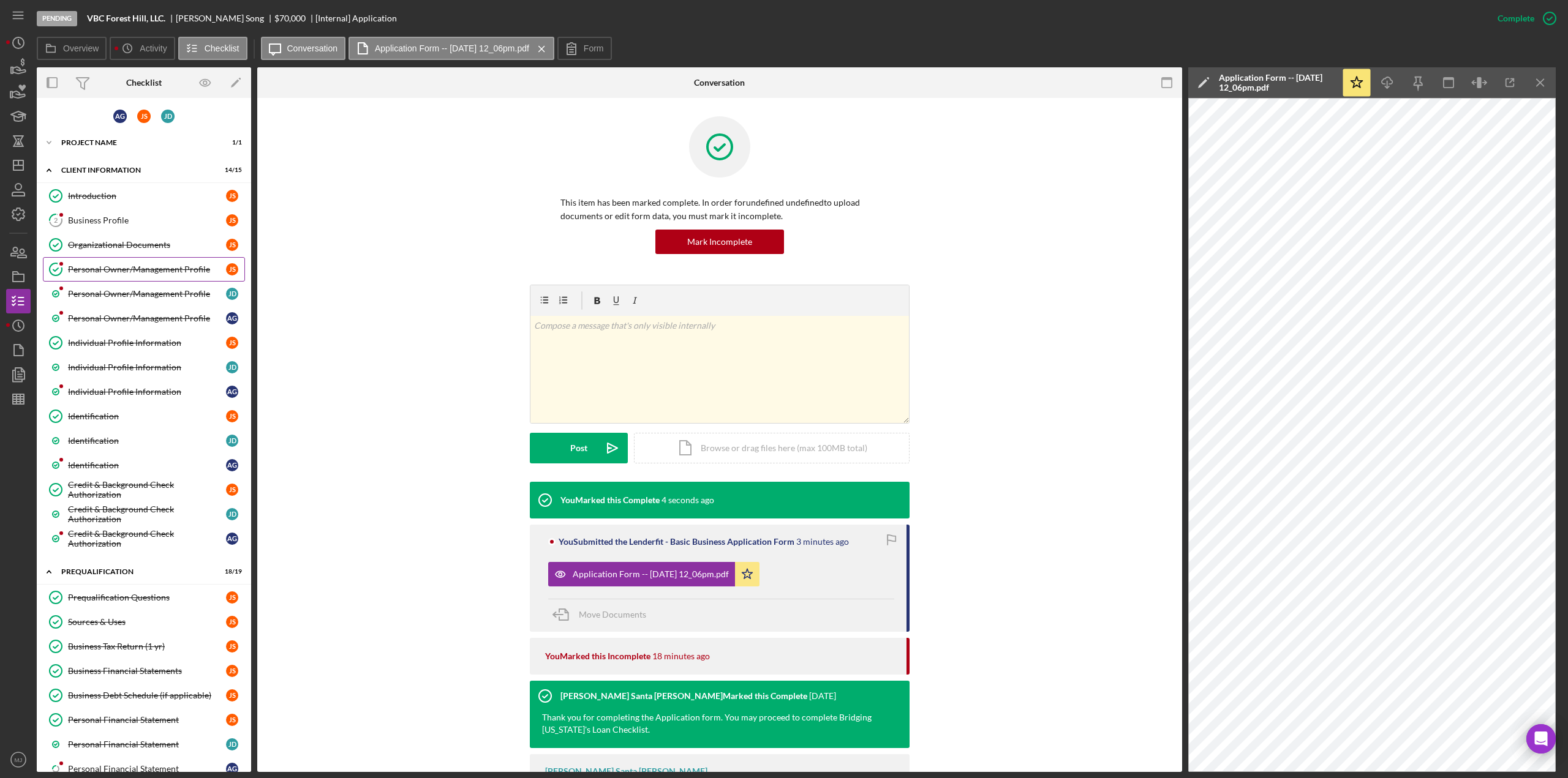
click at [102, 266] on div "Personal Owner/Management Profile" at bounding box center [147, 269] width 158 height 10
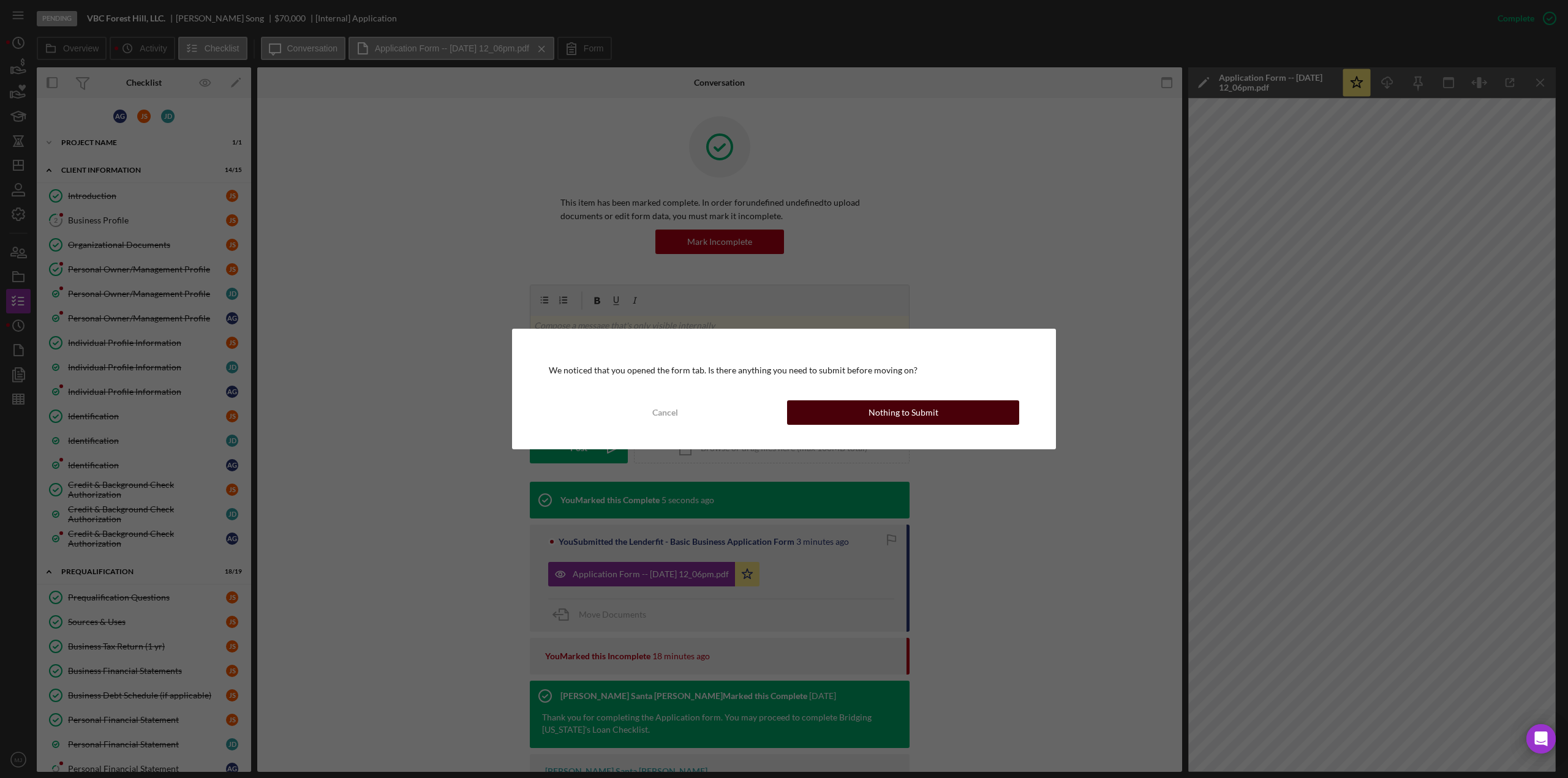
click at [838, 409] on button "Nothing to Submit" at bounding box center [902, 413] width 232 height 24
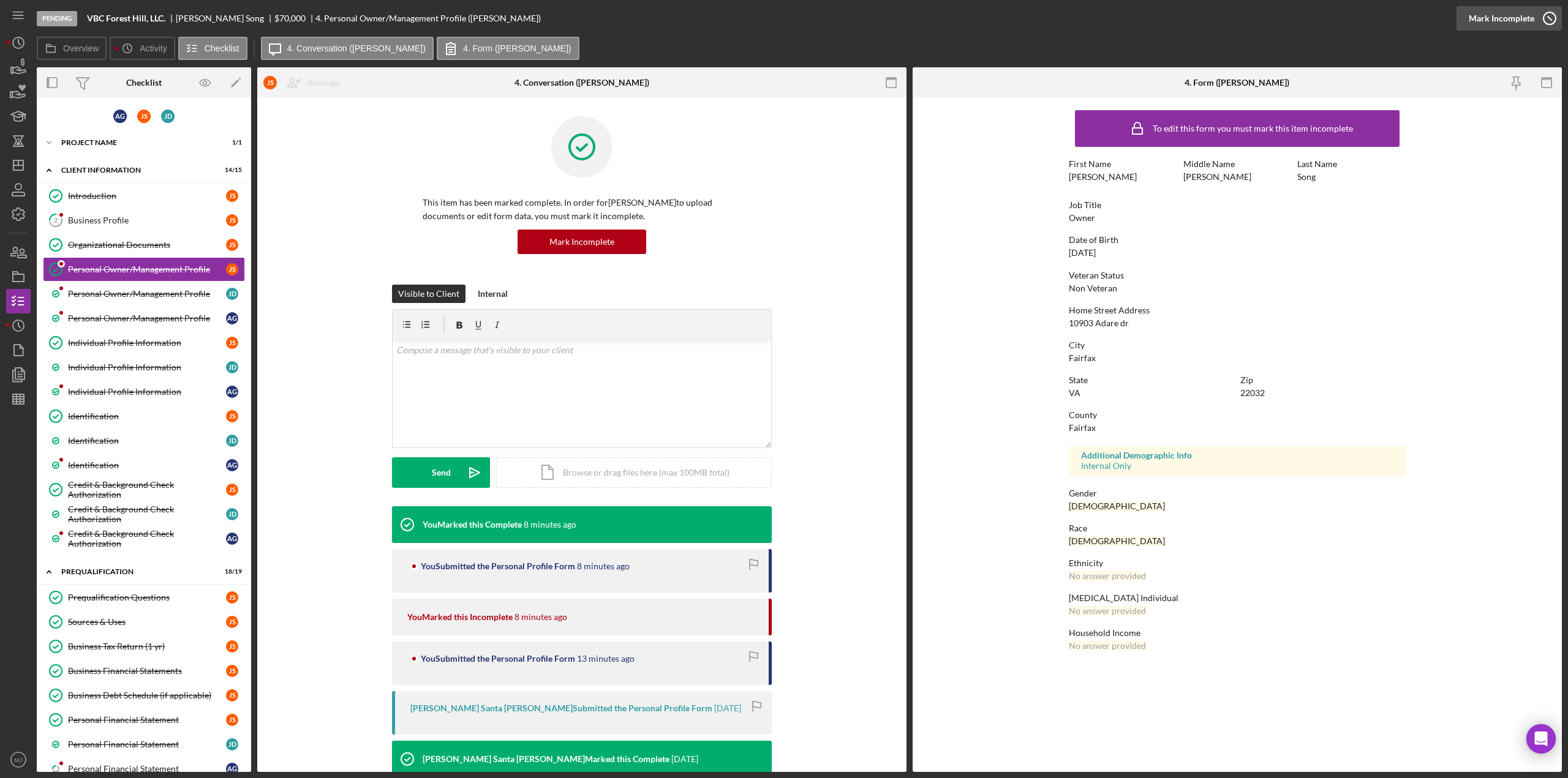
click at [1519, 22] on div "Mark Incomplete" at bounding box center [1501, 18] width 66 height 24
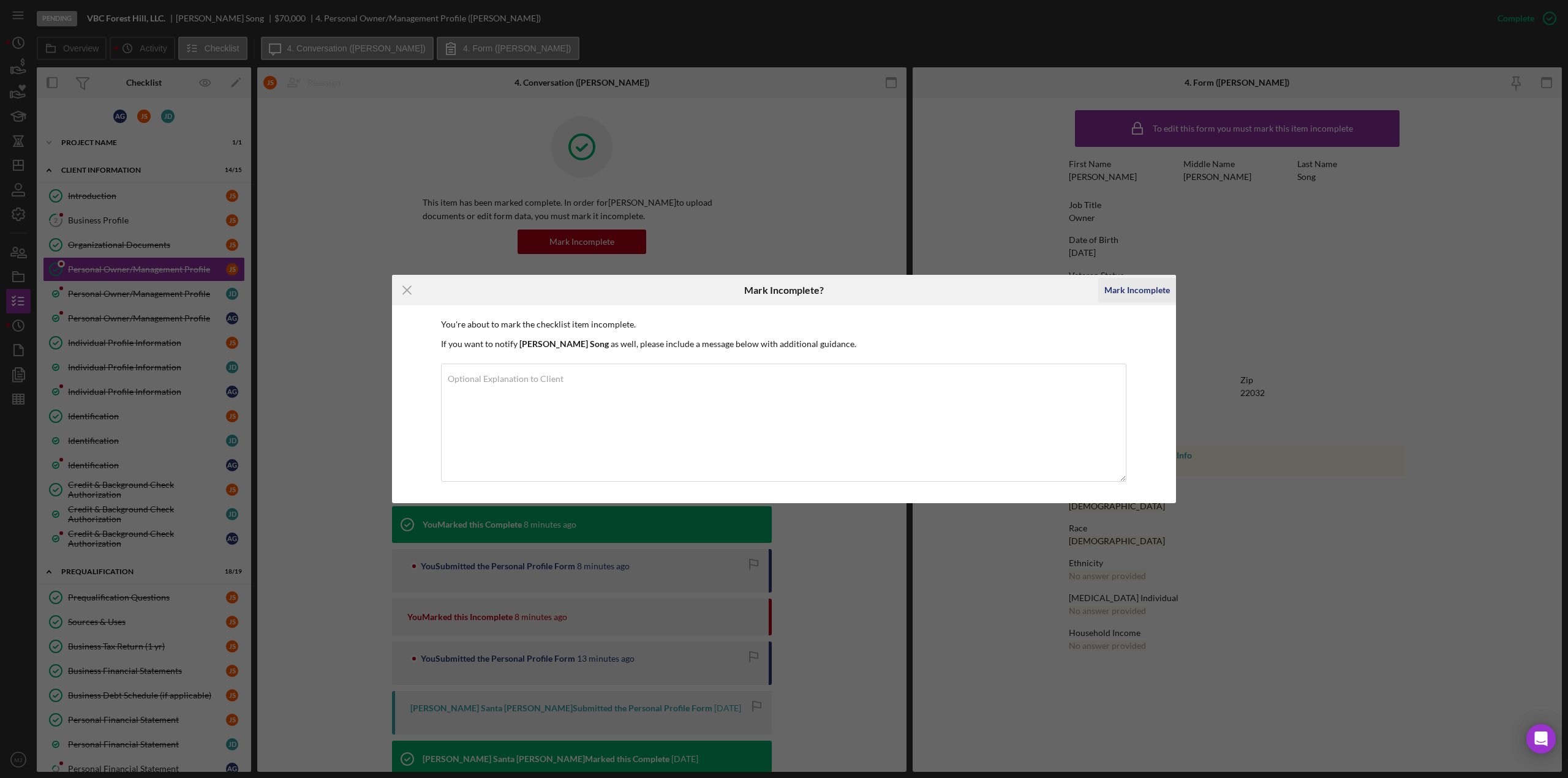
click at [1138, 287] on div "Mark Incomplete" at bounding box center [1137, 290] width 66 height 24
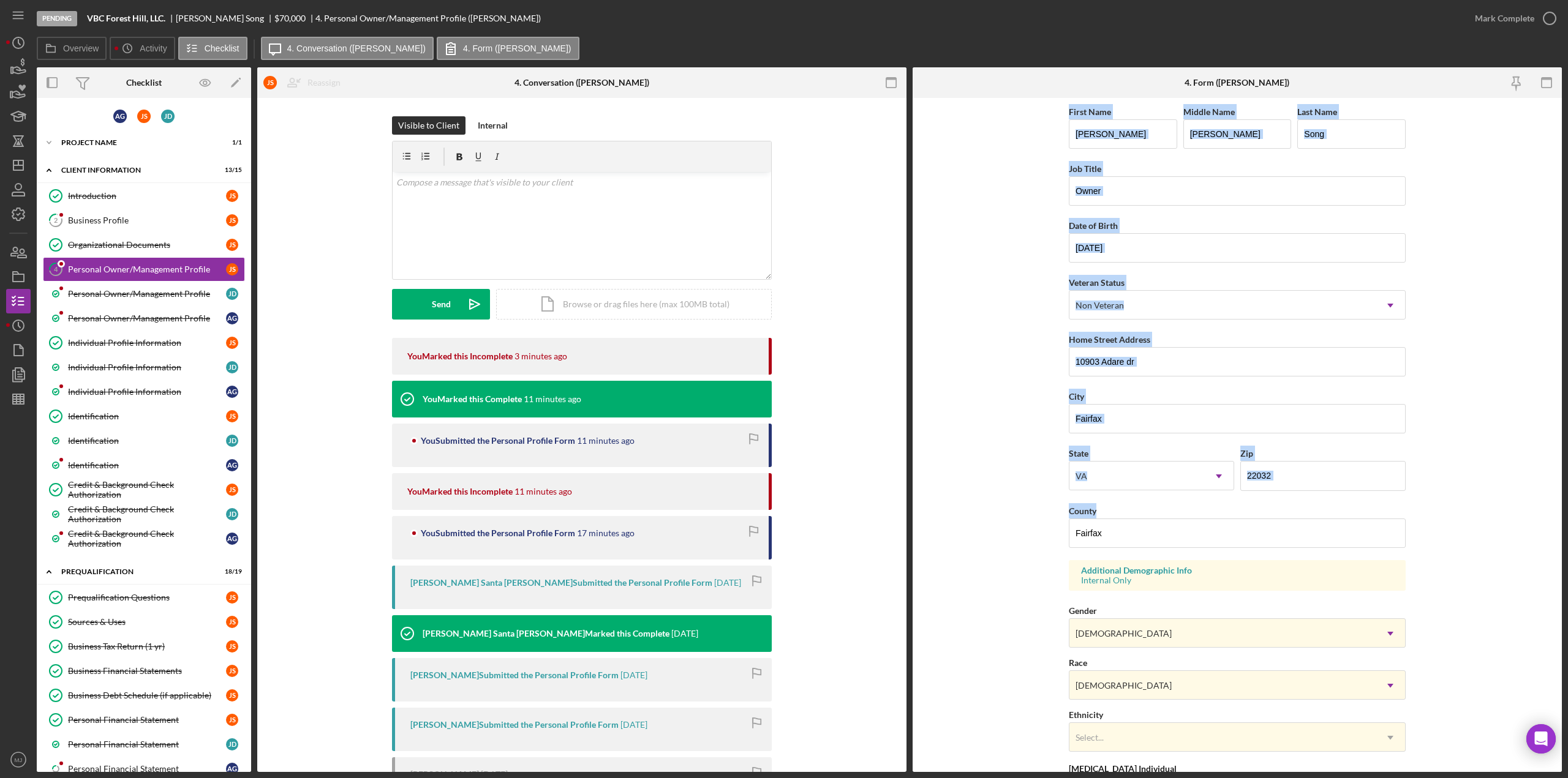
drag, startPoint x: 1066, startPoint y: 109, endPoint x: 1431, endPoint y: 531, distance: 558.0
click at [1431, 531] on form "First Name Jason Middle Name Jin Woo Last Name Song Job Title Owner Date of Bir…" at bounding box center [1237, 435] width 649 height 674
copy div "First Name Middle Name Last Name Job Title Date of Birth Veteran Status Non Vet…"
click at [1495, 17] on div "Mark Complete" at bounding box center [1504, 18] width 59 height 24
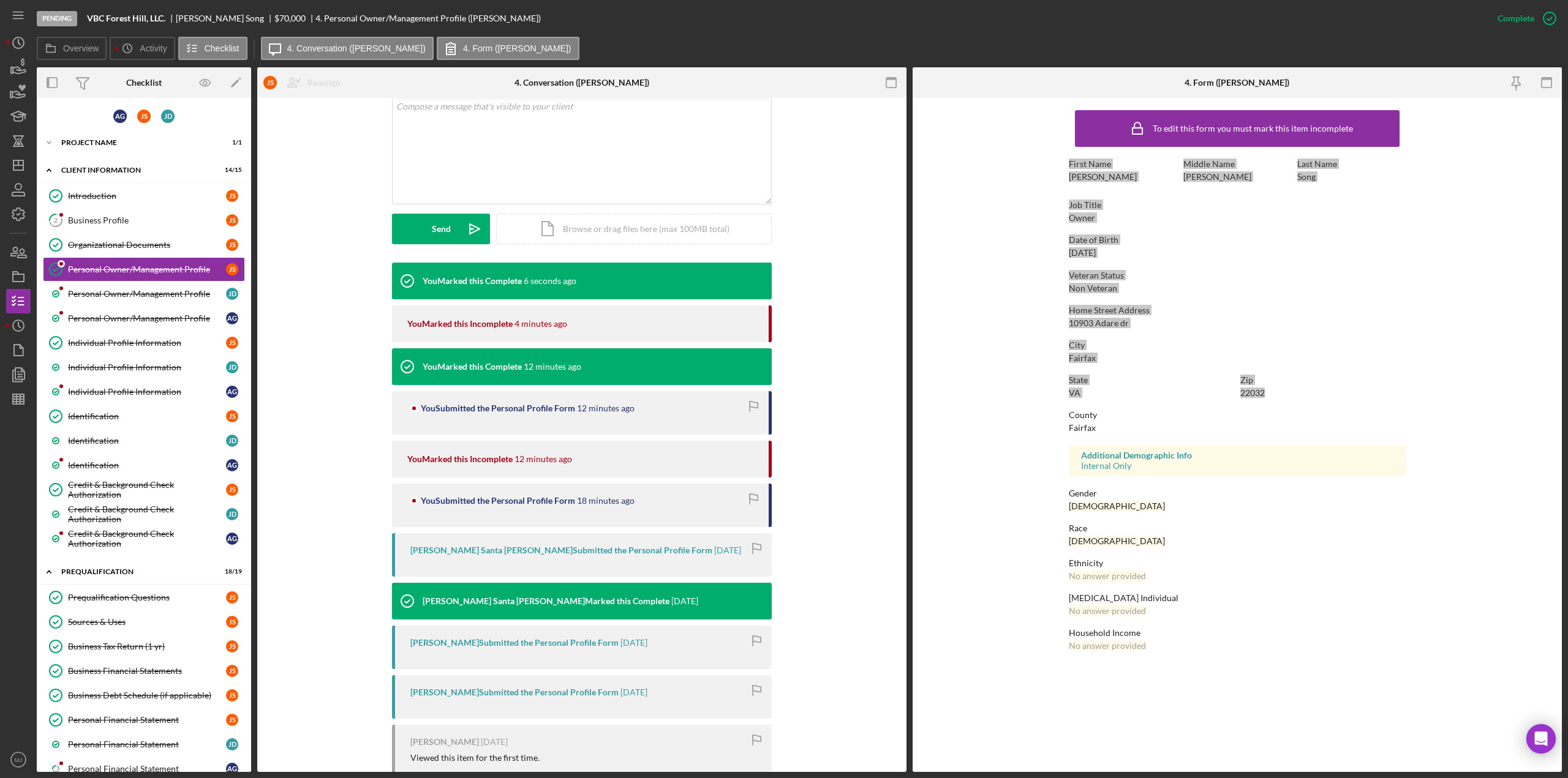
scroll to position [402, 0]
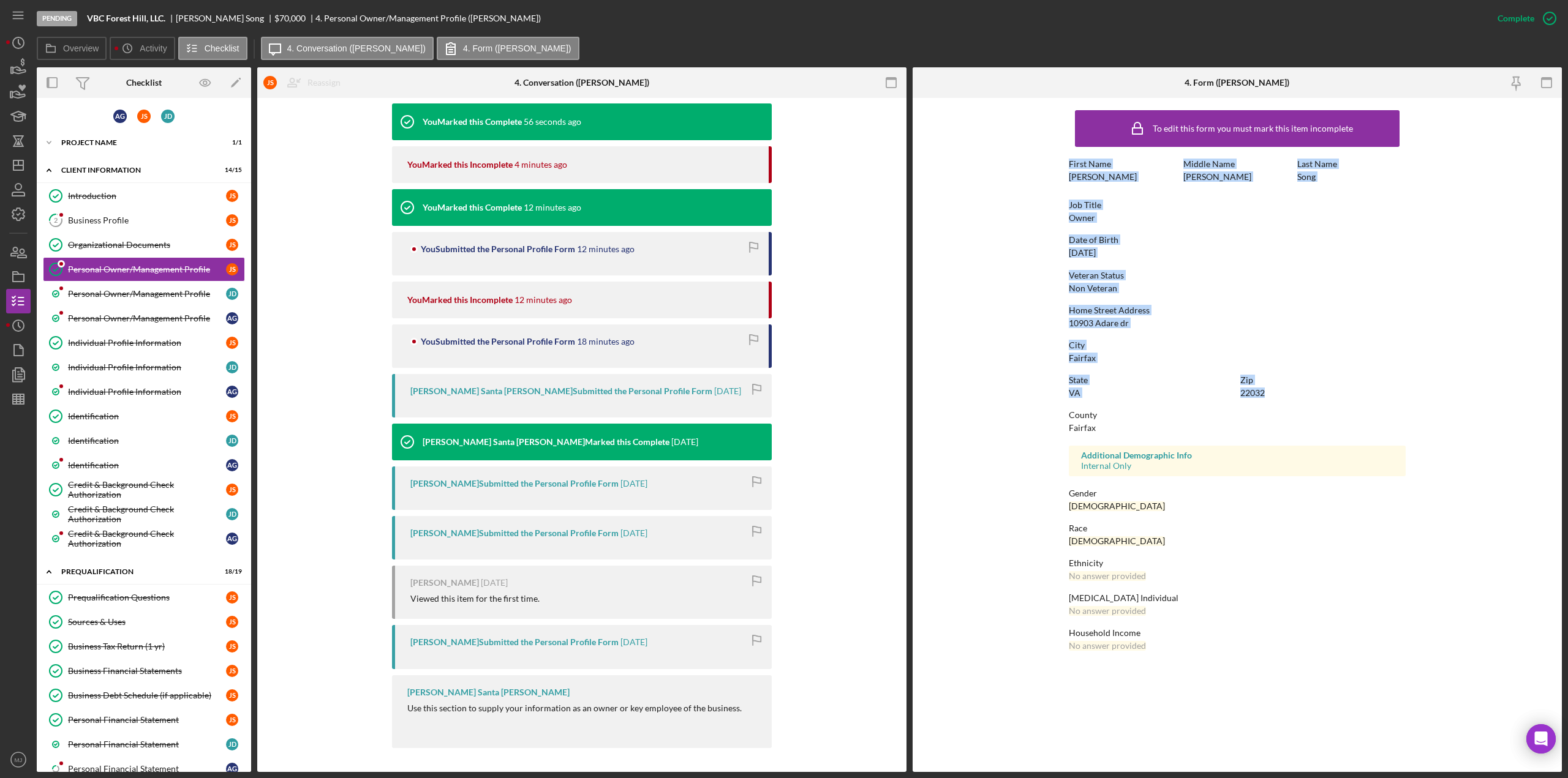
click at [1175, 283] on div "Veteran Status Non Veteran" at bounding box center [1237, 282] width 337 height 23
drag, startPoint x: 1071, startPoint y: 165, endPoint x: 1204, endPoint y: 426, distance: 292.9
click at [1204, 426] on div "To edit this form you must mark this item incomplete First Name Jason Middle Na…" at bounding box center [1237, 383] width 337 height 559
copy div "First Name Jason Middle Name Jin Woo Last Name Song Job Title Owner Date of Bir…"
click at [124, 297] on link "Personal Owner/Management Profile J D" at bounding box center [143, 294] width 202 height 24
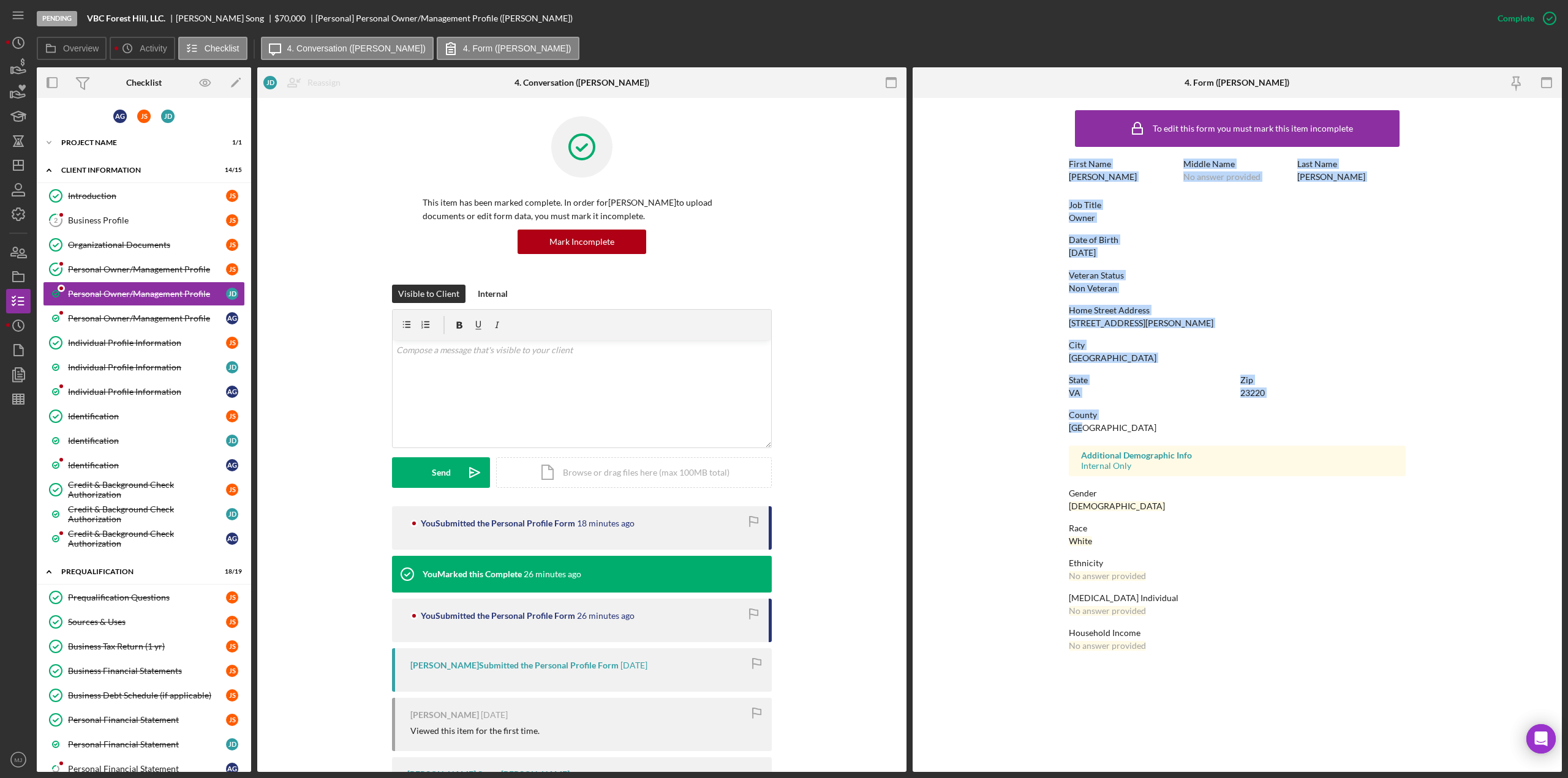
drag, startPoint x: 1069, startPoint y: 162, endPoint x: 1168, endPoint y: 429, distance: 284.8
click at [1168, 429] on div "To edit this form you must mark this item incomplete First Name Joseph Middle N…" at bounding box center [1237, 383] width 337 height 559
copy div "First Name [PERSON_NAME] Middle Name No answer provided Last Name [PERSON_NAME]…"
click at [140, 317] on div "Personal Owner/Management Profile" at bounding box center [147, 317] width 158 height 10
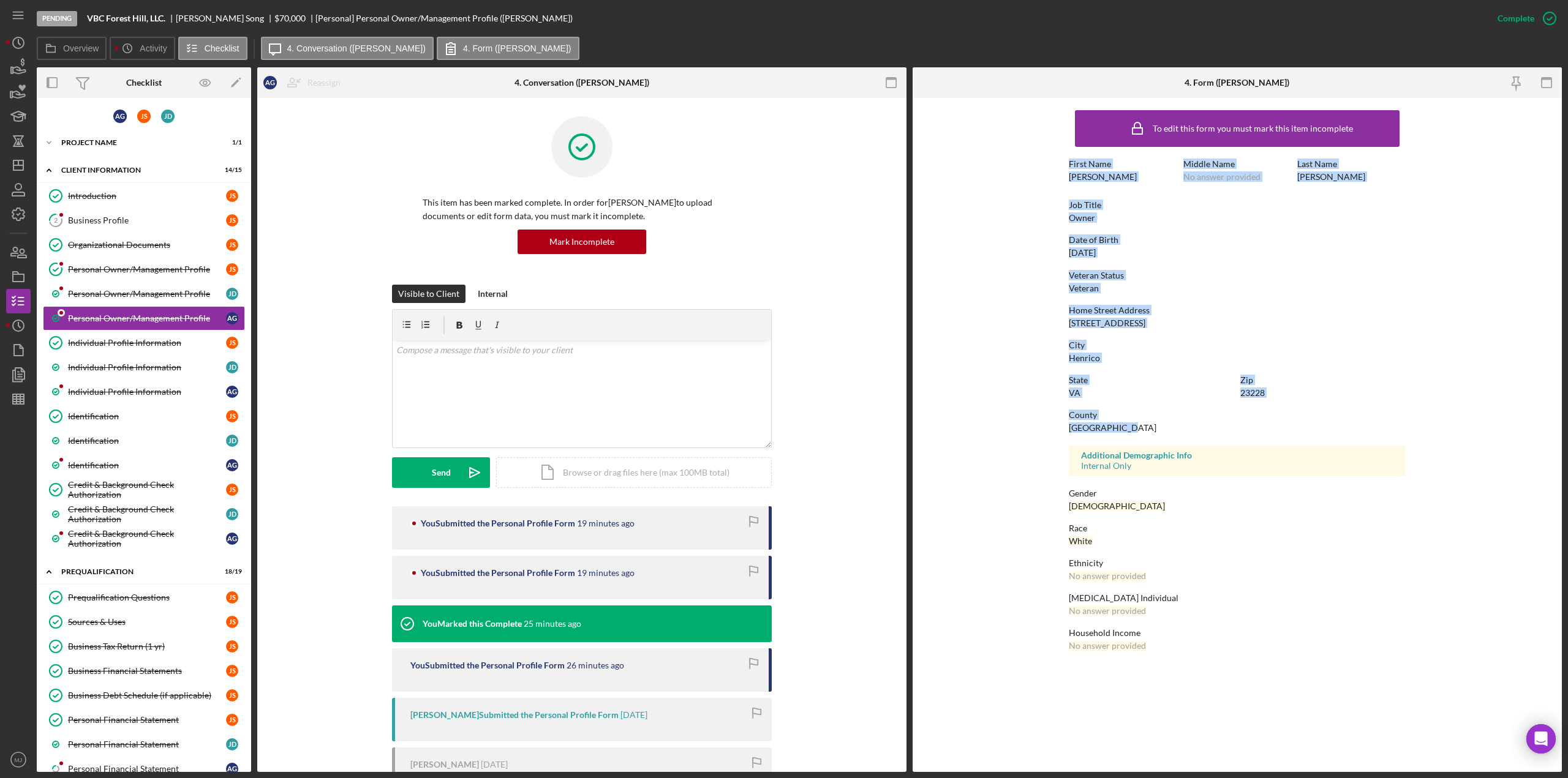
drag, startPoint x: 1066, startPoint y: 163, endPoint x: 1227, endPoint y: 426, distance: 308.4
click at [1227, 426] on form "To edit this form you must mark this item incomplete First Name Anthony Middle …" at bounding box center [1237, 383] width 649 height 571
copy div "First Name Anthony Middle Name No answer provided Last Name Giordano Job Title …"
click at [115, 344] on div "Individual Profile Information" at bounding box center [147, 343] width 158 height 10
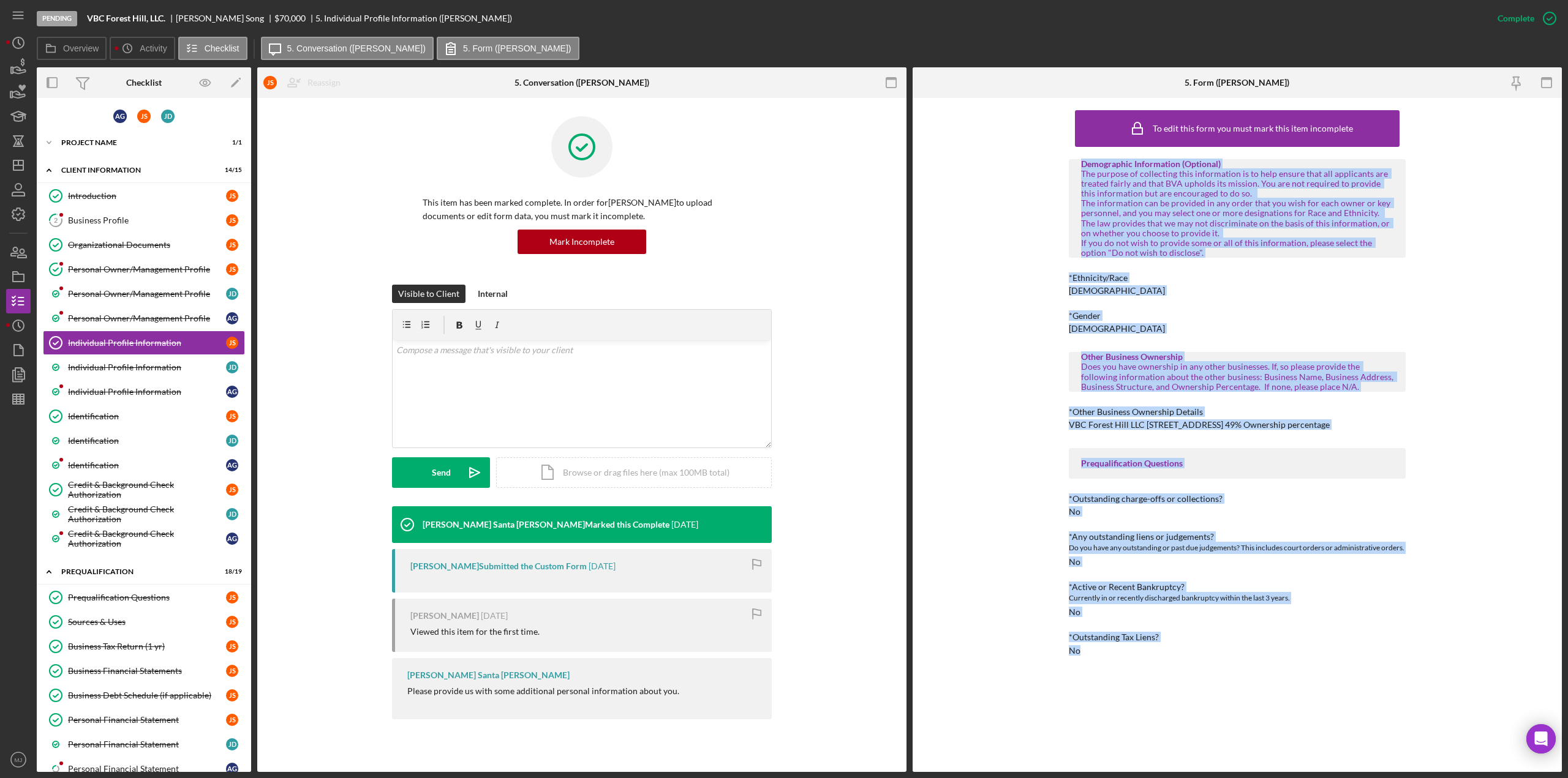
drag, startPoint x: 1079, startPoint y: 168, endPoint x: 1209, endPoint y: 712, distance: 559.3
click at [1209, 712] on div "To edit this form you must mark this item incomplete Demographic Information (O…" at bounding box center [1237, 435] width 337 height 662
copy div "Demographic Information (Optional) The purpose of collecting this information i…"
click at [198, 363] on div "Individual Profile Information" at bounding box center [147, 367] width 158 height 10
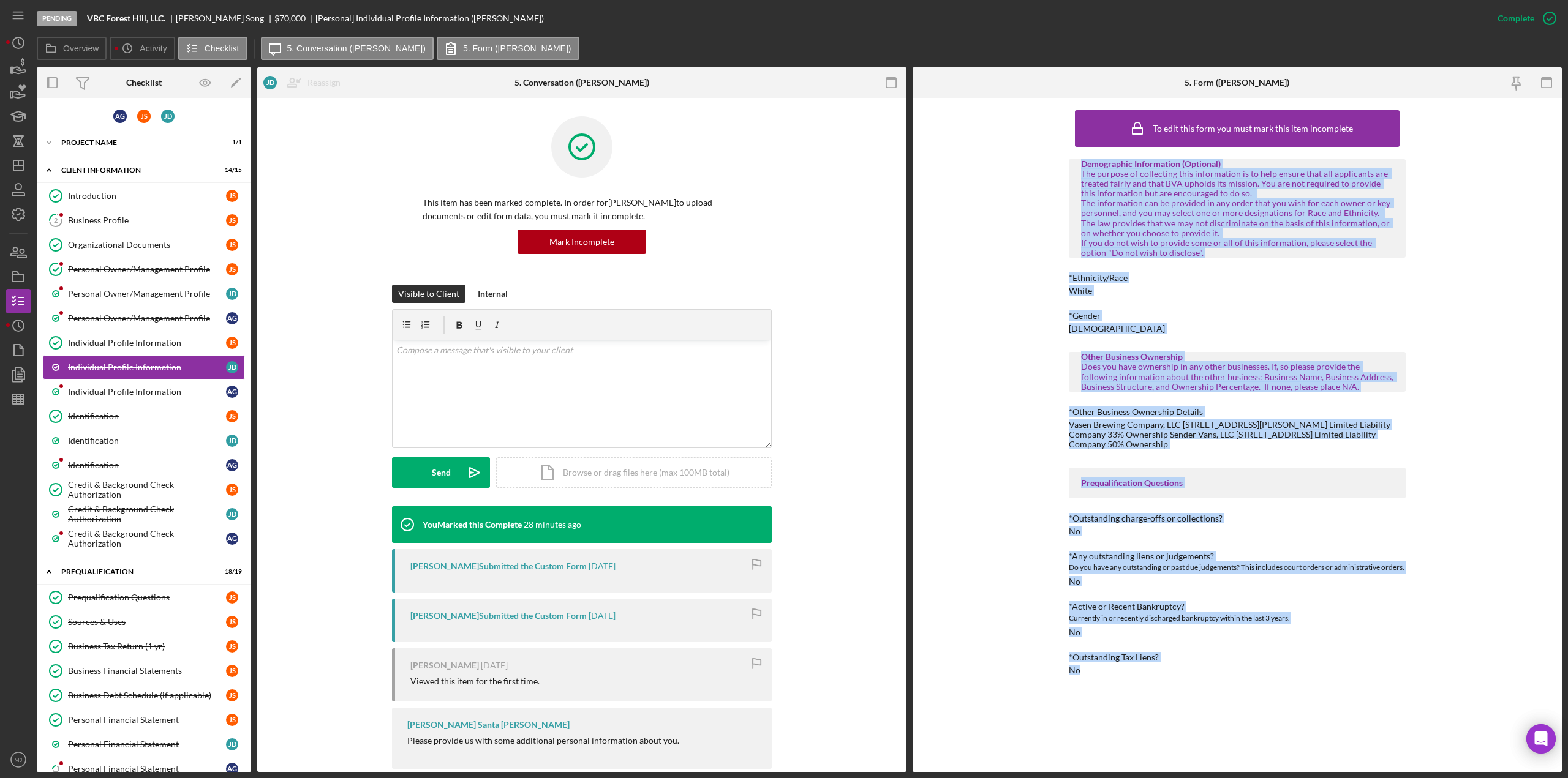
drag, startPoint x: 1081, startPoint y: 165, endPoint x: 1176, endPoint y: 691, distance: 534.5
click at [1176, 691] on div "To edit this form you must mark this item incomplete Demographic Information (O…" at bounding box center [1237, 435] width 337 height 662
copy div "Demographic Information (Optional) The purpose of collecting this information i…"
click at [91, 387] on div "Individual Profile Information" at bounding box center [147, 391] width 158 height 10
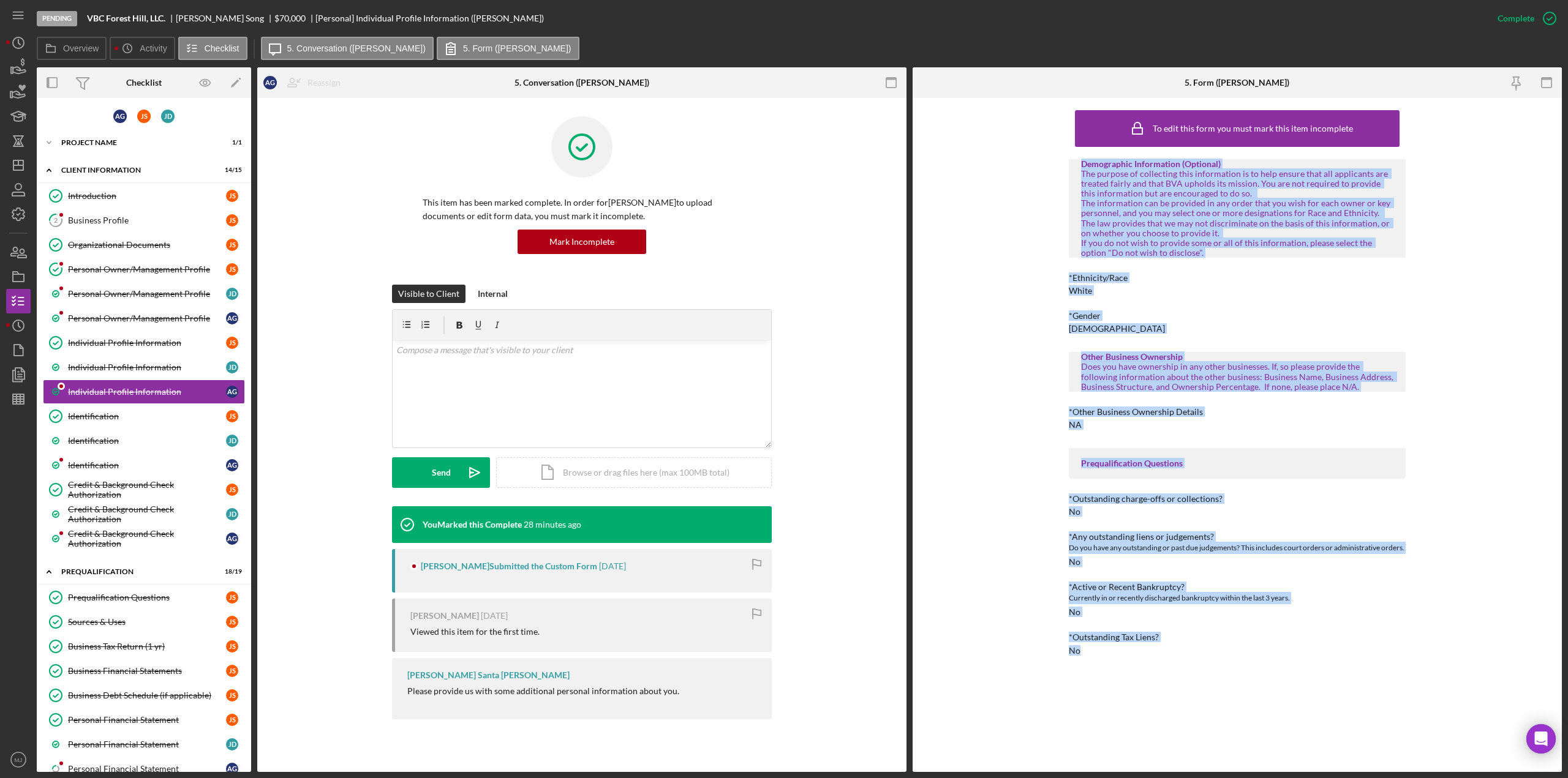
drag, startPoint x: 1081, startPoint y: 165, endPoint x: 1208, endPoint y: 691, distance: 541.1
click at [1208, 691] on div "To edit this form you must mark this item incomplete Demographic Information (O…" at bounding box center [1237, 435] width 337 height 662
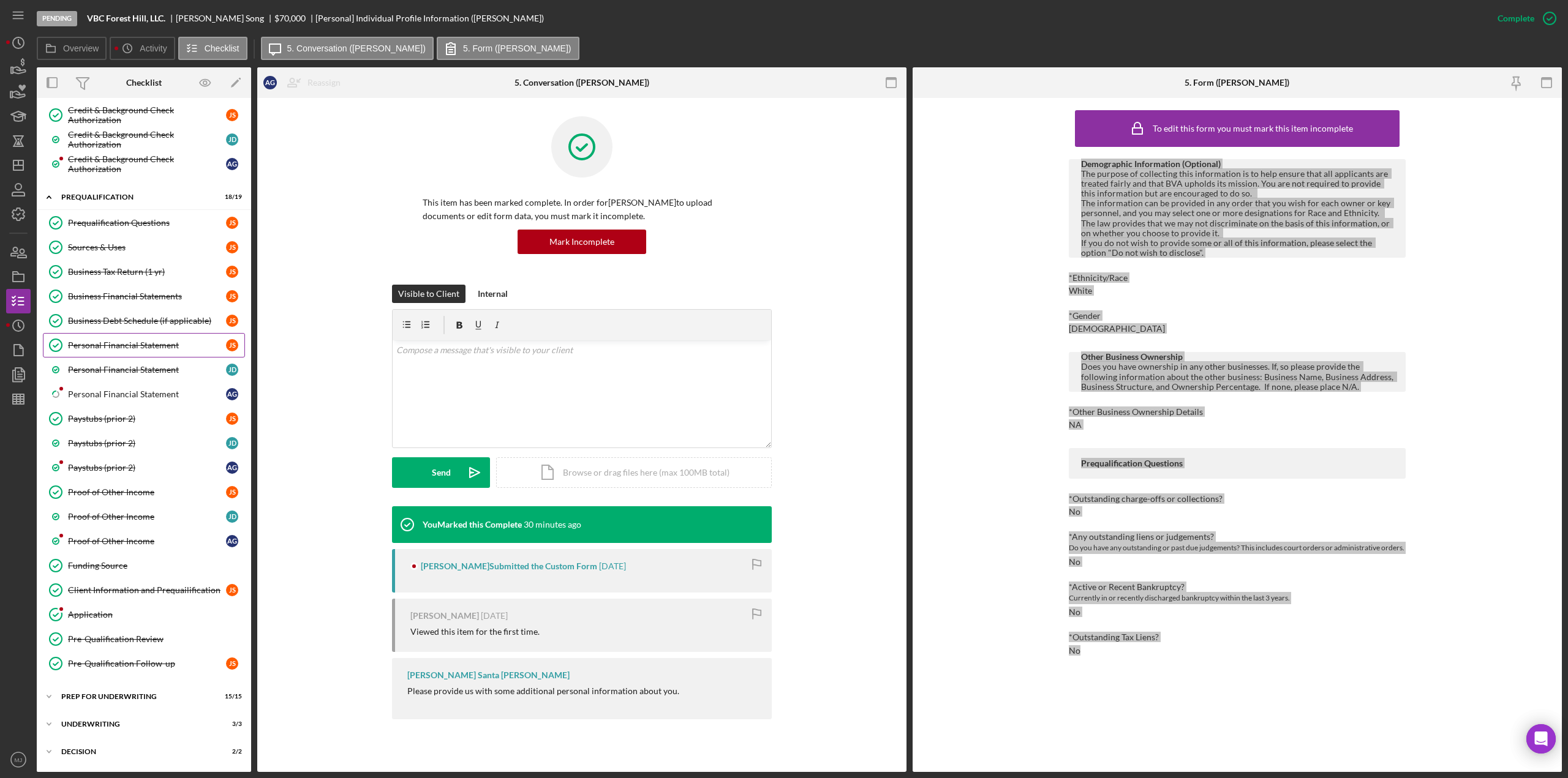
scroll to position [469, 0]
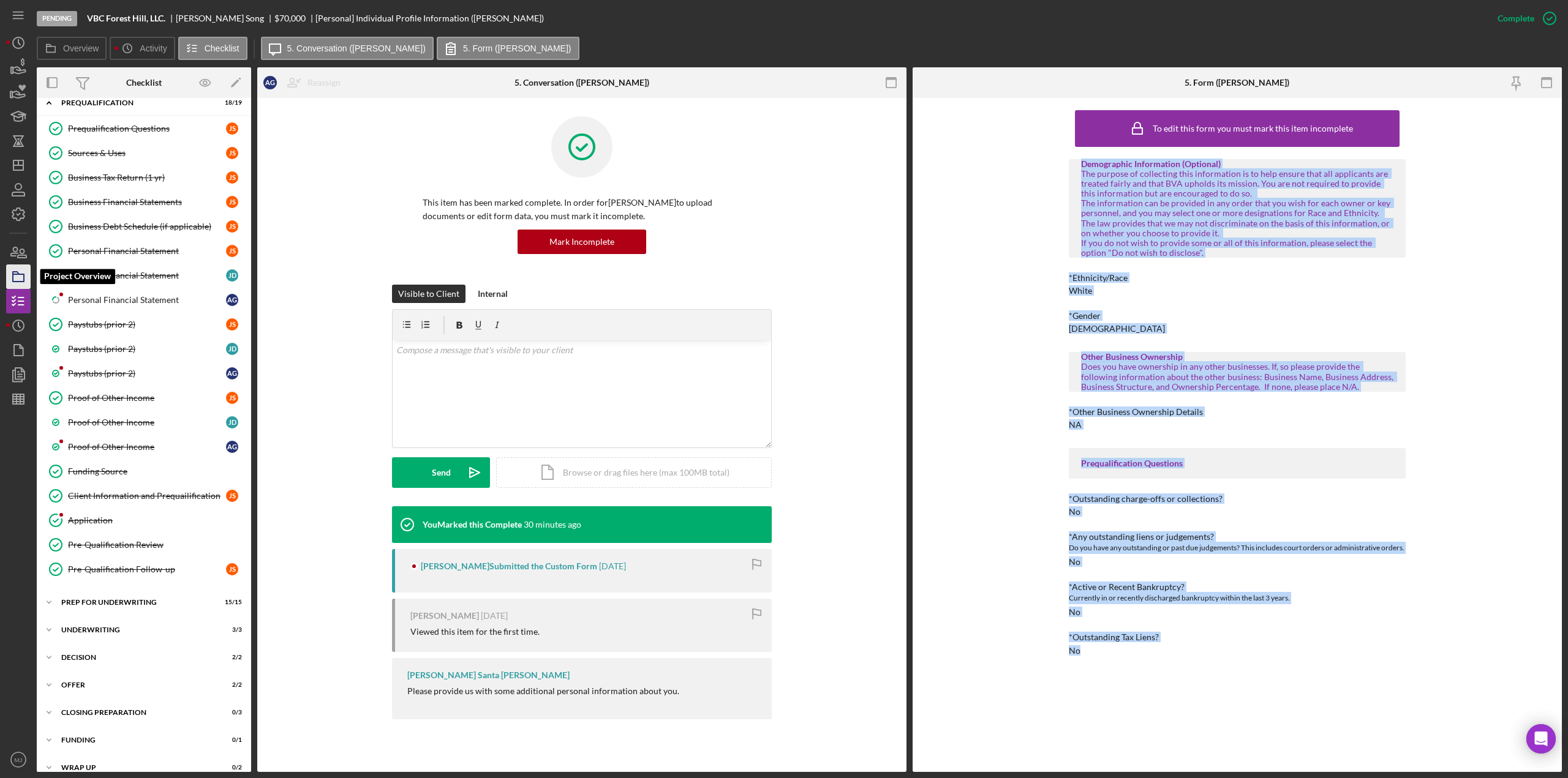
click at [22, 284] on icon "button" at bounding box center [18, 276] width 30 height 30
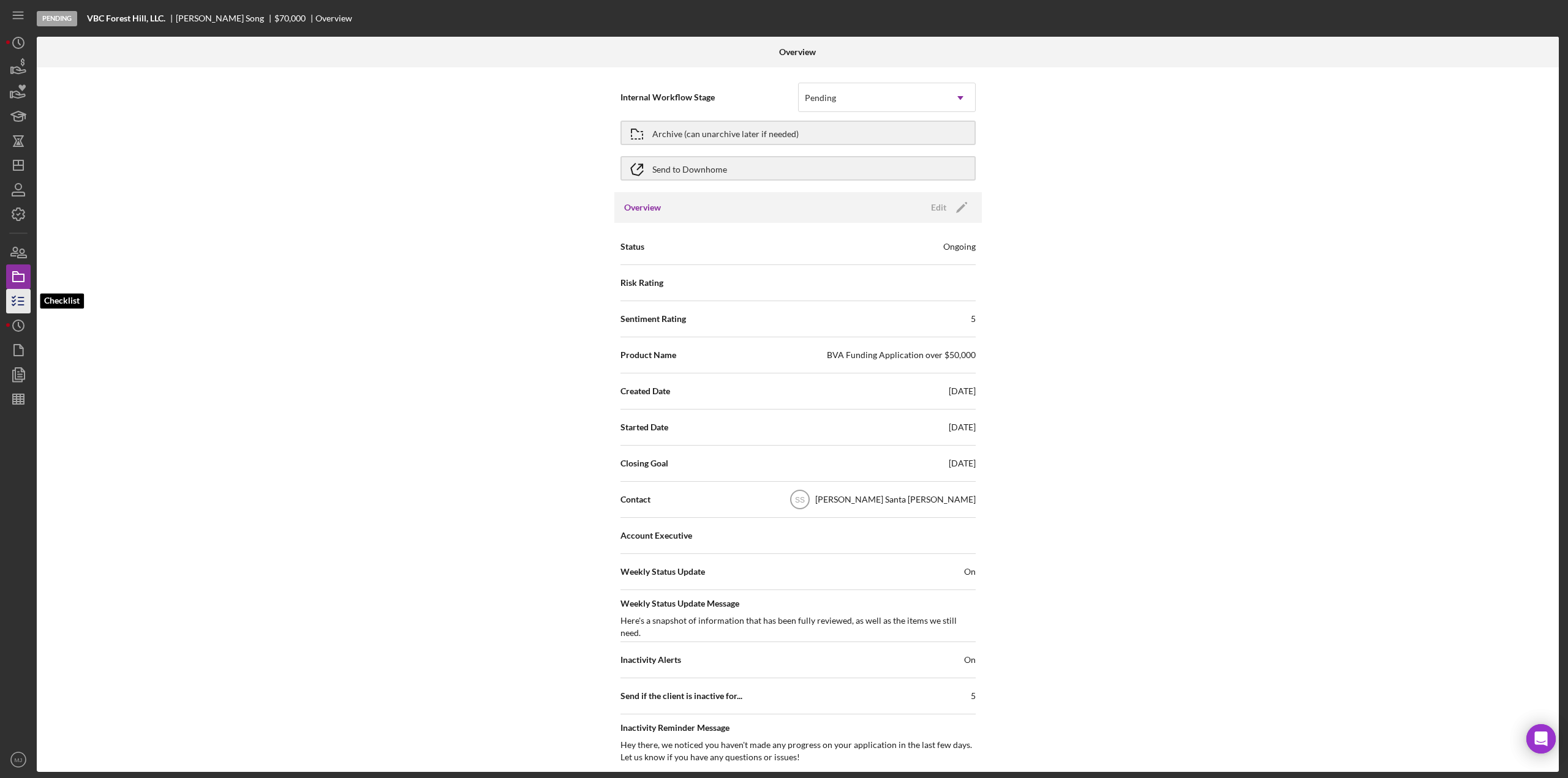
click at [22, 313] on icon "button" at bounding box center [18, 301] width 30 height 30
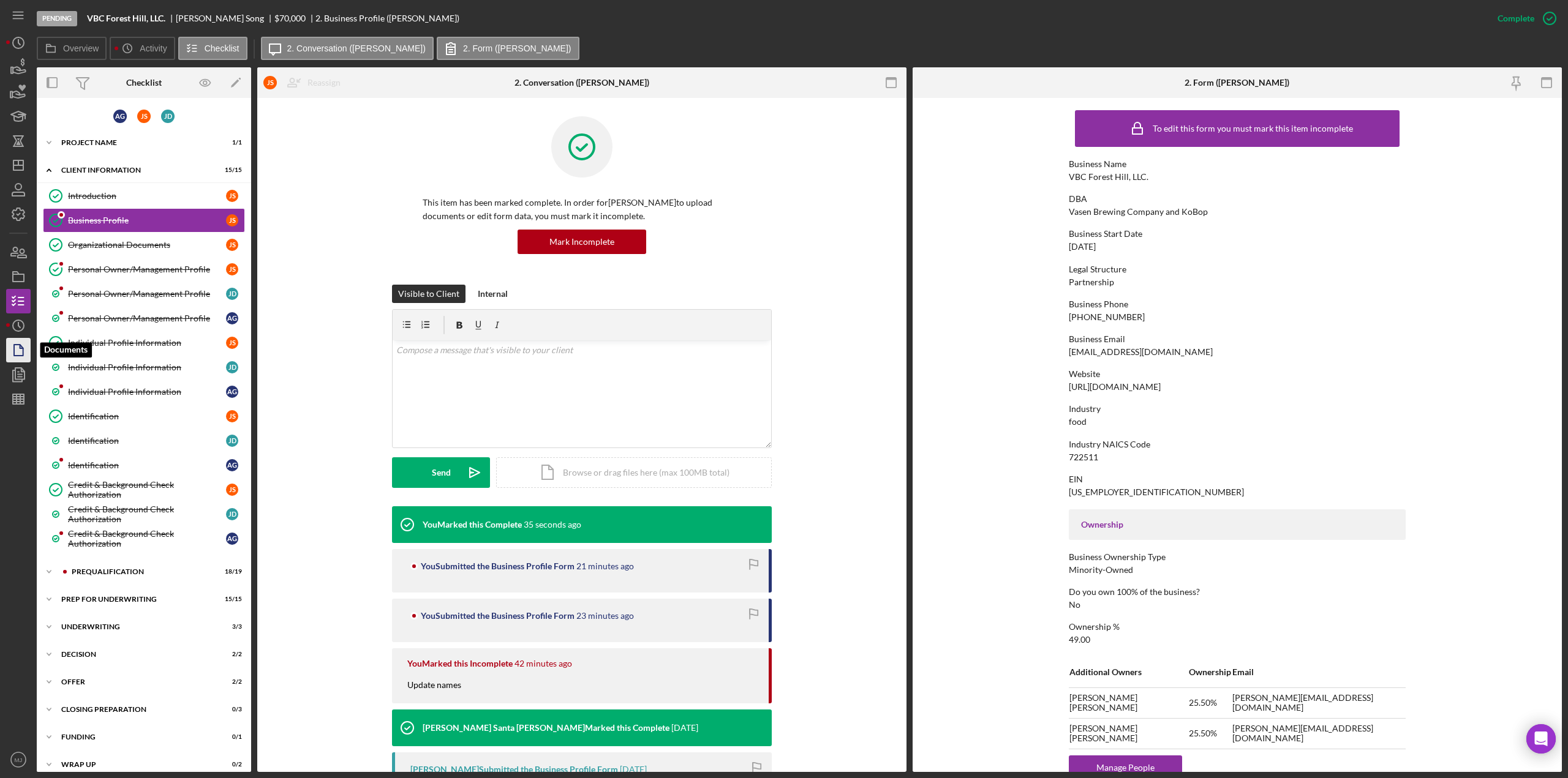
click at [18, 351] on icon "button" at bounding box center [18, 350] width 30 height 30
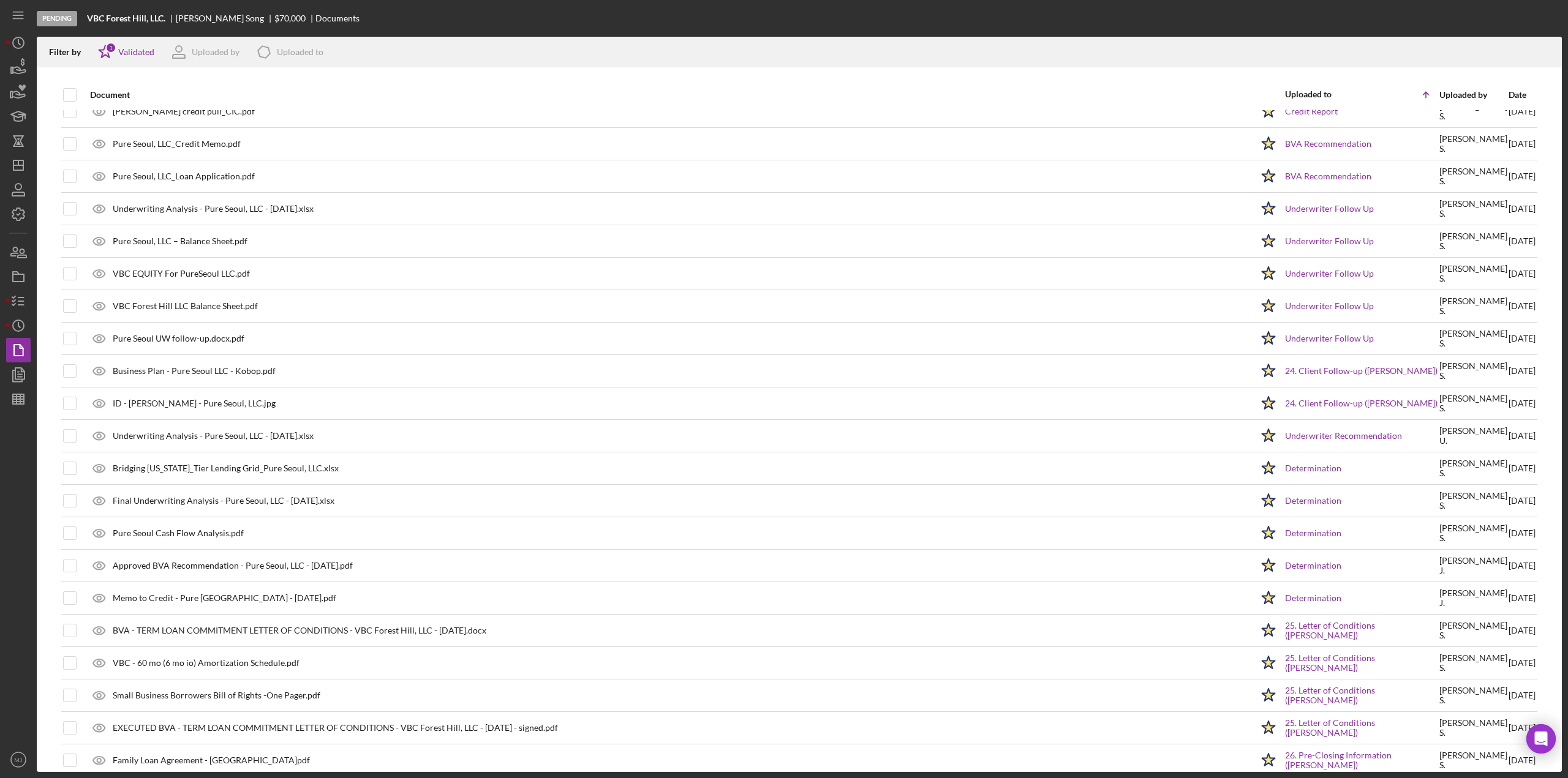
scroll to position [2478, 0]
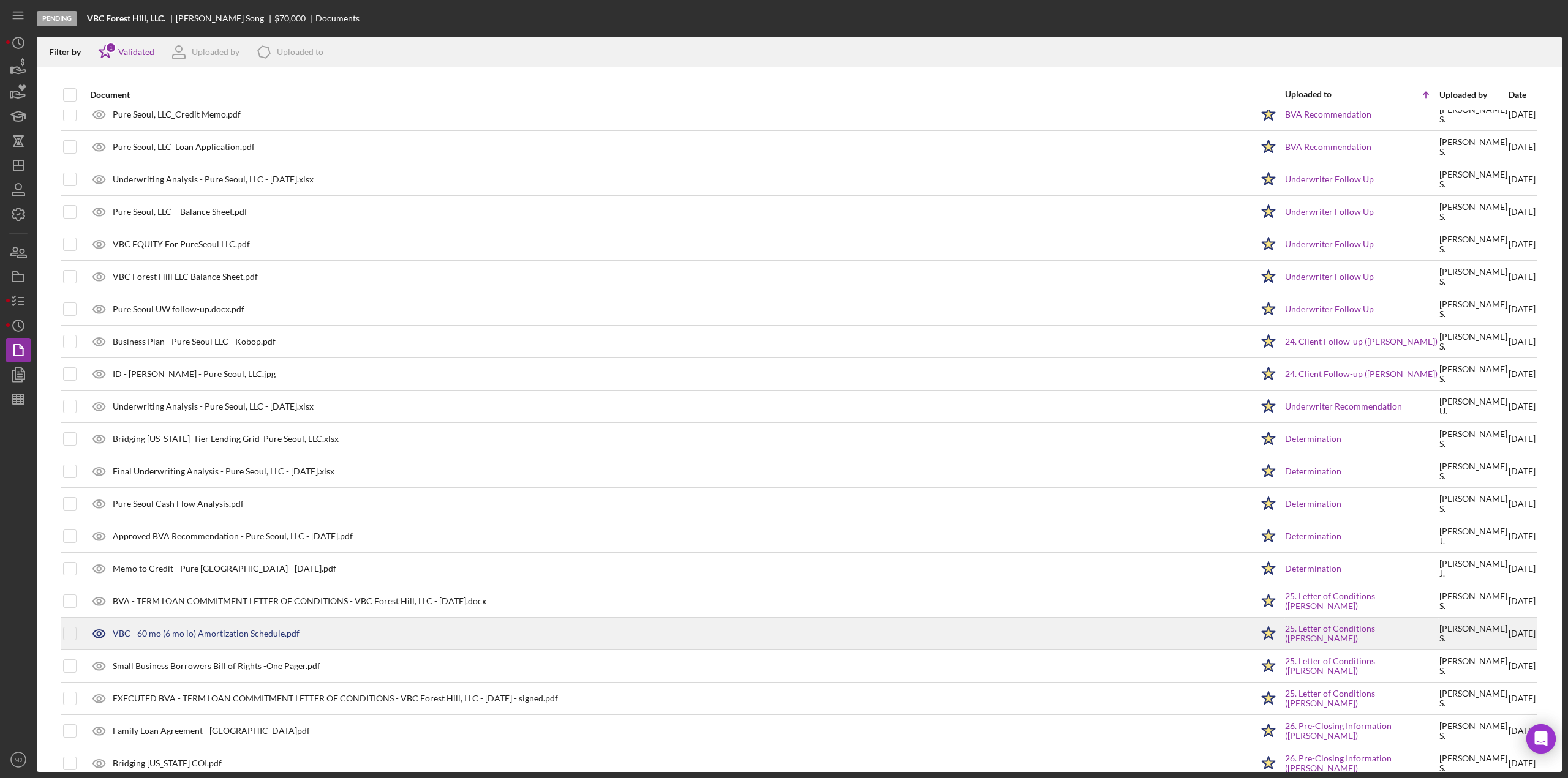
click at [1263, 627] on polygon at bounding box center [1269, 633] width 13 height 12
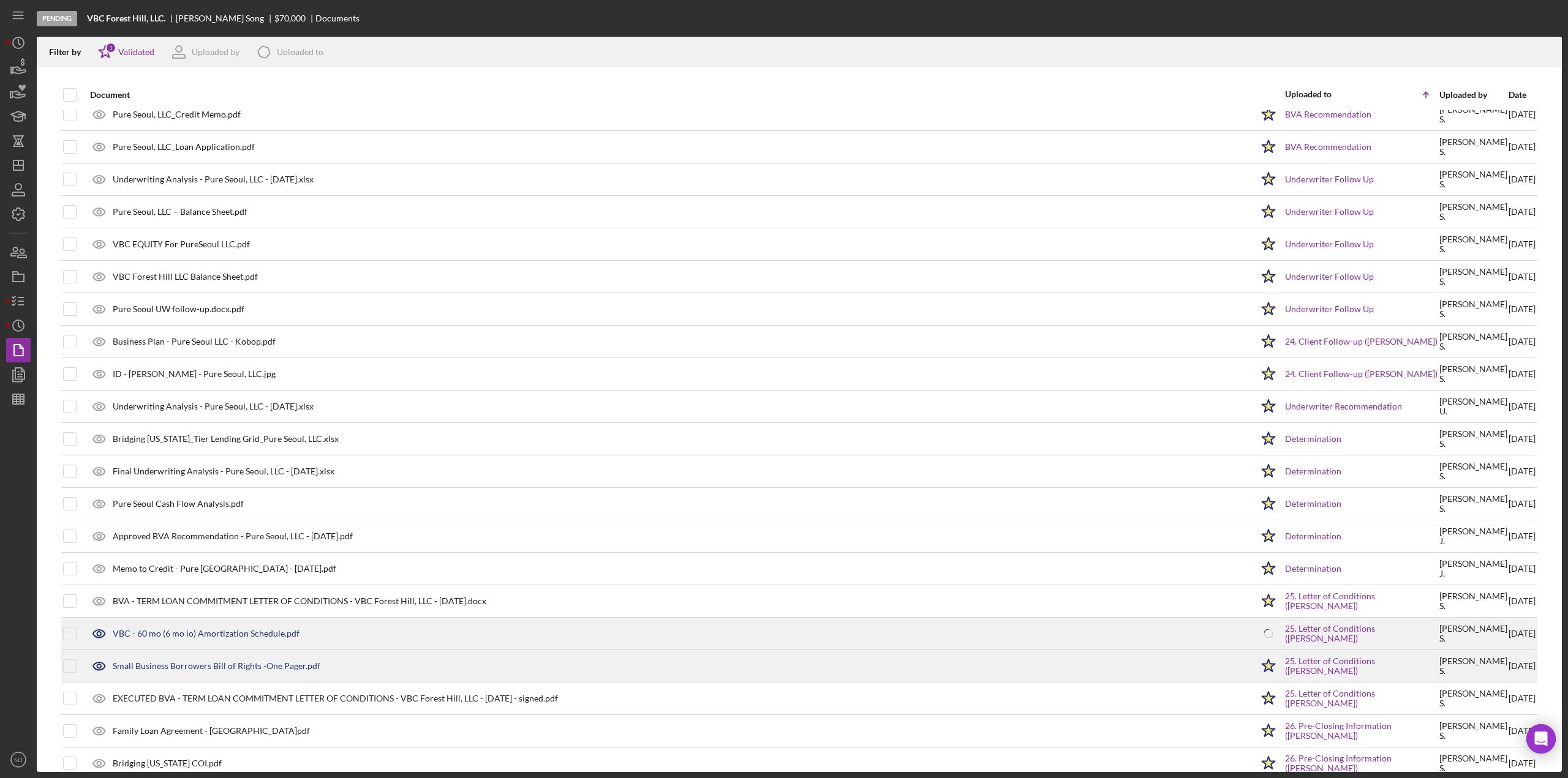
click at [1263, 659] on polygon at bounding box center [1269, 665] width 13 height 12
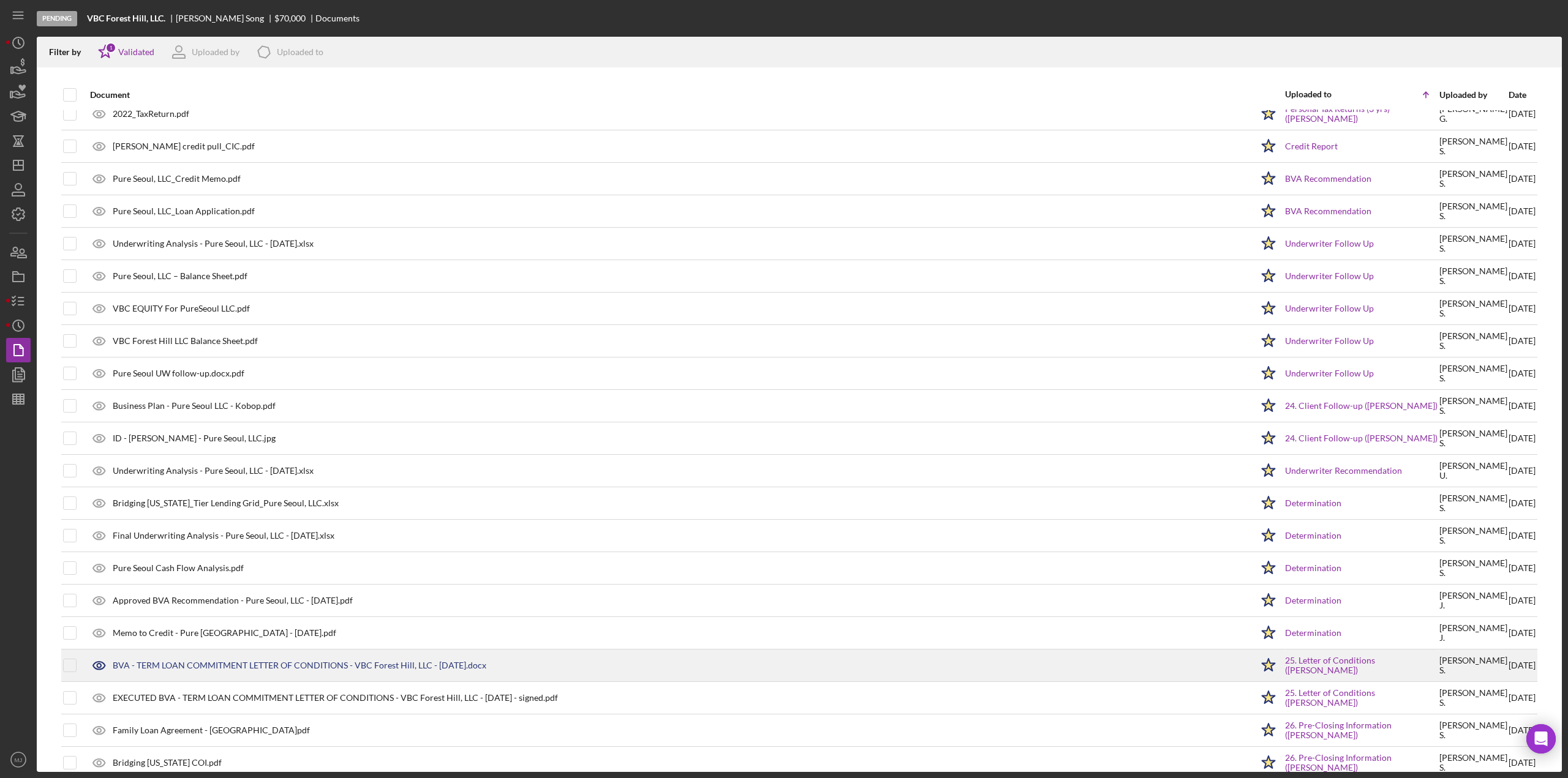
click at [1263, 658] on polygon at bounding box center [1269, 664] width 13 height 12
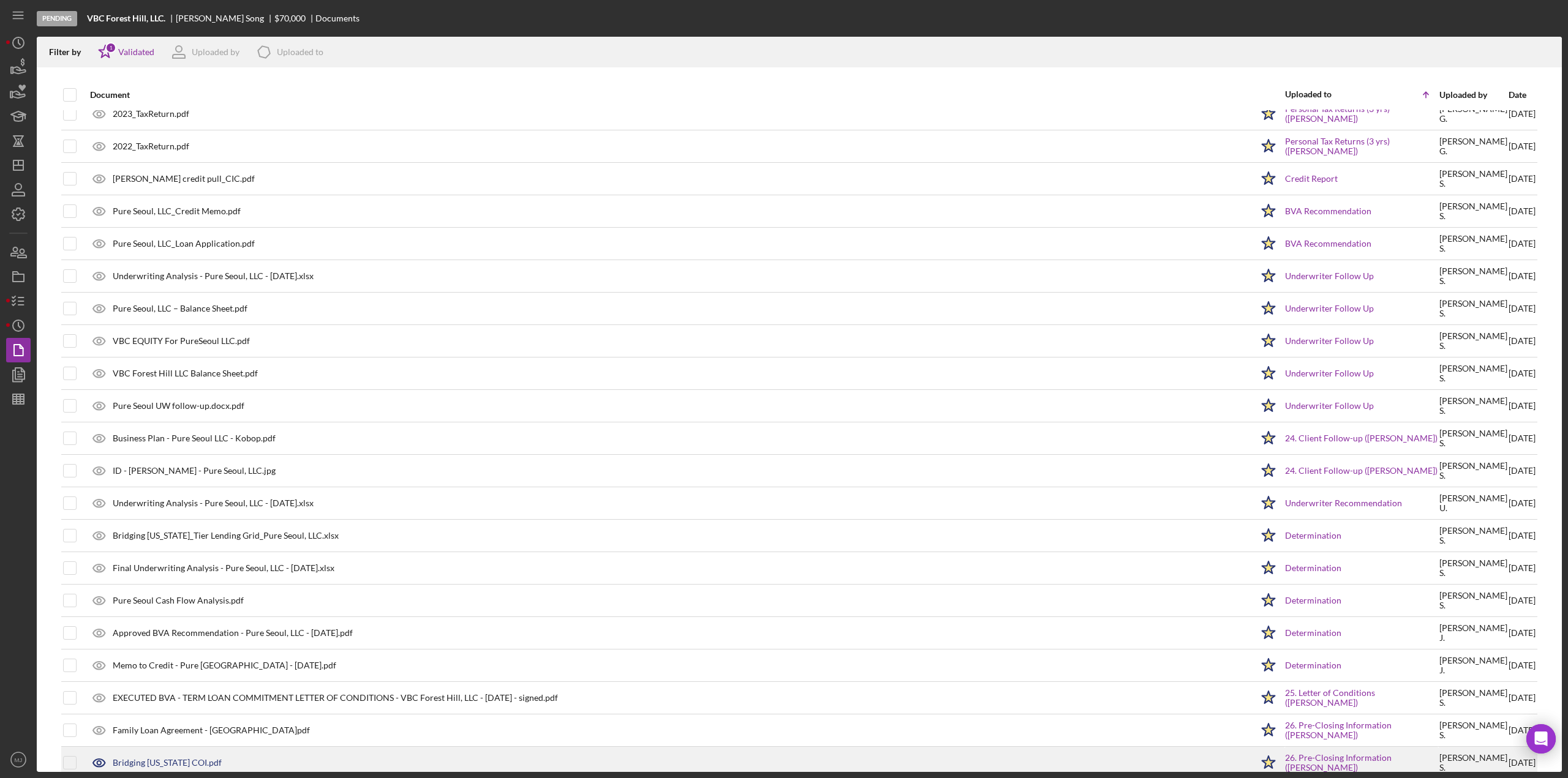
click at [190, 758] on div "Bridging [US_STATE] COI.pdf" at bounding box center [167, 762] width 109 height 10
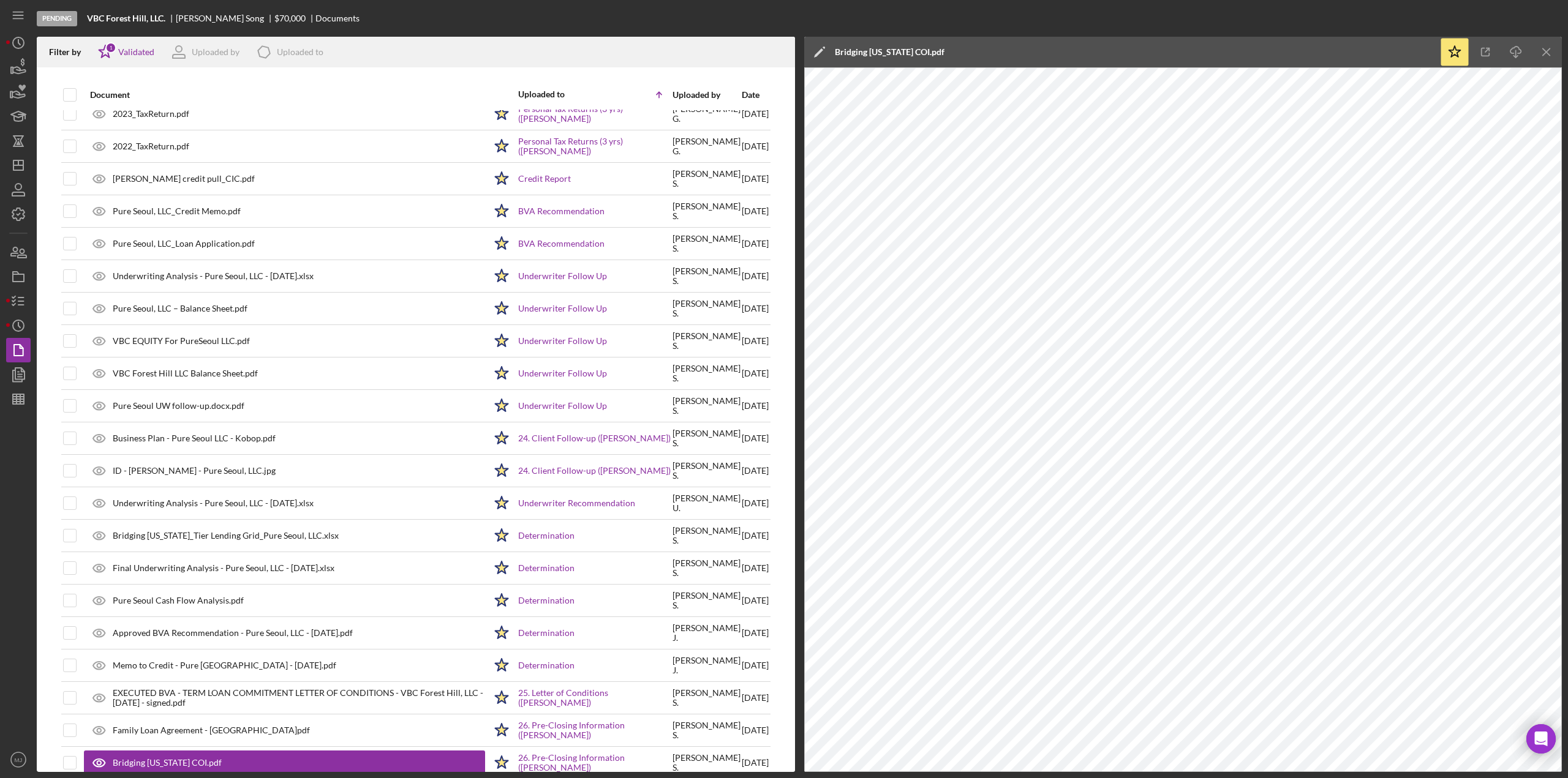
click at [823, 47] on icon at bounding box center [823, 48] width 3 height 3
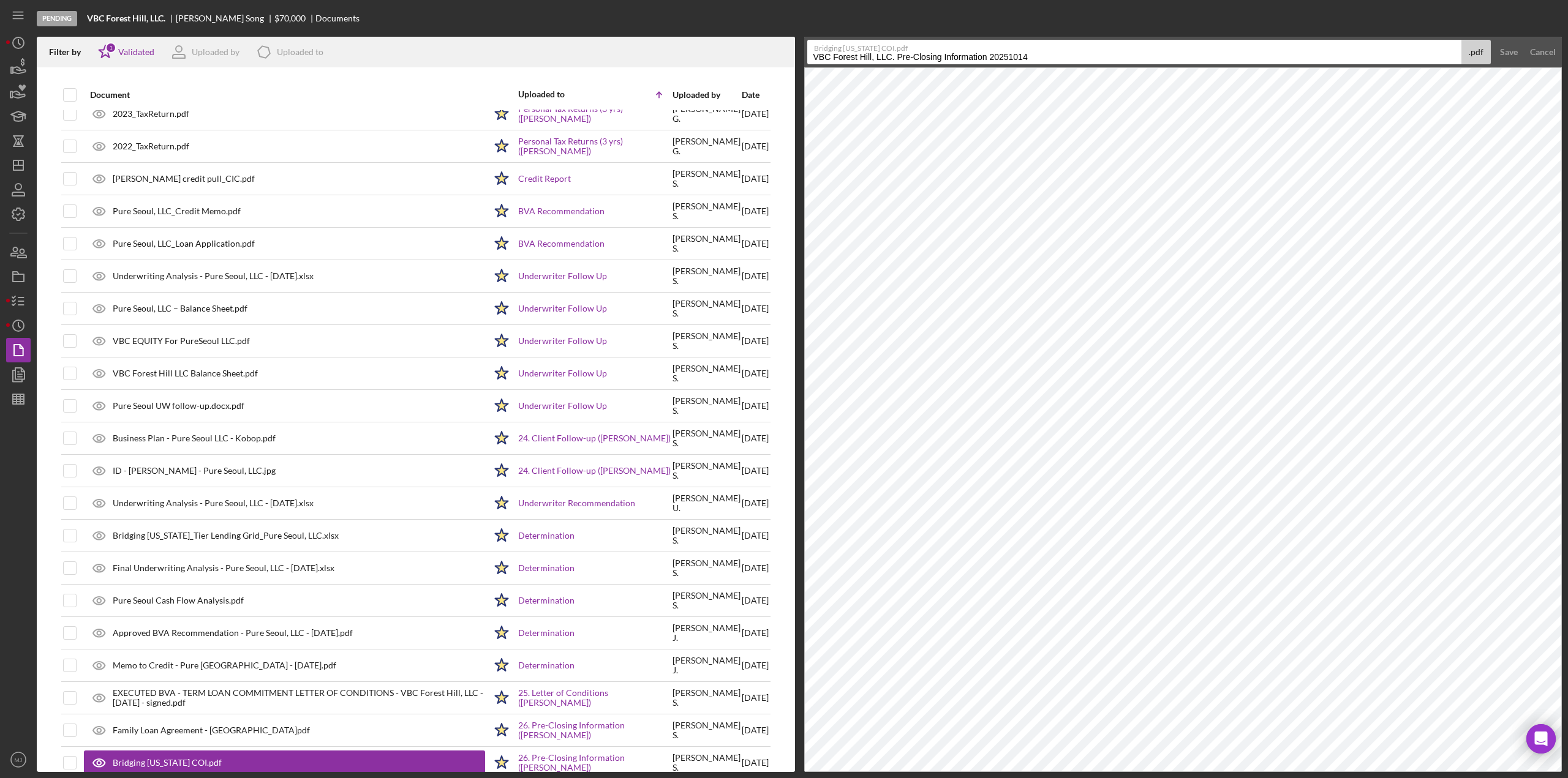
click at [850, 56] on input "VBC Forest Hill, LLC. Pre-Closing Information 20251014" at bounding box center [1134, 52] width 654 height 24
type input "COI - VBC Forest Hill - 8.31.2026"
click at [1512, 51] on div "Save" at bounding box center [1508, 52] width 17 height 24
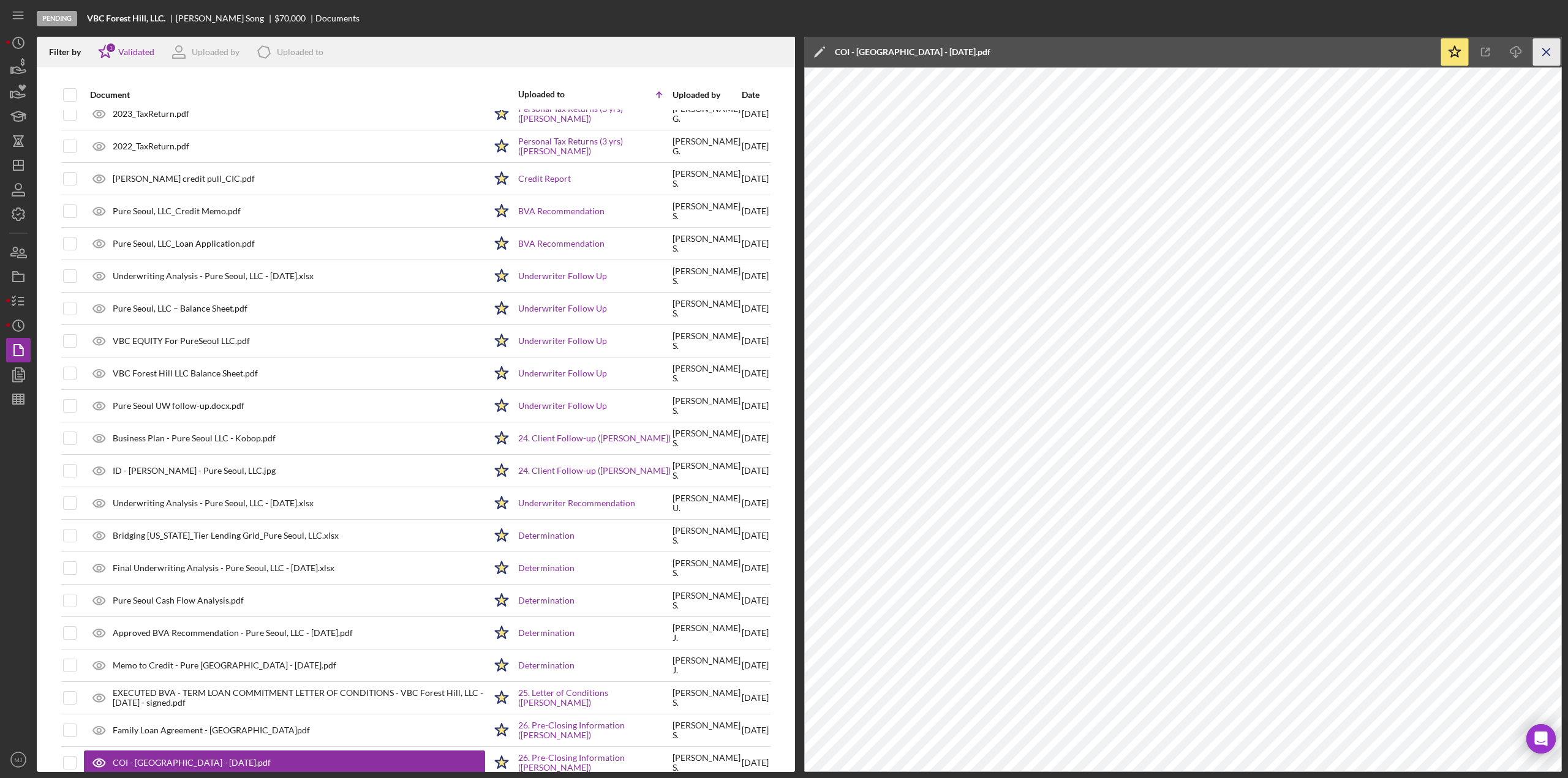
click at [1550, 52] on icon "Icon/Menu Close" at bounding box center [1546, 52] width 28 height 28
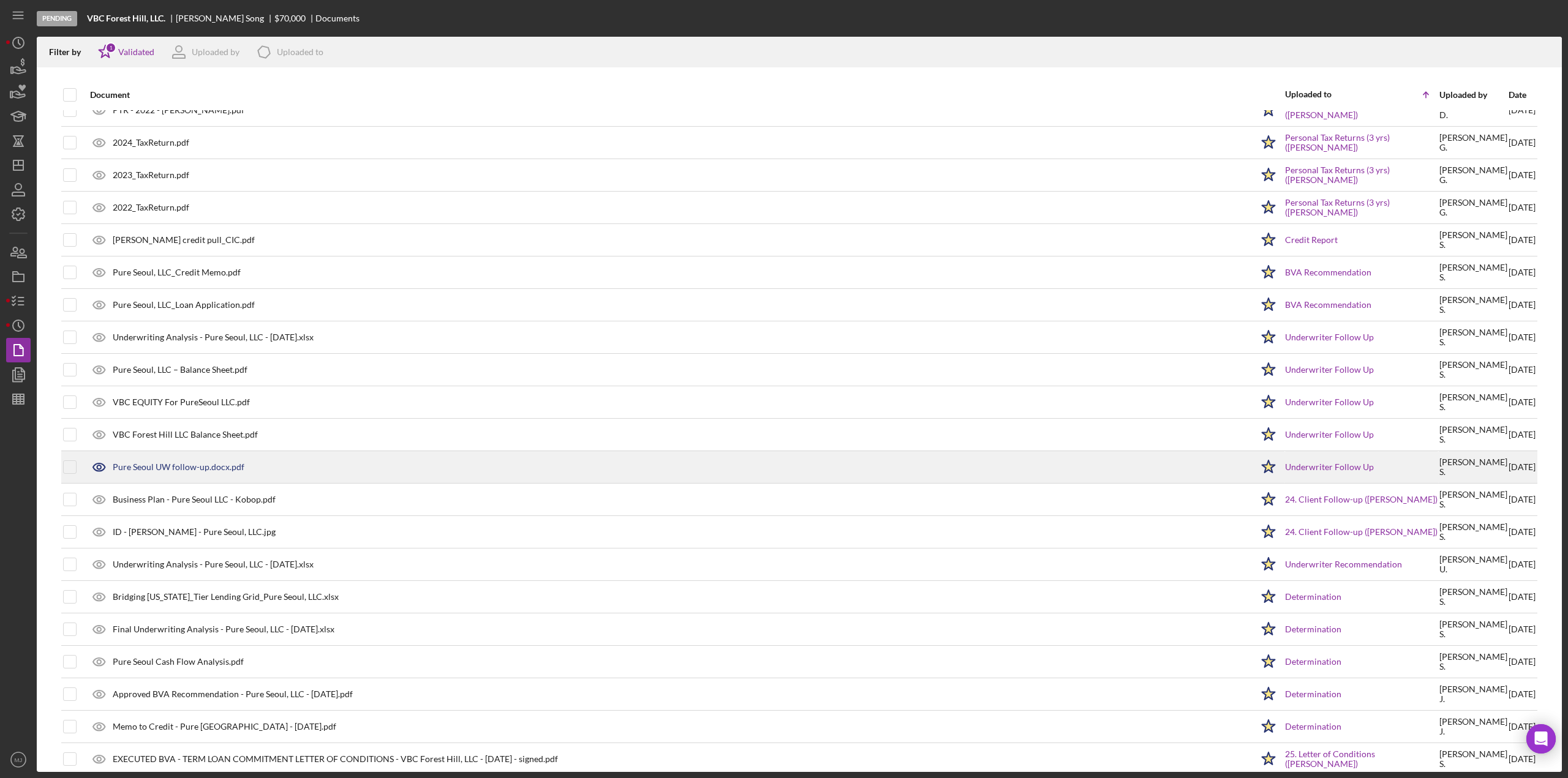
scroll to position [2259, 0]
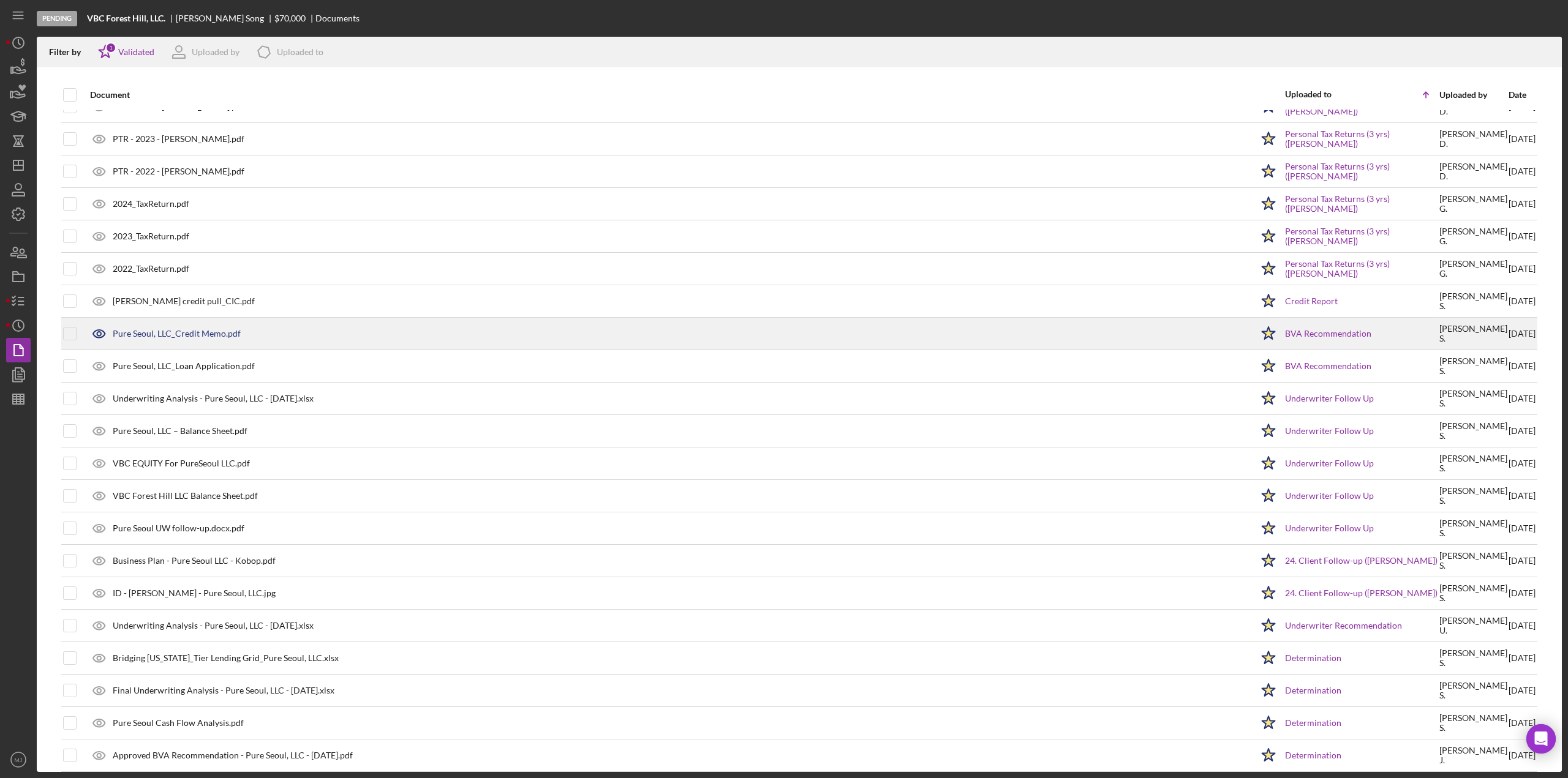
click at [917, 326] on div "Pure Seoul, LLC_Credit Memo.pdf" at bounding box center [668, 333] width 1168 height 30
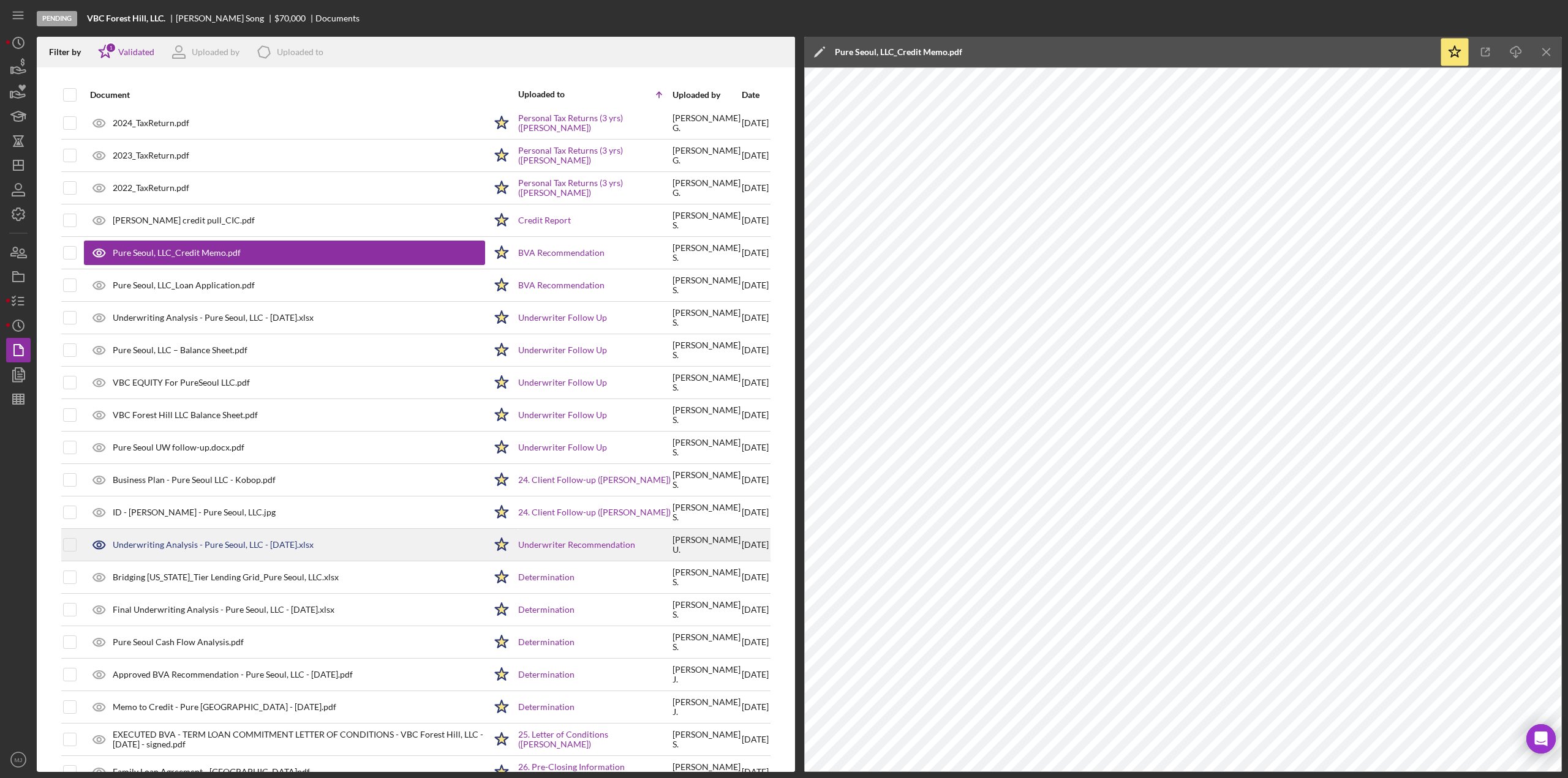
scroll to position [2381, 0]
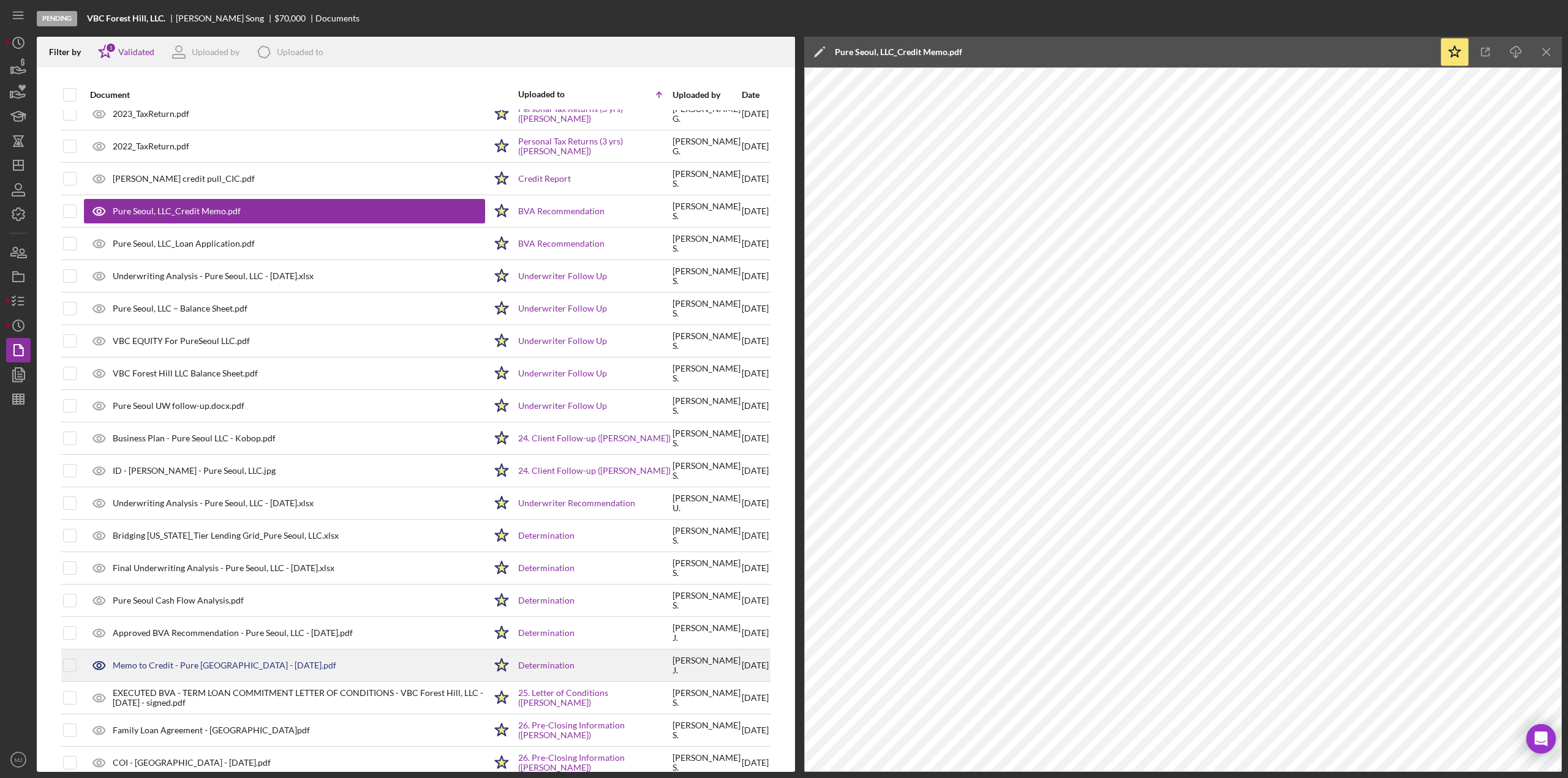
click at [184, 660] on div "Memo to Credit - Pure [GEOGRAPHIC_DATA] - [DATE].pdf" at bounding box center [225, 664] width 224 height 10
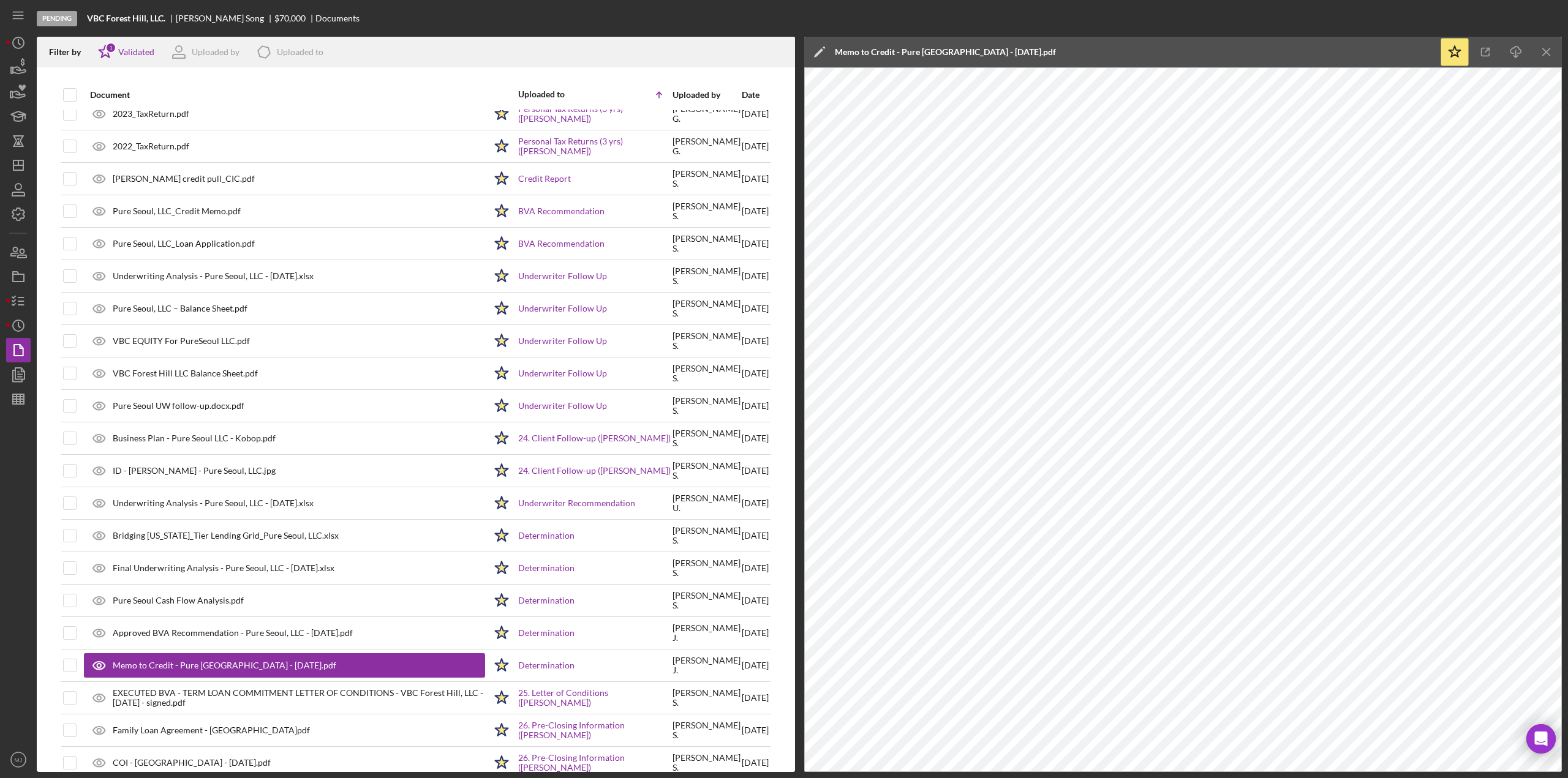
click at [821, 51] on polygon at bounding box center [818, 53] width 10 height 10
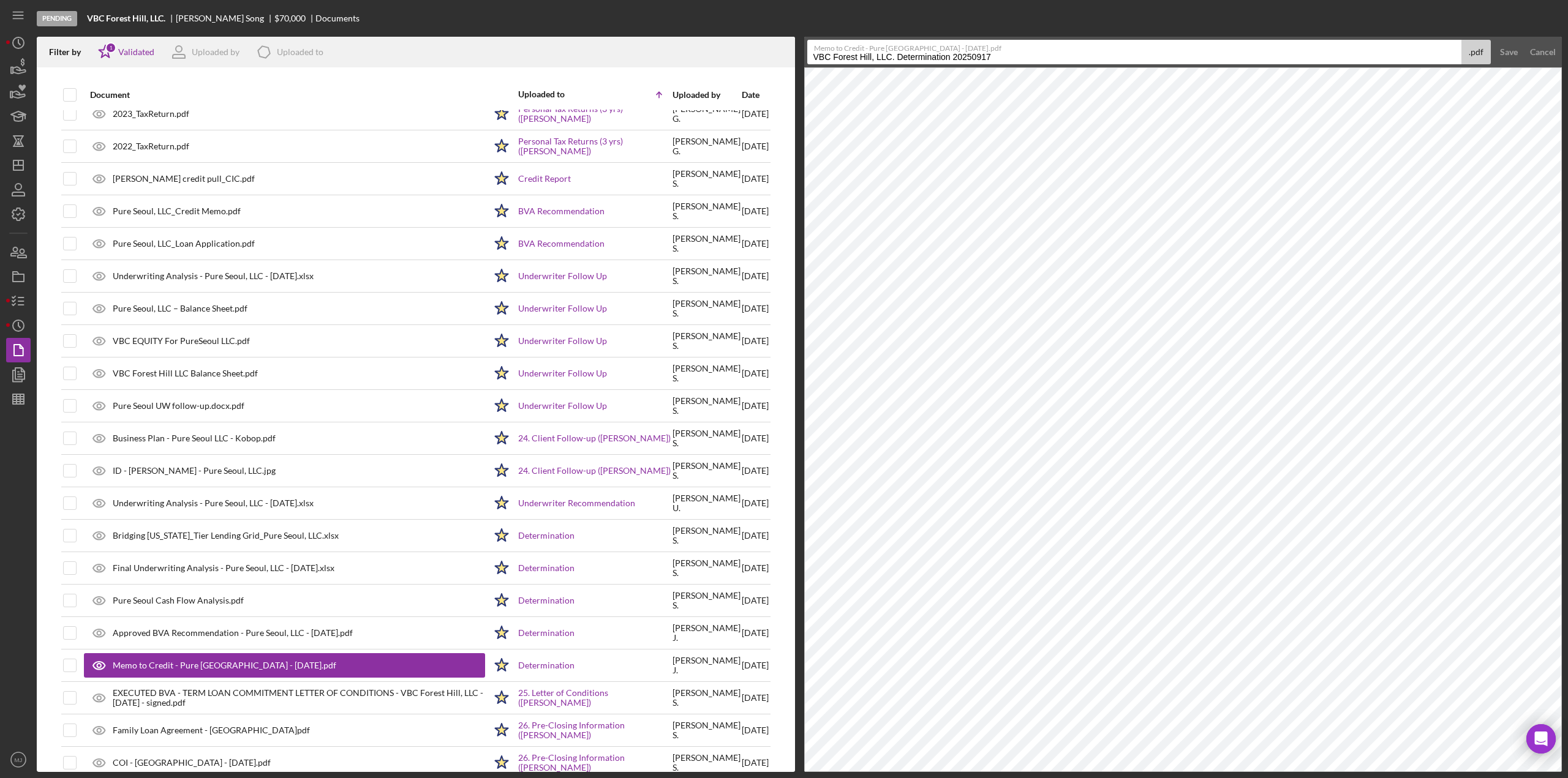
drag, startPoint x: 1002, startPoint y: 53, endPoint x: 791, endPoint y: 56, distance: 211.0
click at [791, 56] on div "Filter by Icon/Star 1 Validated Uploaded by Icon/Product Uploaded to Document U…" at bounding box center [798, 404] width 1525 height 736
type input "memo to Credit - VBC Forest Hiill"
click at [1503, 54] on div "Save" at bounding box center [1508, 52] width 17 height 24
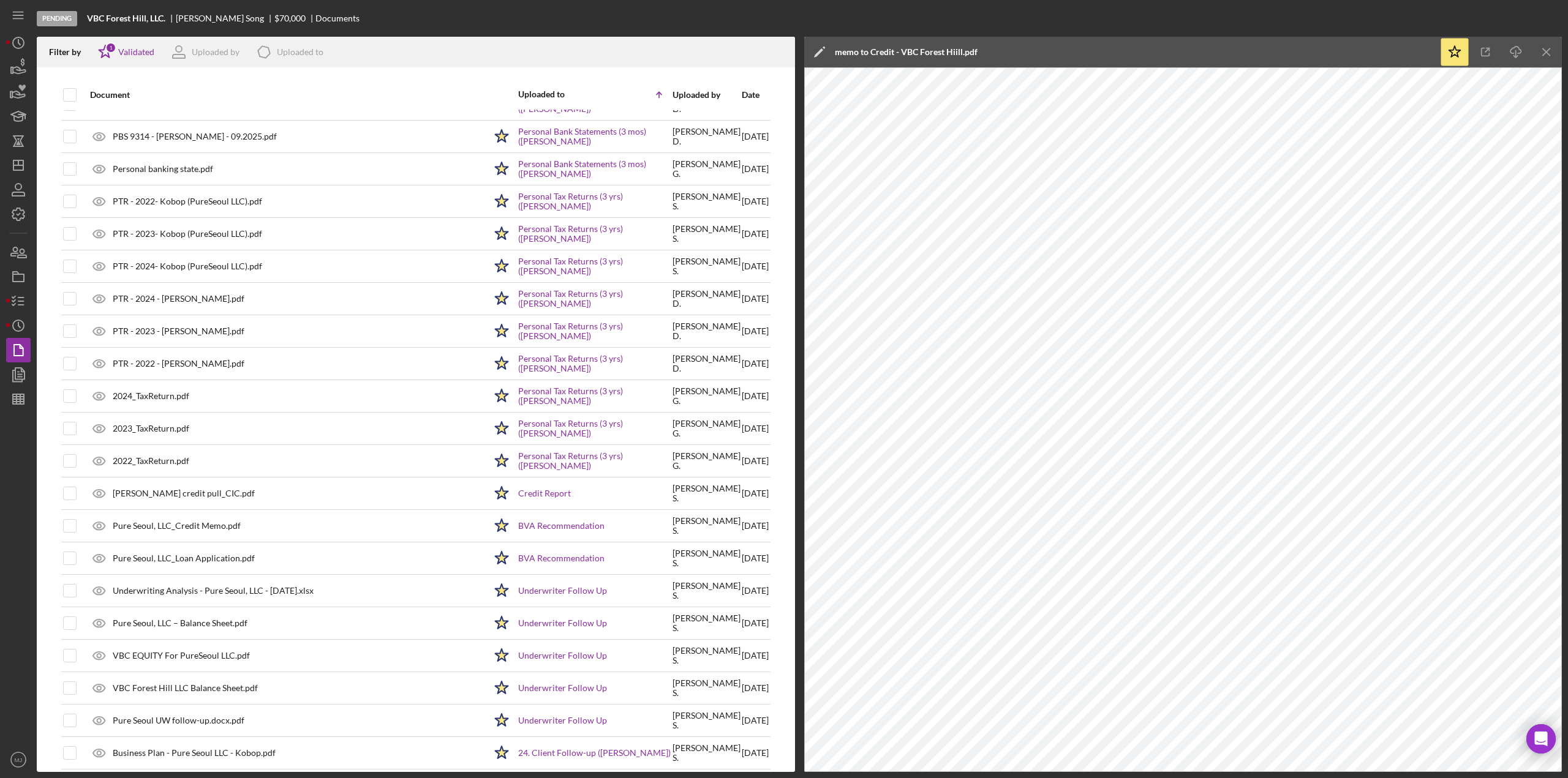
scroll to position [2014, 0]
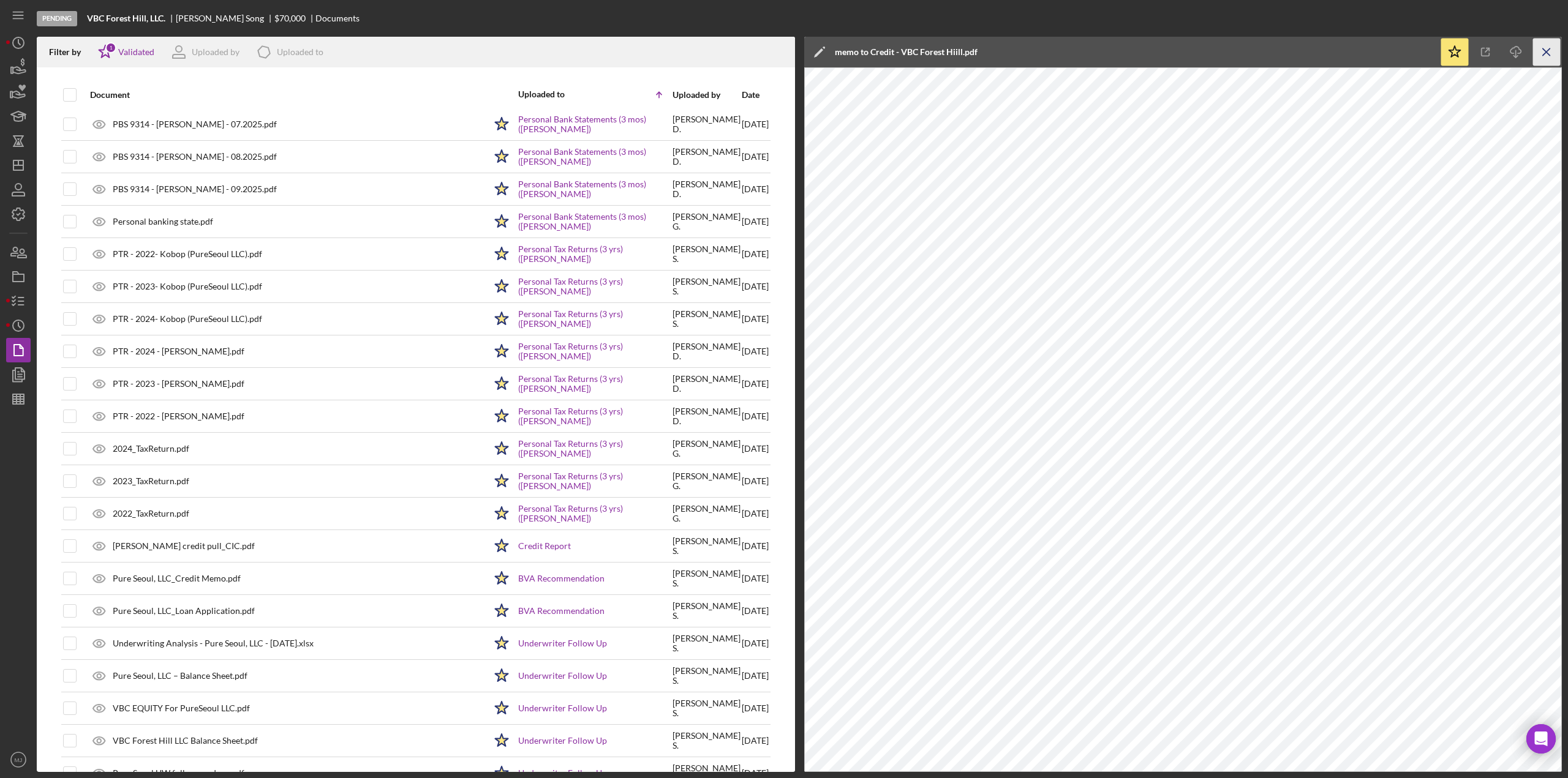
click at [1542, 49] on icon "Icon/Menu Close" at bounding box center [1546, 52] width 28 height 28
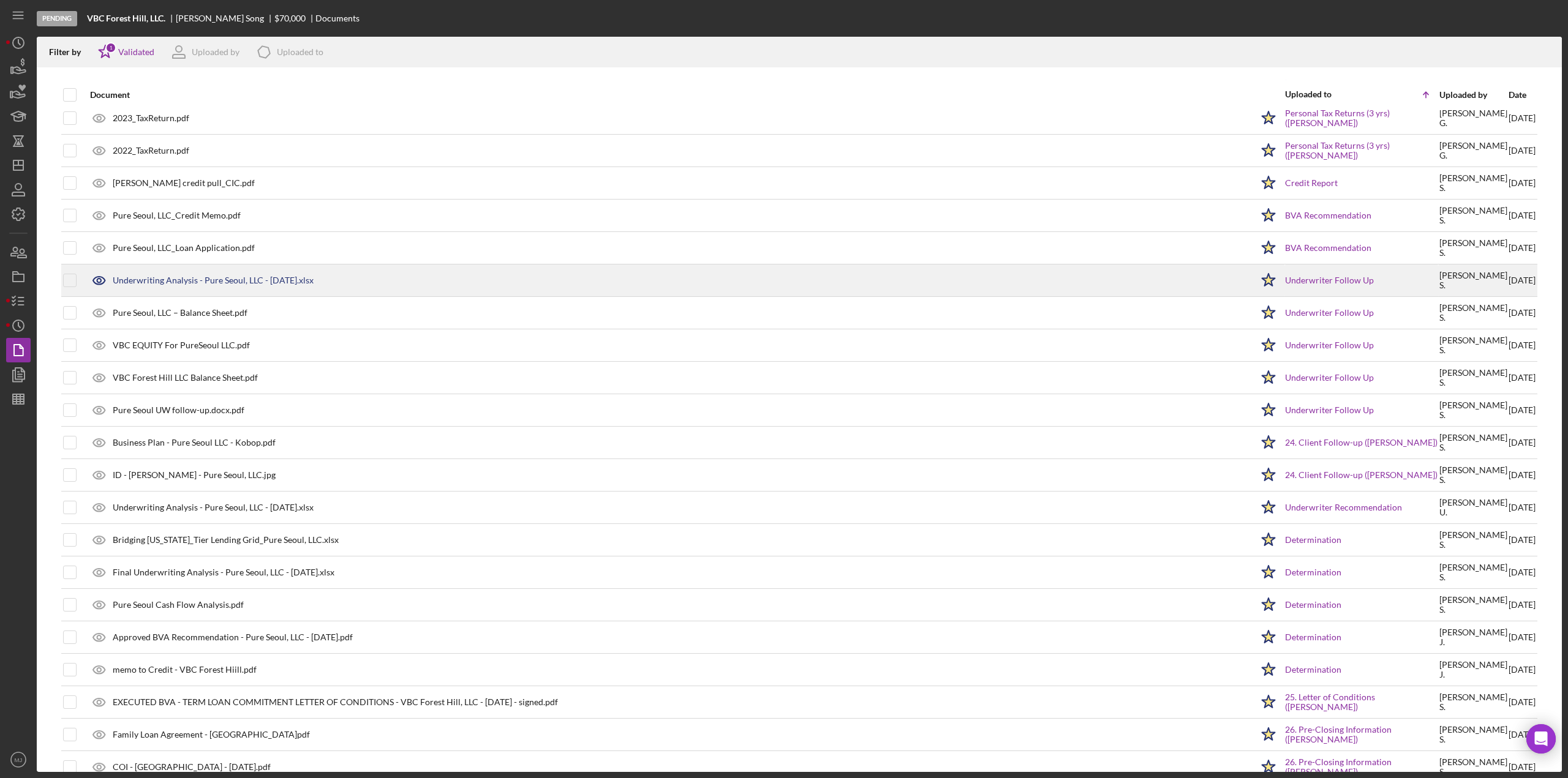
scroll to position [2381, 0]
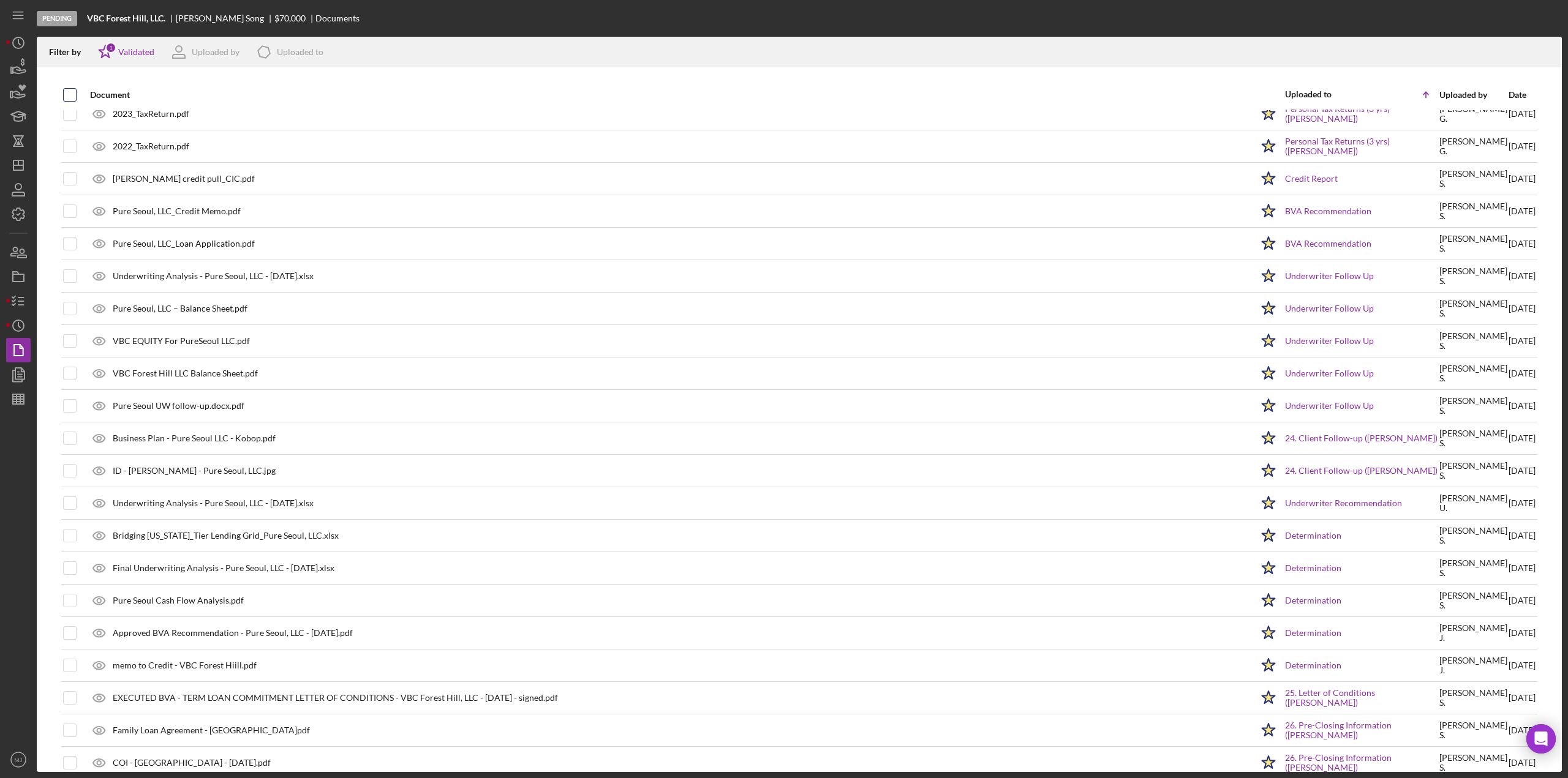
click at [75, 90] on input "checkbox" at bounding box center [69, 95] width 12 height 12
checkbox input "true"
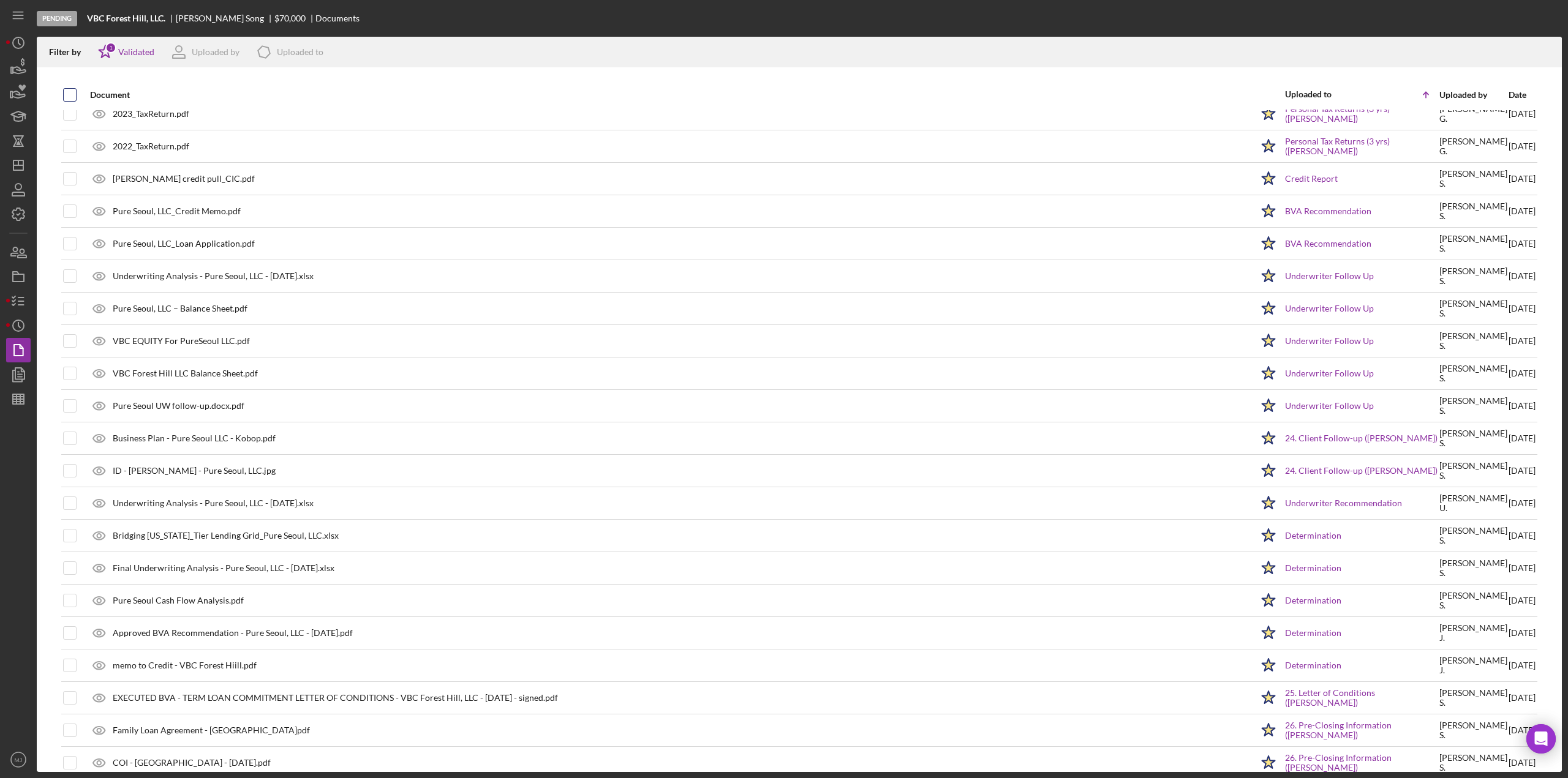
checkbox input "true"
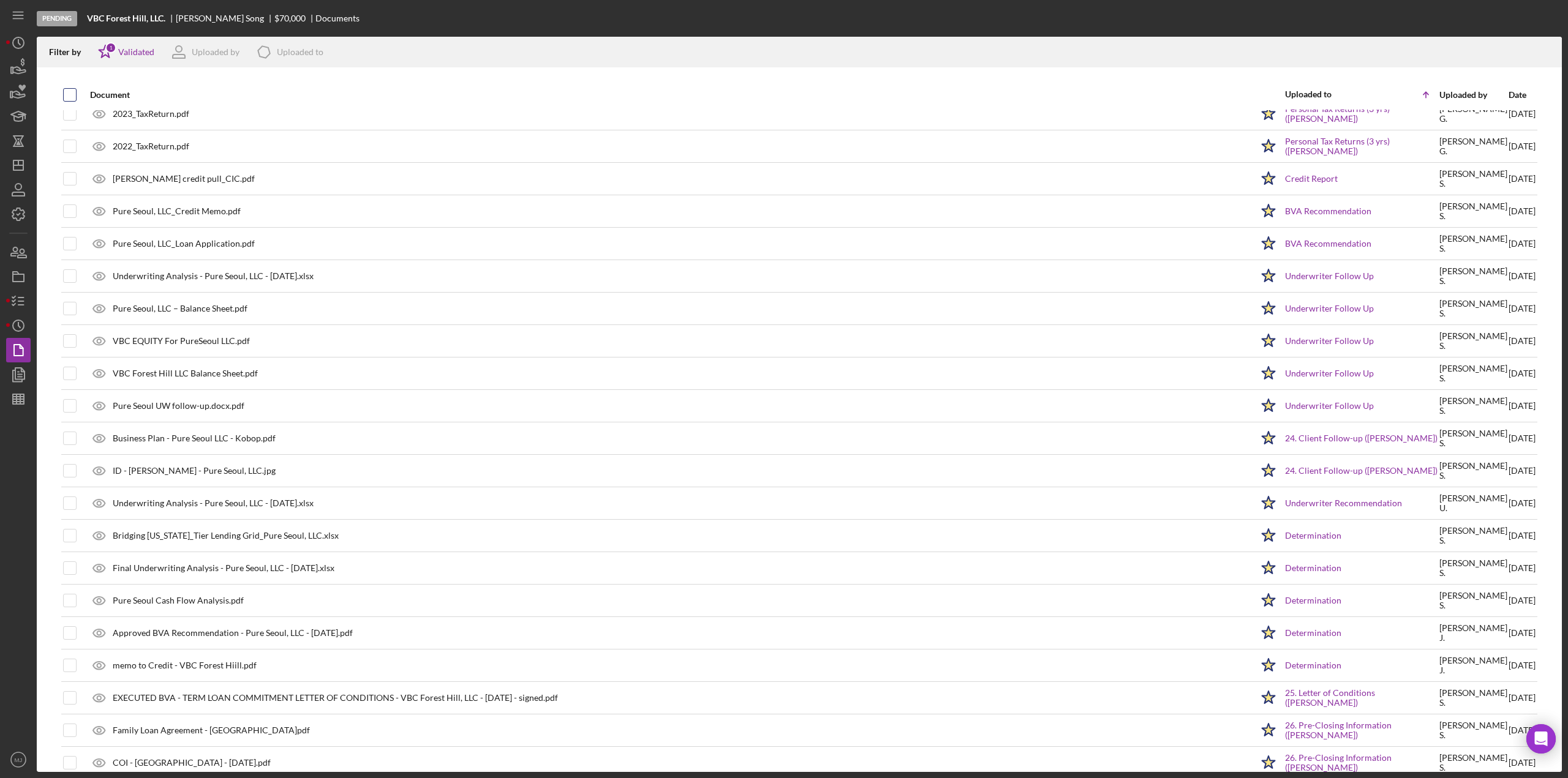
checkbox input "true"
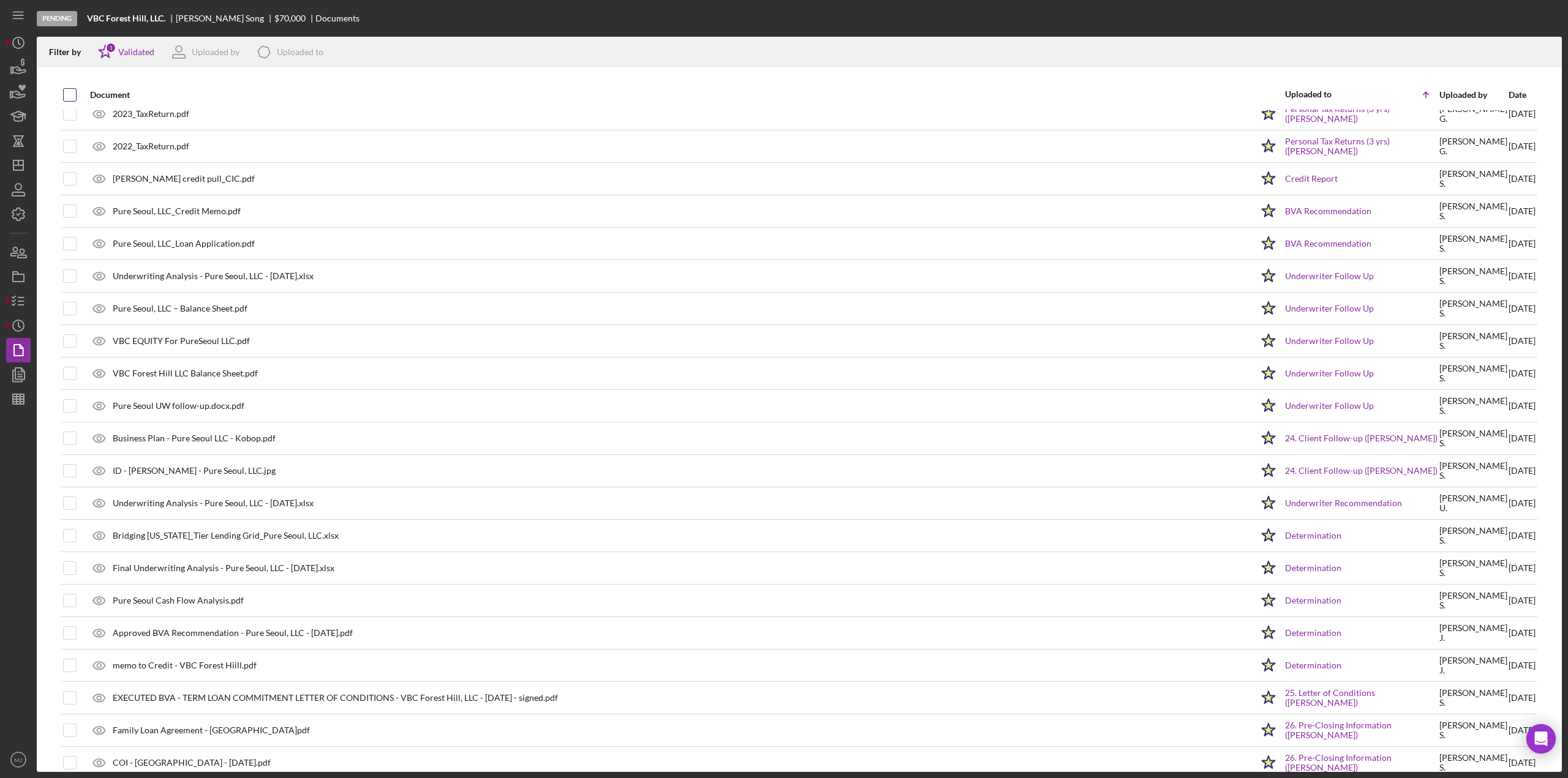
checkbox input "true"
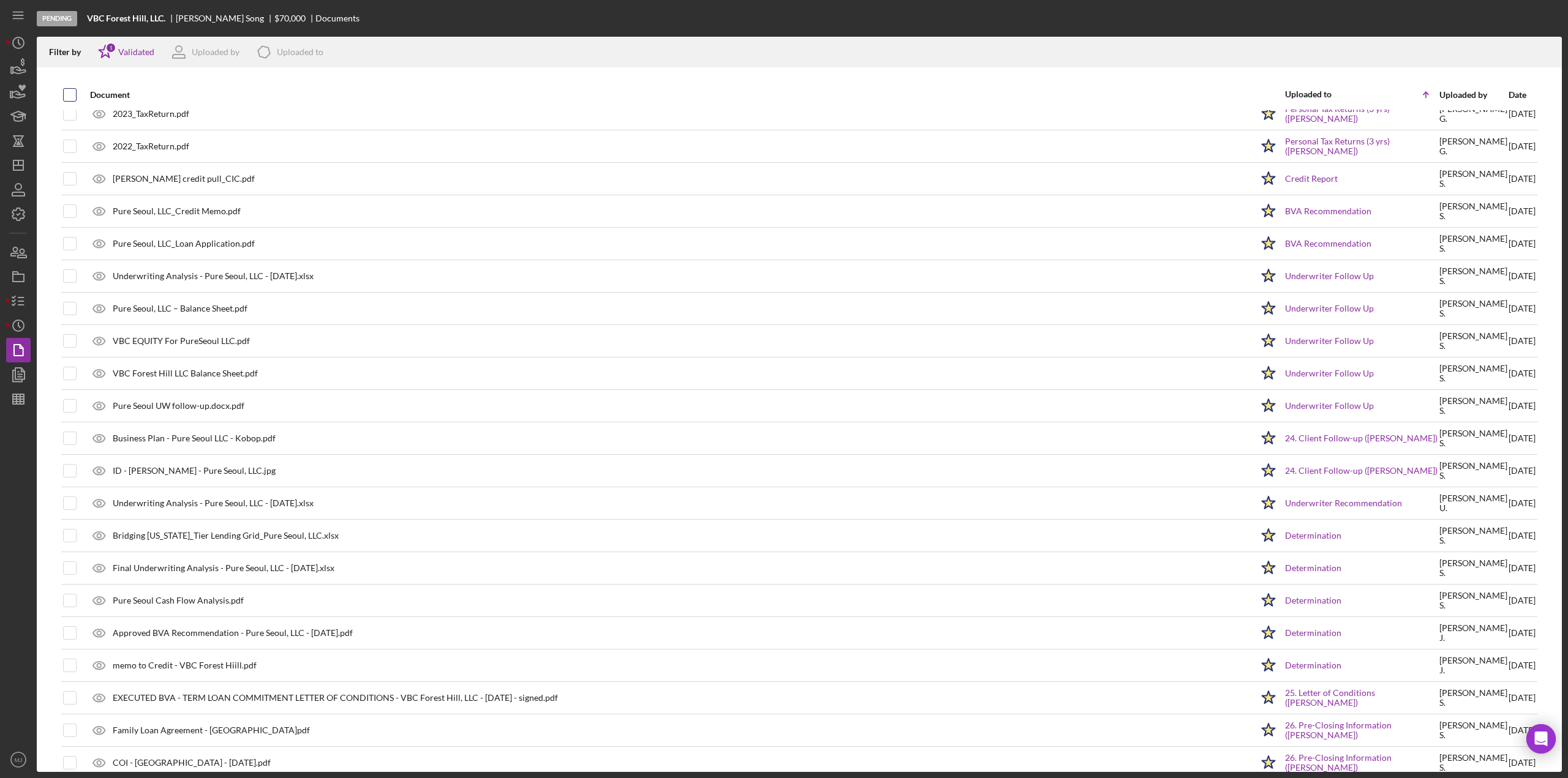
checkbox input "true"
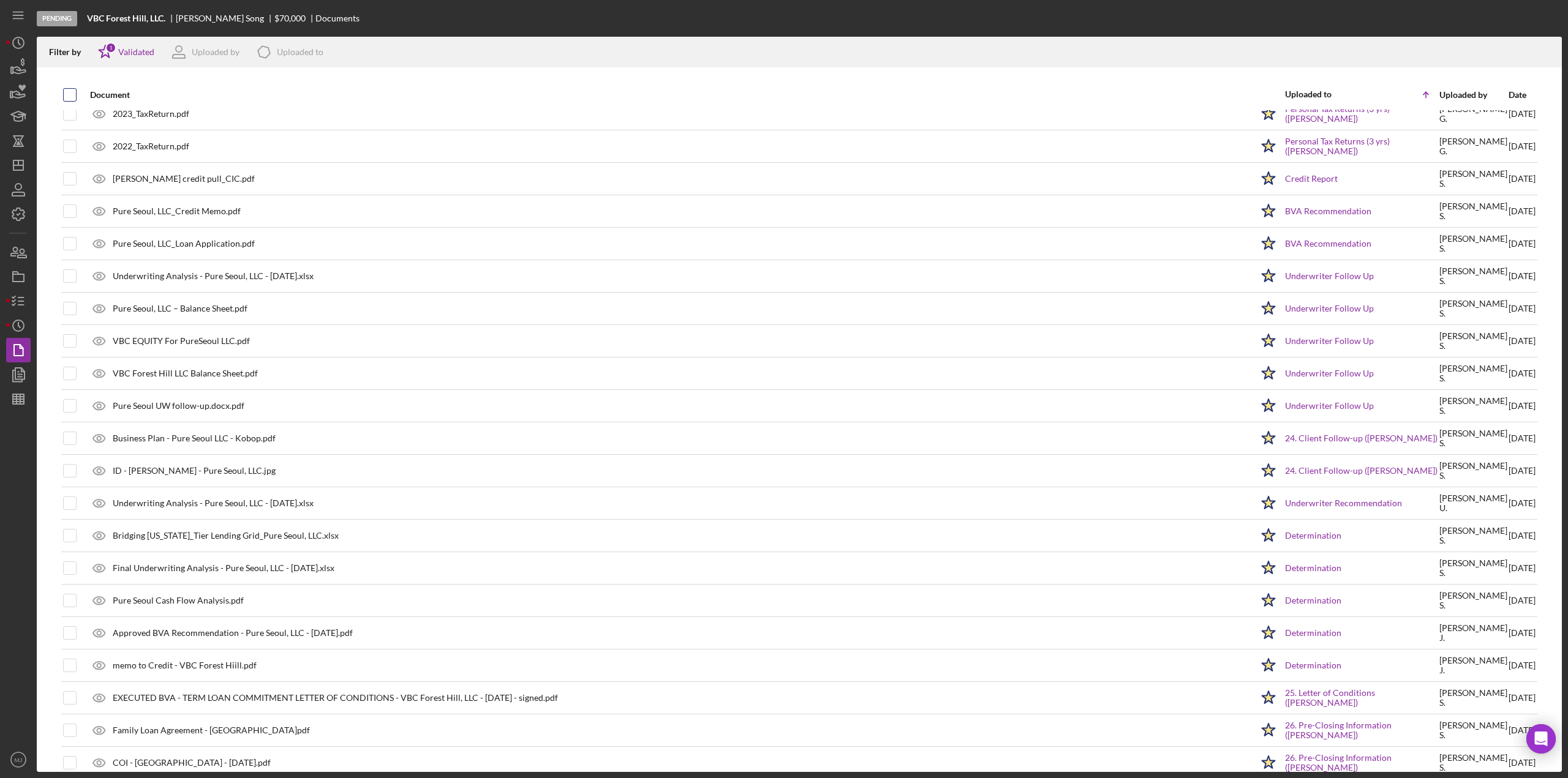
checkbox input "true"
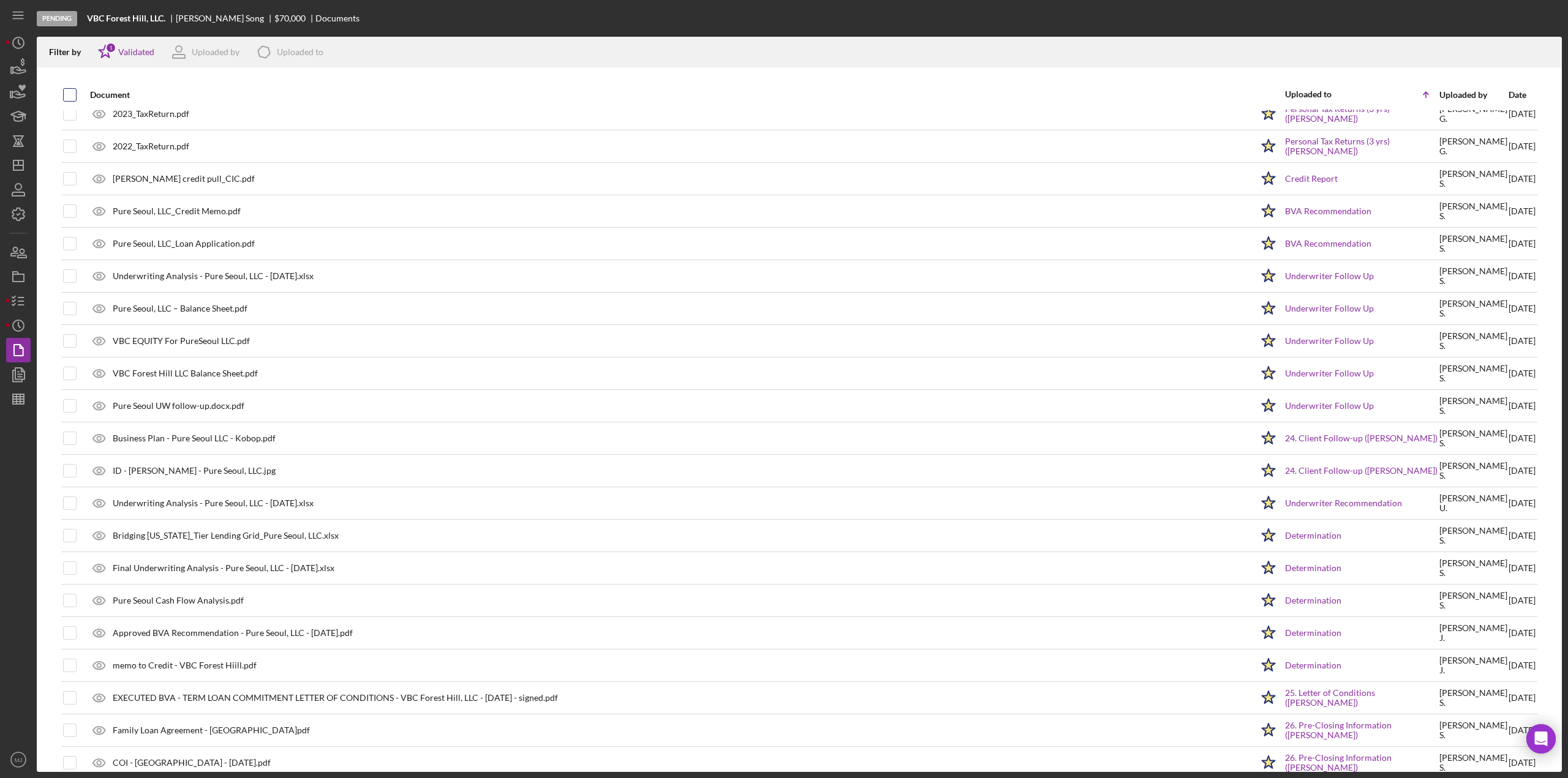
checkbox input "true"
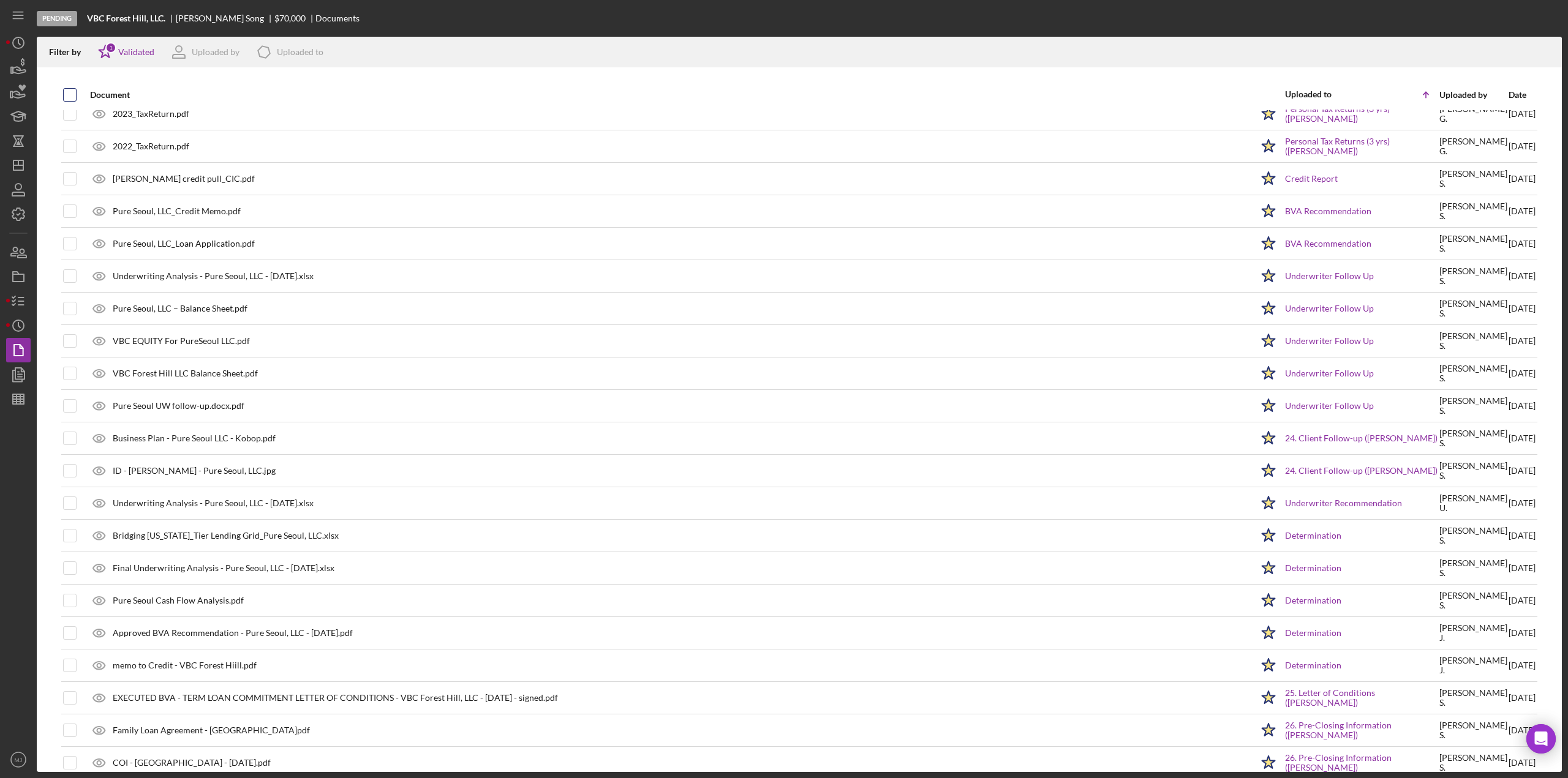
checkbox input "true"
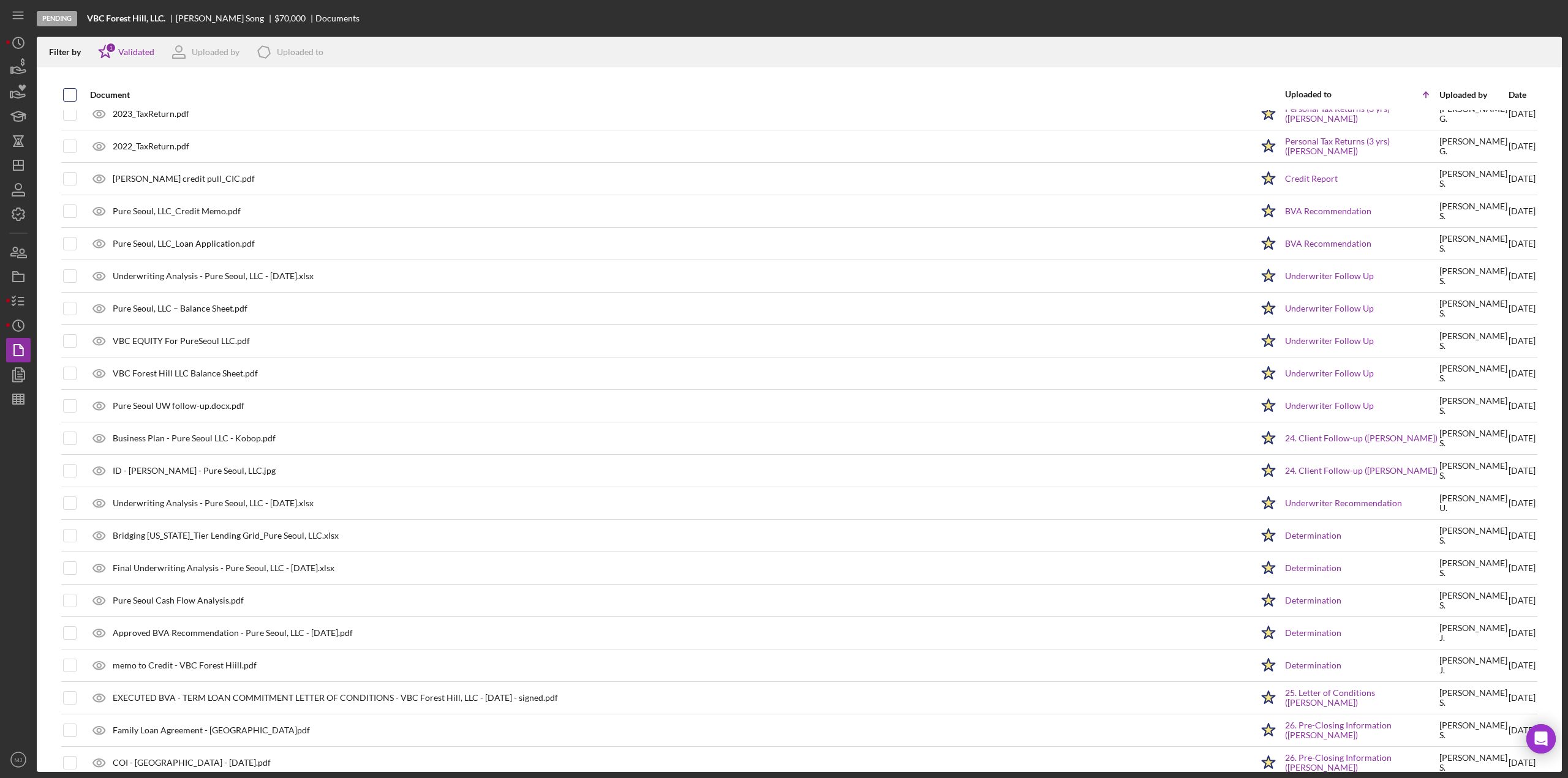
checkbox input "true"
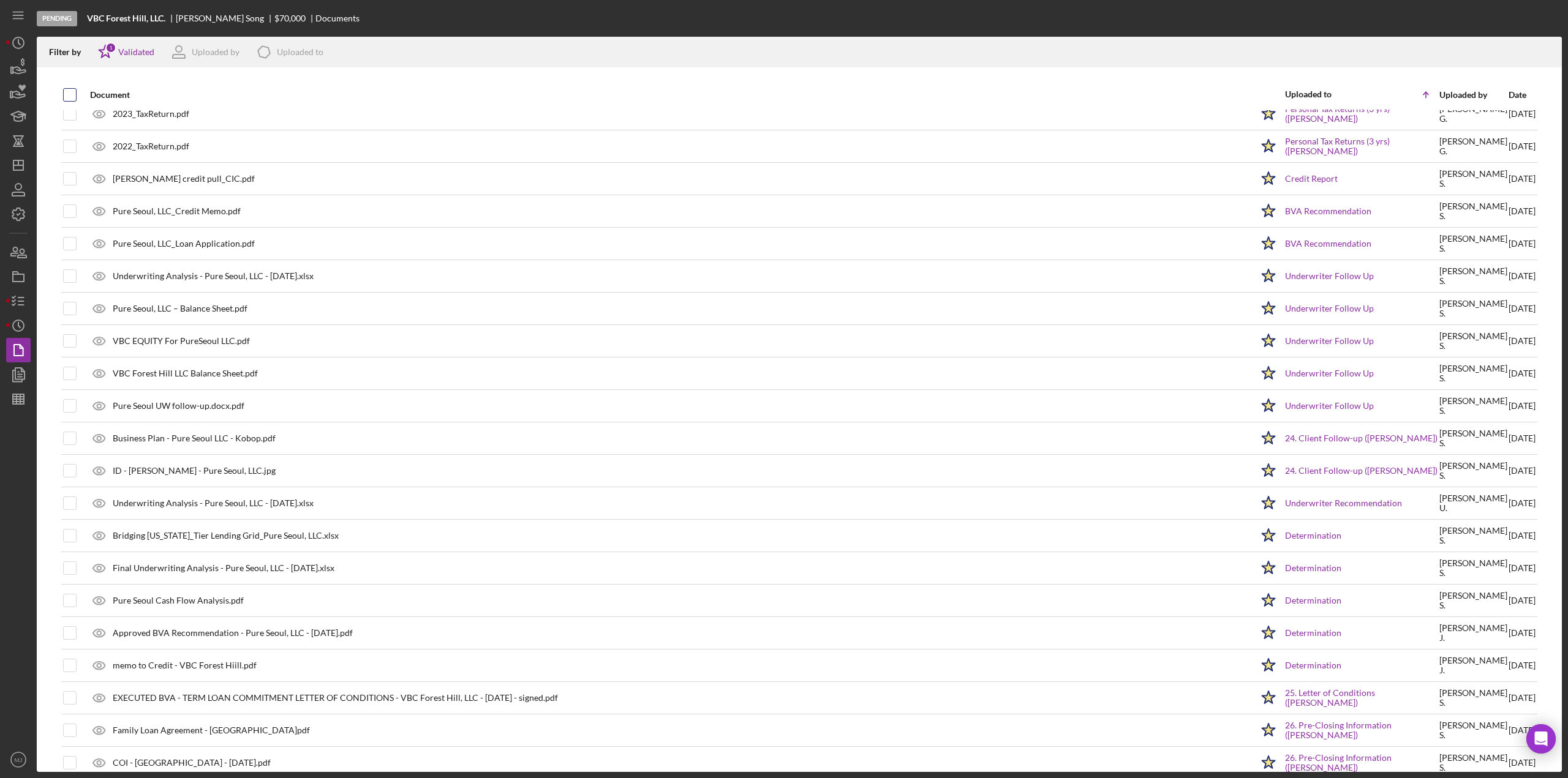
checkbox input "true"
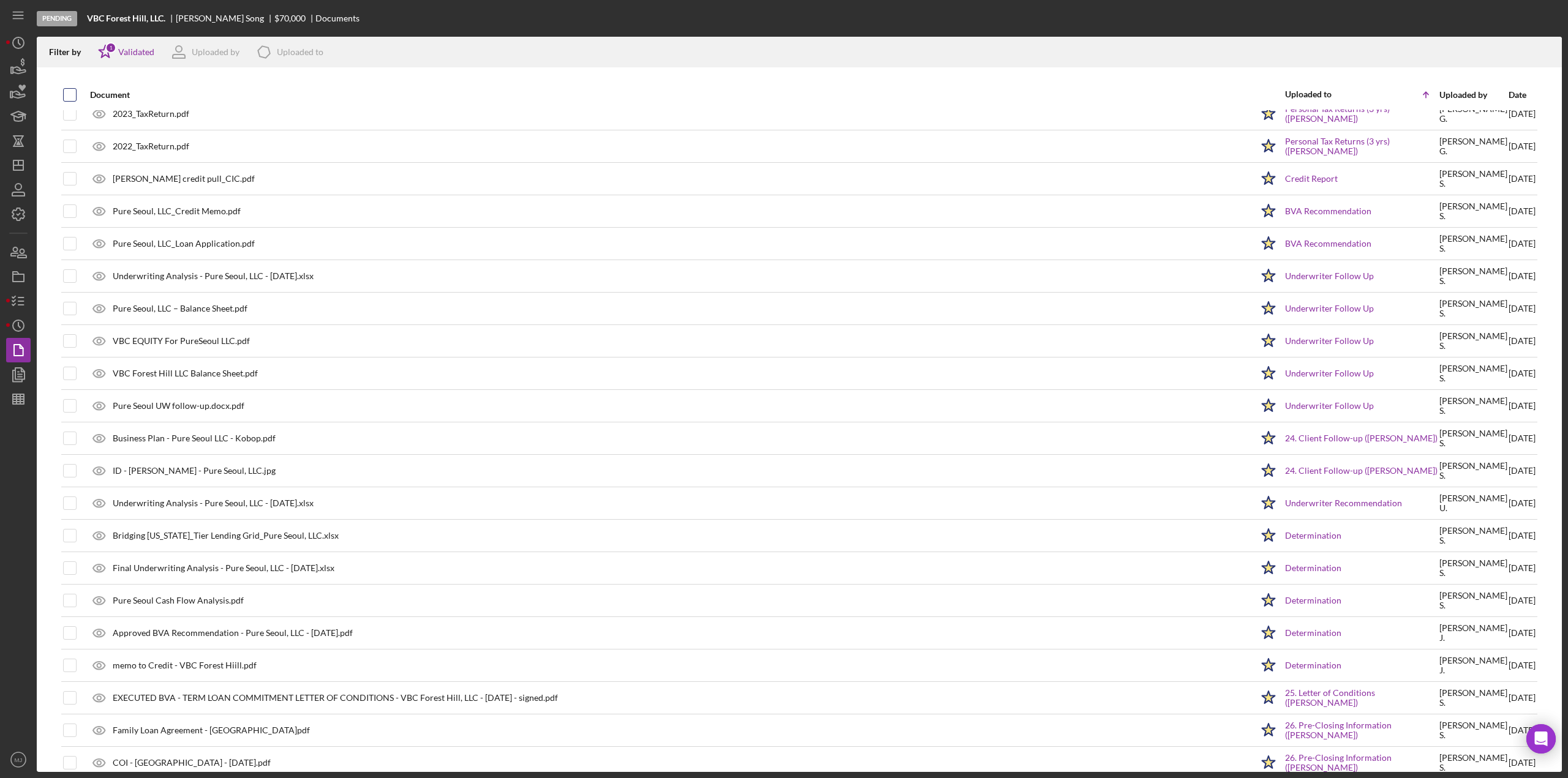
checkbox input "true"
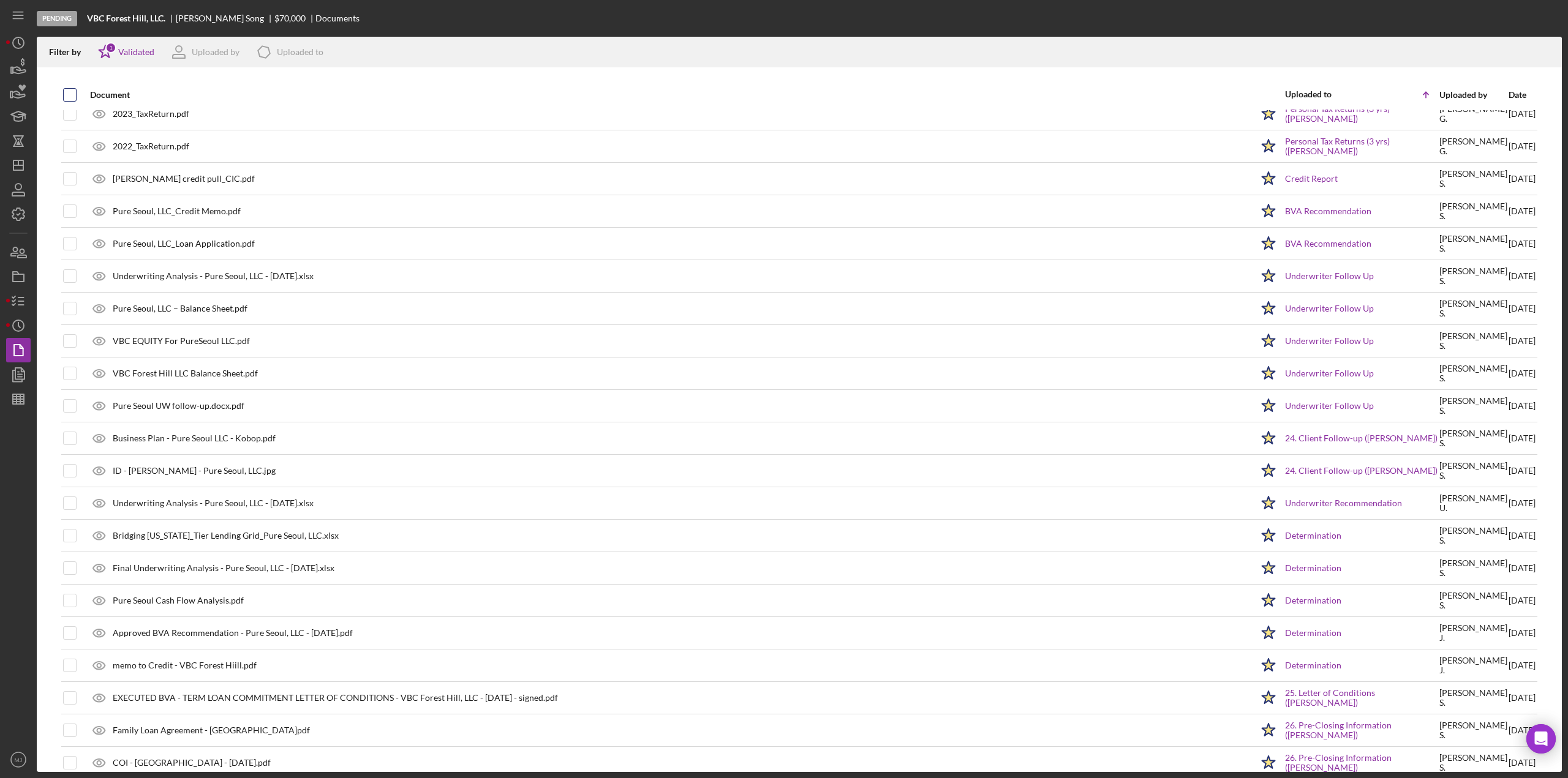
checkbox input "true"
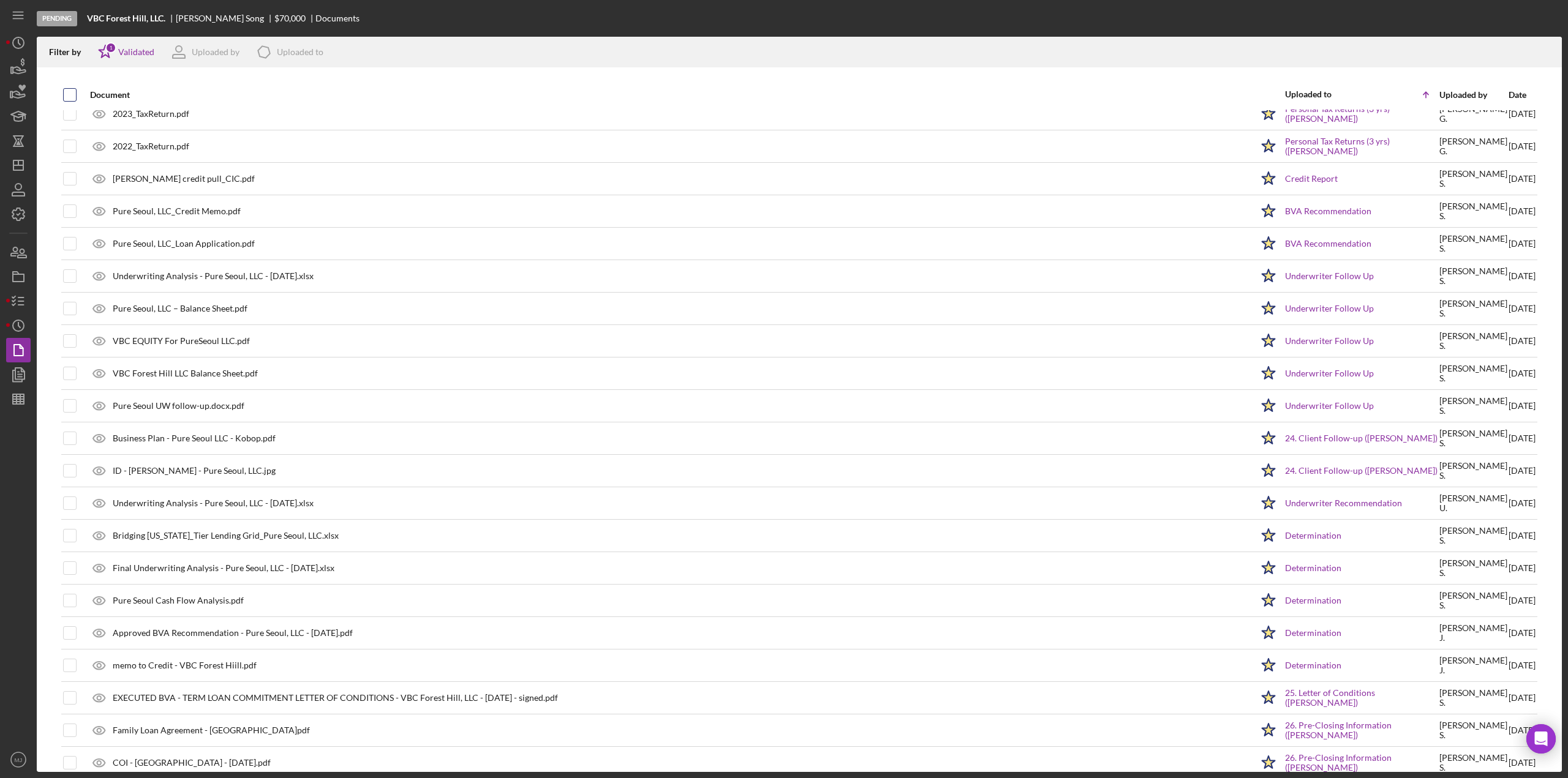
checkbox input "true"
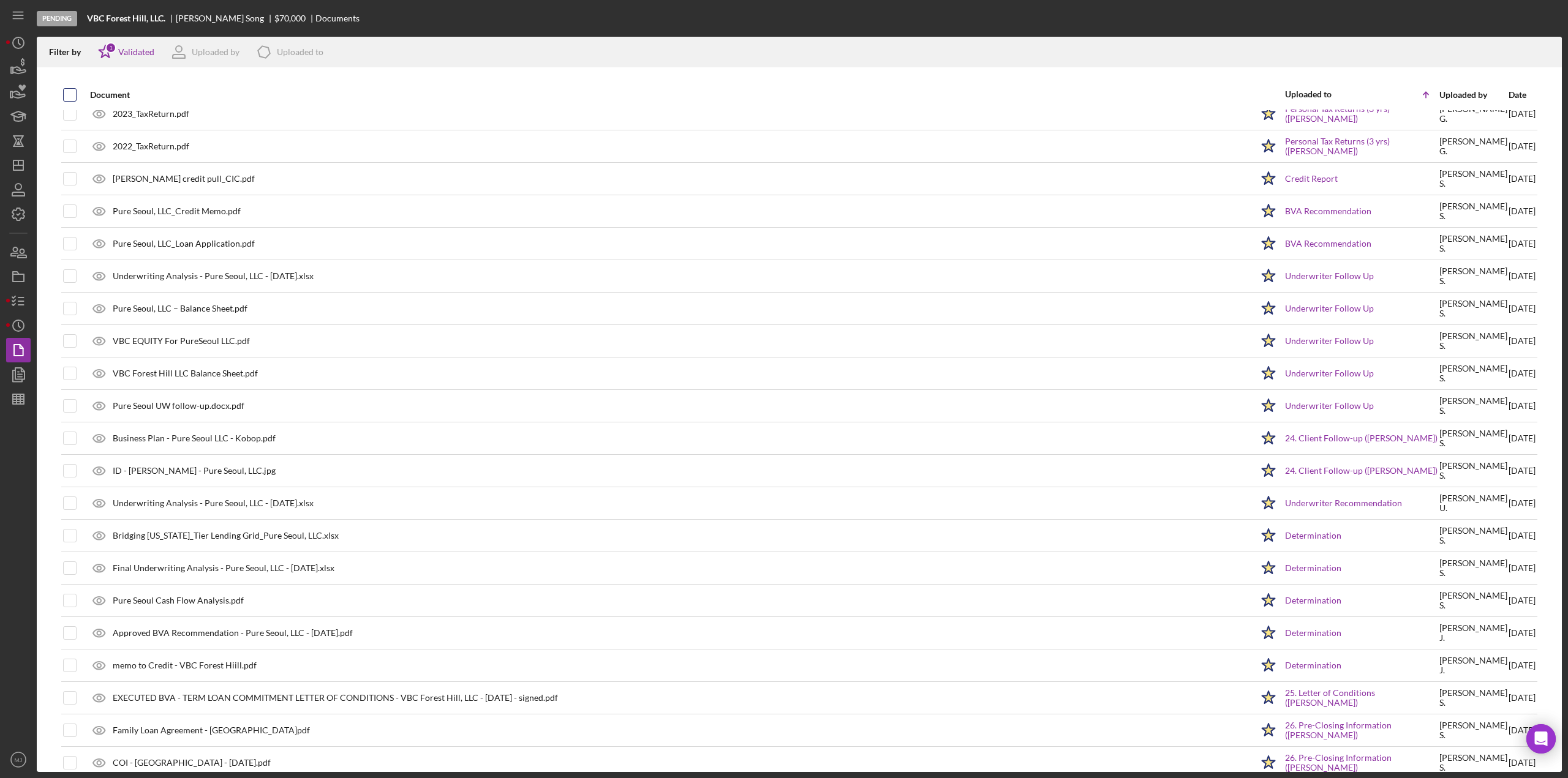
checkbox input "true"
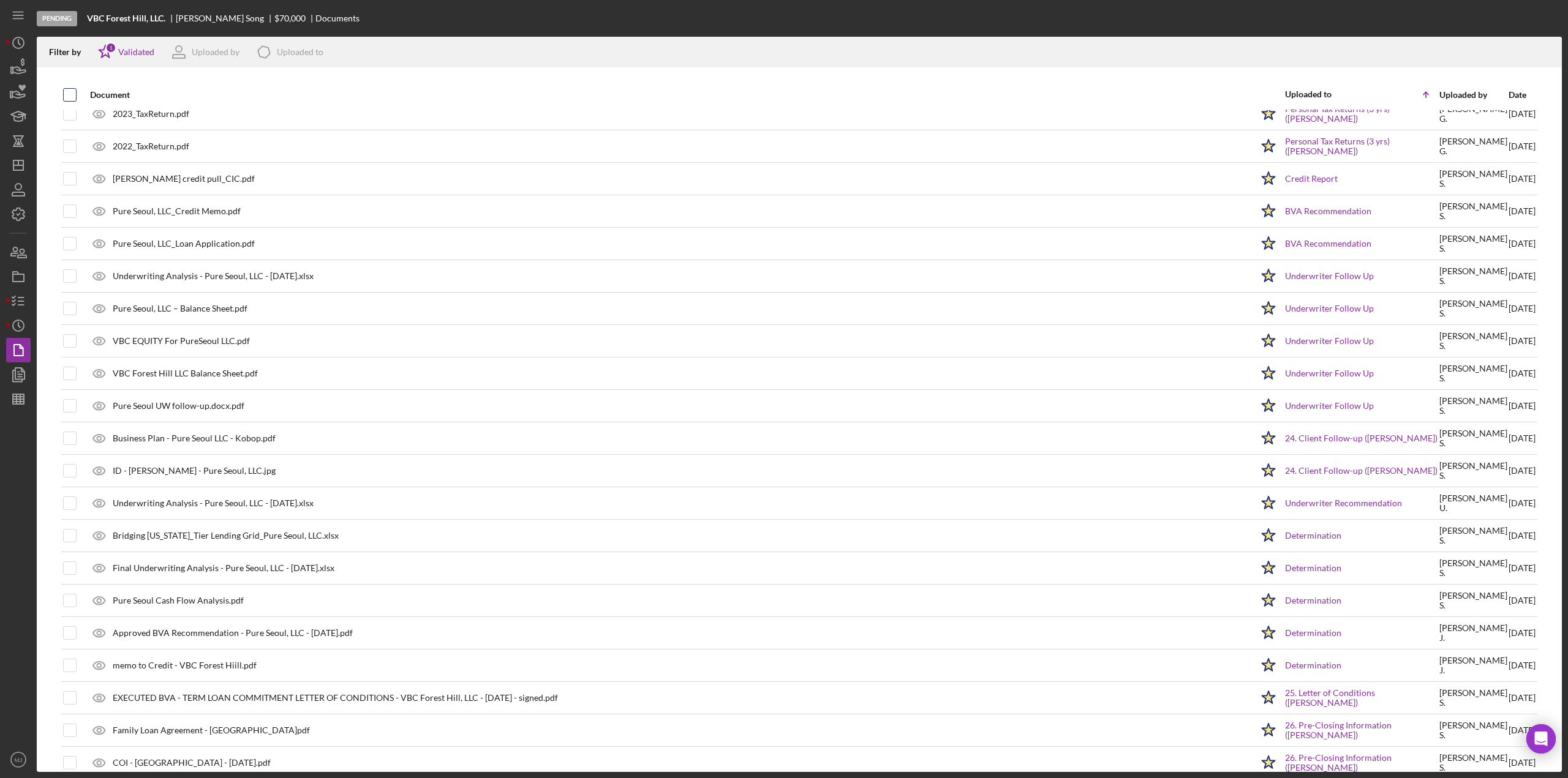
checkbox input "true"
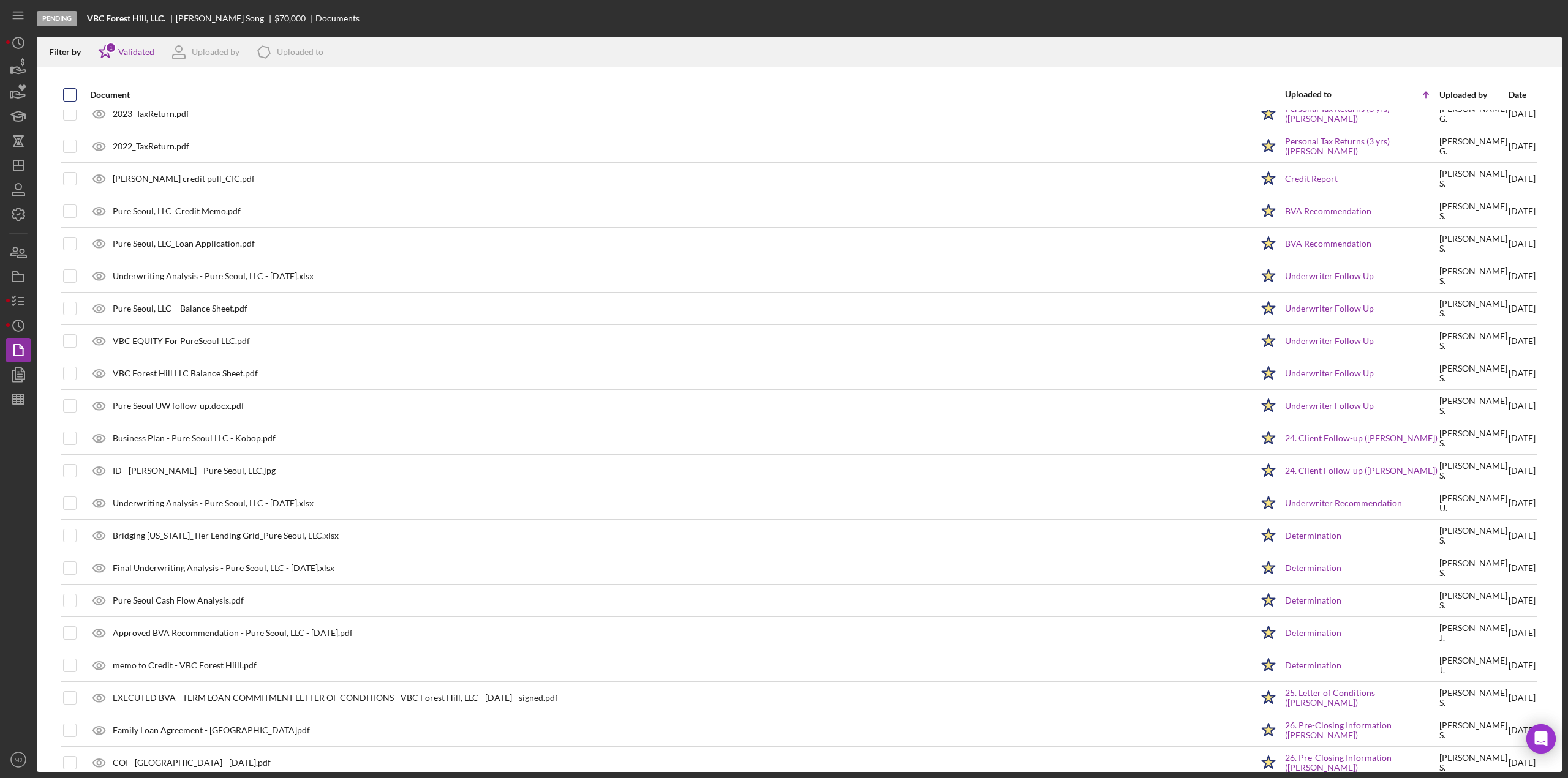
checkbox input "true"
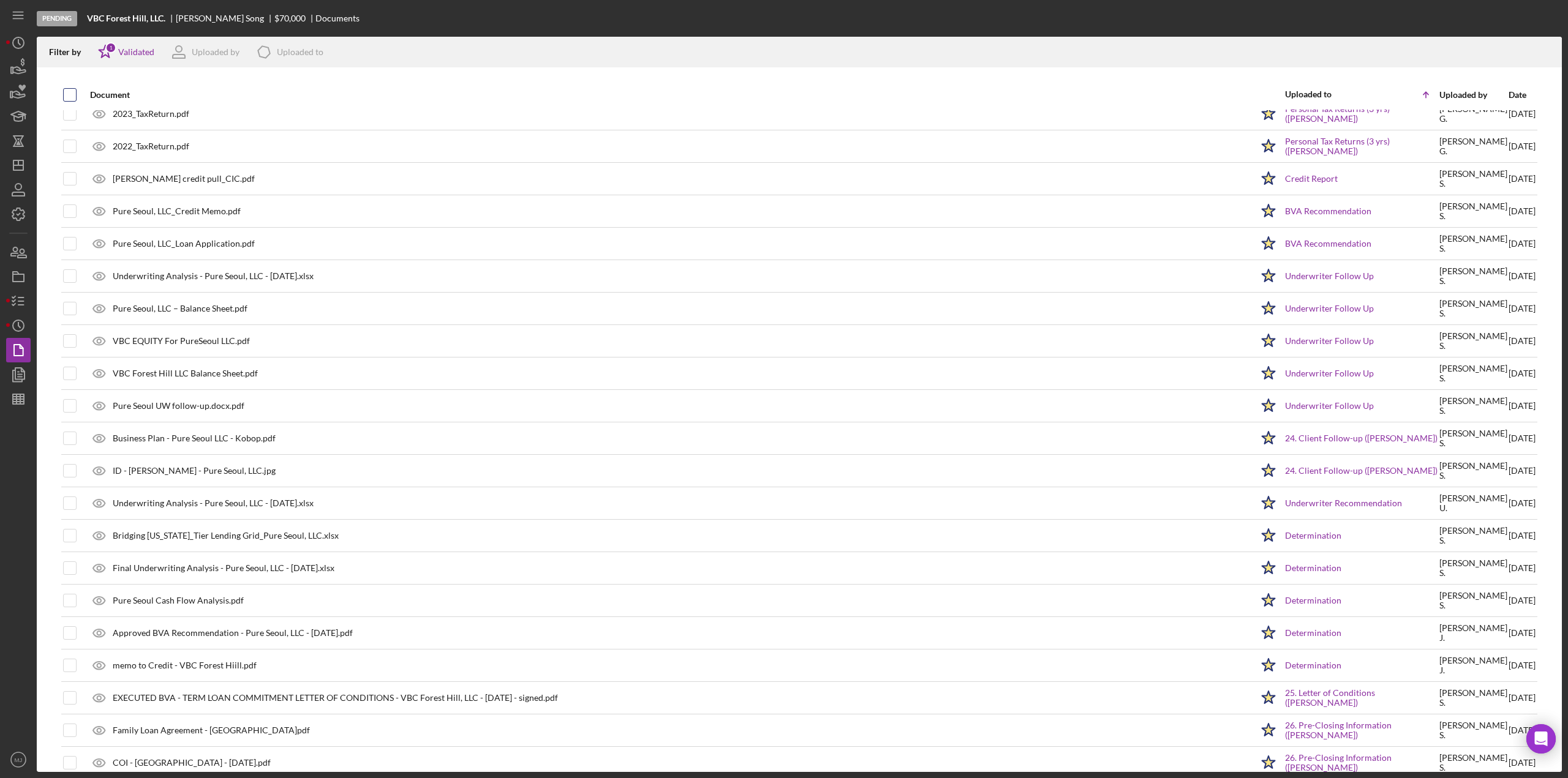
checkbox input "true"
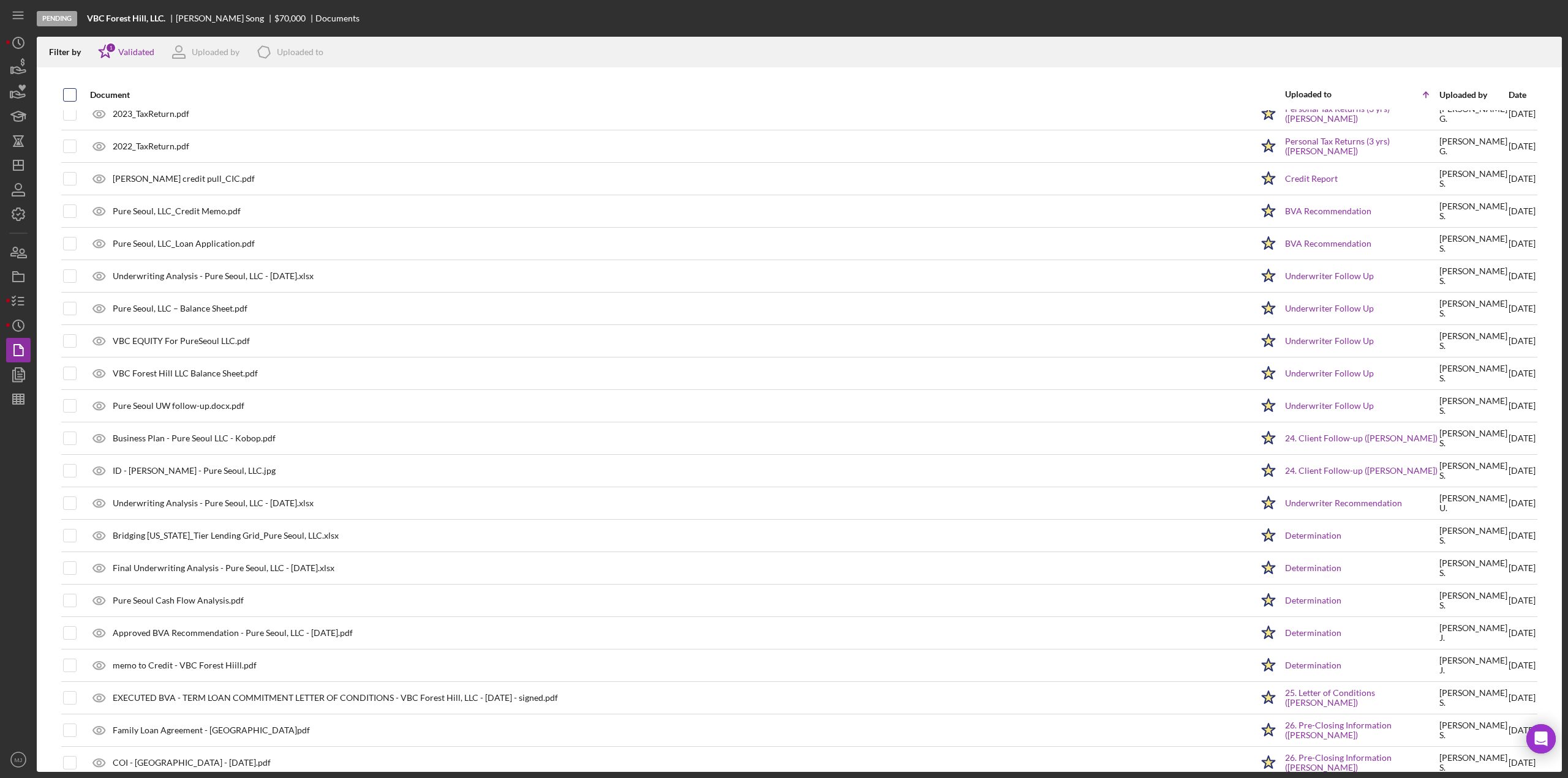
checkbox input "true"
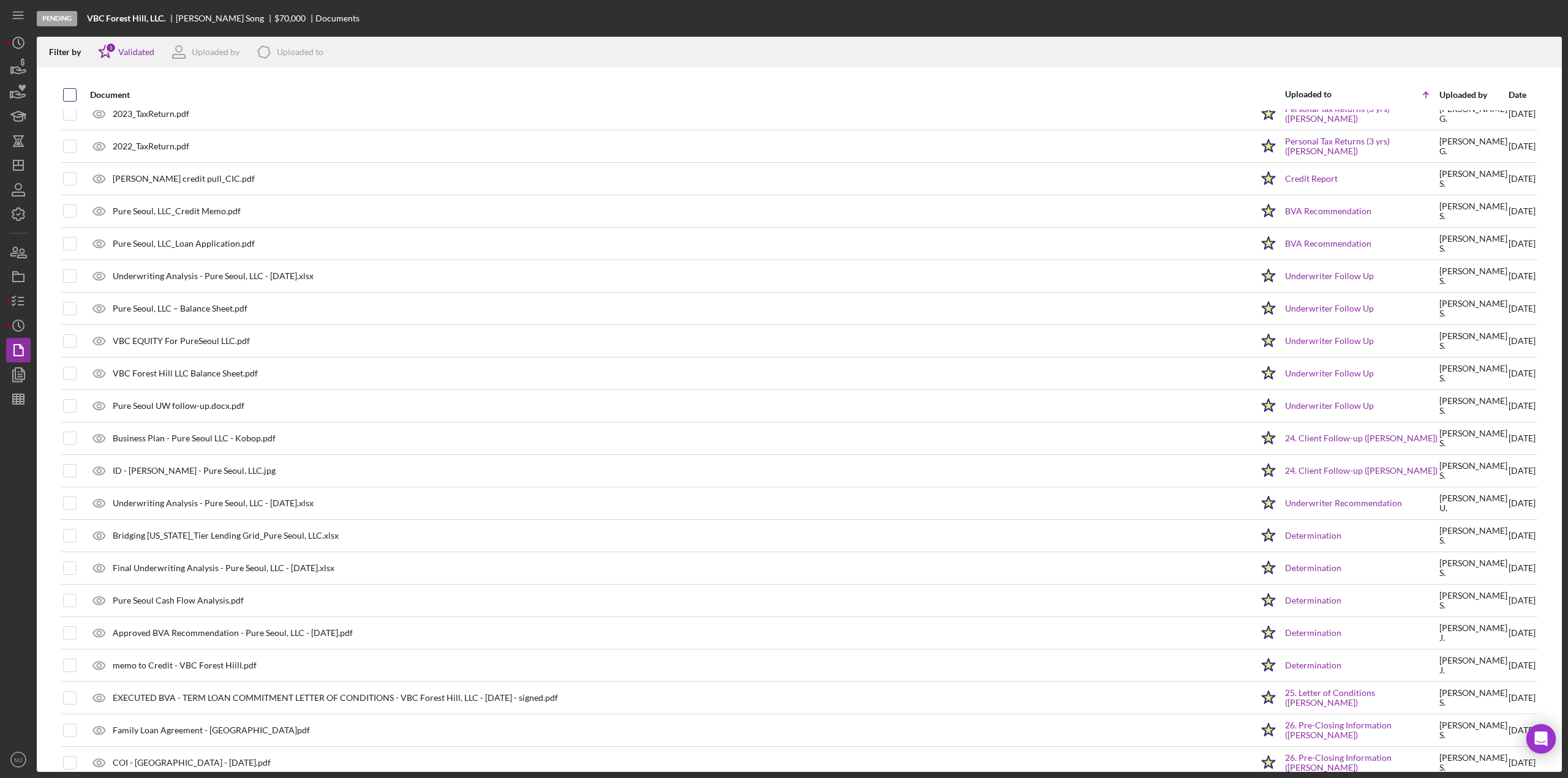
checkbox input "true"
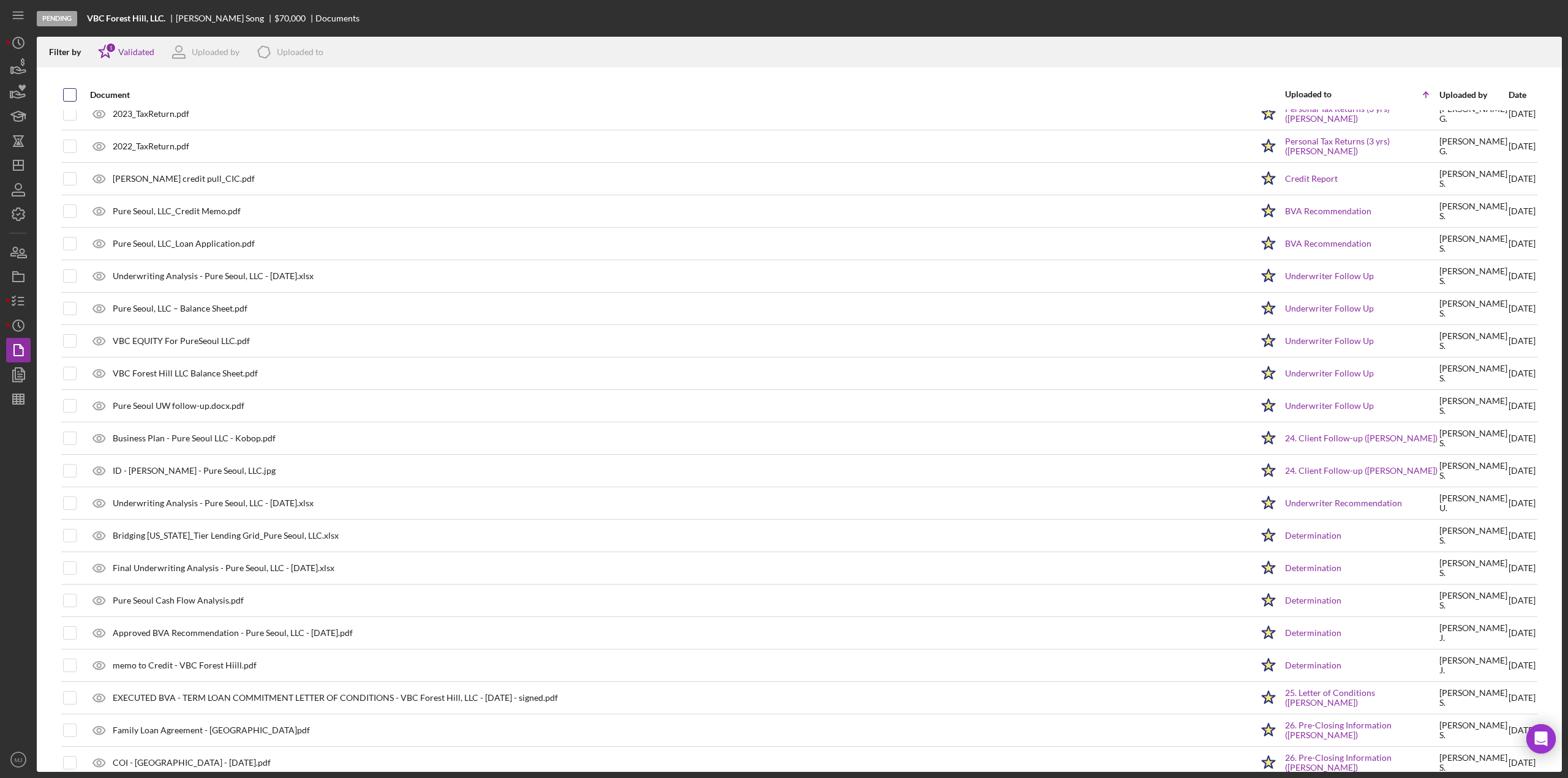
checkbox input "true"
click at [1538, 56] on icon "Icon/Download" at bounding box center [1546, 52] width 28 height 28
click at [14, 166] on polygon "button" at bounding box center [18, 165] width 10 height 10
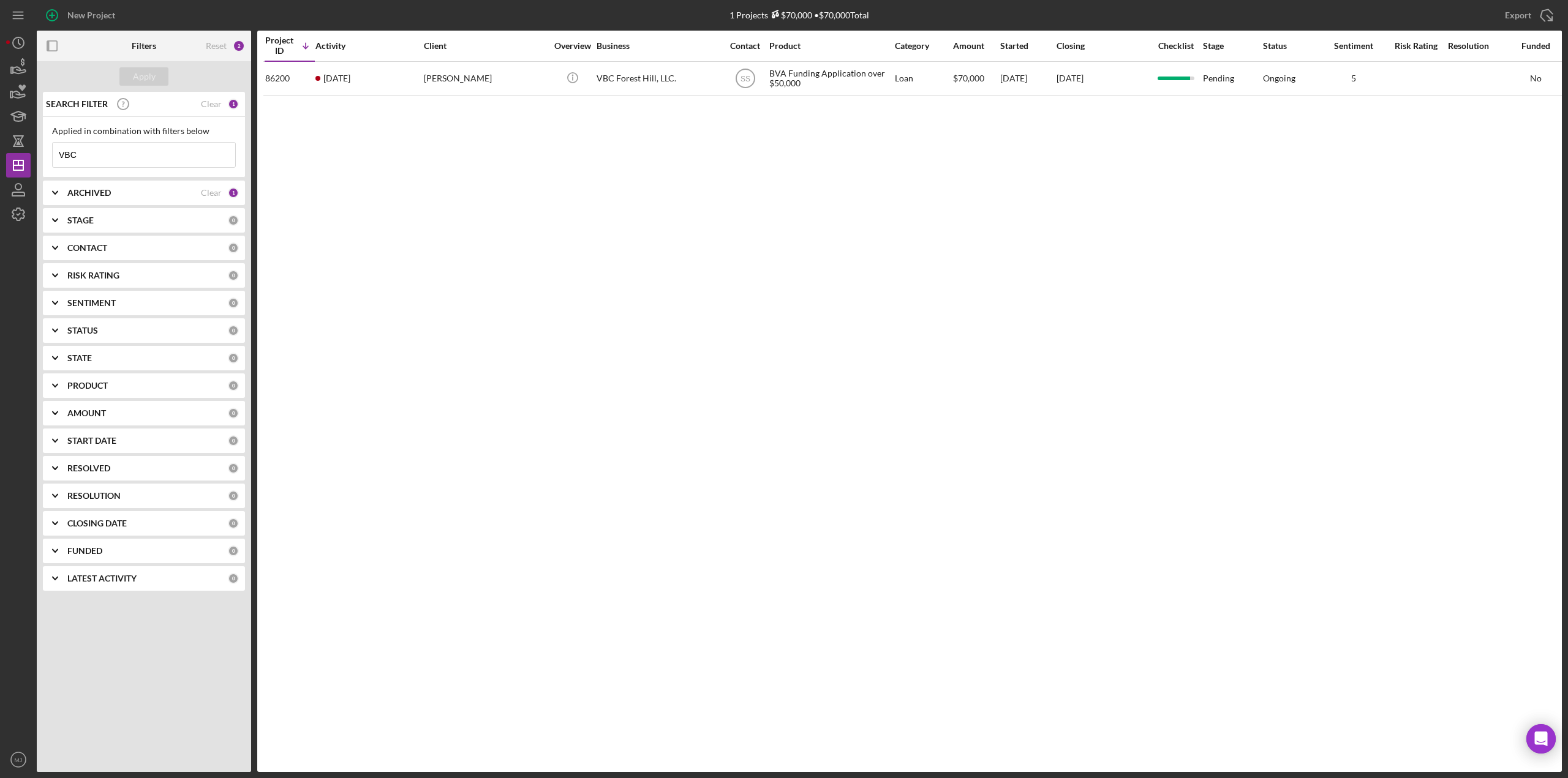
click at [130, 159] on input "VBC" at bounding box center [144, 154] width 182 height 24
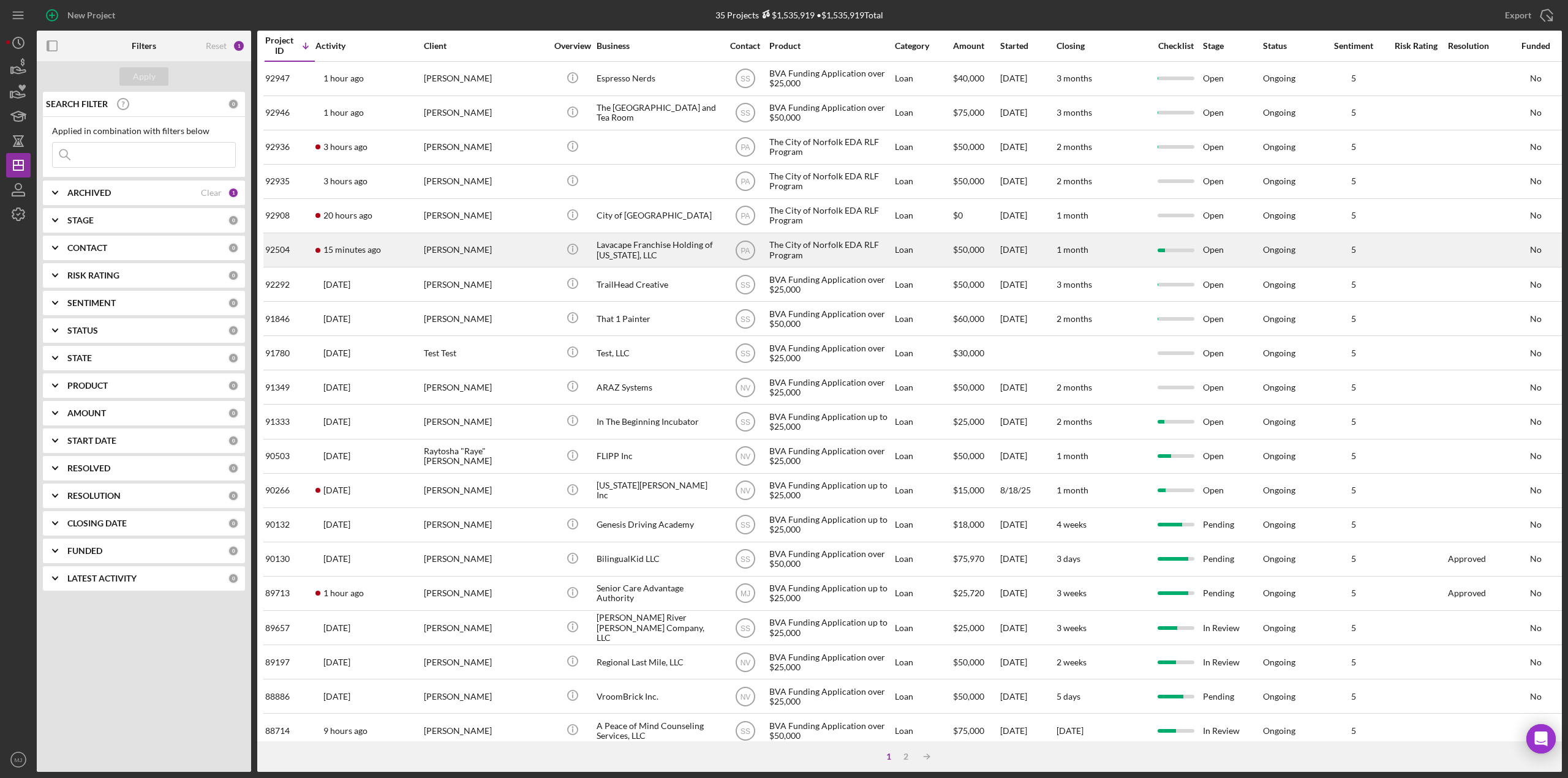
click at [620, 256] on div "Lavacape Franchise Holding of [US_STATE], LLC" at bounding box center [657, 250] width 122 height 32
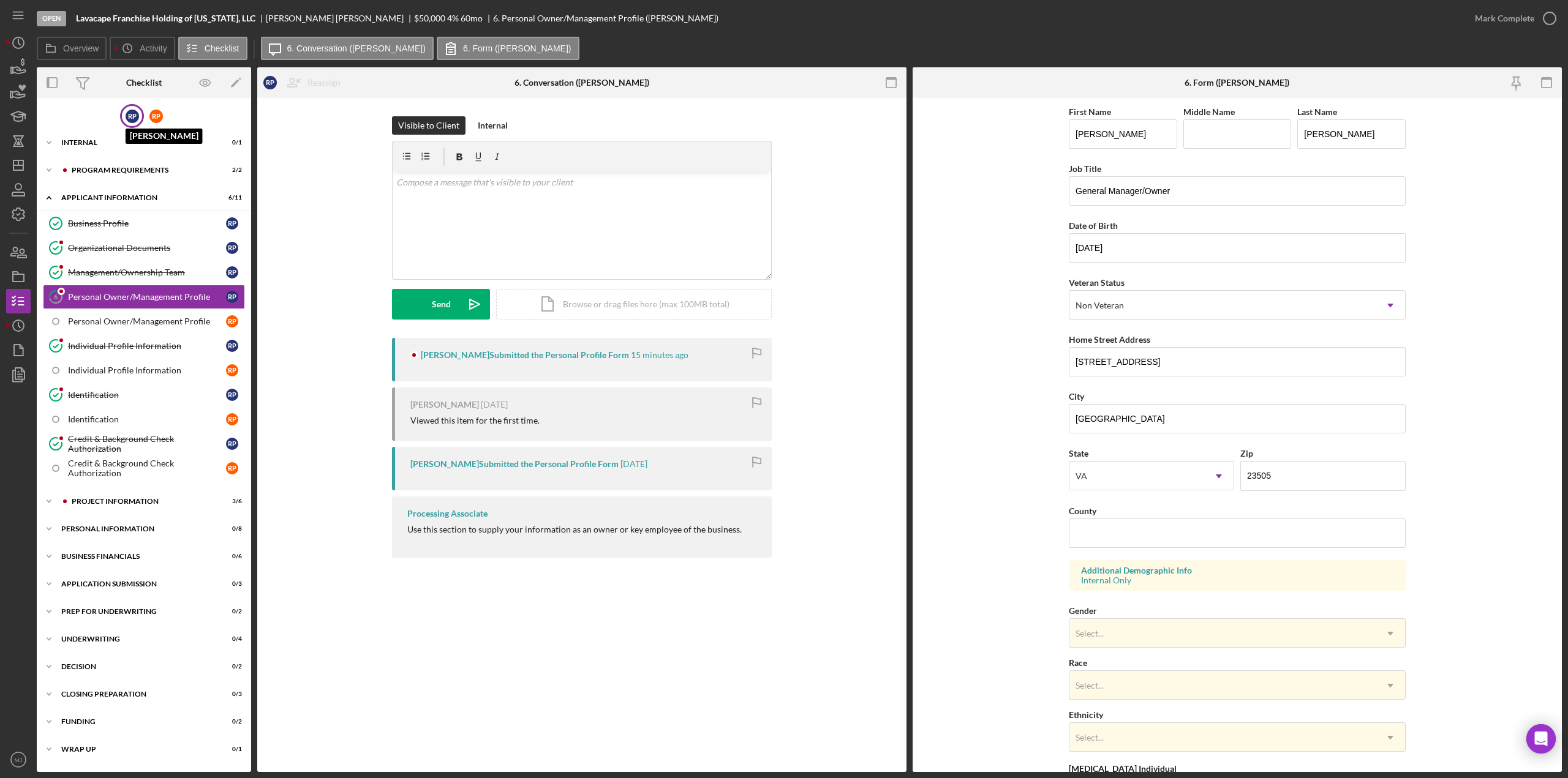
click at [130, 112] on div "R P" at bounding box center [133, 116] width 14 height 14
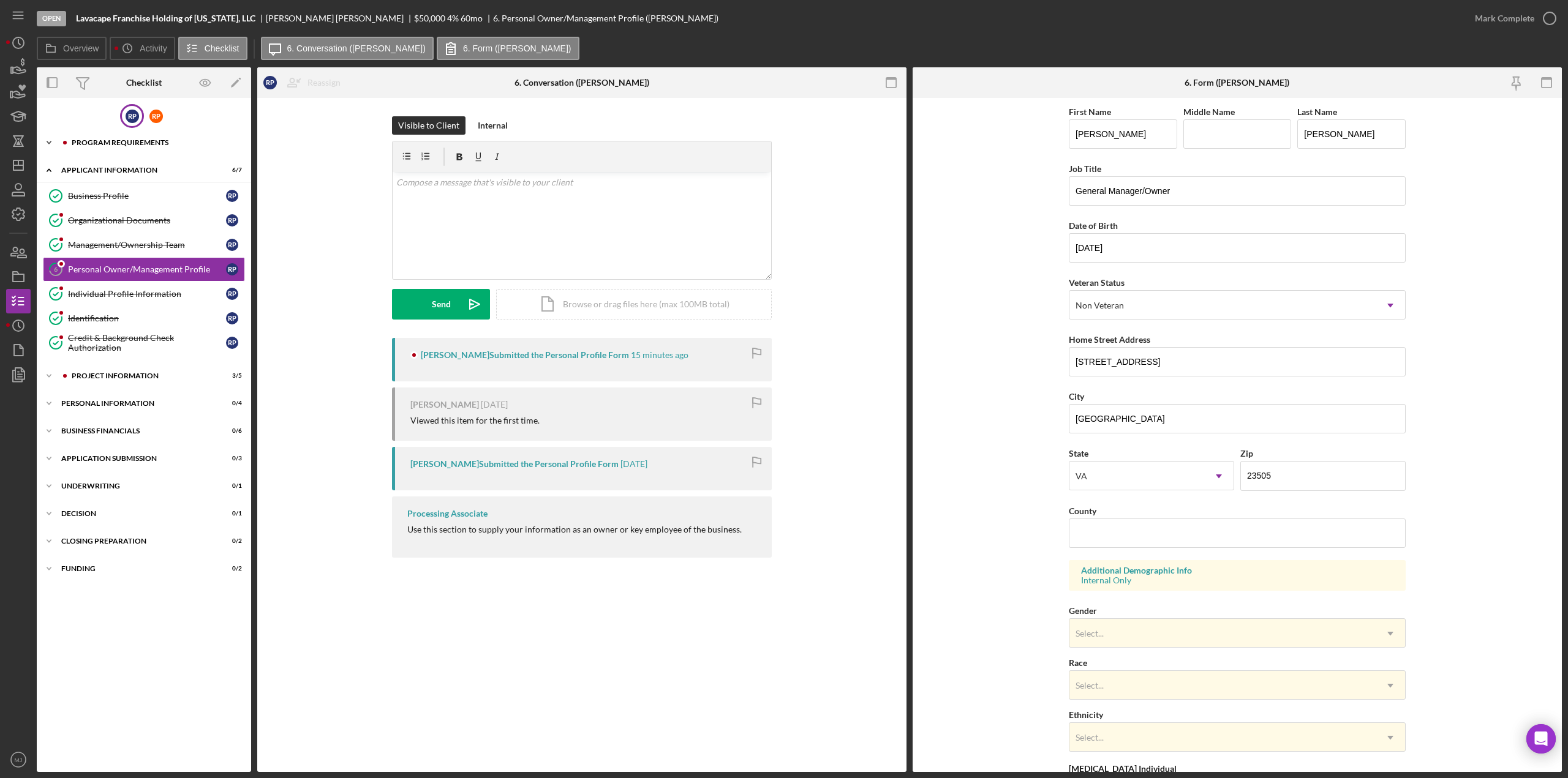
click at [120, 143] on div "Program Requirements" at bounding box center [154, 142] width 164 height 7
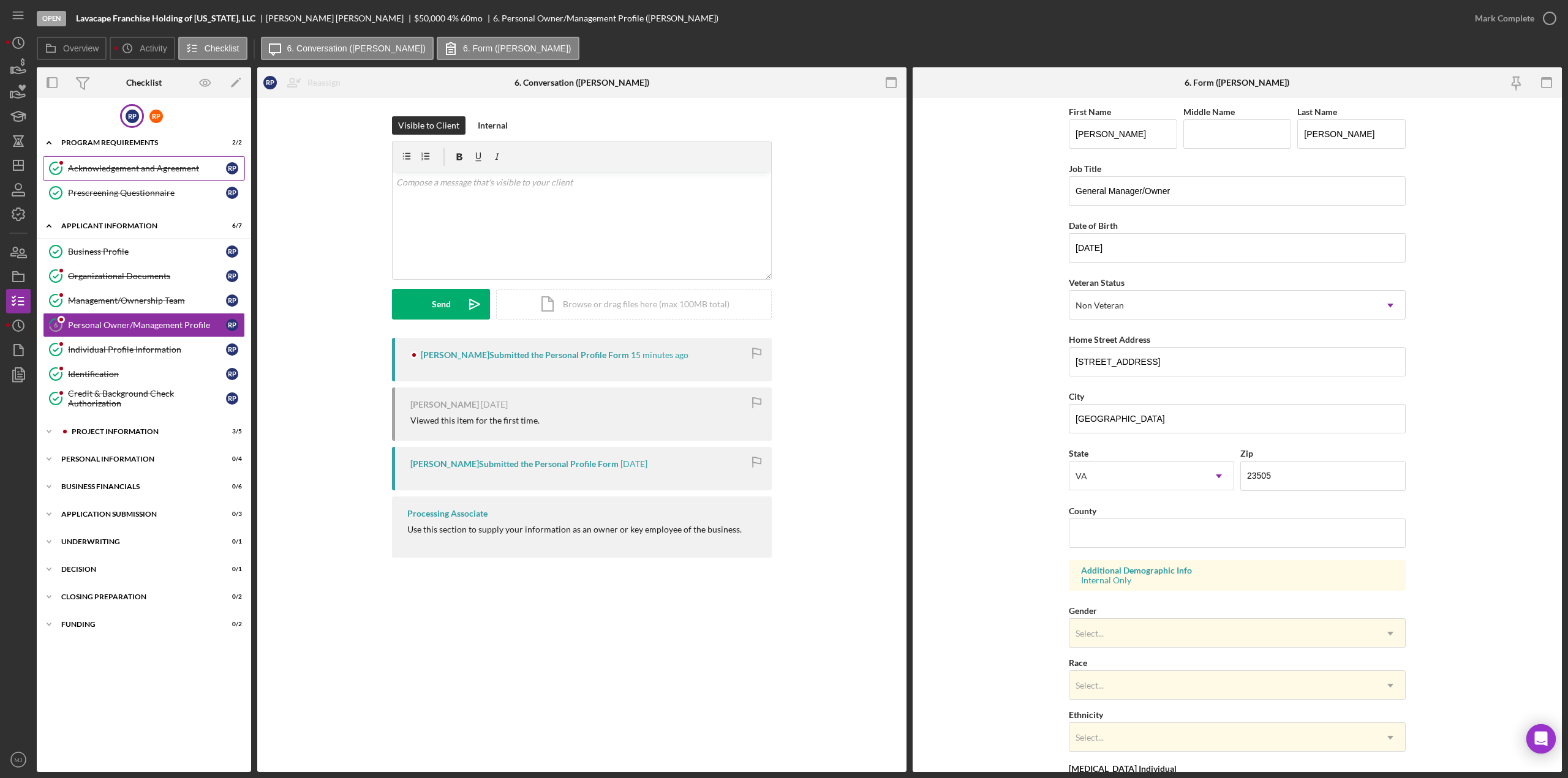
click at [120, 165] on div "Acknowledgement and Agreement" at bounding box center [147, 167] width 158 height 10
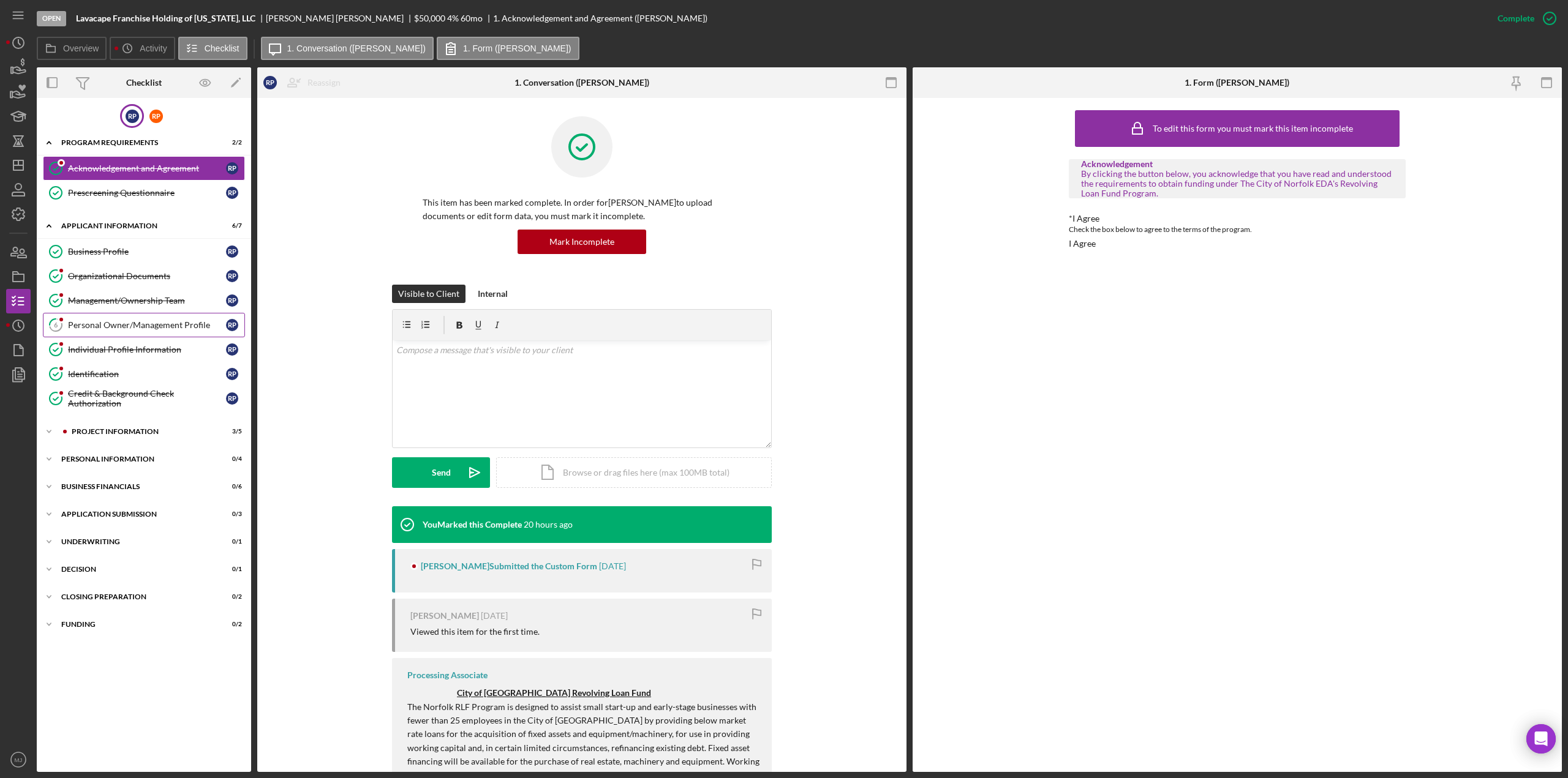
click at [125, 322] on div "Personal Owner/Management Profile" at bounding box center [147, 324] width 158 height 10
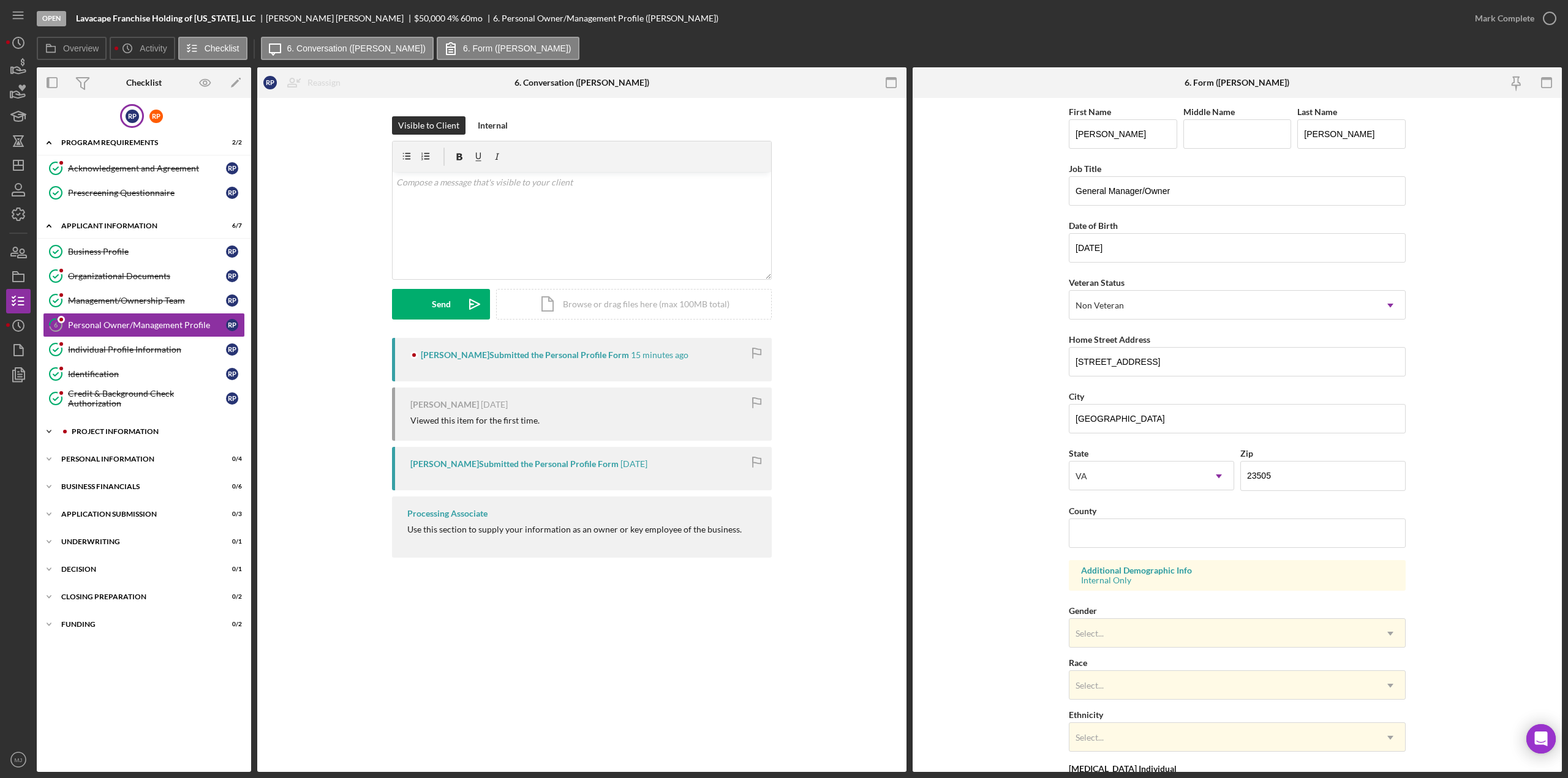
click at [134, 422] on div "Icon/Expander PROJECT INFORMATION 3 / 5" at bounding box center [143, 431] width 214 height 24
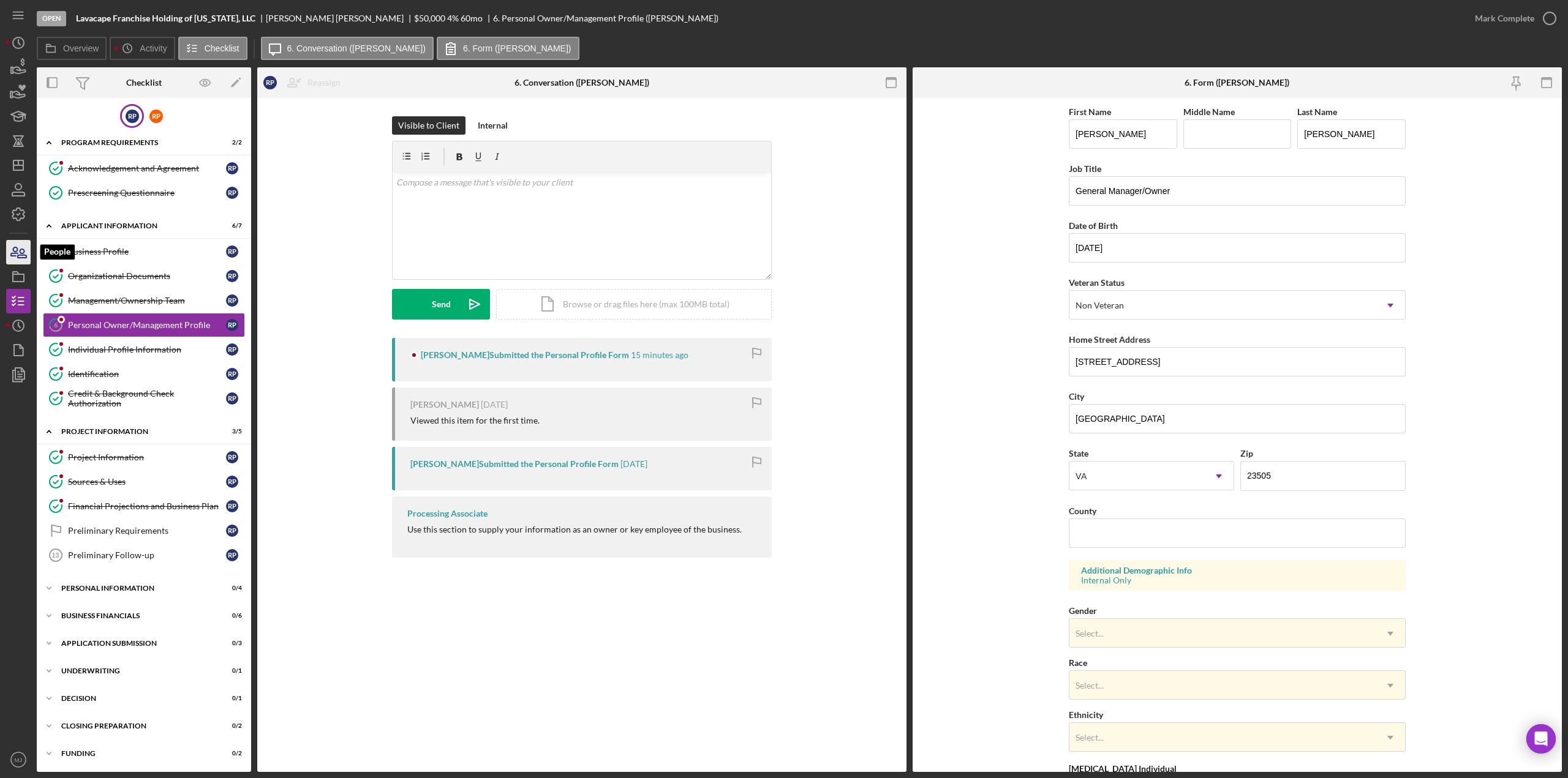
click at [13, 254] on icon "button" at bounding box center [18, 252] width 30 height 30
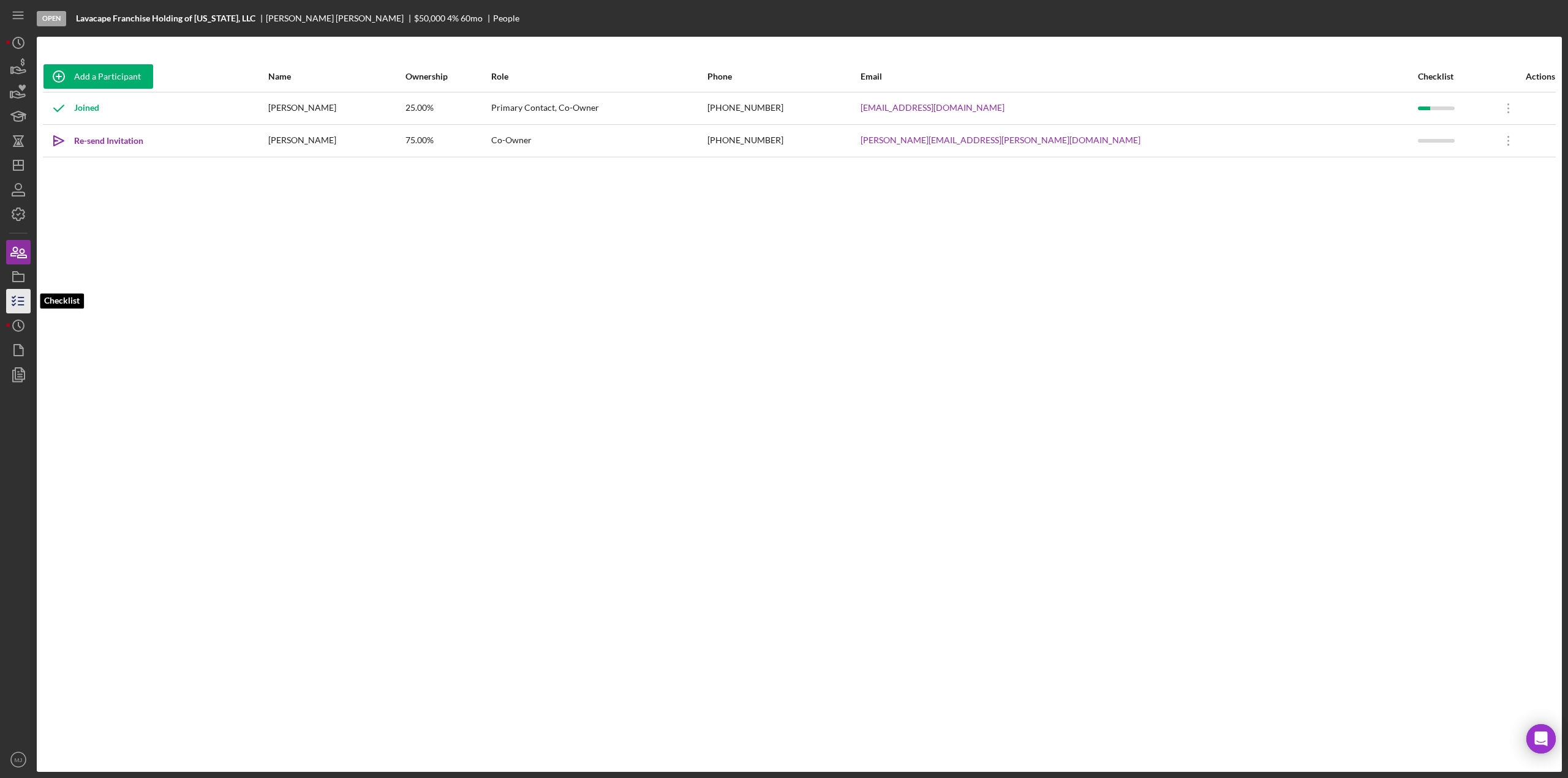
click at [16, 302] on icon "button" at bounding box center [18, 301] width 30 height 30
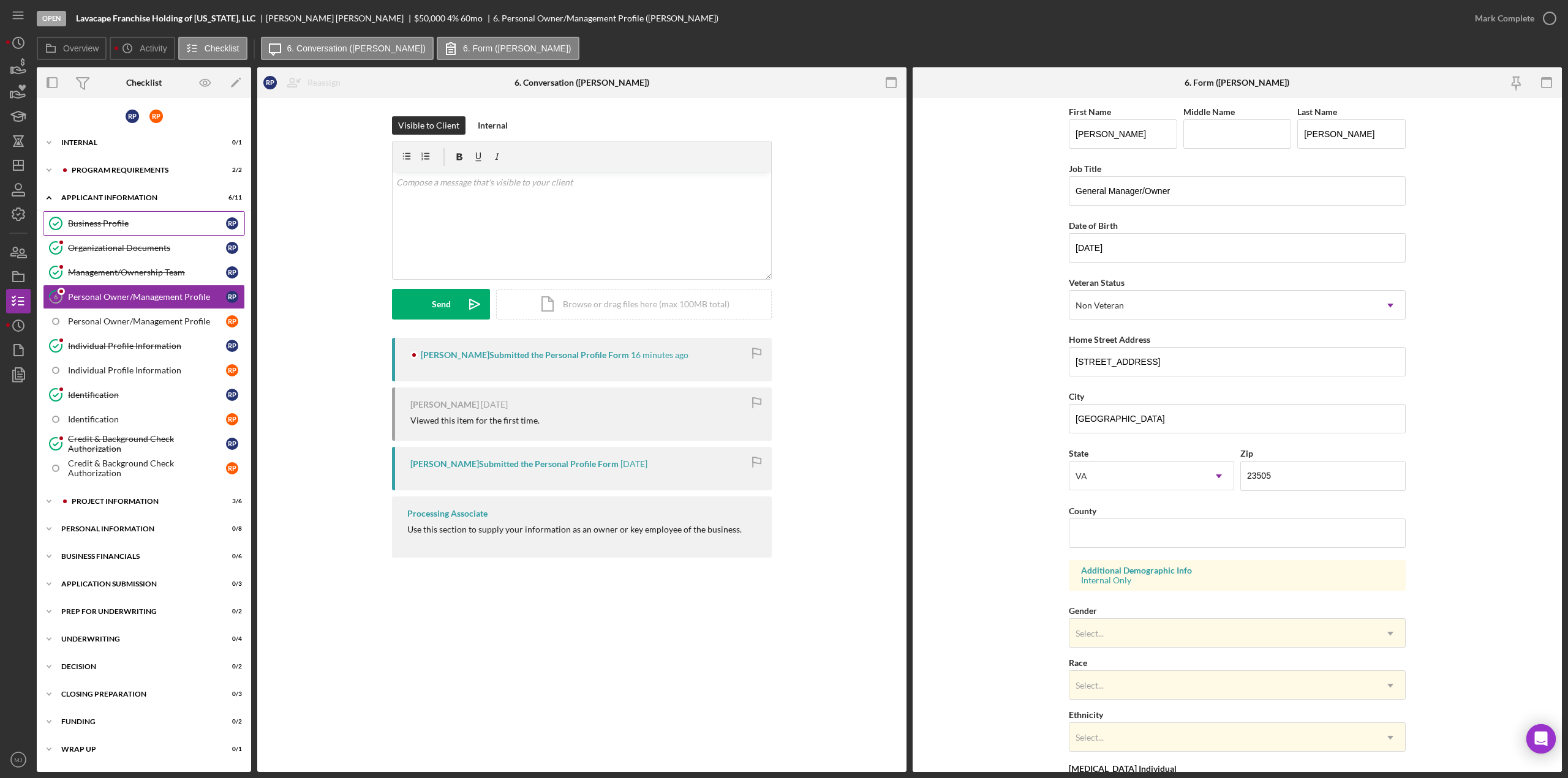
click at [120, 219] on div "Business Profile" at bounding box center [147, 223] width 158 height 10
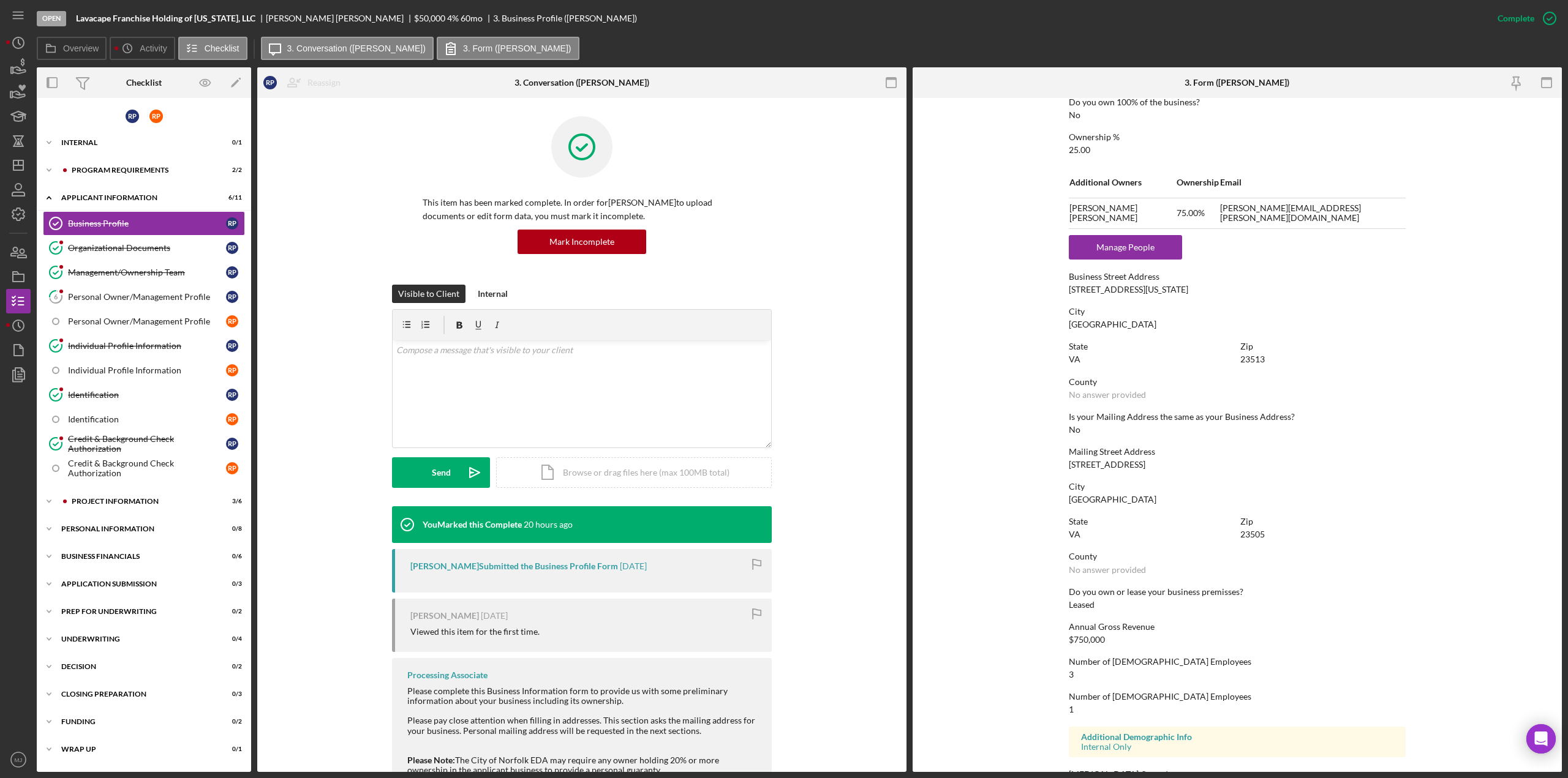
scroll to position [528, 0]
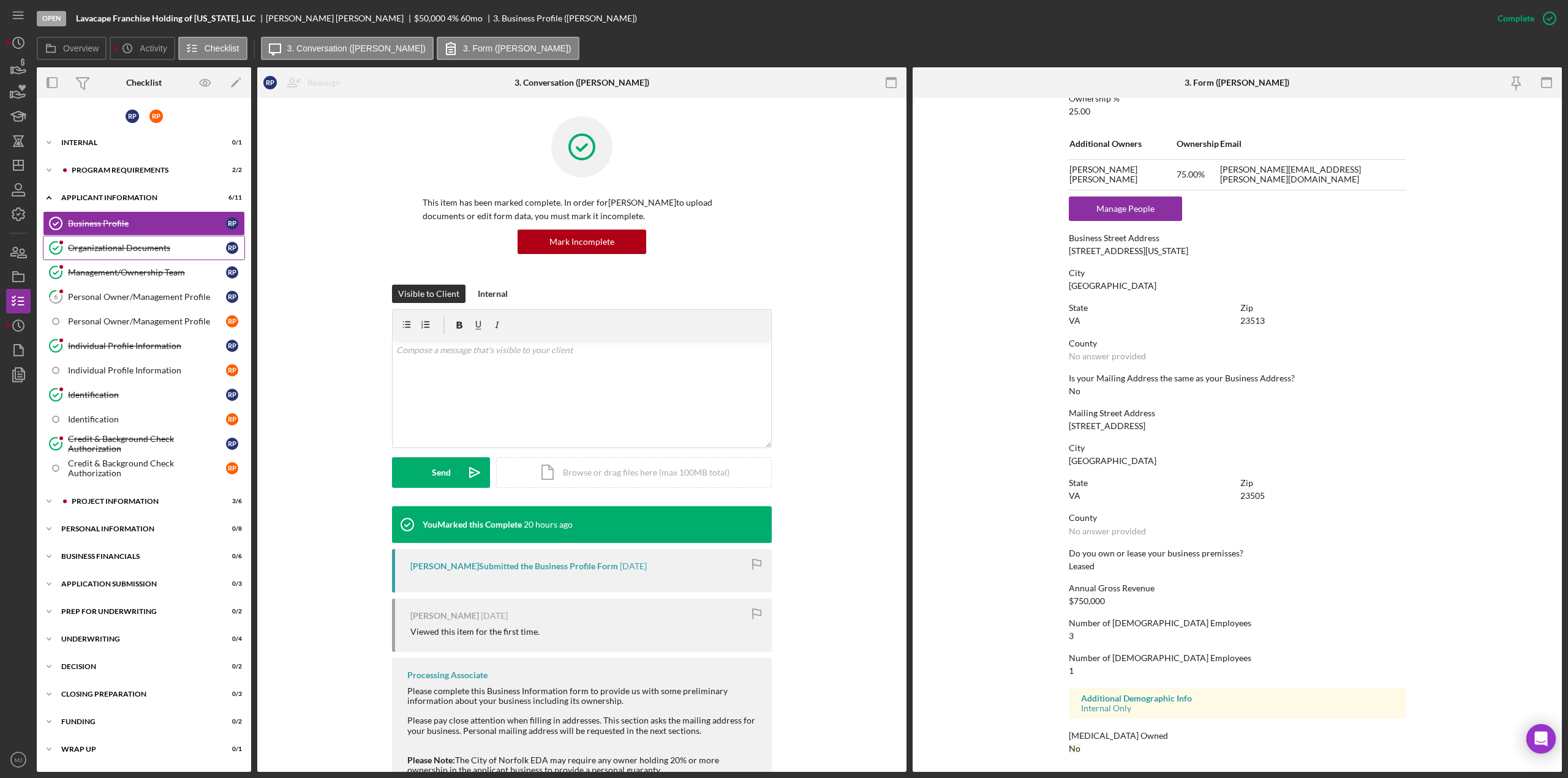
click at [120, 246] on div "Organizational Documents" at bounding box center [147, 247] width 158 height 10
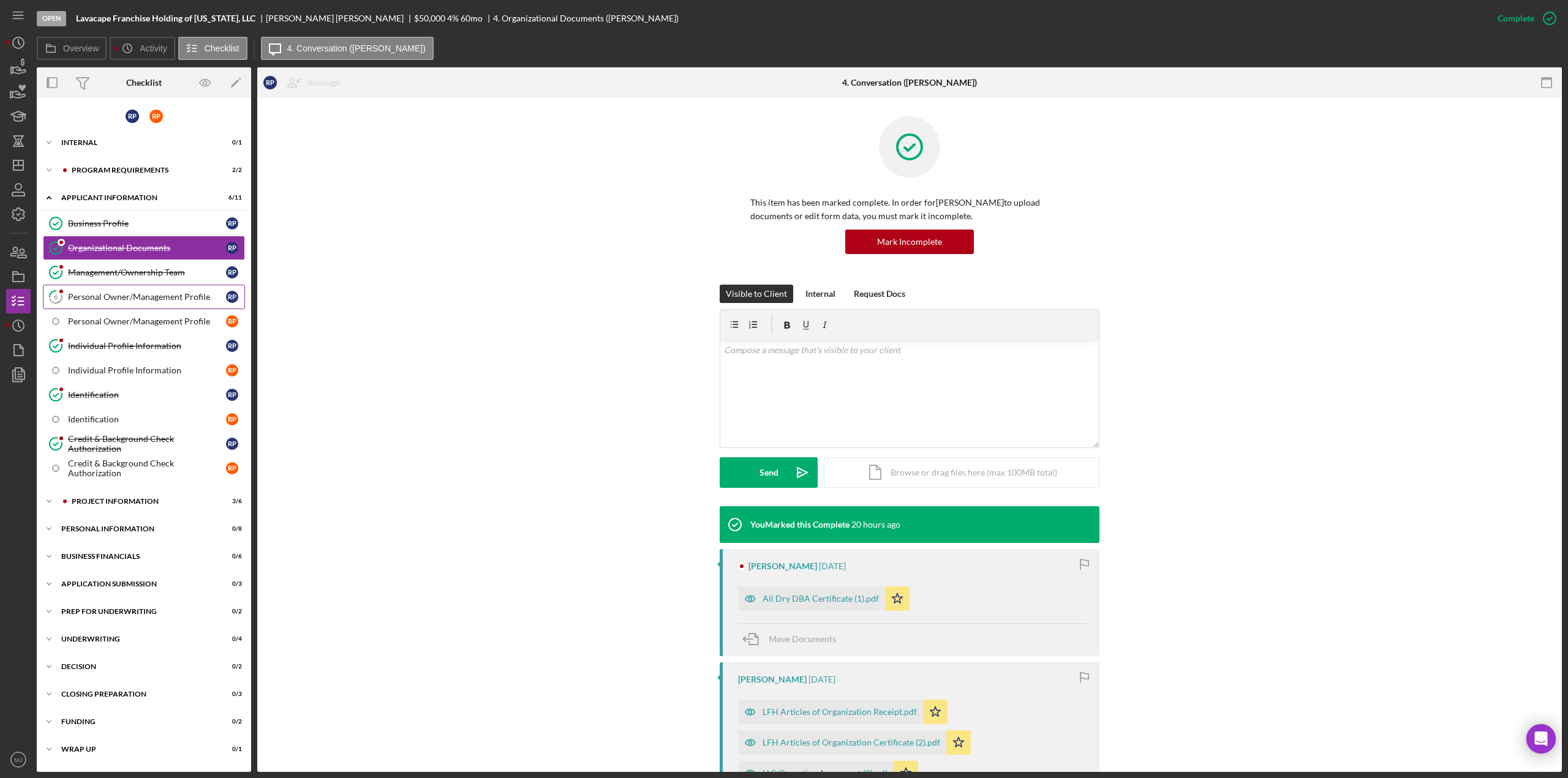
click at [121, 293] on div "Personal Owner/Management Profile" at bounding box center [147, 297] width 158 height 10
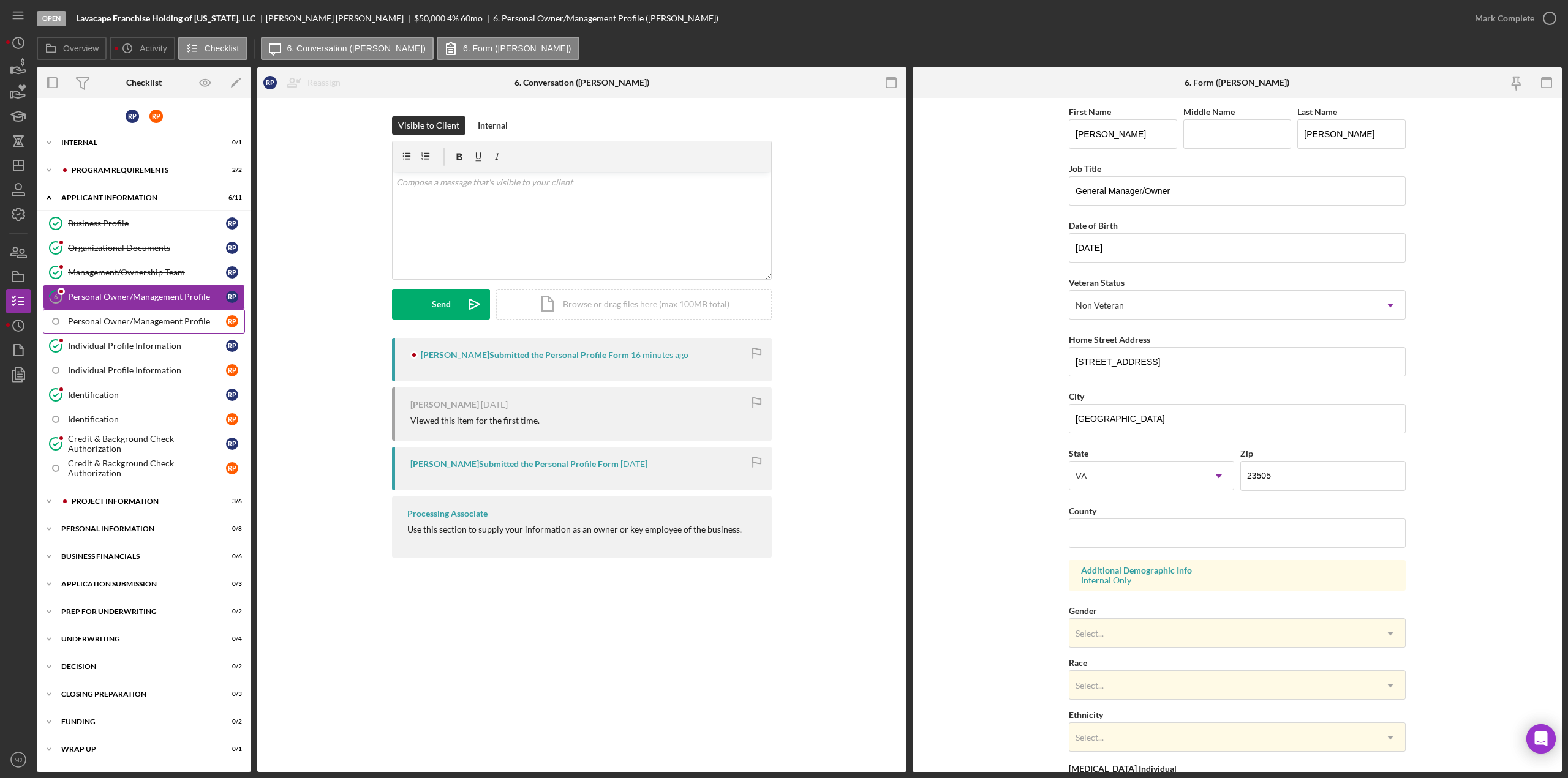
click at [105, 317] on div "Personal Owner/Management Profile" at bounding box center [147, 321] width 158 height 10
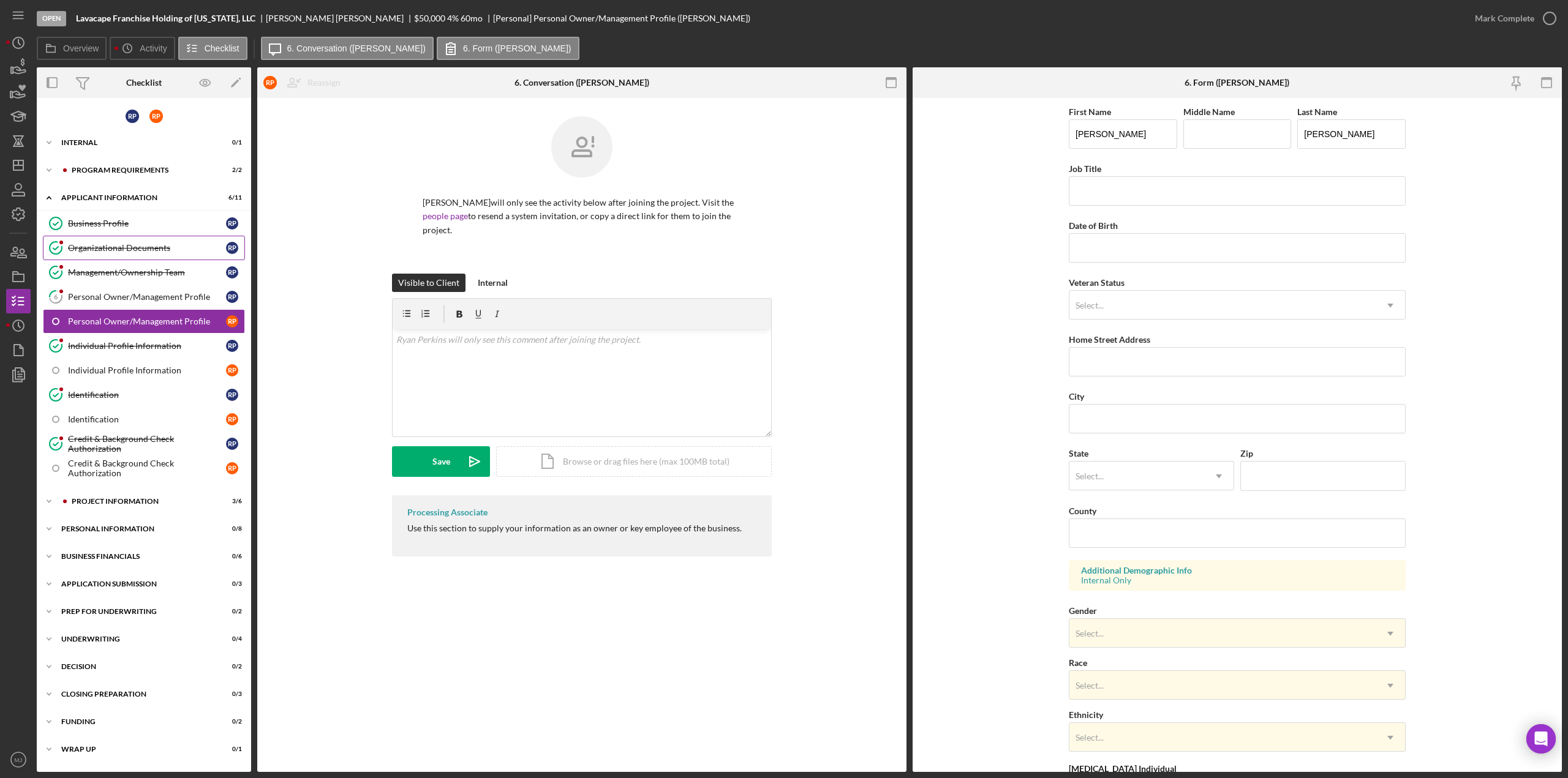
click at [93, 240] on link "Organizational Documents Organizational Documents R P" at bounding box center [143, 248] width 202 height 24
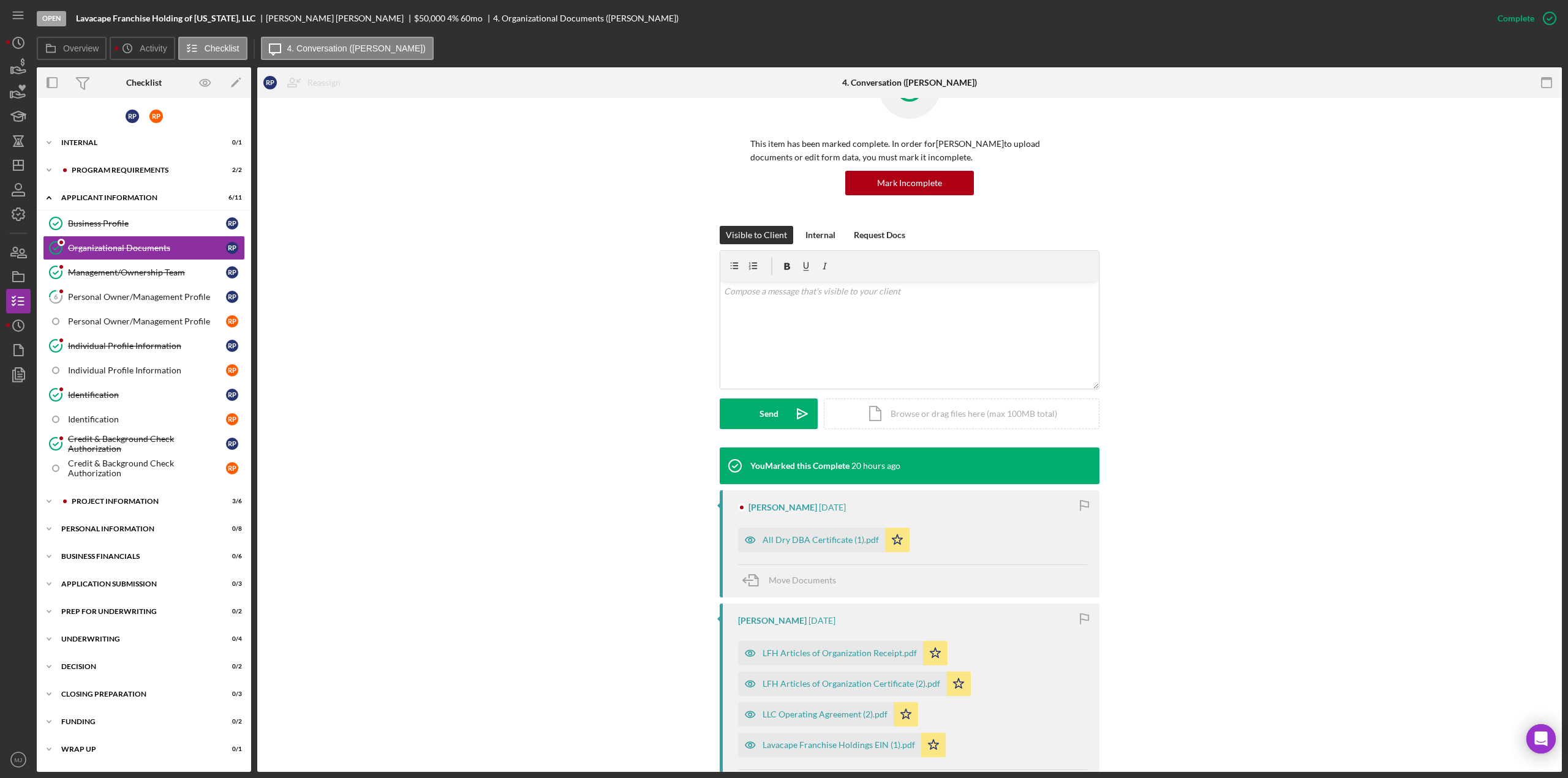
scroll to position [184, 0]
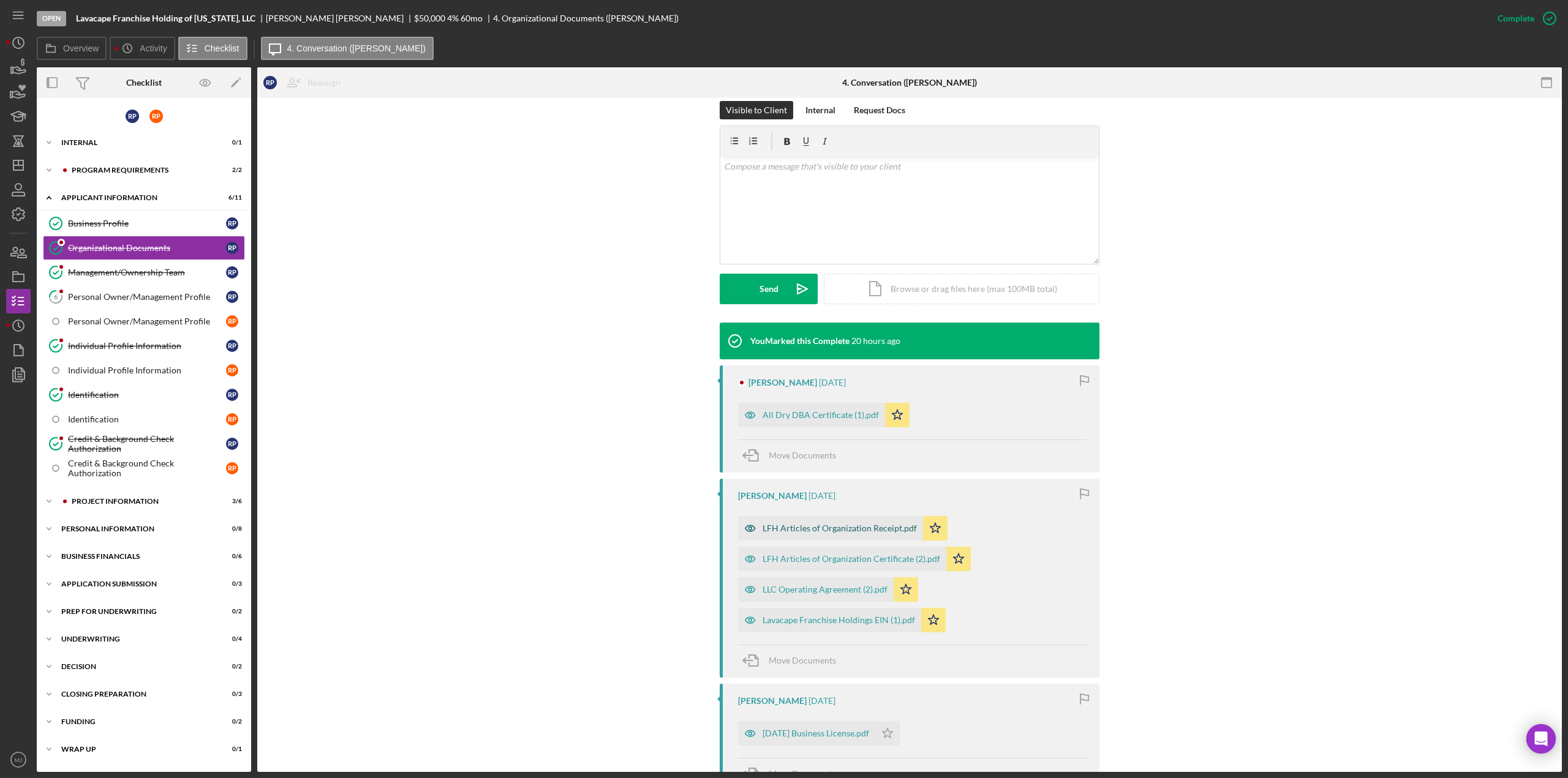
click at [840, 529] on div "LFH Articles of Organization Receipt.pdf" at bounding box center [840, 527] width 154 height 10
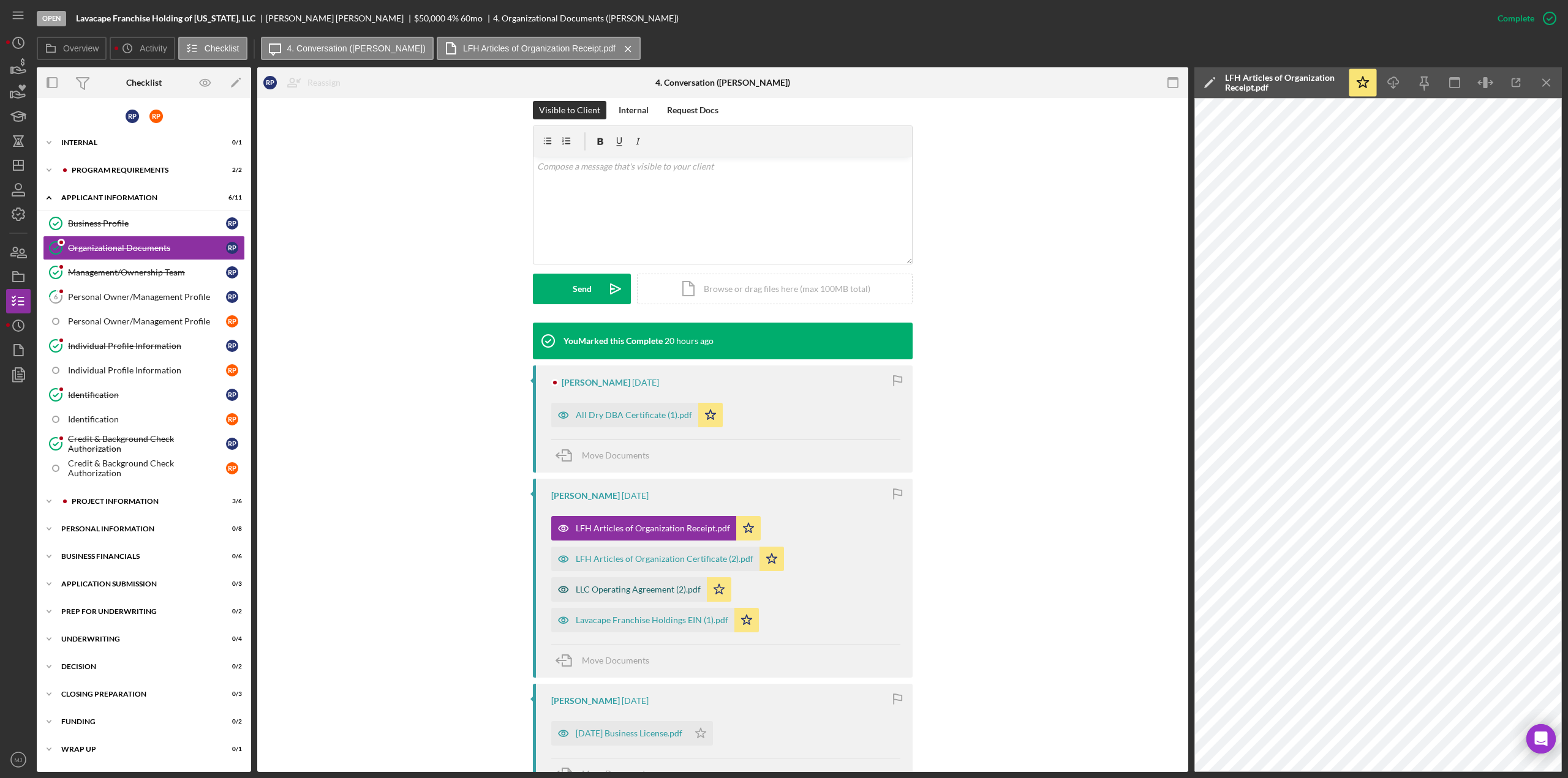
click at [640, 585] on div "LLC Operating Agreement (2).pdf" at bounding box center [638, 589] width 125 height 10
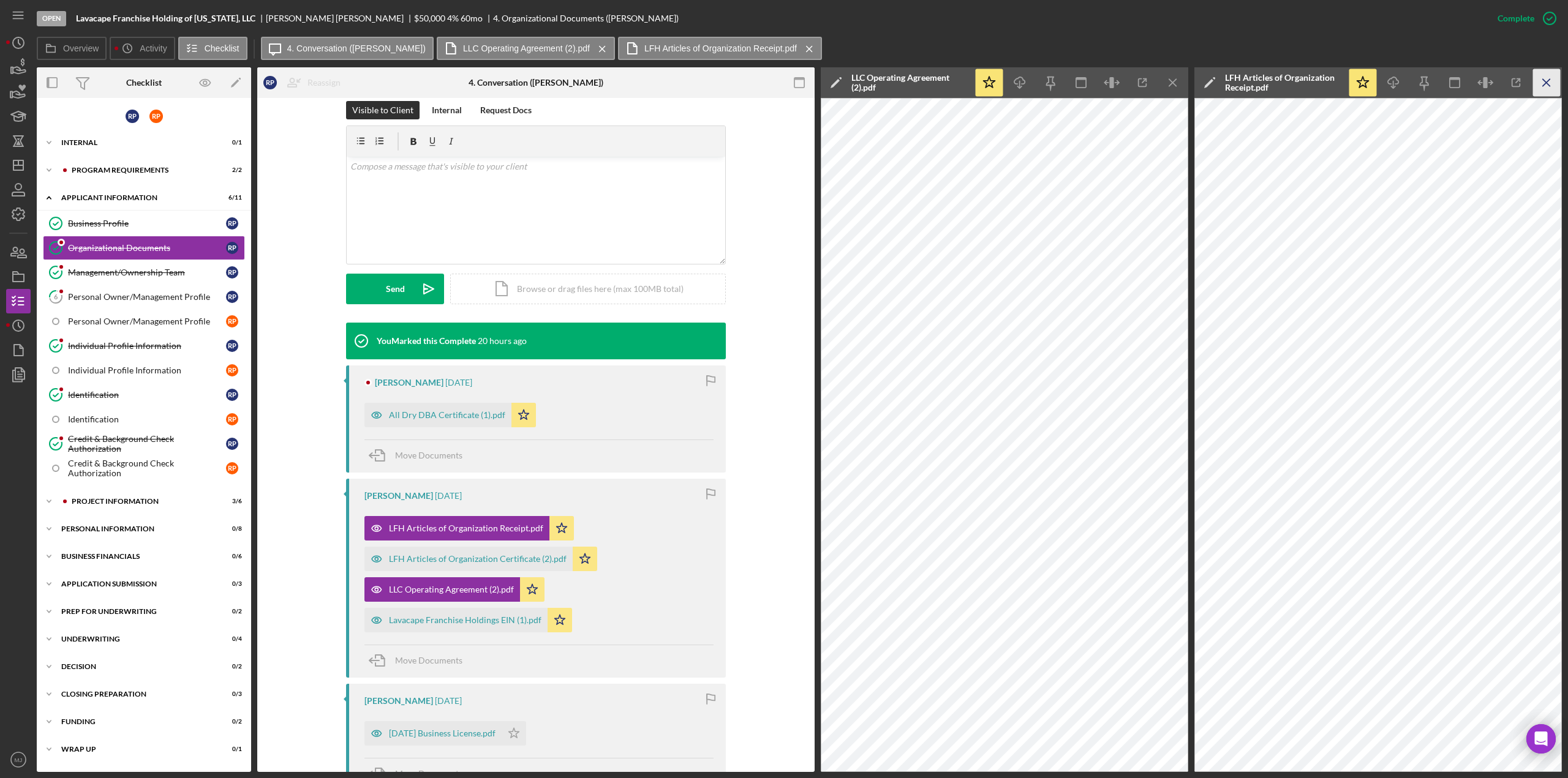
click at [1545, 84] on icon "Icon/Menu Close" at bounding box center [1546, 83] width 28 height 28
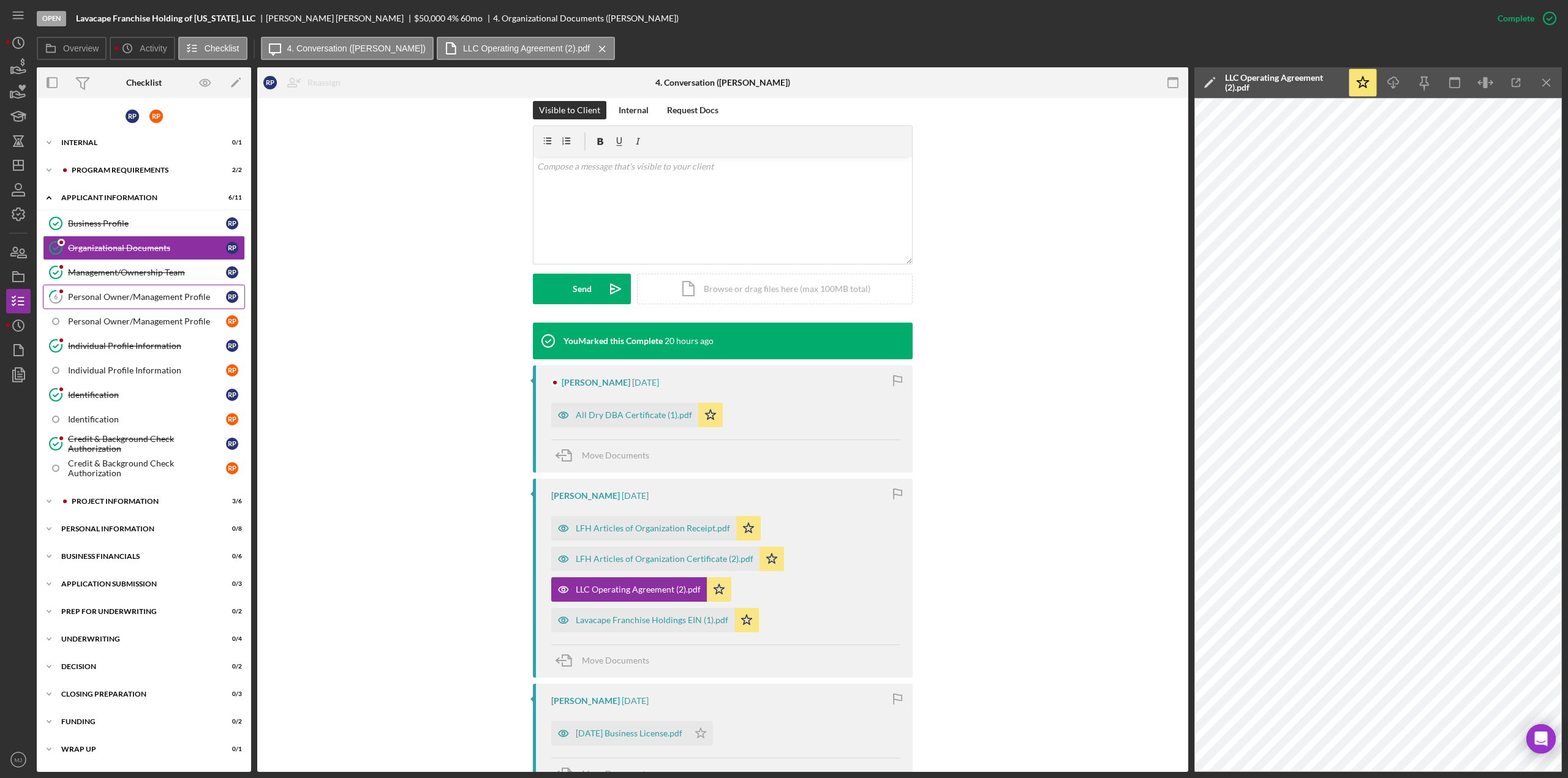
click at [182, 292] on div "Personal Owner/Management Profile" at bounding box center [147, 297] width 158 height 10
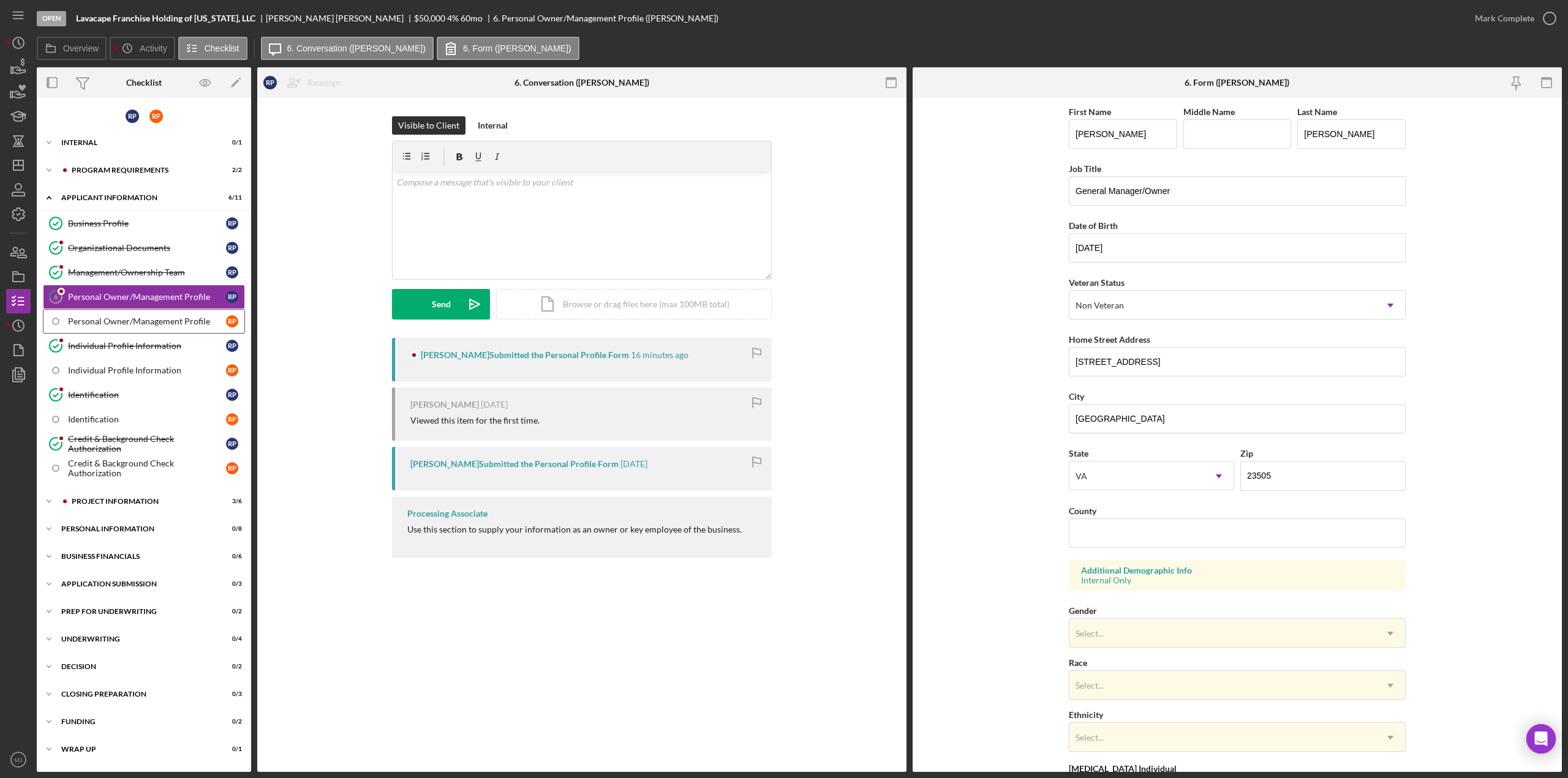
click at [153, 322] on div "Personal Owner/Management Profile" at bounding box center [147, 321] width 158 height 10
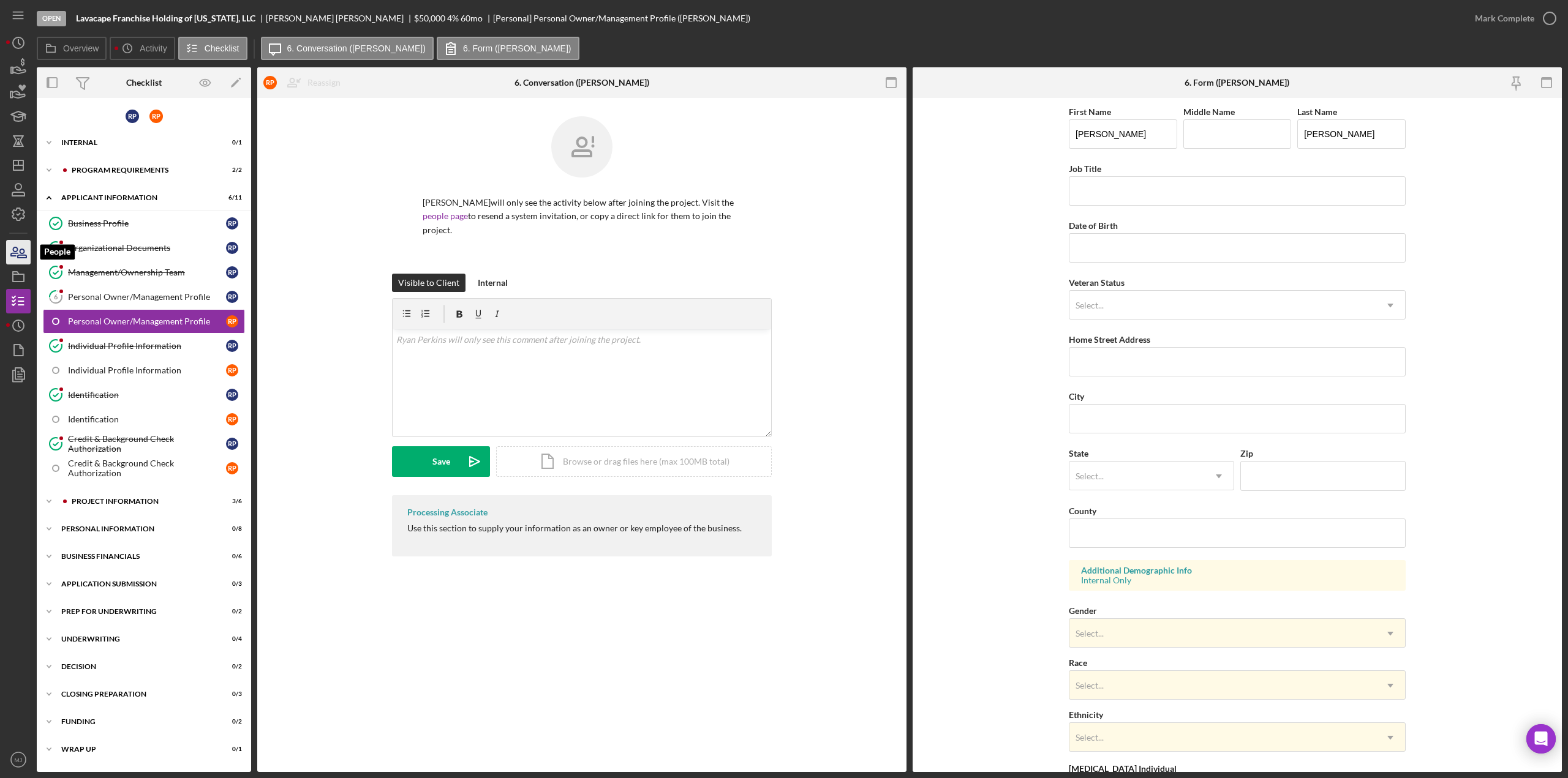
click at [24, 253] on icon "button" at bounding box center [18, 252] width 30 height 30
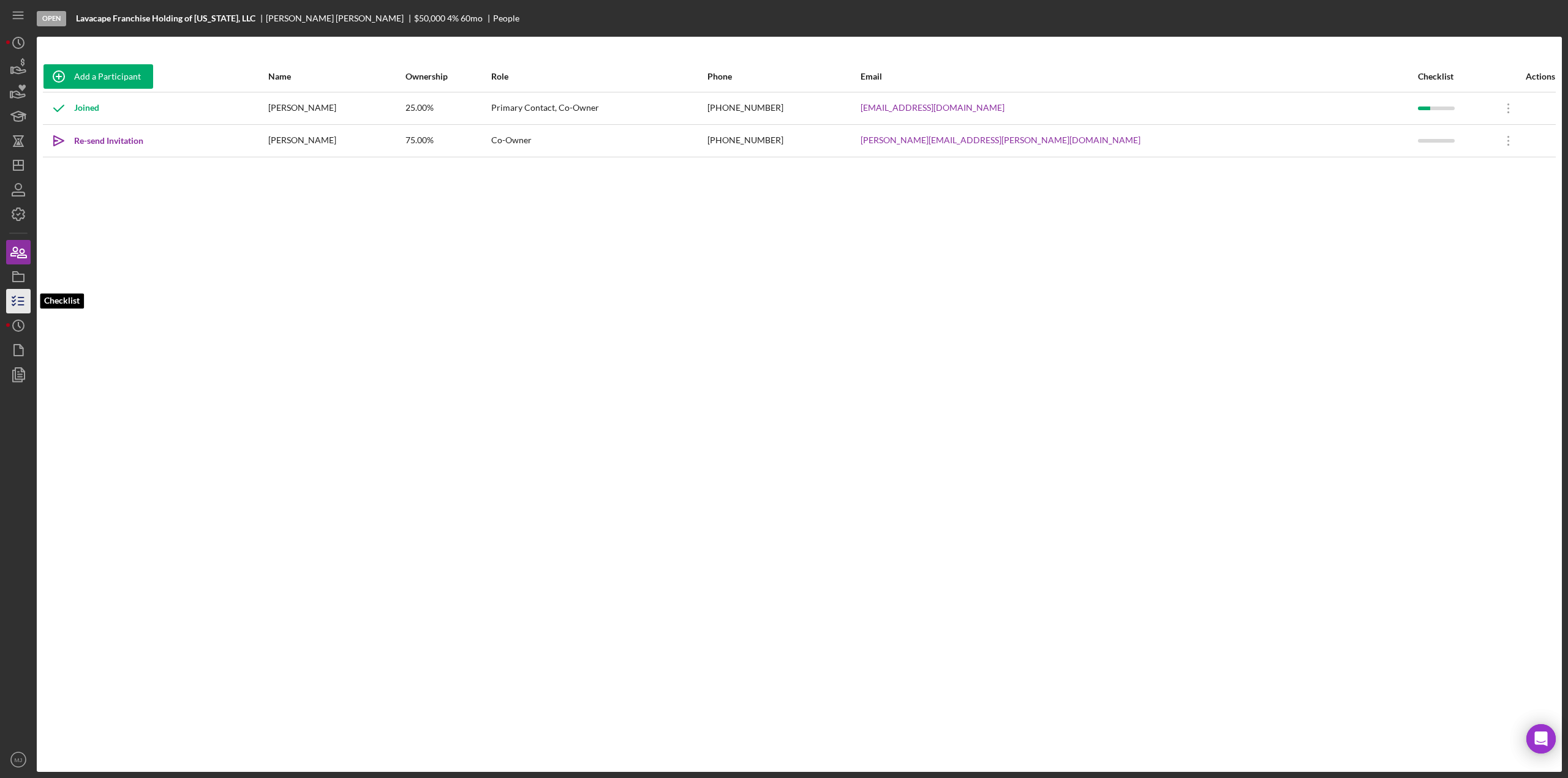
click at [18, 303] on icon "button" at bounding box center [18, 301] width 30 height 30
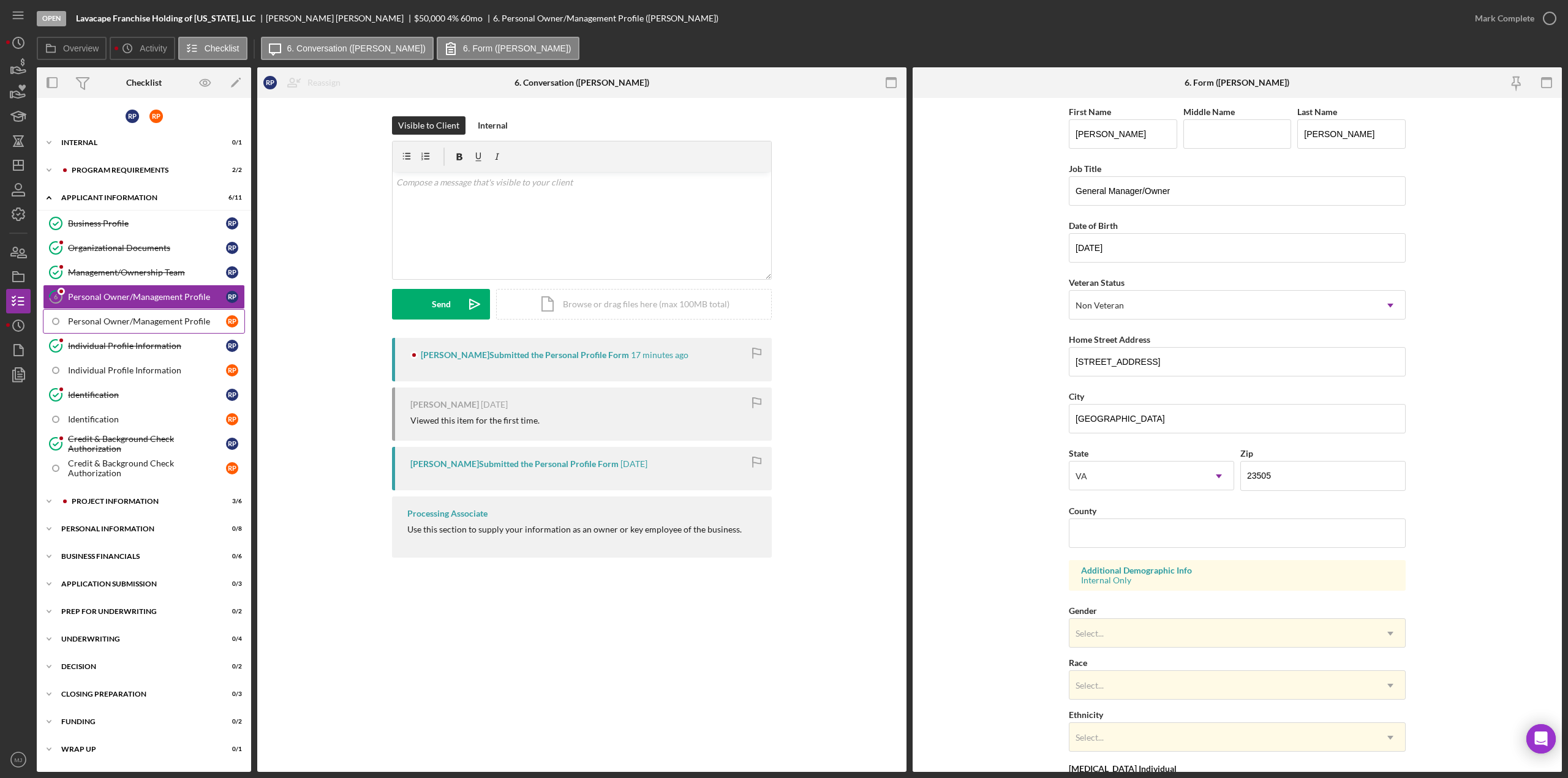
click at [108, 311] on link "Personal Owner/Management Profile R P" at bounding box center [143, 321] width 202 height 24
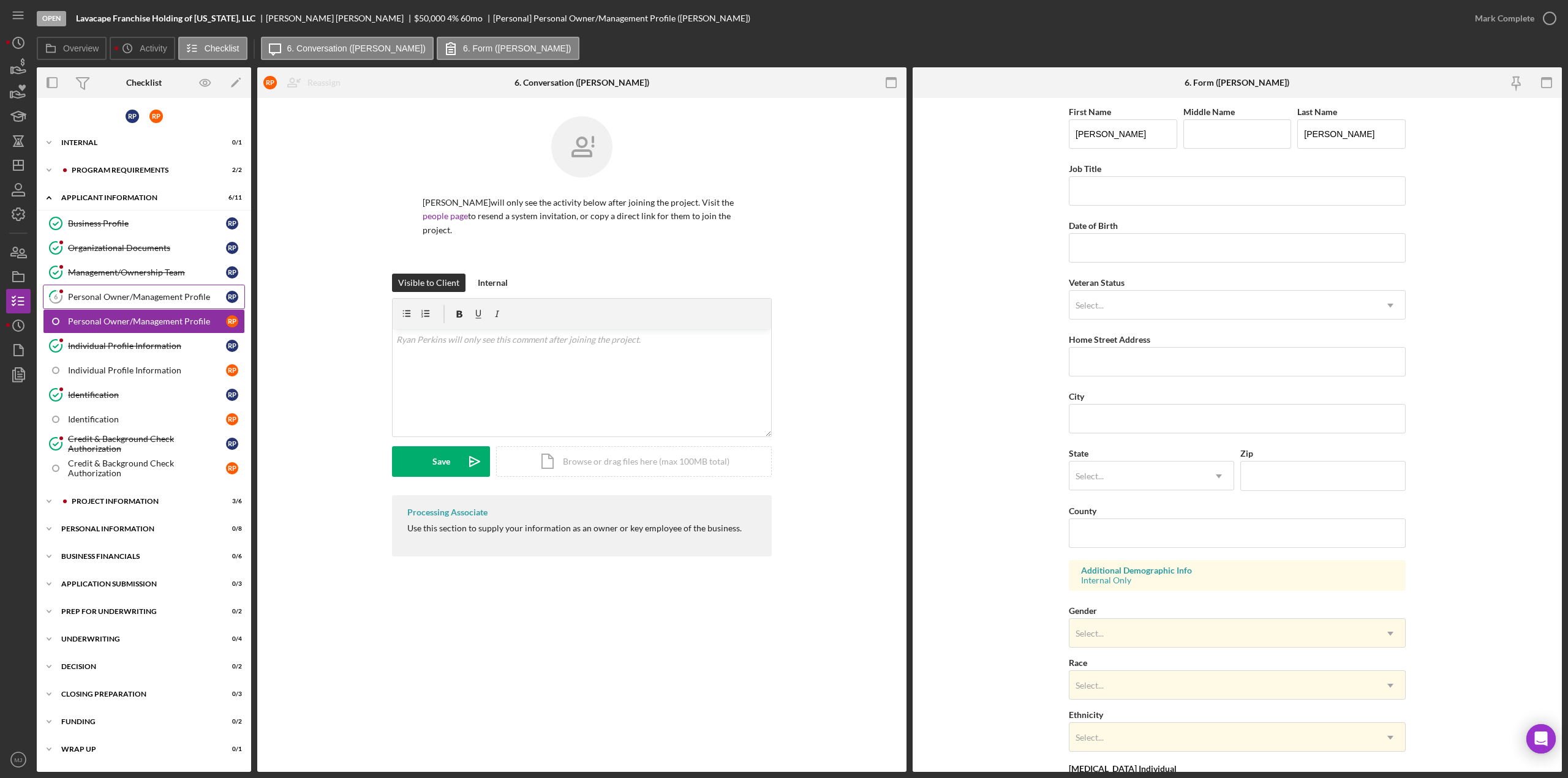
click at [109, 288] on link "6 Personal Owner/Management Profile R P" at bounding box center [143, 297] width 202 height 24
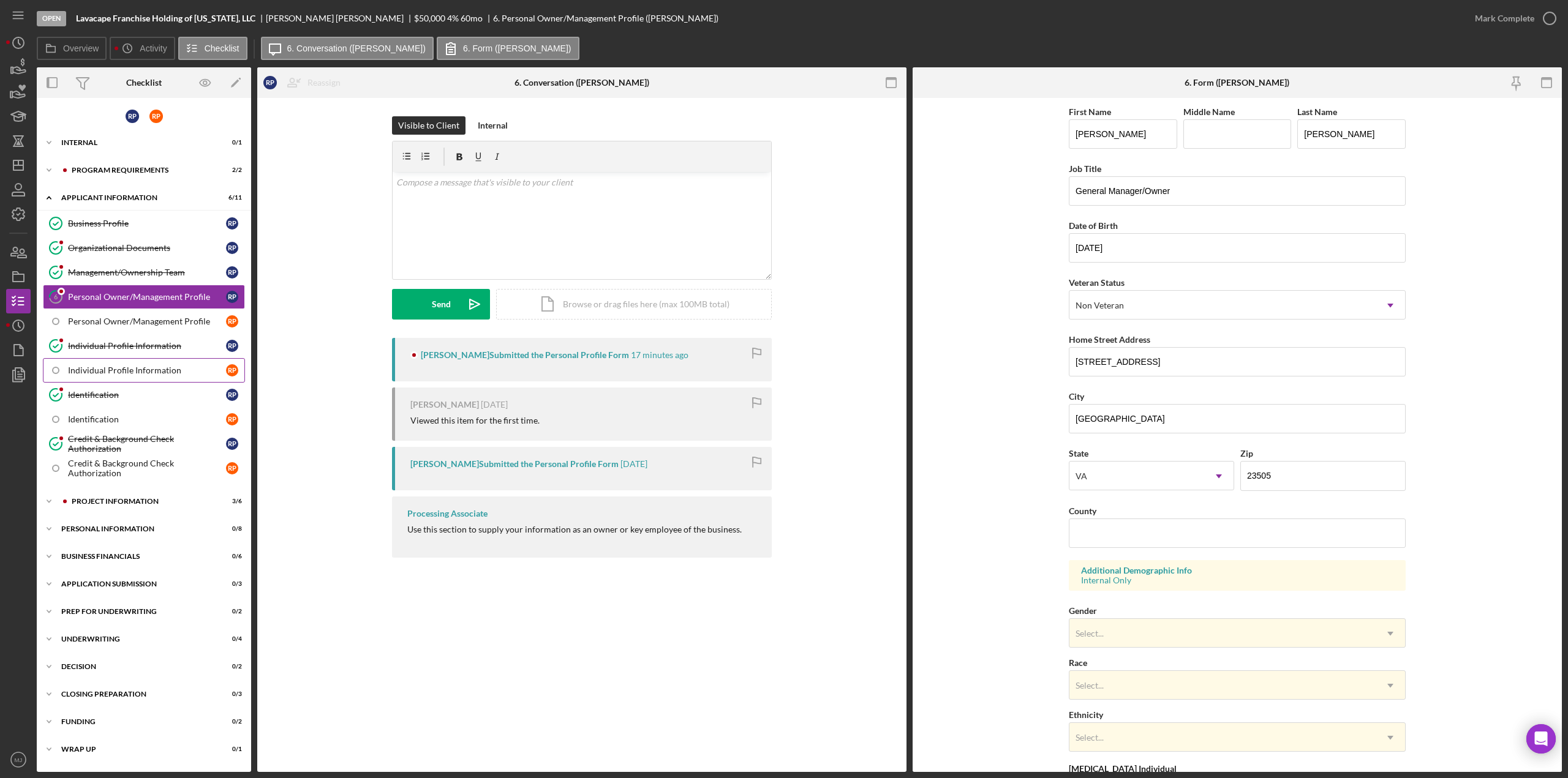
click at [116, 377] on link "Individual Profile Information R P" at bounding box center [143, 370] width 202 height 24
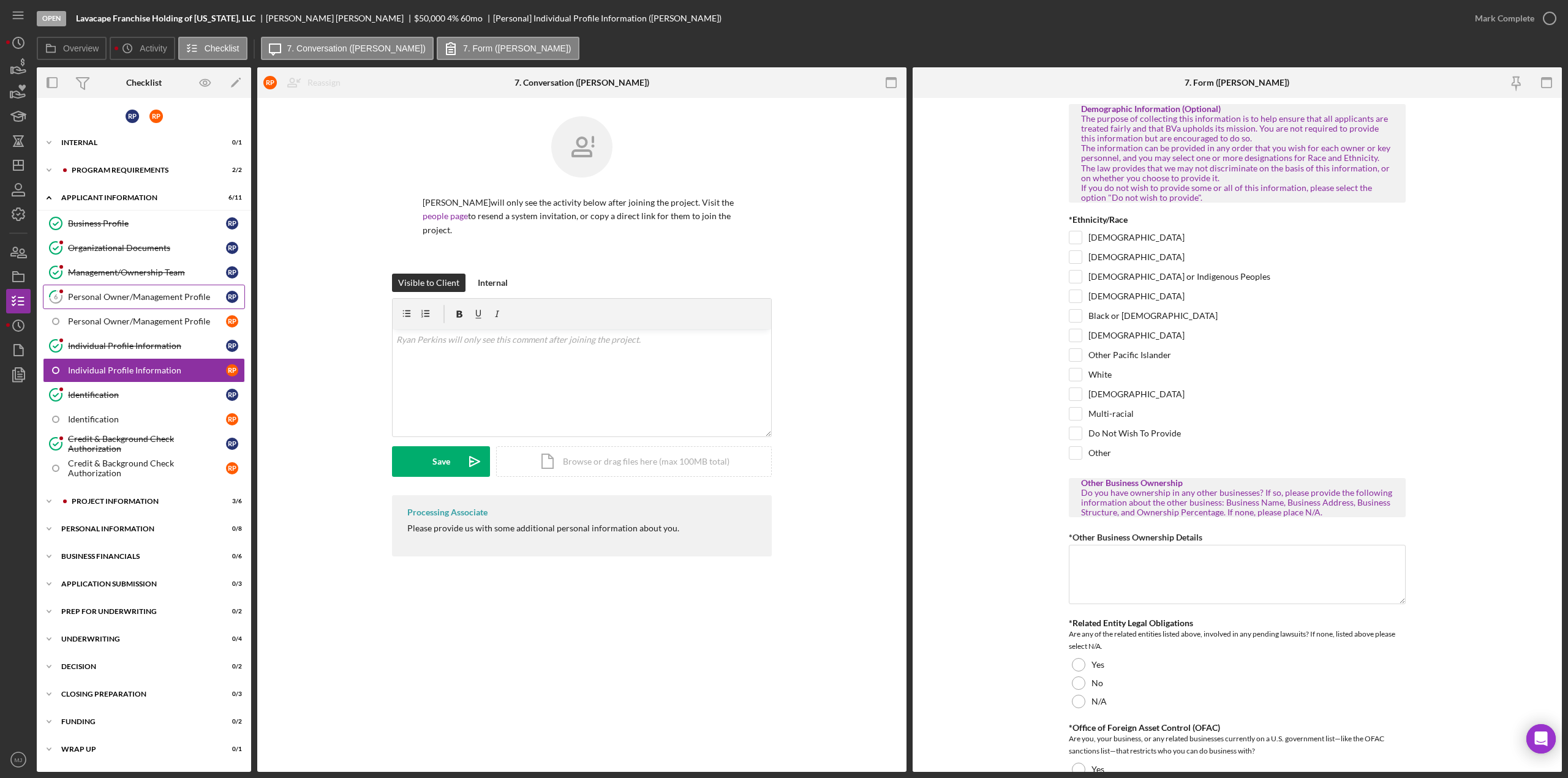
click at [115, 296] on div "Personal Owner/Management Profile" at bounding box center [147, 297] width 158 height 10
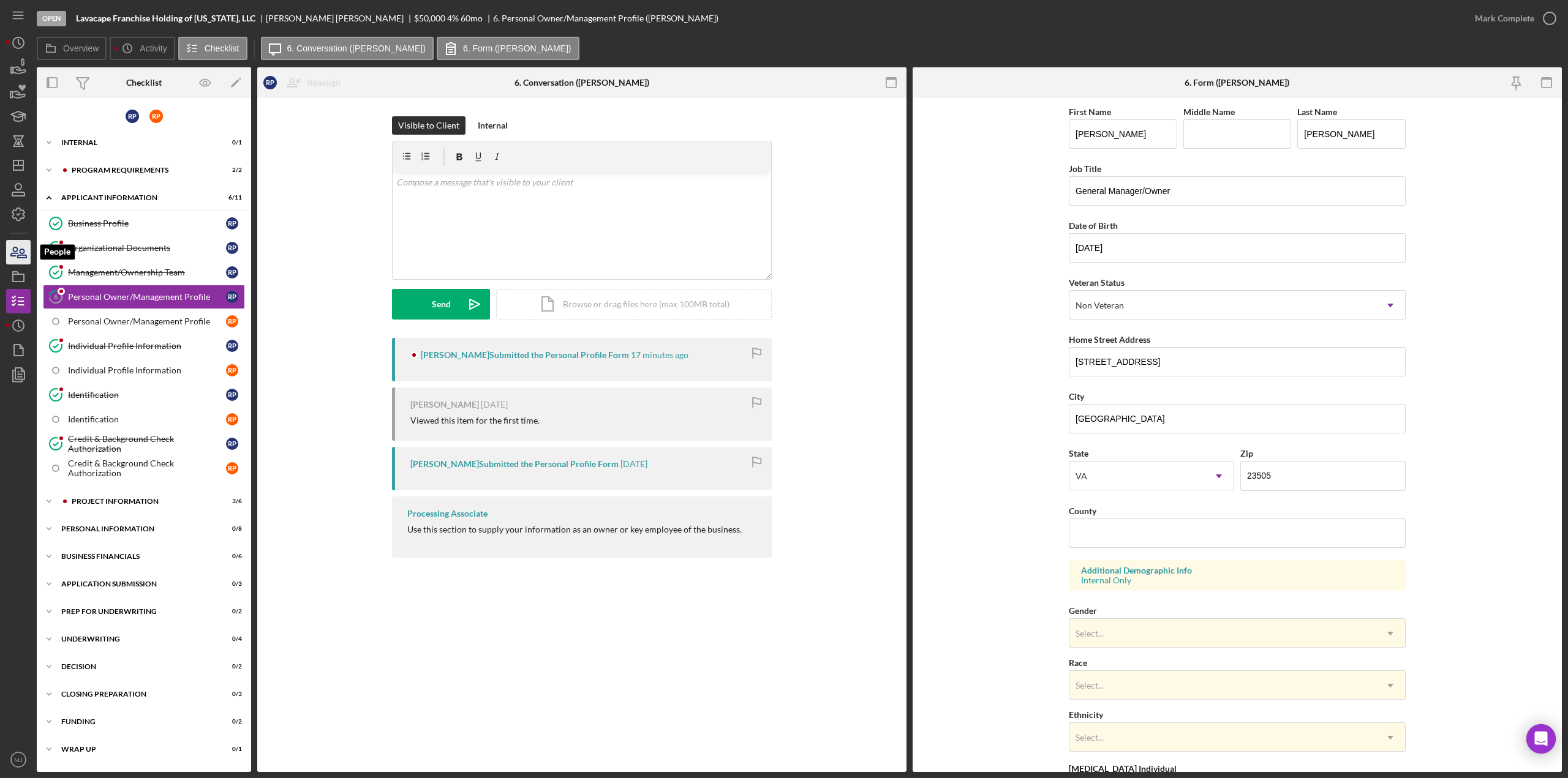
click at [10, 249] on icon "button" at bounding box center [18, 252] width 30 height 30
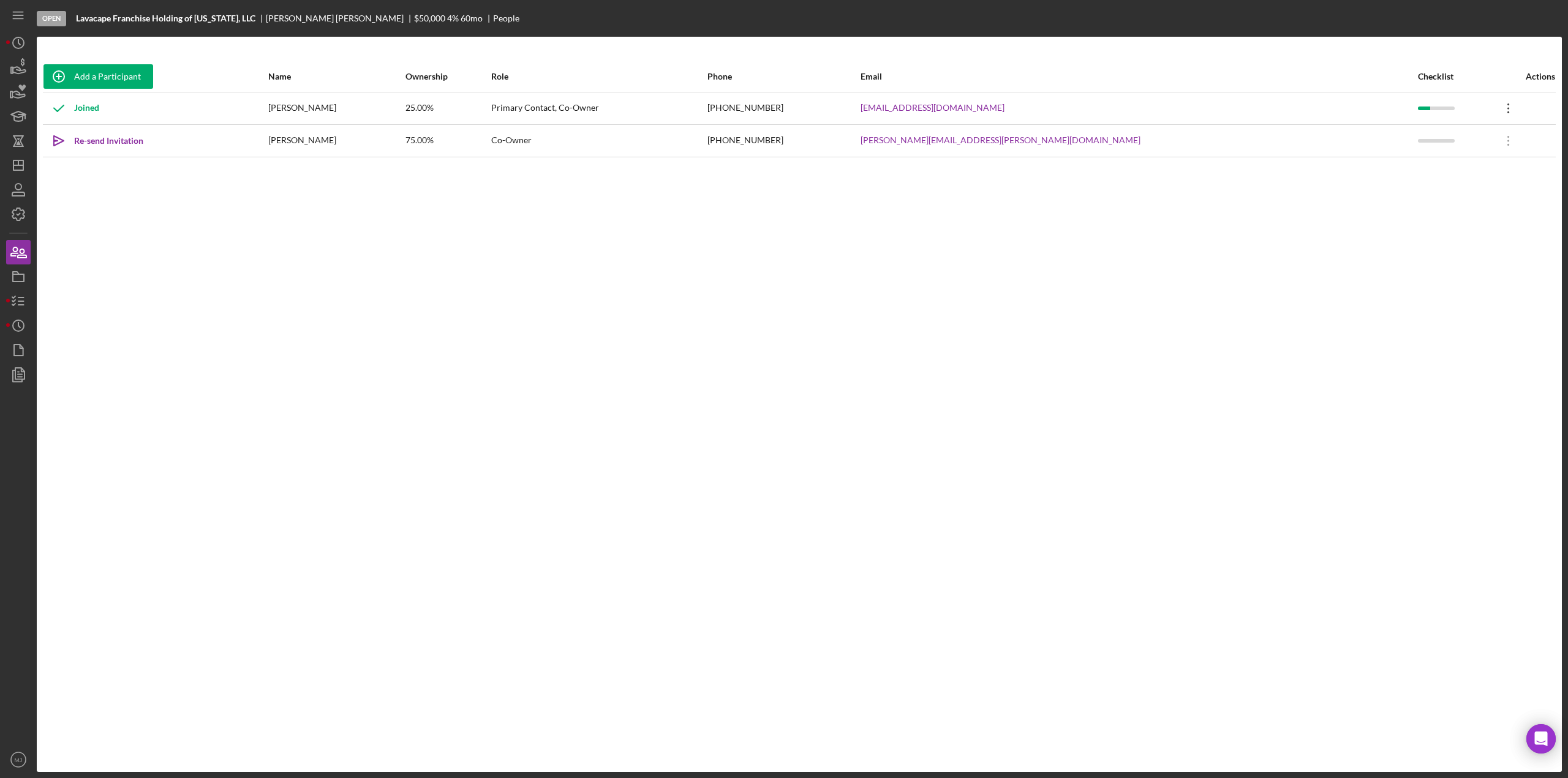
click at [1493, 103] on icon "Icon/Overflow" at bounding box center [1508, 108] width 30 height 30
click at [1416, 138] on div "Icon/Edit Edit" at bounding box center [1433, 140] width 134 height 25
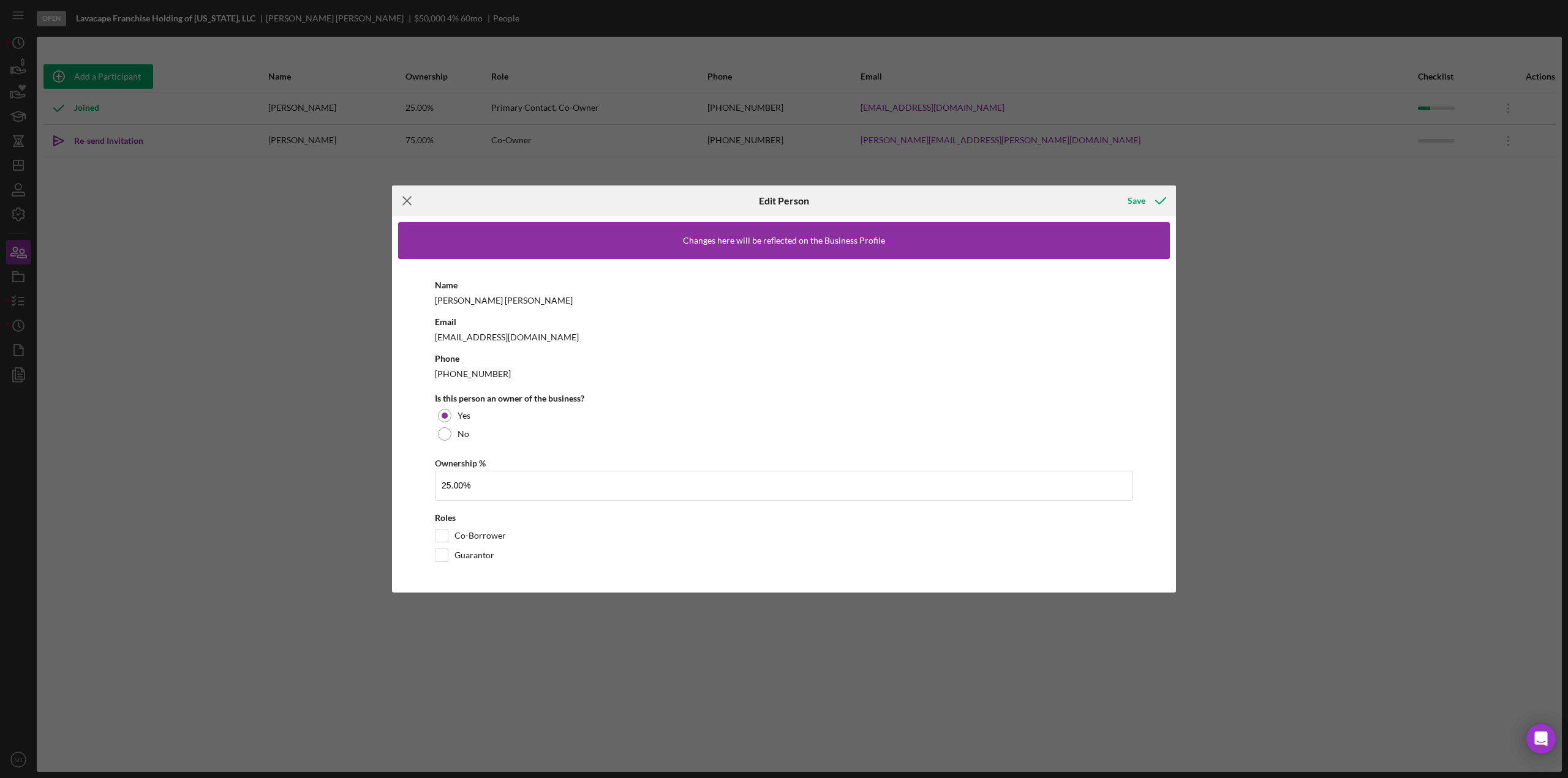
click at [401, 199] on icon "Icon/Menu Close" at bounding box center [407, 200] width 30 height 30
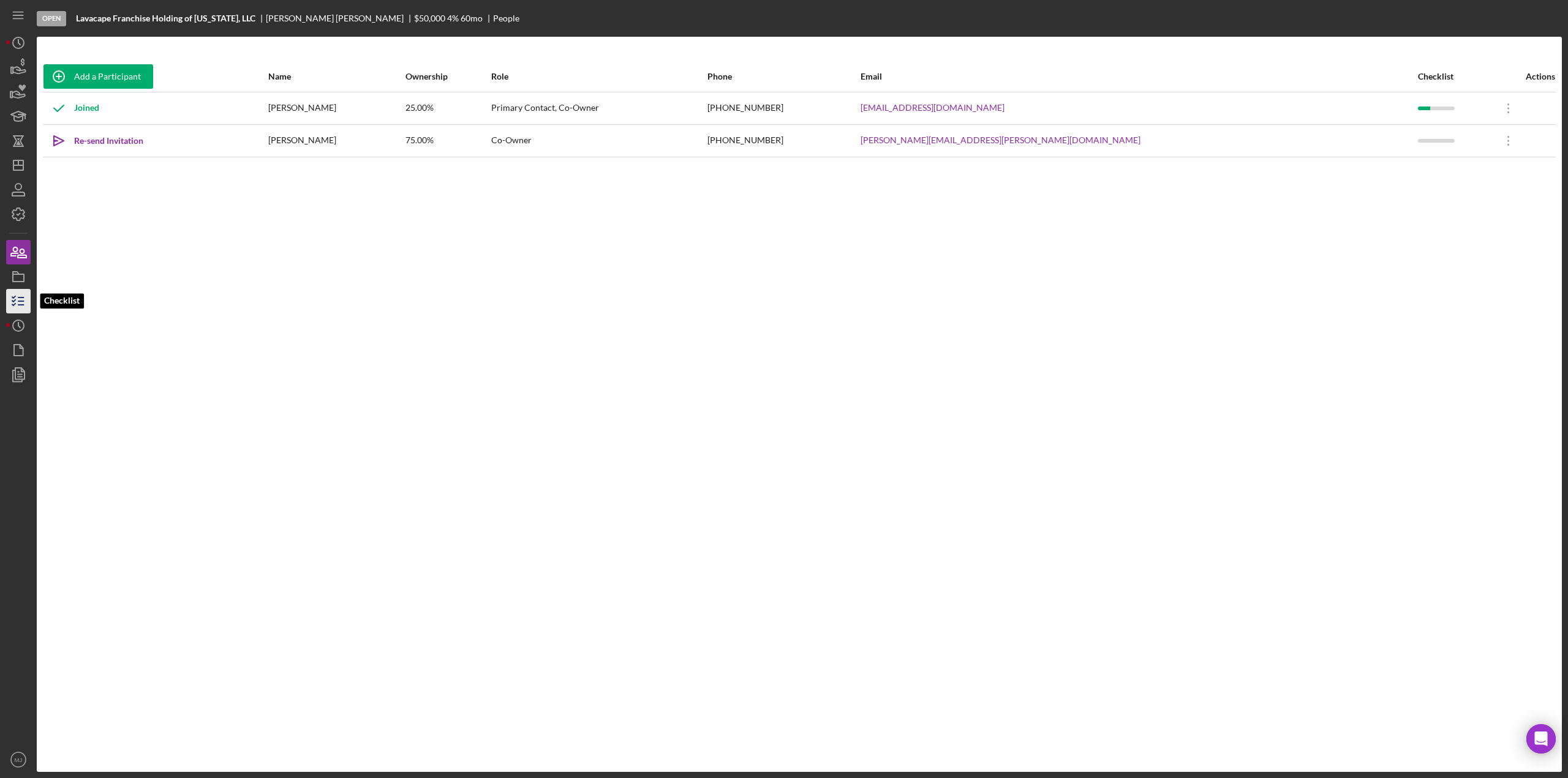
click at [8, 304] on icon "button" at bounding box center [18, 301] width 30 height 30
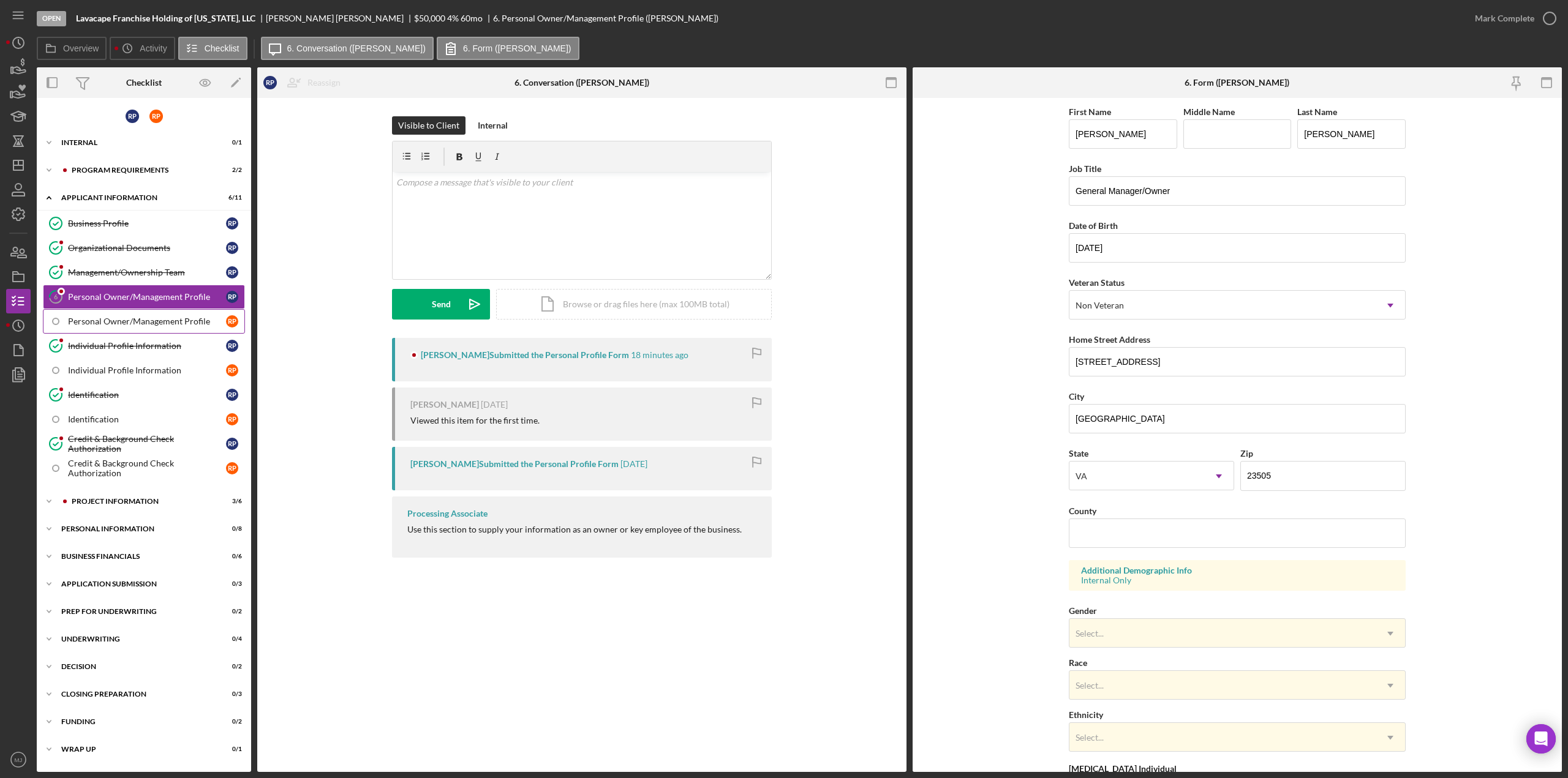
click at [161, 312] on link "Personal Owner/Management Profile R P" at bounding box center [143, 321] width 202 height 24
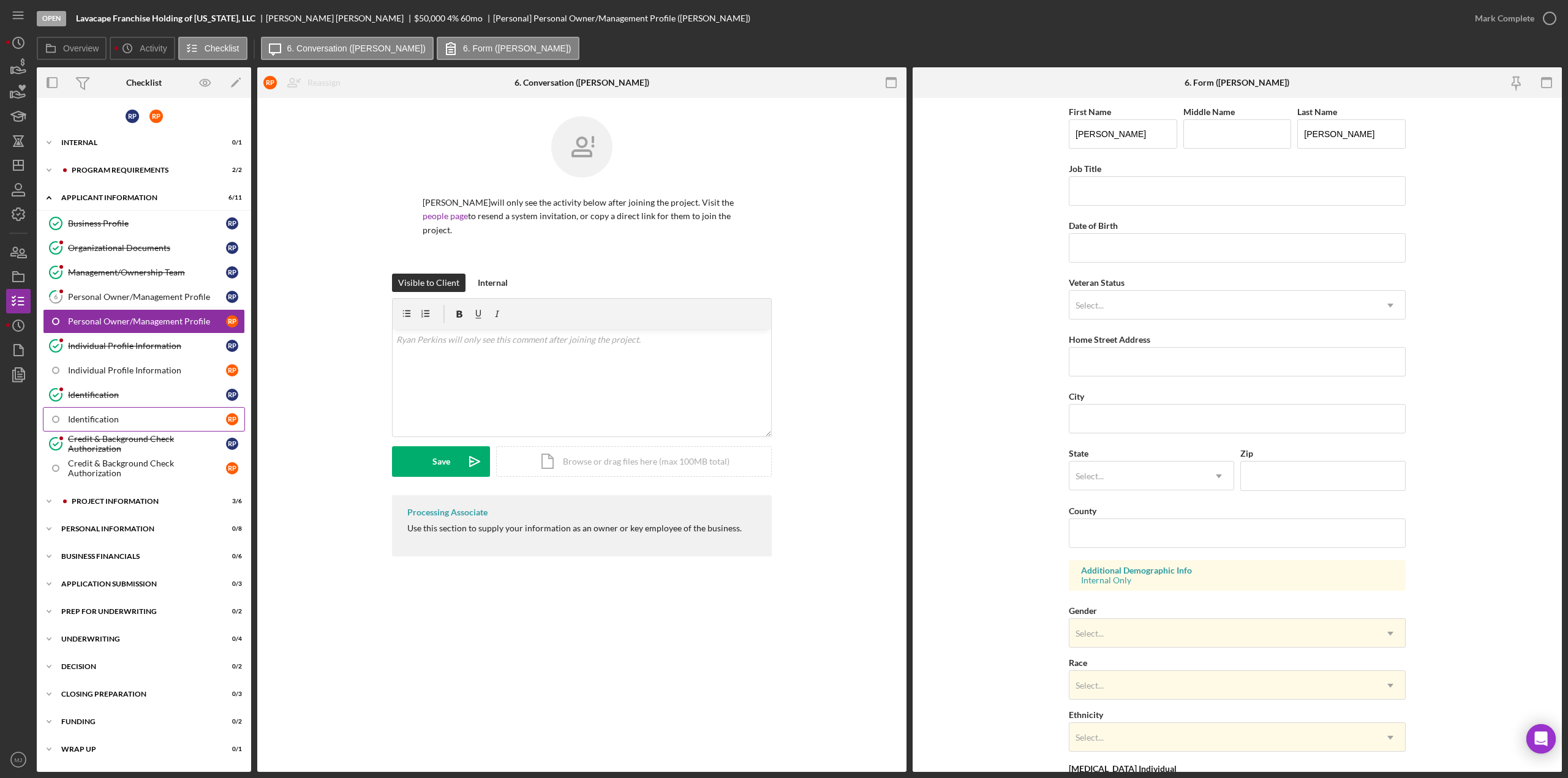
click at [168, 415] on div "Identification" at bounding box center [147, 419] width 158 height 10
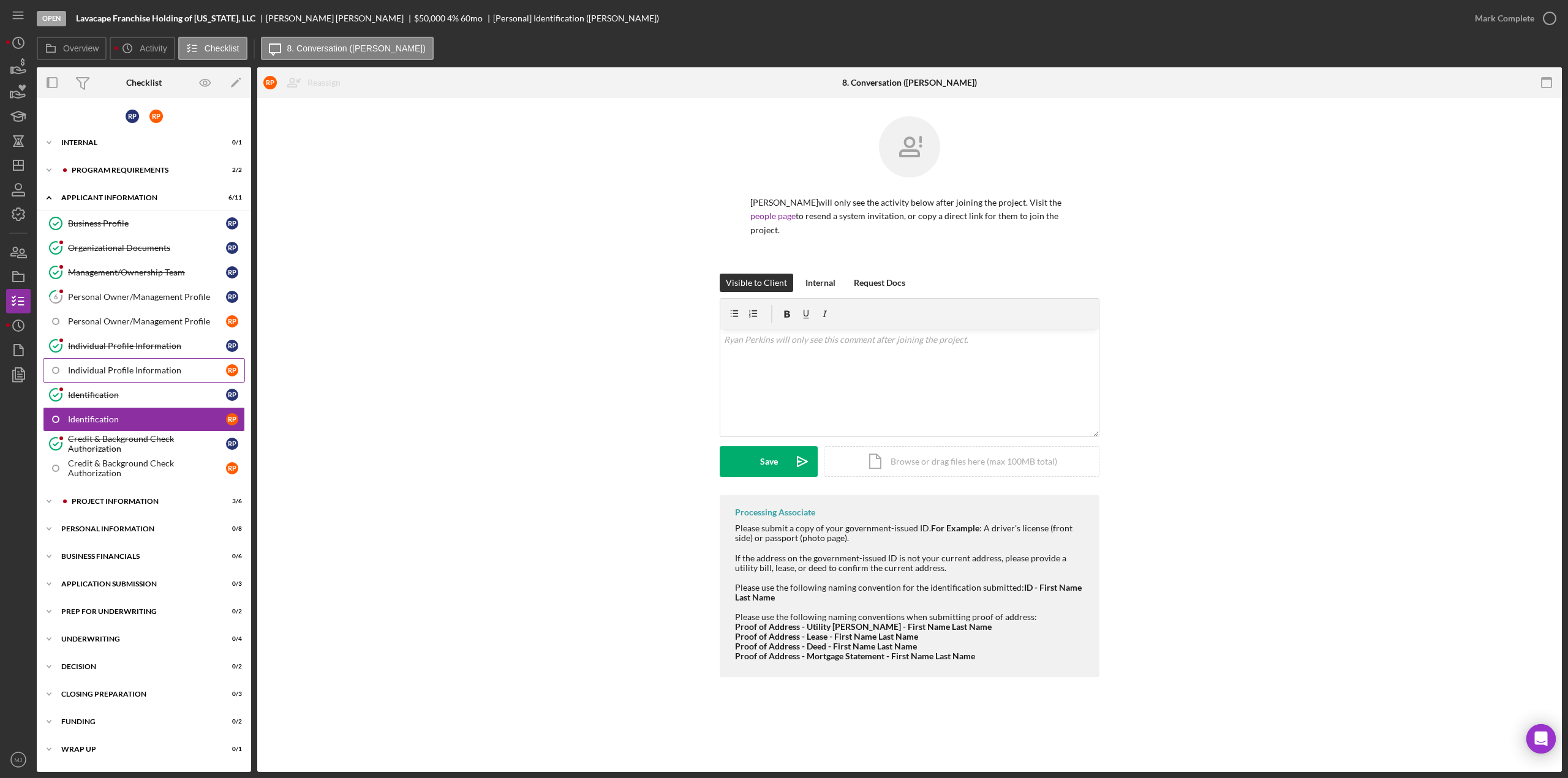
click at [121, 359] on link "Individual Profile Information R P" at bounding box center [143, 370] width 202 height 24
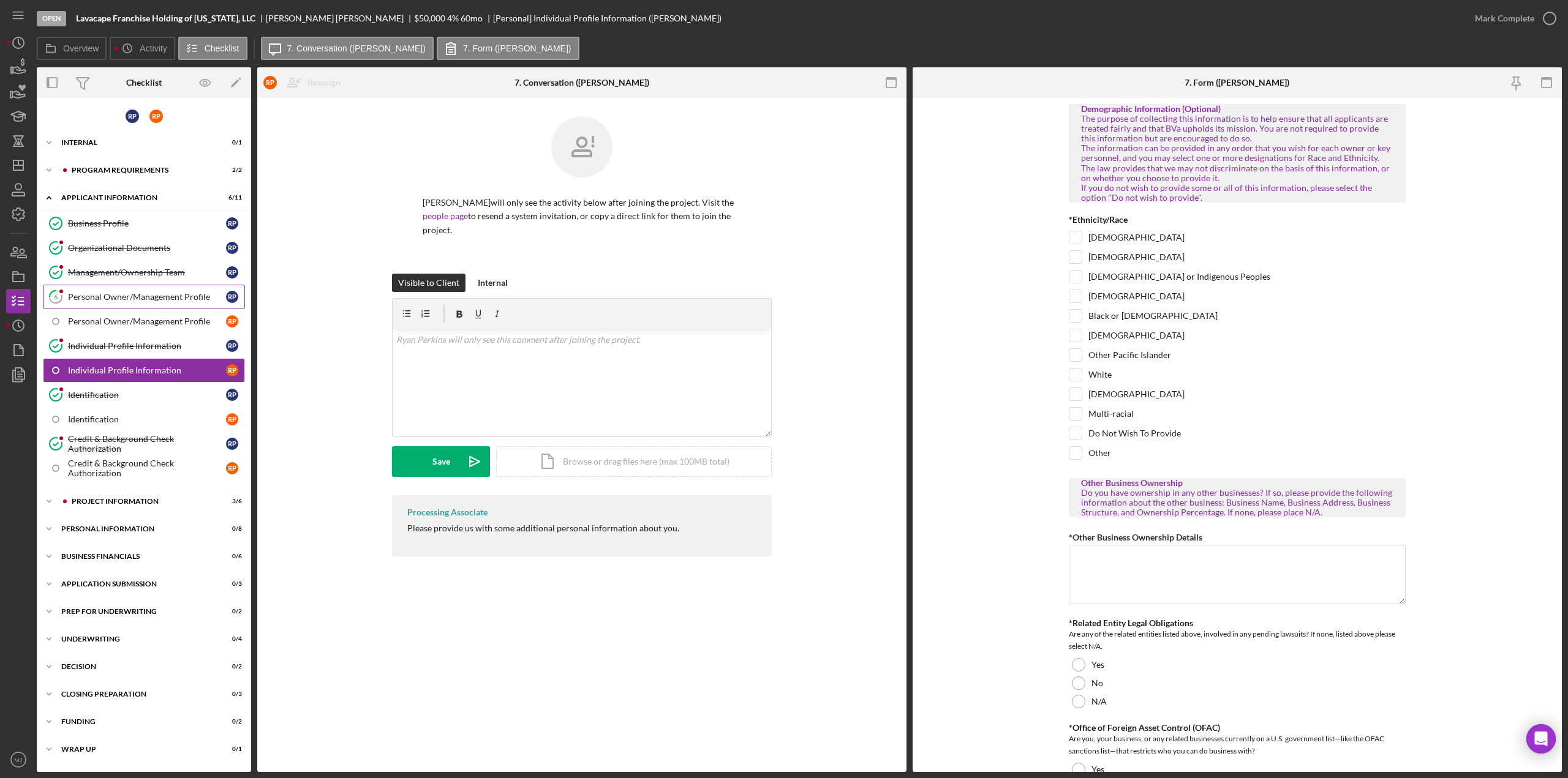
click at [118, 292] on div "Personal Owner/Management Profile" at bounding box center [147, 297] width 158 height 10
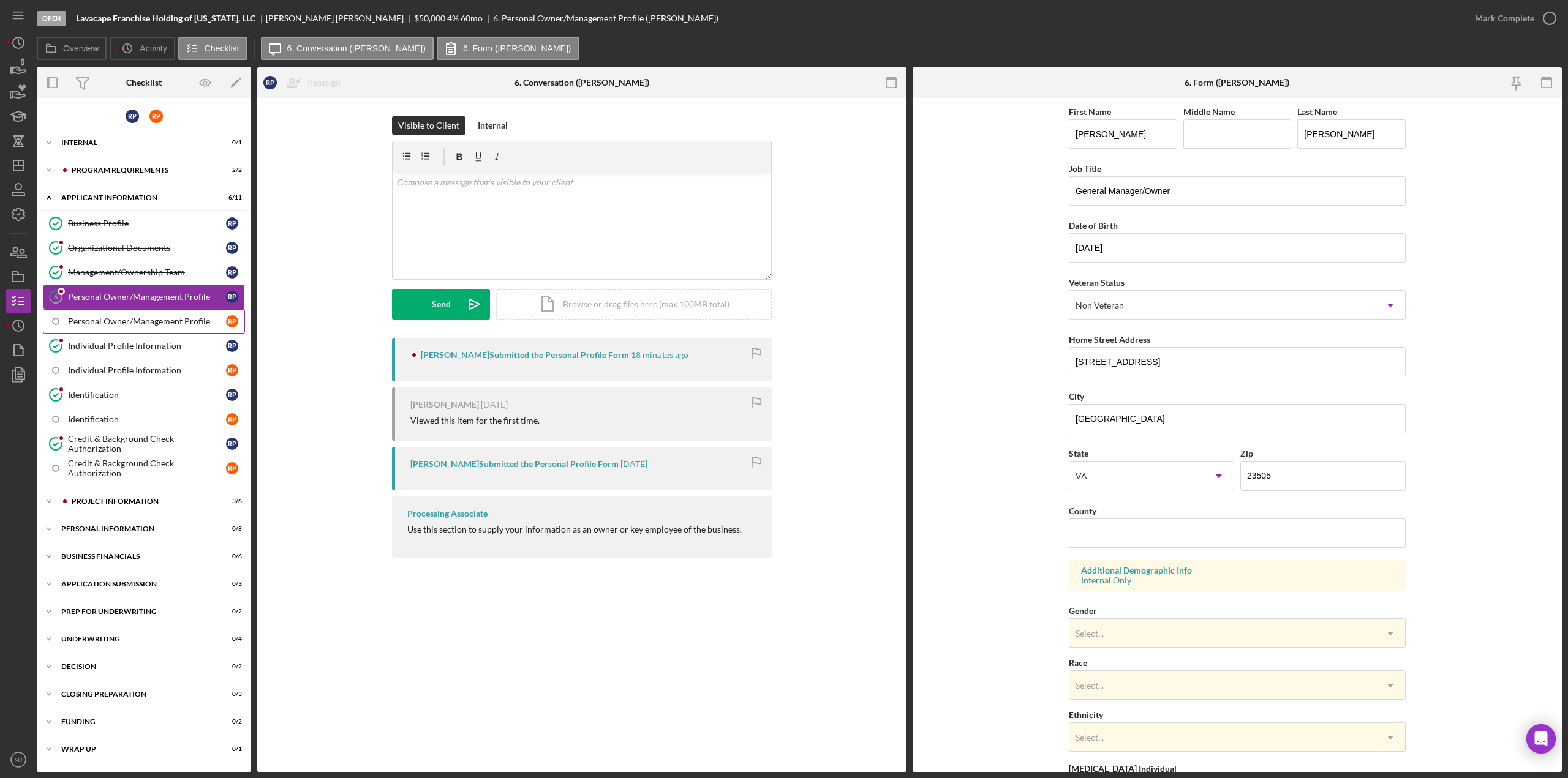
click at [120, 320] on div "Personal Owner/Management Profile" at bounding box center [147, 321] width 158 height 10
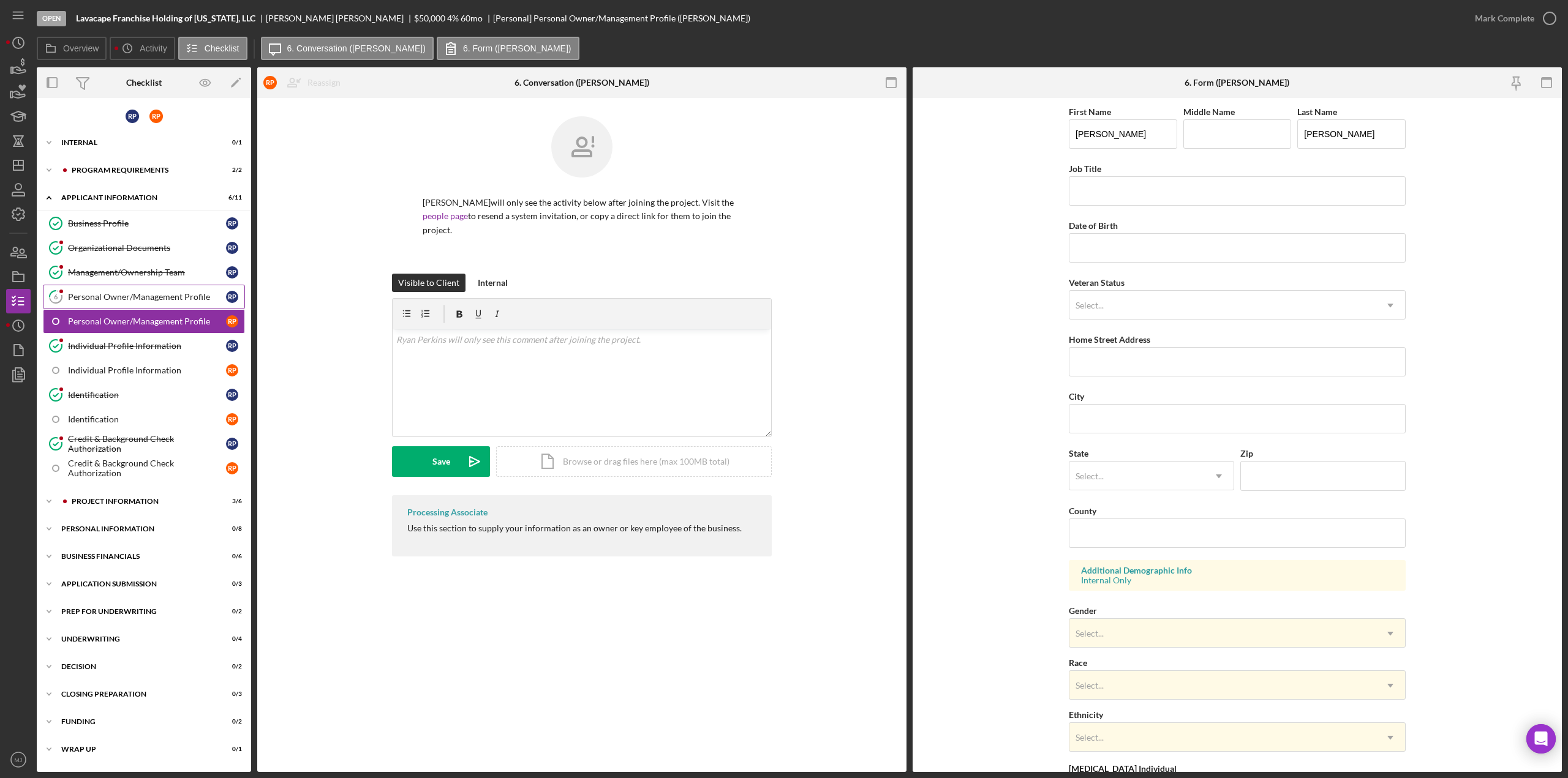
click at [130, 292] on div "Personal Owner/Management Profile" at bounding box center [147, 297] width 158 height 10
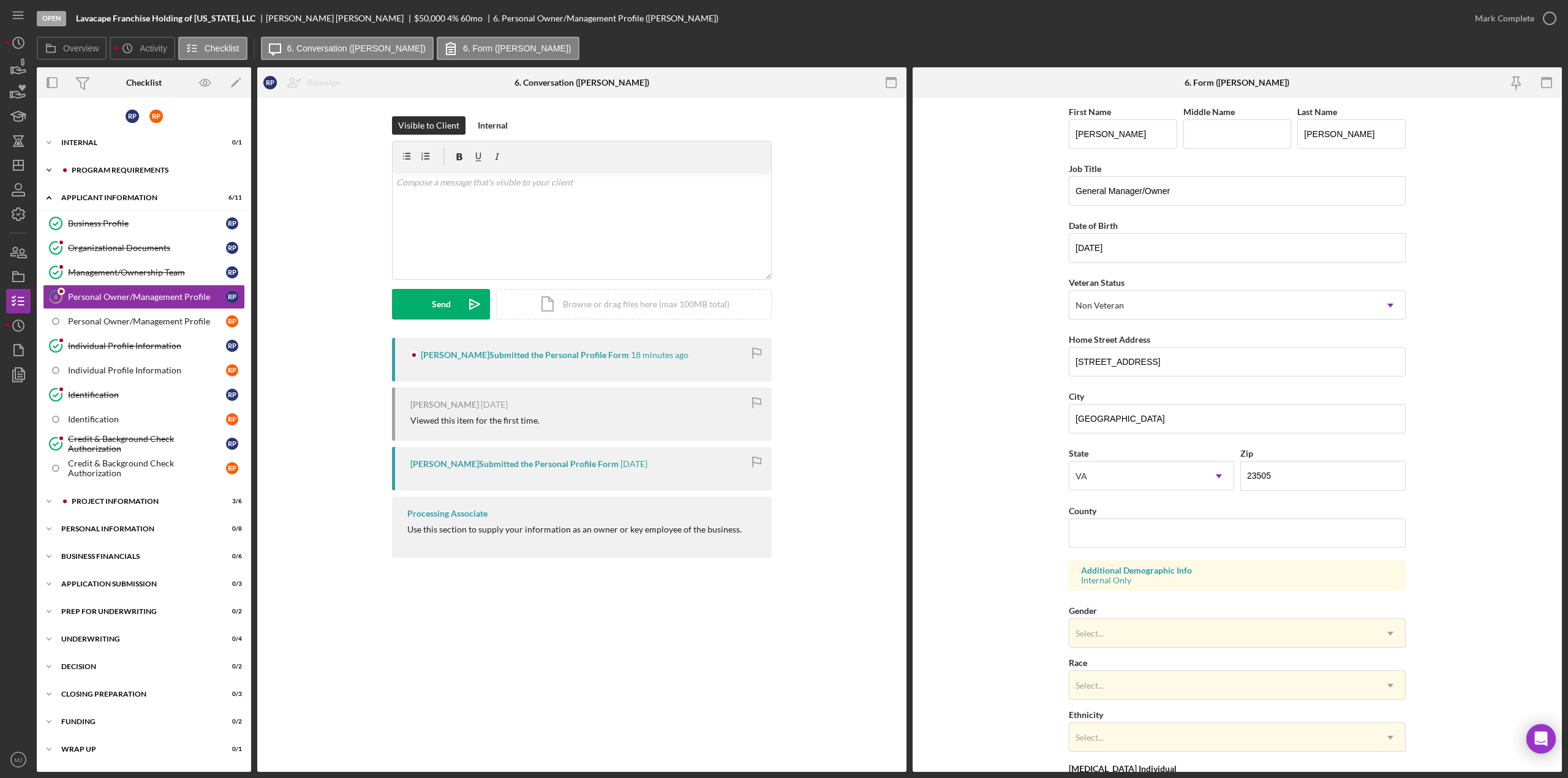
click at [140, 169] on div "Program Requirements" at bounding box center [154, 170] width 164 height 7
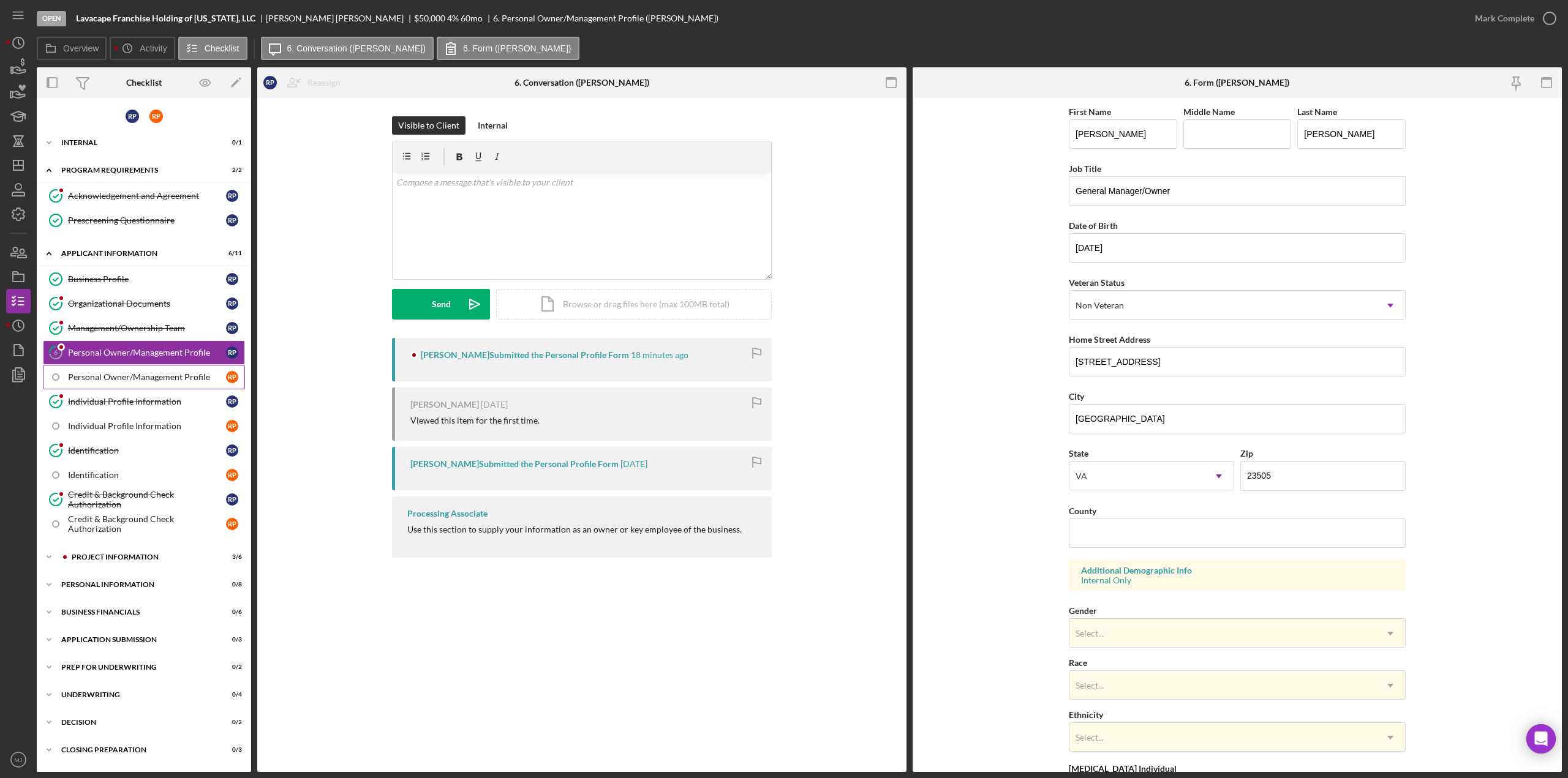
click at [132, 375] on div "Personal Owner/Management Profile" at bounding box center [147, 376] width 158 height 10
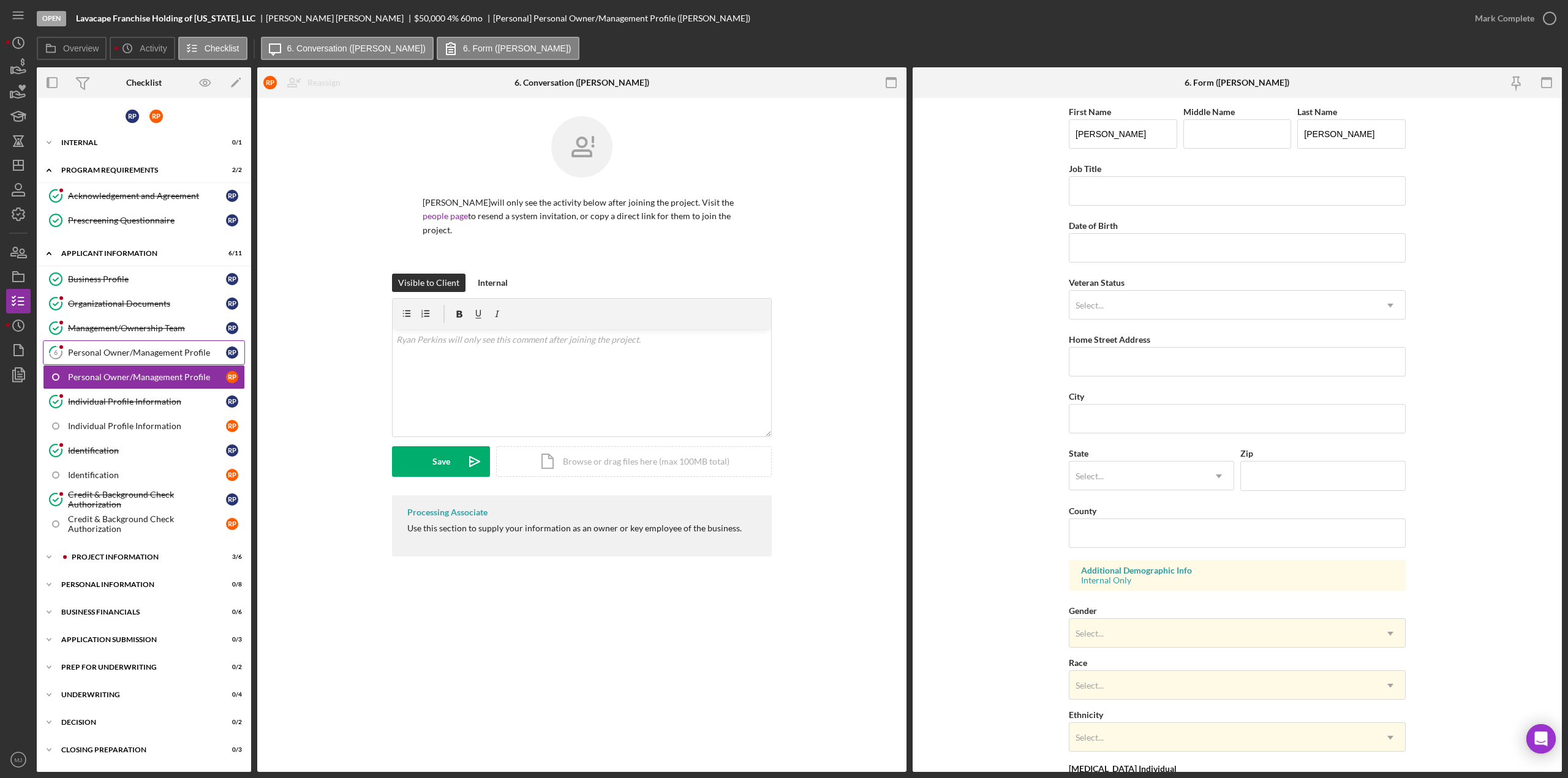
click at [128, 349] on div "Personal Owner/Management Profile" at bounding box center [147, 352] width 158 height 10
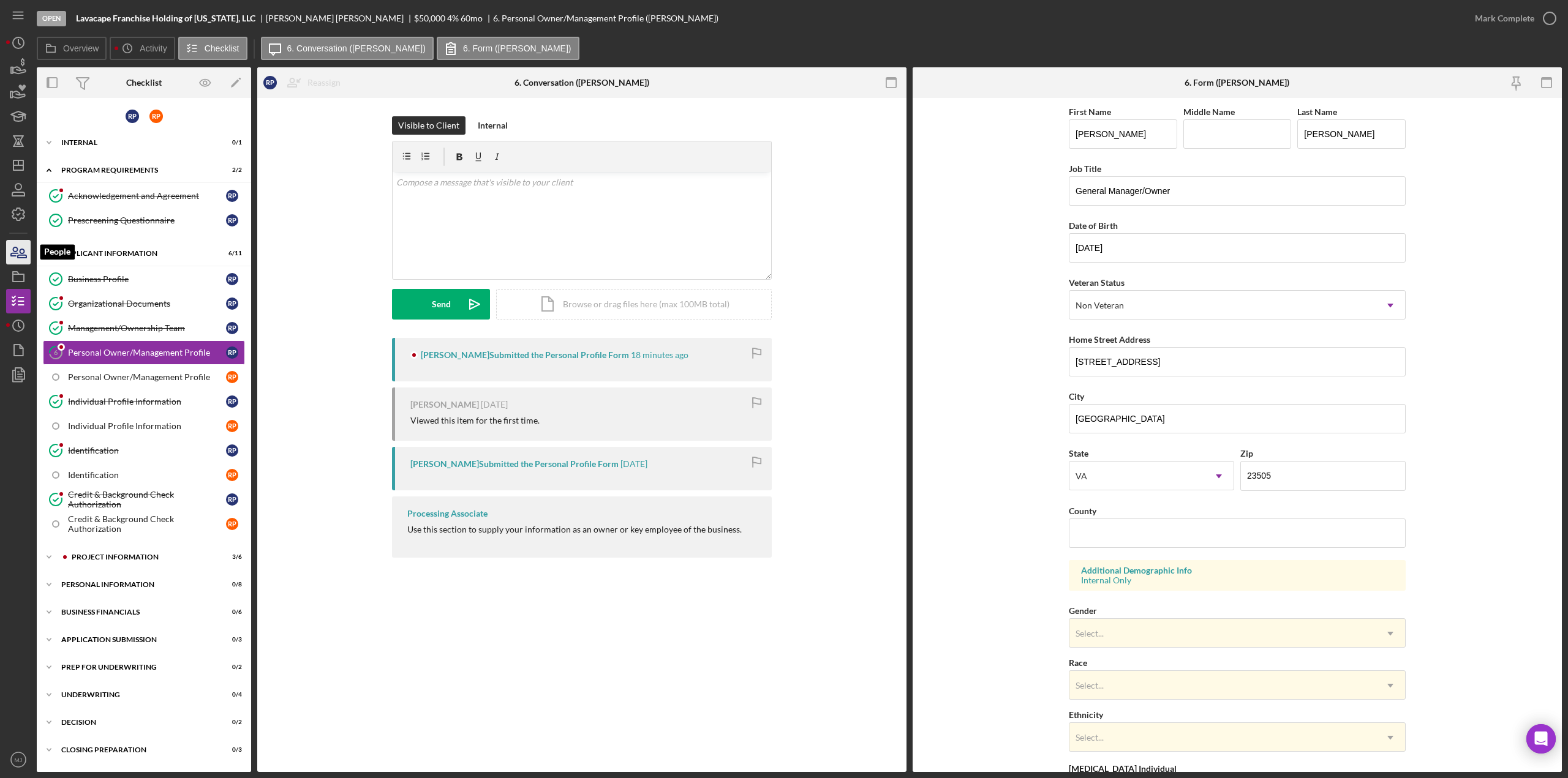
click at [17, 252] on icon "button" at bounding box center [18, 252] width 30 height 30
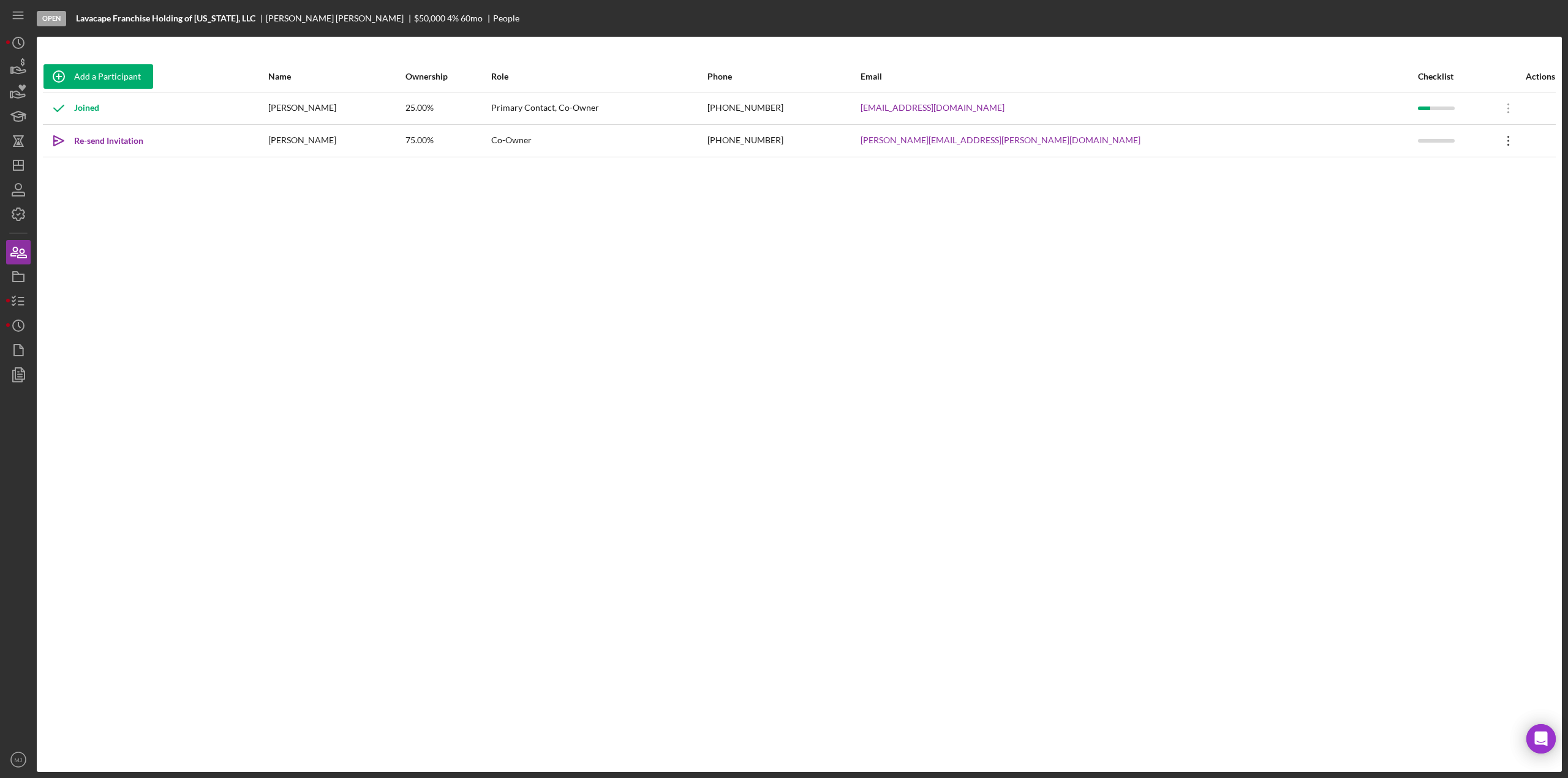
click at [1493, 142] on icon "Icon/Overflow" at bounding box center [1508, 141] width 30 height 30
click at [1493, 110] on icon "Icon/Overflow" at bounding box center [1508, 108] width 30 height 30
click at [1430, 145] on div "Icon/Edit Edit" at bounding box center [1433, 140] width 134 height 25
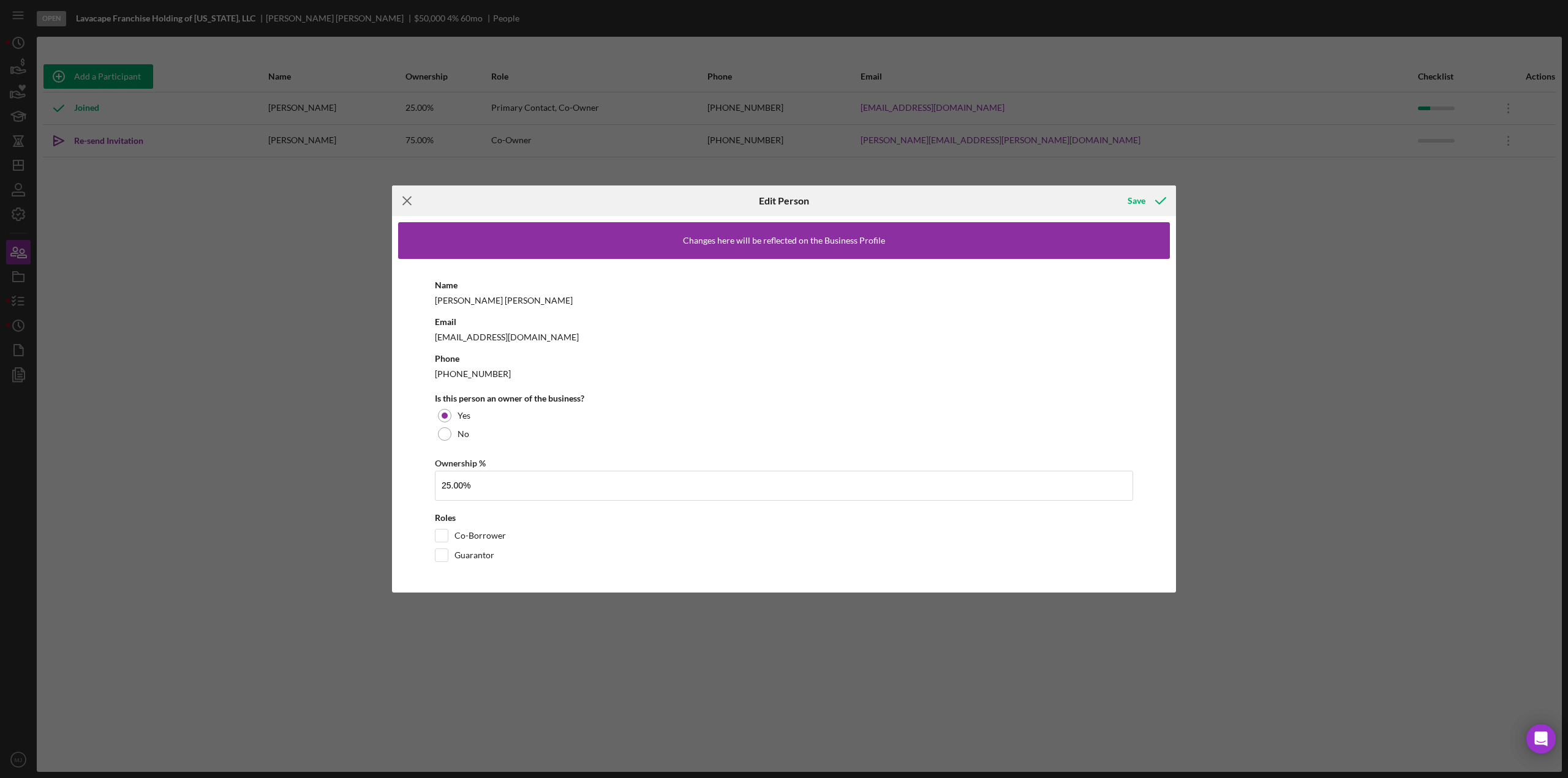
click at [403, 203] on icon "Icon/Menu Close" at bounding box center [407, 200] width 30 height 30
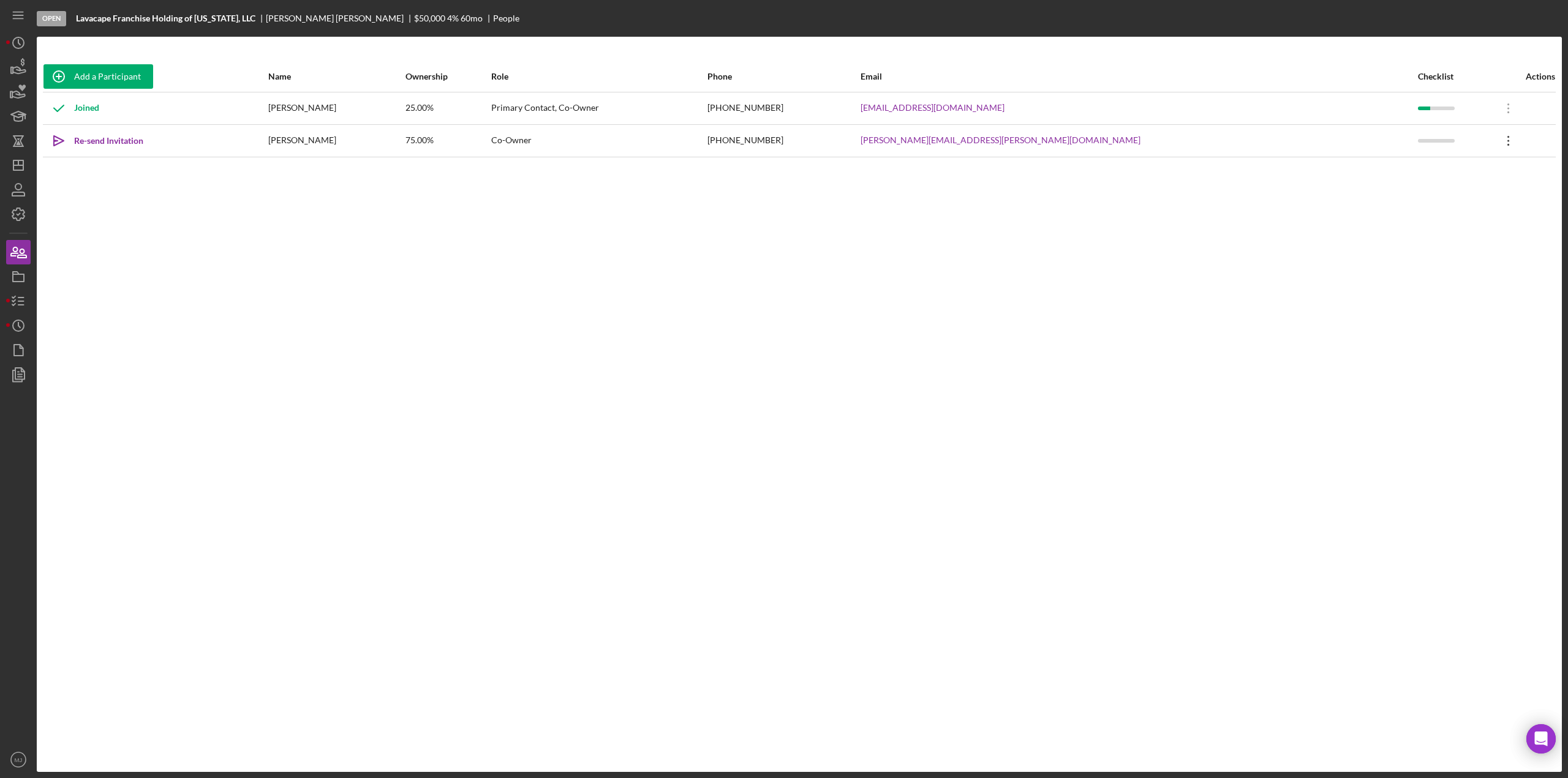
click at [1493, 141] on icon "Icon/Overflow" at bounding box center [1508, 141] width 30 height 30
click at [21, 301] on line "button" at bounding box center [21, 301] width 5 height 0
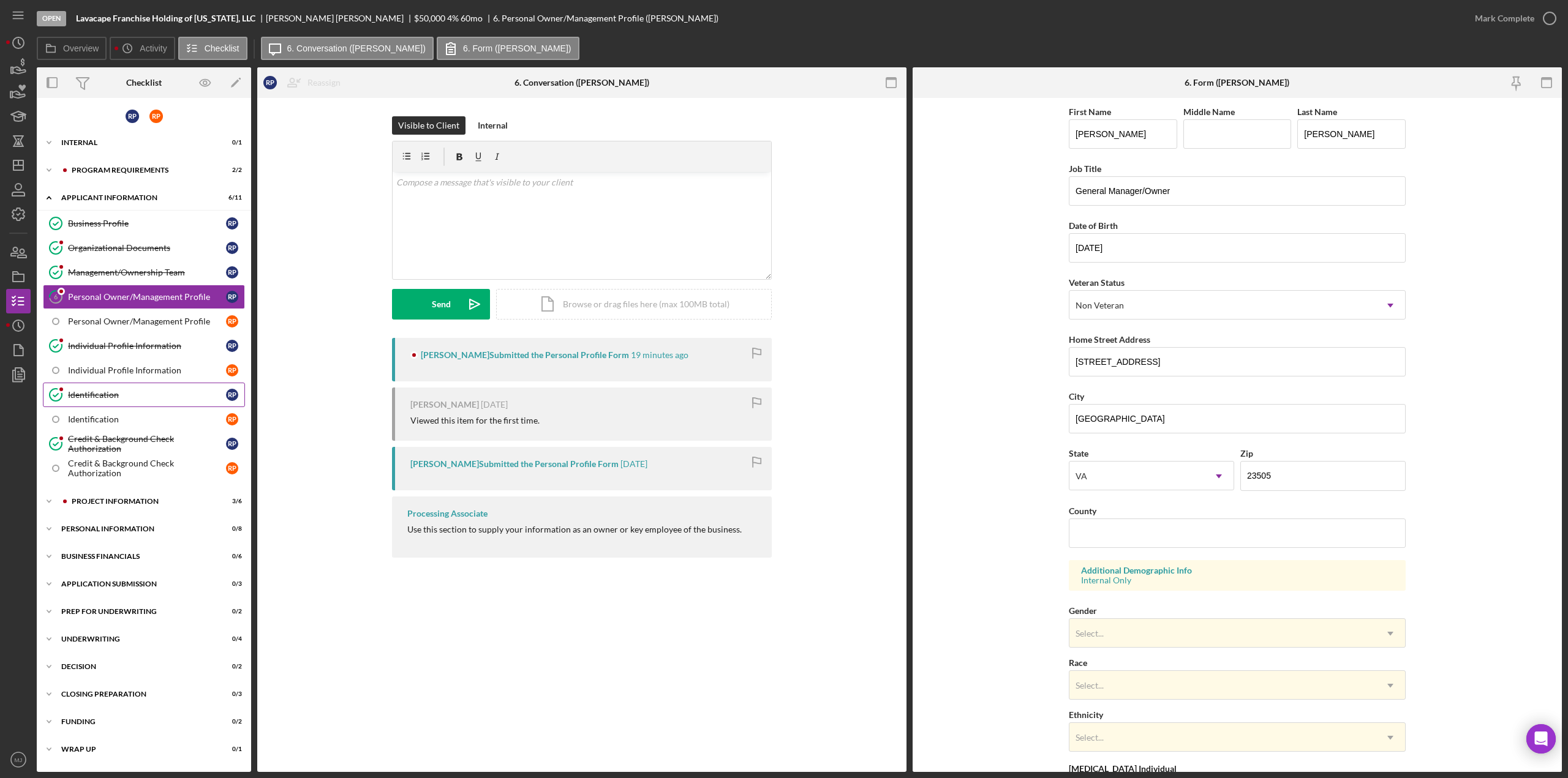
click at [97, 392] on div "Identification" at bounding box center [147, 395] width 158 height 10
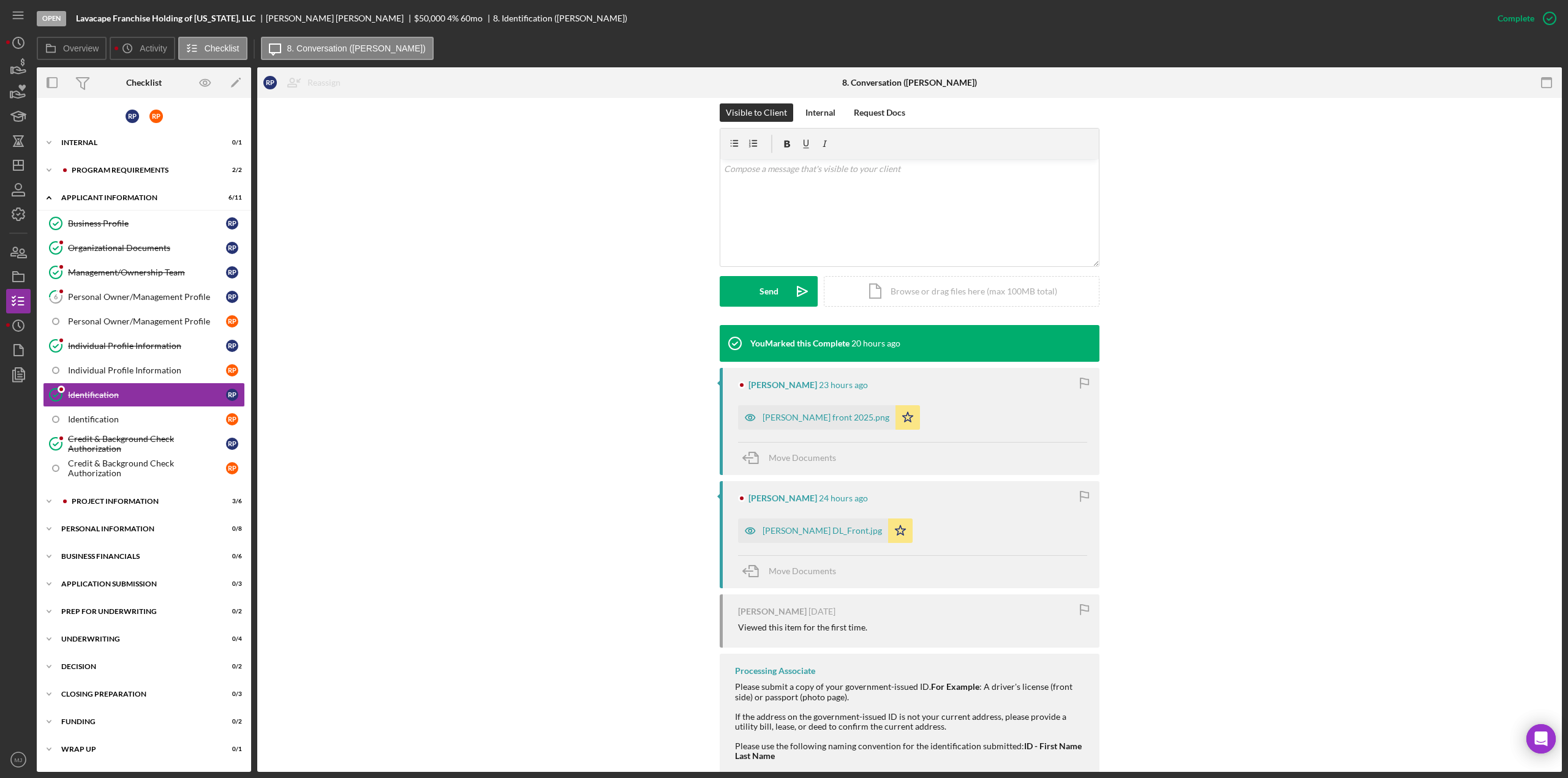
scroll to position [184, 0]
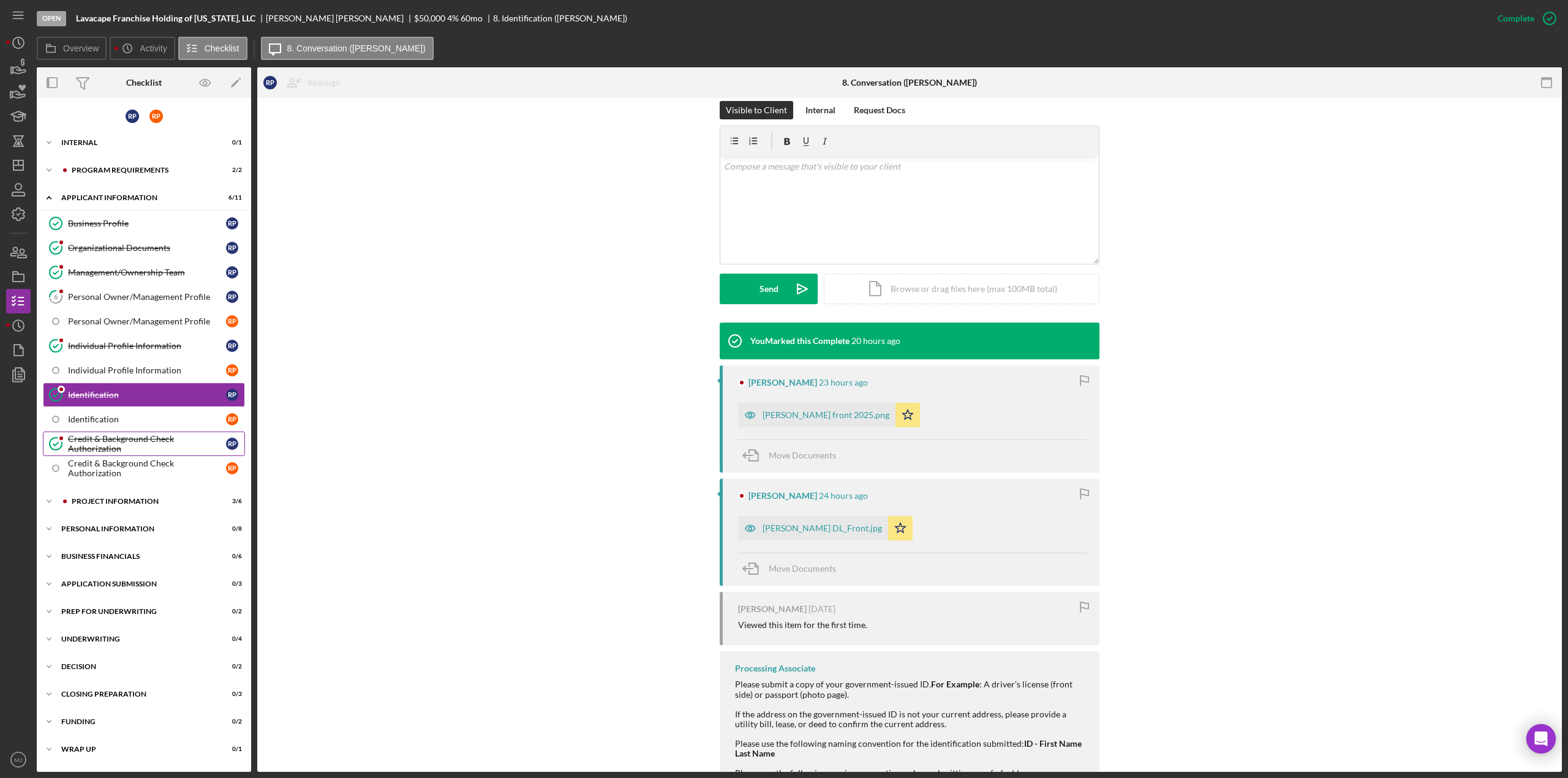
click at [72, 440] on div "Credit & Background Check Authorization" at bounding box center [147, 443] width 158 height 20
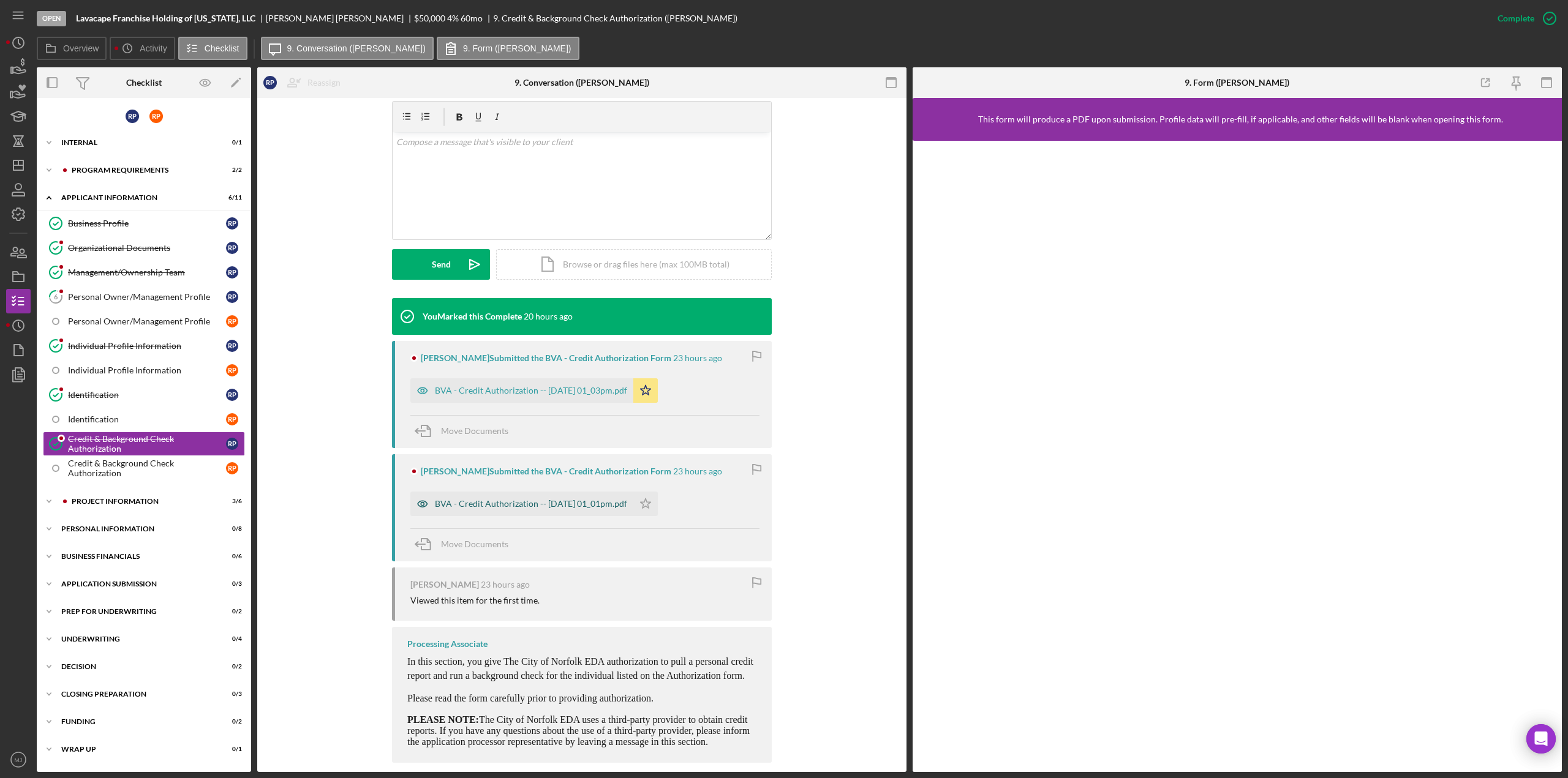
scroll to position [221, 0]
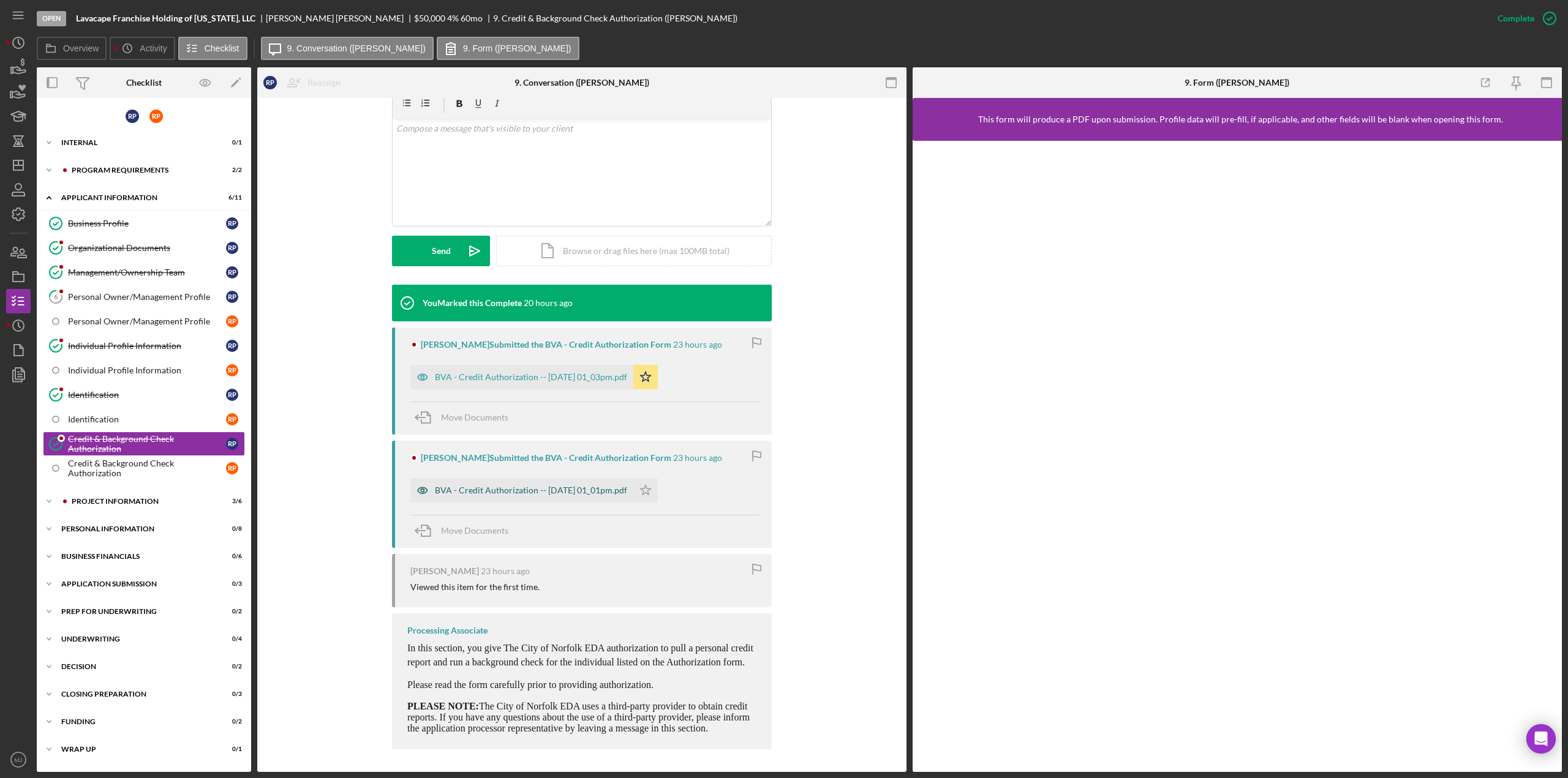
click at [469, 494] on div "BVA - Credit Authorization -- 2025-10-13 01_01pm.pdf" at bounding box center [531, 490] width 193 height 10
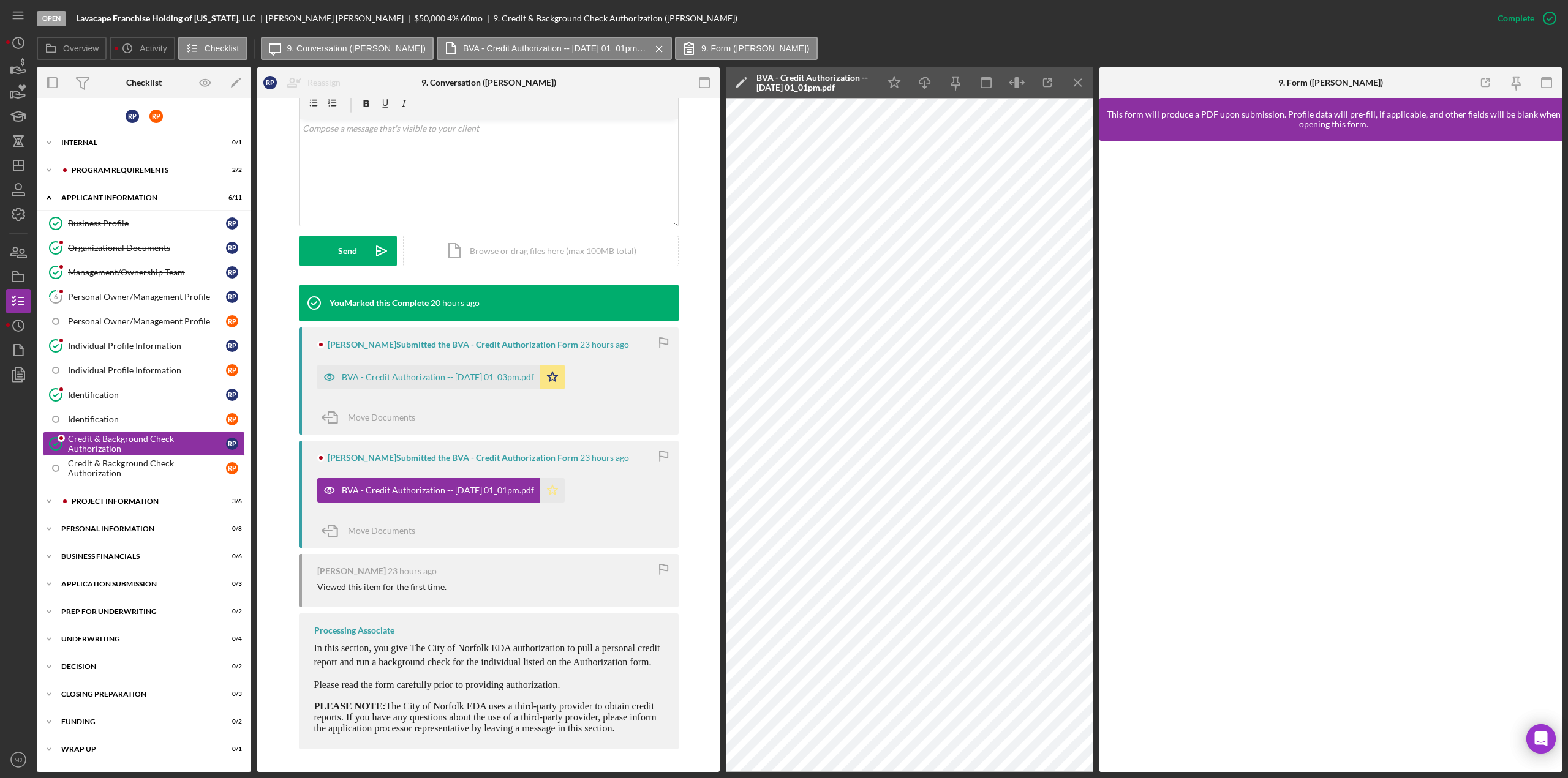
click at [564, 490] on icon "Icon/Star" at bounding box center [552, 490] width 24 height 24
click at [463, 372] on div "BVA - Credit Authorization -- 2025-10-13 01_03pm.pdf" at bounding box center [438, 376] width 193 height 10
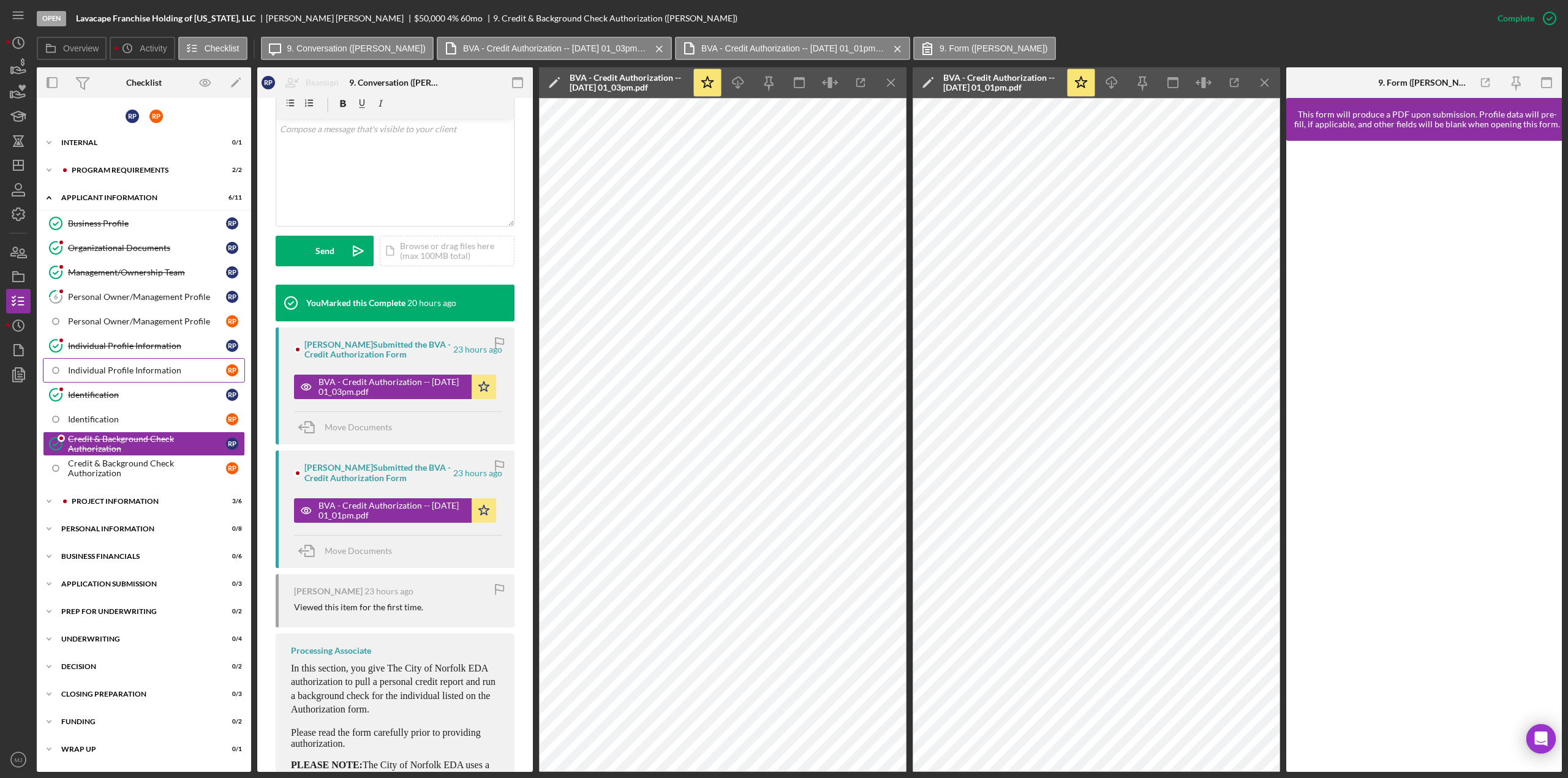
drag, startPoint x: 152, startPoint y: 363, endPoint x: 168, endPoint y: 363, distance: 16.0
click at [152, 365] on div "Individual Profile Information" at bounding box center [147, 369] width 158 height 10
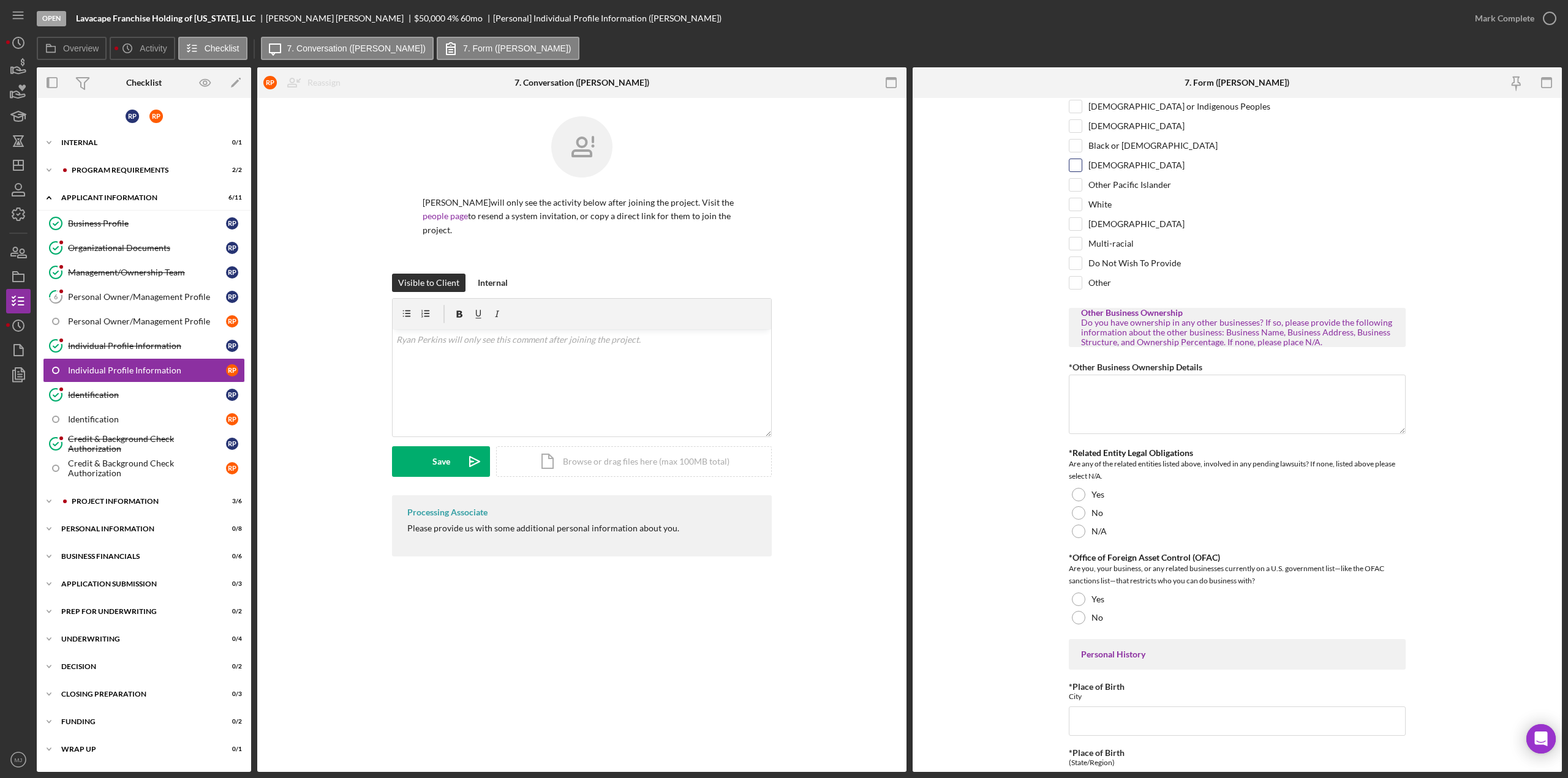
scroll to position [184, 0]
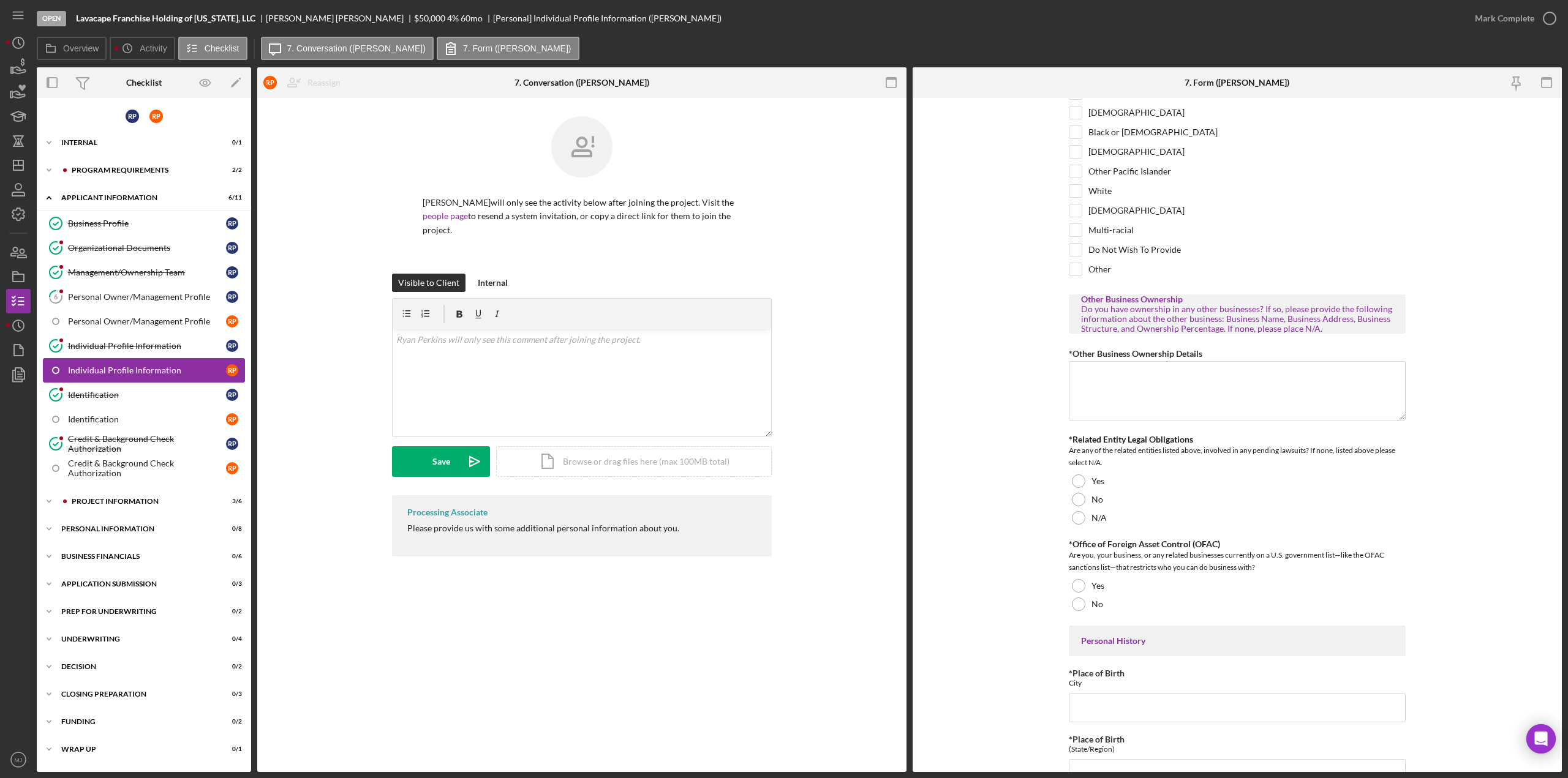
click at [149, 358] on link "Individual Profile Information R P" at bounding box center [143, 370] width 202 height 24
click at [147, 346] on div "Individual Profile Information" at bounding box center [147, 345] width 158 height 10
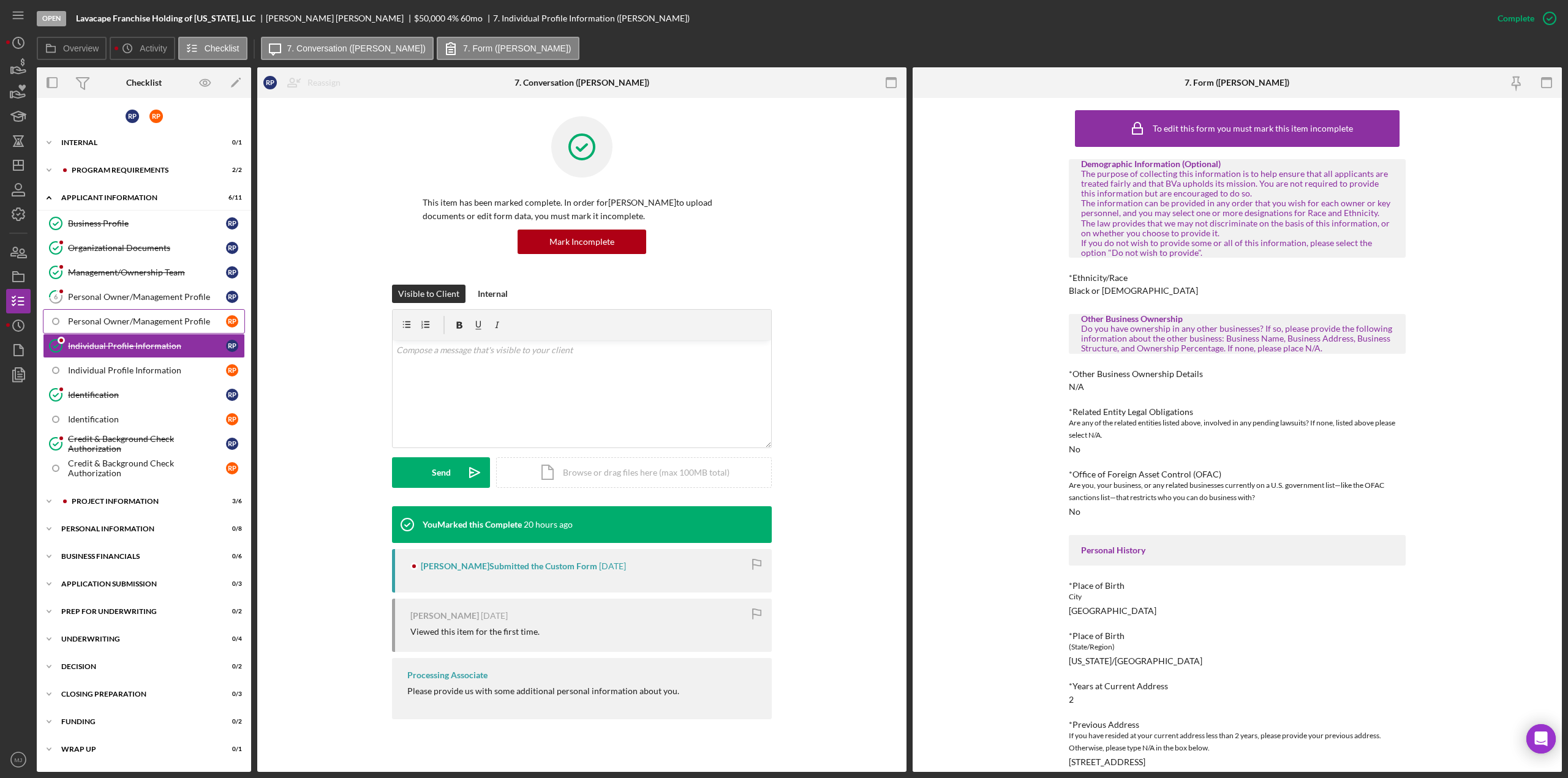
click at [134, 317] on div "Personal Owner/Management Profile" at bounding box center [147, 321] width 158 height 10
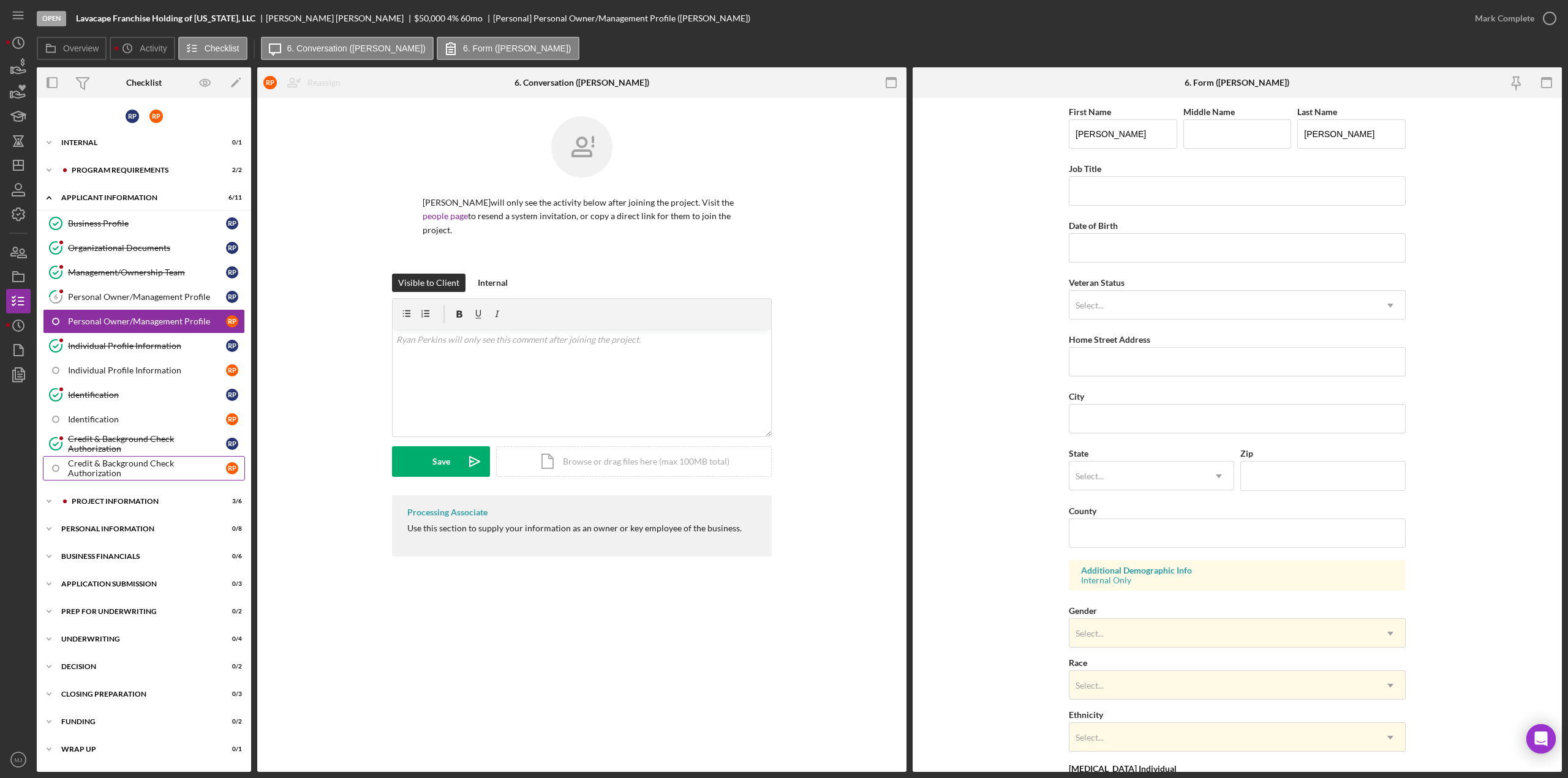
click at [167, 456] on link "Credit & Background Check Authorization R P" at bounding box center [143, 468] width 202 height 24
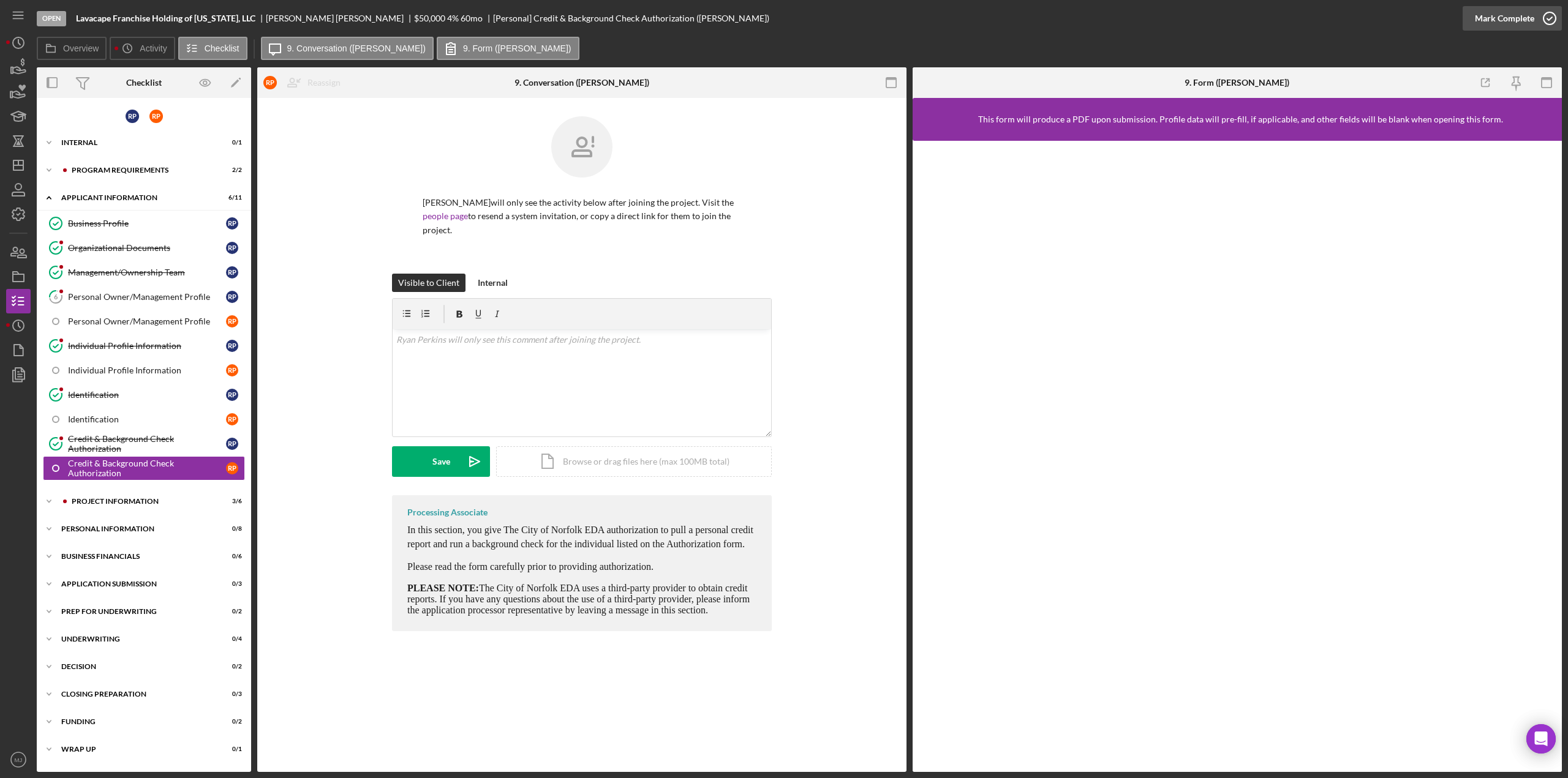
click at [1492, 11] on div "Mark Complete" at bounding box center [1504, 18] width 59 height 24
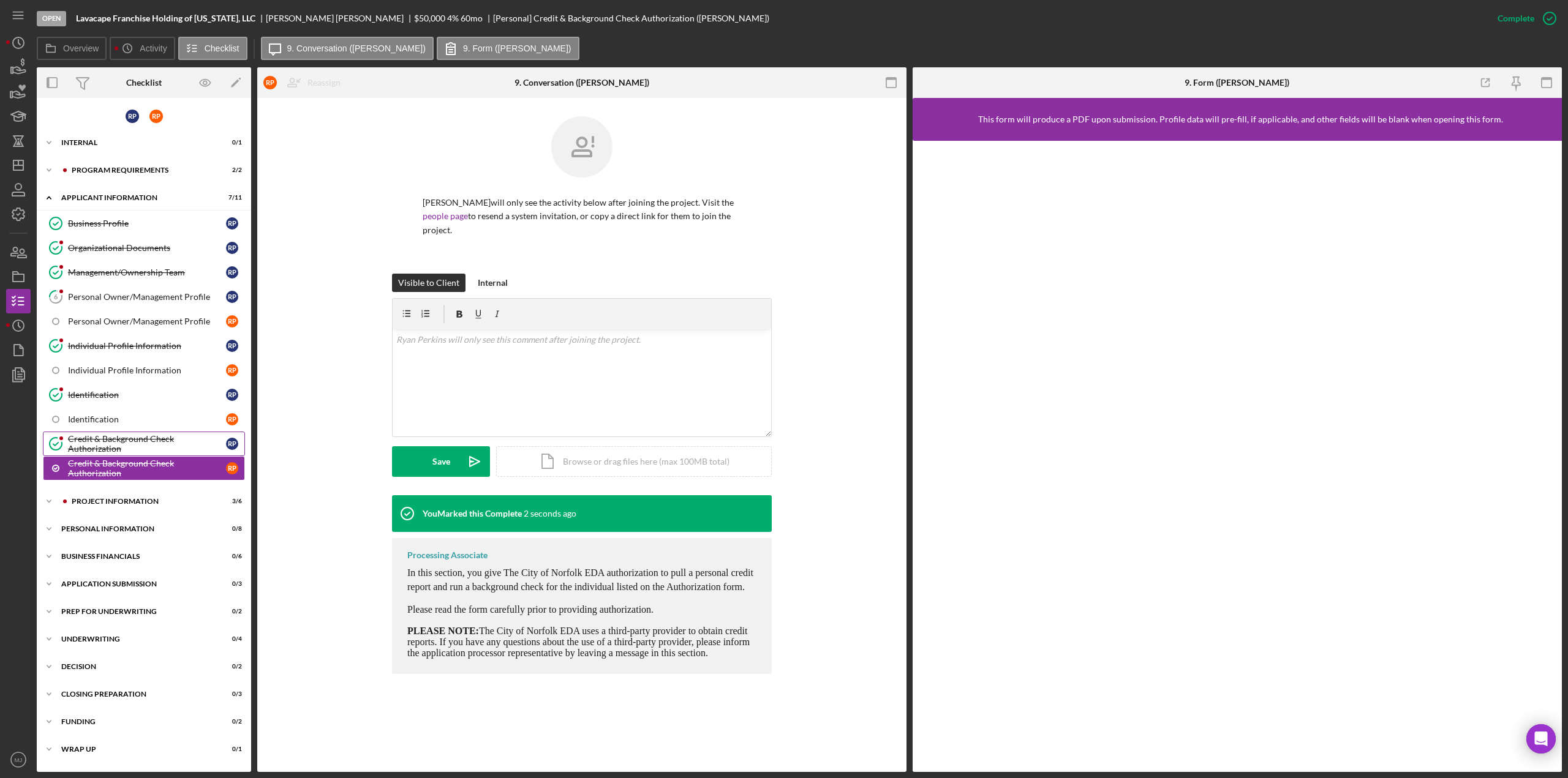
click at [192, 437] on div "Credit & Background Check Authorization" at bounding box center [147, 443] width 158 height 20
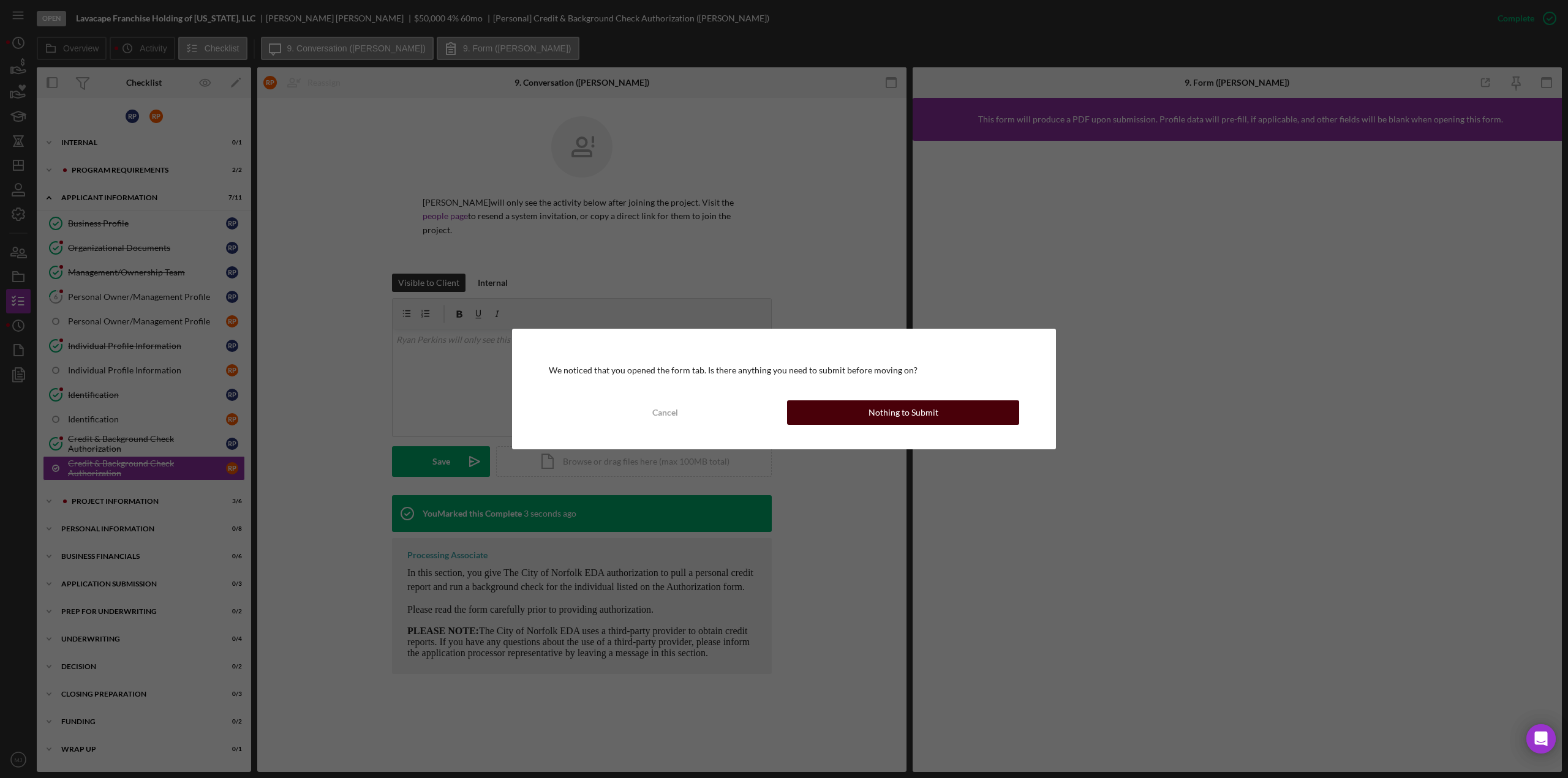
click at [867, 414] on button "Nothing to Submit" at bounding box center [902, 413] width 232 height 24
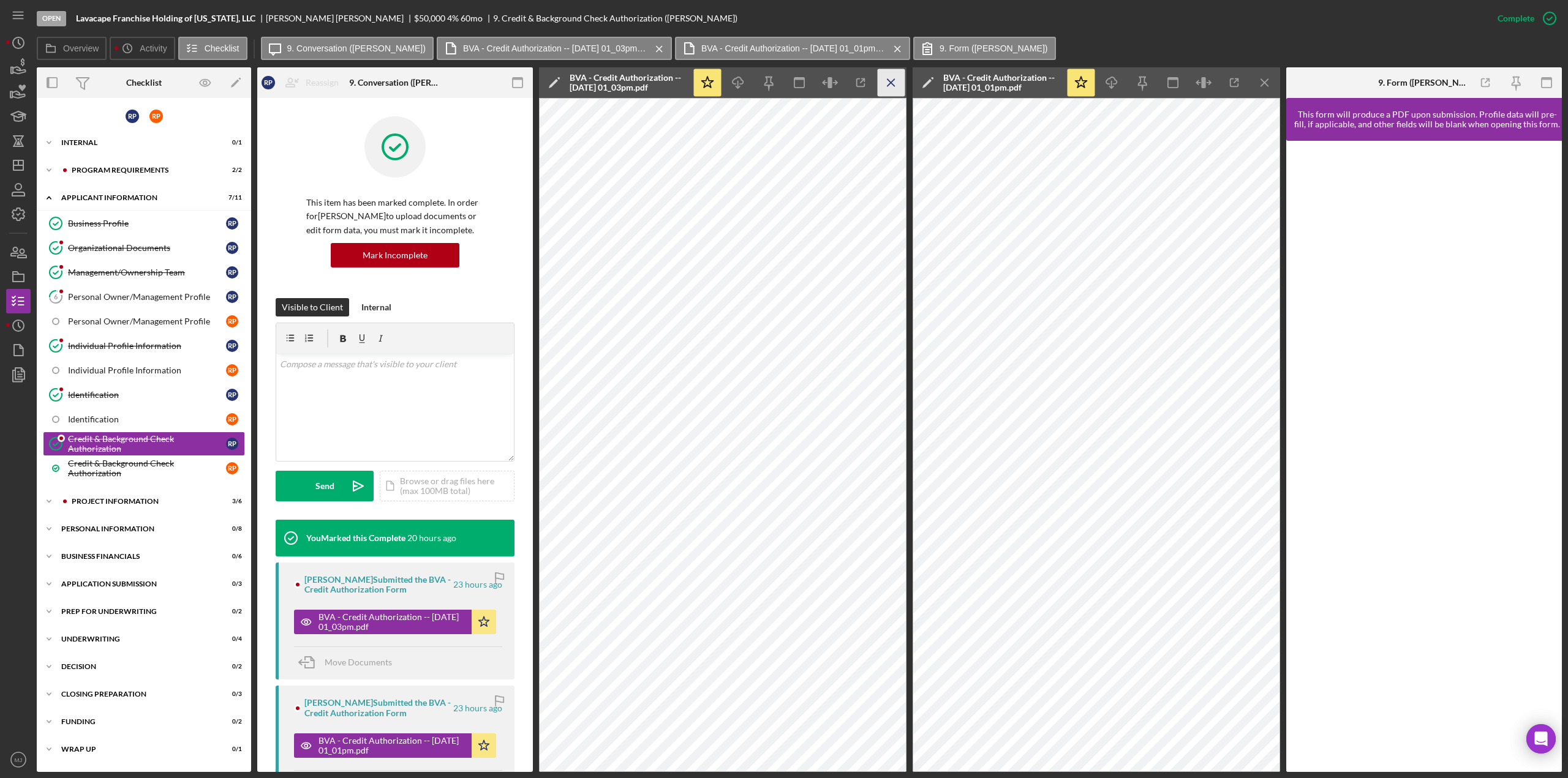
click at [893, 82] on icon "Icon/Menu Close" at bounding box center [891, 83] width 28 height 28
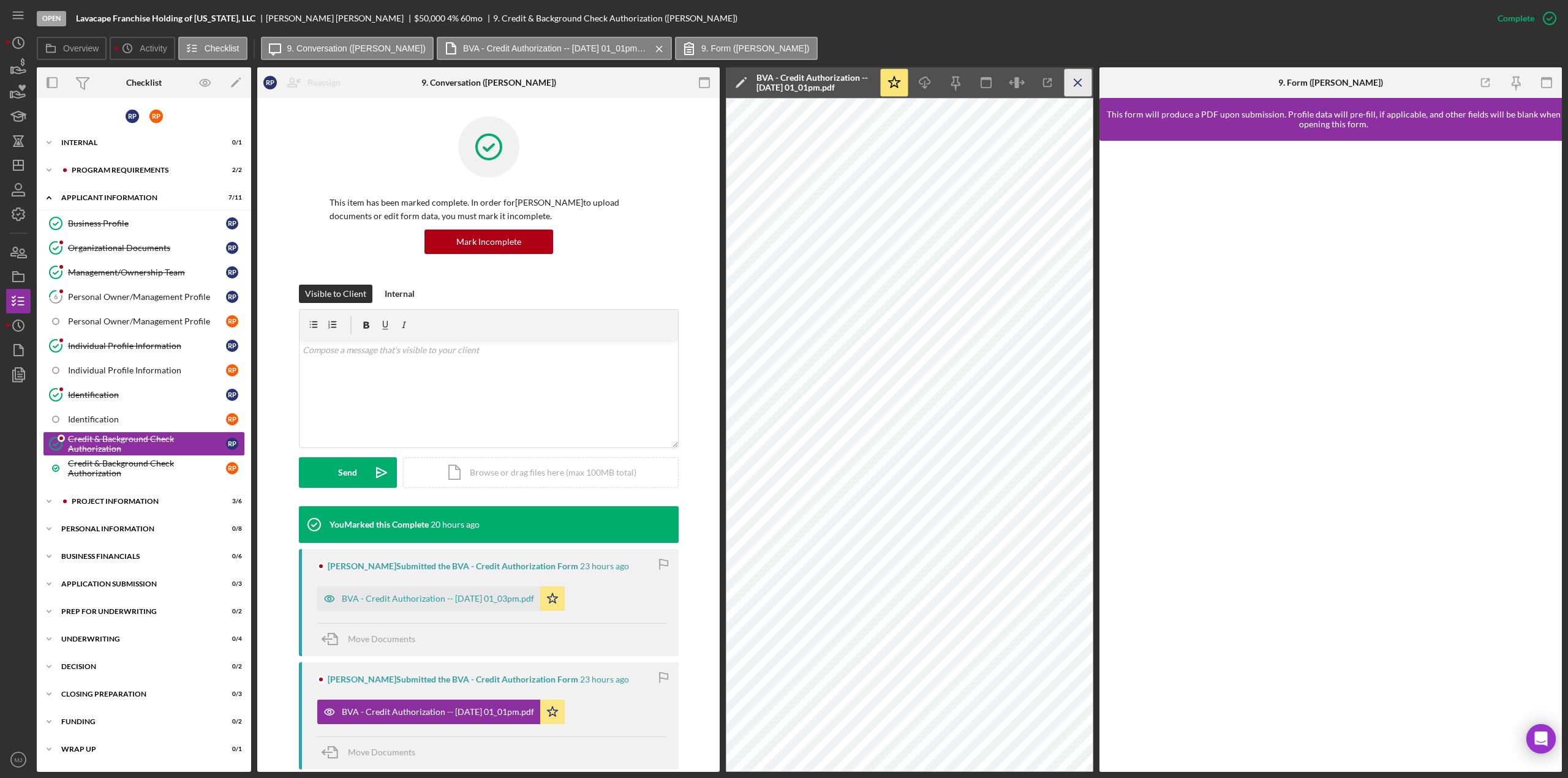
click at [1072, 86] on icon "Icon/Menu Close" at bounding box center [1079, 83] width 28 height 28
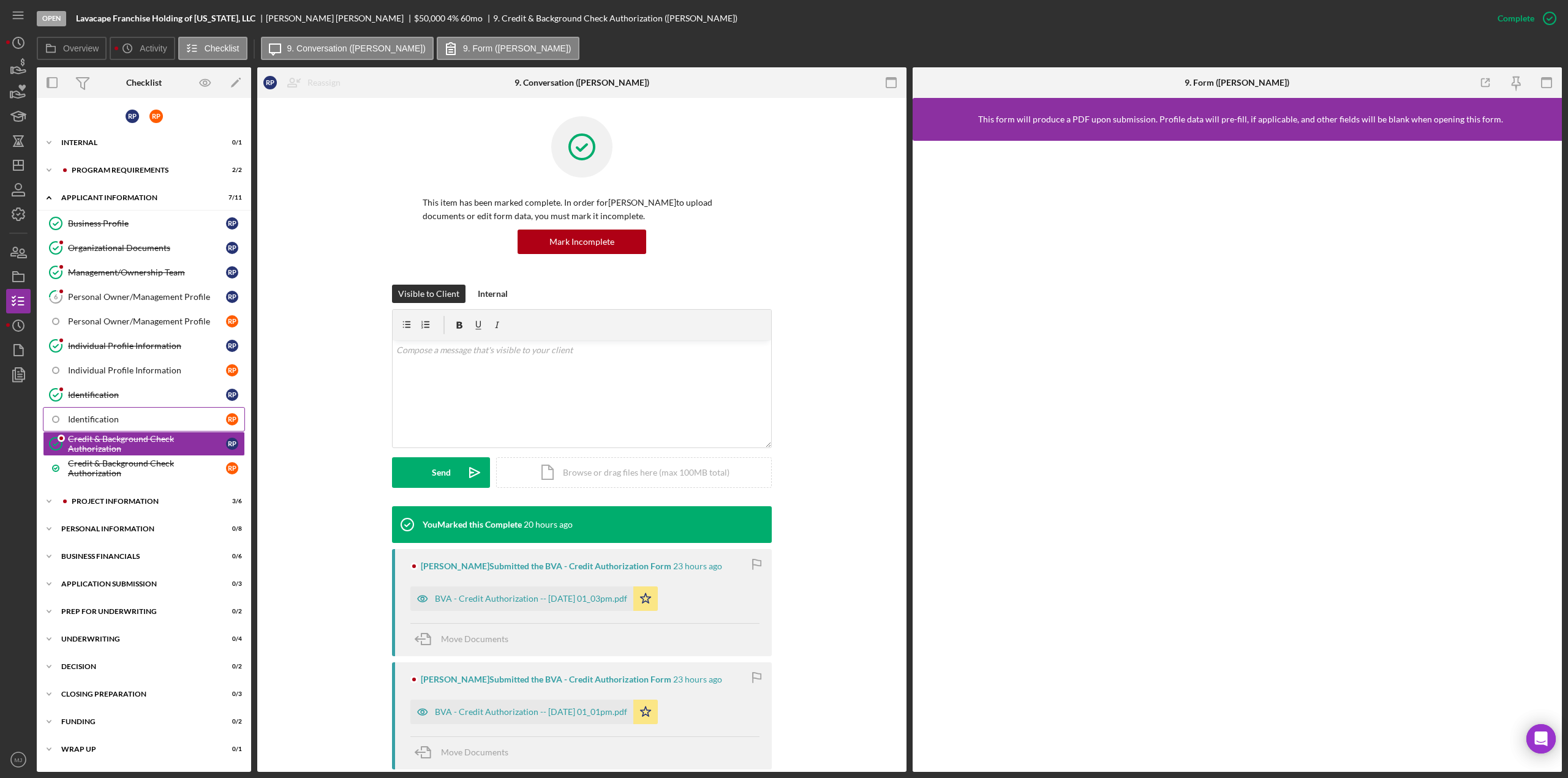
click at [56, 407] on icon at bounding box center [56, 419] width 30 height 30
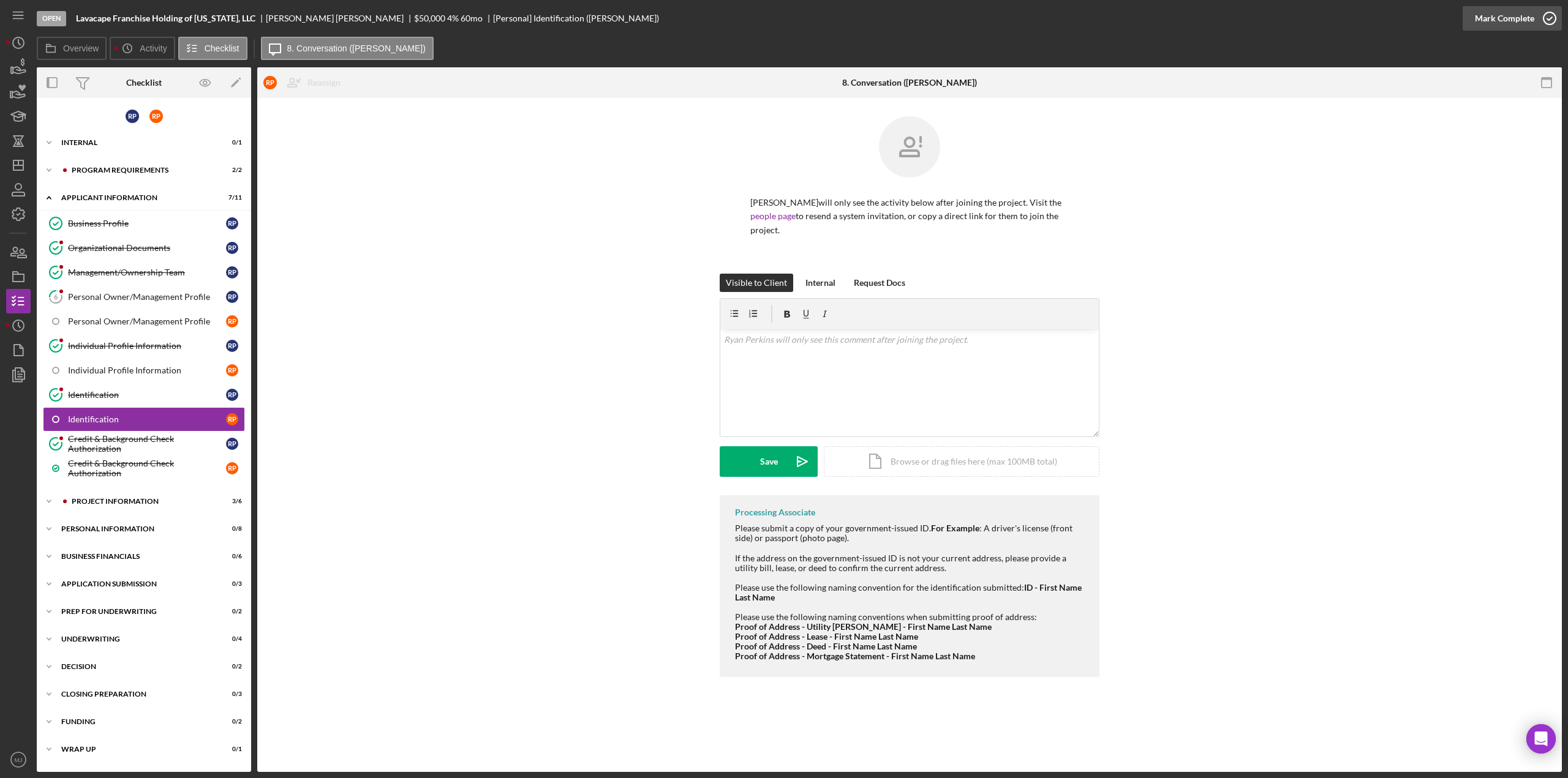
click at [1489, 23] on div "Mark Complete" at bounding box center [1504, 18] width 59 height 24
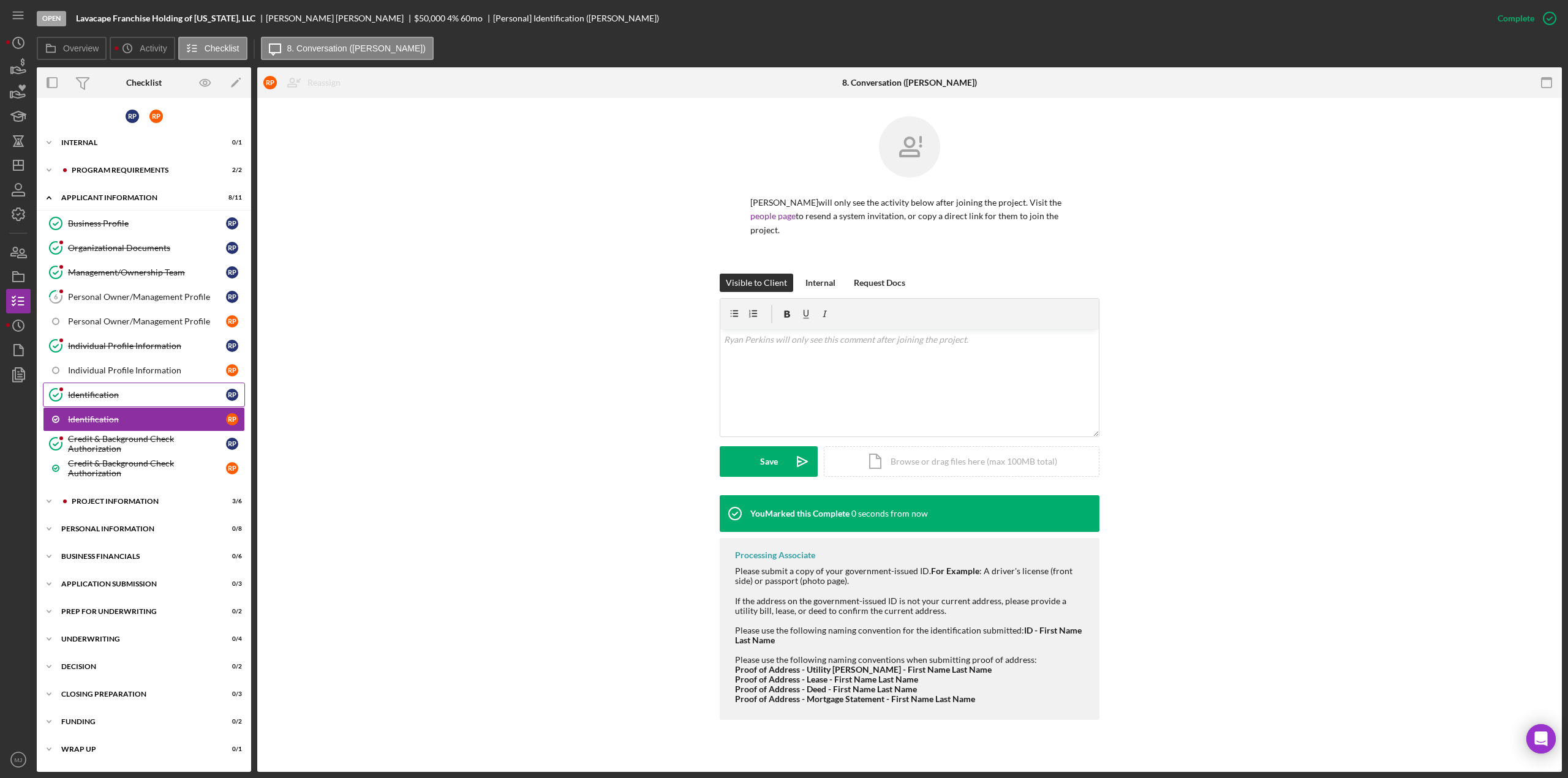
click at [126, 390] on div "Identification" at bounding box center [147, 395] width 158 height 10
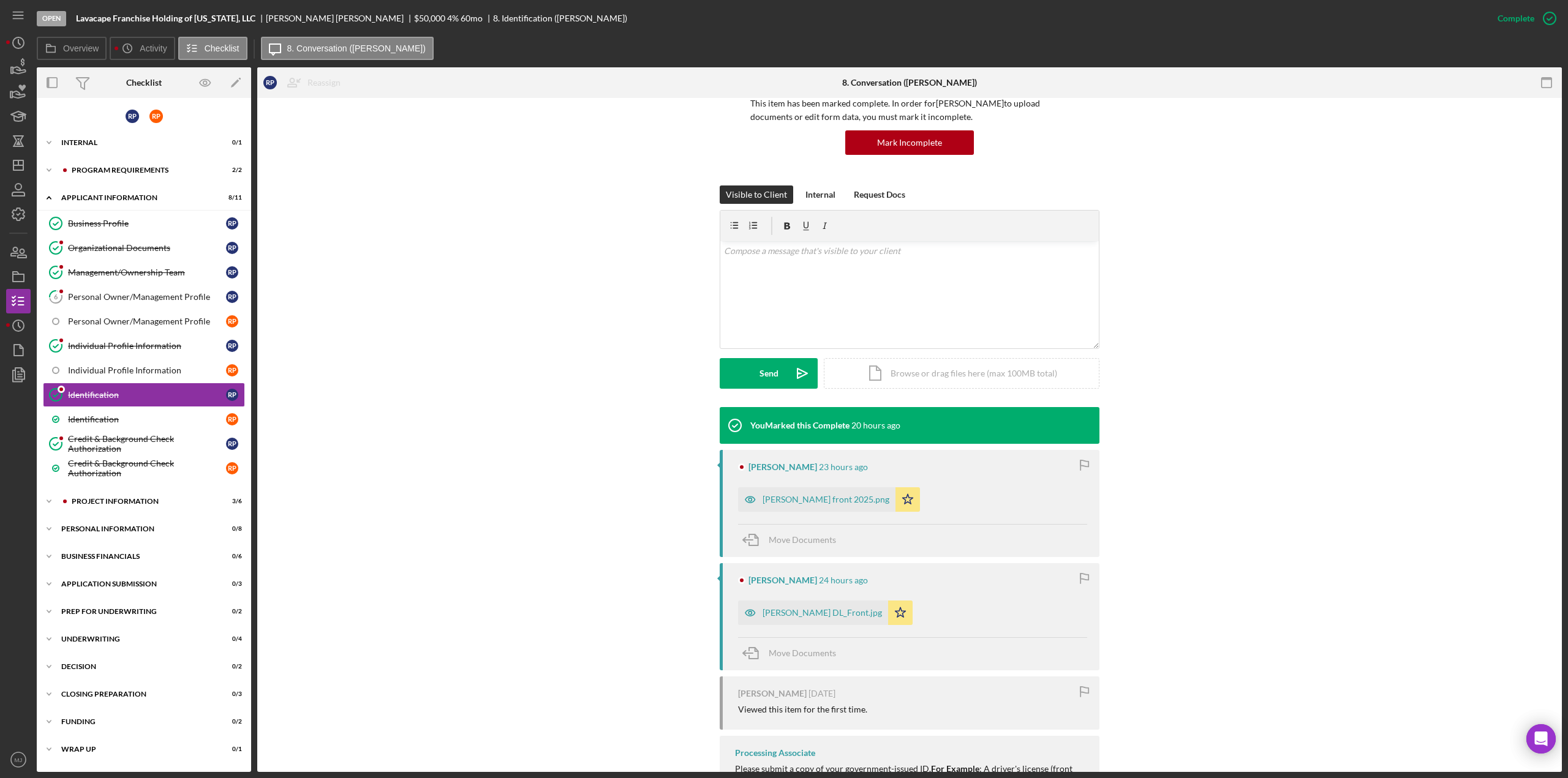
scroll to position [245, 0]
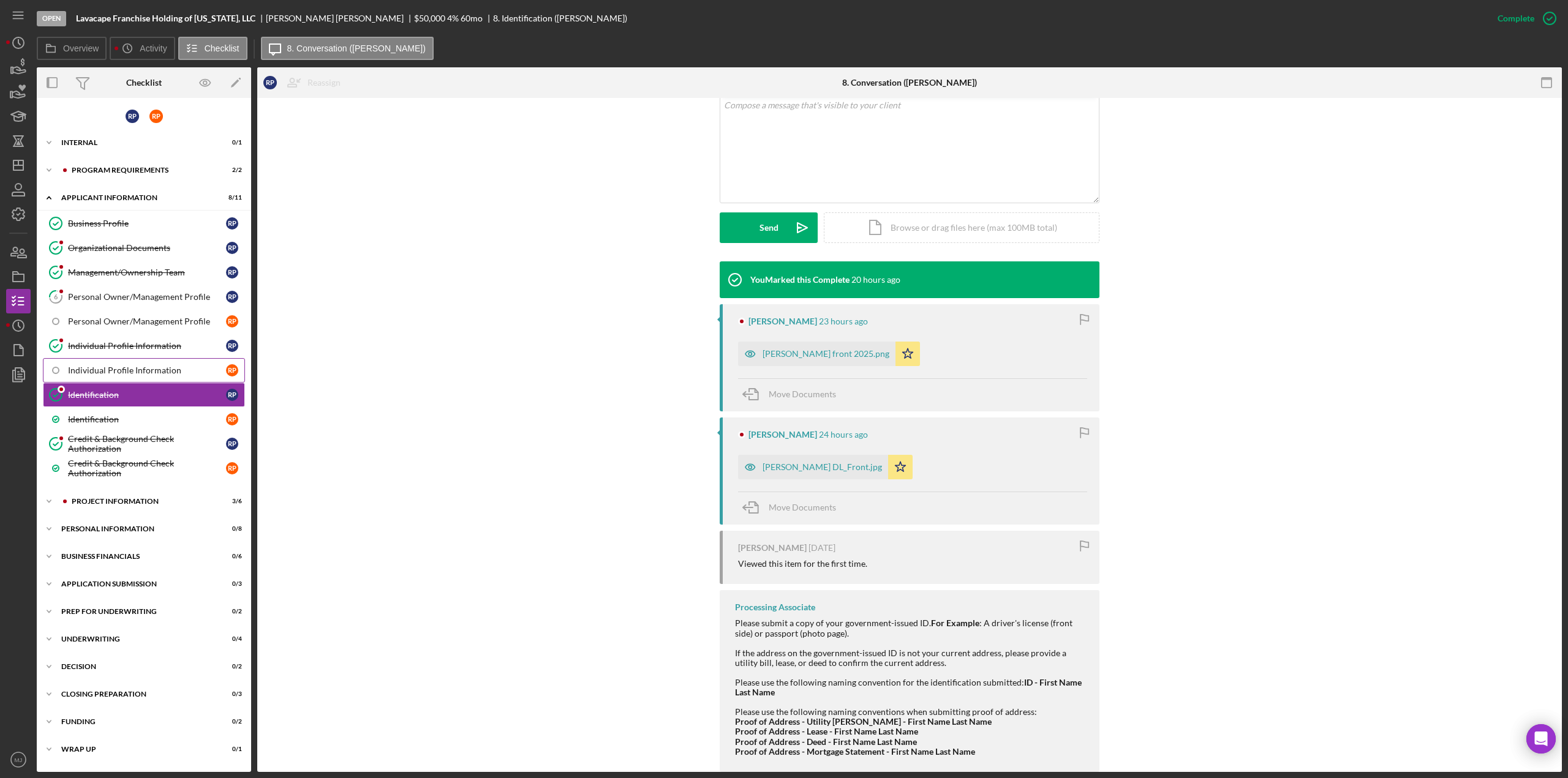
click at [69, 367] on div "Individual Profile Information" at bounding box center [147, 369] width 158 height 10
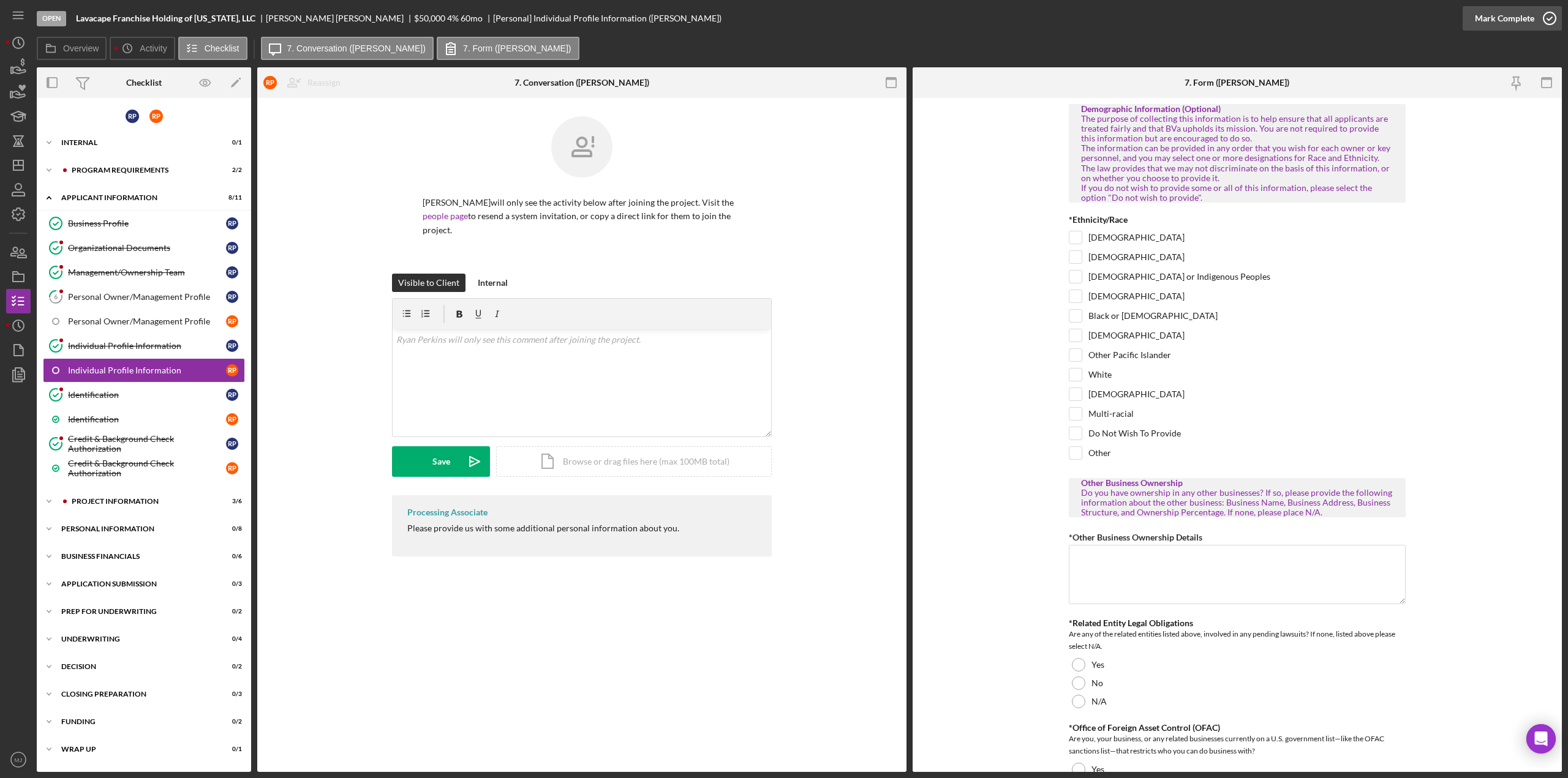
click at [1486, 16] on div "Mark Complete" at bounding box center [1504, 18] width 59 height 24
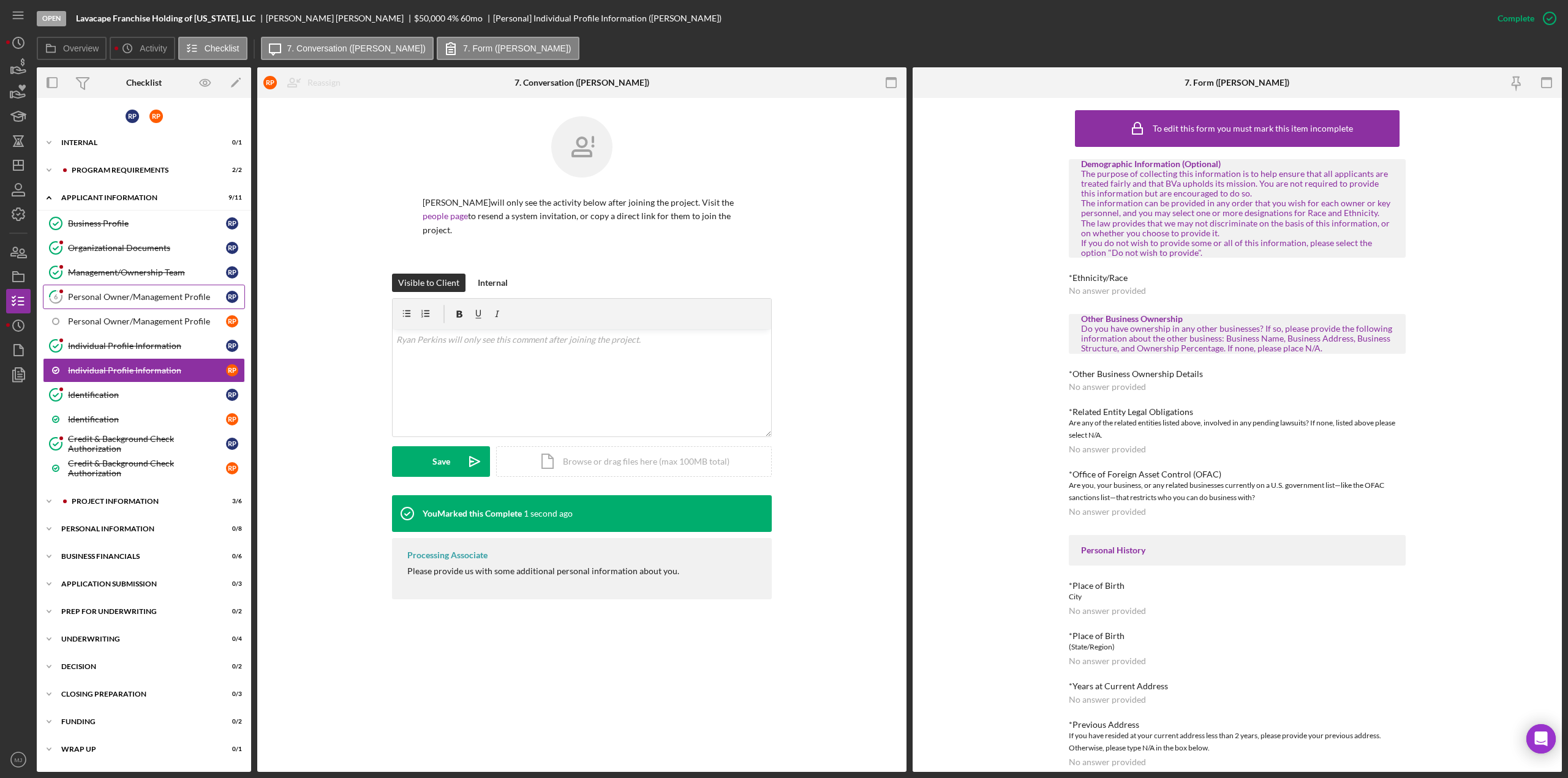
click at [95, 287] on link "6 Personal Owner/Management Profile R P" at bounding box center [143, 297] width 202 height 24
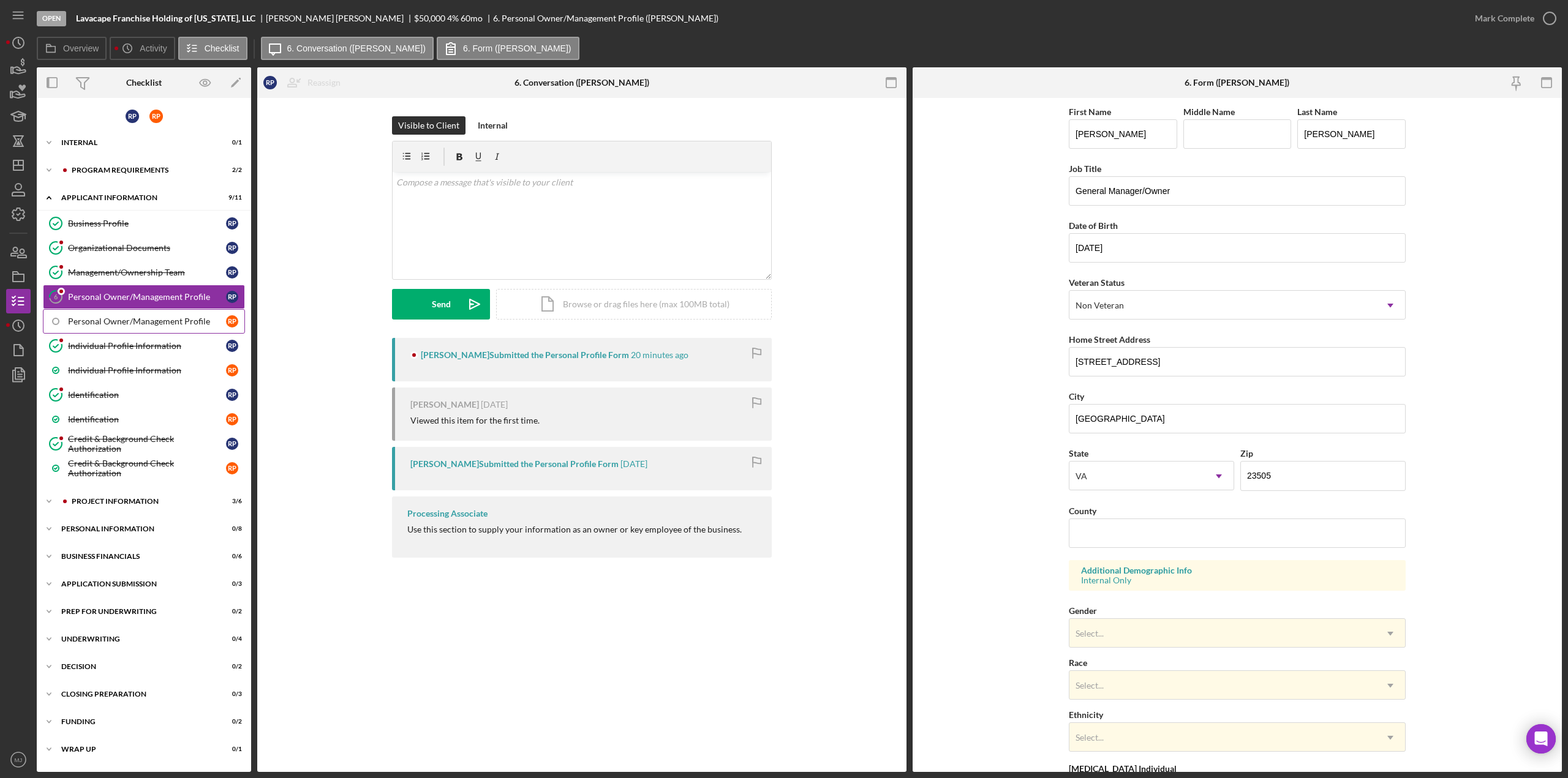
click at [147, 317] on div "Personal Owner/Management Profile" at bounding box center [147, 321] width 158 height 10
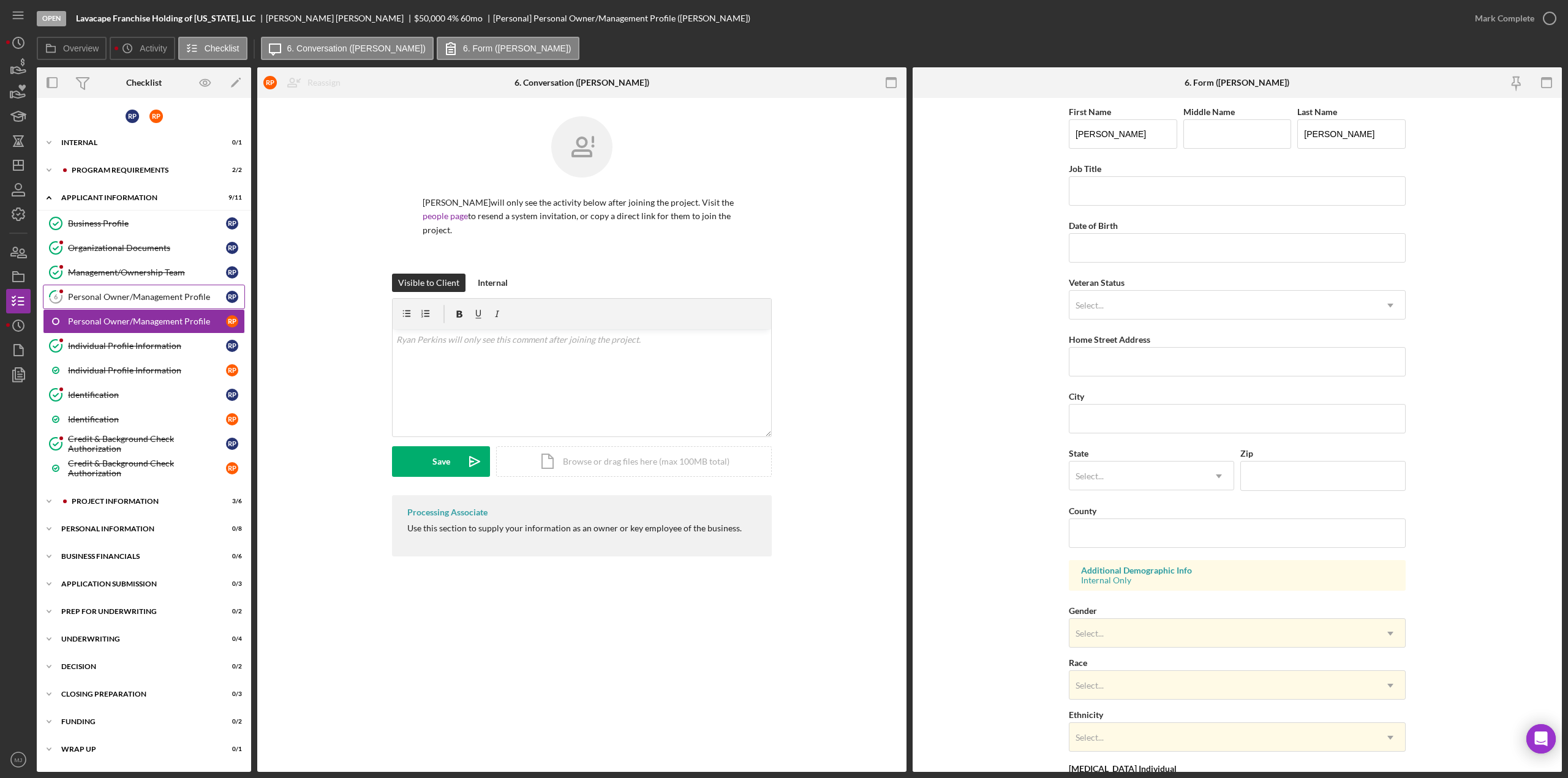
click at [147, 297] on div "Personal Owner/Management Profile" at bounding box center [147, 297] width 158 height 10
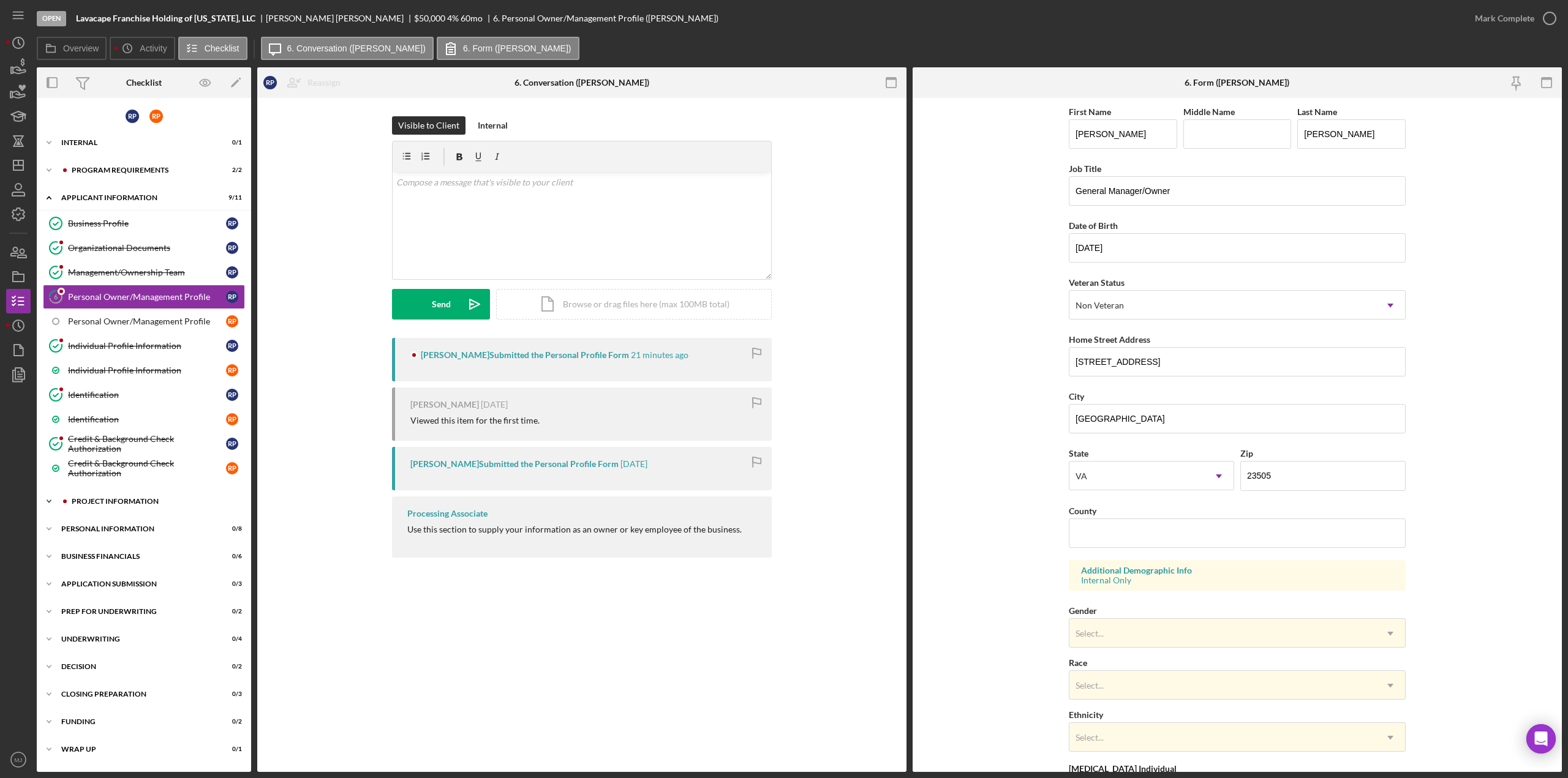
click at [84, 498] on div "PROJECT INFORMATION" at bounding box center [154, 501] width 164 height 7
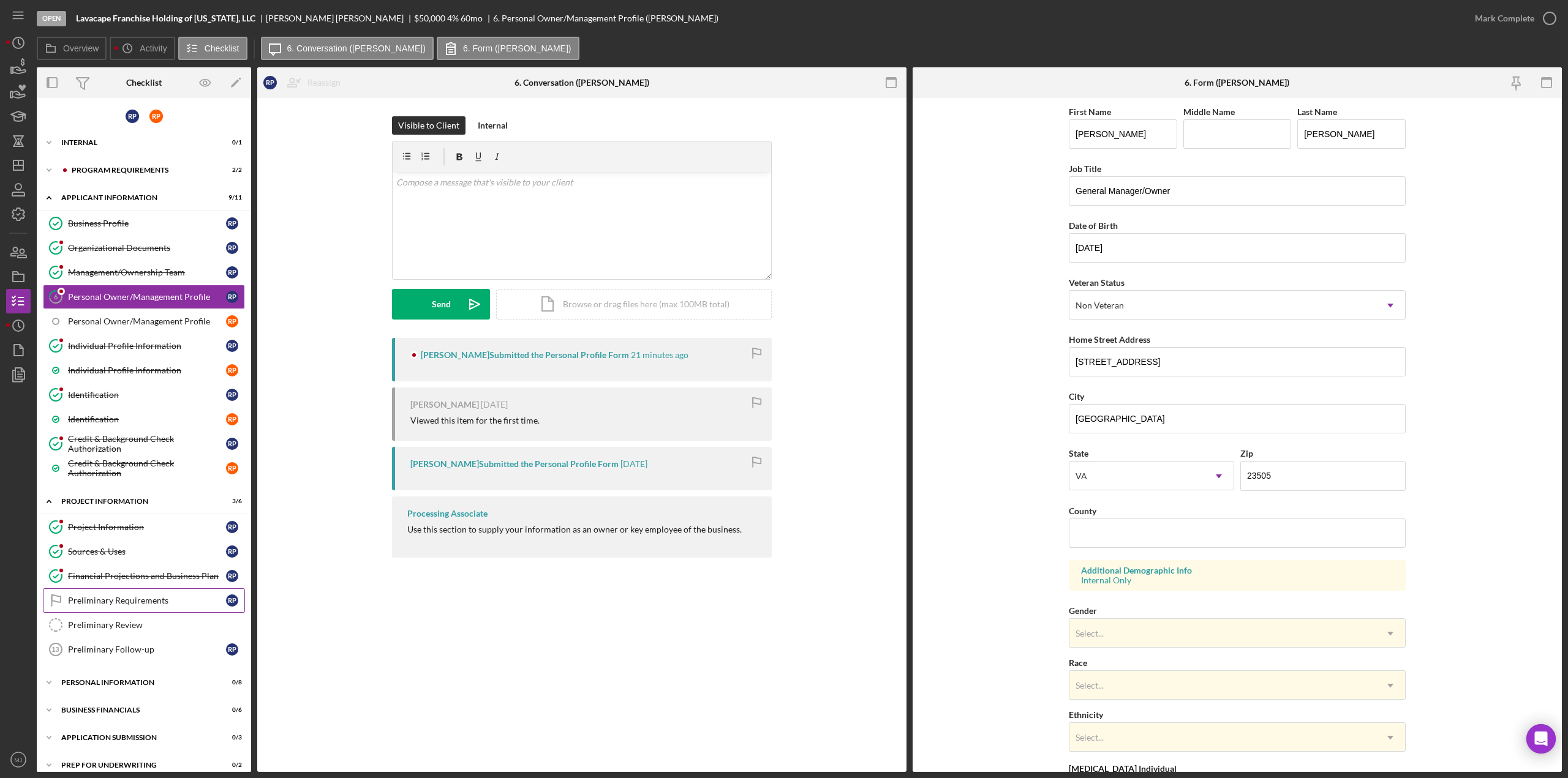
scroll to position [62, 0]
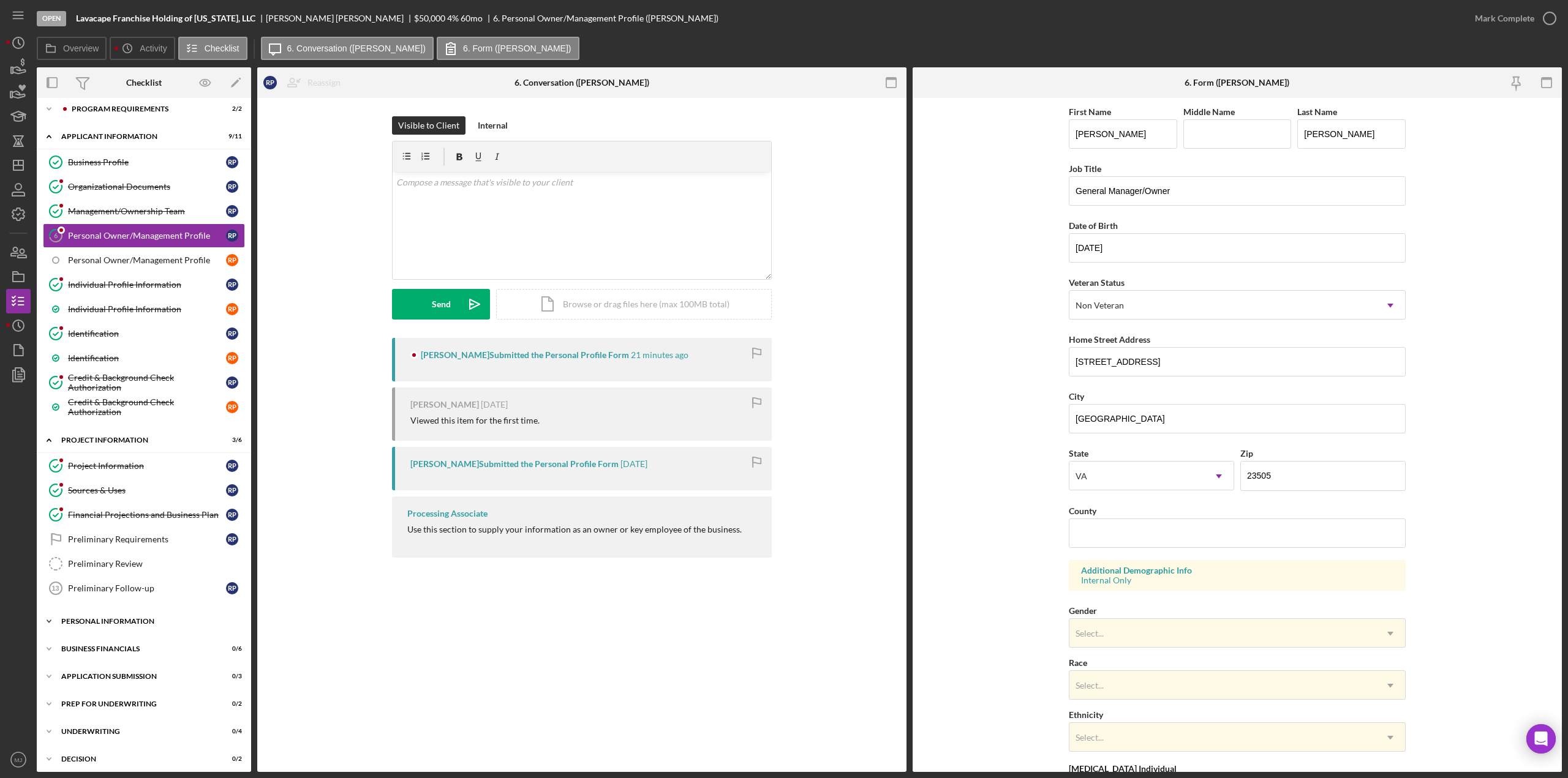
click at [131, 609] on div "Icon/Expander Personal Information 0 / 8" at bounding box center [143, 621] width 214 height 24
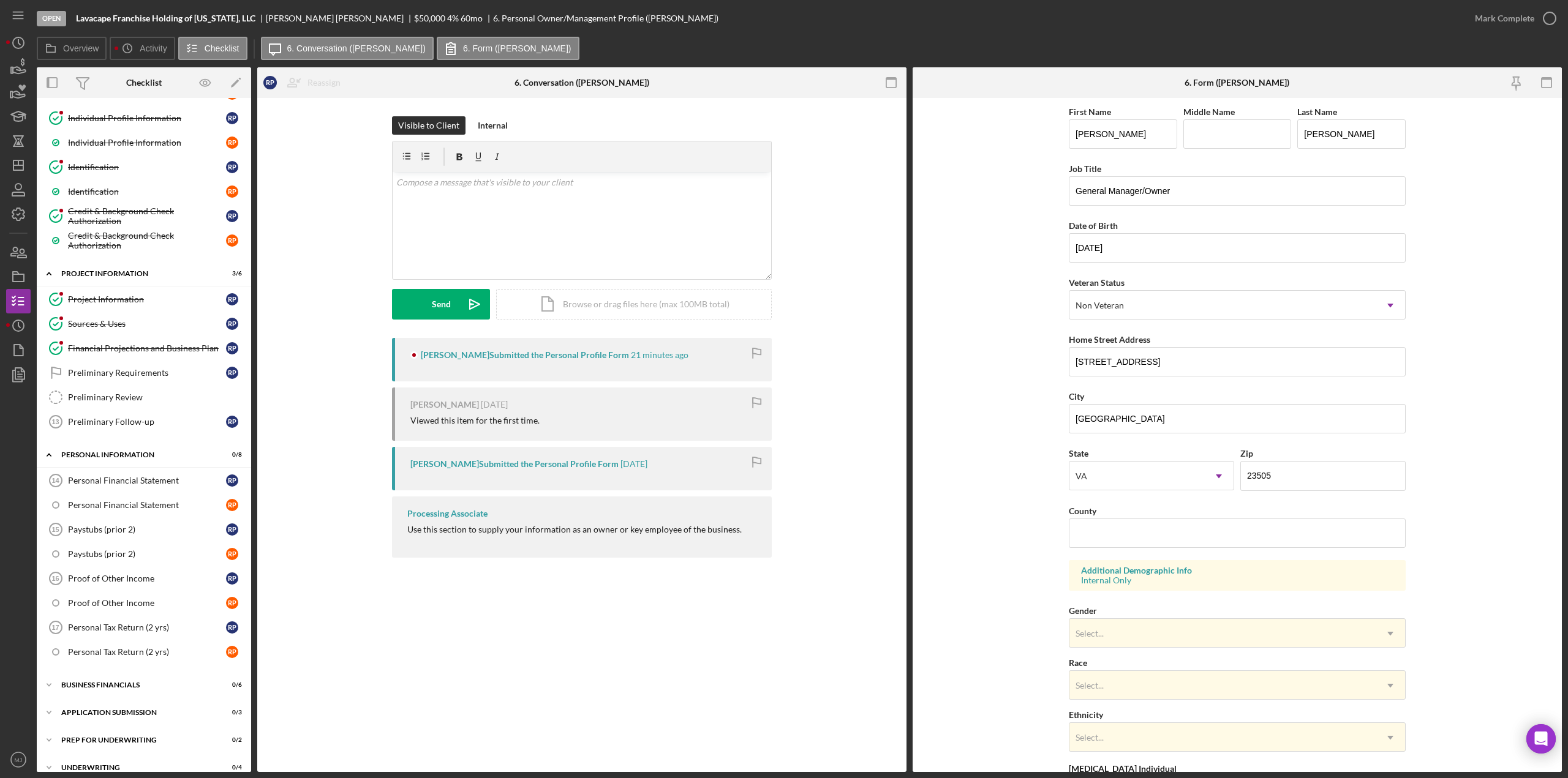
scroll to position [245, 0]
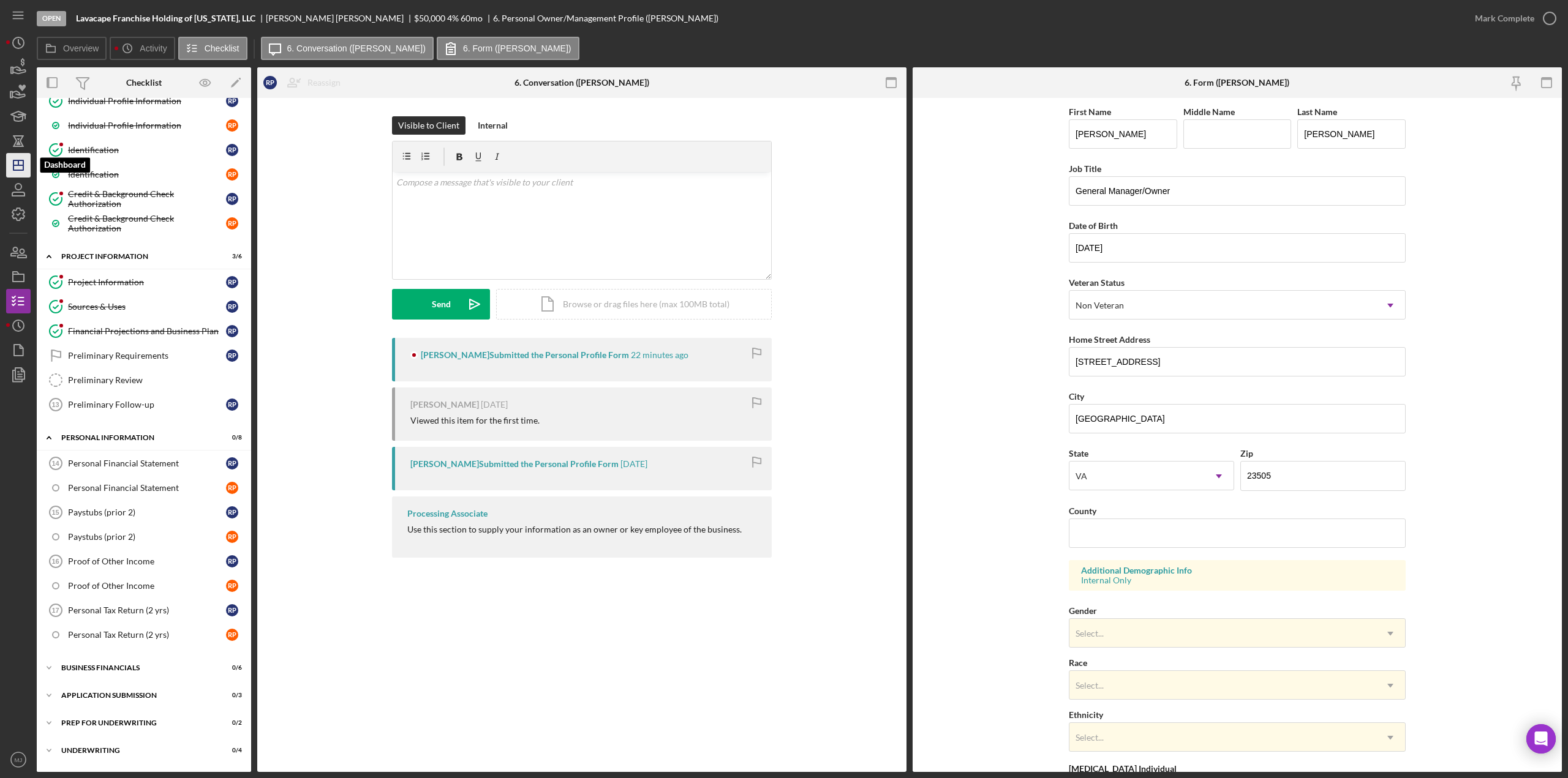
click at [20, 159] on icon "Icon/Dashboard" at bounding box center [18, 165] width 30 height 30
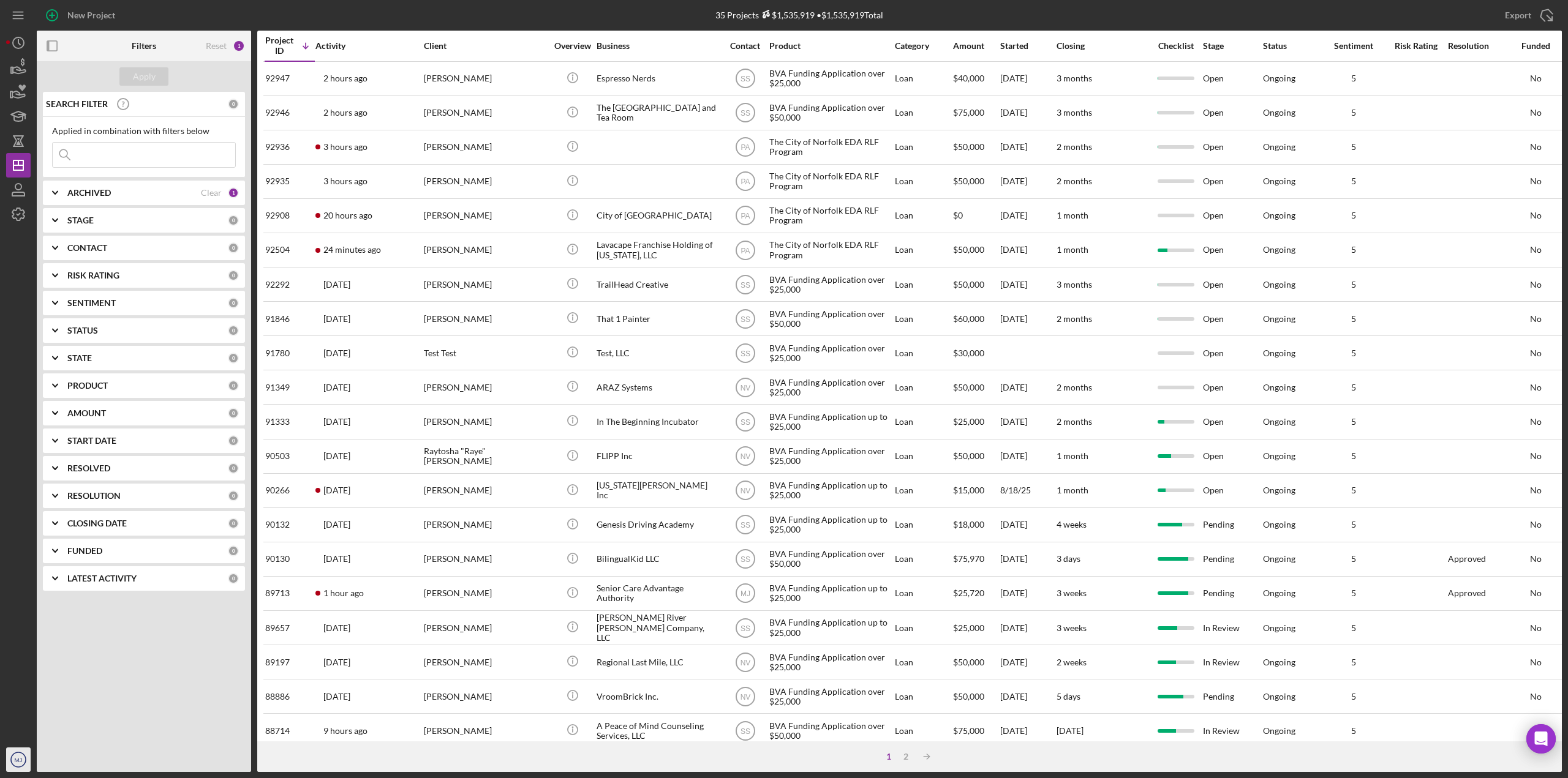
click at [13, 758] on icon "MJ" at bounding box center [18, 759] width 24 height 30
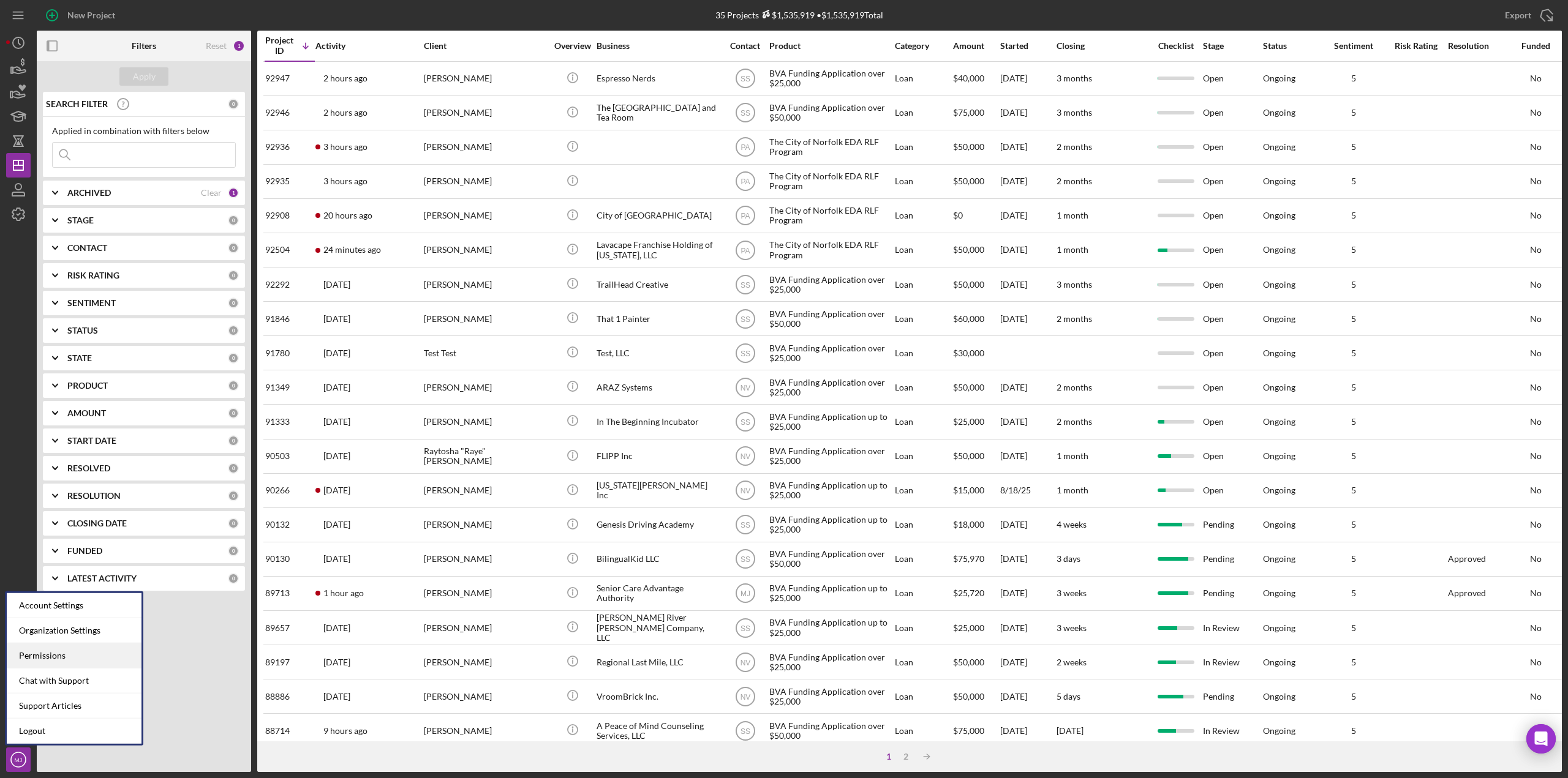
click at [44, 652] on div "Permissions" at bounding box center [74, 656] width 134 height 25
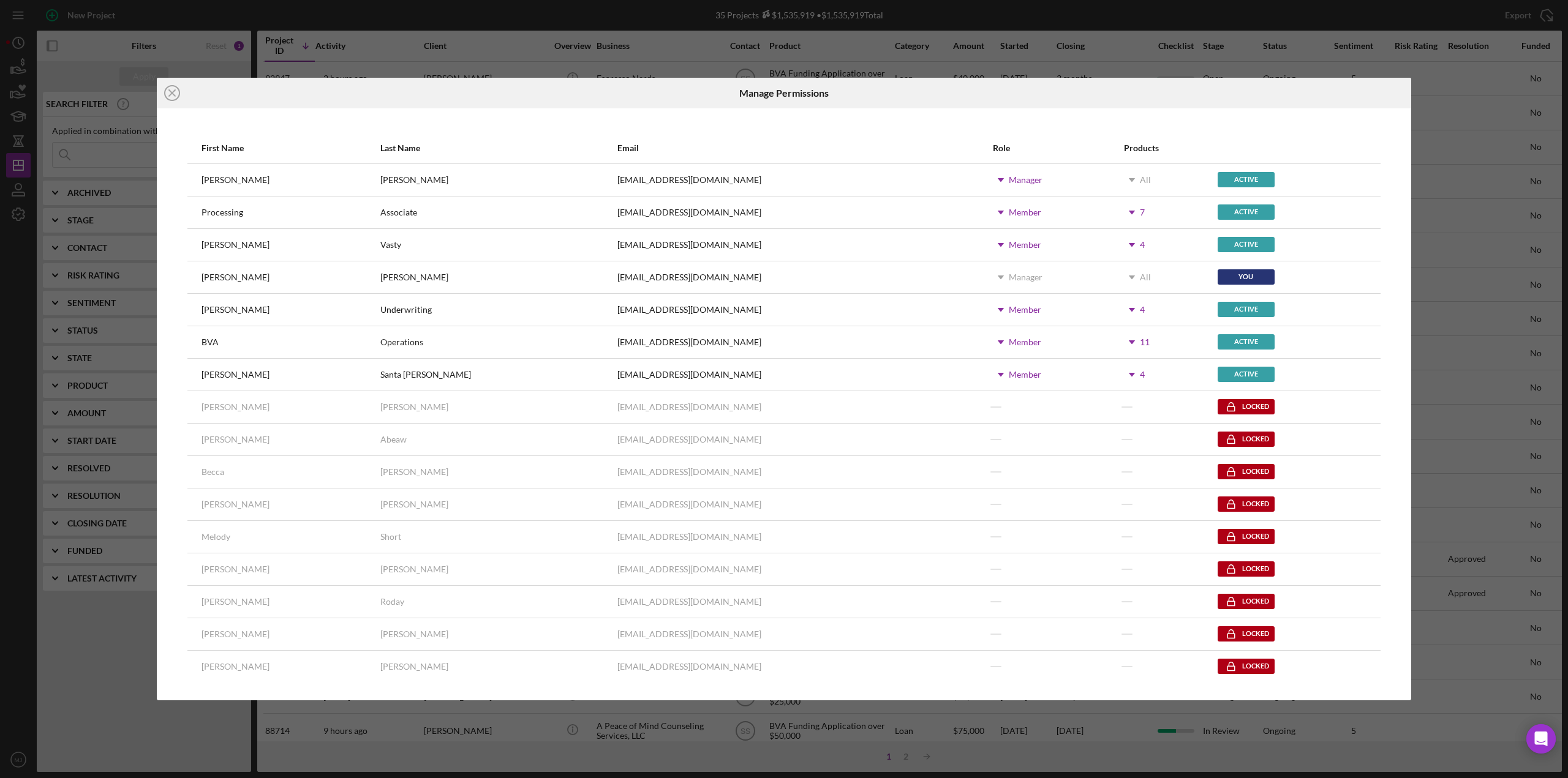
click at [1117, 343] on icon "Icon/Dropdown Arrow" at bounding box center [1132, 342] width 30 height 30
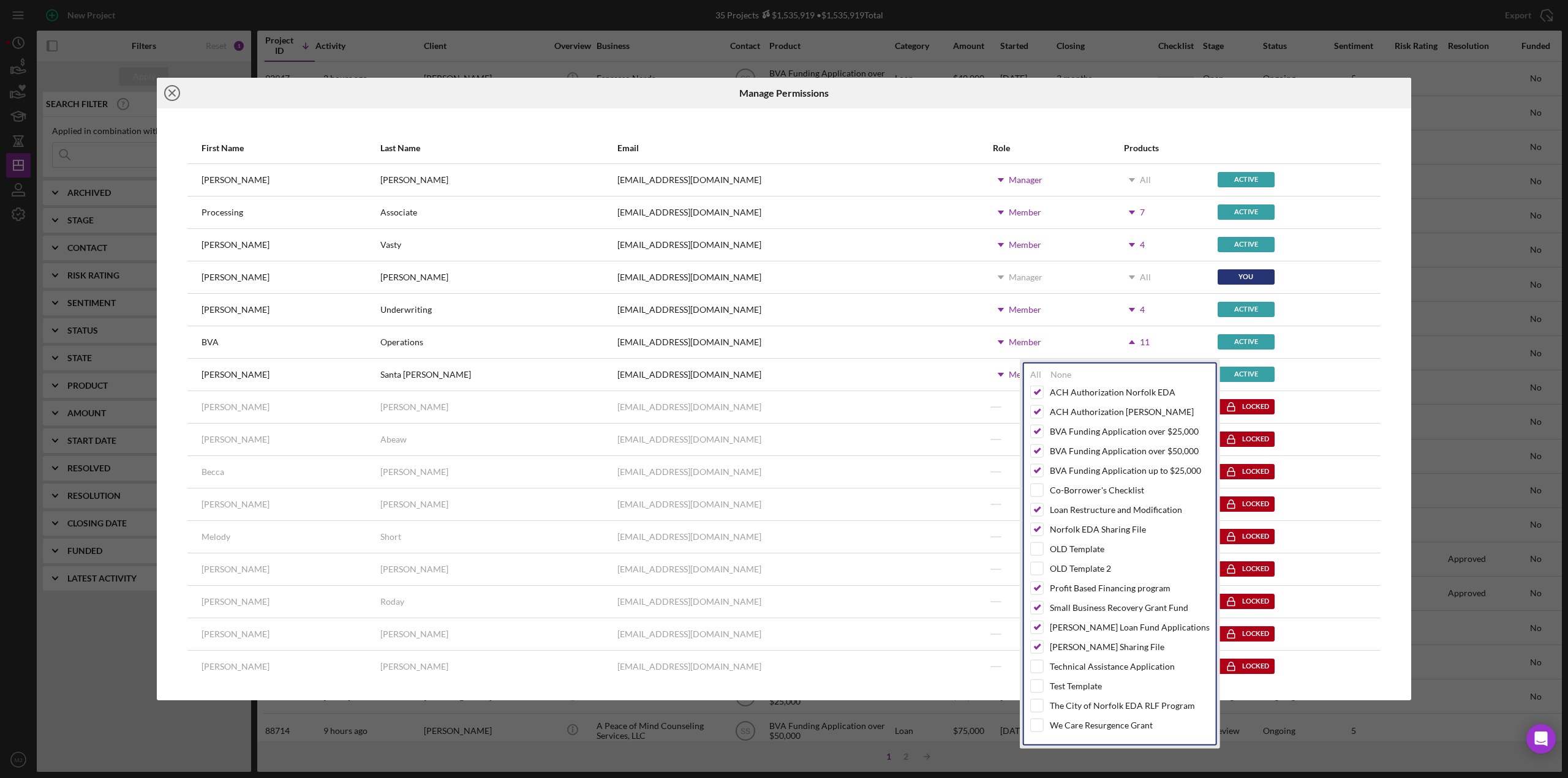
click at [171, 96] on icon "Icon/Close" at bounding box center [172, 93] width 30 height 30
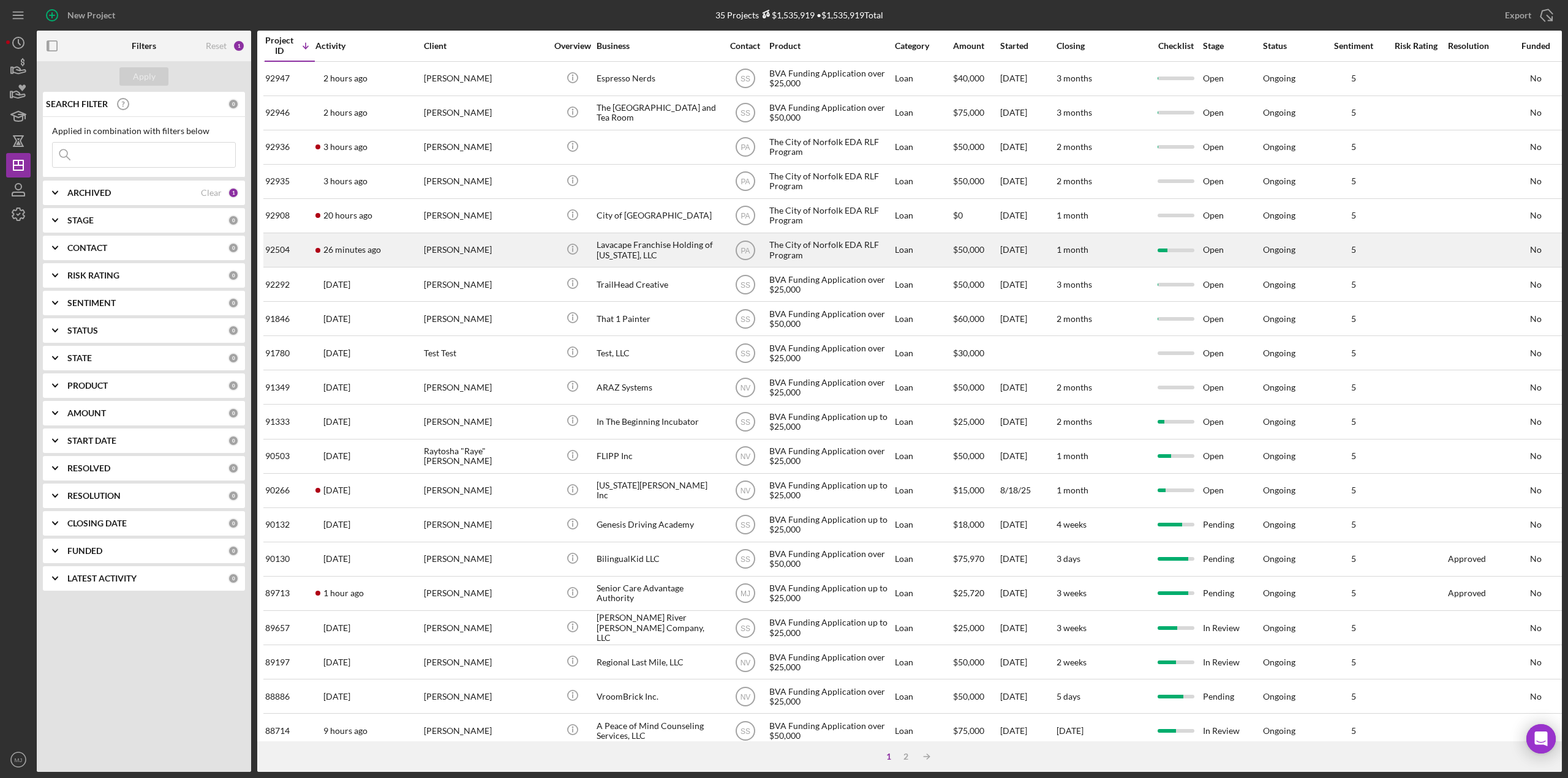
click at [449, 251] on div "Ryan Perkins" at bounding box center [484, 250] width 122 height 32
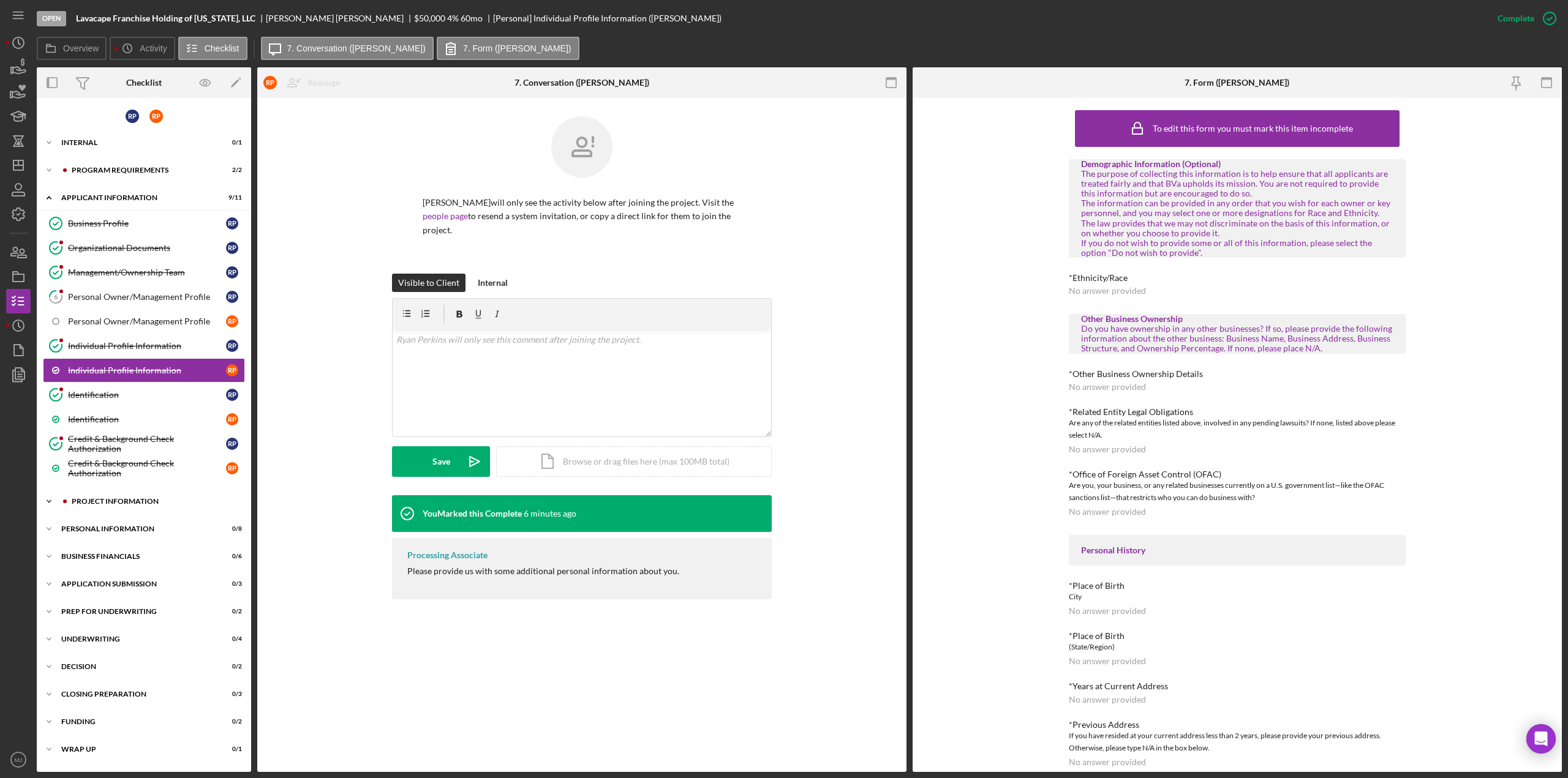
click at [107, 498] on div "PROJECT INFORMATION" at bounding box center [154, 501] width 164 height 7
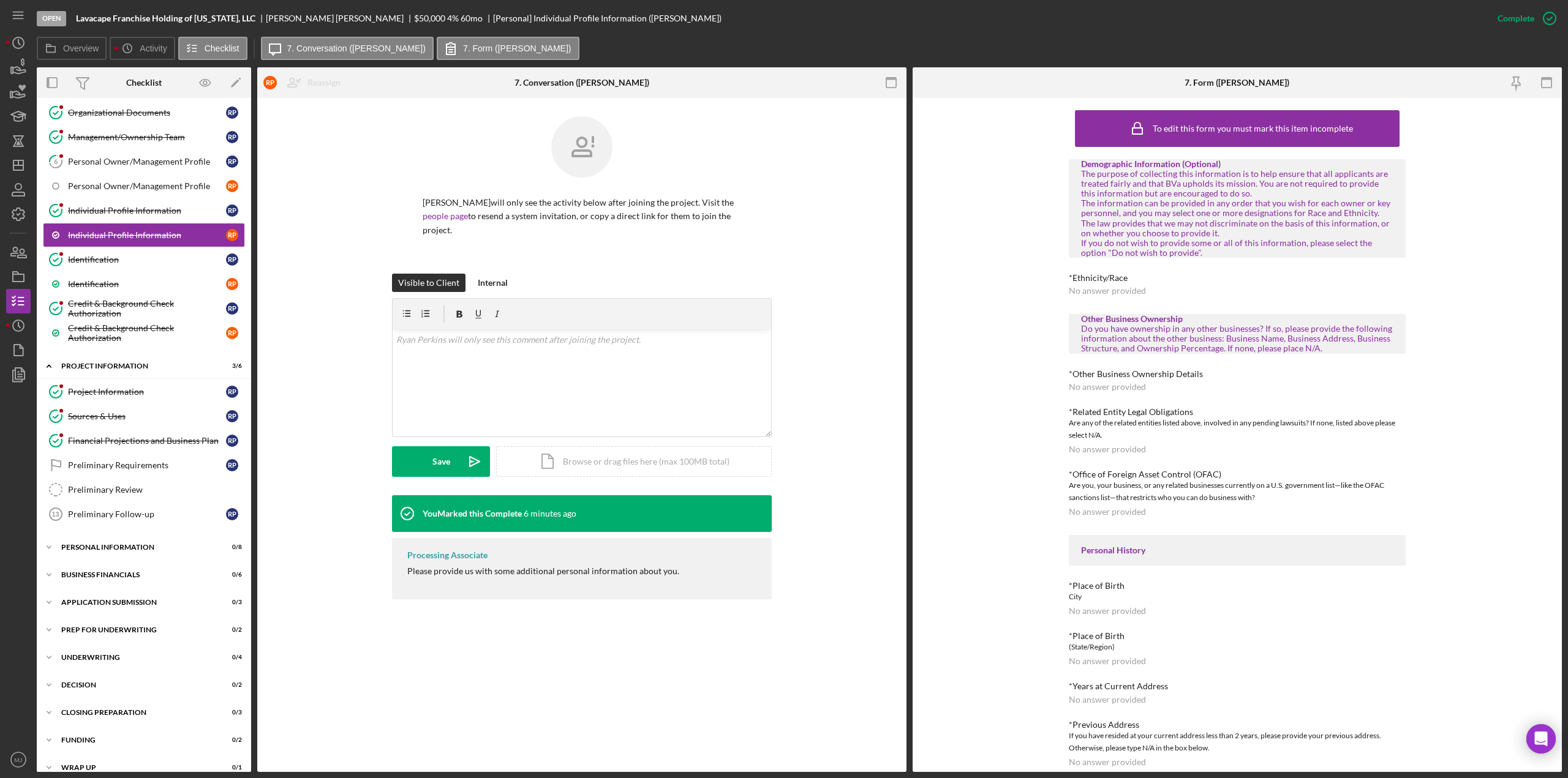
scroll to position [142, 0]
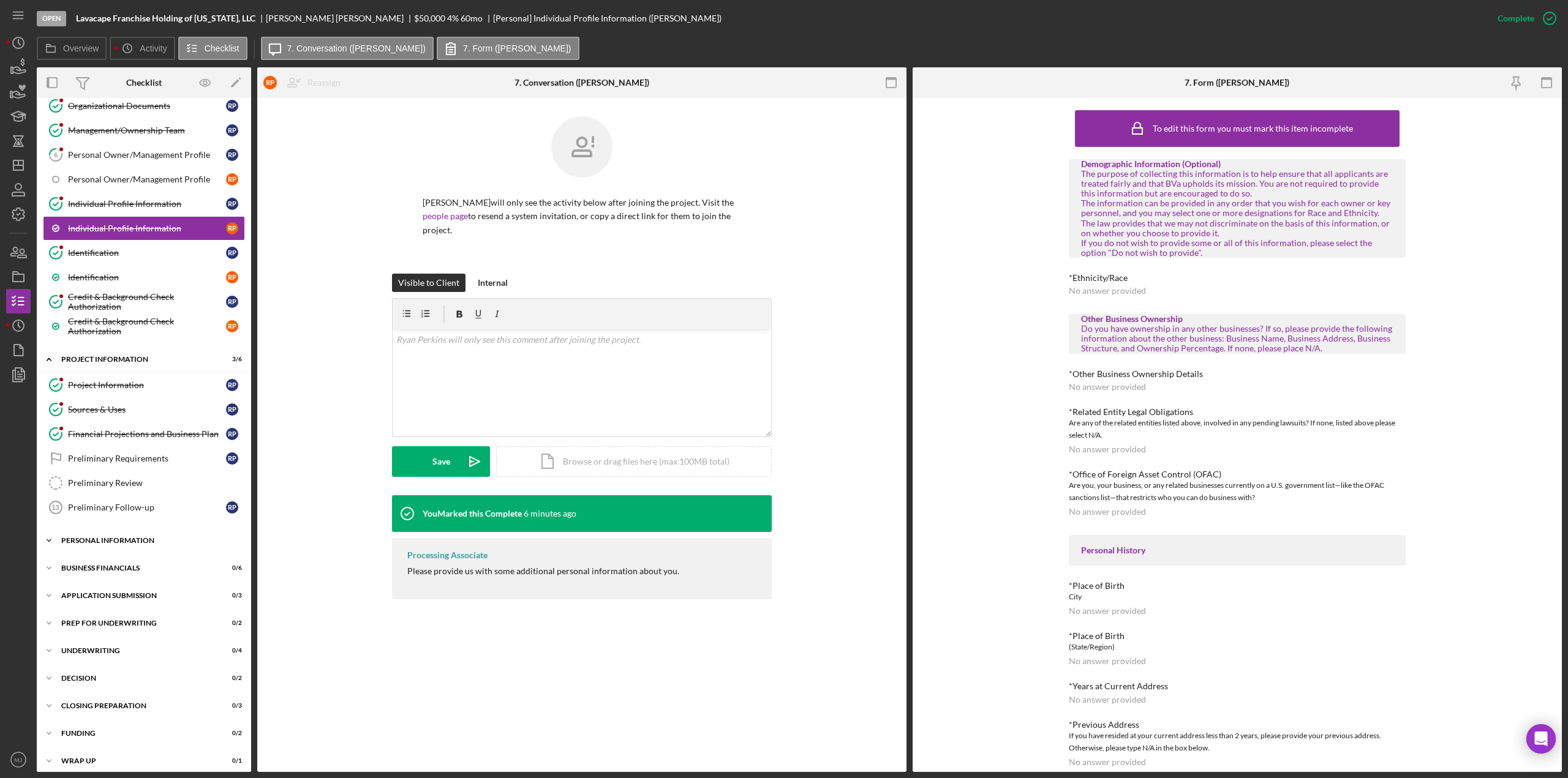
click at [137, 536] on div "Icon/Expander Personal Information 0 / 8" at bounding box center [143, 540] width 214 height 24
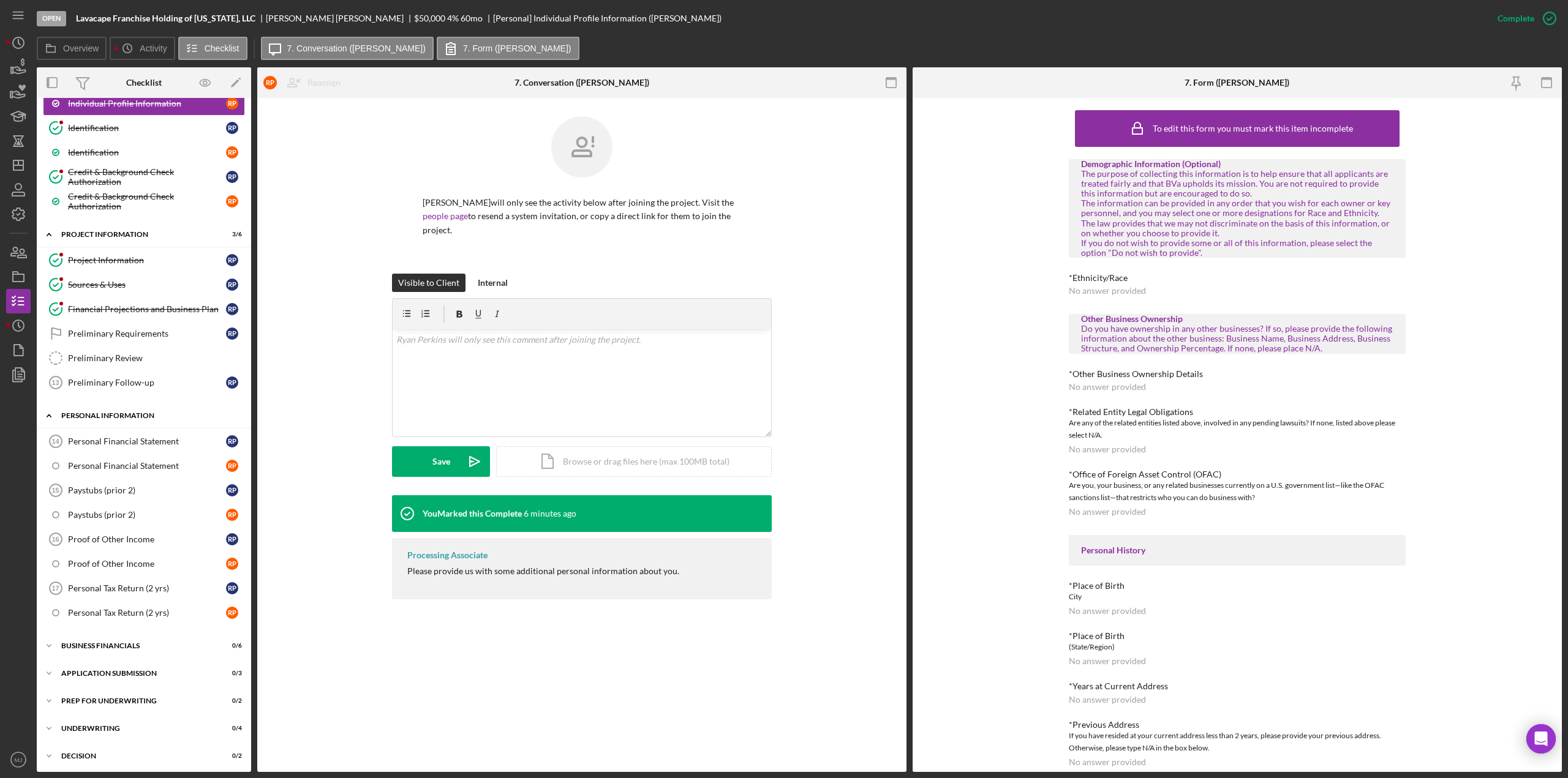
scroll to position [325, 0]
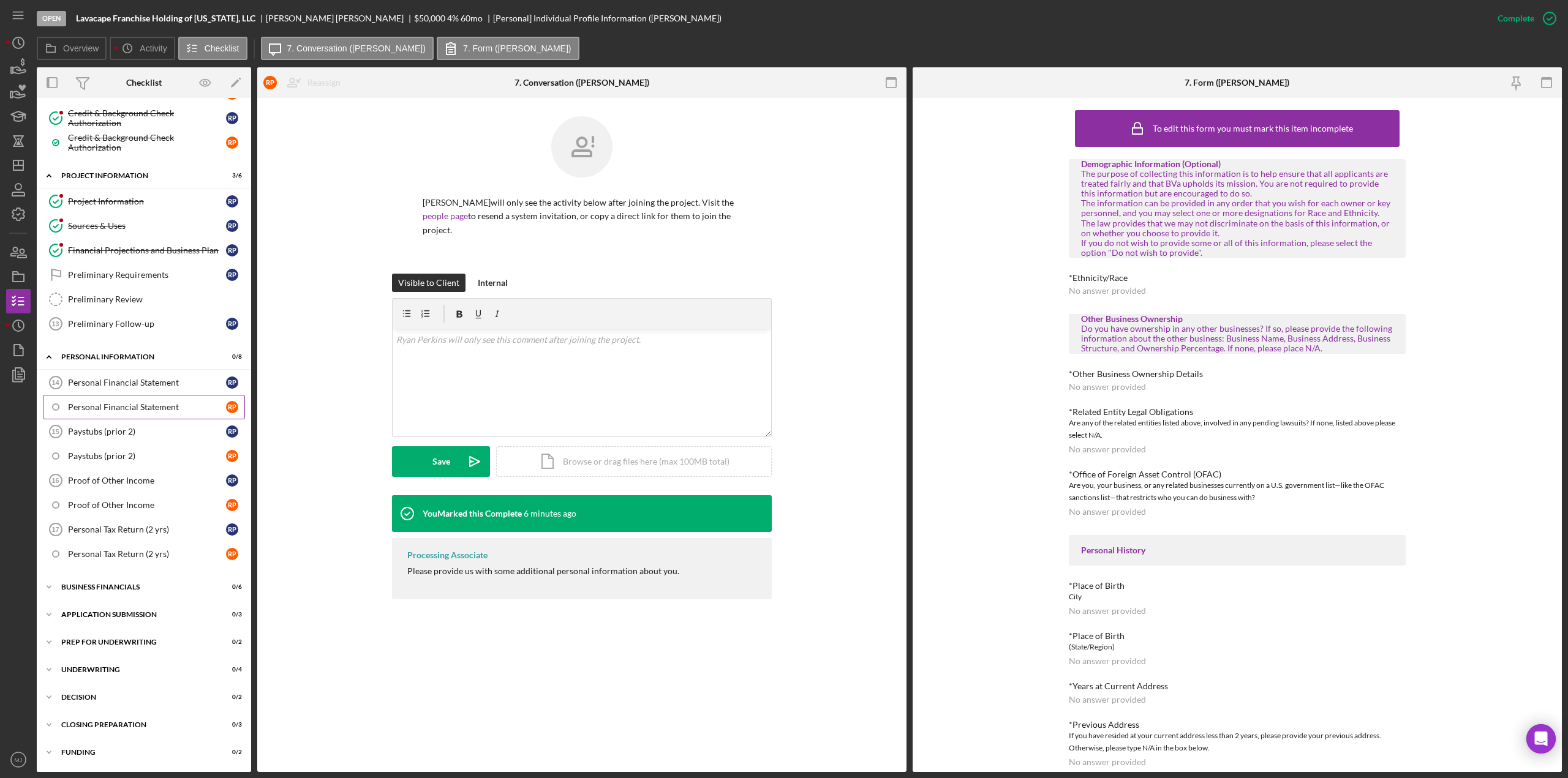
click at [157, 402] on div "Personal Financial Statement" at bounding box center [147, 407] width 158 height 10
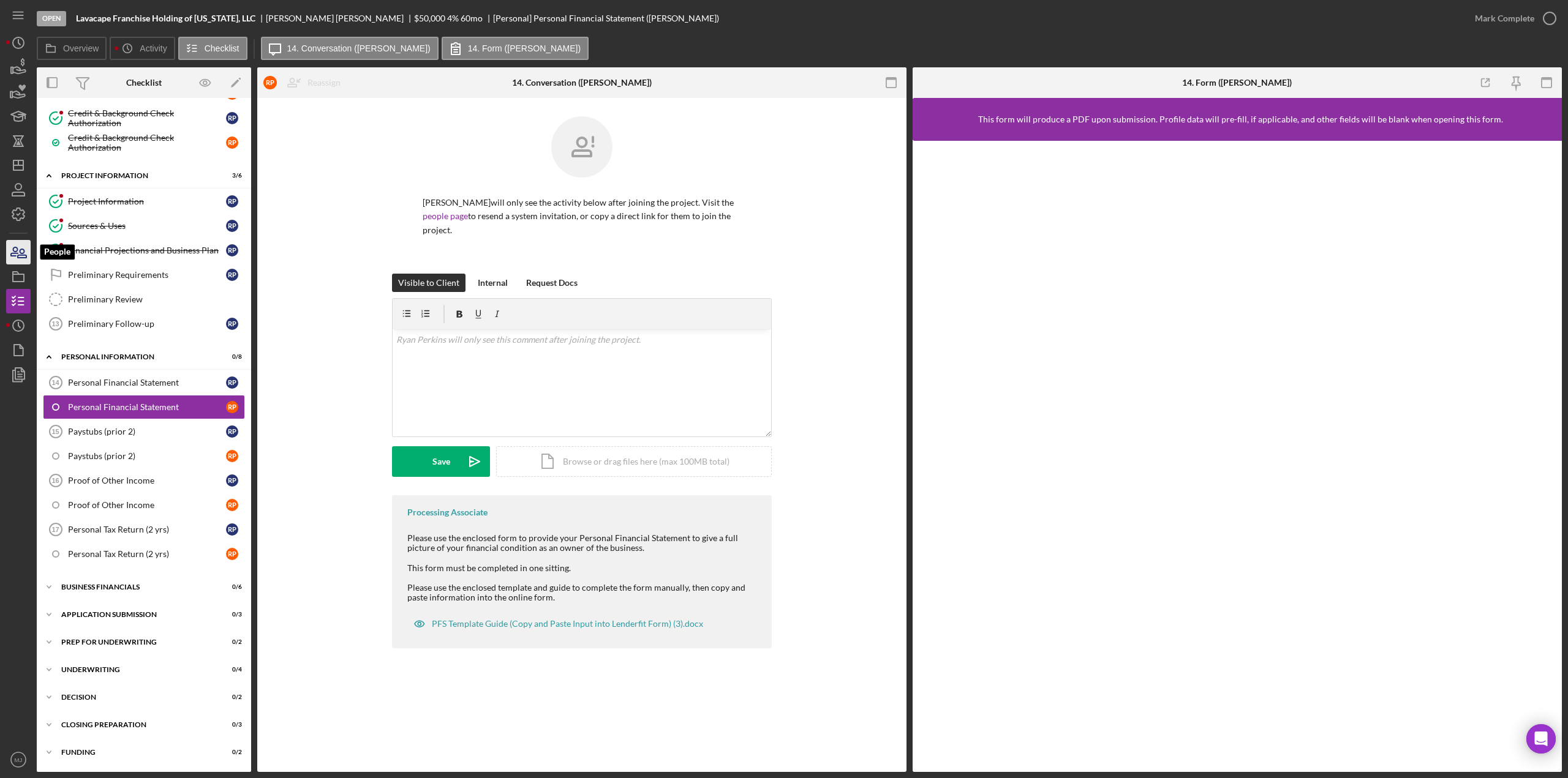
click at [11, 253] on icon "button" at bounding box center [15, 252] width 7 height 9
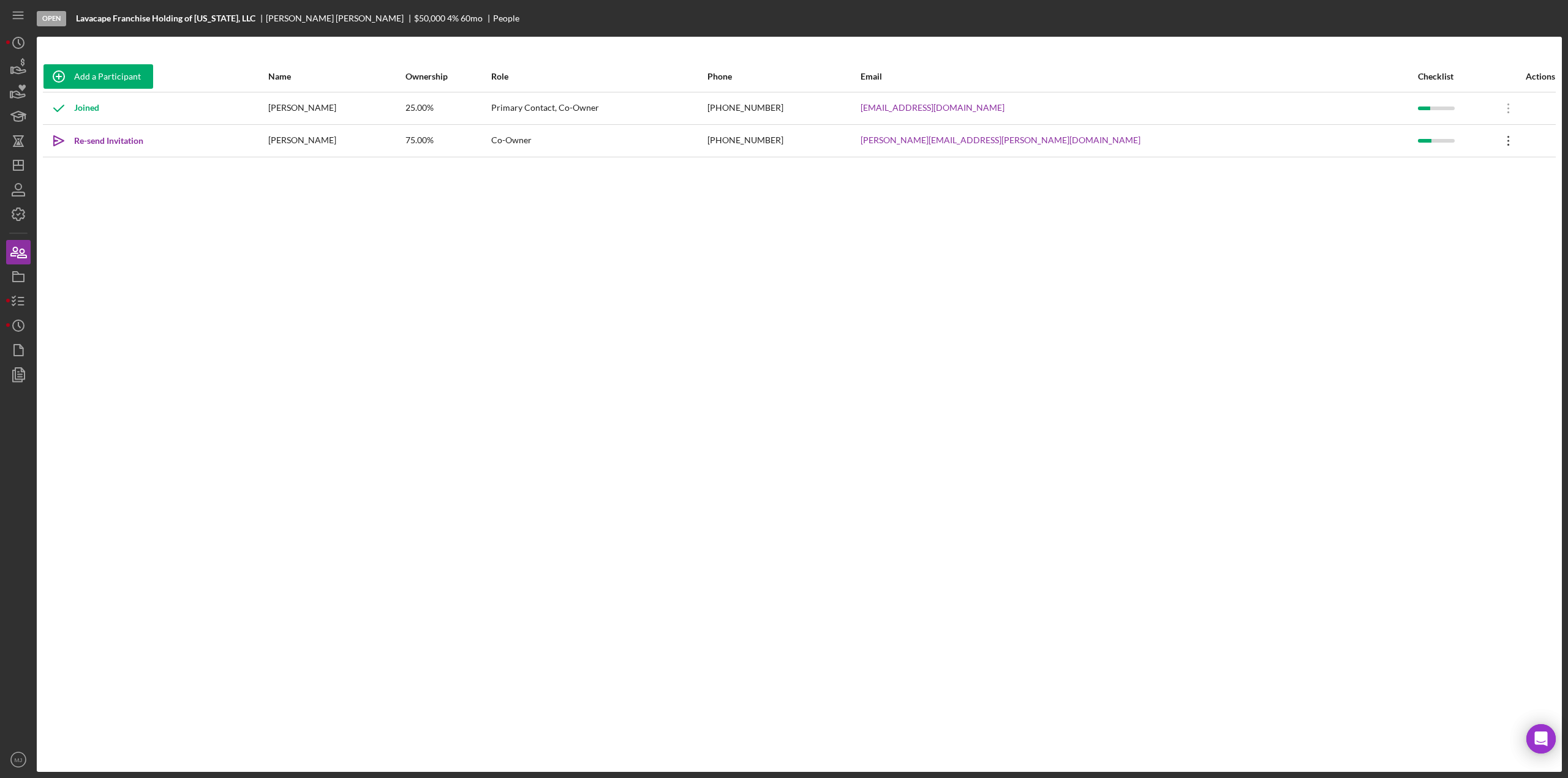
click at [1493, 136] on icon "Icon/Overflow" at bounding box center [1508, 141] width 30 height 30
click at [1465, 167] on div "Icon/Edit Edit" at bounding box center [1433, 172] width 134 height 25
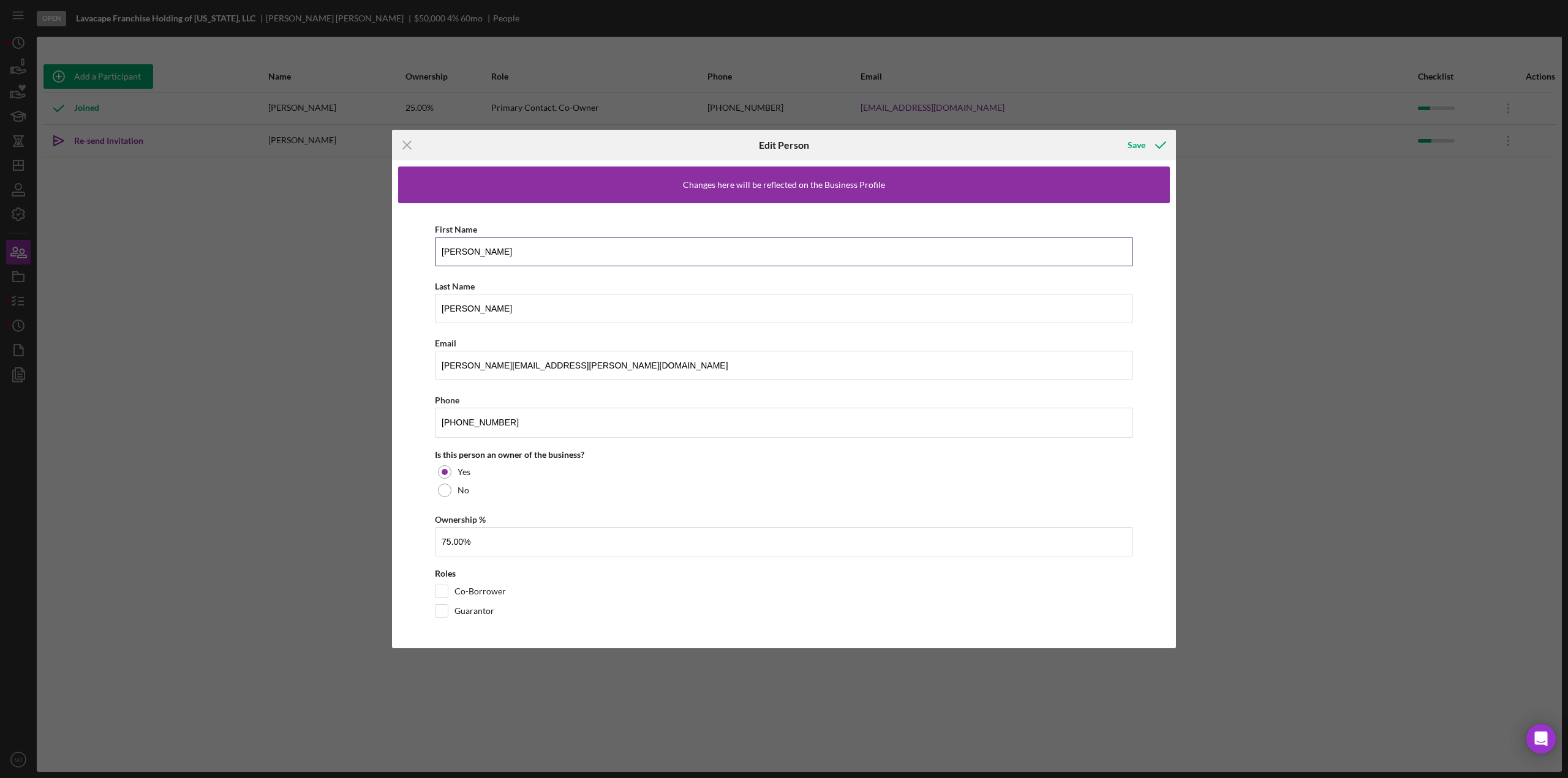
drag, startPoint x: 636, startPoint y: 251, endPoint x: 398, endPoint y: 250, distance: 238.0
click at [419, 250] on div "First Name Ryan Last Name Perkins Email ryan.perkins@myalldry.com Phone (757) 5…" at bounding box center [784, 422] width 771 height 439
type input "Tamika"
click at [1139, 146] on div "Save" at bounding box center [1136, 145] width 17 height 24
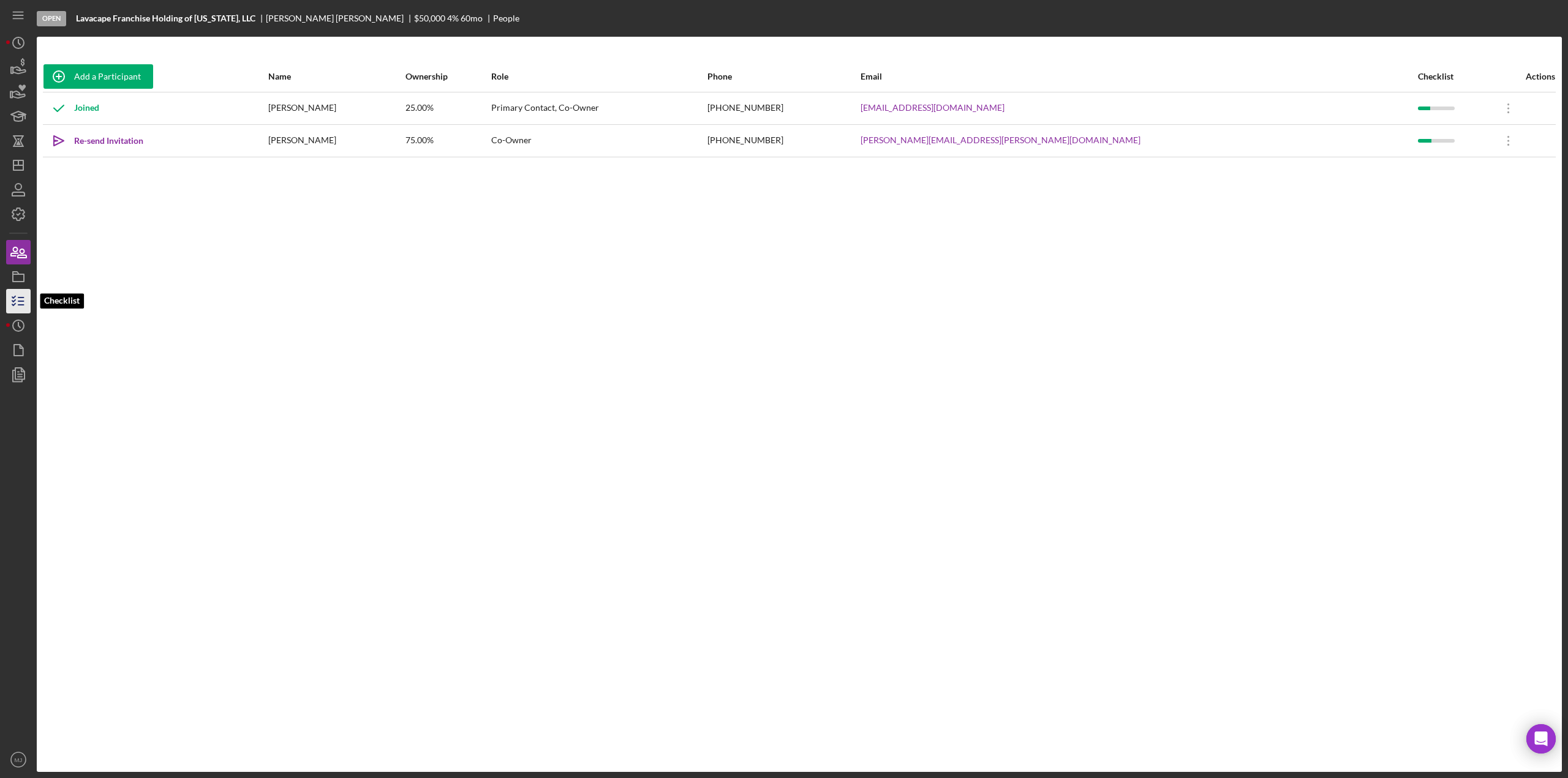
click at [17, 297] on icon "button" at bounding box center [18, 301] width 30 height 30
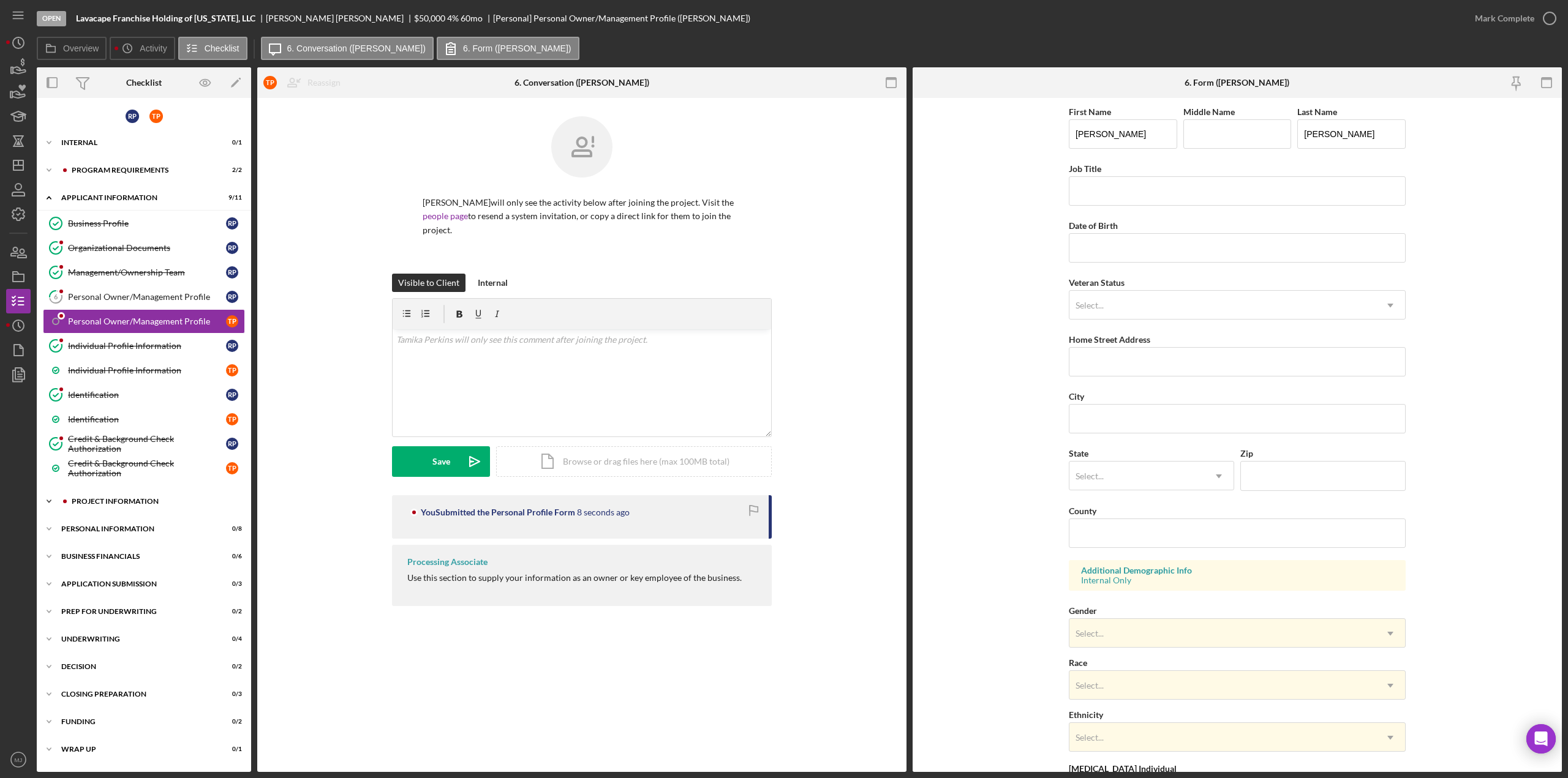
click at [121, 498] on div "PROJECT INFORMATION" at bounding box center [154, 501] width 164 height 7
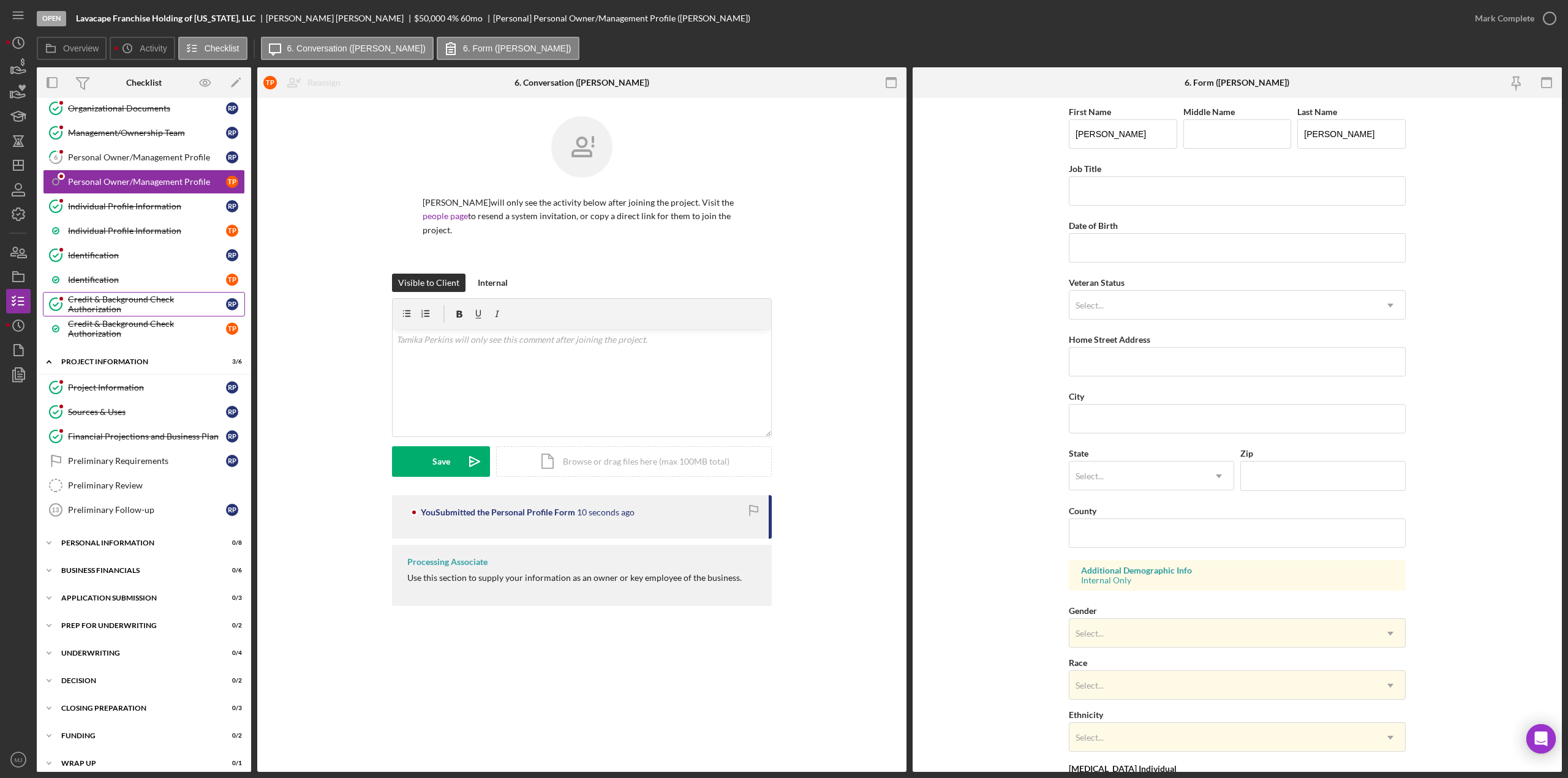
scroll to position [142, 0]
click at [121, 537] on div "Personal Information" at bounding box center [148, 540] width 174 height 7
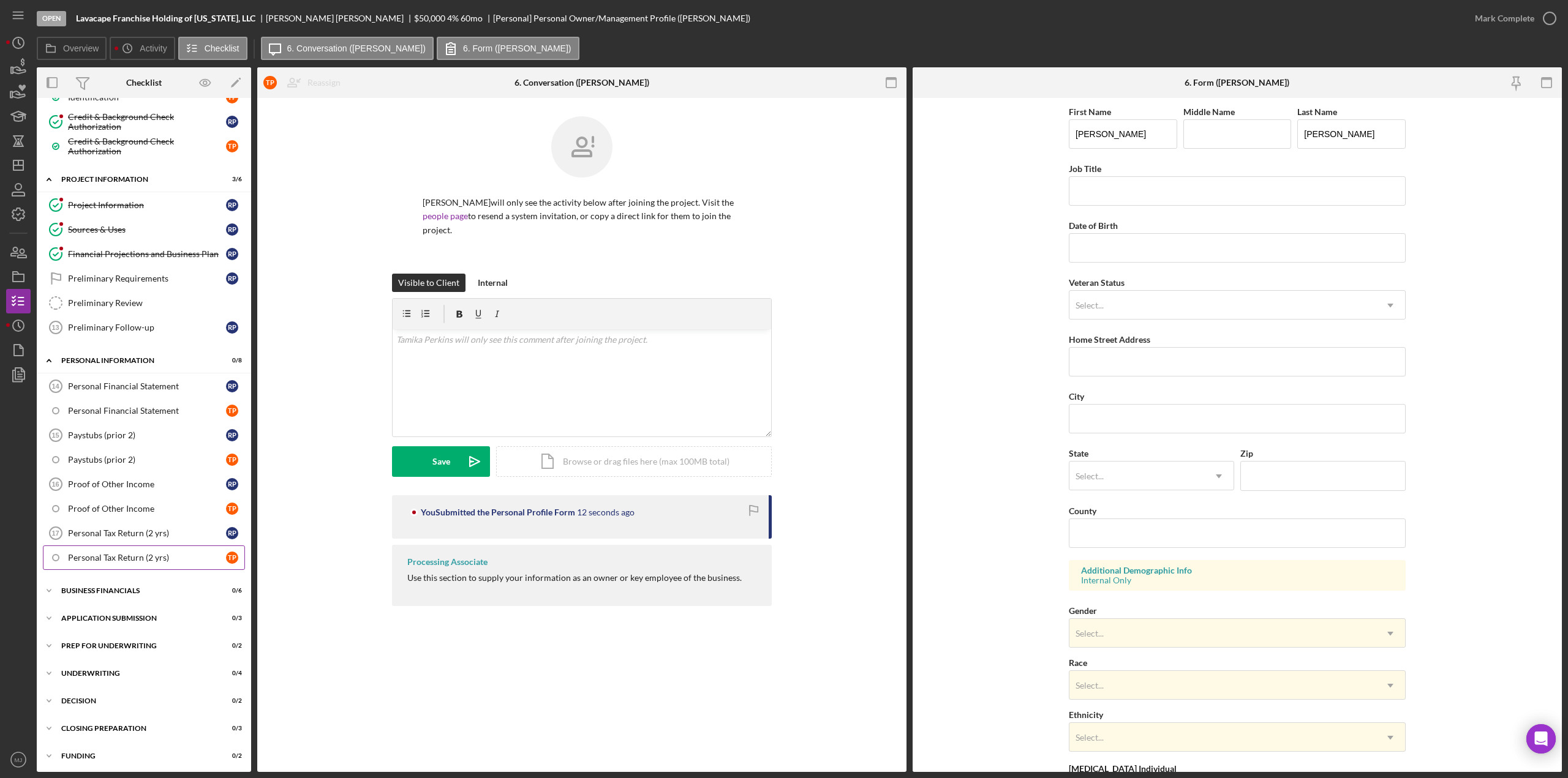
scroll to position [341, 0]
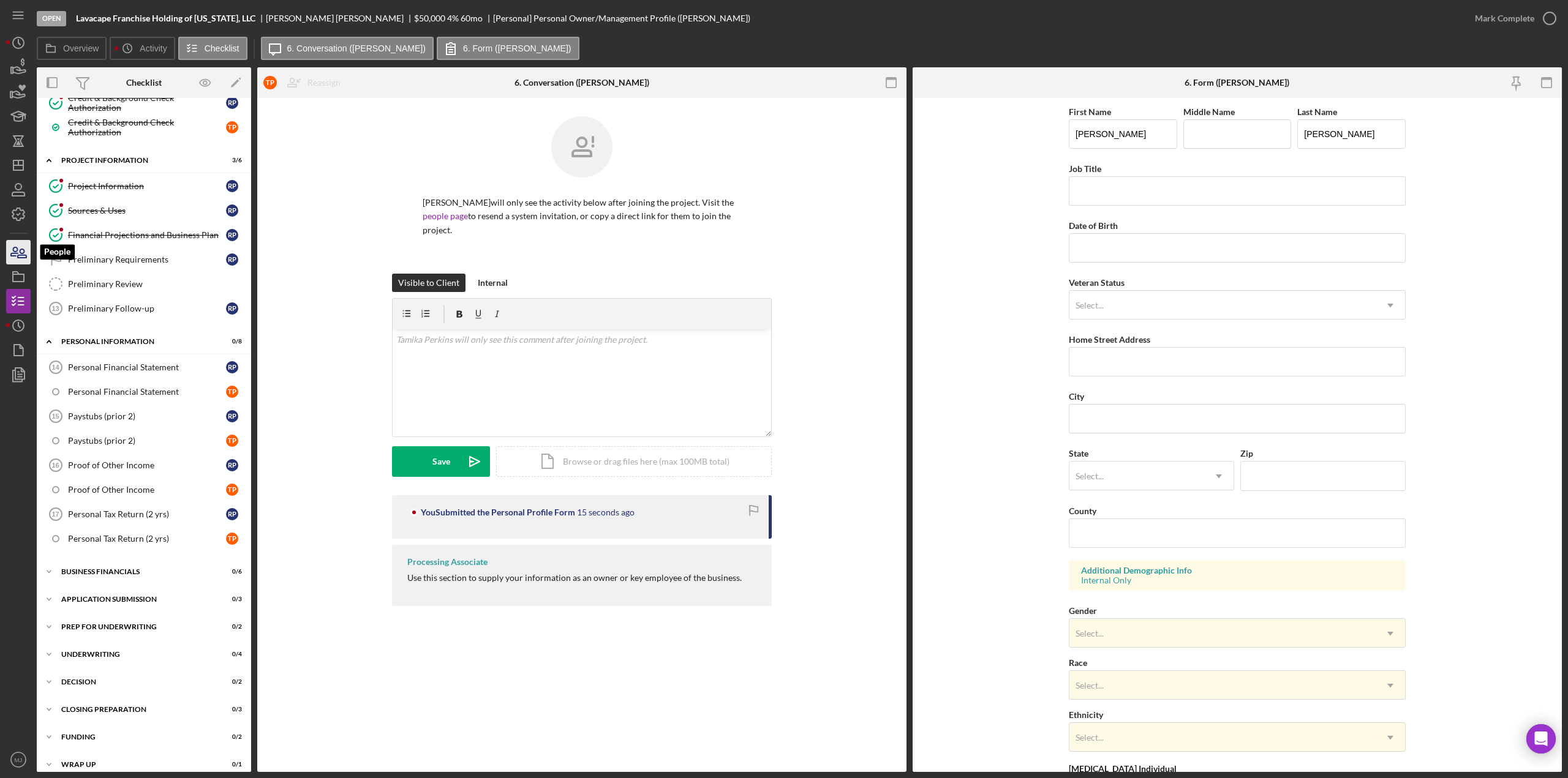
click at [16, 252] on icon "button" at bounding box center [15, 252] width 7 height 9
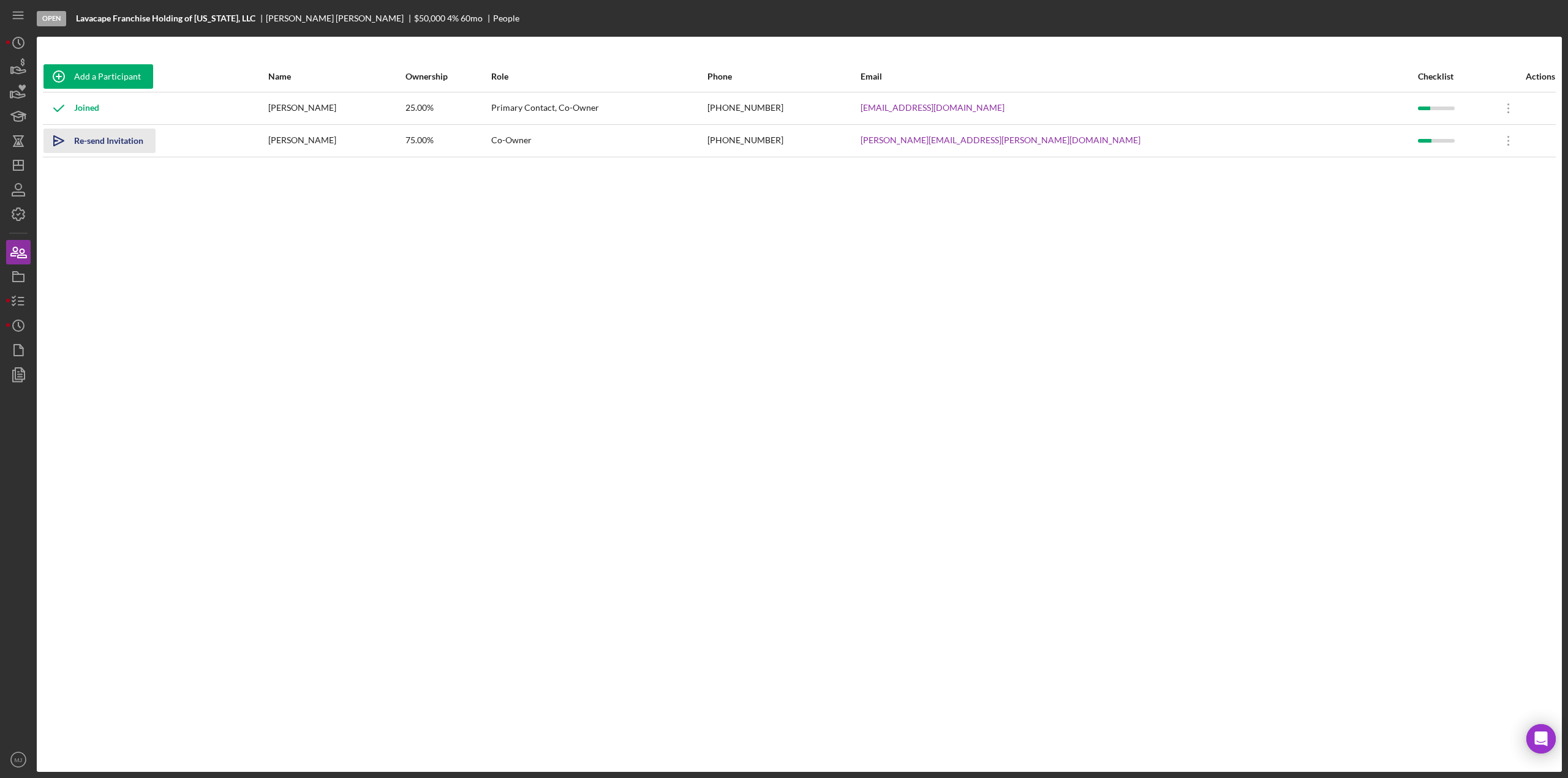
click at [125, 142] on div "Re-send Invitation" at bounding box center [108, 141] width 69 height 24
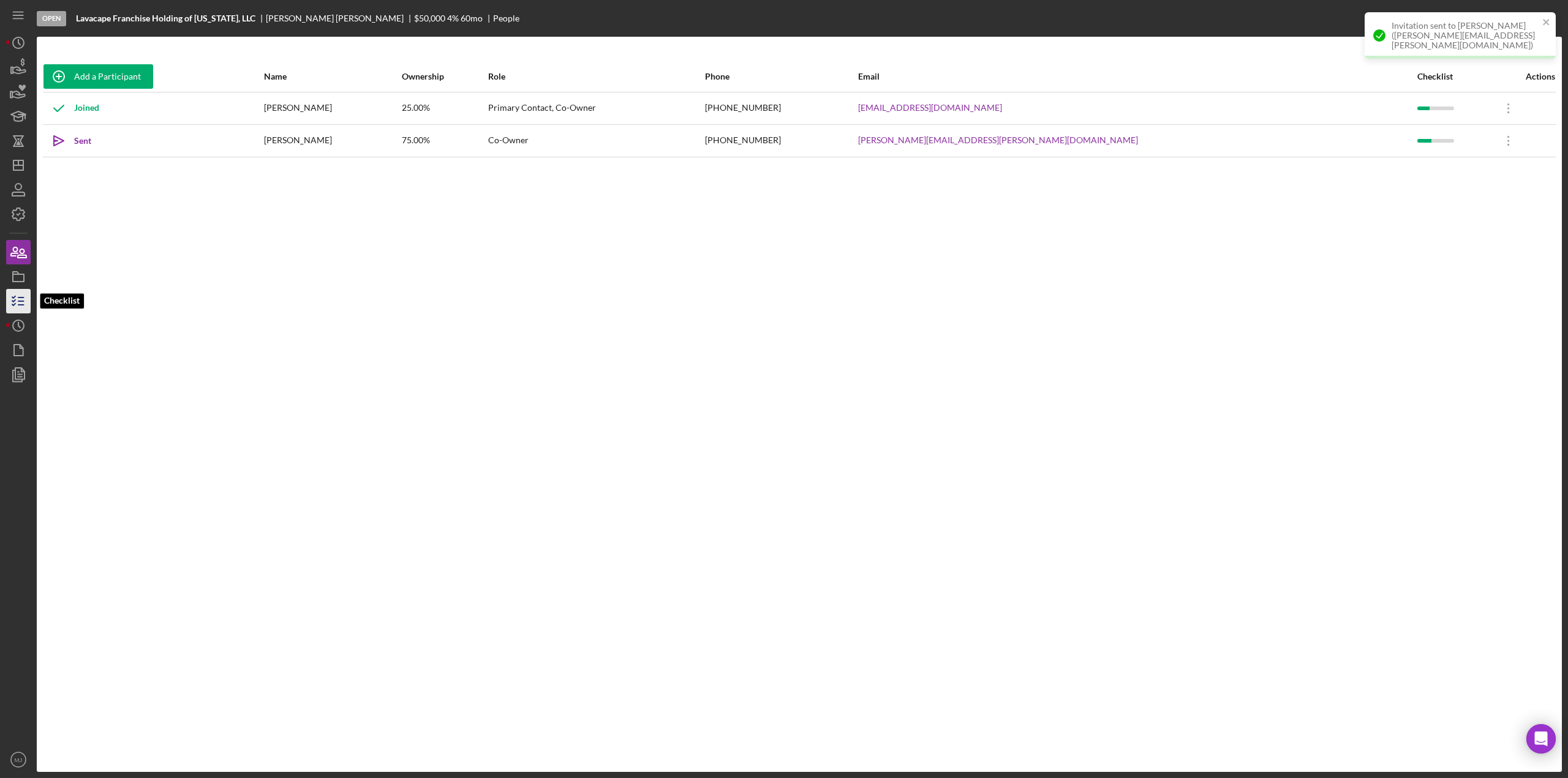
click at [16, 301] on icon "button" at bounding box center [18, 301] width 30 height 30
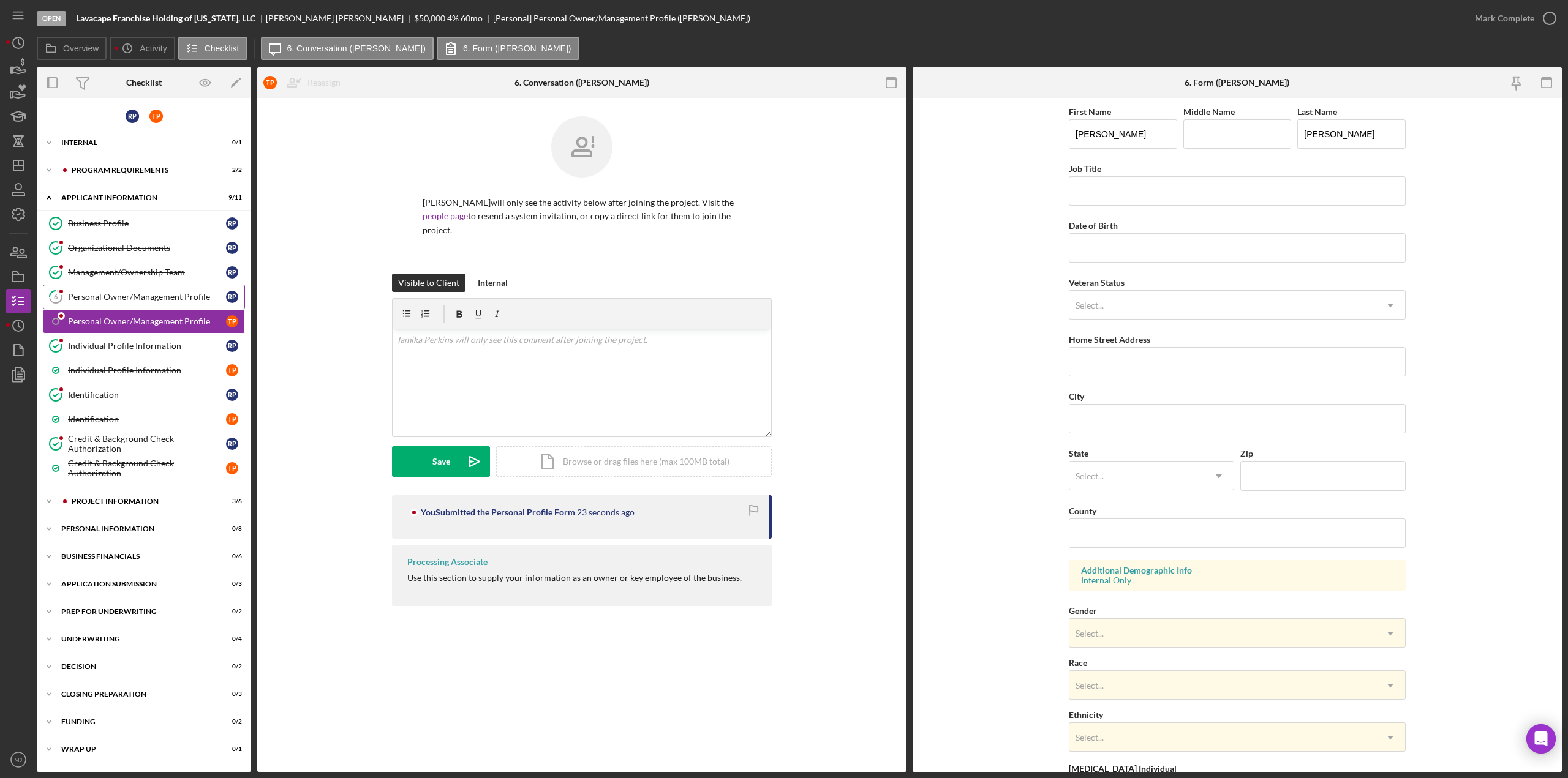
click at [142, 292] on div "Personal Owner/Management Profile" at bounding box center [147, 297] width 158 height 10
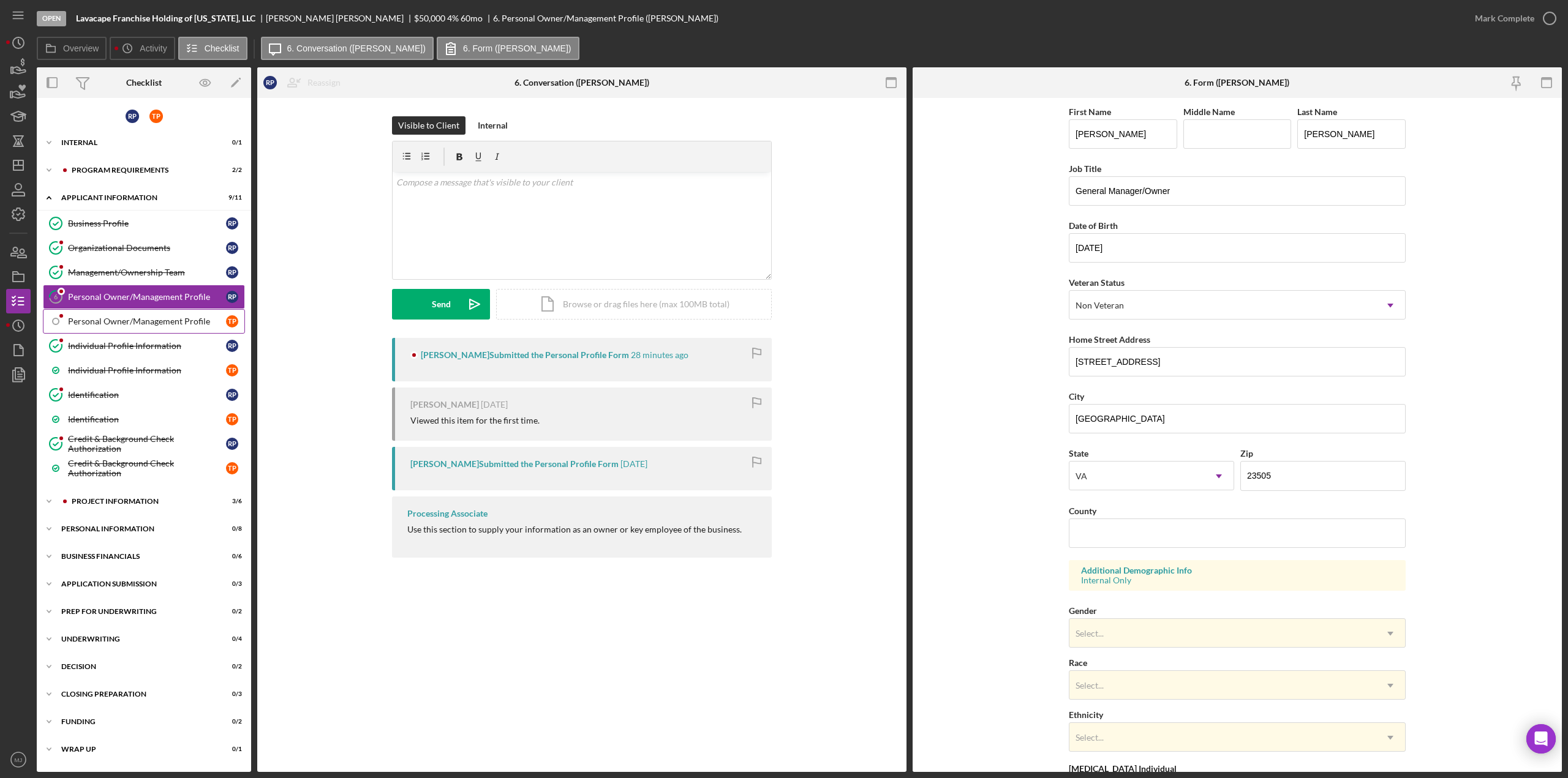
click at [142, 311] on link "Personal Owner/Management Profile T P" at bounding box center [143, 321] width 202 height 24
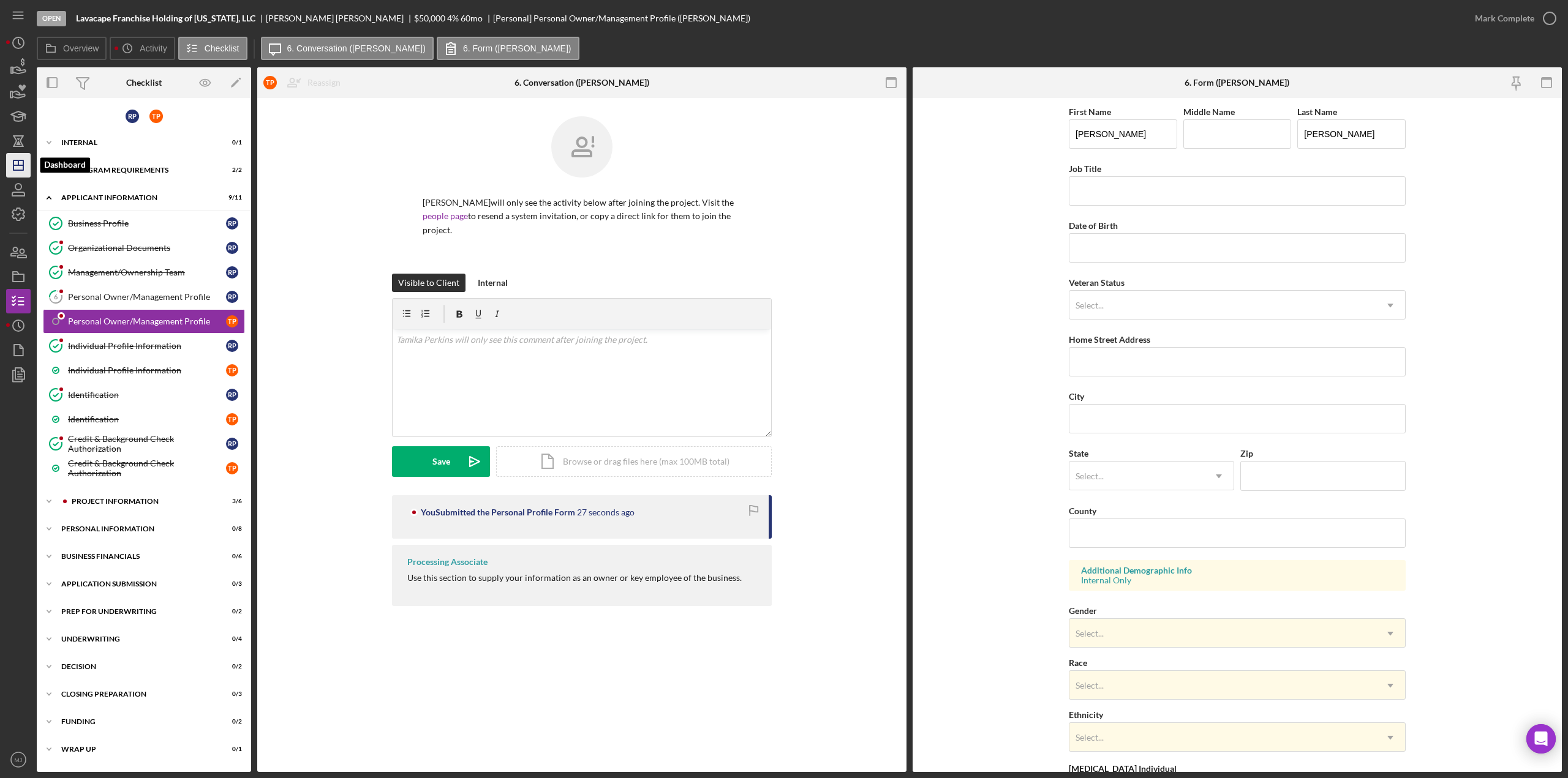
click at [18, 163] on line "button" at bounding box center [18, 163] width 0 height 5
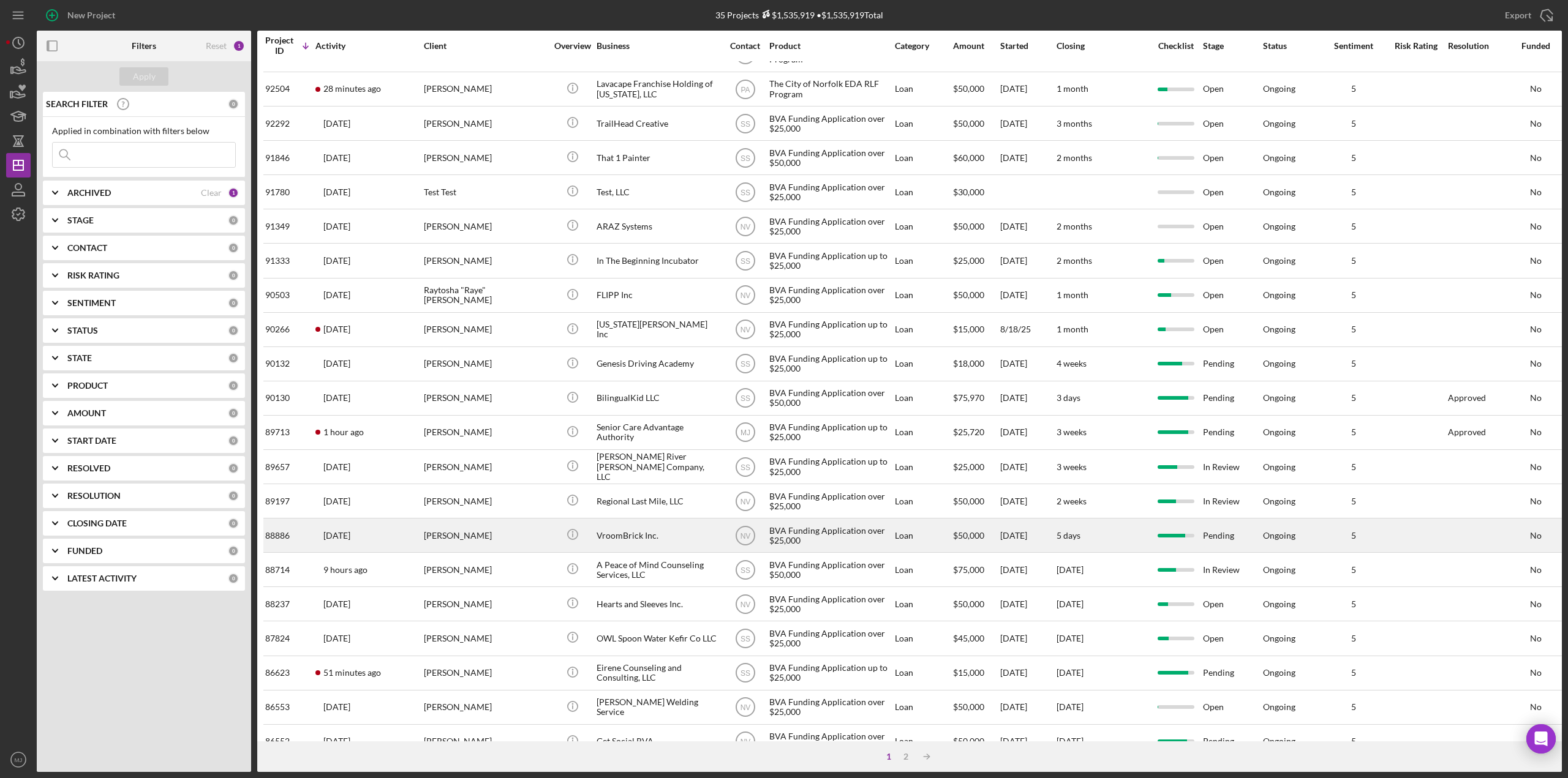
scroll to position [184, 0]
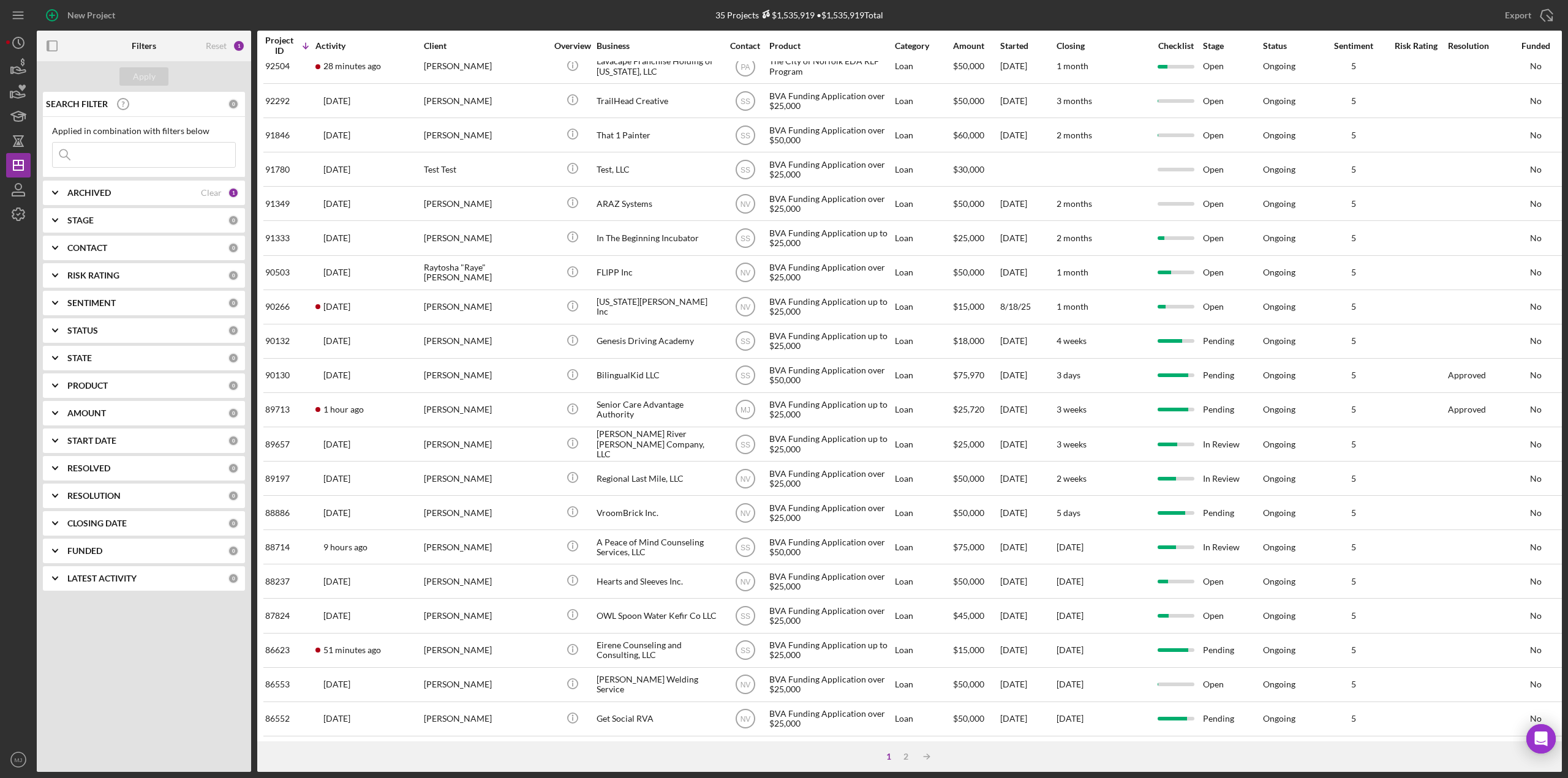
click at [135, 158] on input at bounding box center [144, 154] width 182 height 24
type input "B"
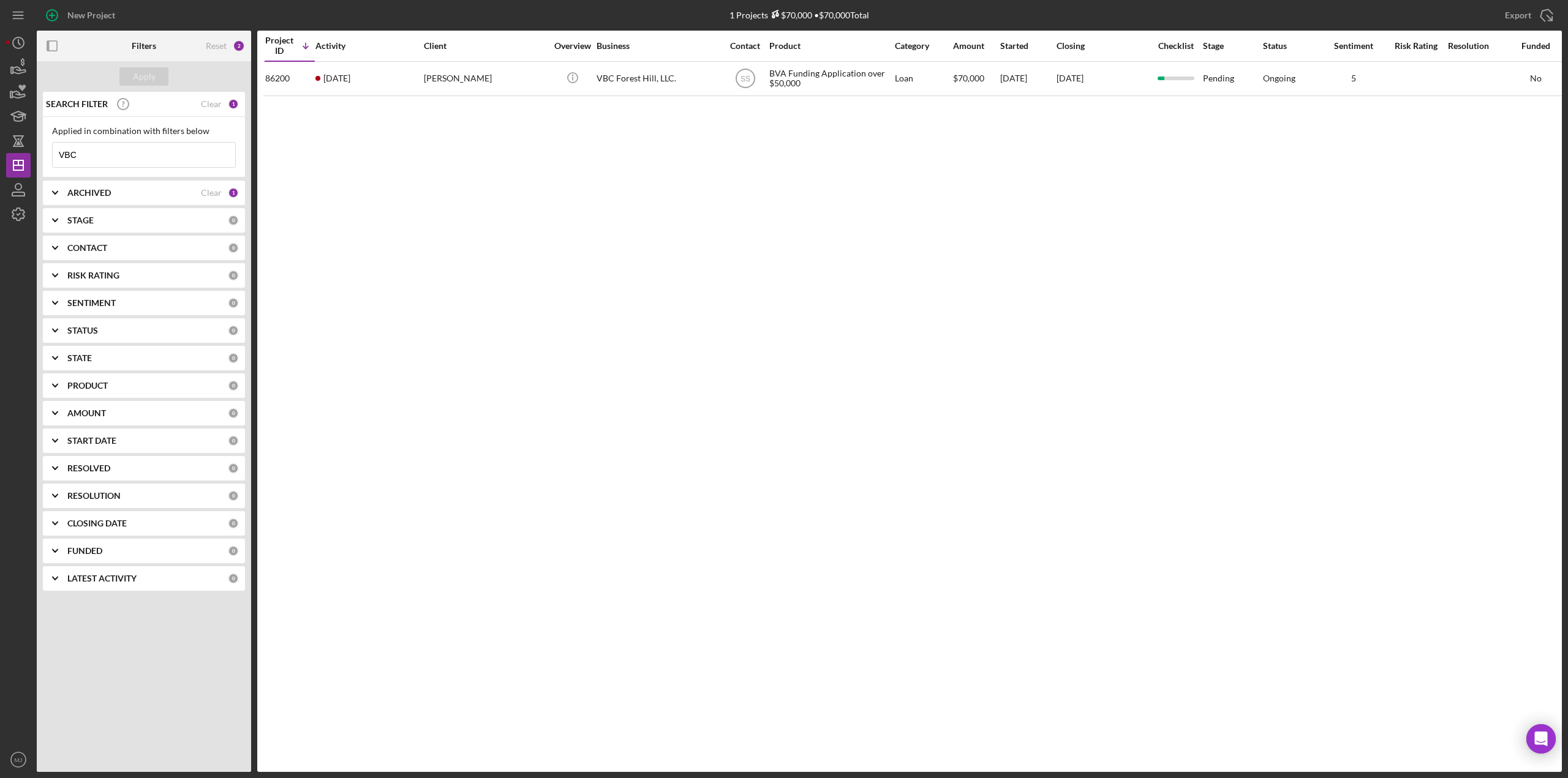
scroll to position [0, 0]
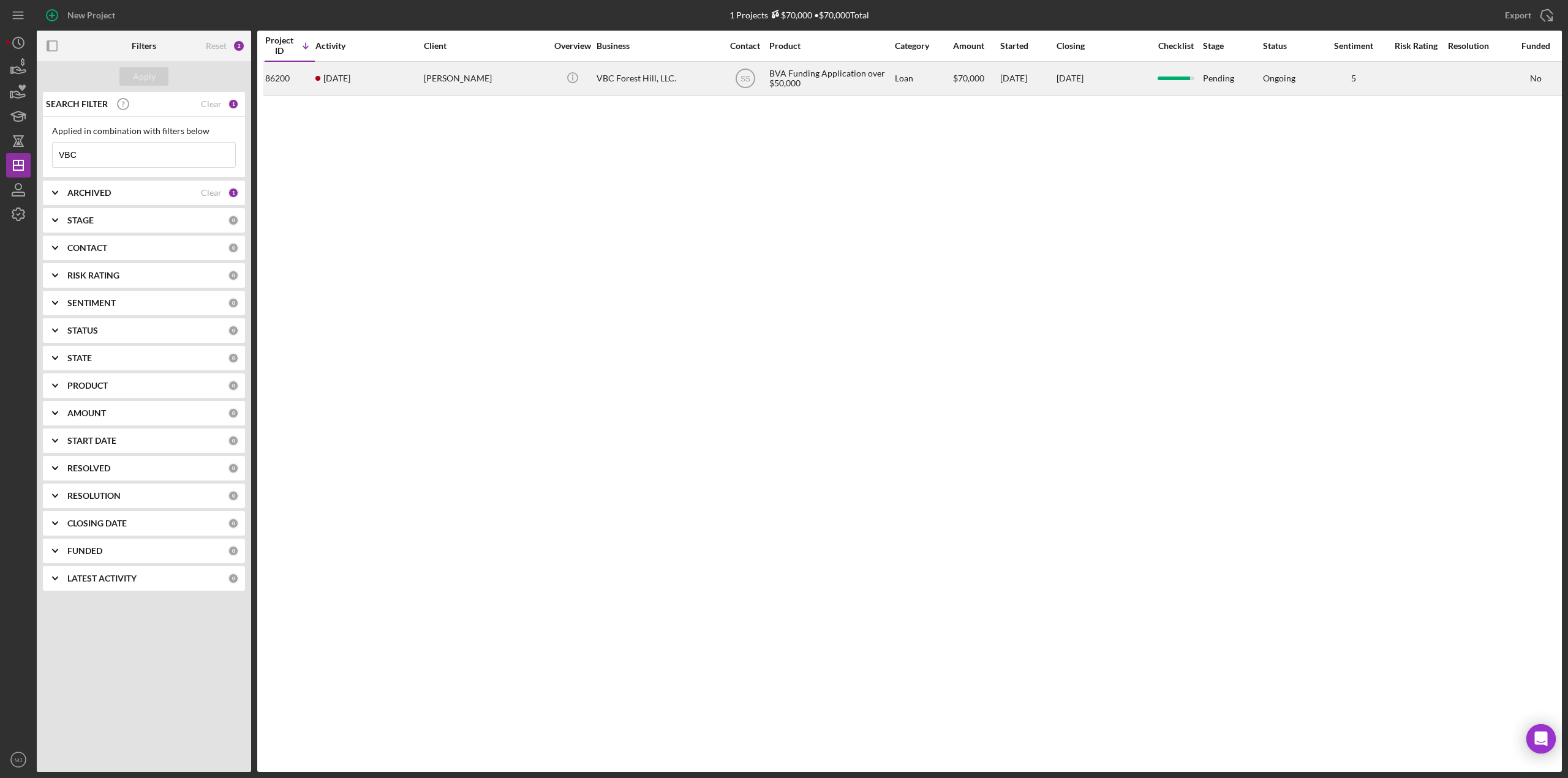
type input "VBC"
click at [338, 87] on div "3 weeks ago Jason Song" at bounding box center [369, 78] width 108 height 32
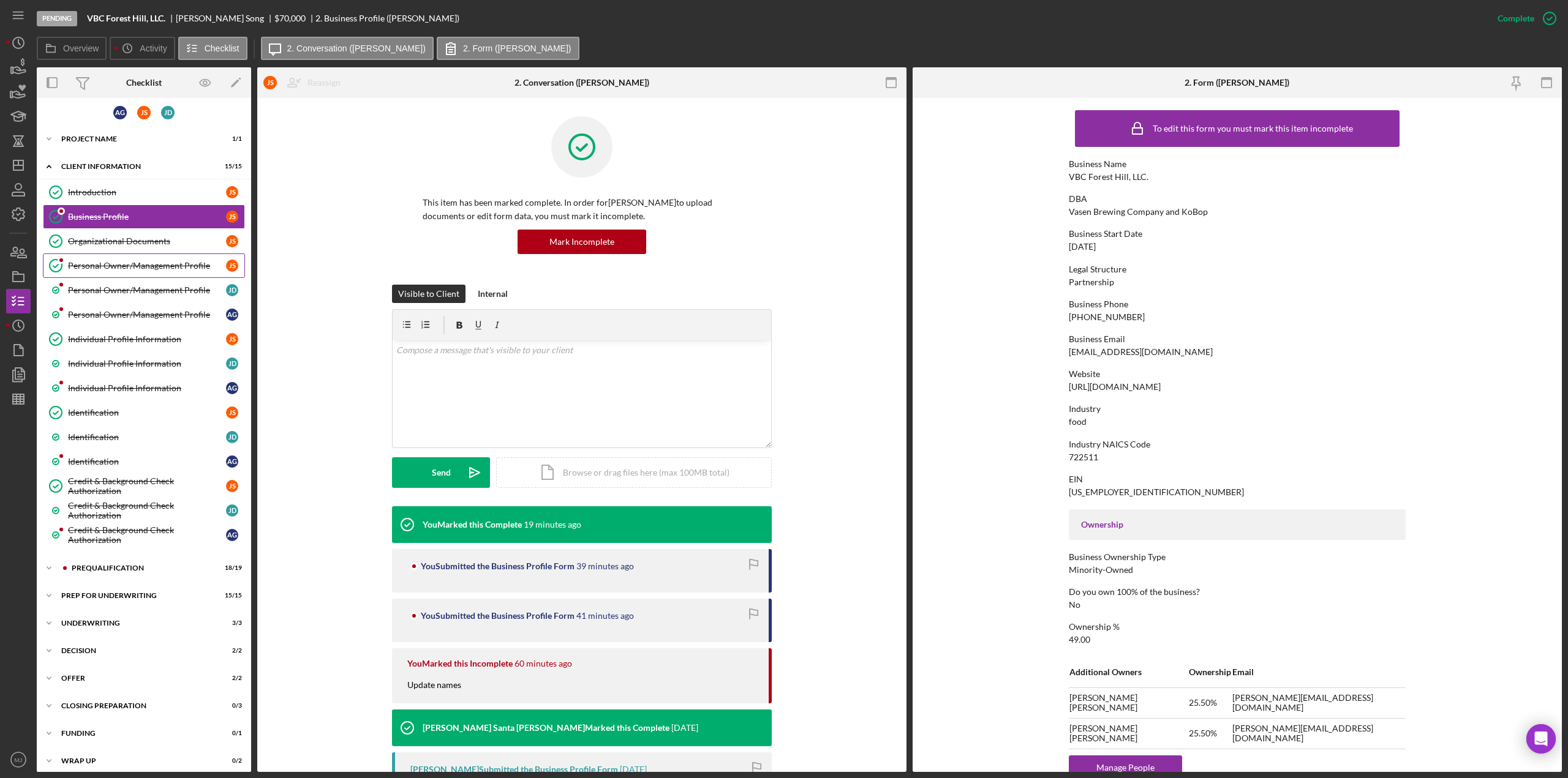
scroll to position [5, 0]
click at [108, 564] on div "Icon/Expander Prequalification 18 / 19" at bounding box center [143, 566] width 214 height 24
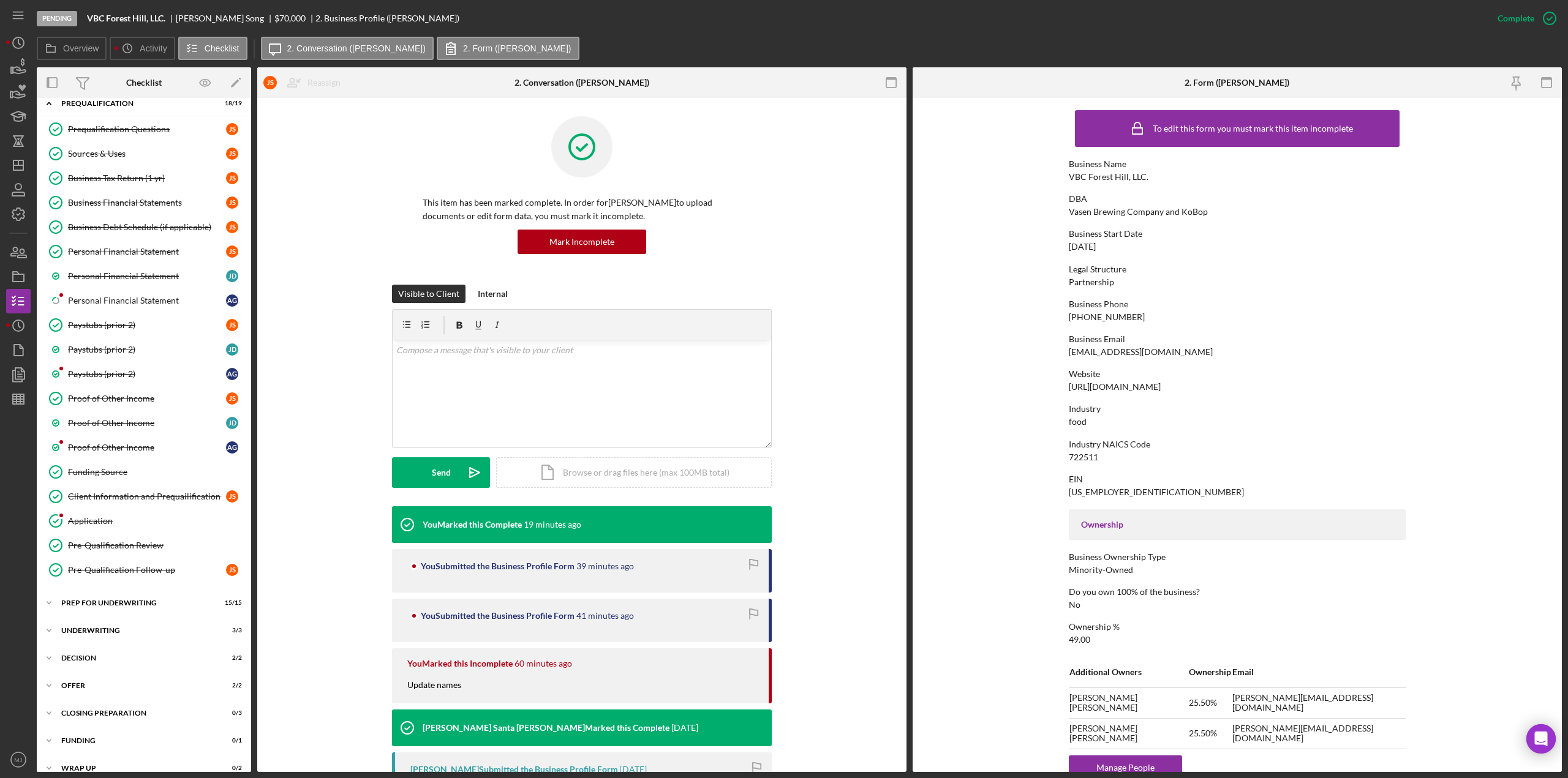
scroll to position [469, 0]
click at [128, 598] on div "Prep for Underwriting" at bounding box center [148, 602] width 174 height 7
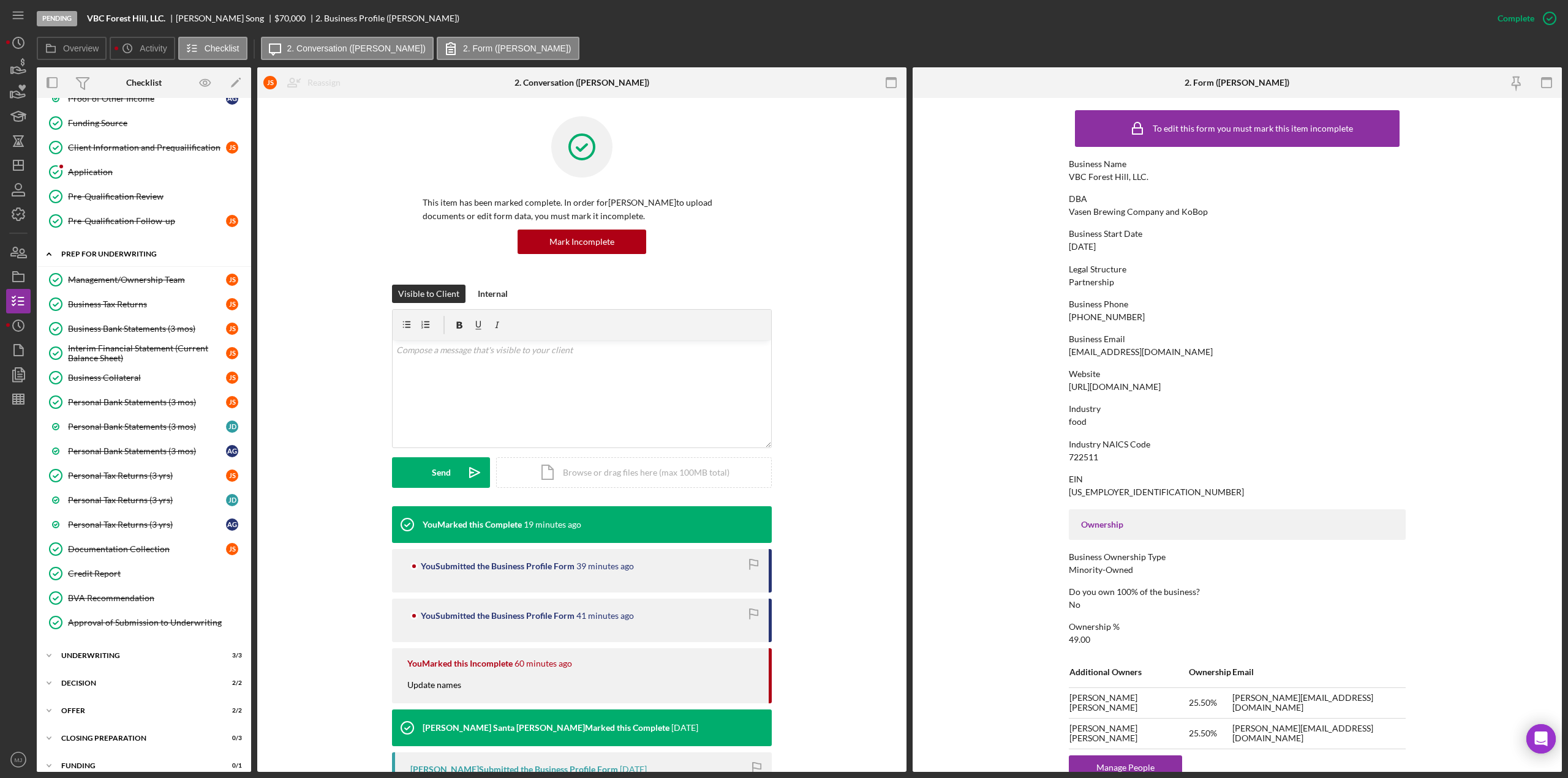
scroll to position [836, 0]
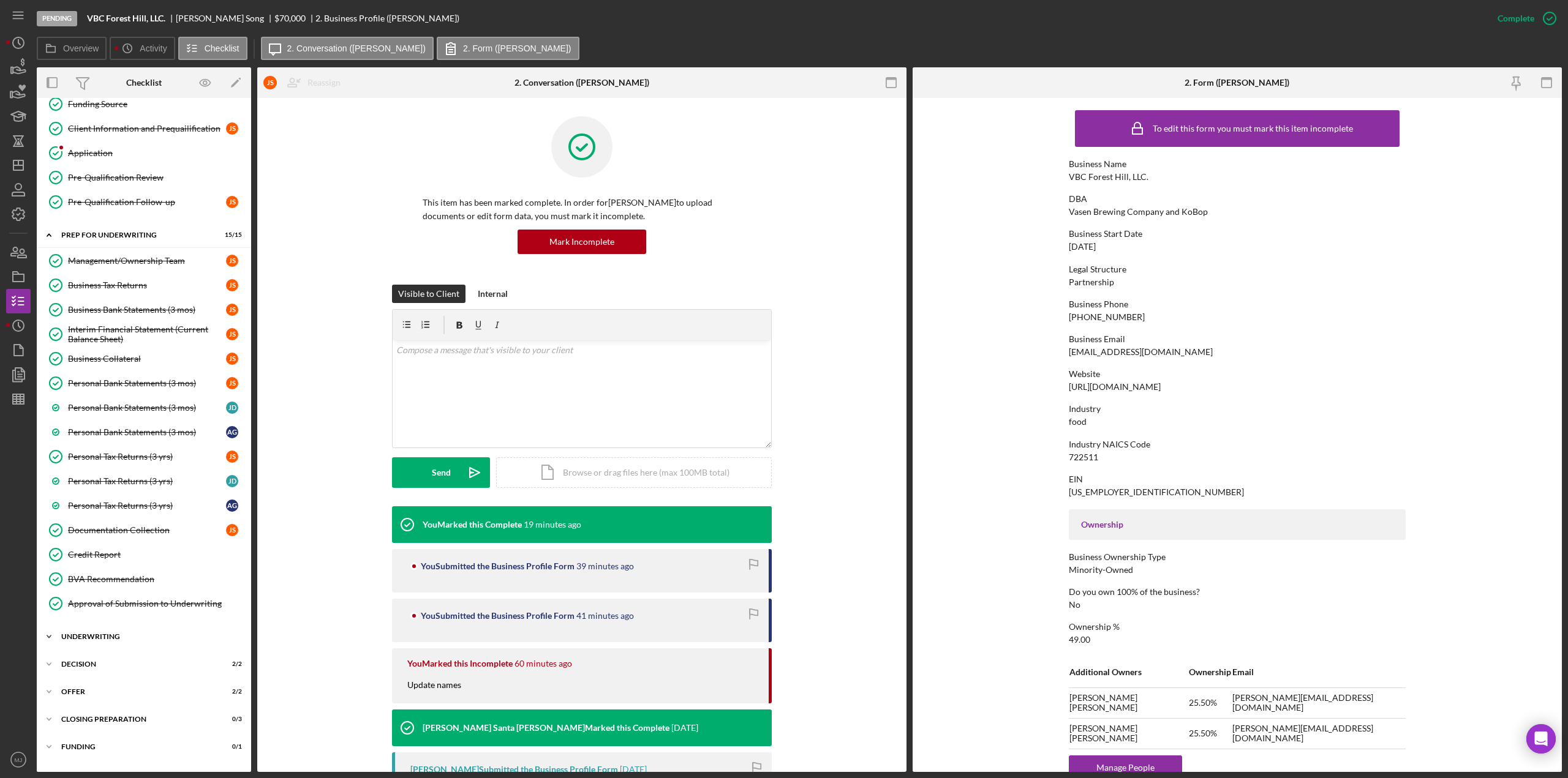
click at [119, 633] on div "Underwriting" at bounding box center [148, 637] width 174 height 7
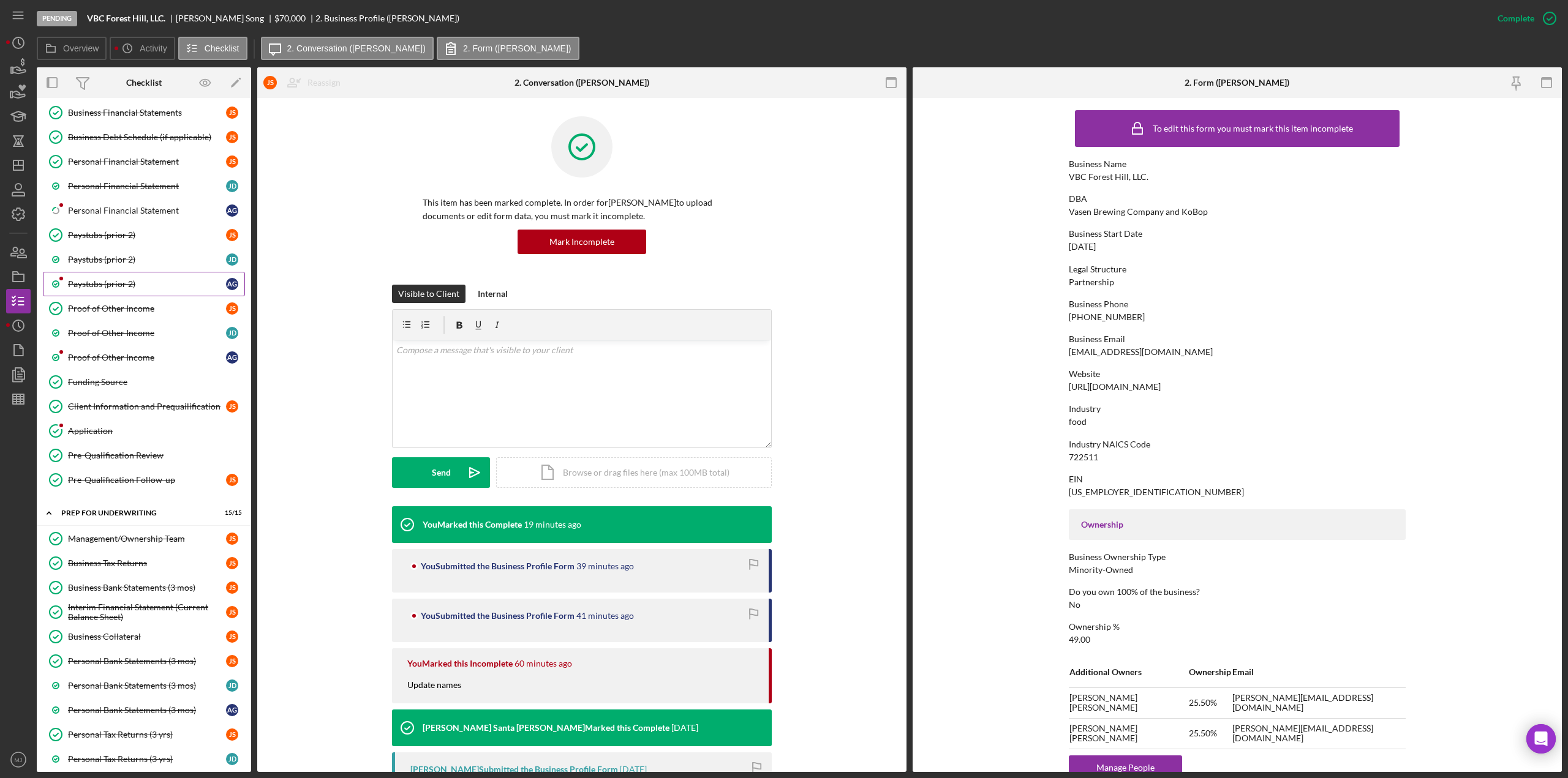
scroll to position [487, 0]
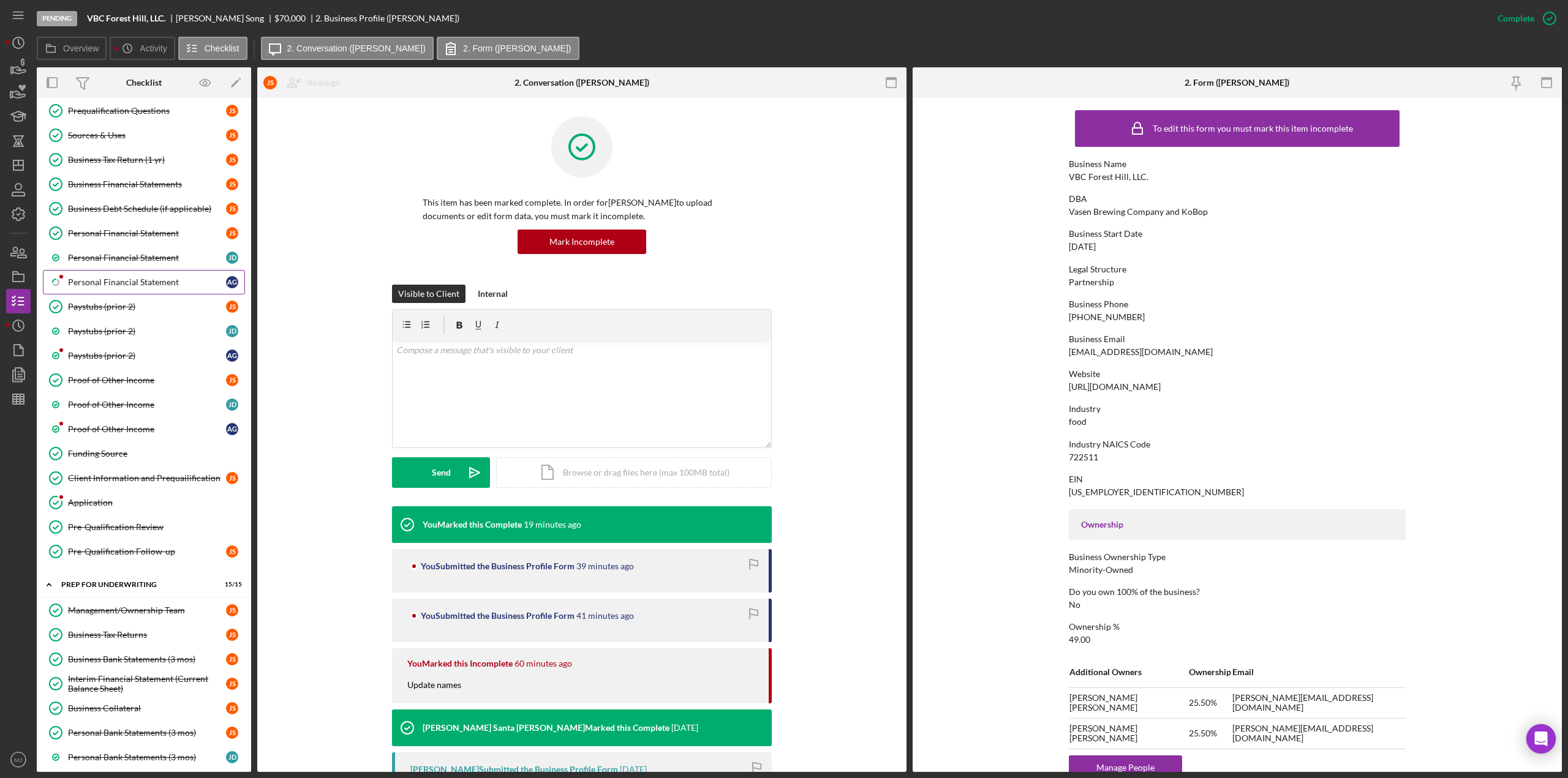
click at [109, 278] on div "Personal Financial Statement" at bounding box center [147, 282] width 158 height 10
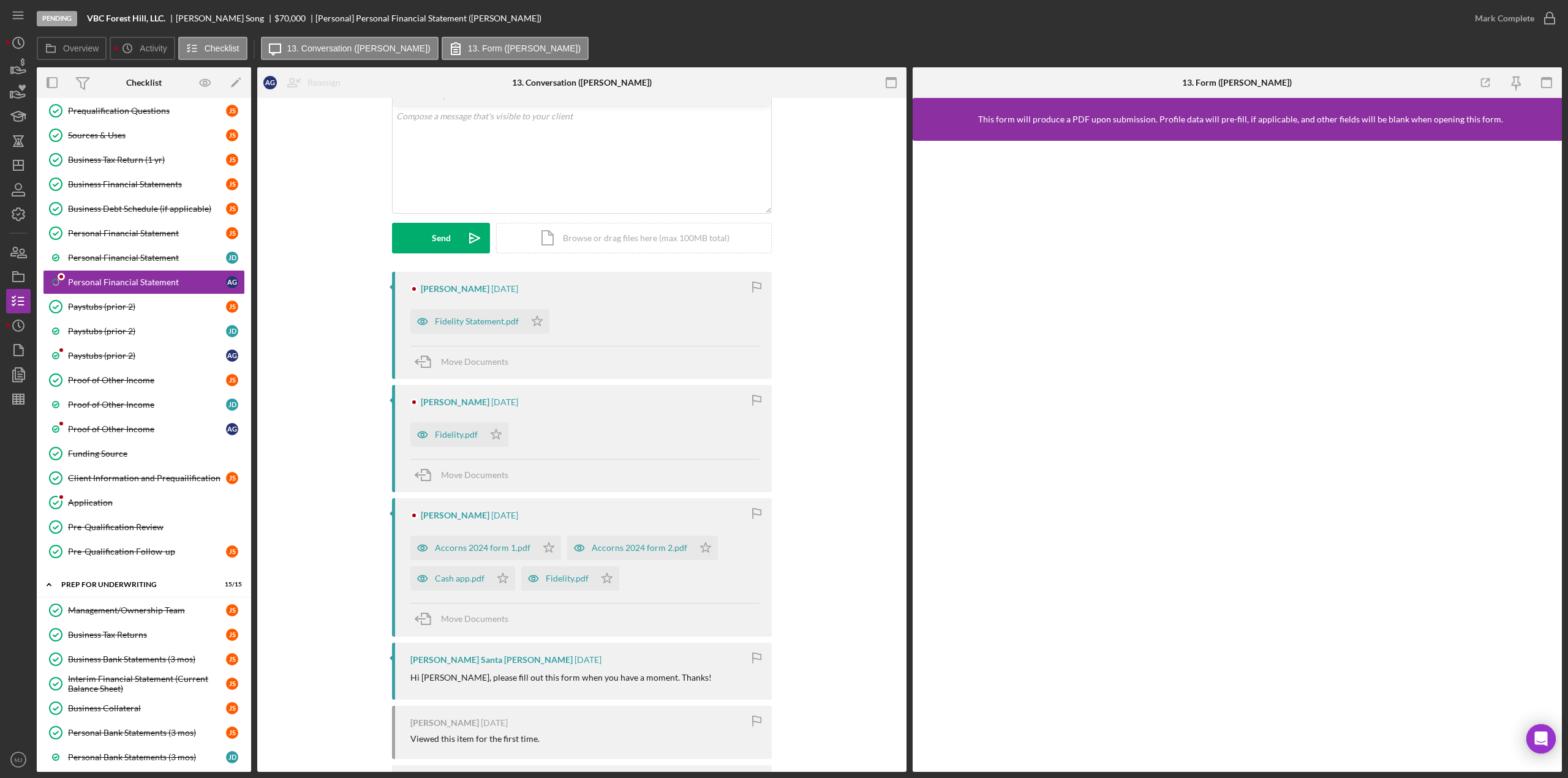
scroll to position [166, 0]
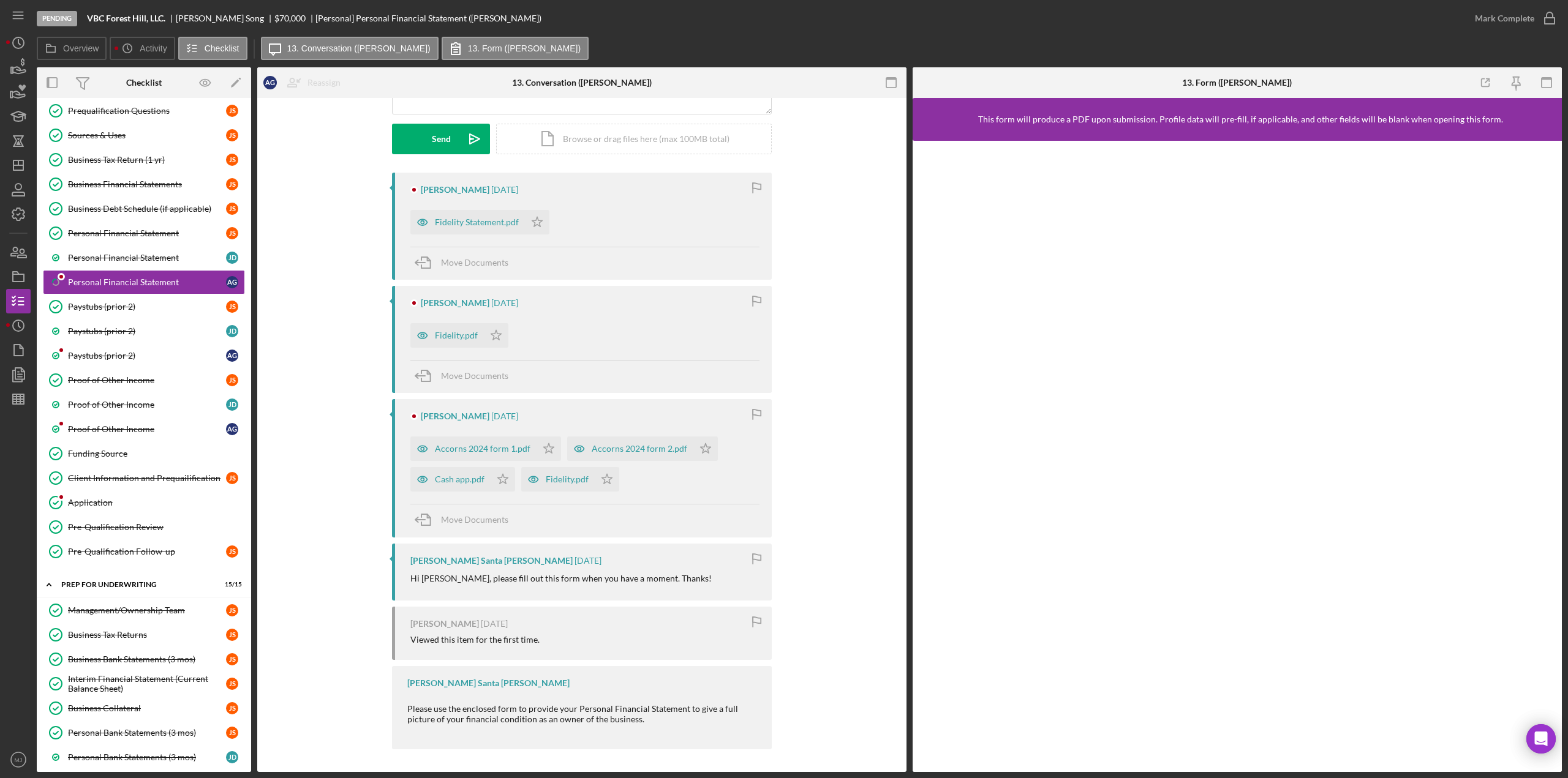
click at [757, 400] on div "Anthony Giordano 1 month ago Accorns 2024 form 1.pdf Icon/Star Accorns 2024 for…" at bounding box center [582, 467] width 380 height 138
click at [757, 392] on div "Anthony Giordano 1 month ago Fidelity Statement.pdf Icon/Star Move Documents An…" at bounding box center [582, 464] width 380 height 583
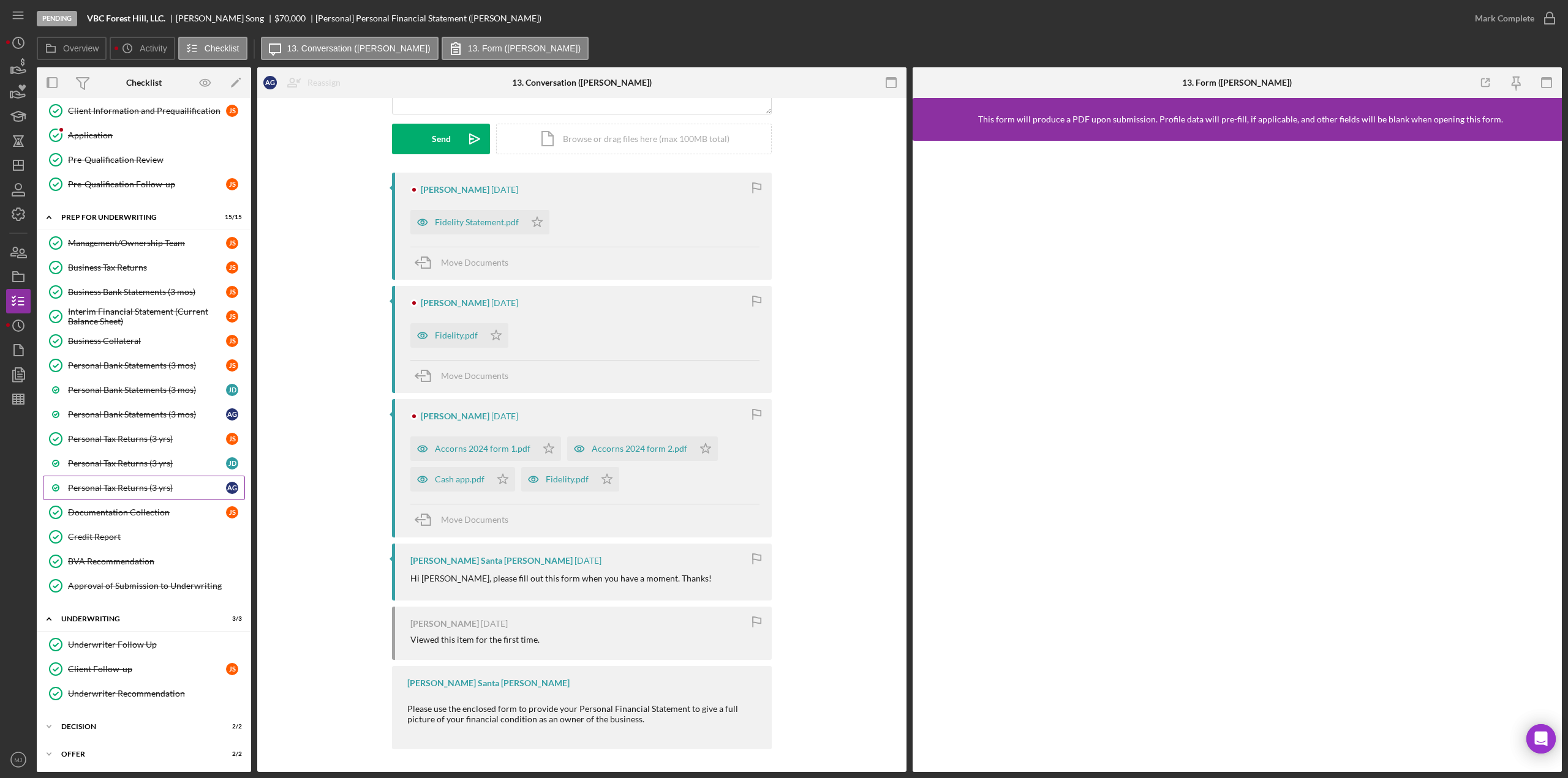
scroll to position [915, 0]
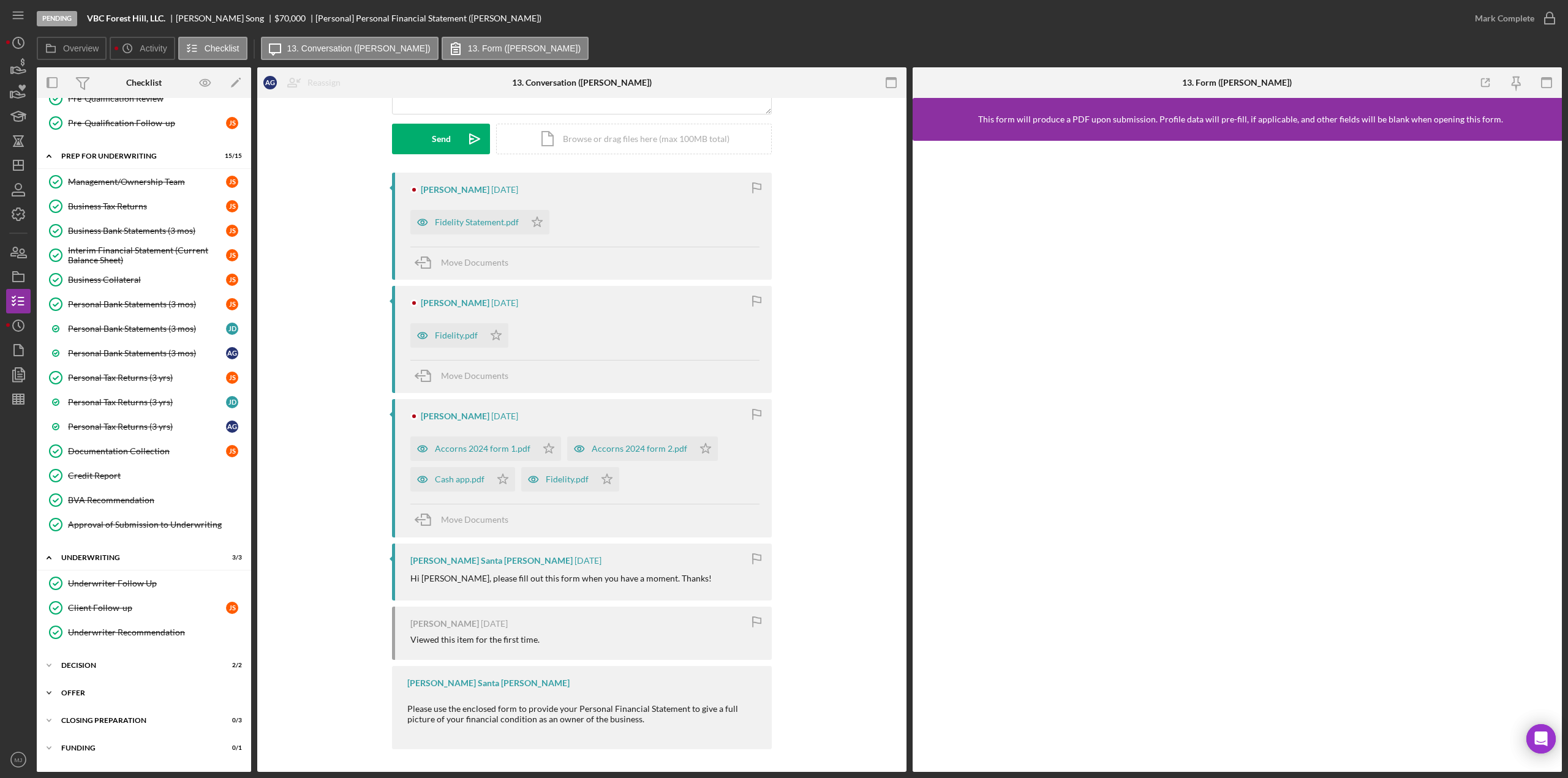
click at [110, 681] on div "Icon/Expander Offer 2 / 2" at bounding box center [143, 693] width 214 height 24
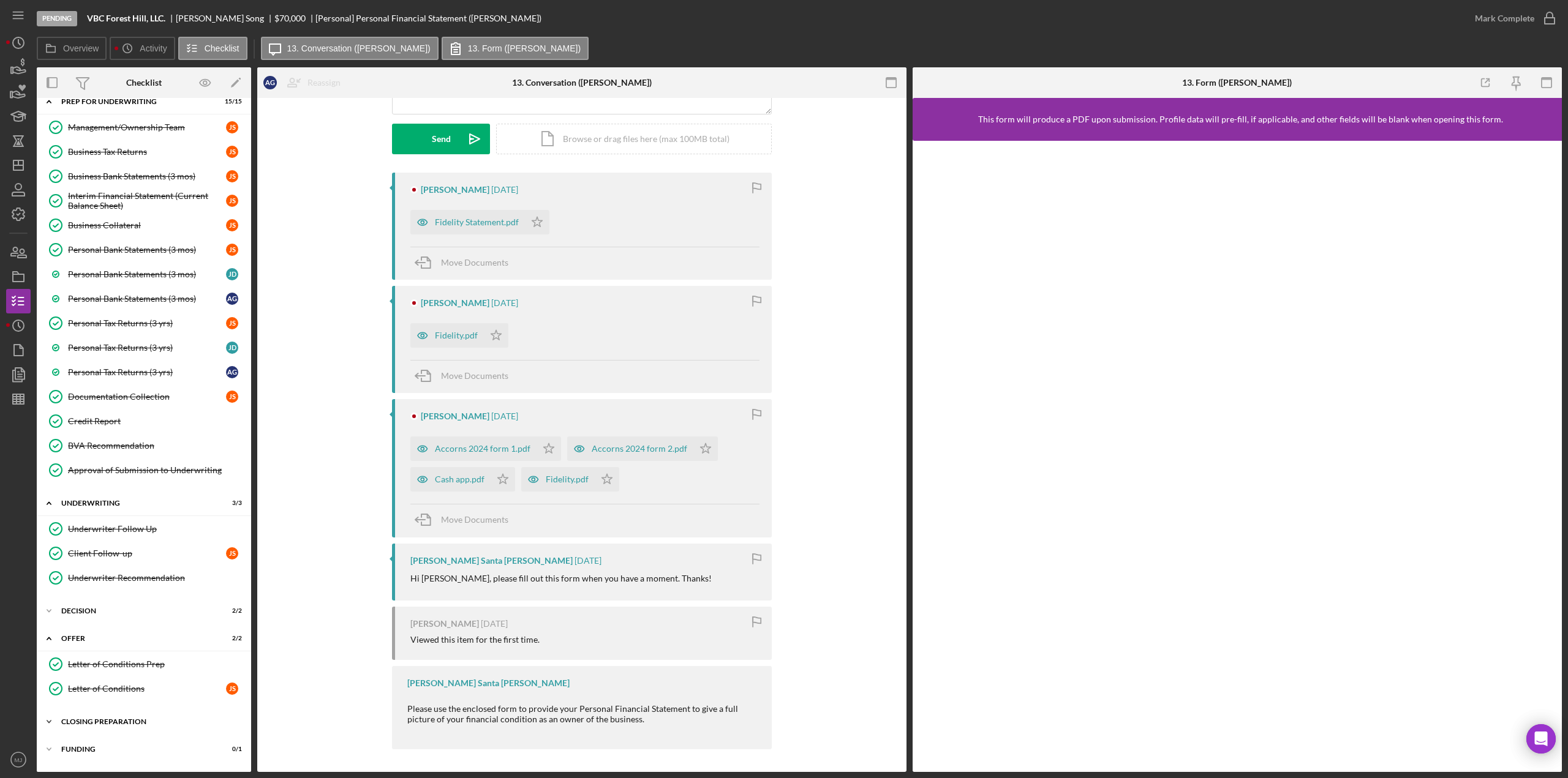
click at [115, 709] on div "Icon/Expander Closing Preparation 0 / 3" at bounding box center [143, 722] width 214 height 24
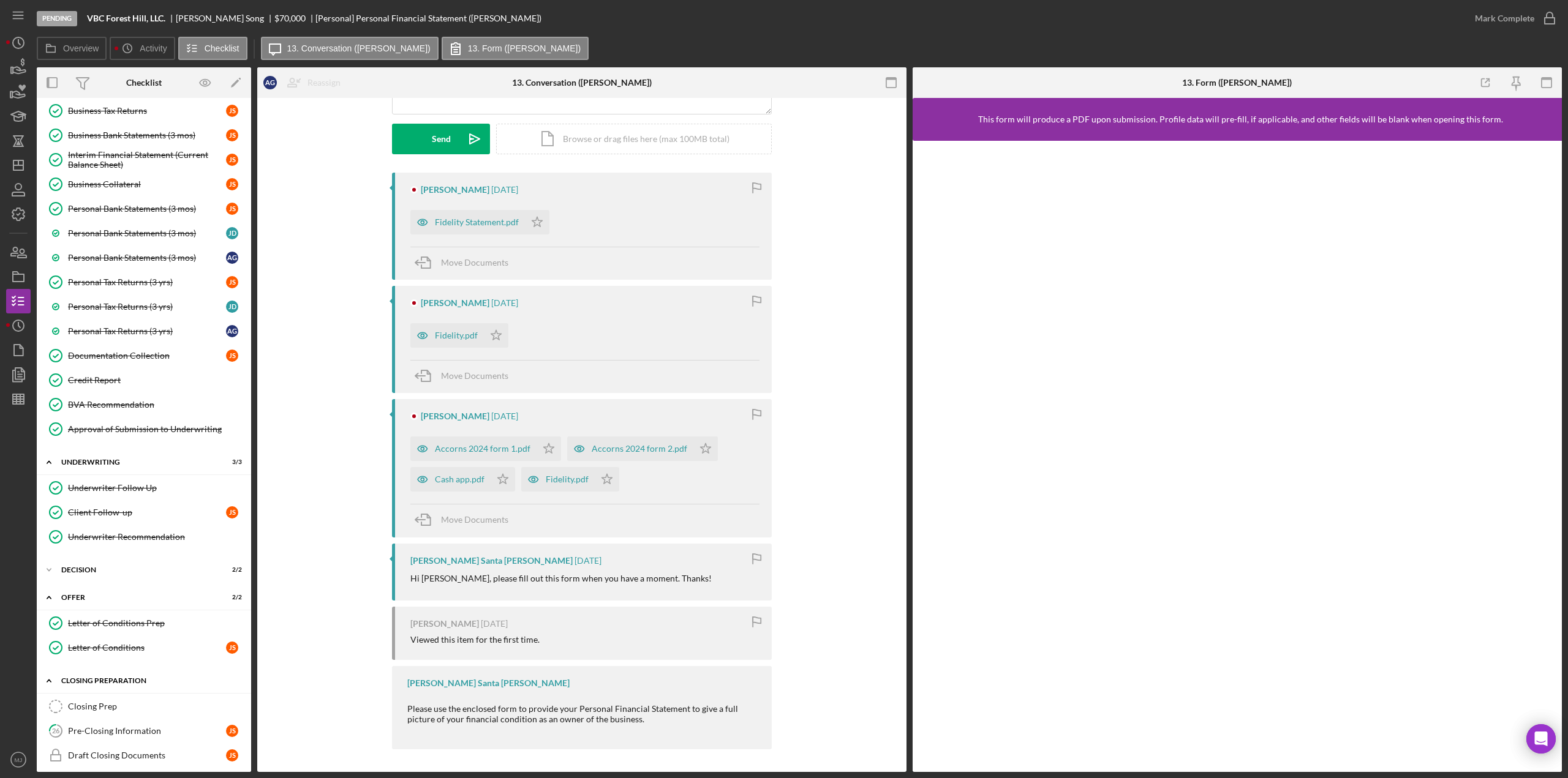
scroll to position [1049, 0]
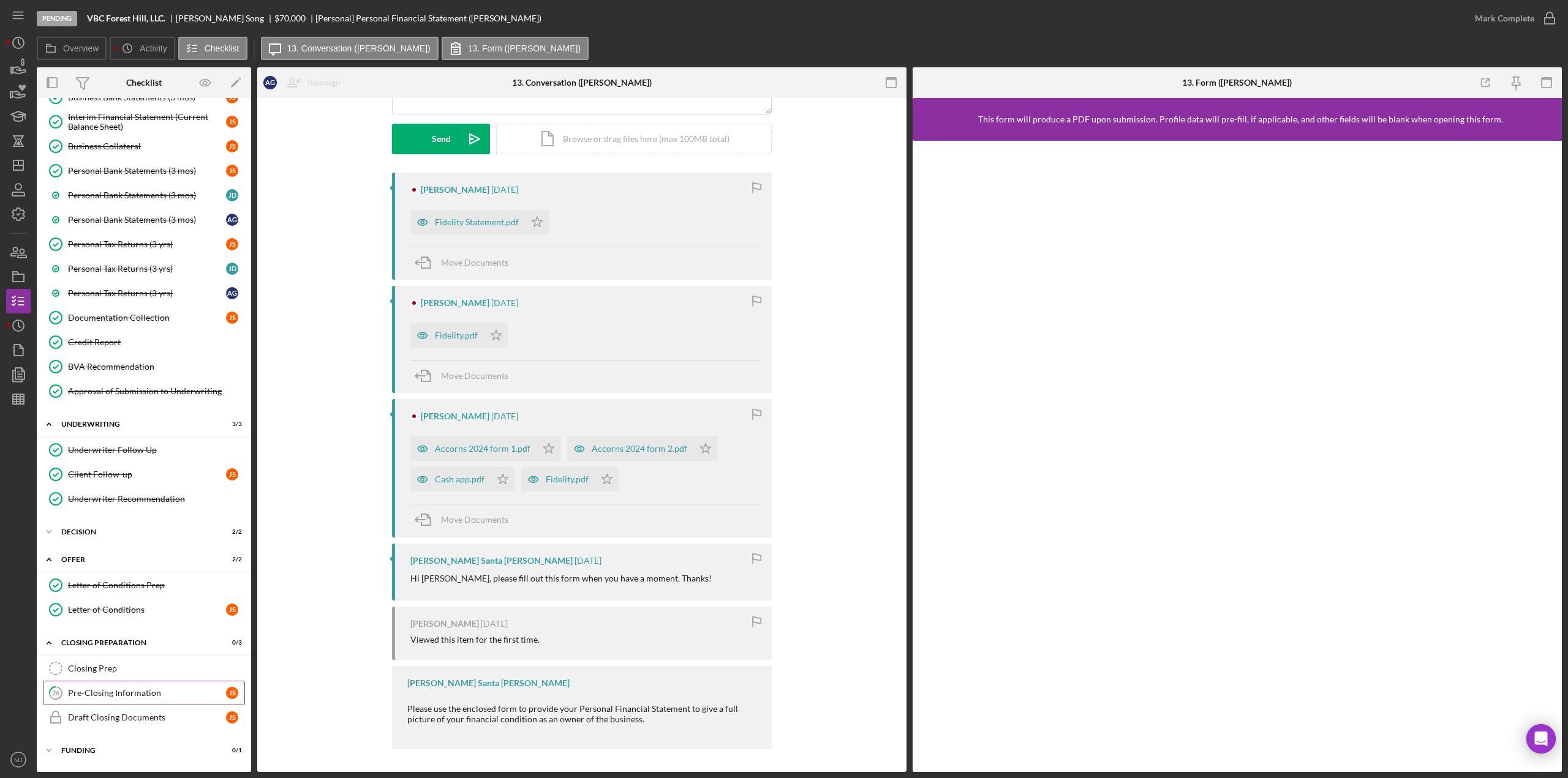
click at [119, 688] on div "Pre-Closing Information" at bounding box center [147, 692] width 158 height 10
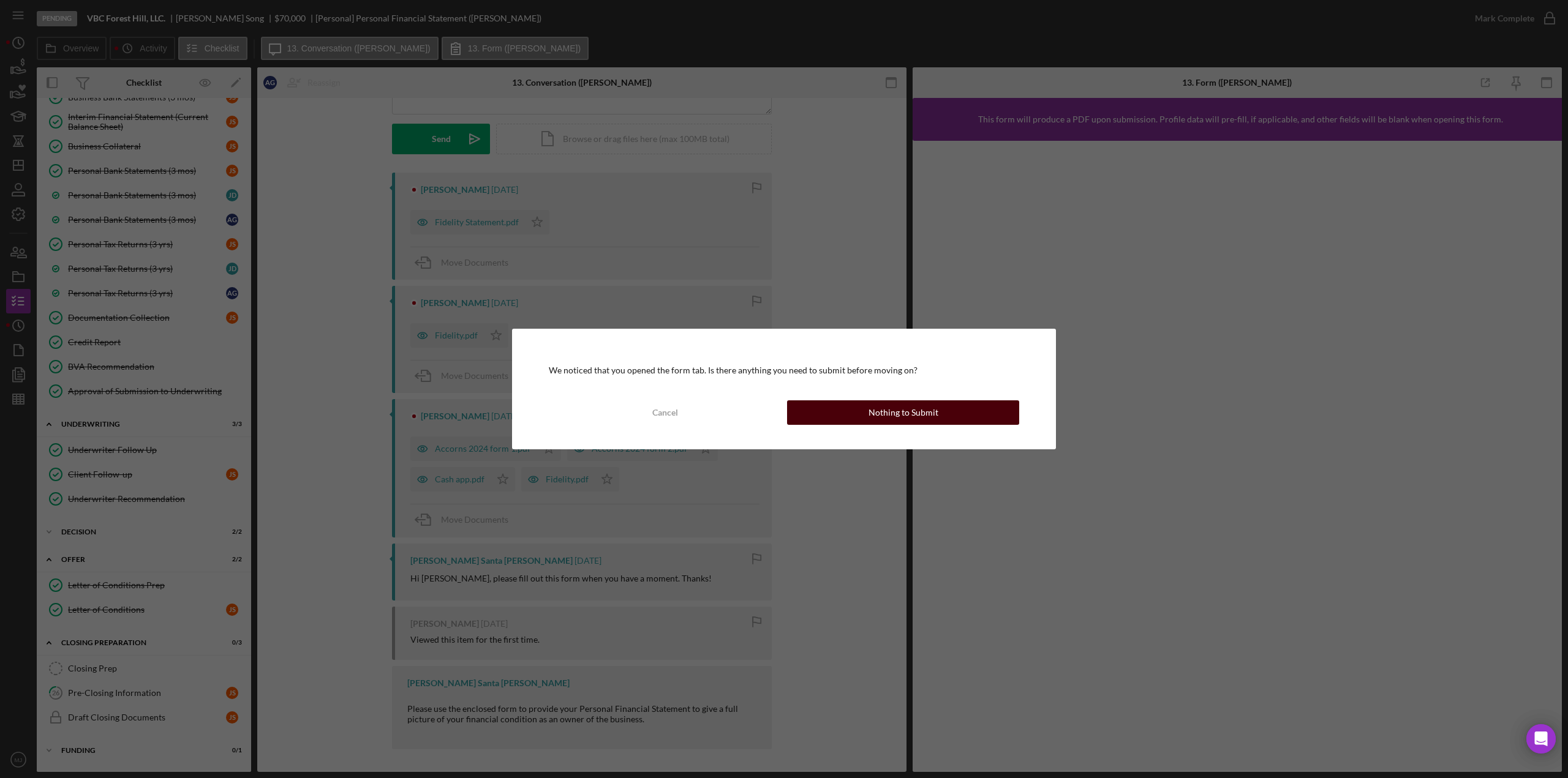
click at [888, 415] on div "Nothing to Submit" at bounding box center [903, 413] width 69 height 24
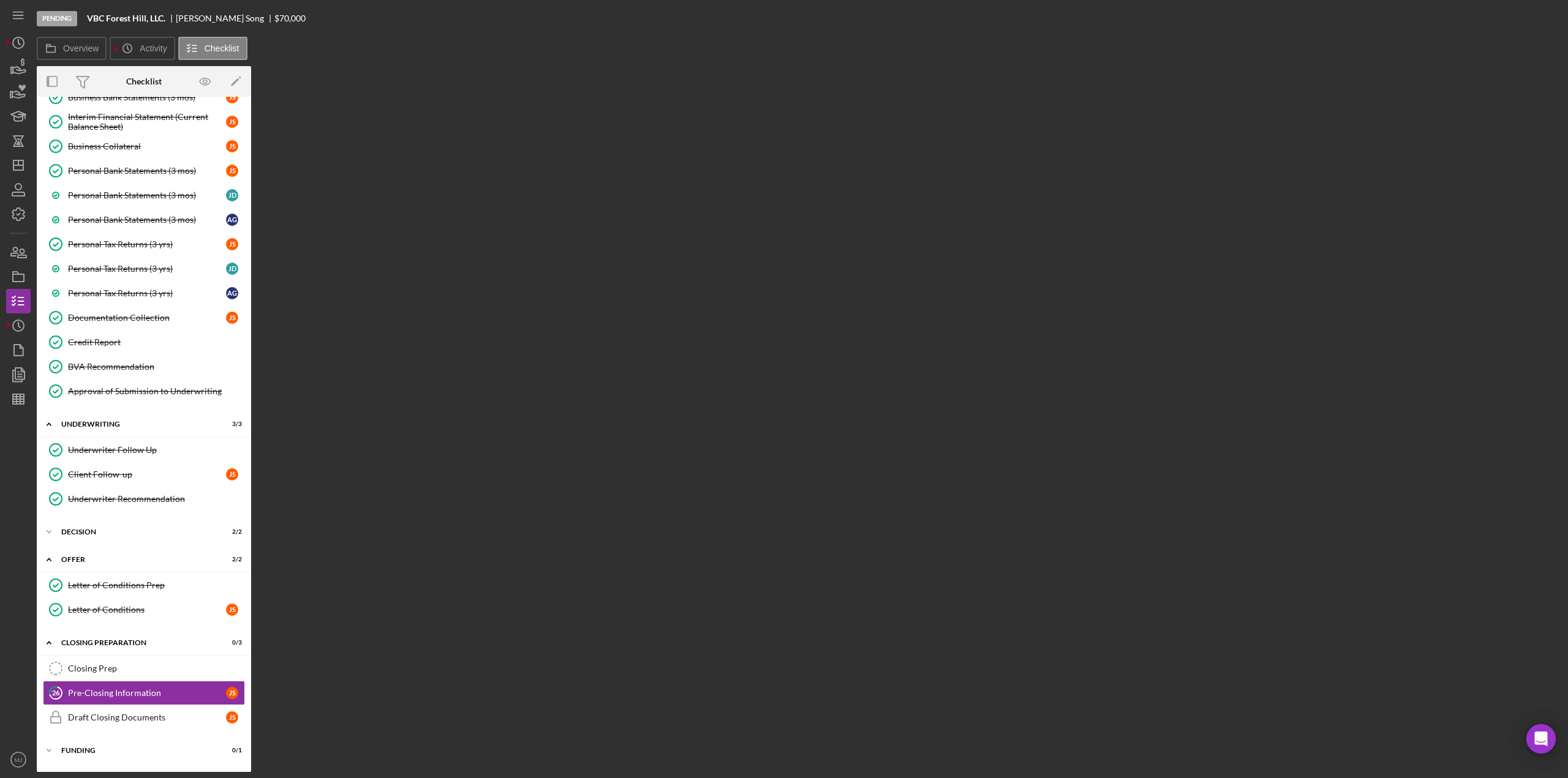
scroll to position [1049, 0]
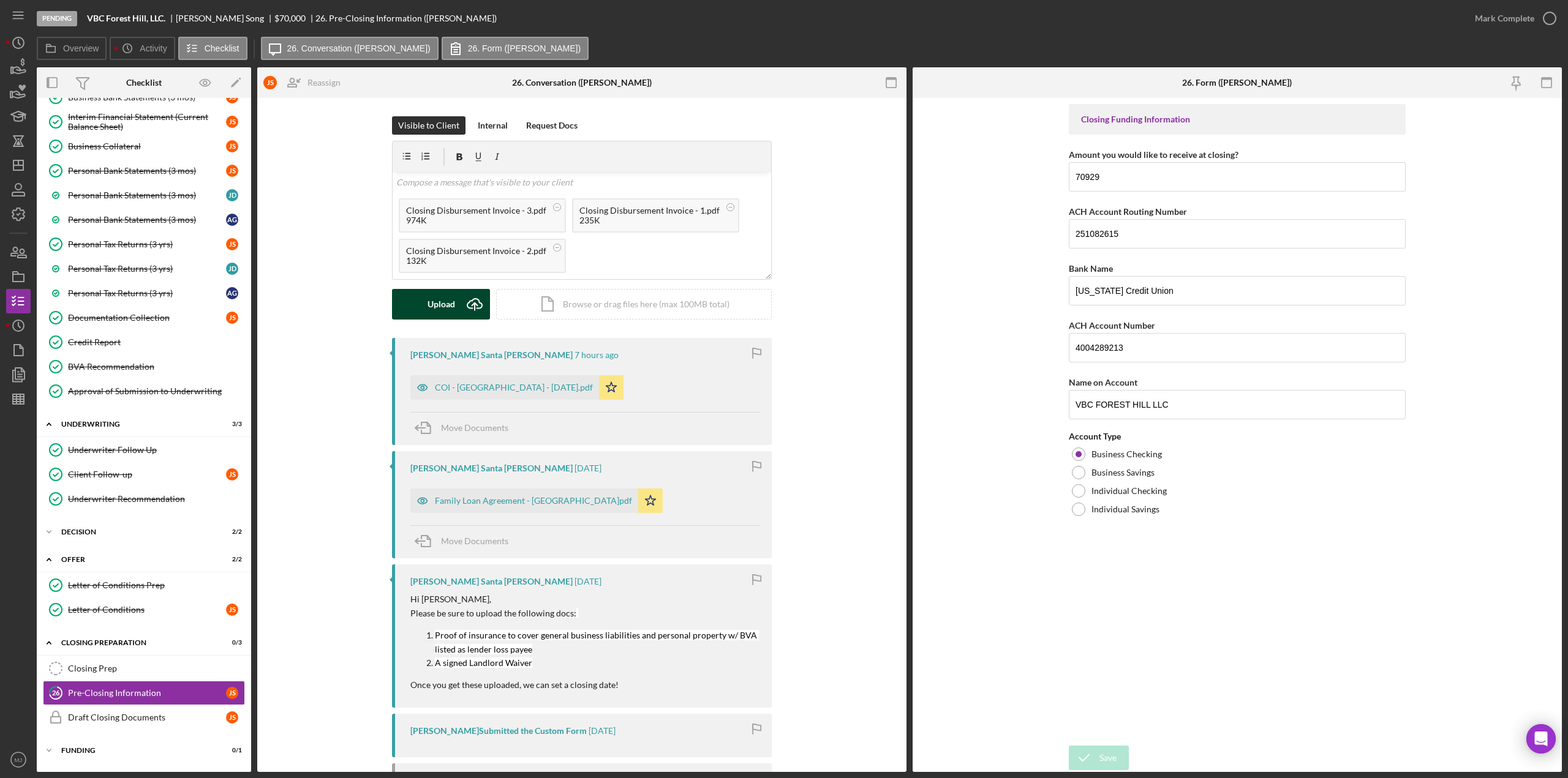
click at [467, 303] on icon "Icon/Upload" at bounding box center [474, 304] width 30 height 30
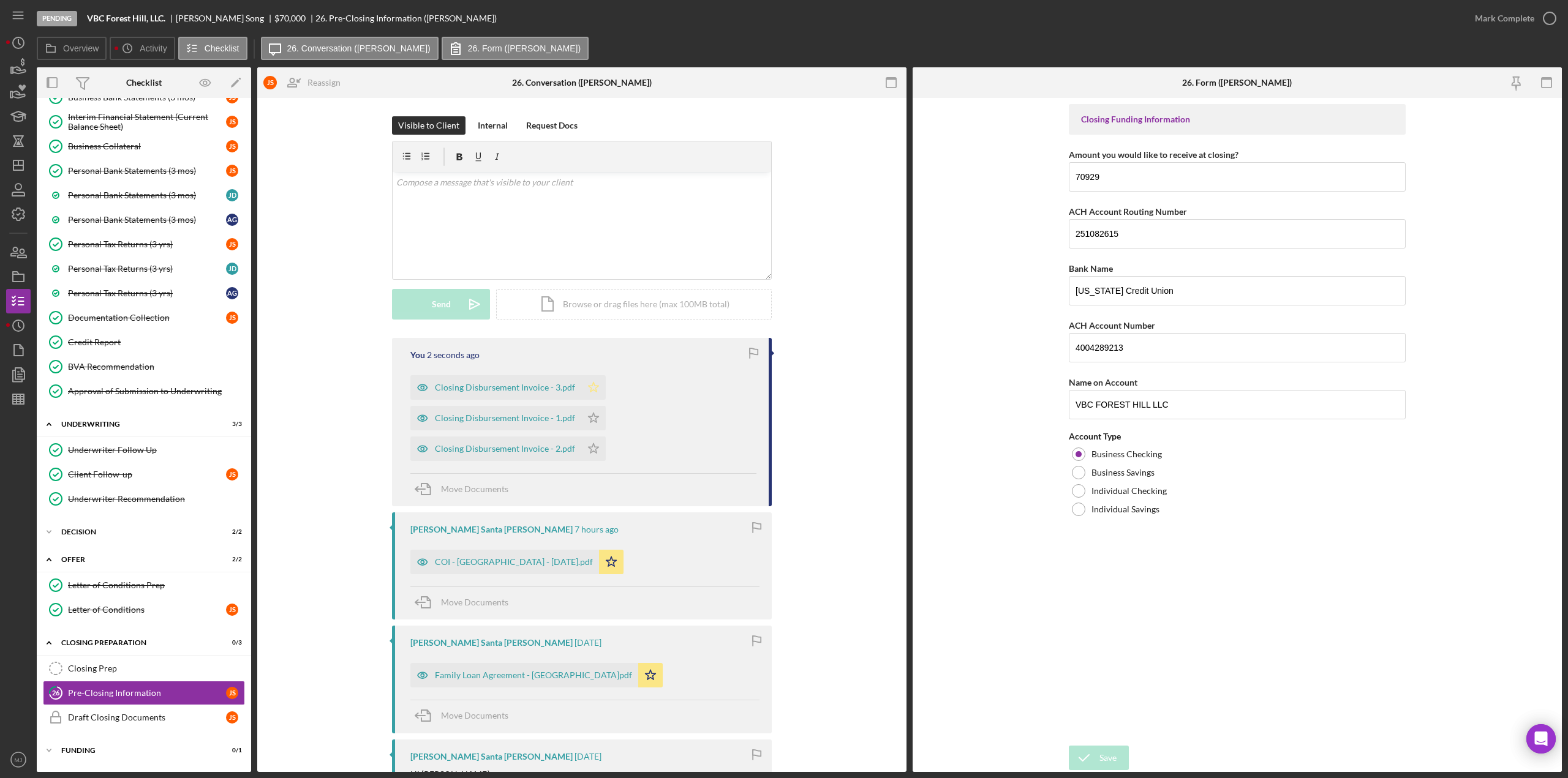
click at [593, 388] on icon "Icon/Star" at bounding box center [594, 388] width 24 height 24
click at [591, 418] on polygon "button" at bounding box center [594, 417] width 10 height 10
click at [588, 439] on icon "Icon/Star" at bounding box center [594, 448] width 24 height 24
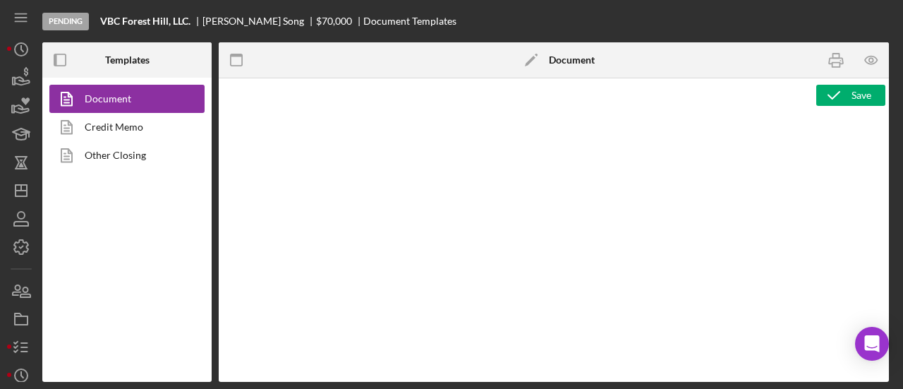
type textarea "<div style="font-family: Lato, sans-serif; font-size: 14px; margin-bottom: 20px…"
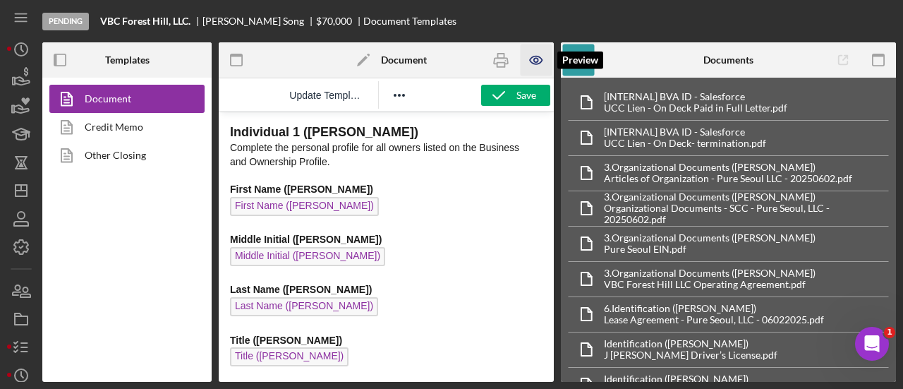
click at [542, 60] on icon "button" at bounding box center [536, 60] width 12 height 8
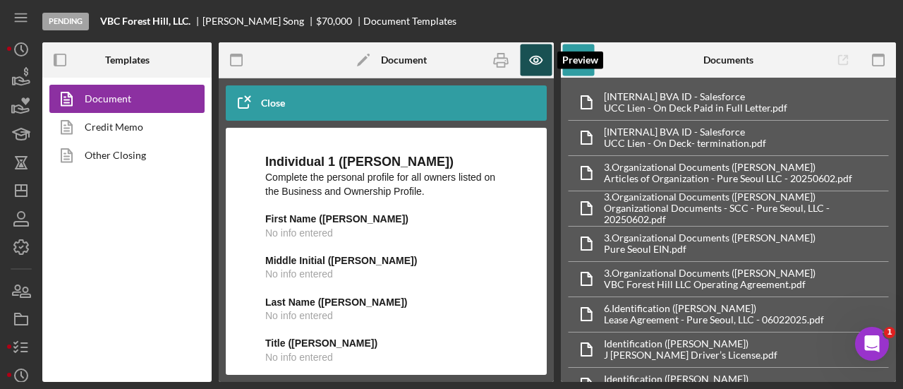
click at [542, 60] on icon "button" at bounding box center [536, 60] width 12 height 8
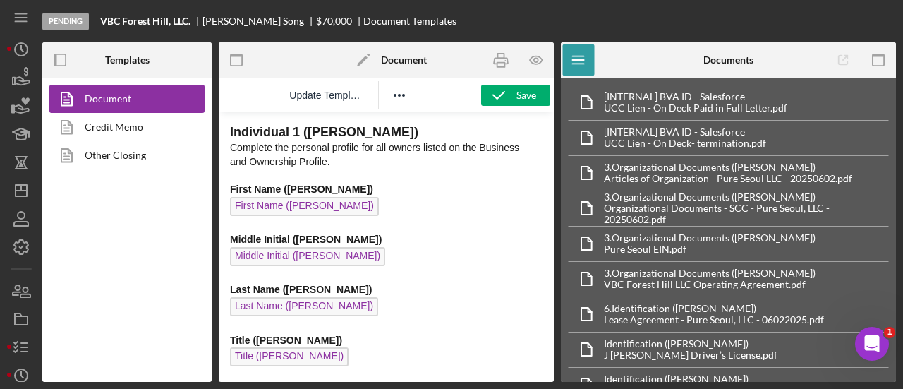
click at [388, 59] on b "Document" at bounding box center [404, 59] width 46 height 11
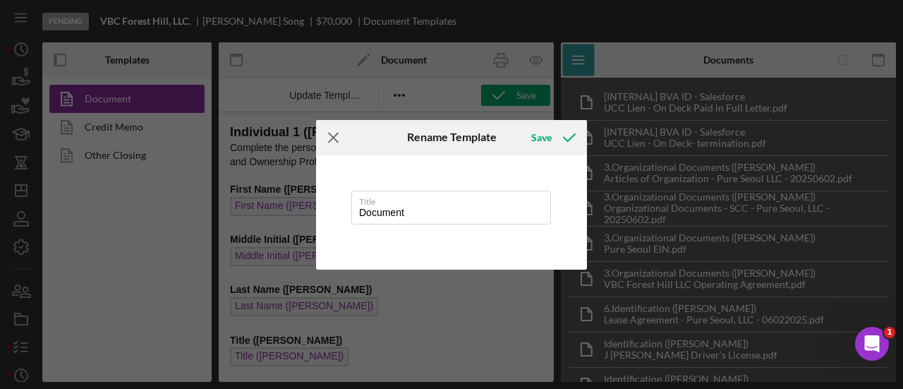
click at [333, 140] on icon "Icon/Menu Close" at bounding box center [333, 137] width 35 height 35
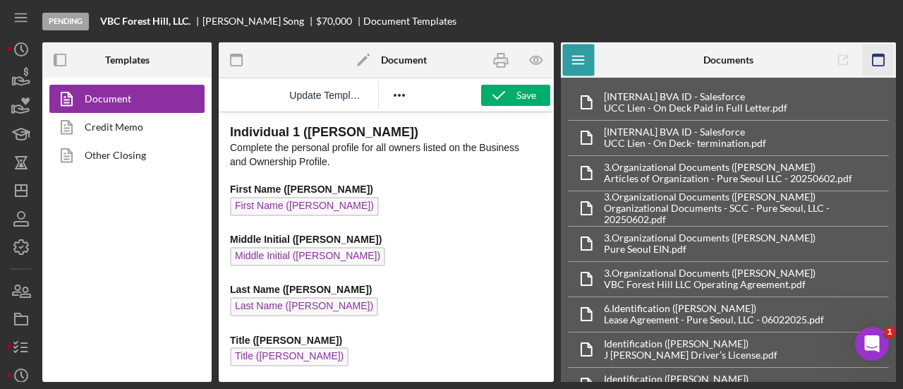
click at [884, 57] on rect "button" at bounding box center [878, 59] width 11 height 11
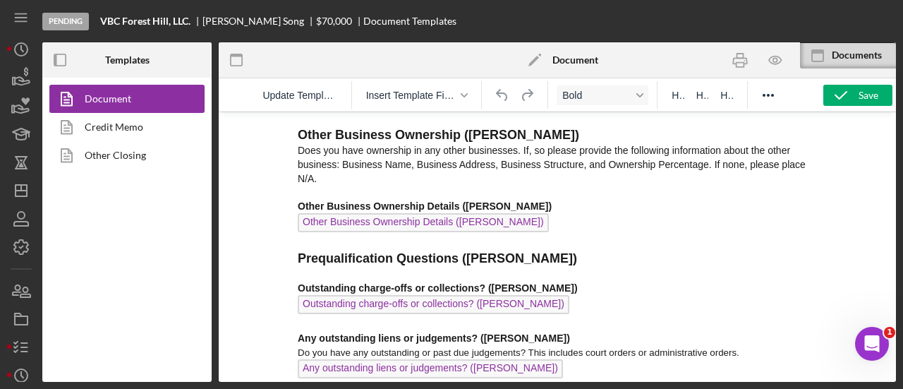
scroll to position [2964, 0]
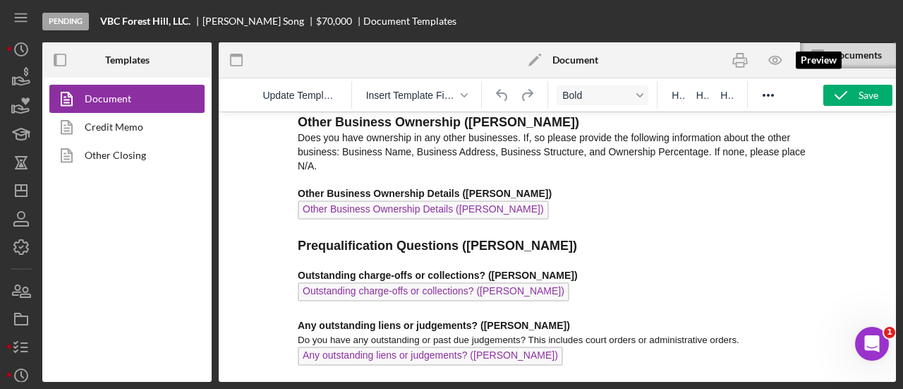
click at [777, 64] on icon "button" at bounding box center [776, 60] width 32 height 32
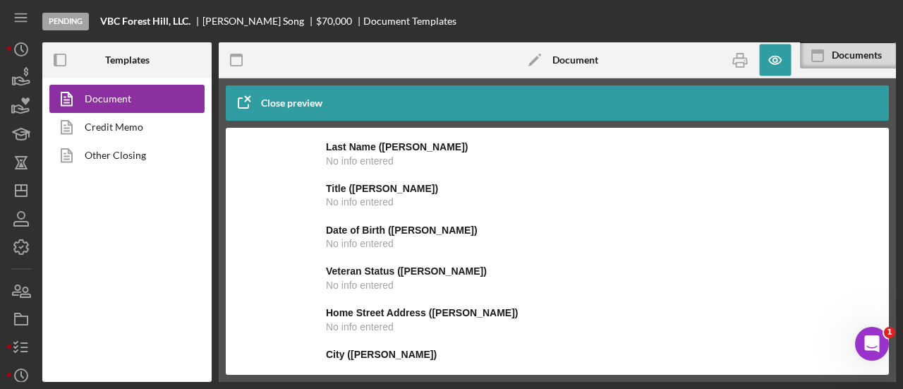
scroll to position [0, 0]
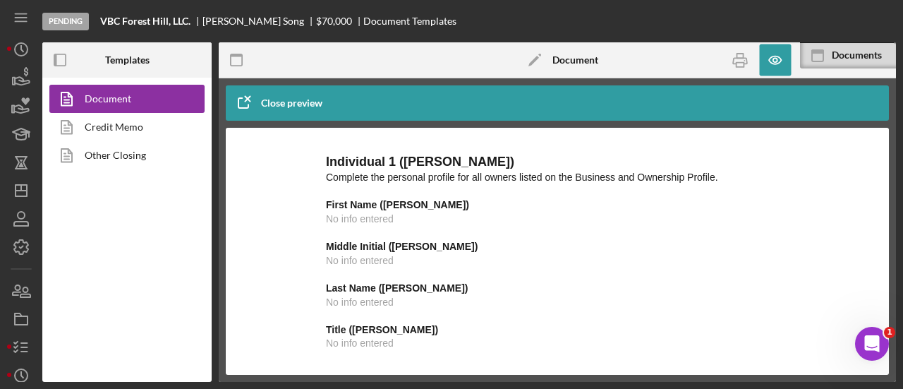
click at [550, 65] on icon "Icon/Edit" at bounding box center [534, 59] width 35 height 35
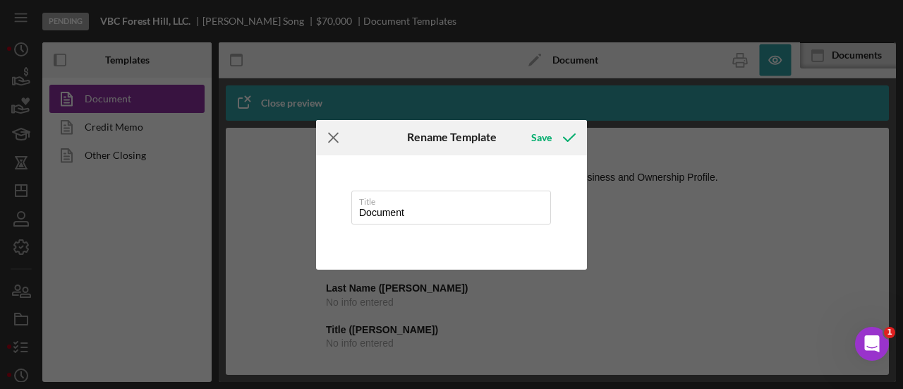
click at [332, 138] on line at bounding box center [333, 137] width 9 height 9
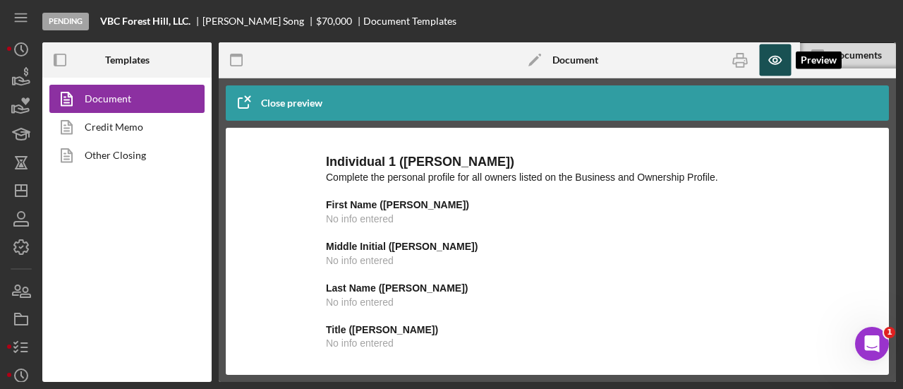
click at [775, 64] on icon "button" at bounding box center [775, 60] width 12 height 8
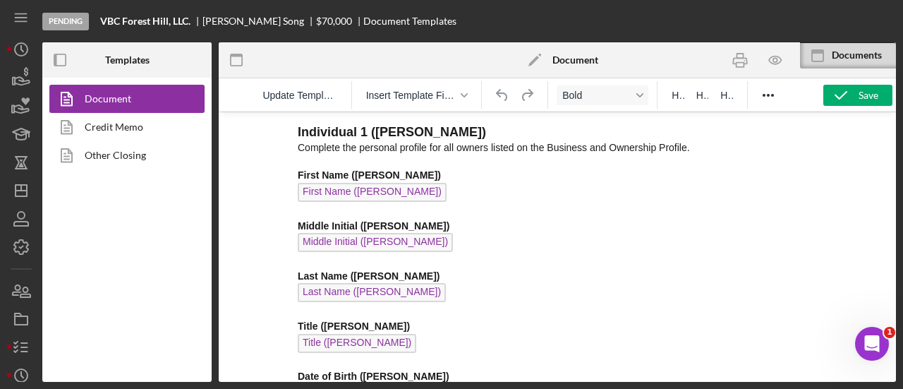
click at [445, 98] on span "Insert Template Field" at bounding box center [411, 95] width 90 height 11
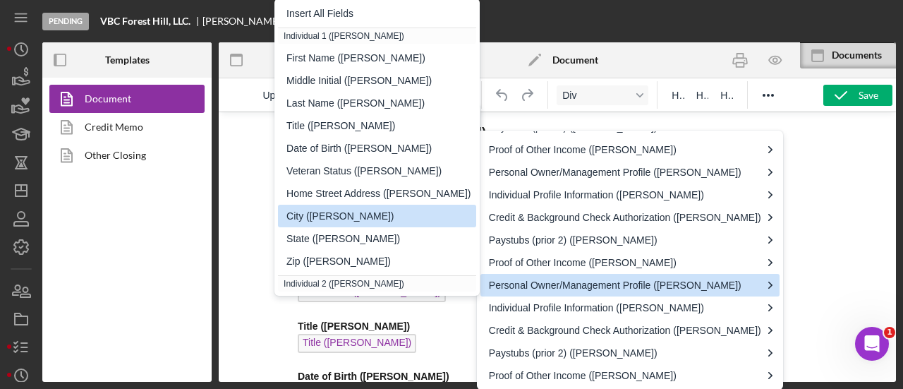
click at [223, 215] on div at bounding box center [558, 247] width 678 height 270
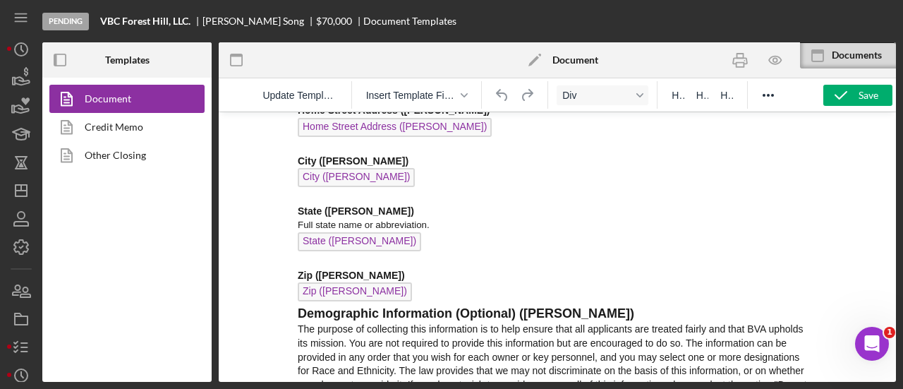
scroll to position [9187, 0]
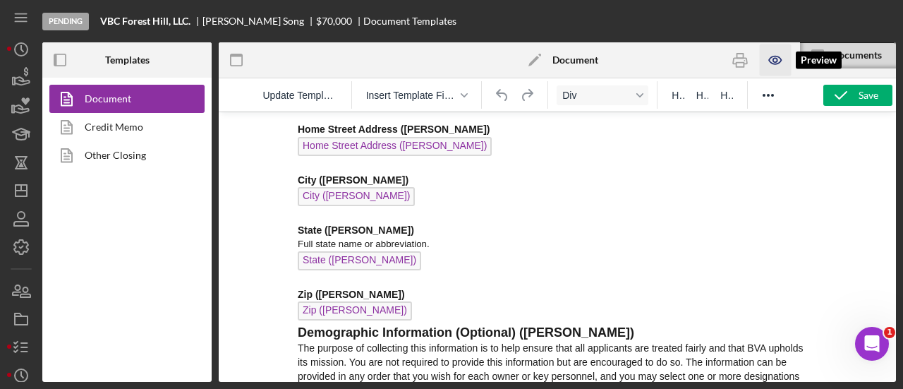
click at [772, 52] on icon "button" at bounding box center [776, 60] width 32 height 32
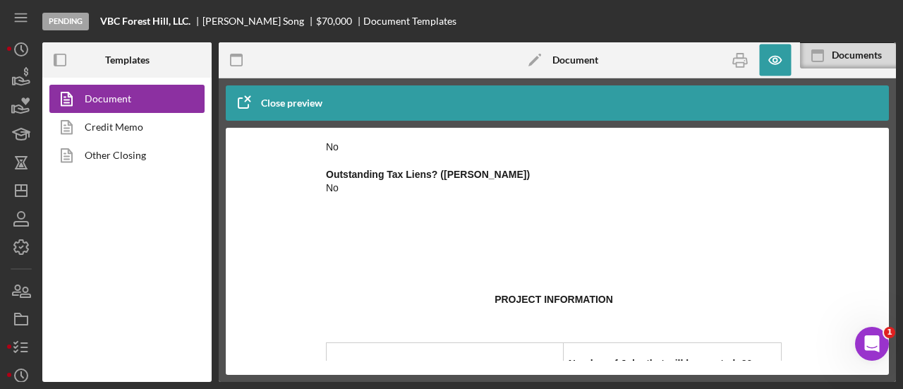
scroll to position [8328, 0]
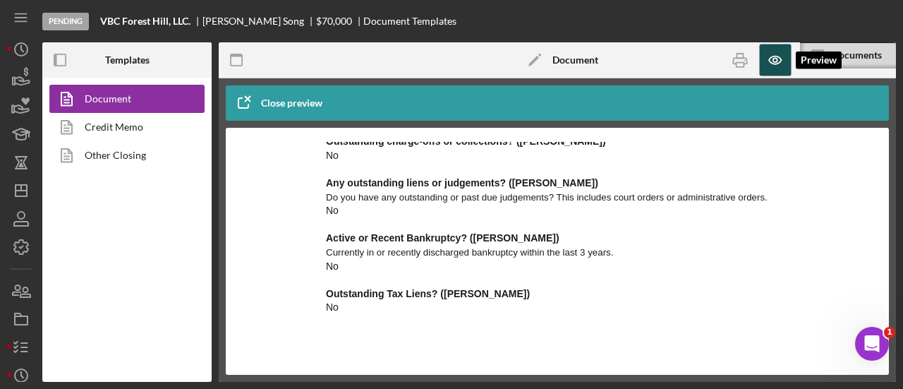
click at [770, 57] on icon "button" at bounding box center [776, 60] width 32 height 32
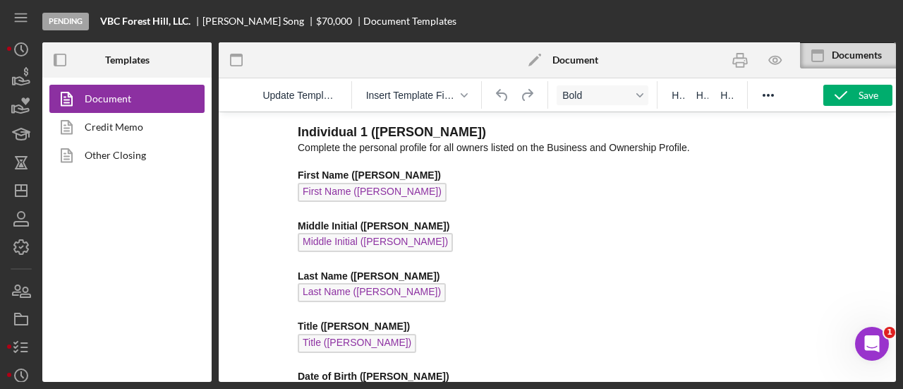
scroll to position [0, 0]
drag, startPoint x: 295, startPoint y: 130, endPoint x: 586, endPoint y: 213, distance: 302.5
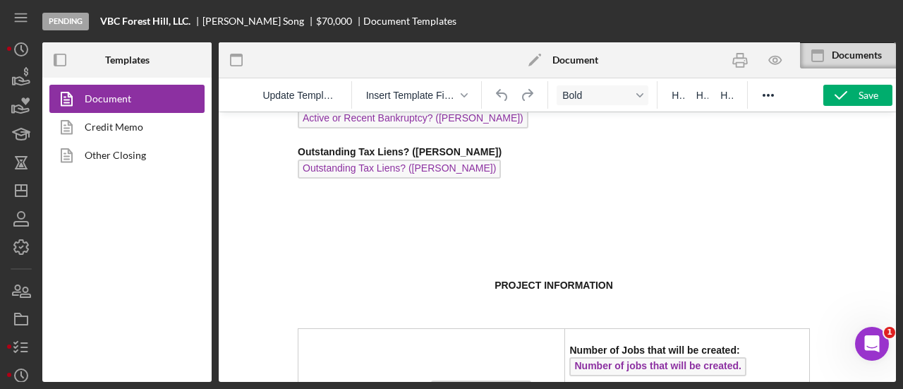
scroll to position [9780, 0]
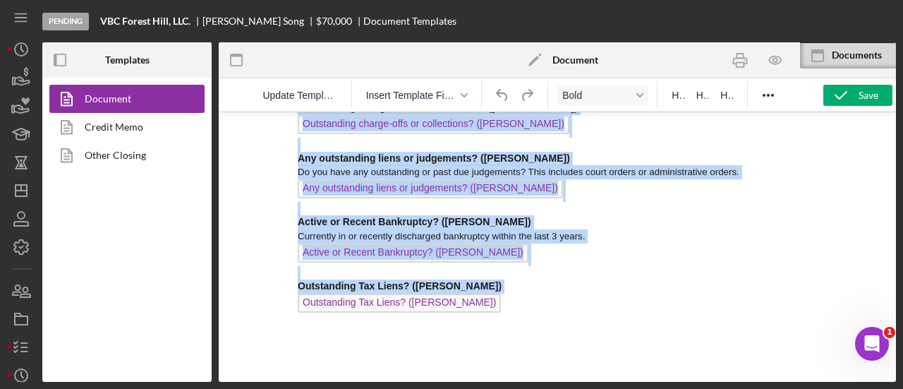
drag, startPoint x: 299, startPoint y: 131, endPoint x: 564, endPoint y: 310, distance: 319.8
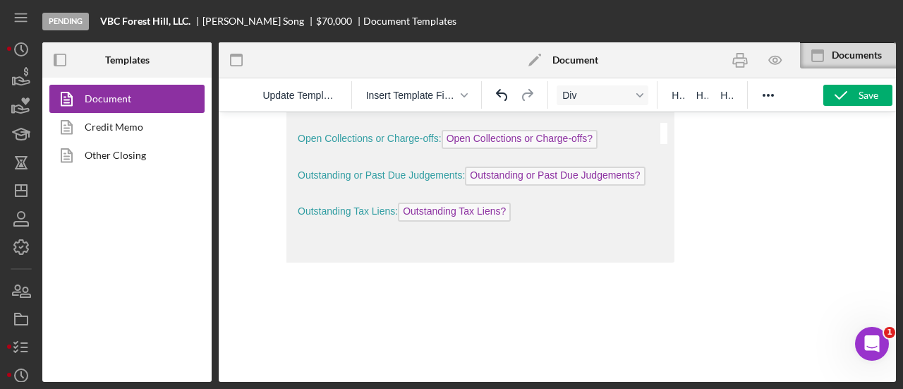
scroll to position [13, 0]
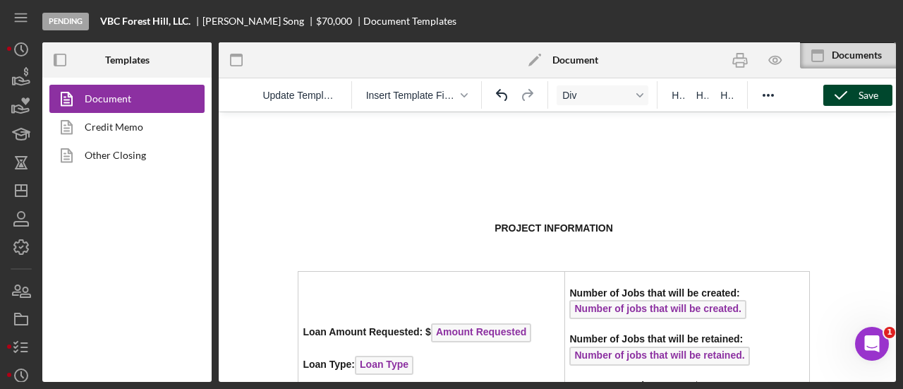
click at [866, 85] on div "Save" at bounding box center [869, 95] width 20 height 21
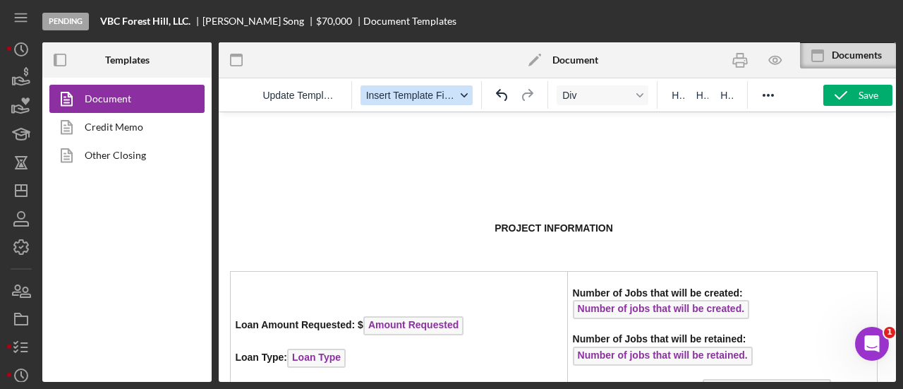
click at [456, 97] on button "Insert Template Field" at bounding box center [417, 95] width 113 height 20
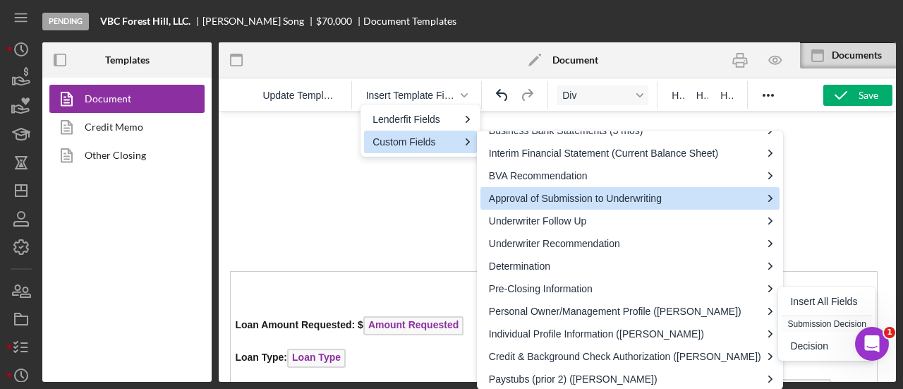
scroll to position [282, 0]
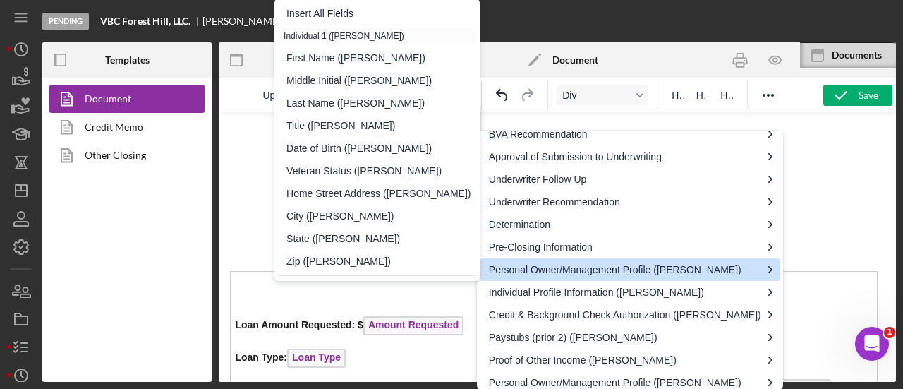
click at [549, 277] on div "Personal Owner/Management Profile ([PERSON_NAME])" at bounding box center [625, 269] width 272 height 17
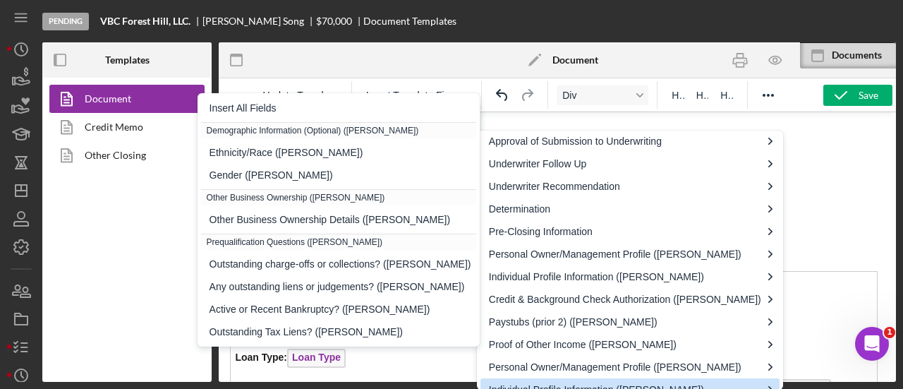
scroll to position [281, 0]
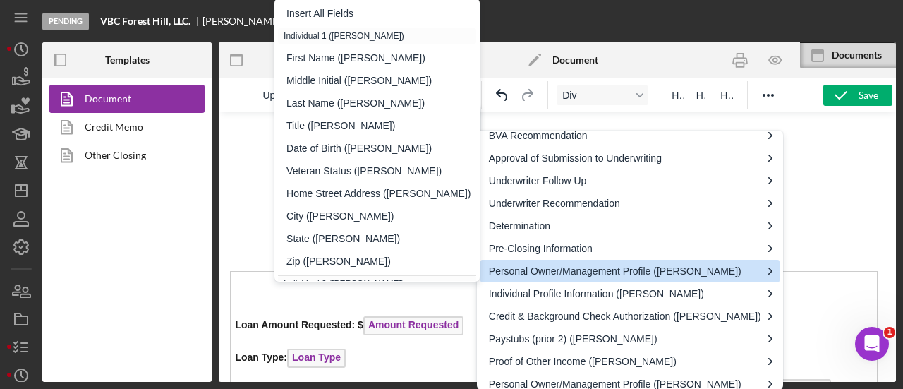
click at [755, 269] on div "Personal Owner/Management Profile ([PERSON_NAME])" at bounding box center [625, 271] width 272 height 17
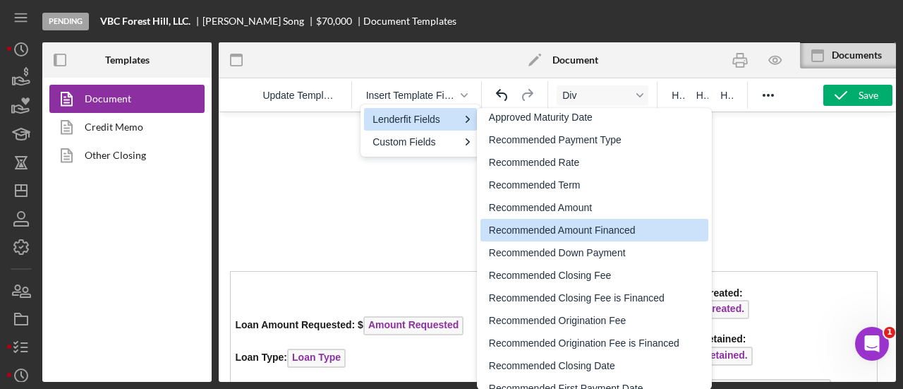
scroll to position [1944, 0]
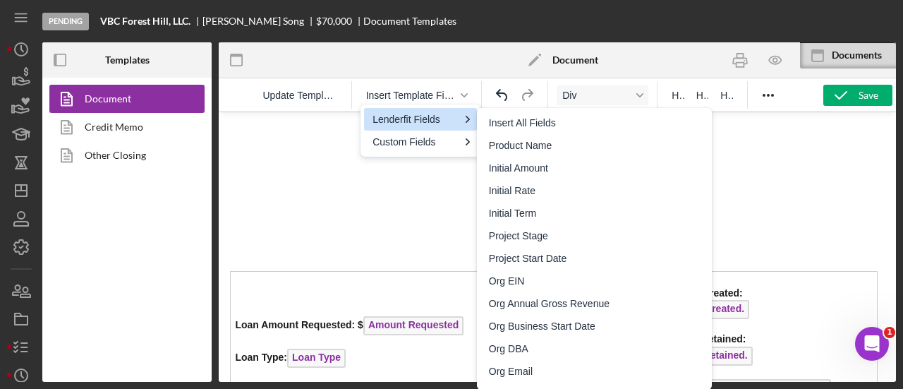
click at [288, 178] on div "Rich Text Area. Press ALT-0 for help." at bounding box center [554, 159] width 648 height 97
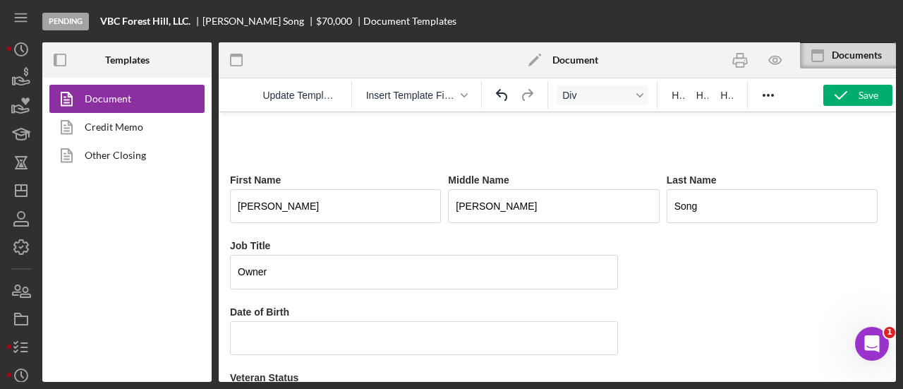
scroll to position [0, 0]
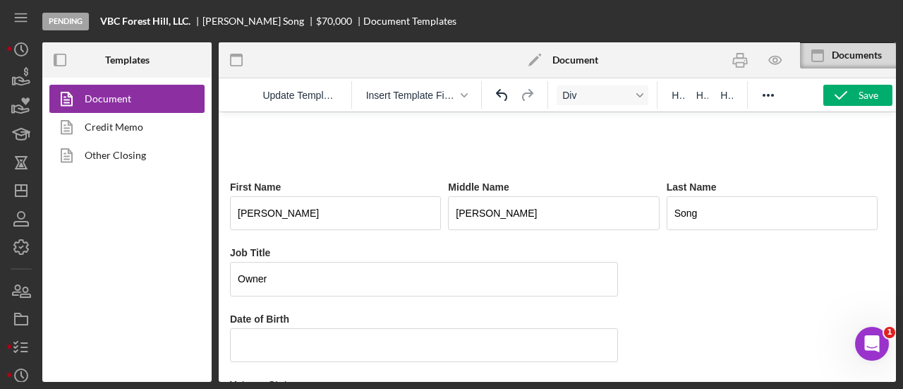
drag, startPoint x: 284, startPoint y: 157, endPoint x: 205, endPoint y: 167, distance: 79.7
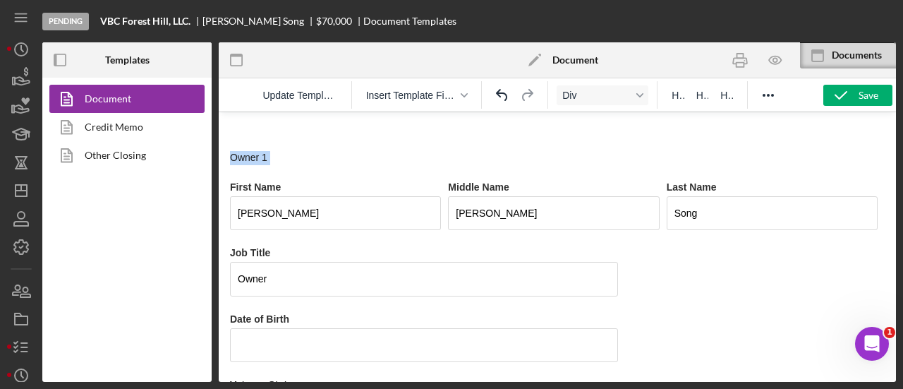
click at [504, 97] on icon "Undo" at bounding box center [502, 95] width 17 height 17
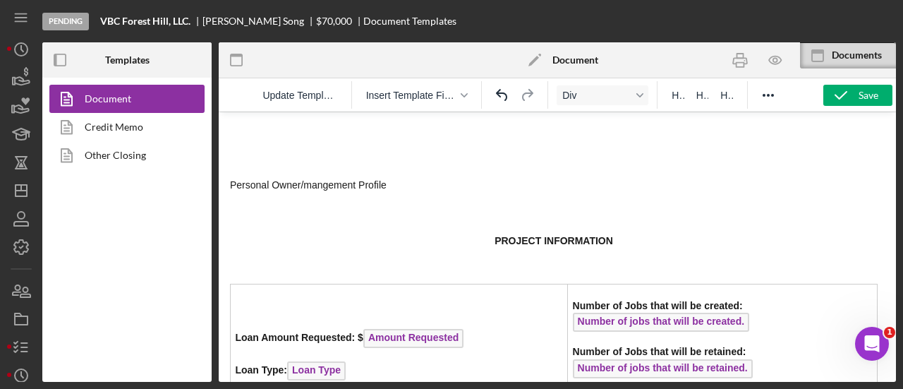
click at [315, 186] on div "Personal Owner/mangement Profile" at bounding box center [554, 172] width 648 height 97
click at [321, 187] on div "Personal Owner/Mangement Profile" at bounding box center [554, 172] width 648 height 97
click at [323, 187] on div "Personal Owner/Mangement Profile" at bounding box center [554, 172] width 648 height 97
drag, startPoint x: 409, startPoint y: 184, endPoint x: 201, endPoint y: 176, distance: 207.7
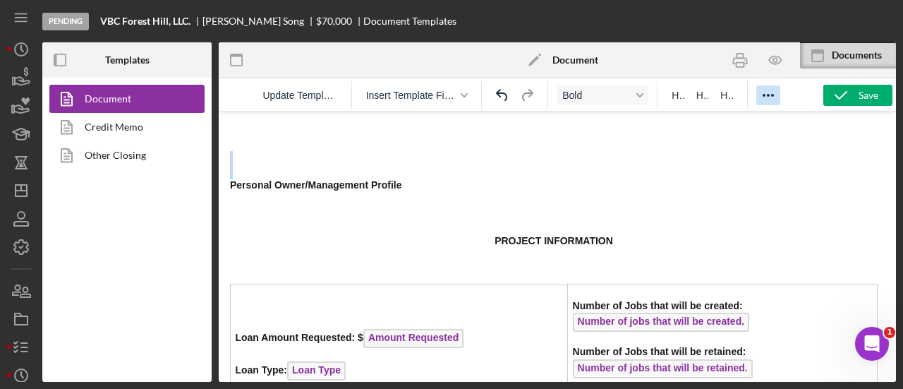
click at [765, 97] on icon "Reveal or hide additional toolbar items" at bounding box center [768, 95] width 17 height 17
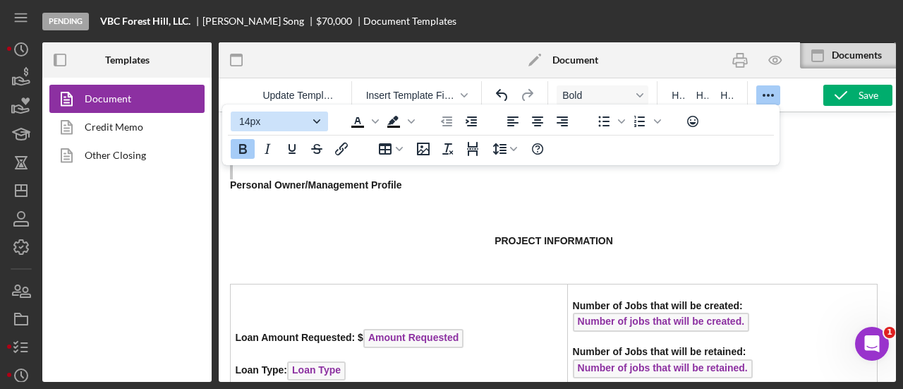
click at [315, 124] on icon "Font size 14px" at bounding box center [316, 121] width 7 height 7
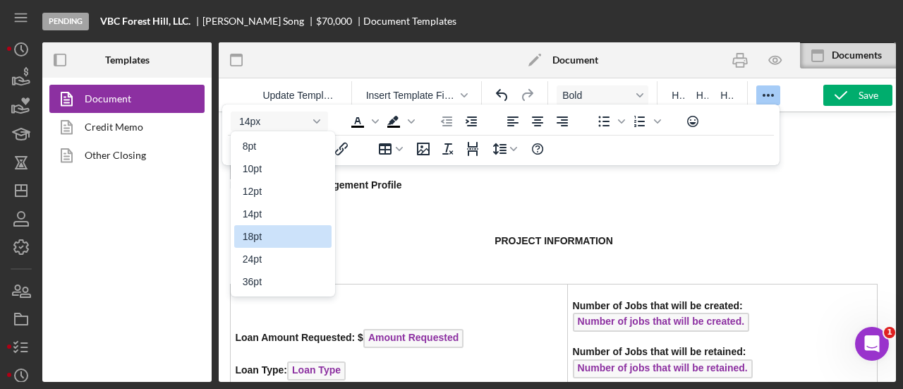
click at [257, 236] on div "18pt" at bounding box center [273, 236] width 61 height 17
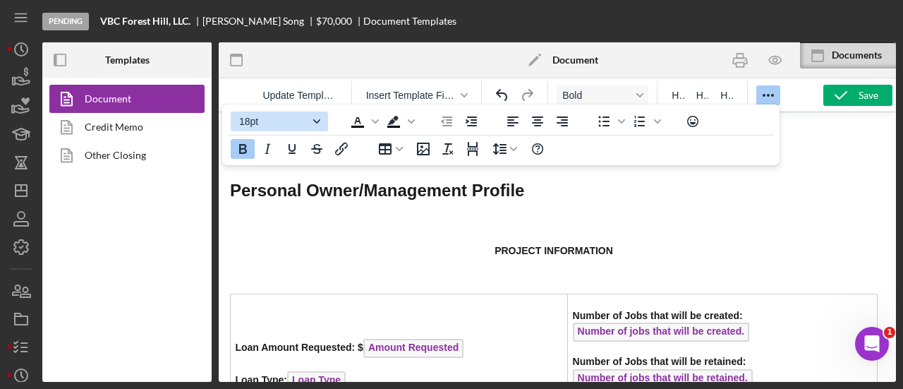
click at [284, 124] on span "18pt" at bounding box center [273, 121] width 69 height 11
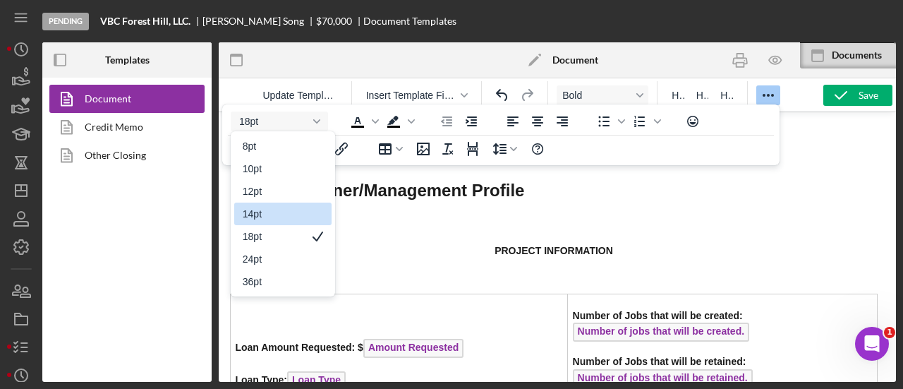
click at [254, 218] on div "14pt" at bounding box center [273, 213] width 61 height 17
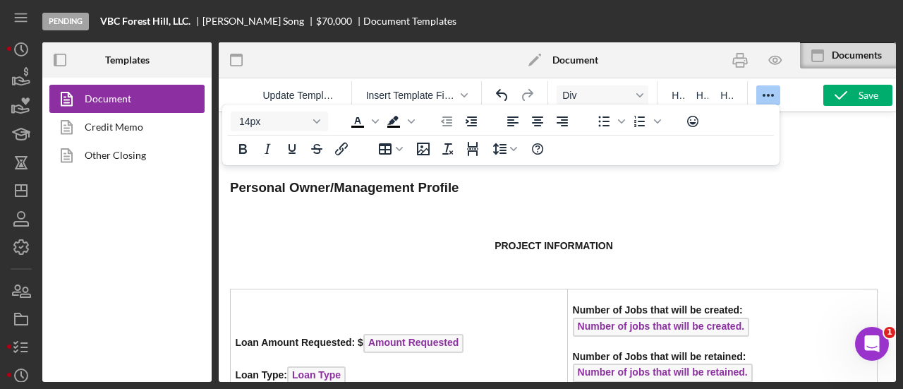
click at [477, 210] on div "Personal Owner/Management Profile" at bounding box center [554, 175] width 648 height 102
click at [477, 204] on div "Personal Owner/Management Profile" at bounding box center [554, 175] width 648 height 102
click at [478, 167] on div "Personal Owner/Management Profile" at bounding box center [554, 175] width 648 height 102
click at [479, 188] on div "Personal Owner/Management Profile" at bounding box center [554, 175] width 648 height 102
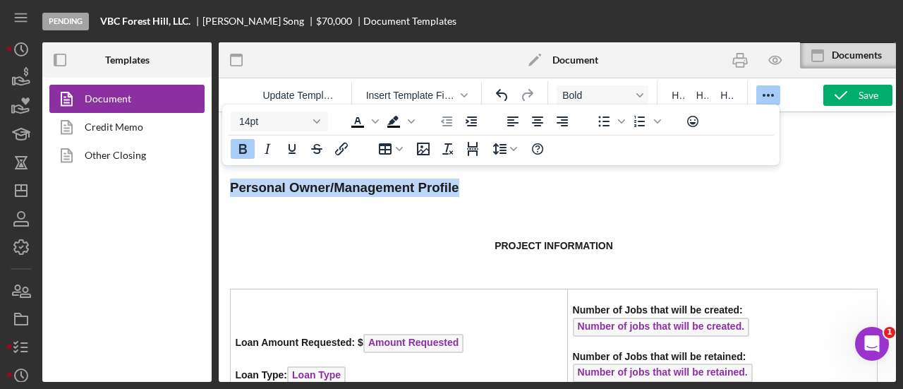
drag, startPoint x: 478, startPoint y: 191, endPoint x: 231, endPoint y: 195, distance: 247.7
click at [231, 195] on div "Personal Owner/Management Profile" at bounding box center [554, 175] width 648 height 102
copy strong "Personal Owner/Management Profile"
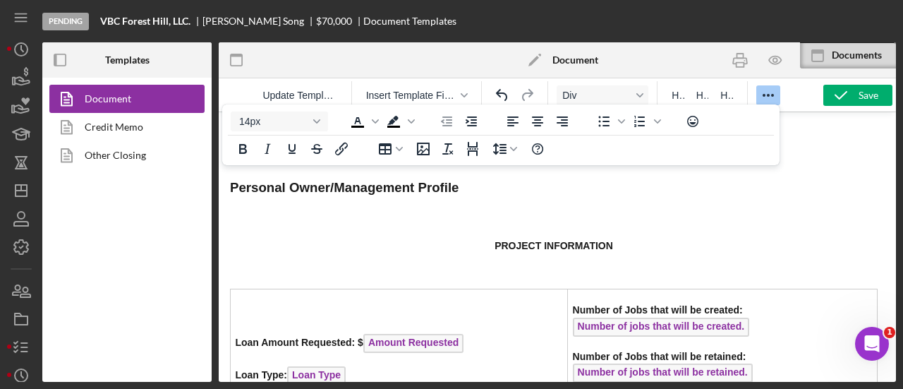
click at [267, 207] on div "Personal Owner/Management Profile" at bounding box center [554, 175] width 648 height 102
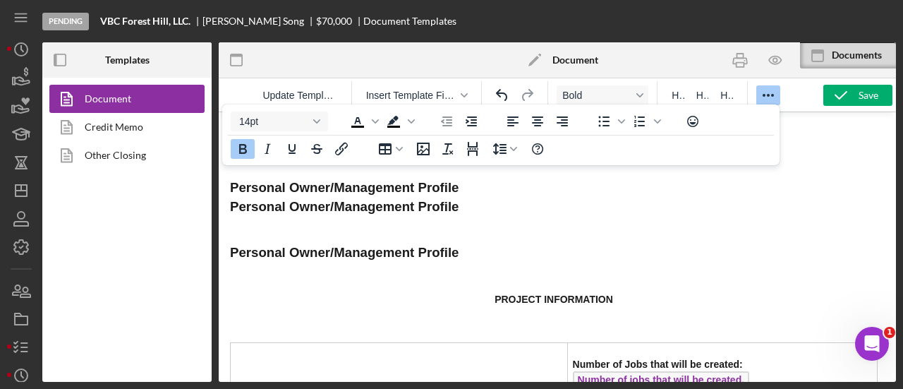
click at [467, 191] on div "Personal Owner/Management Profile Personal Owner/Management Profile" at bounding box center [554, 177] width 648 height 106
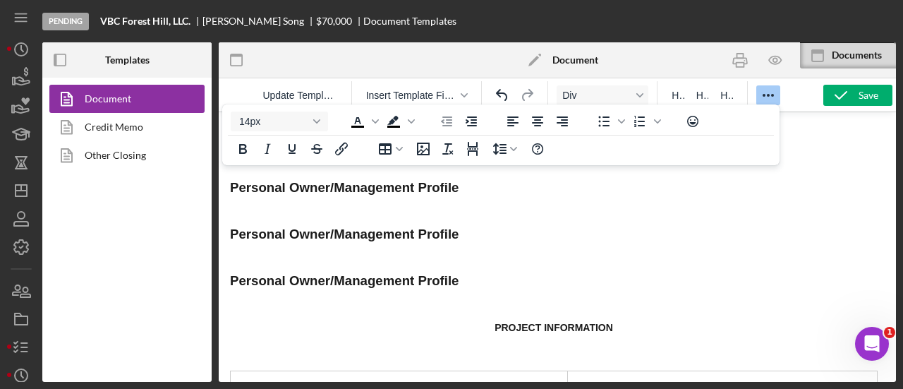
click at [859, 102] on div "Save" at bounding box center [869, 95] width 20 height 21
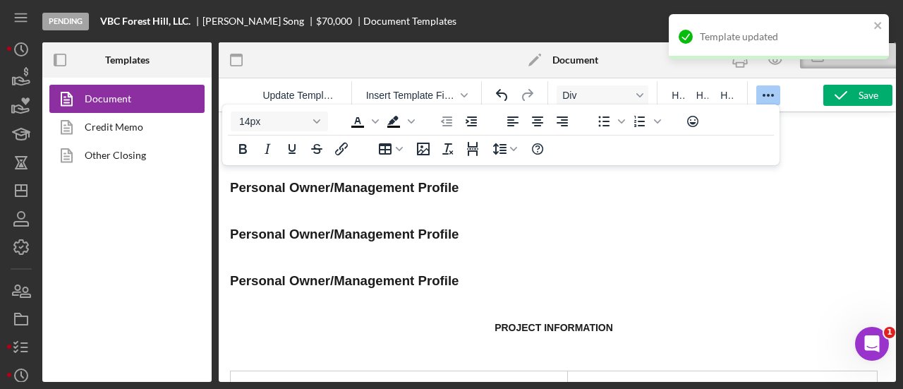
click at [773, 230] on div "Personal Owner/Management Profile" at bounding box center [554, 235] width 648 height 46
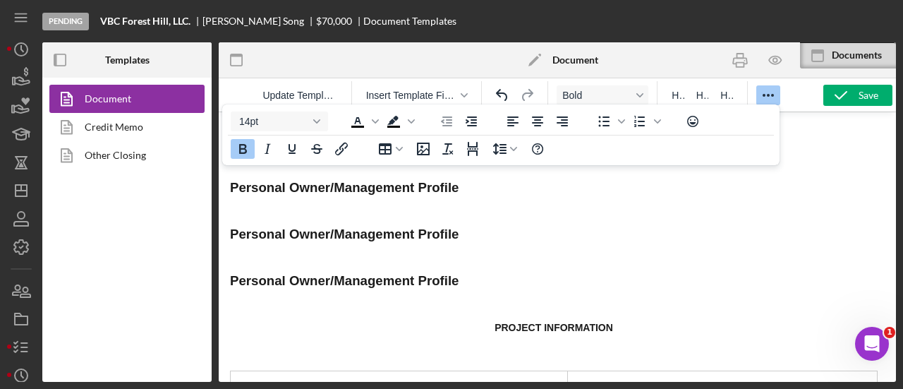
click at [767, 95] on icon "Reveal or hide additional toolbar items" at bounding box center [768, 95] width 11 height 3
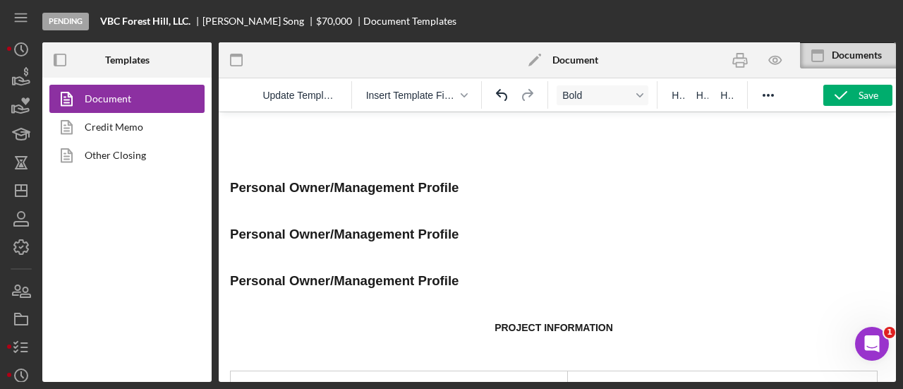
click at [283, 162] on div "Personal Owner/Management Profile" at bounding box center [554, 161] width 648 height 74
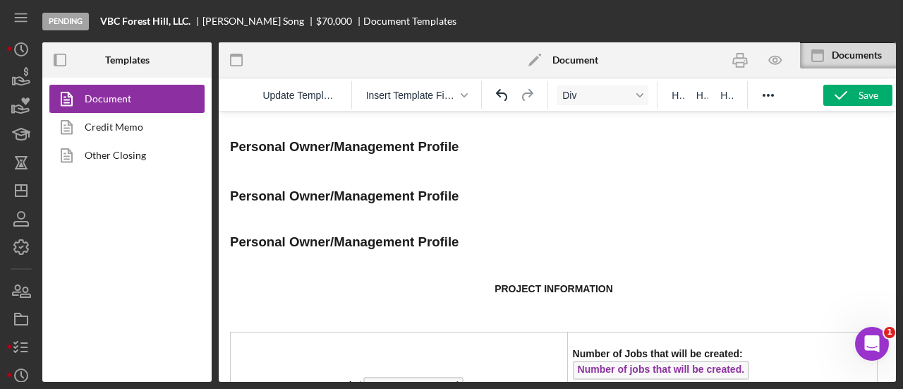
click at [472, 153] on div "Personal Owner/Management Profile" at bounding box center [554, 141] width 648 height 35
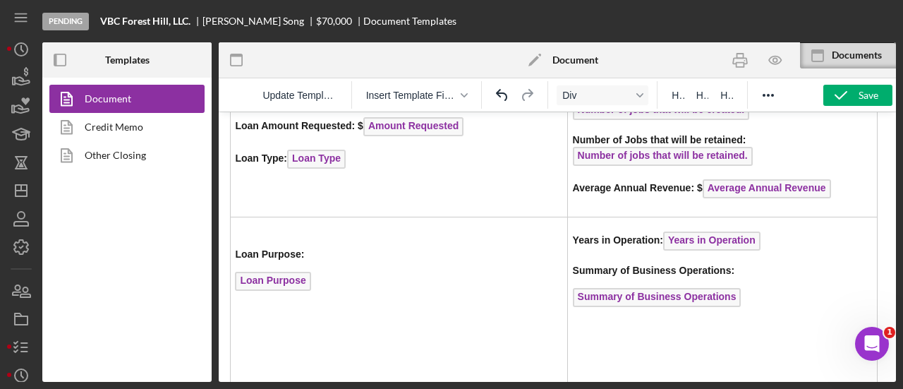
scroll to position [635, 0]
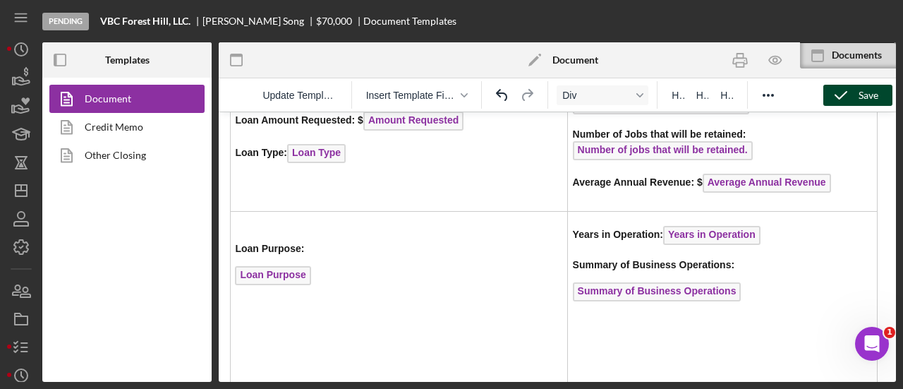
click at [854, 95] on icon "button" at bounding box center [841, 95] width 35 height 35
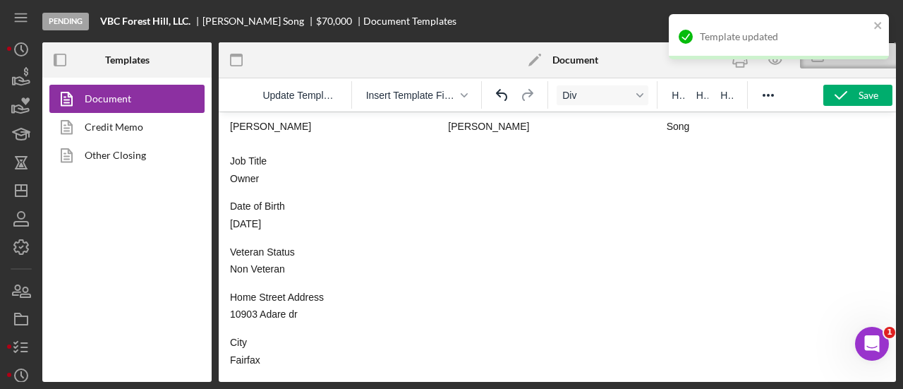
scroll to position [212, 0]
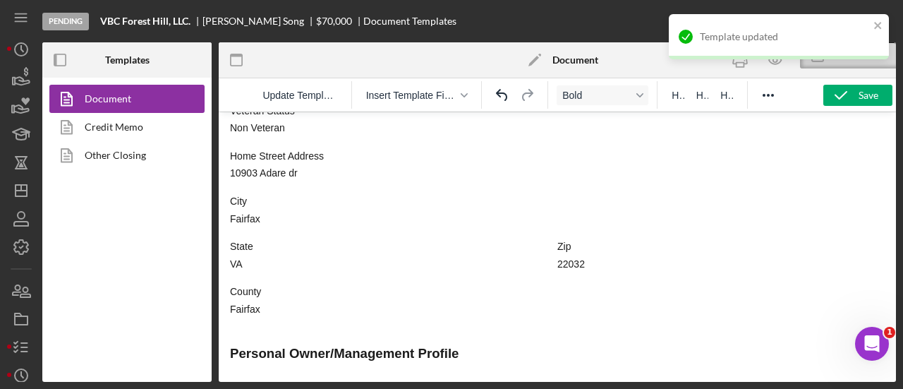
click at [479, 347] on div "Personal Owner/Management Profile" at bounding box center [554, 354] width 648 height 46
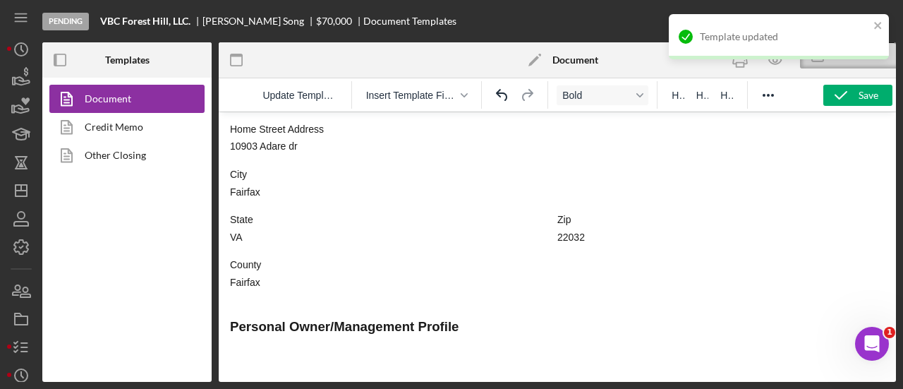
click at [296, 348] on div "Personal Owner/Management Profile" at bounding box center [554, 327] width 648 height 46
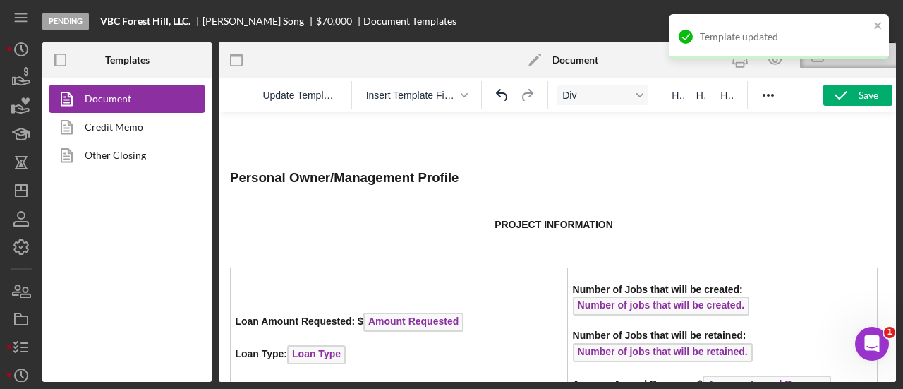
scroll to position [857, 0]
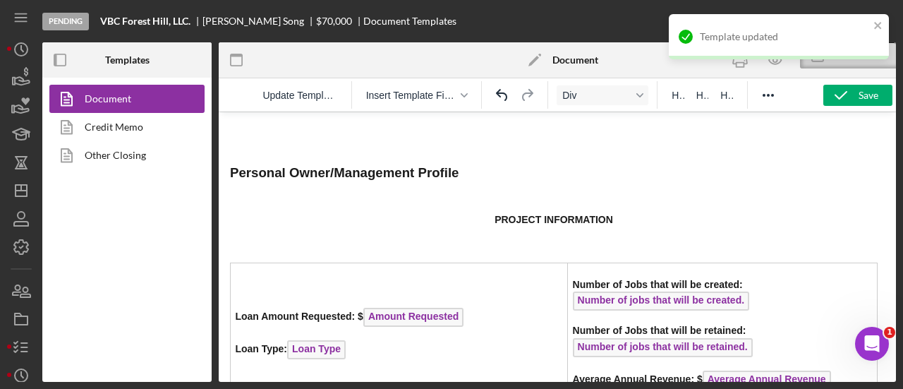
click at [246, 188] on div "Personal Owner/Management Profile" at bounding box center [554, 181] width 648 height 35
click at [271, 152] on body "Personal Owner/Management Profile First Name [PERSON_NAME] Middle Name [PERSON_…" at bounding box center [557, 157] width 655 height 1783
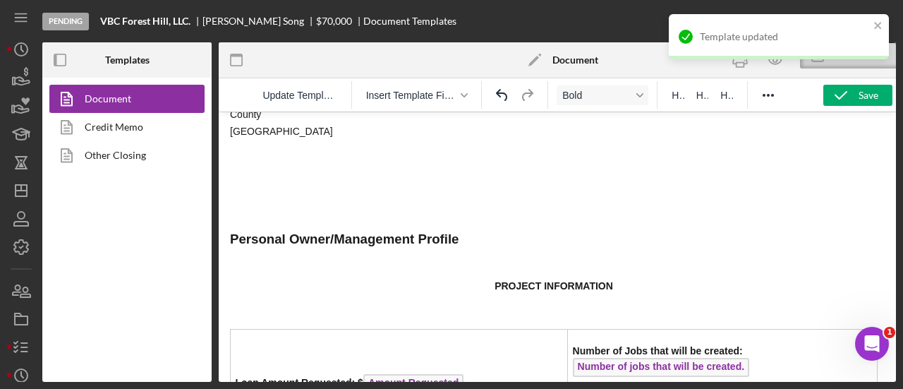
scroll to position [716, 0]
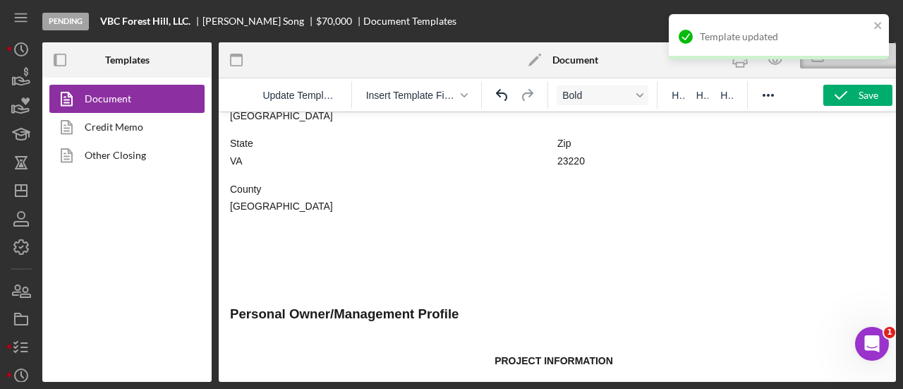
click at [250, 281] on div "Rich Text Area. Press ALT-0 for help." at bounding box center [554, 272] width 648 height 35
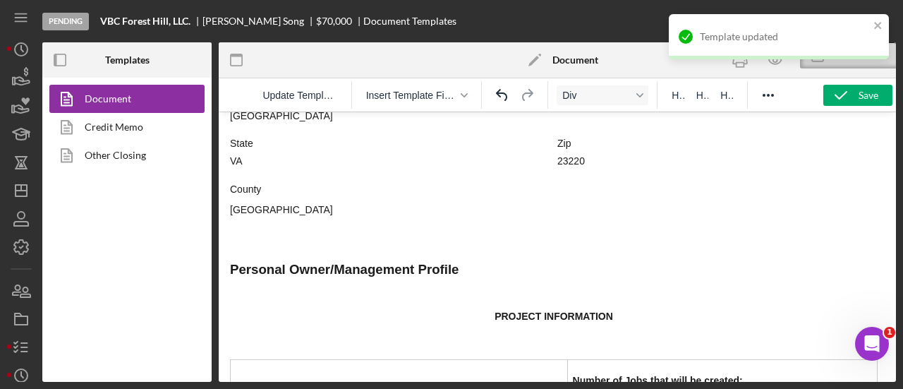
click at [496, 266] on div "Personal Owner/Management Profile" at bounding box center [554, 277] width 648 height 35
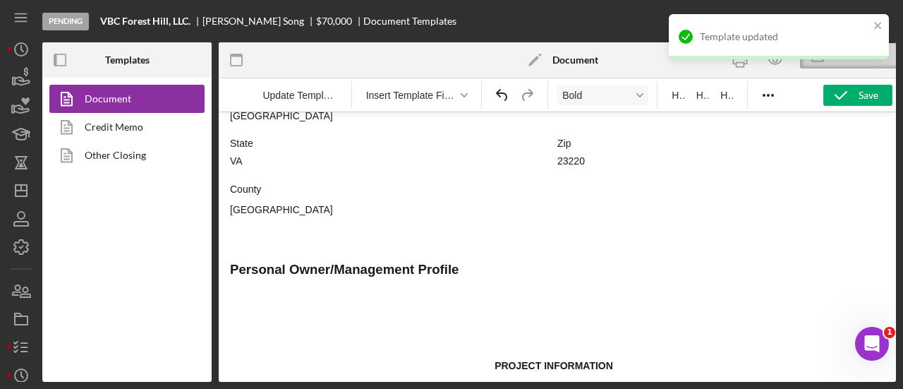
click at [325, 289] on div "Personal Owner/Management Profile" at bounding box center [554, 277] width 648 height 35
drag, startPoint x: 306, startPoint y: 299, endPoint x: 350, endPoint y: 304, distance: 44.0
click at [305, 299] on body "Personal Owner/Management Profile First Name [PERSON_NAME] Middle Name [PERSON_…" at bounding box center [557, 301] width 655 height 1788
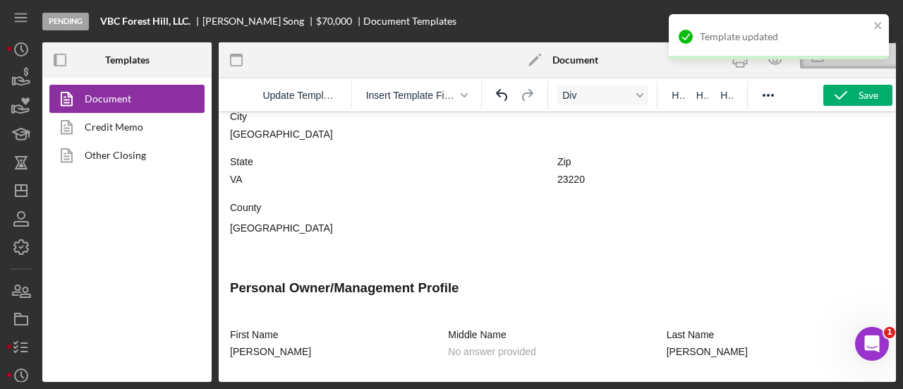
scroll to position [715, 0]
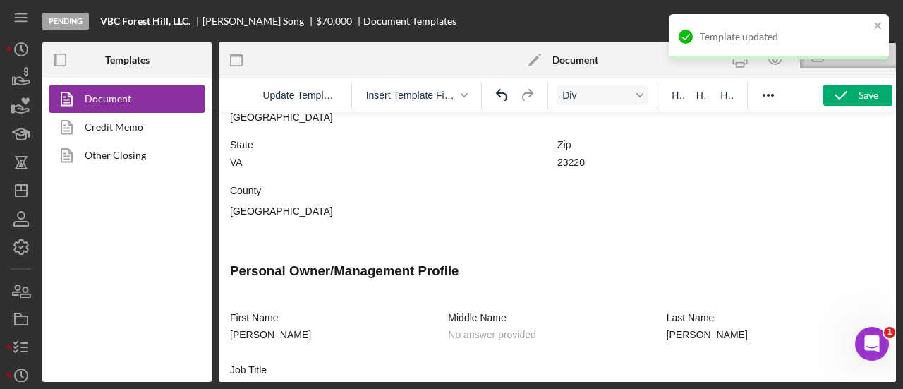
click at [255, 293] on div "Personal Owner/Management Profile" at bounding box center [554, 279] width 648 height 35
click at [830, 90] on icon "button" at bounding box center [841, 95] width 35 height 35
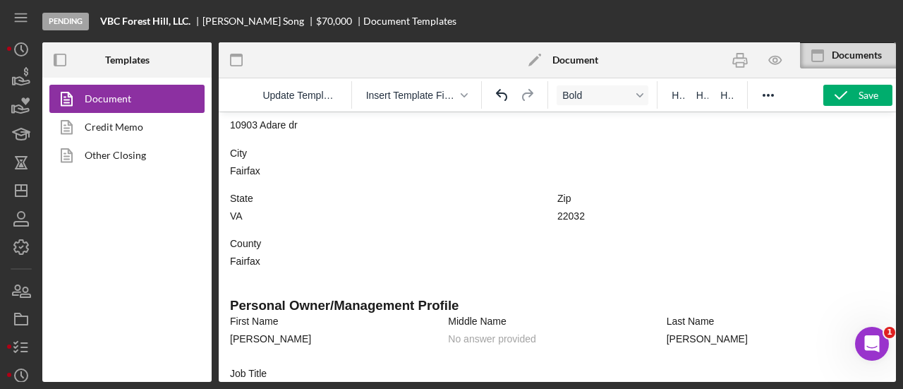
scroll to position [282, 0]
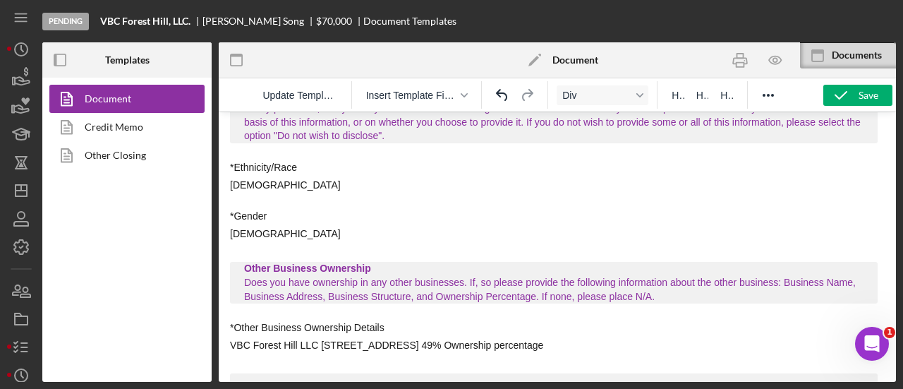
scroll to position [466, 0]
click at [853, 100] on icon "button" at bounding box center [841, 95] width 35 height 35
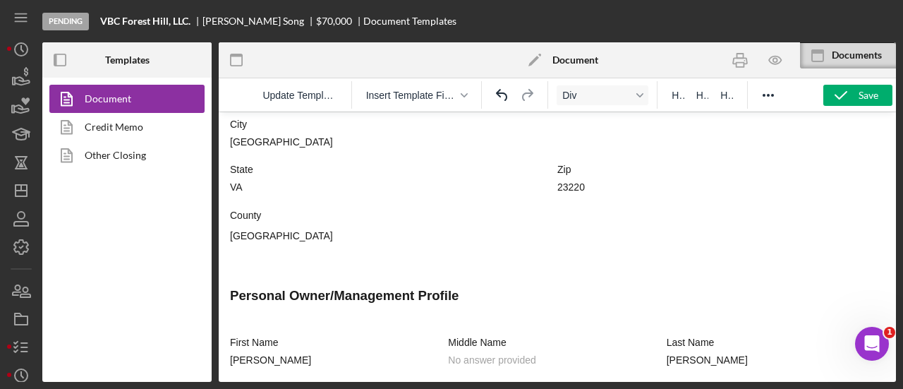
scroll to position [1313, 0]
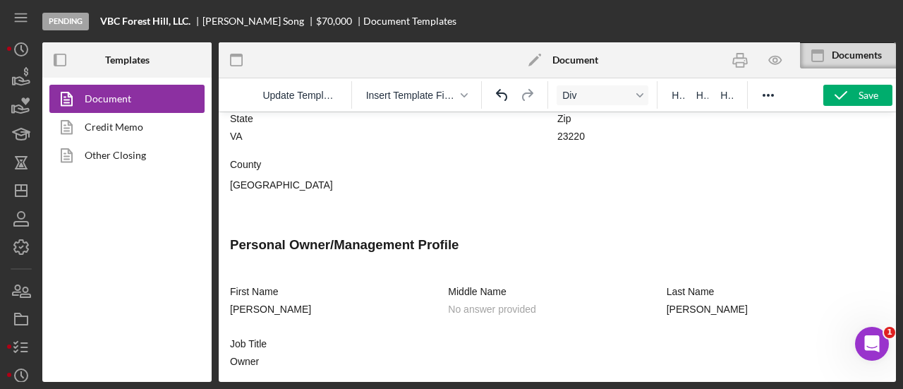
click at [251, 206] on div "First Name [PERSON_NAME] Middle Name No answer provided Last Name [PERSON_NAME]…" at bounding box center [554, 27] width 648 height 388
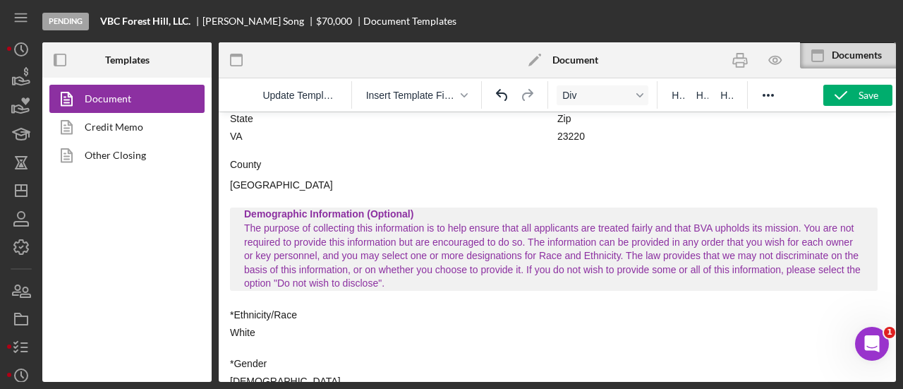
scroll to position [1752, 0]
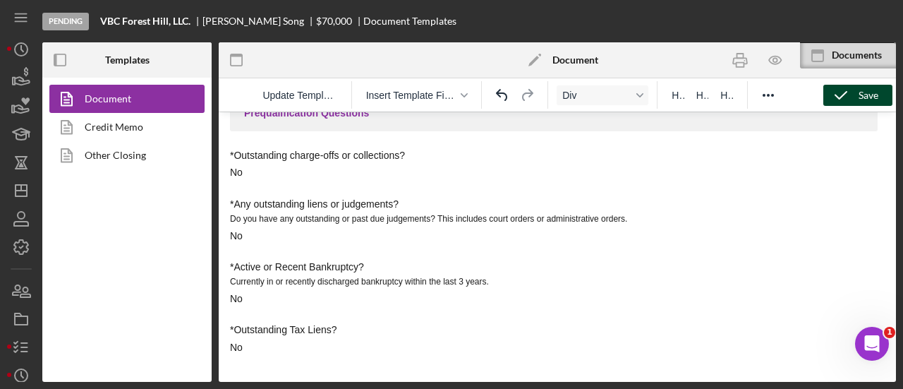
click at [850, 95] on icon "button" at bounding box center [841, 95] width 35 height 35
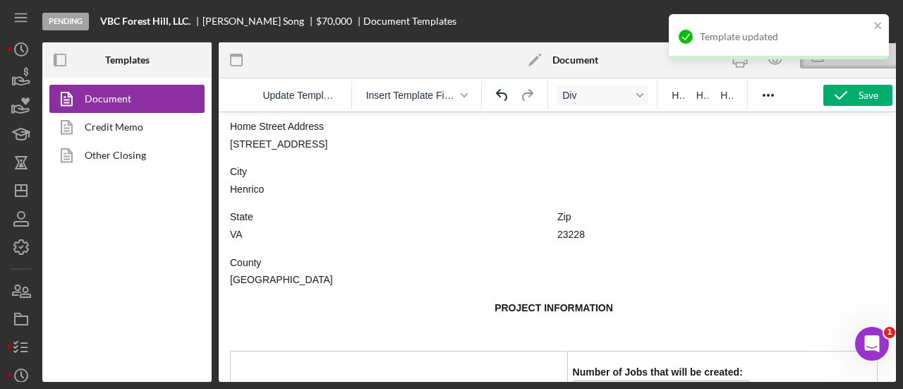
scroll to position [2388, 0]
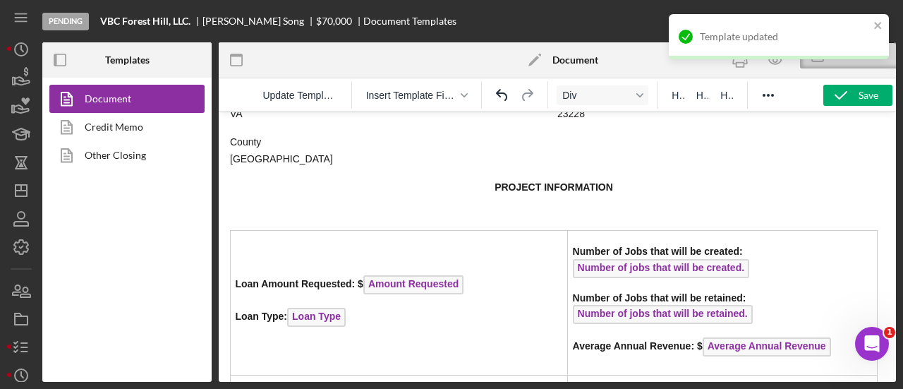
click at [311, 160] on div "County [GEOGRAPHIC_DATA]" at bounding box center [554, 151] width 648 height 31
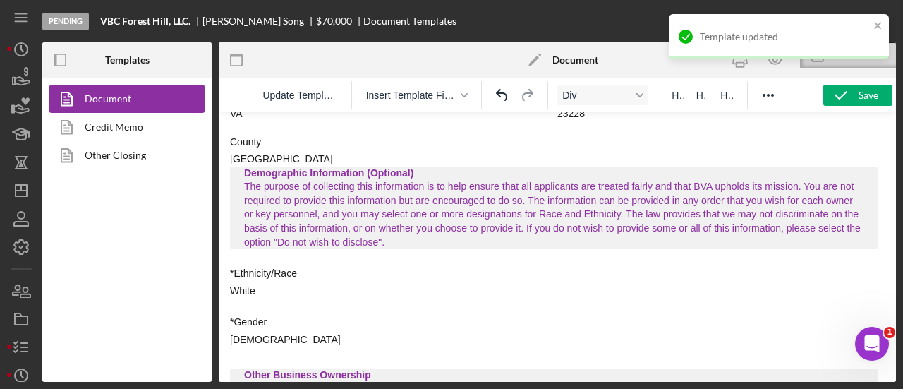
scroll to position [2742, 0]
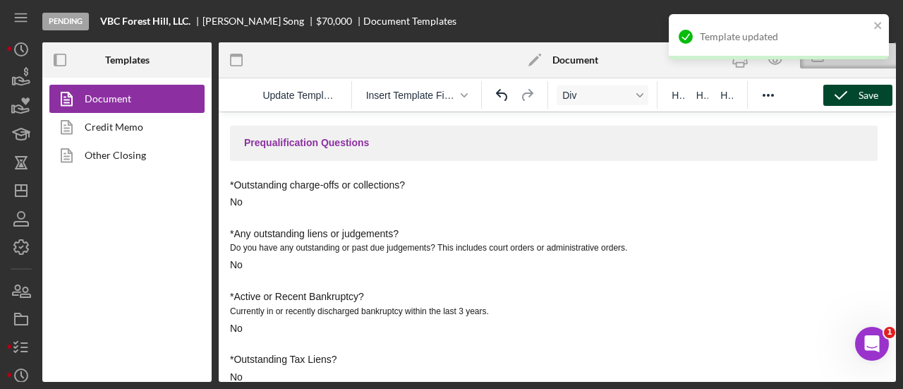
click at [860, 95] on div "Save" at bounding box center [869, 95] width 20 height 21
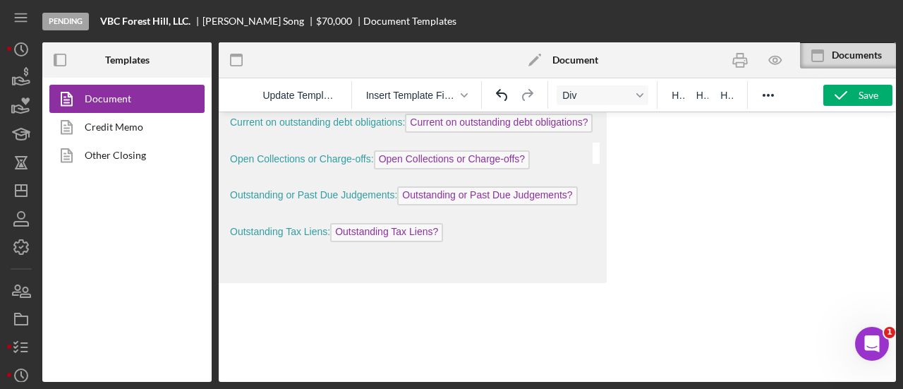
scroll to position [3607, 0]
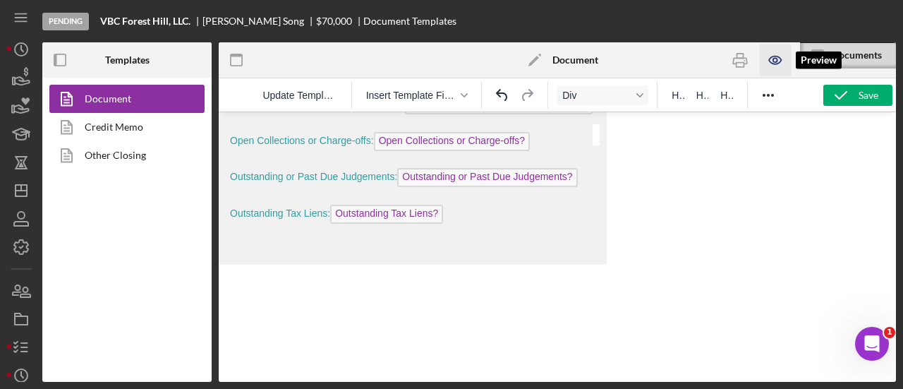
click at [773, 60] on icon "button" at bounding box center [775, 60] width 4 height 4
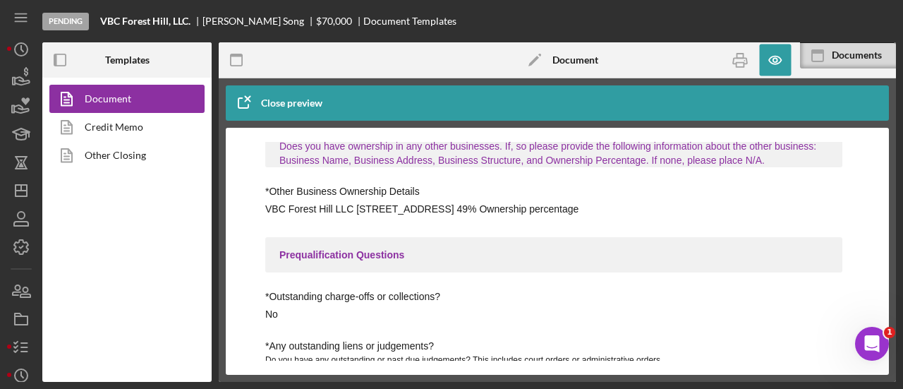
scroll to position [635, 0]
click at [577, 57] on b "Document" at bounding box center [576, 59] width 46 height 11
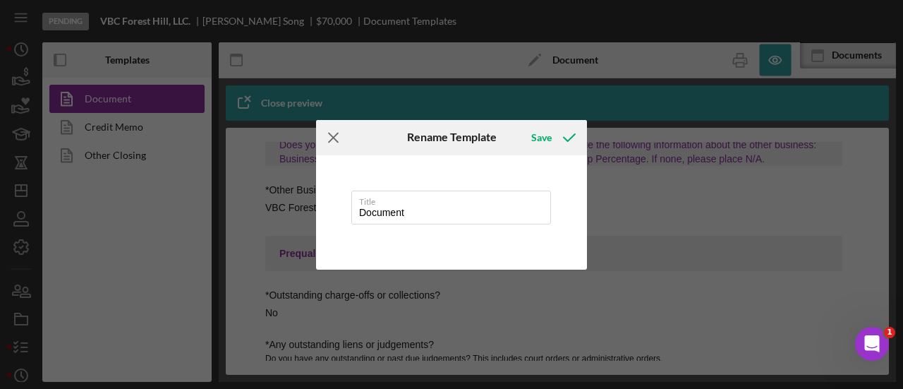
click at [330, 142] on icon "Icon/Menu Close" at bounding box center [333, 137] width 35 height 35
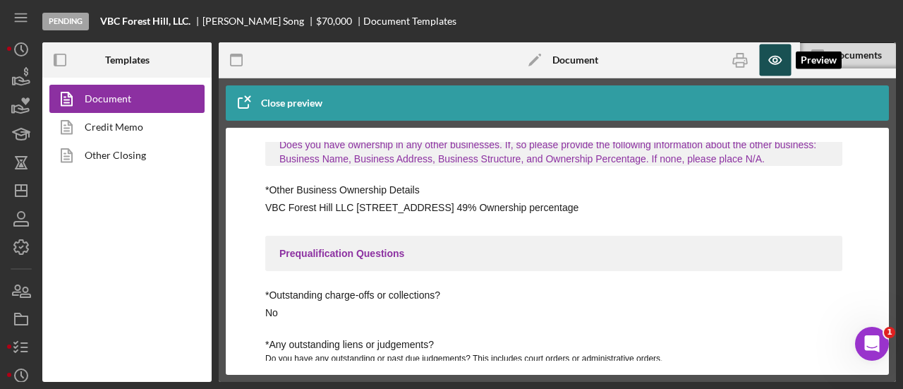
click at [775, 63] on icon "button" at bounding box center [776, 60] width 32 height 32
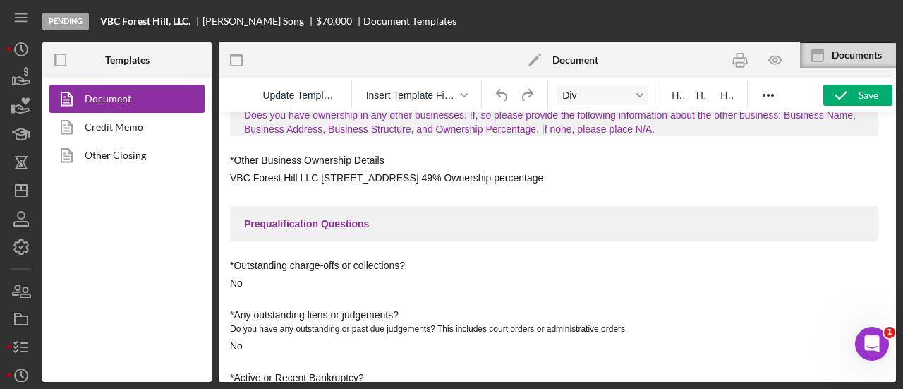
scroll to position [565, 0]
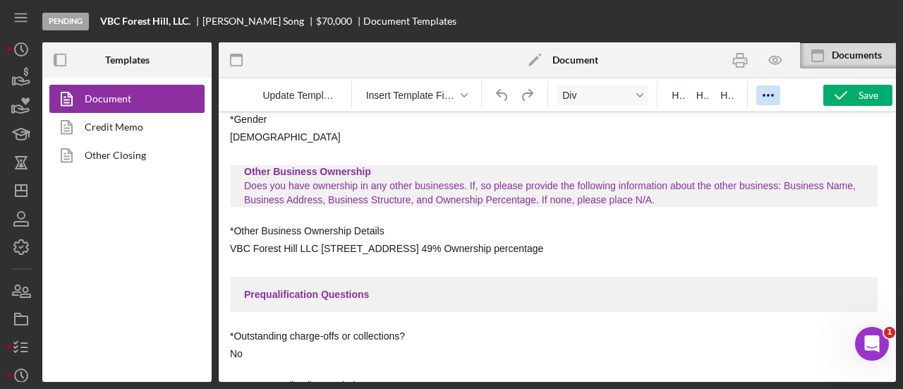
click at [760, 98] on icon "Reveal or hide additional toolbar items" at bounding box center [768, 95] width 17 height 17
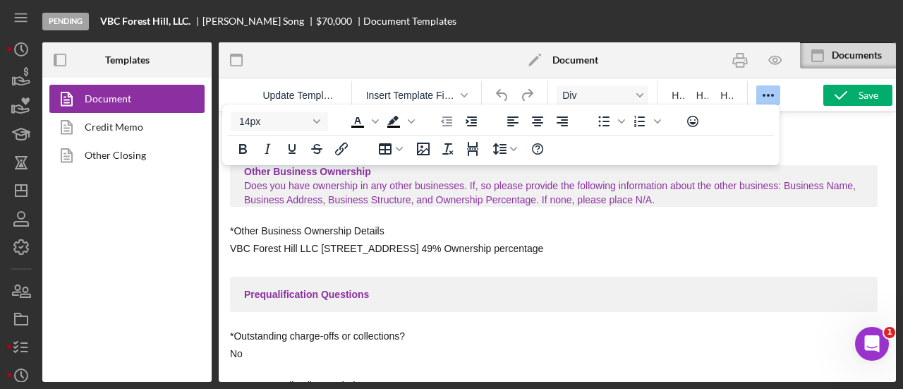
click at [760, 98] on icon "Reveal or hide additional toolbar items" at bounding box center [768, 95] width 17 height 17
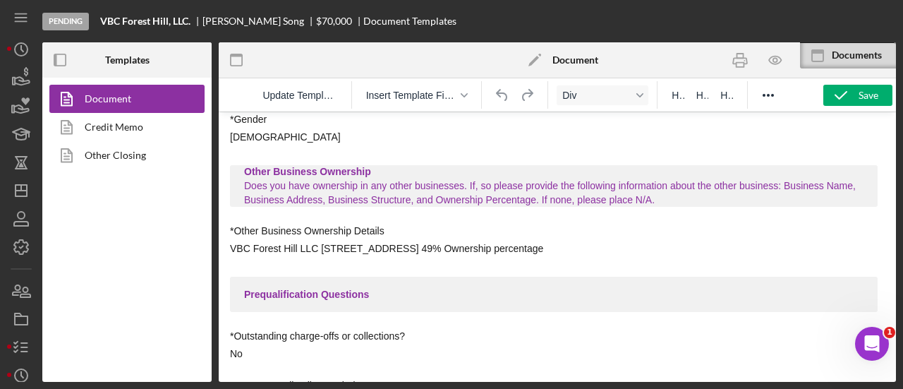
click at [336, 247] on div "VBC Forest Hill LLC [STREET_ADDRESS] 49% Ownership percentage" at bounding box center [386, 249] width 313 height 14
click at [776, 57] on icon "button" at bounding box center [776, 60] width 32 height 32
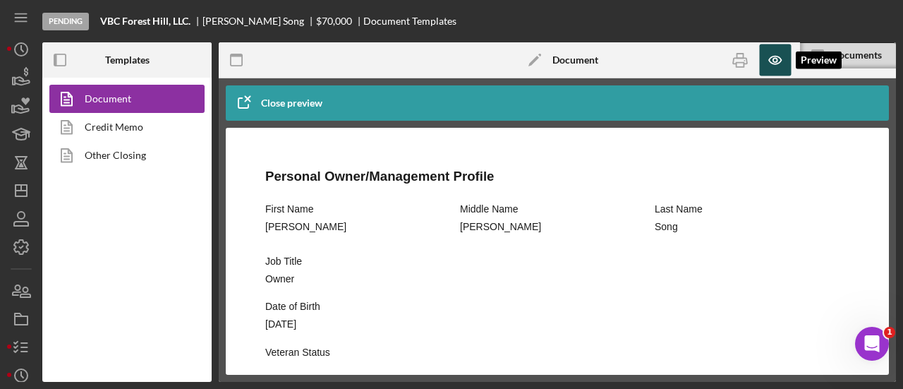
click at [771, 59] on icon "button" at bounding box center [776, 60] width 32 height 32
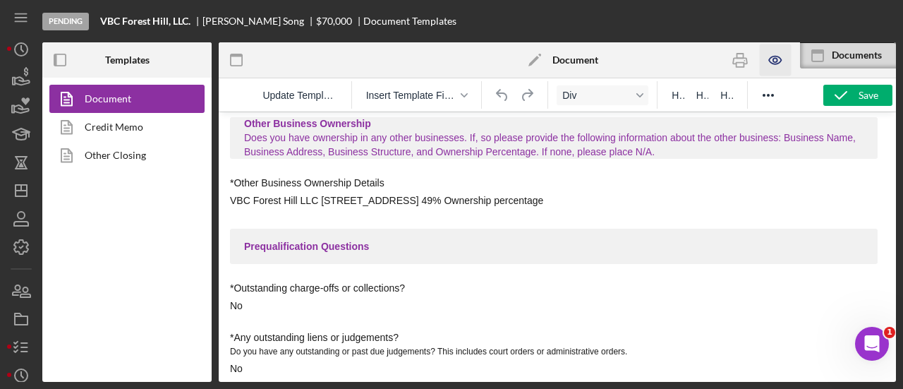
scroll to position [635, 0]
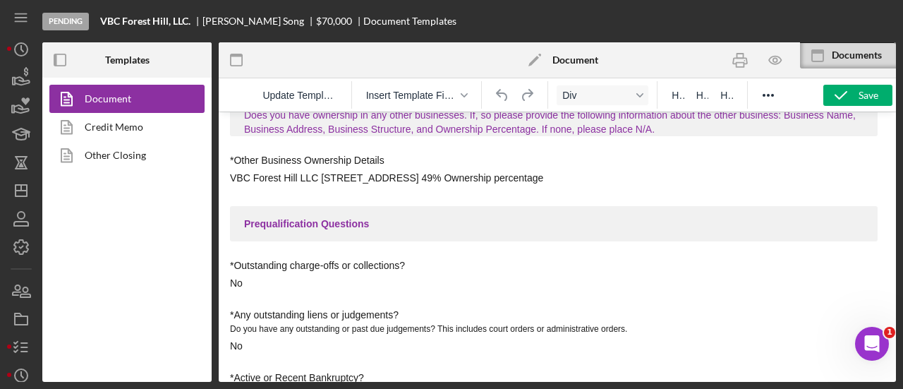
click at [530, 180] on div "VBC Forest Hill LLC [STREET_ADDRESS] 49% Ownership percentage" at bounding box center [386, 178] width 313 height 14
drag, startPoint x: 630, startPoint y: 178, endPoint x: 222, endPoint y: 177, distance: 407.9
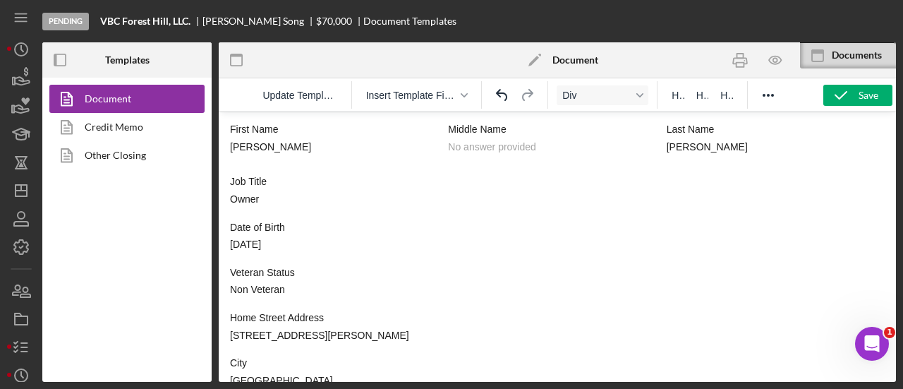
scroll to position [1059, 0]
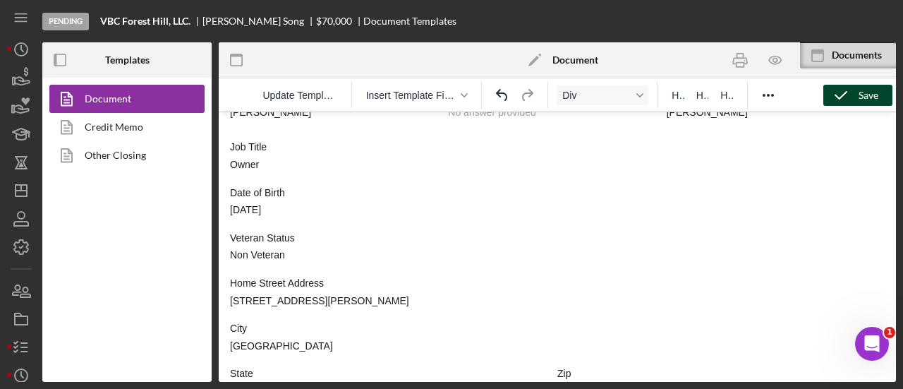
click at [859, 95] on div "Save" at bounding box center [869, 95] width 20 height 21
click at [560, 60] on b "Document" at bounding box center [576, 59] width 46 height 11
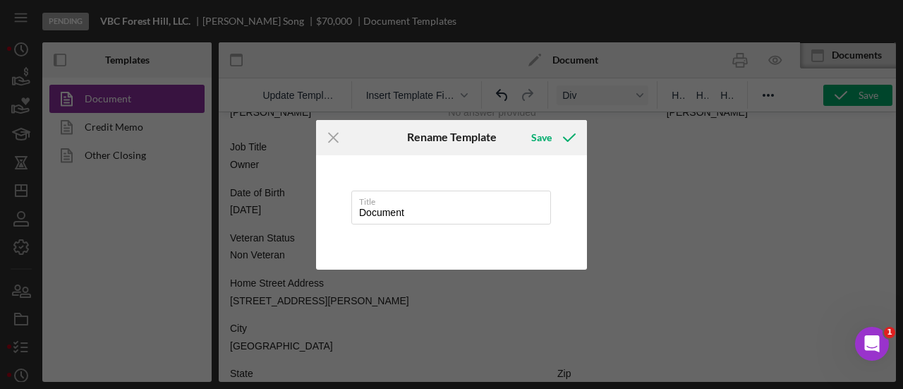
drag, startPoint x: 419, startPoint y: 211, endPoint x: 278, endPoint y: 212, distance: 141.2
click at [280, 214] on div "Icon/Menu Close Rename Template Save Title Document Cancel Save" at bounding box center [451, 194] width 903 height 389
click at [555, 133] on icon "submit" at bounding box center [569, 137] width 35 height 35
type input "Application"
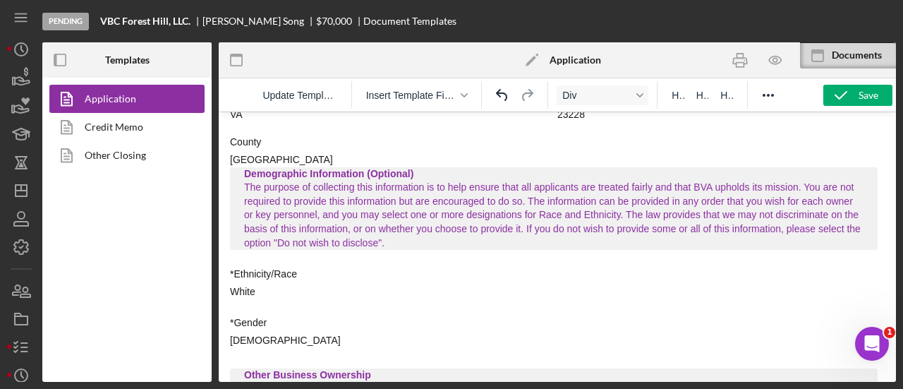
scroll to position [2374, 0]
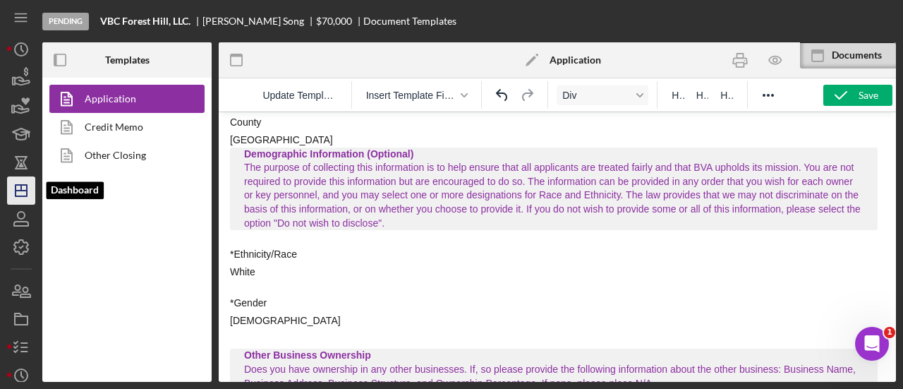
click at [26, 186] on polygon "button" at bounding box center [21, 190] width 11 height 11
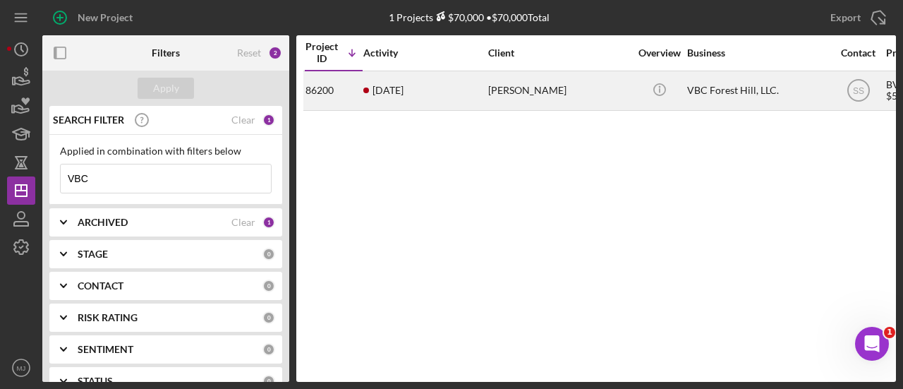
click at [390, 86] on time "[DATE]" at bounding box center [388, 90] width 31 height 11
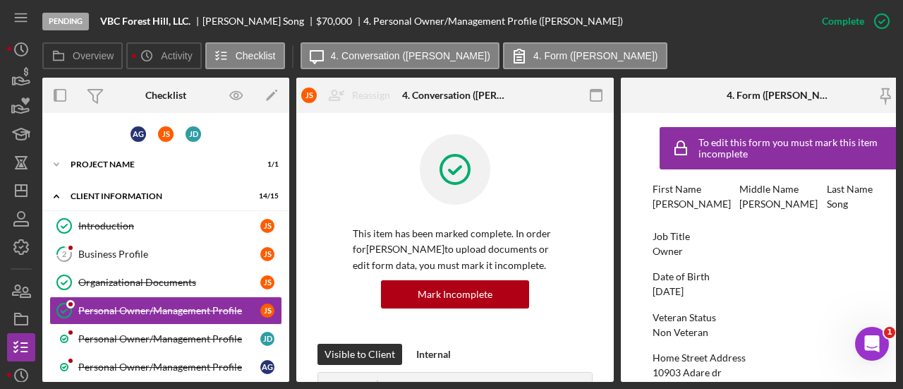
scroll to position [63, 0]
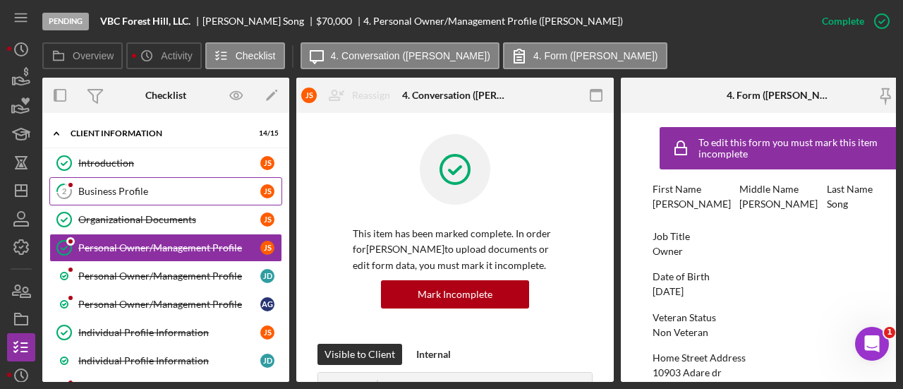
click at [150, 190] on div "Business Profile" at bounding box center [169, 191] width 182 height 11
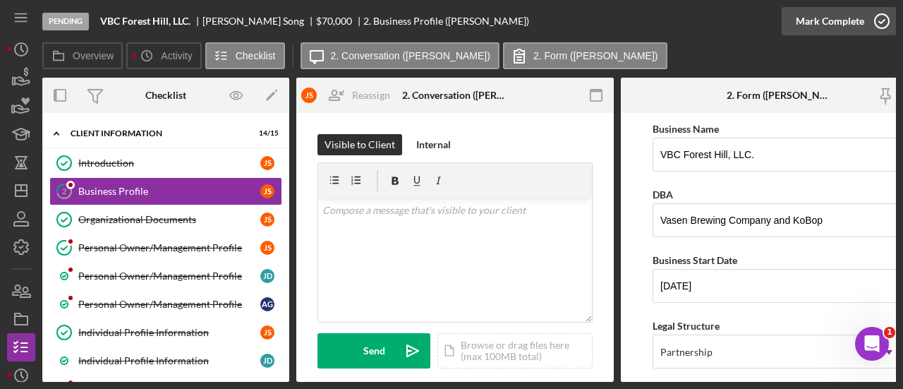
click at [848, 23] on div "Mark Complete" at bounding box center [830, 21] width 68 height 28
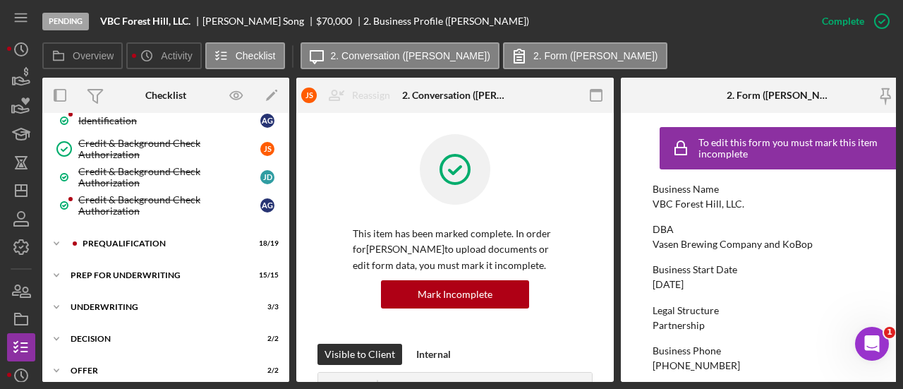
scroll to position [518, 0]
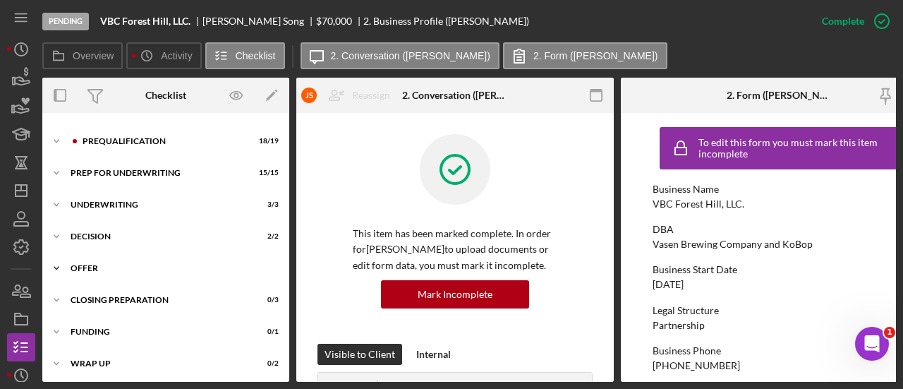
click at [88, 264] on div "Offer" at bounding box center [171, 268] width 201 height 8
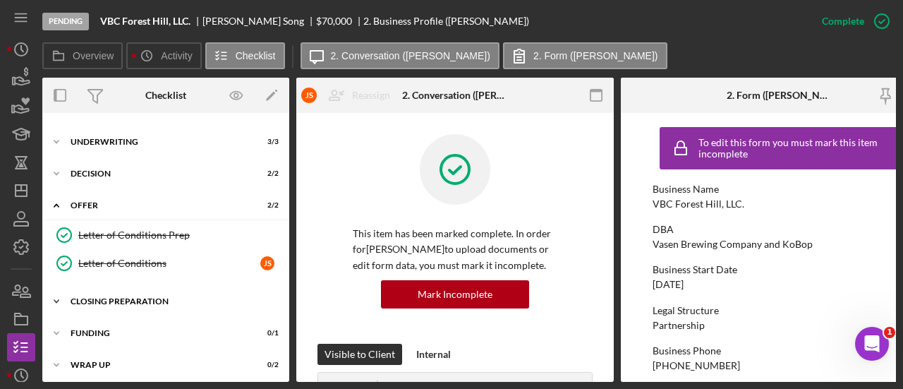
click at [90, 287] on div "Icon/Expander Closing Preparation 0 / 3" at bounding box center [165, 301] width 247 height 28
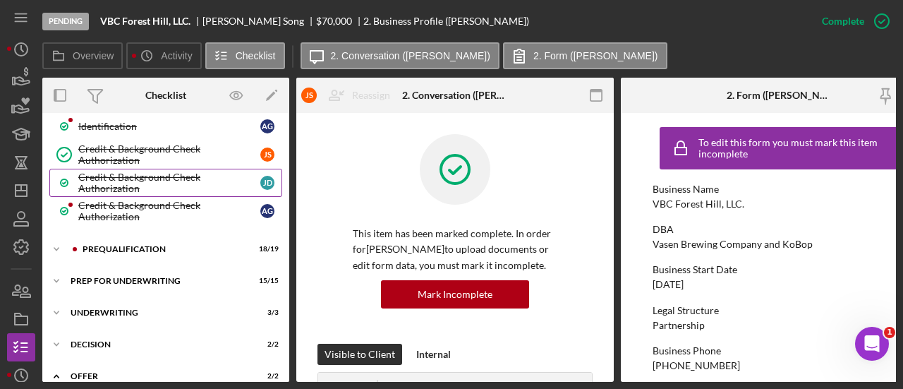
scroll to position [460, 0]
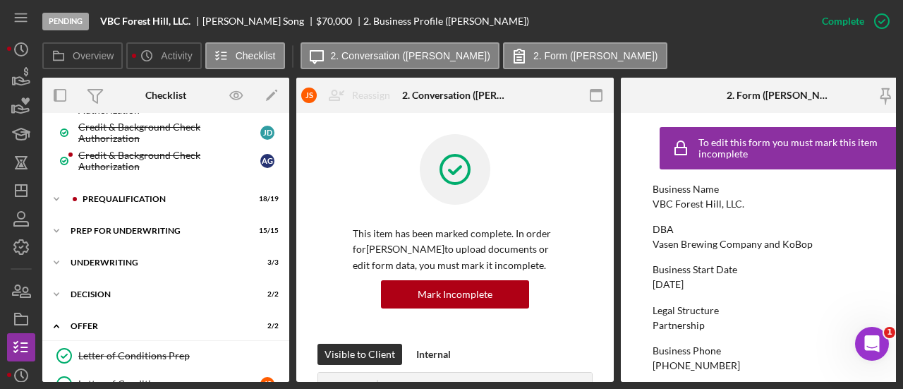
click at [138, 207] on div "A G J S J D Icon/Expander Project Name 1 / 1 Icon/Expander Client Information 1…" at bounding box center [165, 126] width 247 height 933
click at [138, 195] on div "Icon/Expander Prequalification 18 / 19" at bounding box center [165, 199] width 247 height 28
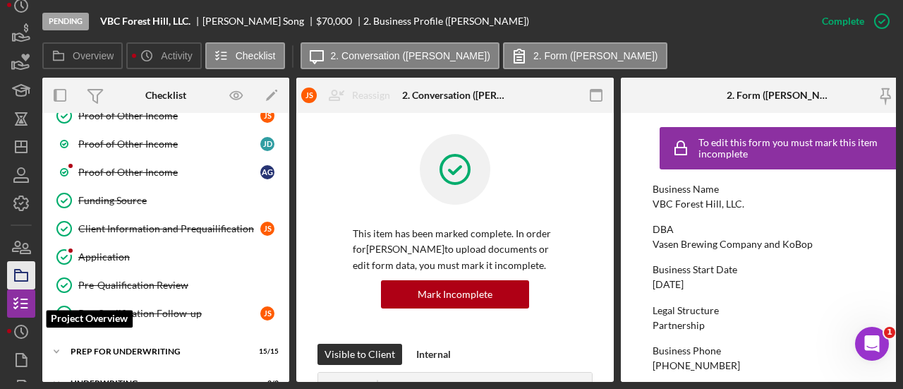
scroll to position [120, 0]
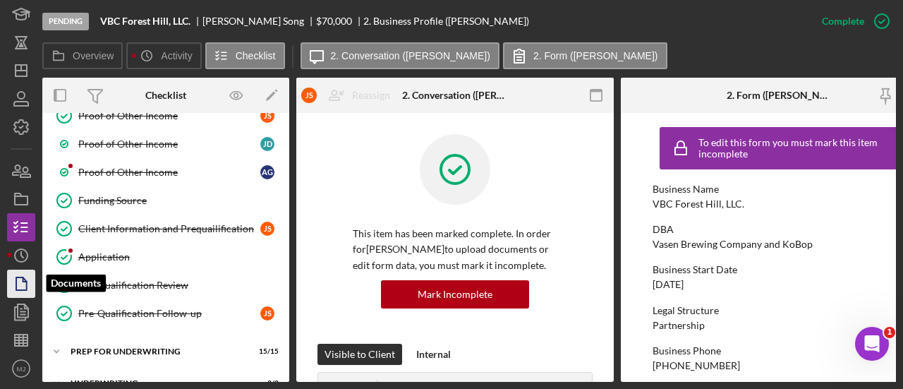
click at [28, 283] on icon "button" at bounding box center [21, 283] width 35 height 35
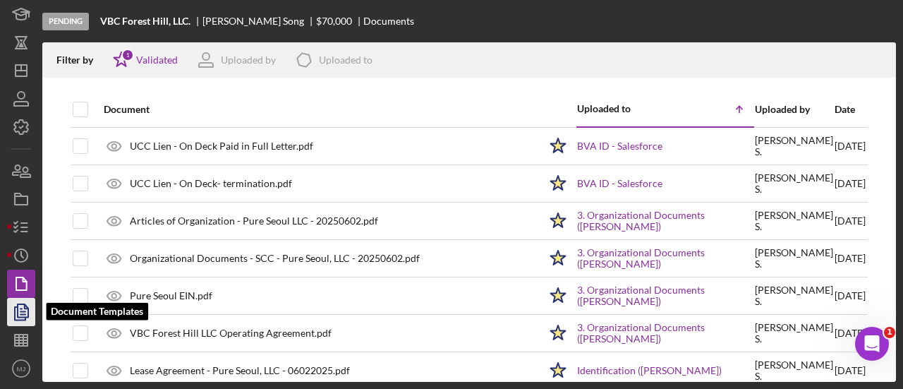
click at [24, 314] on icon "button" at bounding box center [22, 312] width 5 height 6
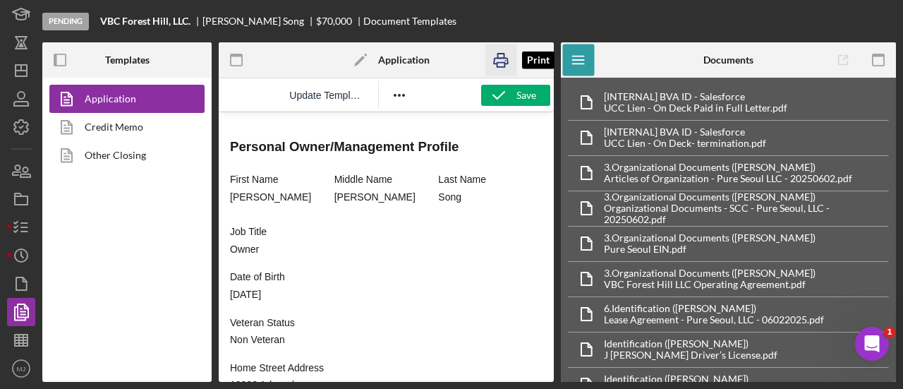
click at [492, 61] on icon "button" at bounding box center [501, 60] width 32 height 32
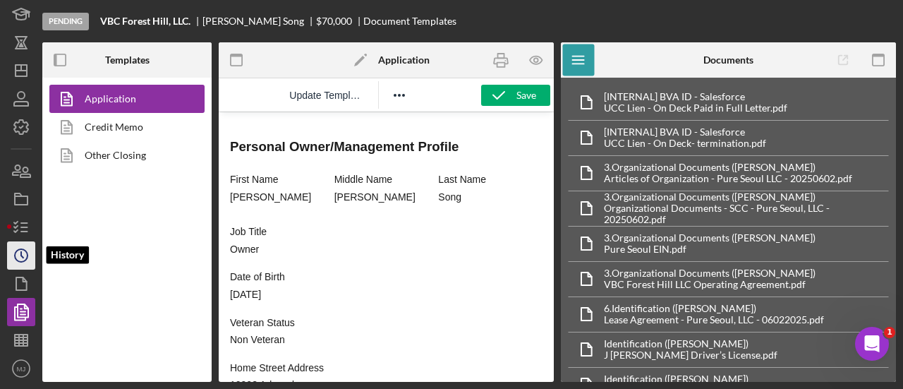
click at [24, 249] on circle "button" at bounding box center [21, 255] width 13 height 13
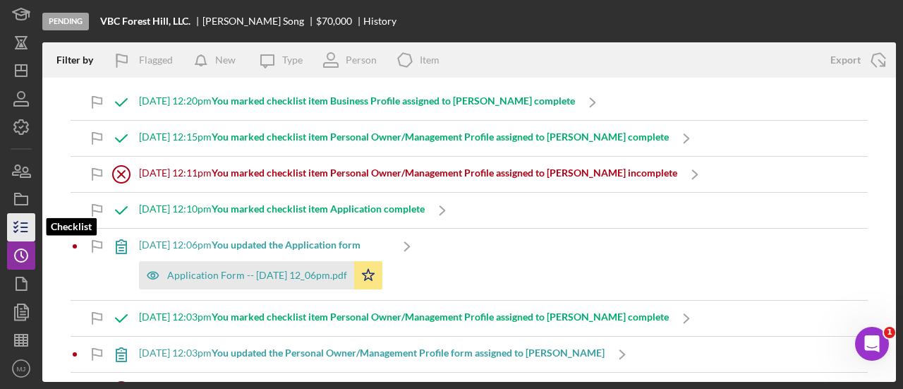
click at [23, 227] on line "button" at bounding box center [24, 227] width 6 height 0
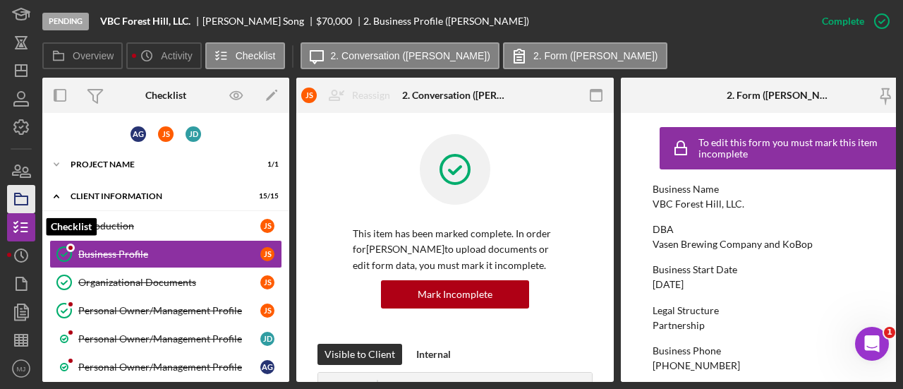
scroll to position [4, 0]
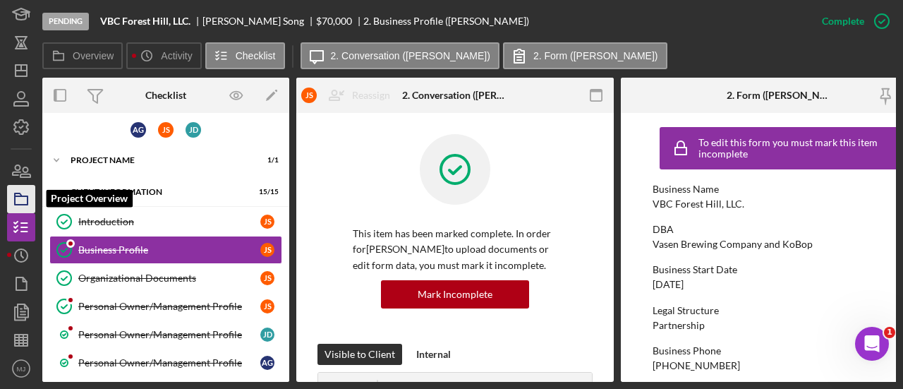
click at [23, 204] on rect "button" at bounding box center [21, 200] width 13 height 8
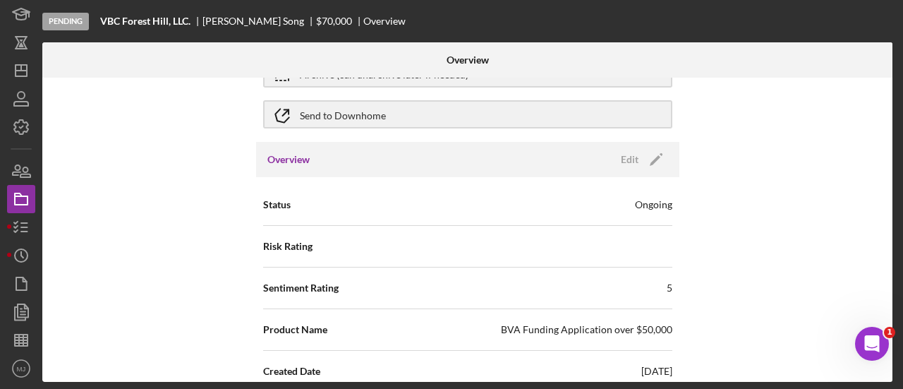
scroll to position [353, 0]
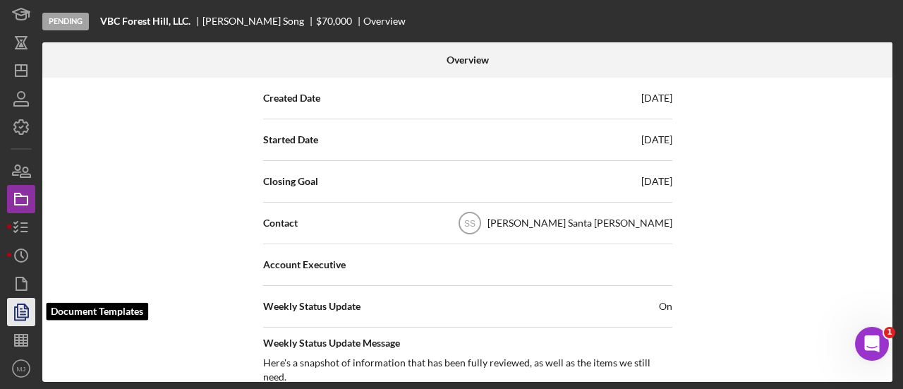
click at [23, 314] on icon "button" at bounding box center [22, 312] width 5 height 6
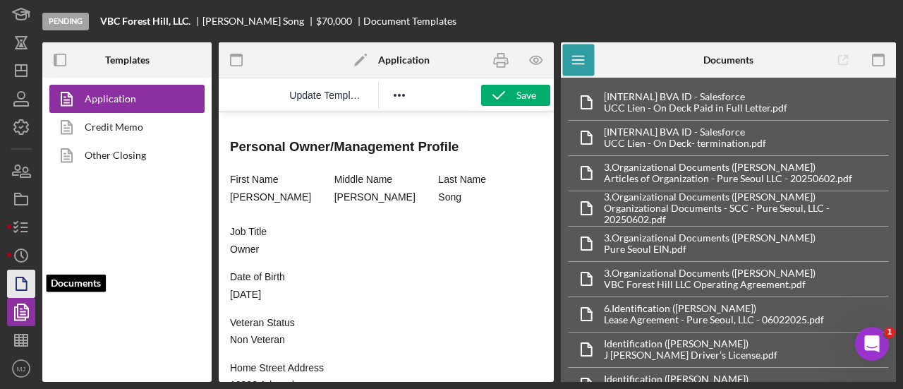
click at [23, 286] on icon "button" at bounding box center [21, 283] width 35 height 35
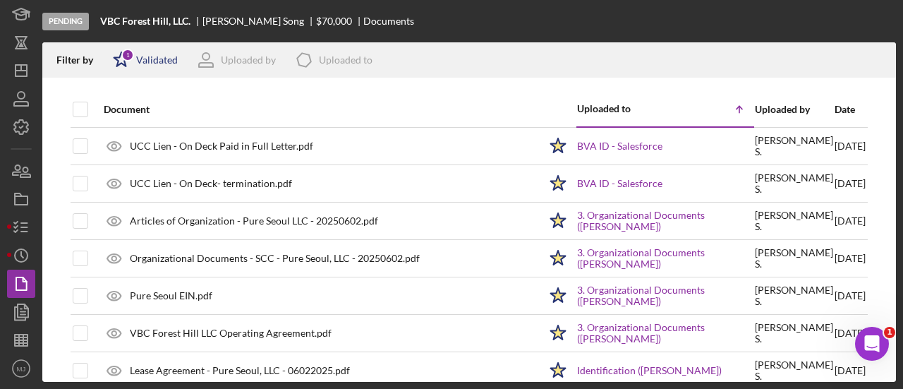
click at [152, 61] on div "Validated" at bounding box center [157, 59] width 42 height 11
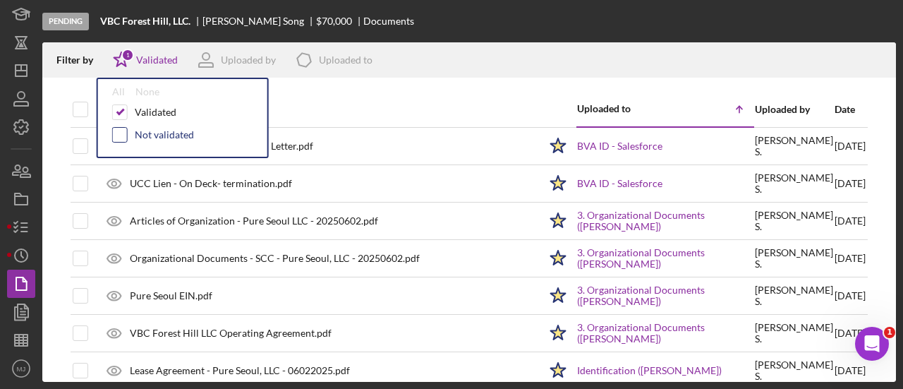
click at [123, 133] on input "checkbox" at bounding box center [120, 135] width 14 height 14
checkbox input "true"
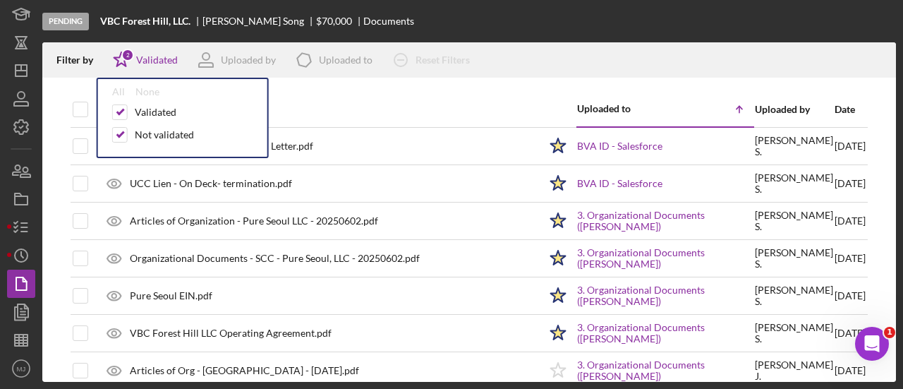
click at [393, 95] on div "Document" at bounding box center [321, 109] width 435 height 34
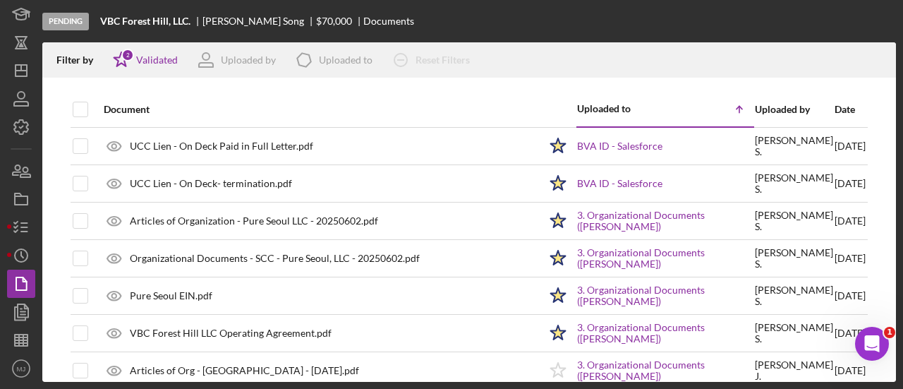
click at [428, 13] on div "Pending VBC Forest Hill, LLC. [PERSON_NAME] $70,000 $70,000 Documents" at bounding box center [469, 21] width 854 height 42
click at [124, 61] on polygon at bounding box center [121, 59] width 15 height 14
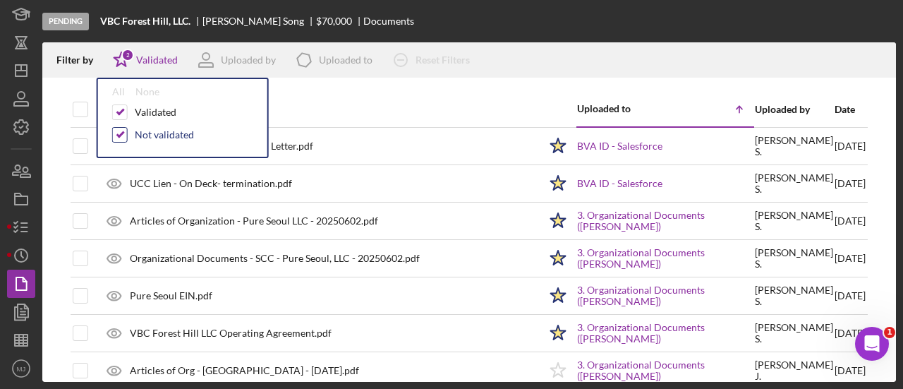
click at [120, 138] on input "checkbox" at bounding box center [120, 135] width 14 height 14
checkbox input "false"
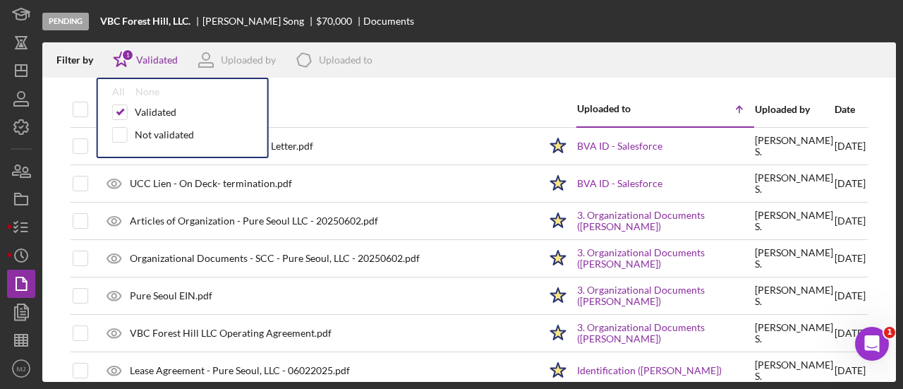
click at [438, 87] on div at bounding box center [469, 85] width 854 height 14
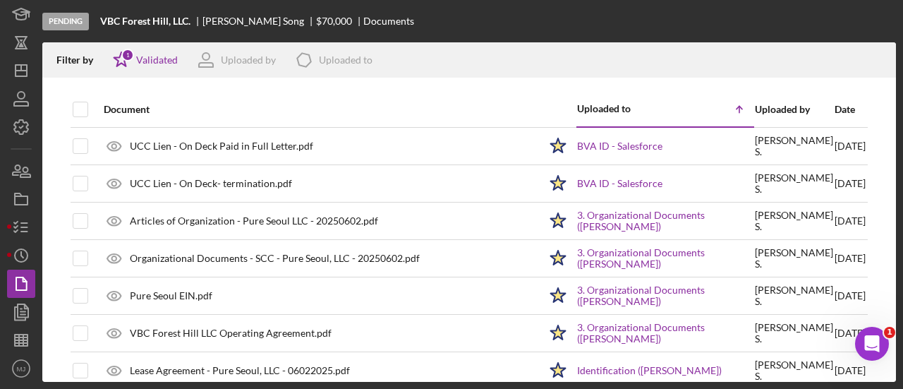
scroll to position [169, 0]
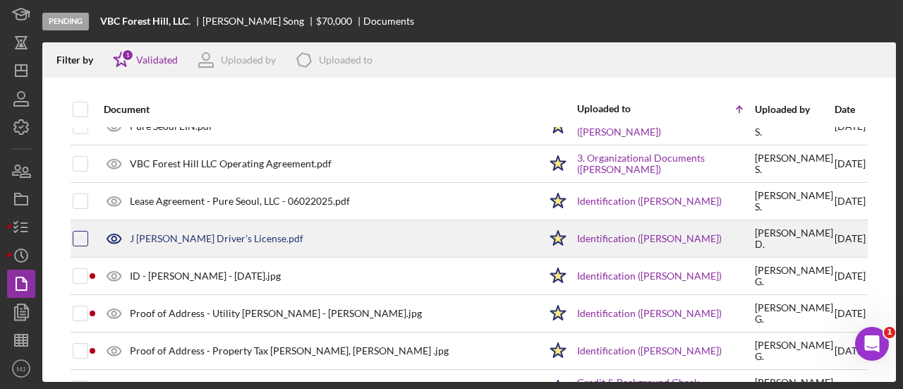
click at [83, 234] on input "checkbox" at bounding box center [80, 238] width 14 height 14
checkbox input "true"
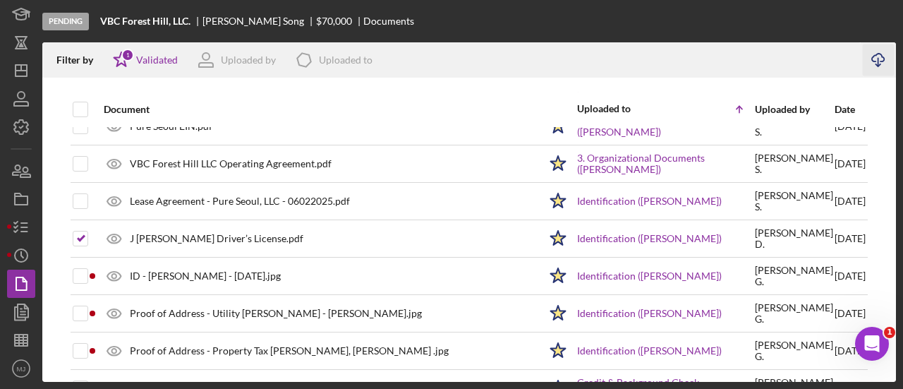
click at [879, 59] on line "button" at bounding box center [879, 62] width 0 height 8
click at [23, 219] on icon "button" at bounding box center [21, 227] width 35 height 35
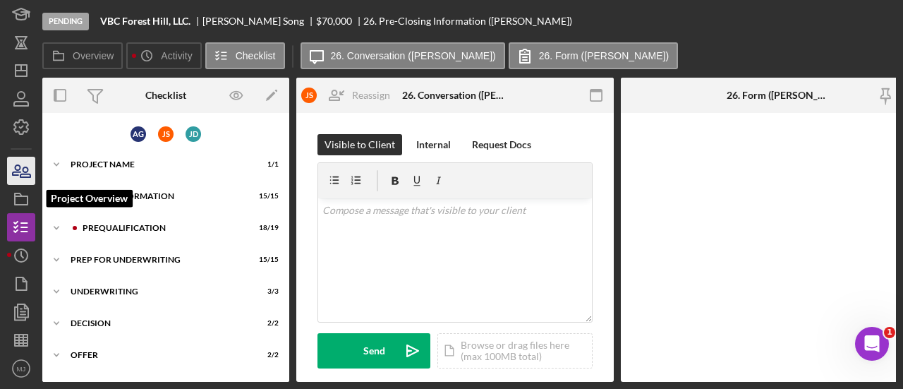
scroll to position [179, 0]
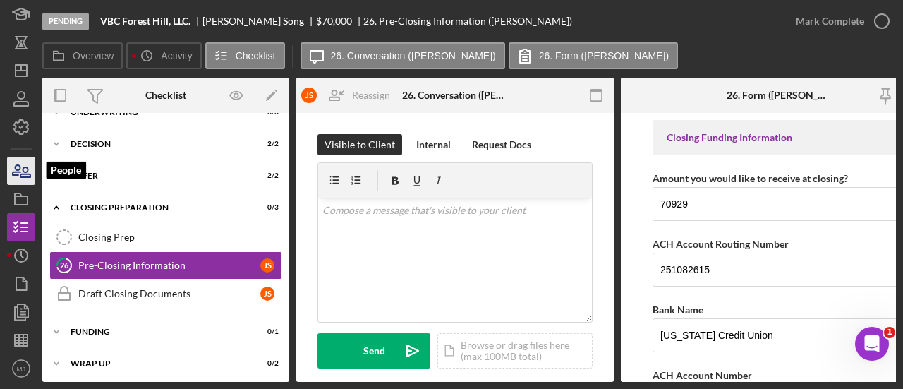
click at [20, 169] on icon "button" at bounding box center [21, 170] width 35 height 35
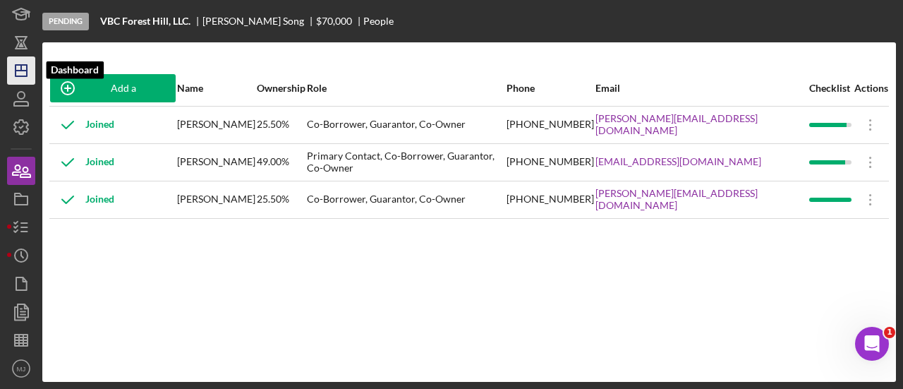
click at [20, 73] on icon "Icon/Dashboard" at bounding box center [21, 70] width 35 height 35
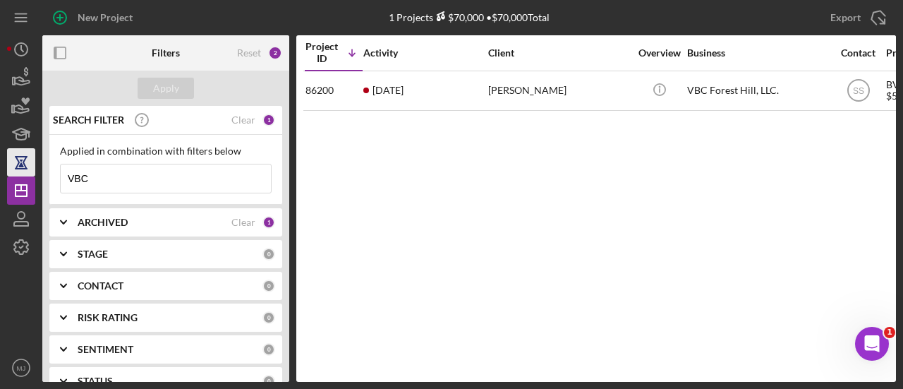
drag, startPoint x: 124, startPoint y: 174, endPoint x: 18, endPoint y: 173, distance: 105.2
click at [19, 173] on div "New Project 1 Projects $70,000 • $70,000 Total VBC Export Icon/Export Filters R…" at bounding box center [451, 191] width 889 height 382
